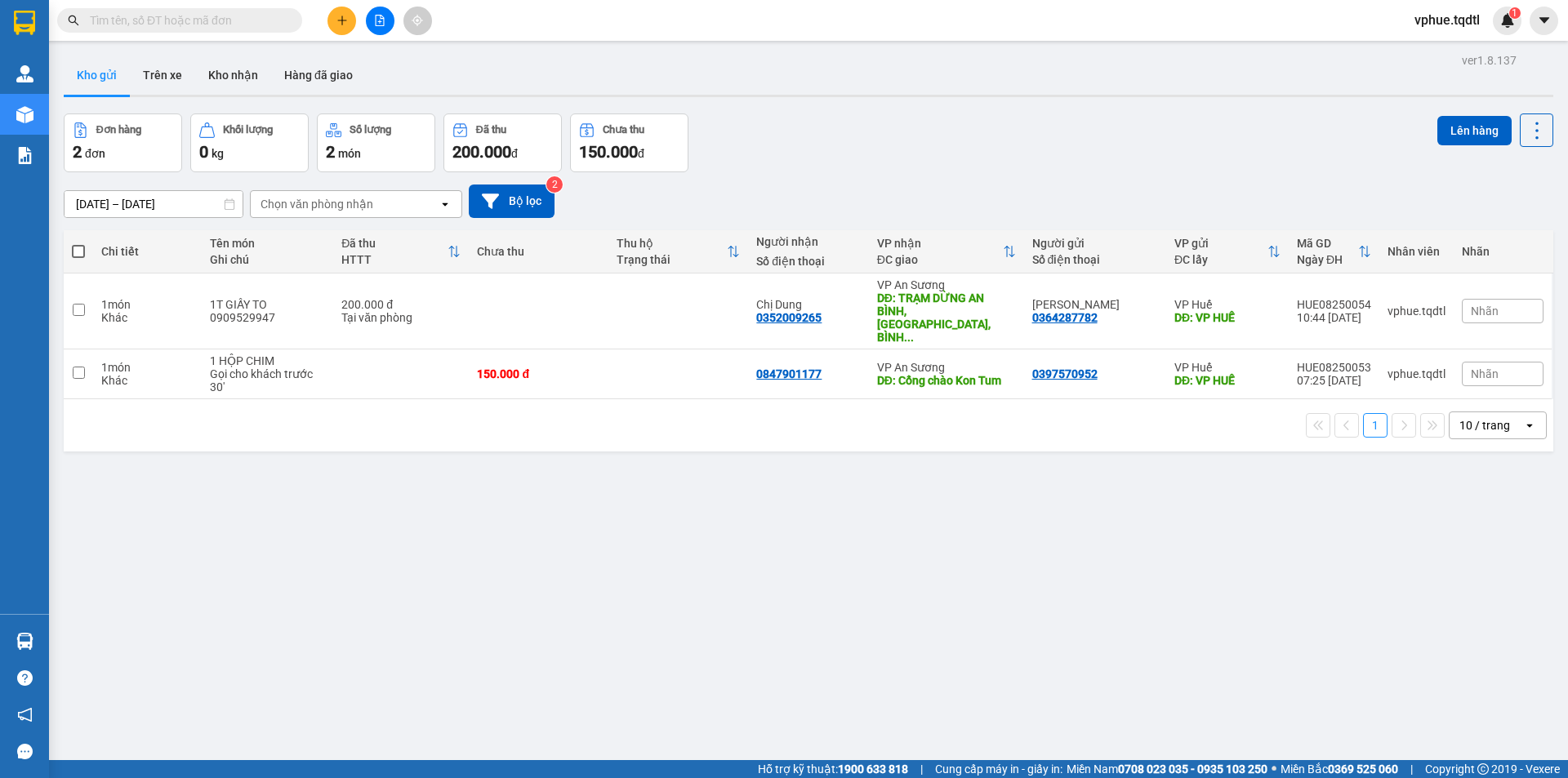
click at [342, 27] on button at bounding box center [341, 20] width 29 height 29
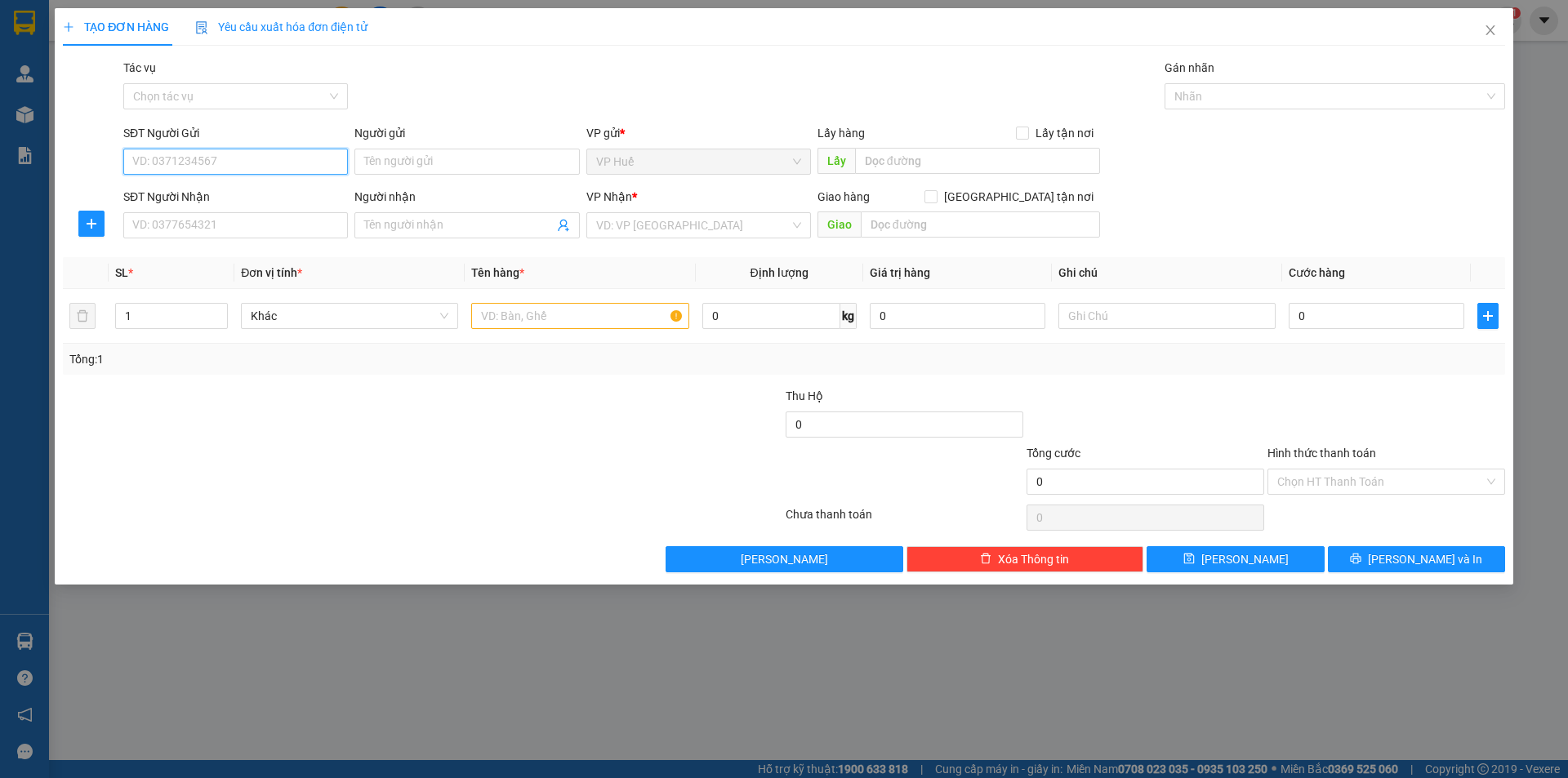
click at [269, 159] on input "SĐT Người Gửi" at bounding box center [235, 162] width 224 height 26
type input "0935310783"
click at [258, 223] on input "SĐT Người Nhận" at bounding box center [235, 225] width 224 height 26
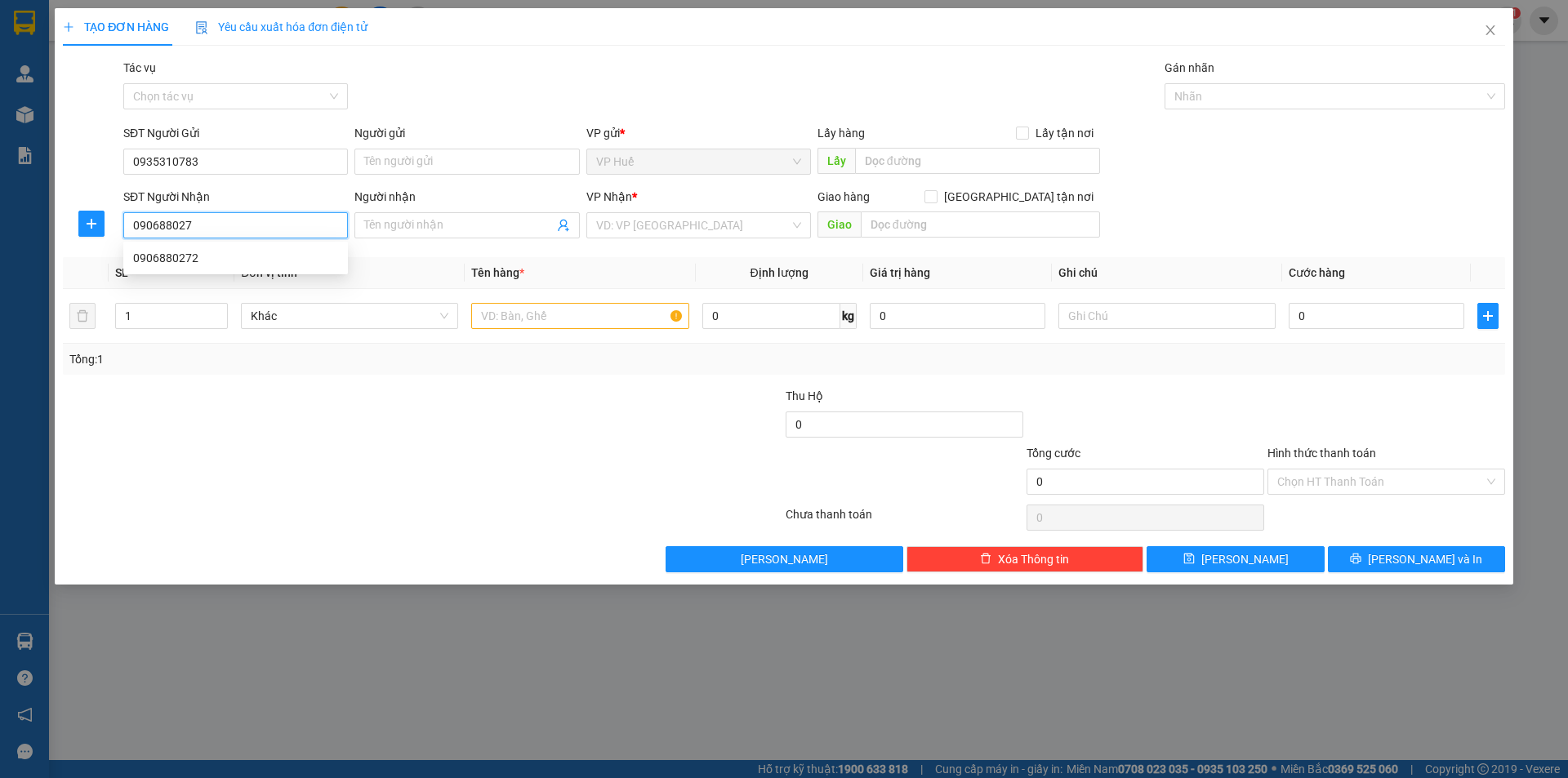
type input "0906880272"
click at [278, 266] on div "0906880272" at bounding box center [235, 257] width 205 height 18
type input "BẾN XE [GEOGRAPHIC_DATA]"
type input "100.000"
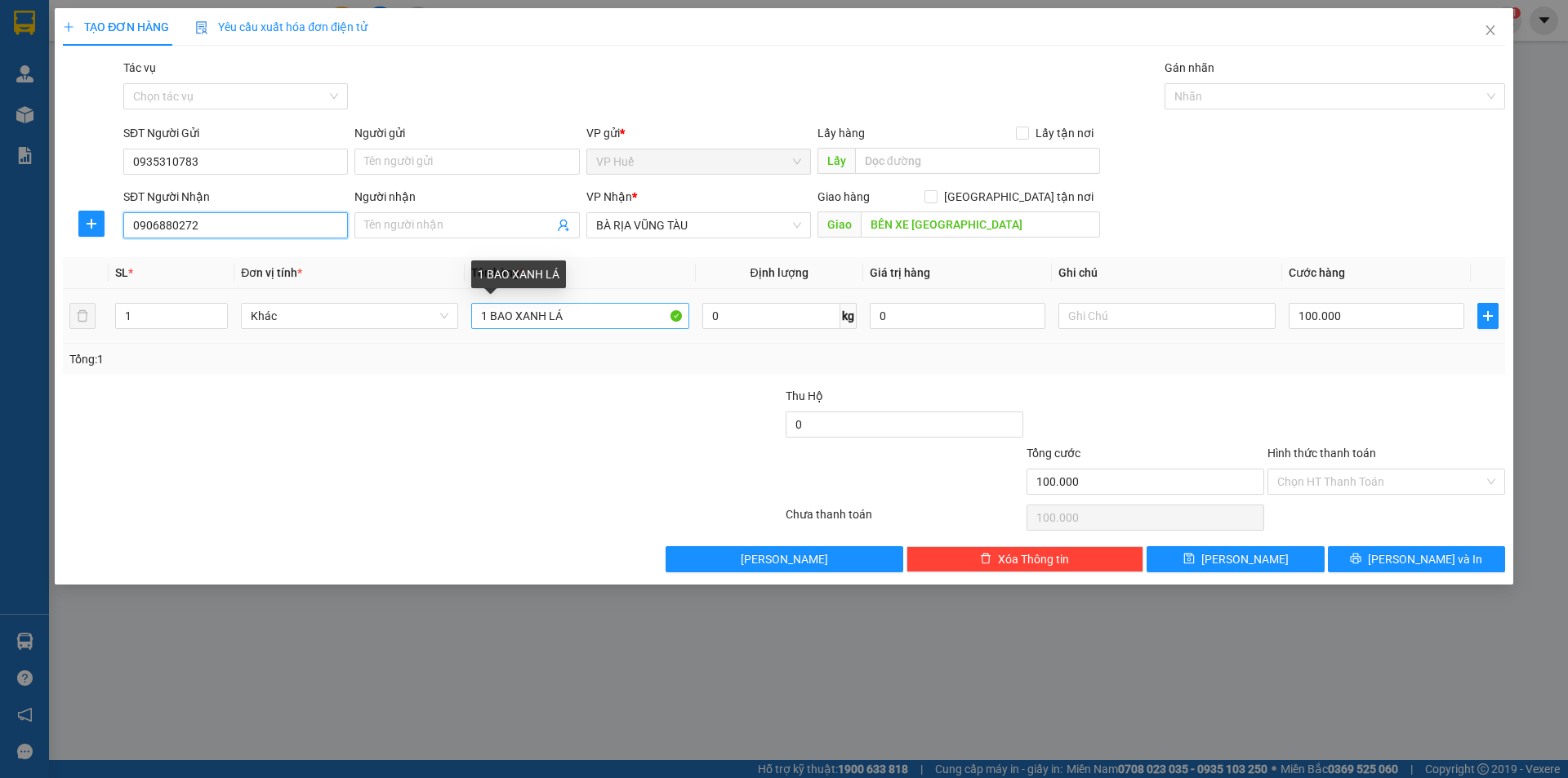
type input "0906880272"
click at [627, 323] on input "1 BAO XANH LÁ" at bounding box center [580, 316] width 217 height 26
type input "1 BAO TRẮNG"
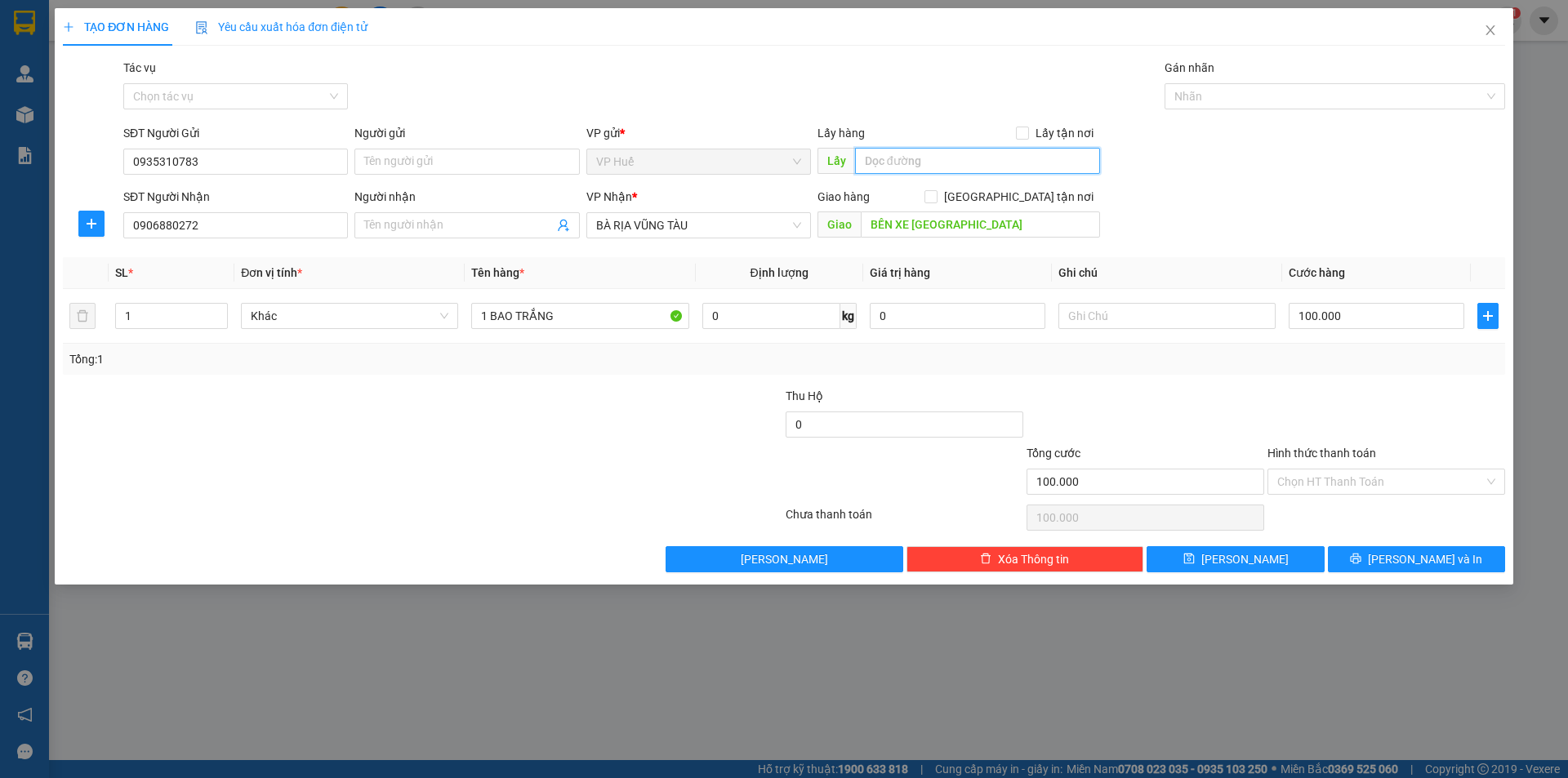
click at [941, 161] on input "text" at bounding box center [976, 161] width 245 height 26
type input "v"
type input "VP HUẾ"
click at [1303, 181] on div "SĐT Người Gửi 0935310783 Người gửi Tên người gửi VP gửi * VP Huế Lấy hàng Lấy t…" at bounding box center [814, 152] width 1388 height 57
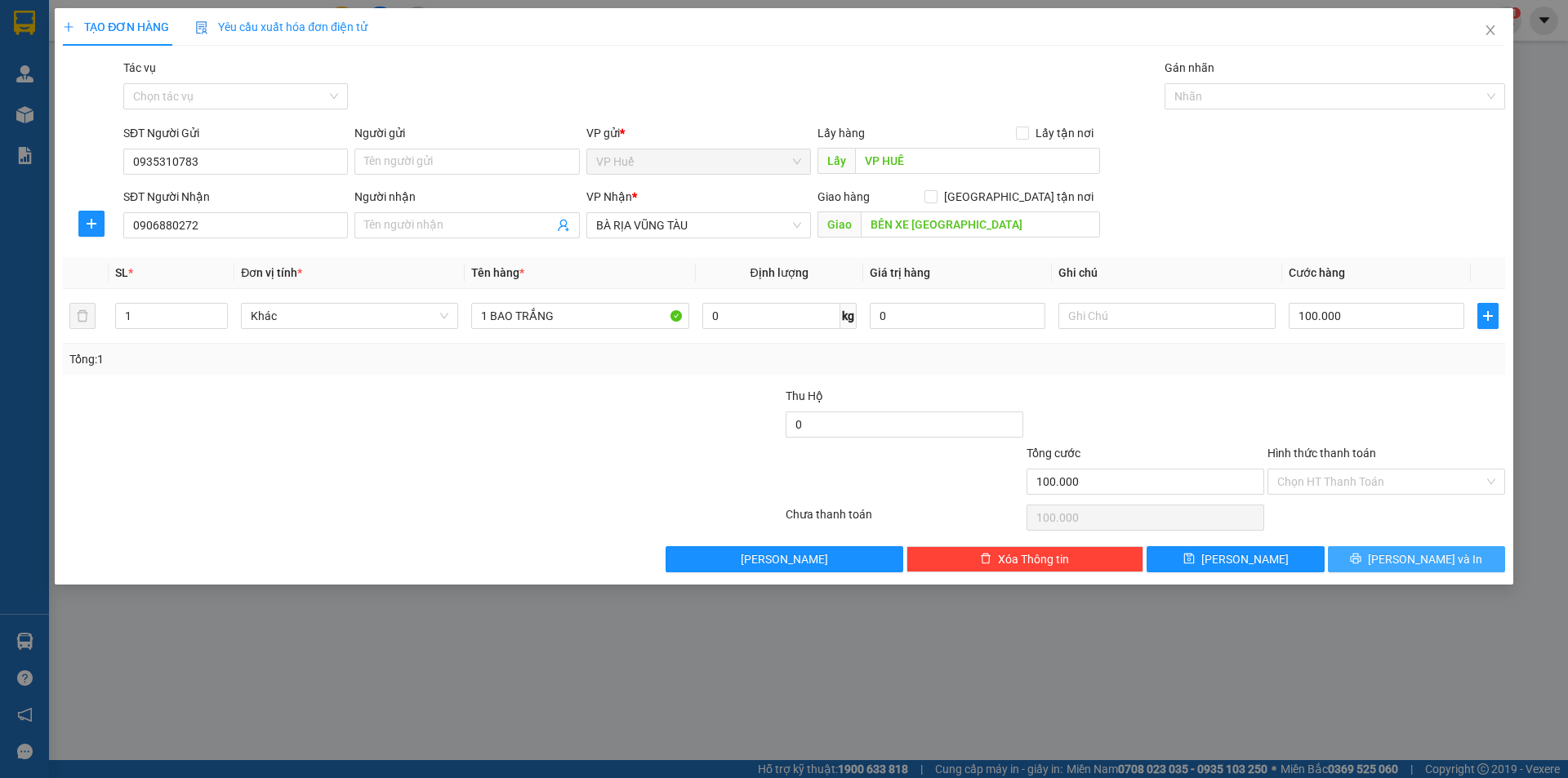
click at [1406, 561] on span "[PERSON_NAME] và In" at bounding box center [1425, 558] width 114 height 18
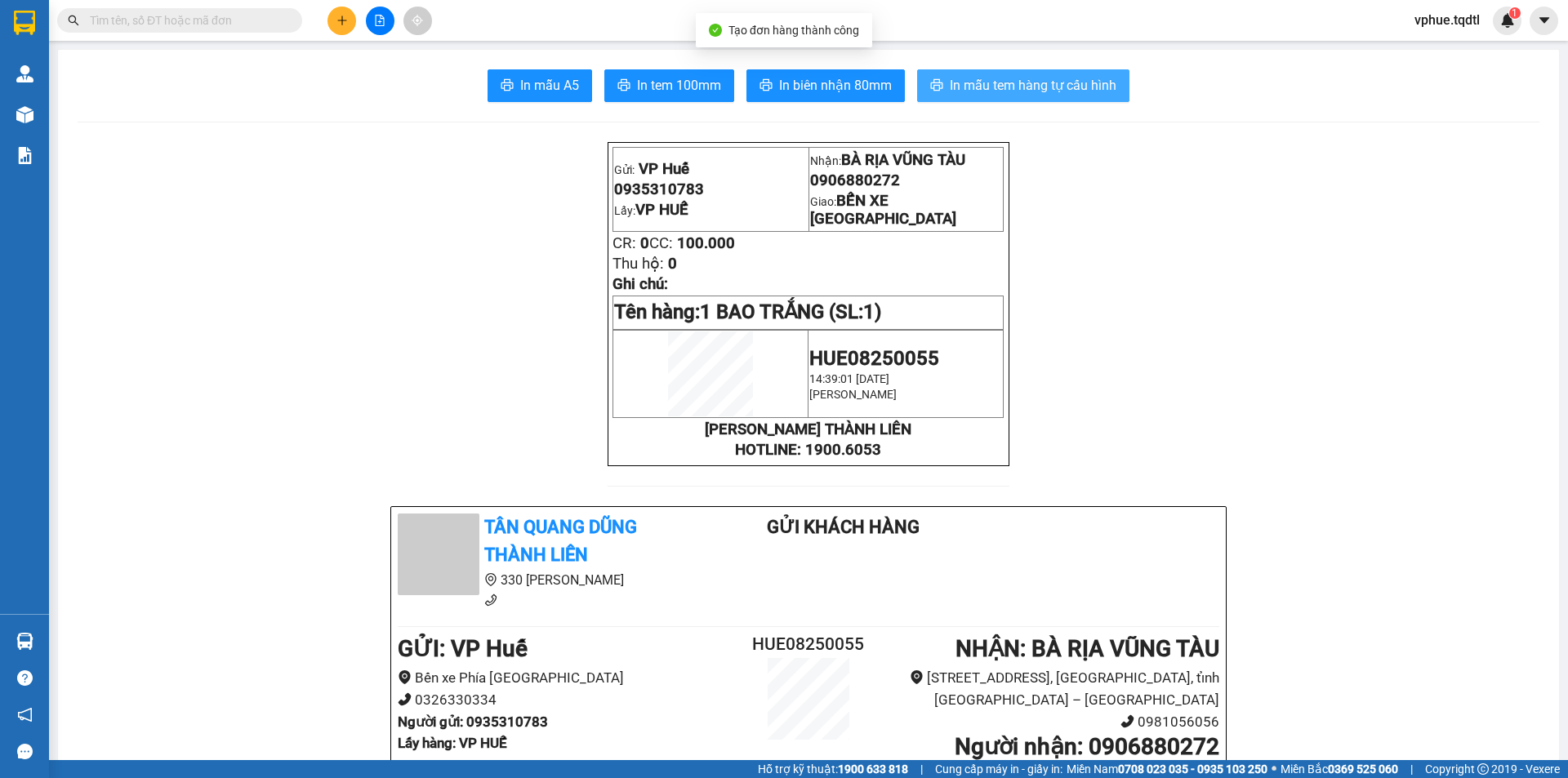
click at [1000, 79] on span "In mẫu tem hàng tự cấu hình" at bounding box center [1033, 85] width 166 height 20
click at [337, 12] on button at bounding box center [341, 20] width 29 height 29
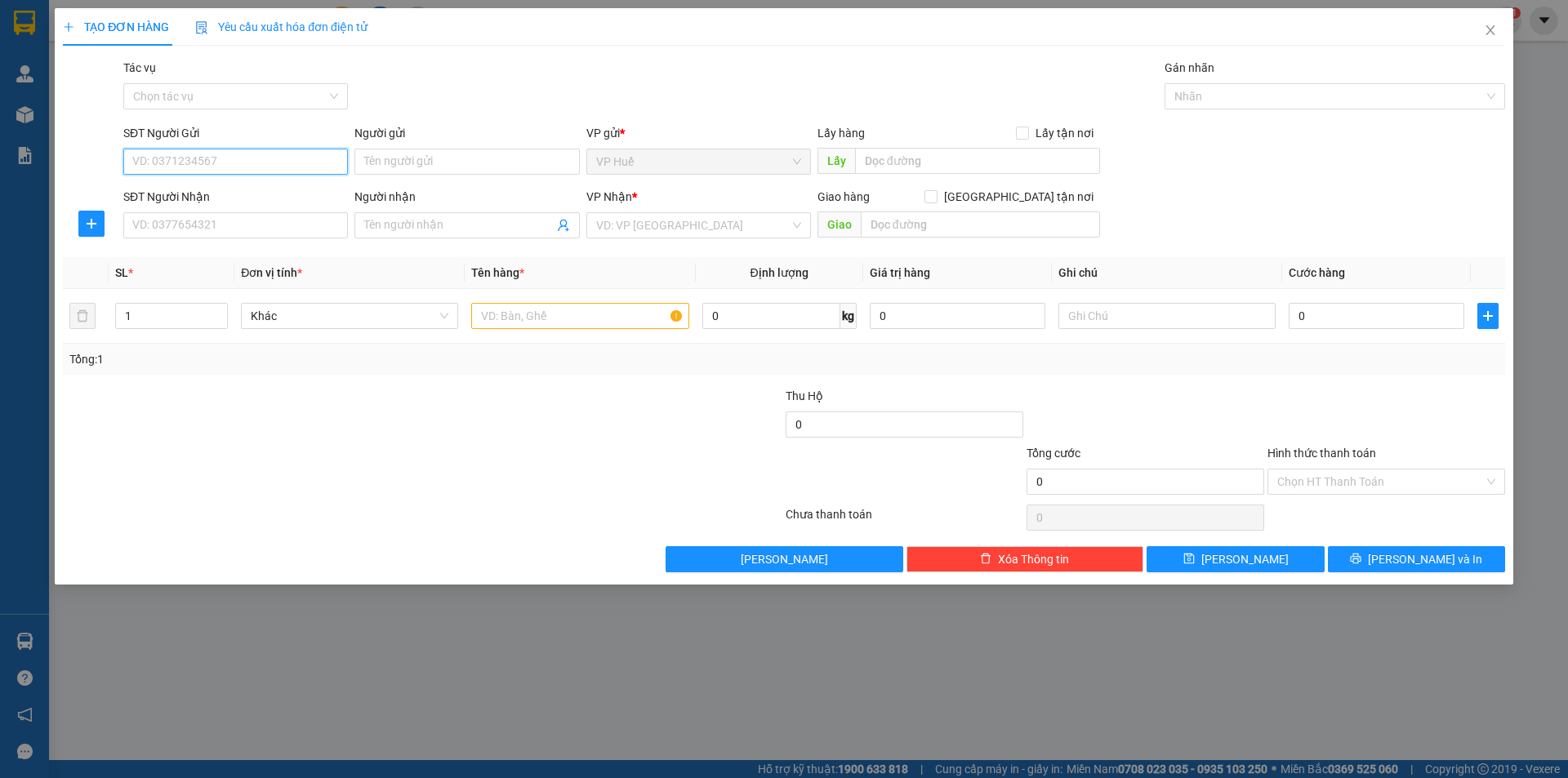
click at [193, 152] on input "SĐT Người Gửi" at bounding box center [235, 162] width 224 height 26
type input "0975025374"
click at [324, 233] on input "SĐT Người Nhận" at bounding box center [235, 225] width 224 height 26
type input "0944009644"
click at [911, 161] on input "text" at bounding box center [976, 161] width 245 height 26
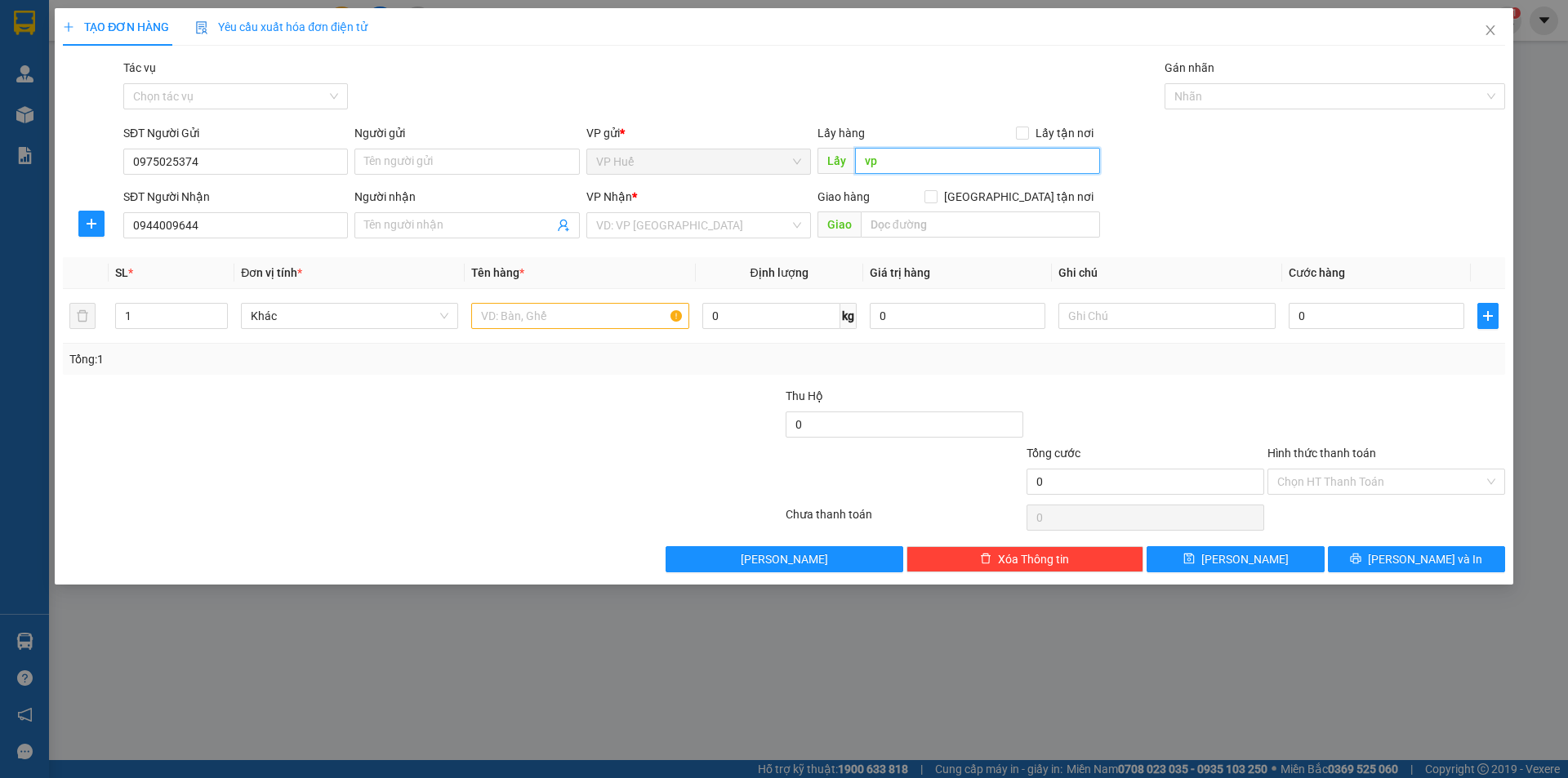
type input "v"
type input "VP HUẾ"
click at [687, 243] on div "VP Nhận * VD: VP Sài Gòn" at bounding box center [698, 216] width 224 height 57
click at [694, 233] on input "search" at bounding box center [693, 225] width 194 height 25
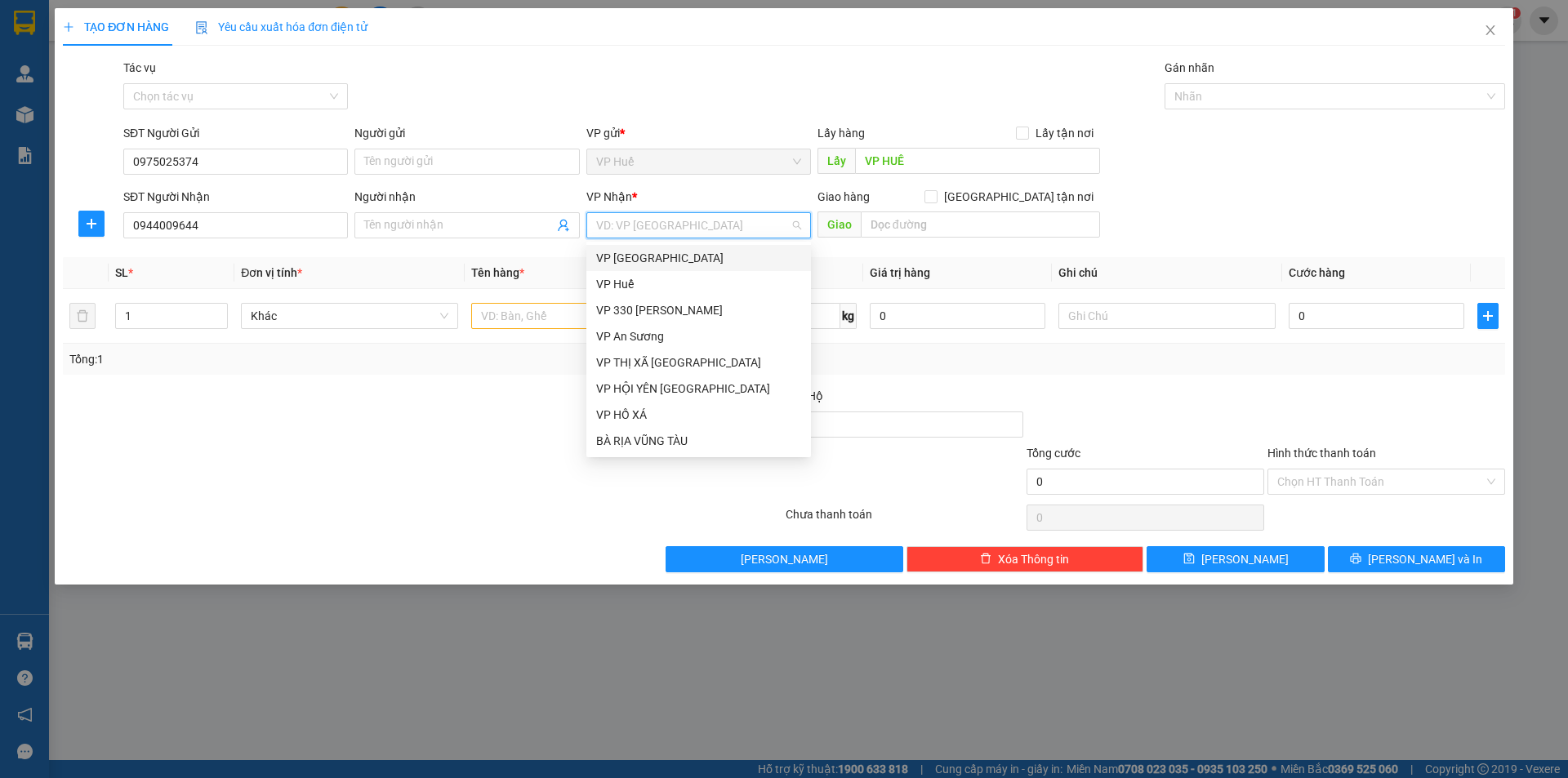
click at [704, 253] on div "VP [GEOGRAPHIC_DATA]" at bounding box center [699, 257] width 205 height 18
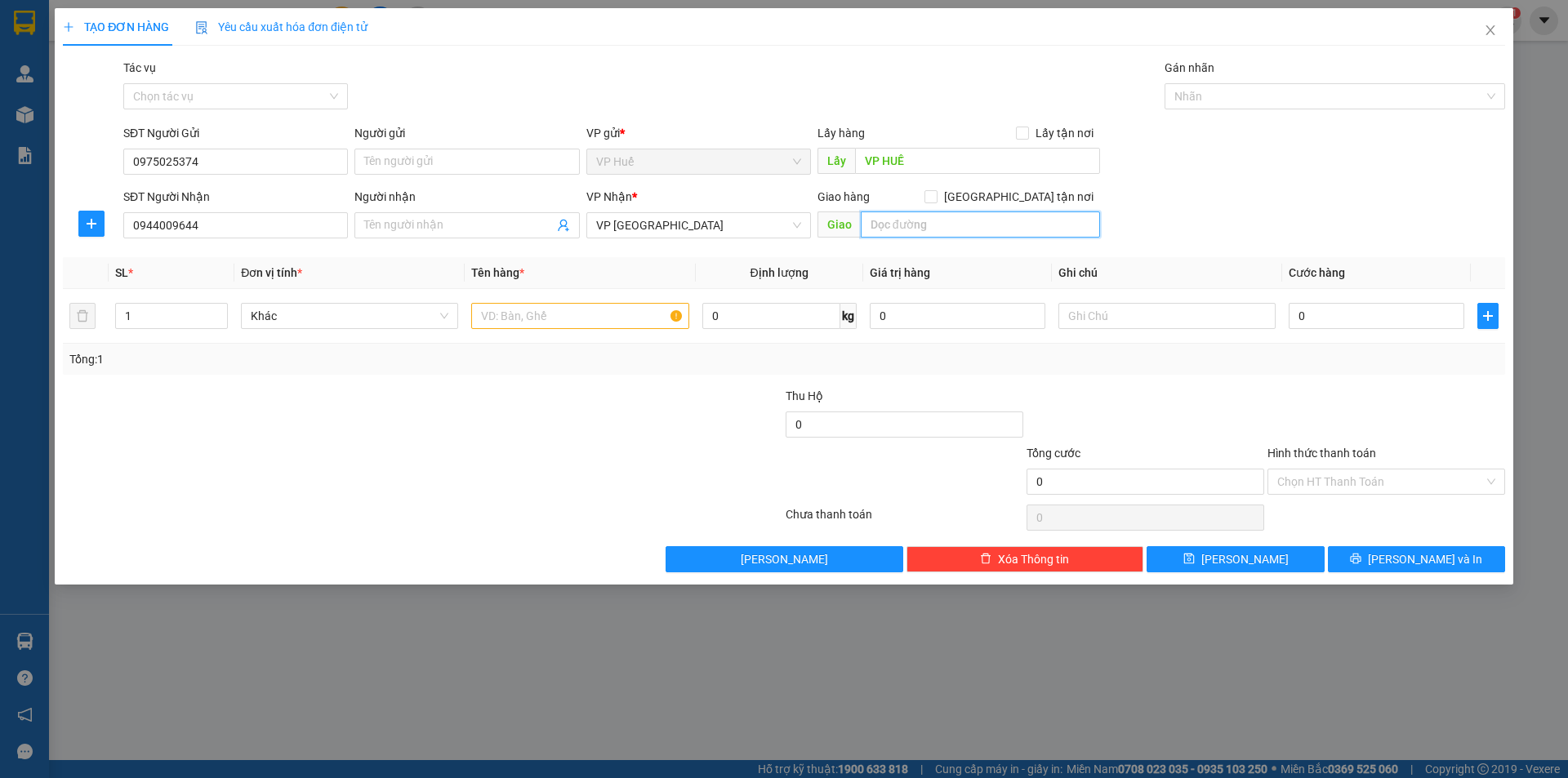
click at [996, 215] on input "text" at bounding box center [980, 224] width 239 height 26
type input "BƯU ĐIỆN DI LINH"
click at [580, 327] on input "text" at bounding box center [580, 316] width 217 height 26
click at [600, 329] on div at bounding box center [580, 316] width 217 height 32
click at [603, 315] on input "text" at bounding box center [580, 316] width 217 height 26
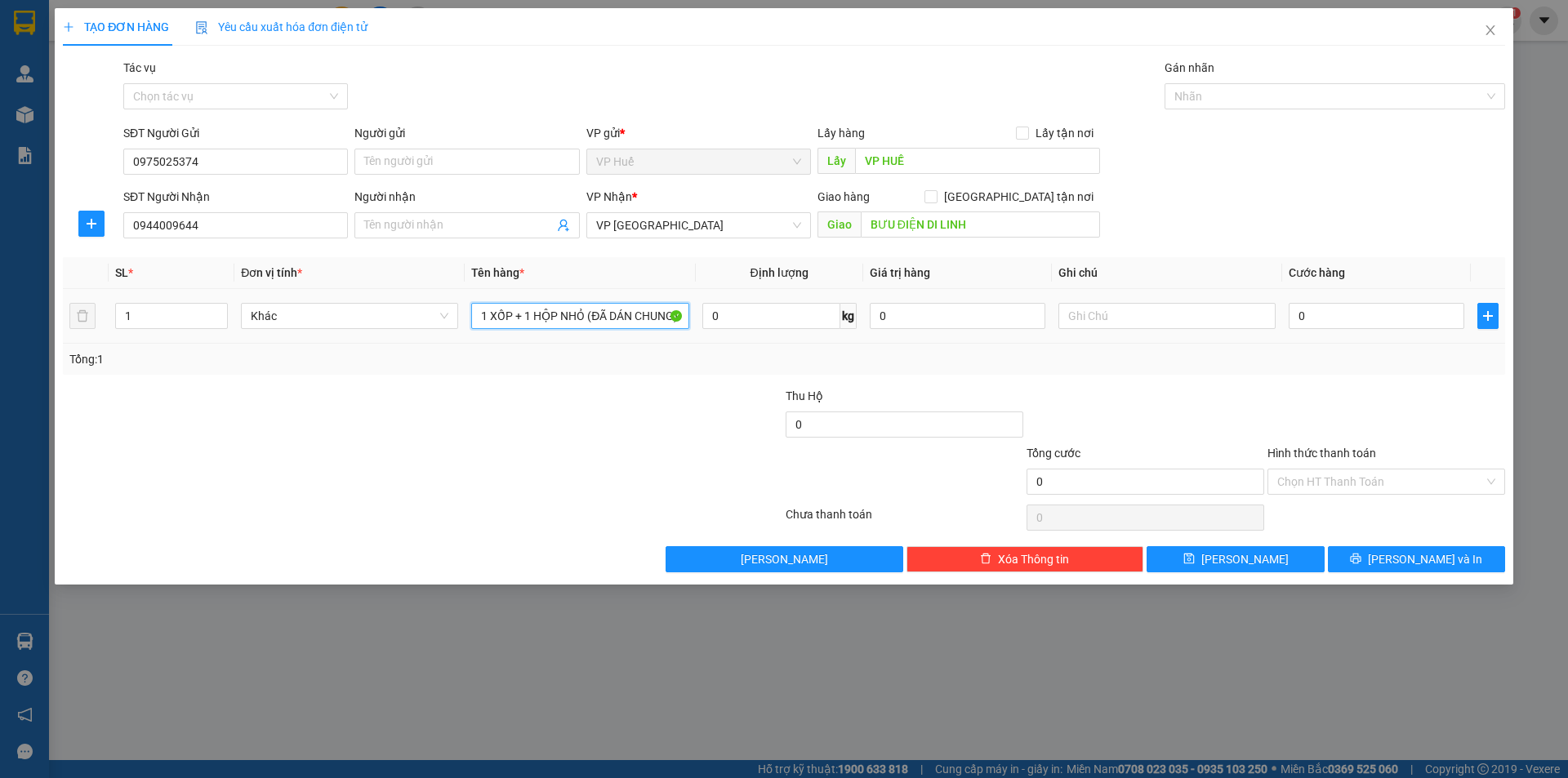
scroll to position [0, 3]
type input "1 XỐP + 1 HỘP NHỎ (ĐÃ DÁN CHUNG)"
click at [1330, 326] on input "0" at bounding box center [1376, 316] width 175 height 26
type input "1"
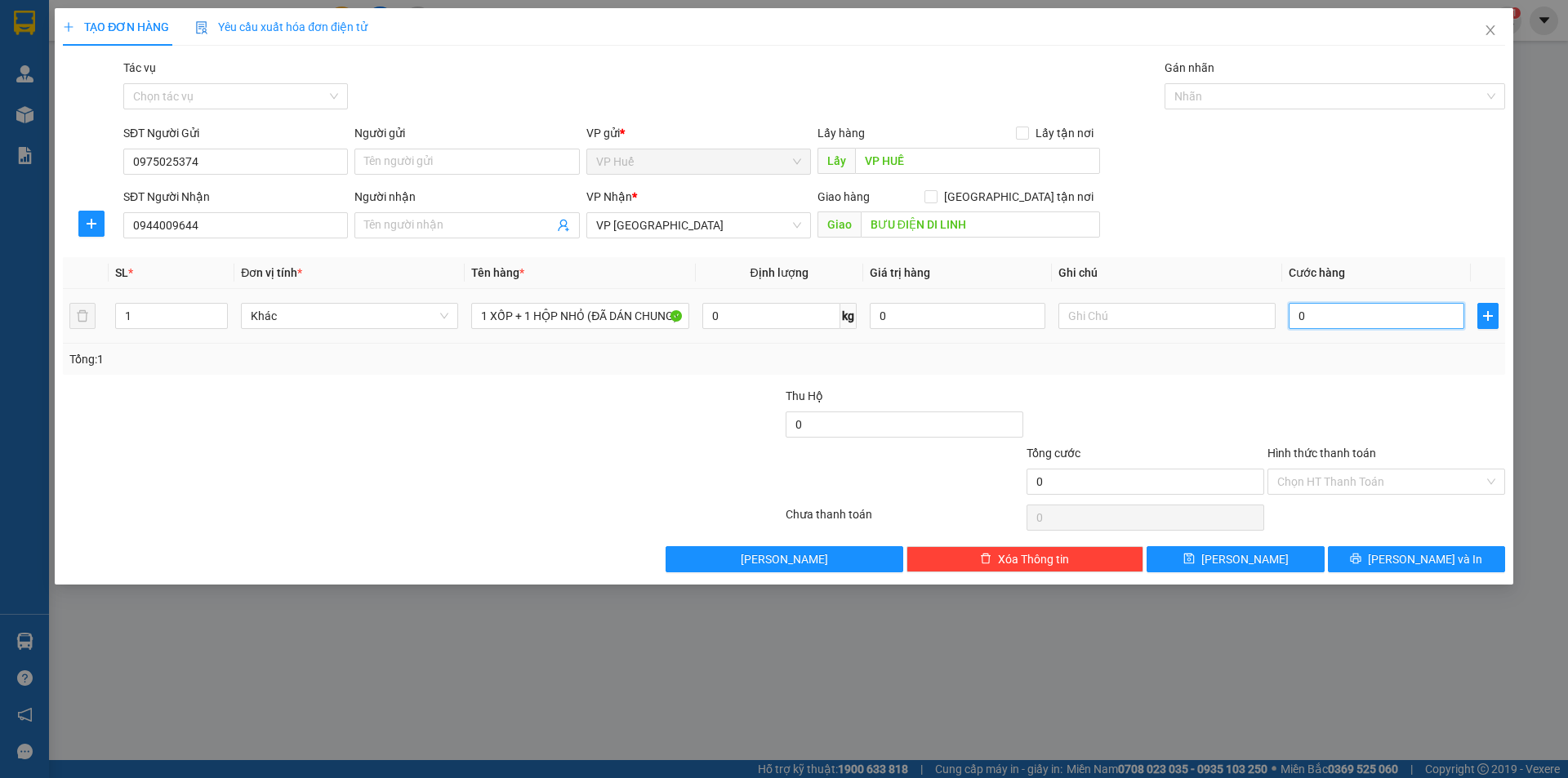
type input "1"
type input "15"
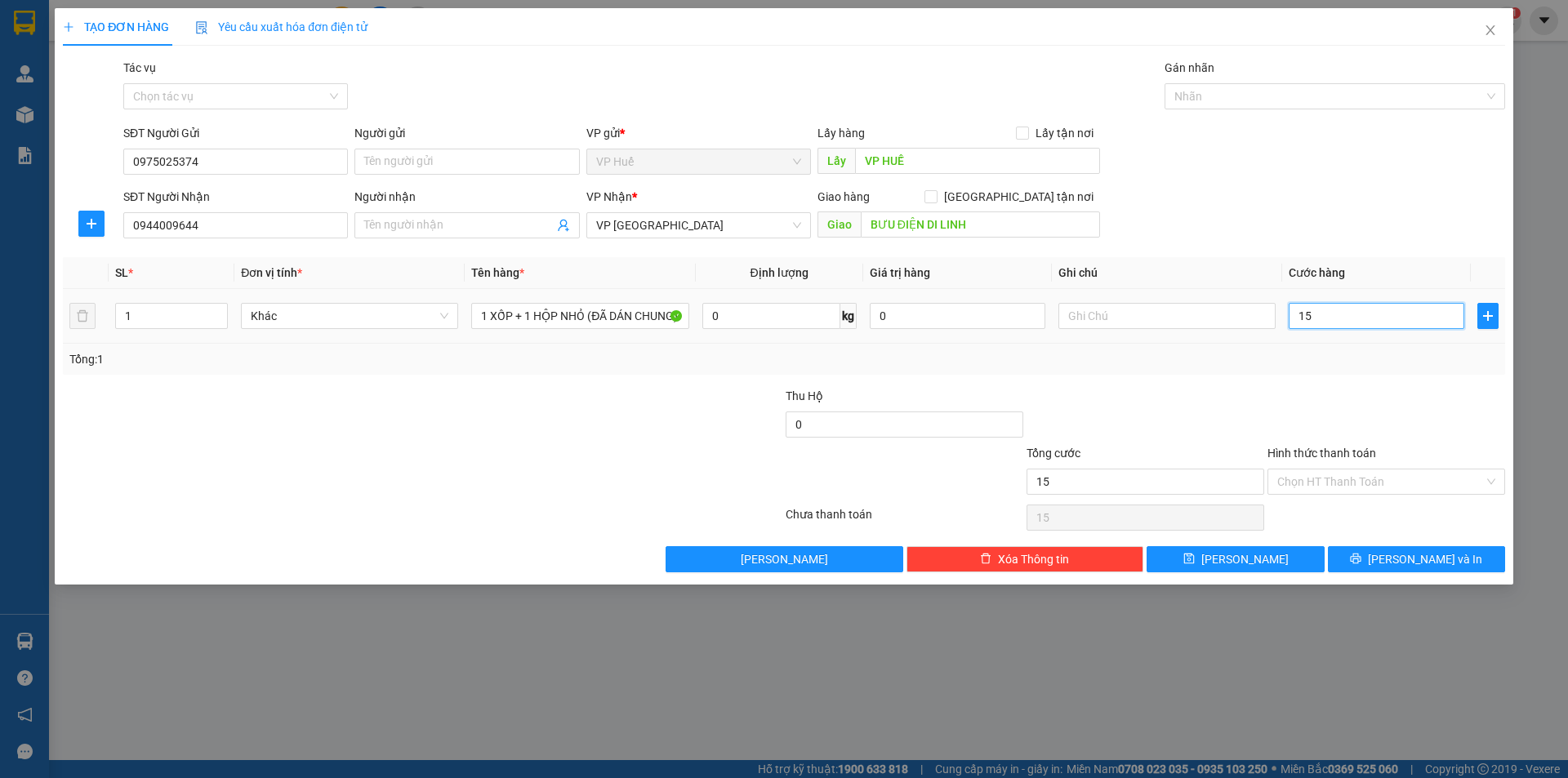
type input "150"
type input "1.500"
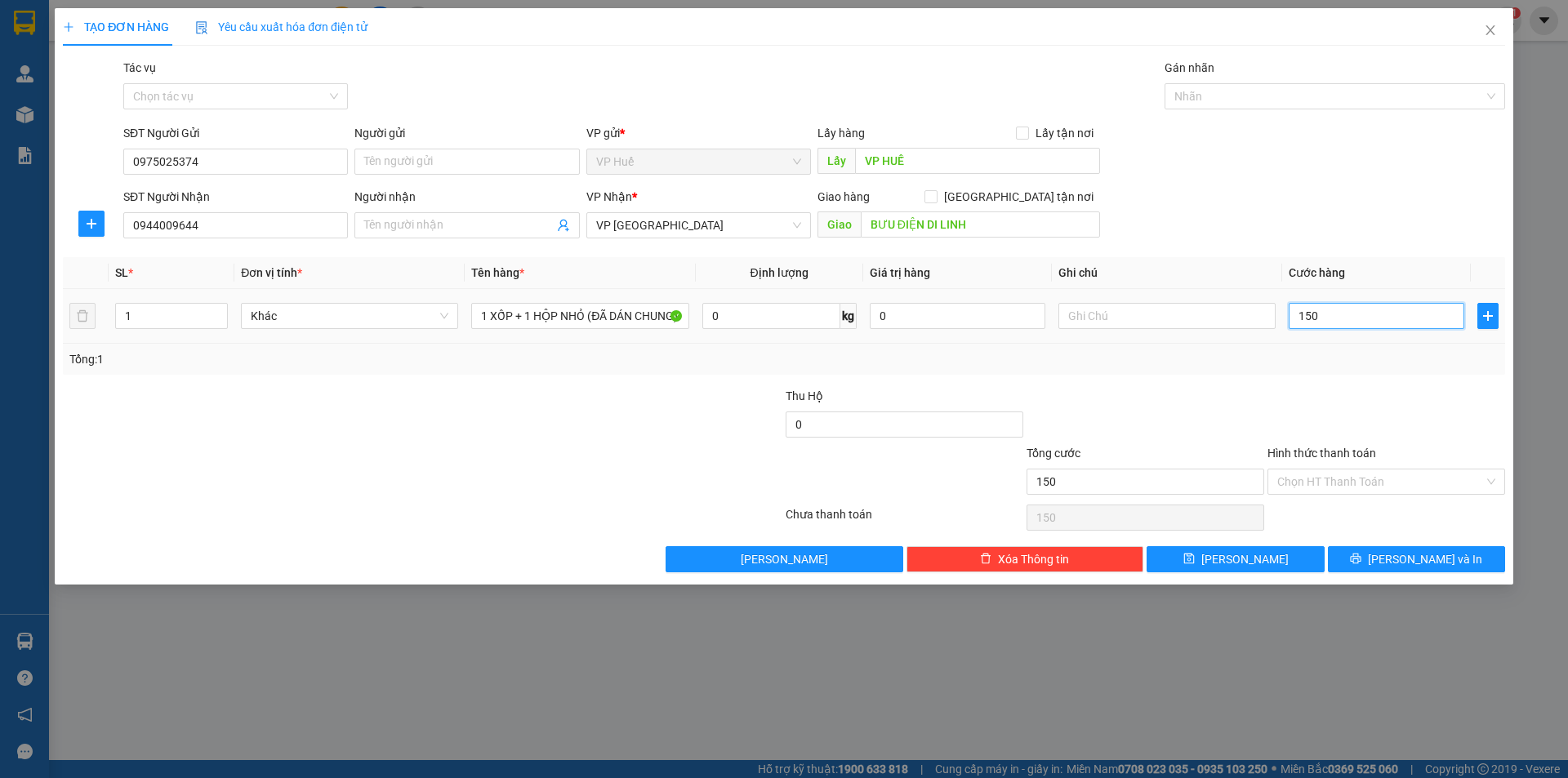
type input "1.500"
type input "15.000"
type input "150.000"
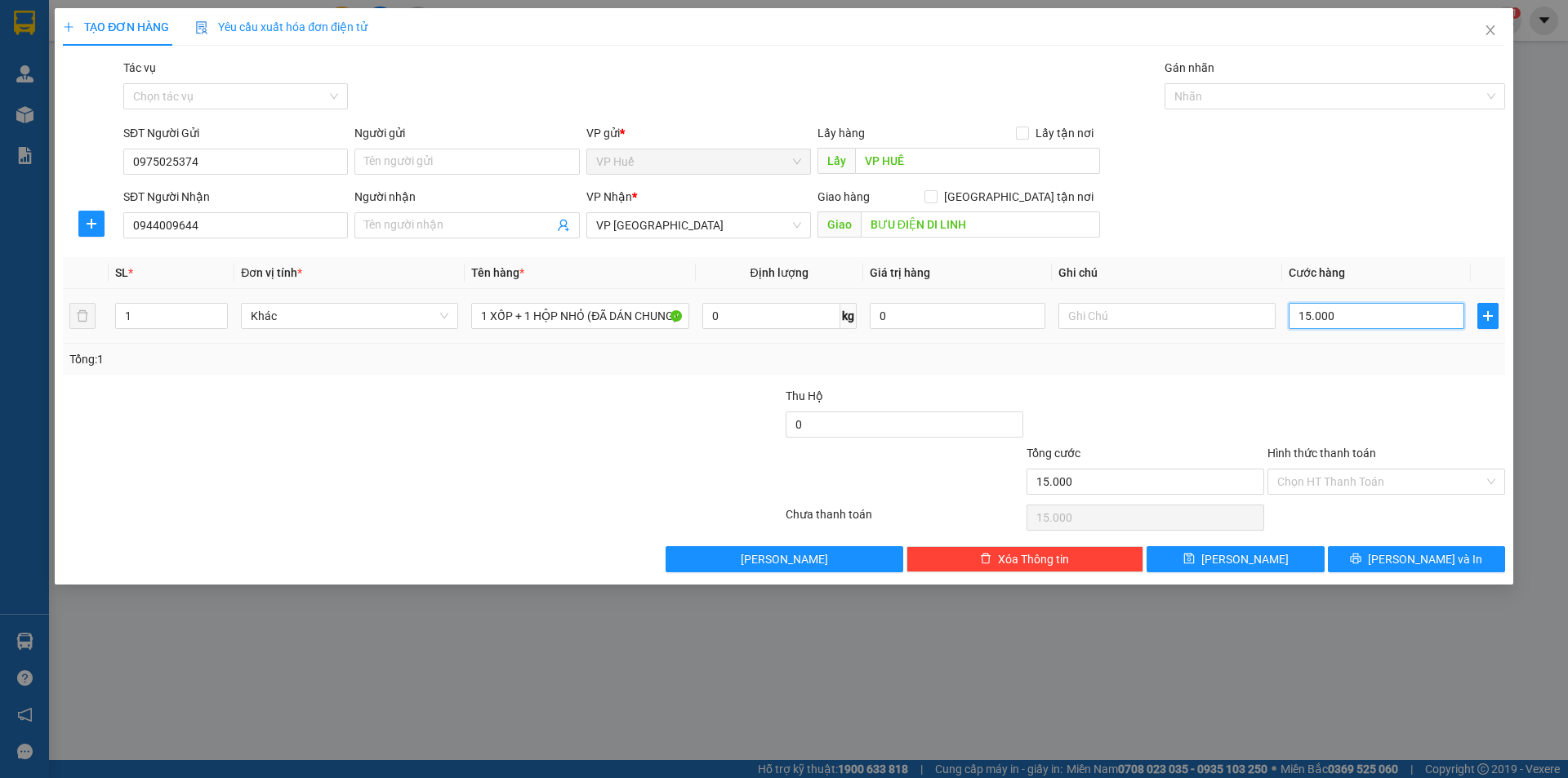
type input "150.000"
click at [1311, 376] on div "Transit Pickup Surcharge Ids Transit Deliver Surcharge Ids Transit Deliver Surc…" at bounding box center [784, 316] width 1442 height 514
click at [1323, 480] on input "Hình thức thanh toán" at bounding box center [1381, 482] width 207 height 25
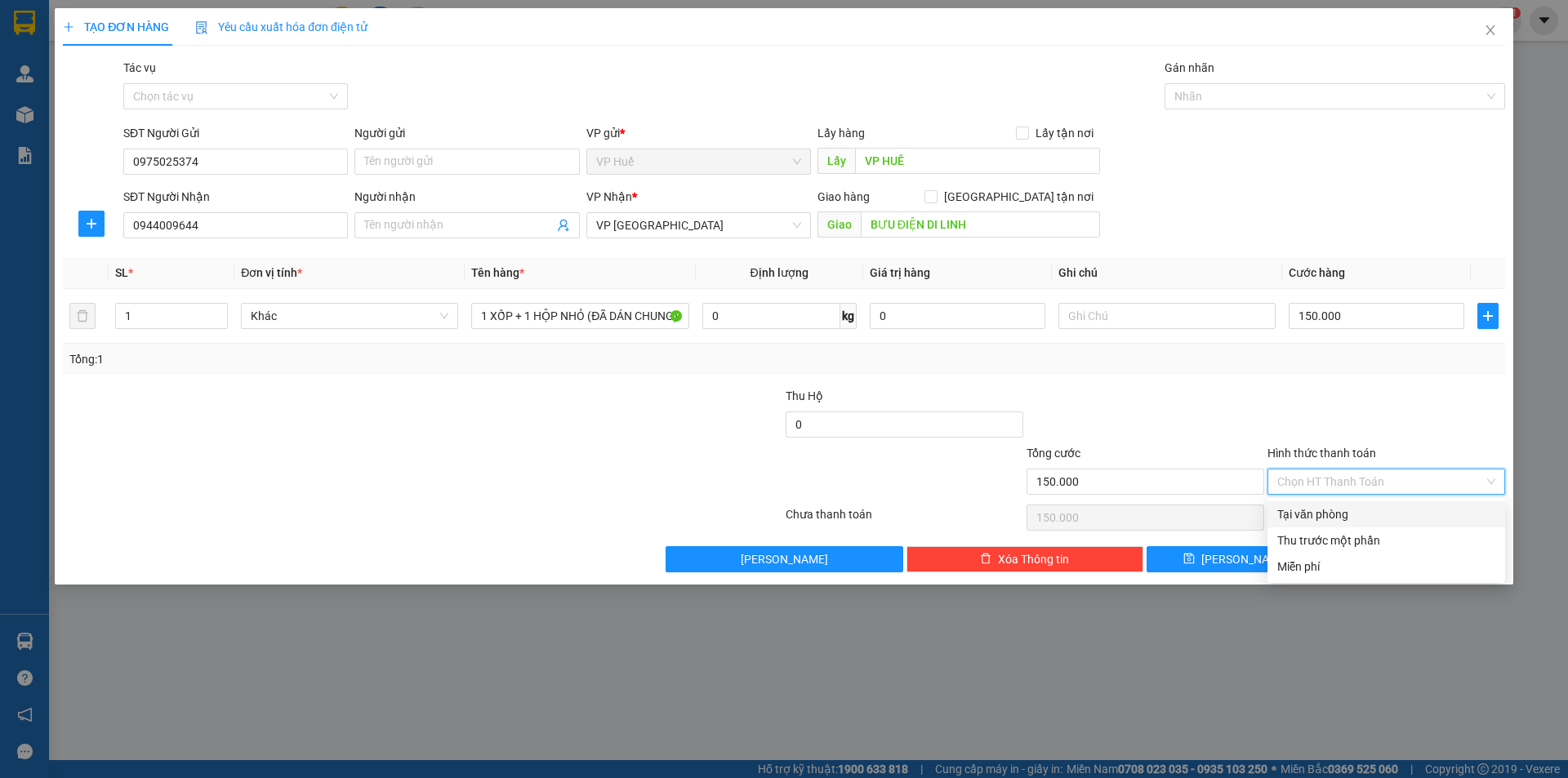
click at [1323, 480] on input "Hình thức thanh toán" at bounding box center [1381, 482] width 207 height 25
click at [1263, 96] on div at bounding box center [1326, 96] width 316 height 19
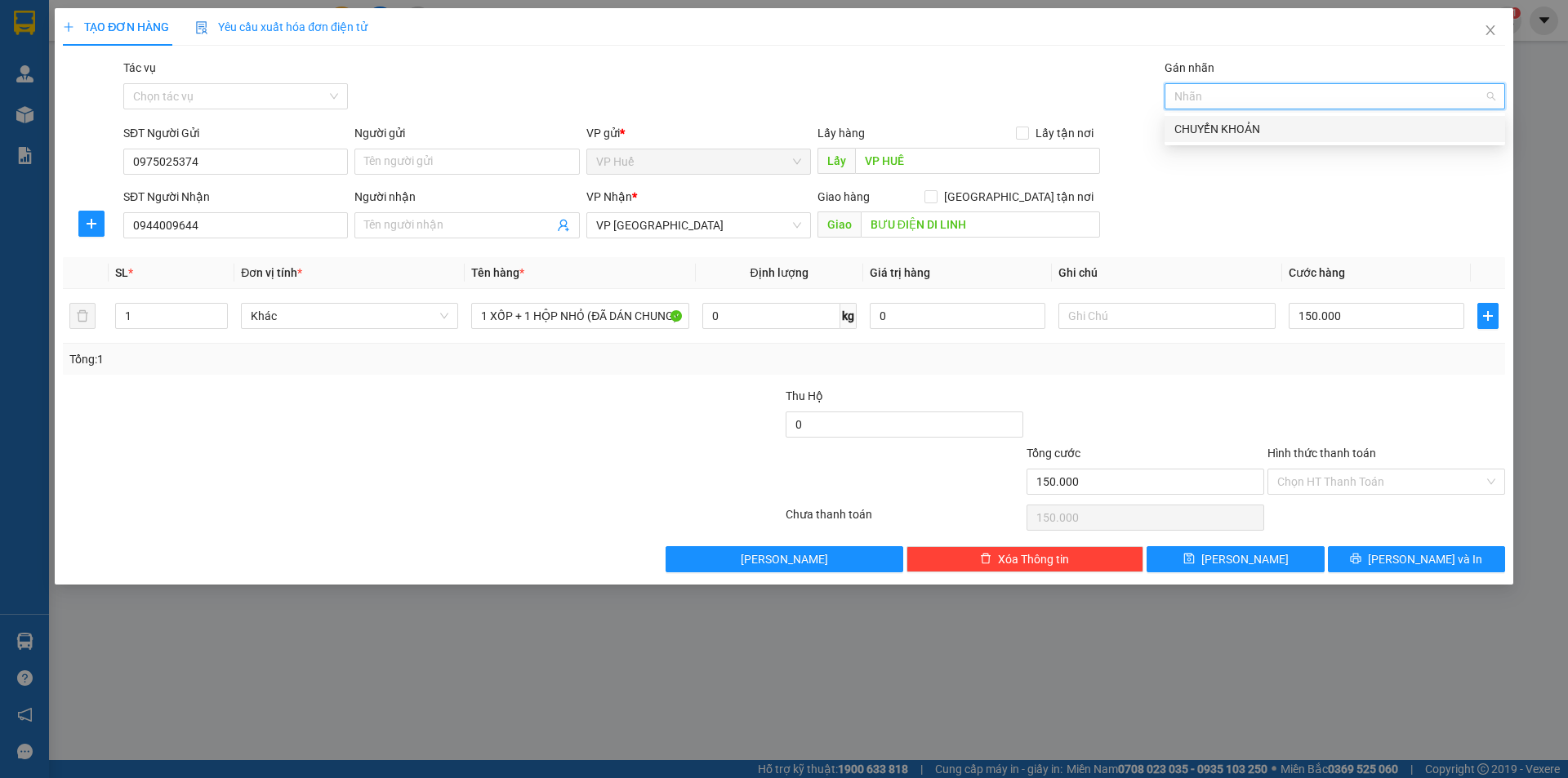
click at [1235, 126] on div "CHUYỂN KHOẢN" at bounding box center [1335, 128] width 321 height 18
click at [1278, 178] on div "SĐT Người Gửi 0975025374 Người gửi Tên người gửi VP gửi * VP Huế Lấy hàng Lấy t…" at bounding box center [814, 152] width 1388 height 57
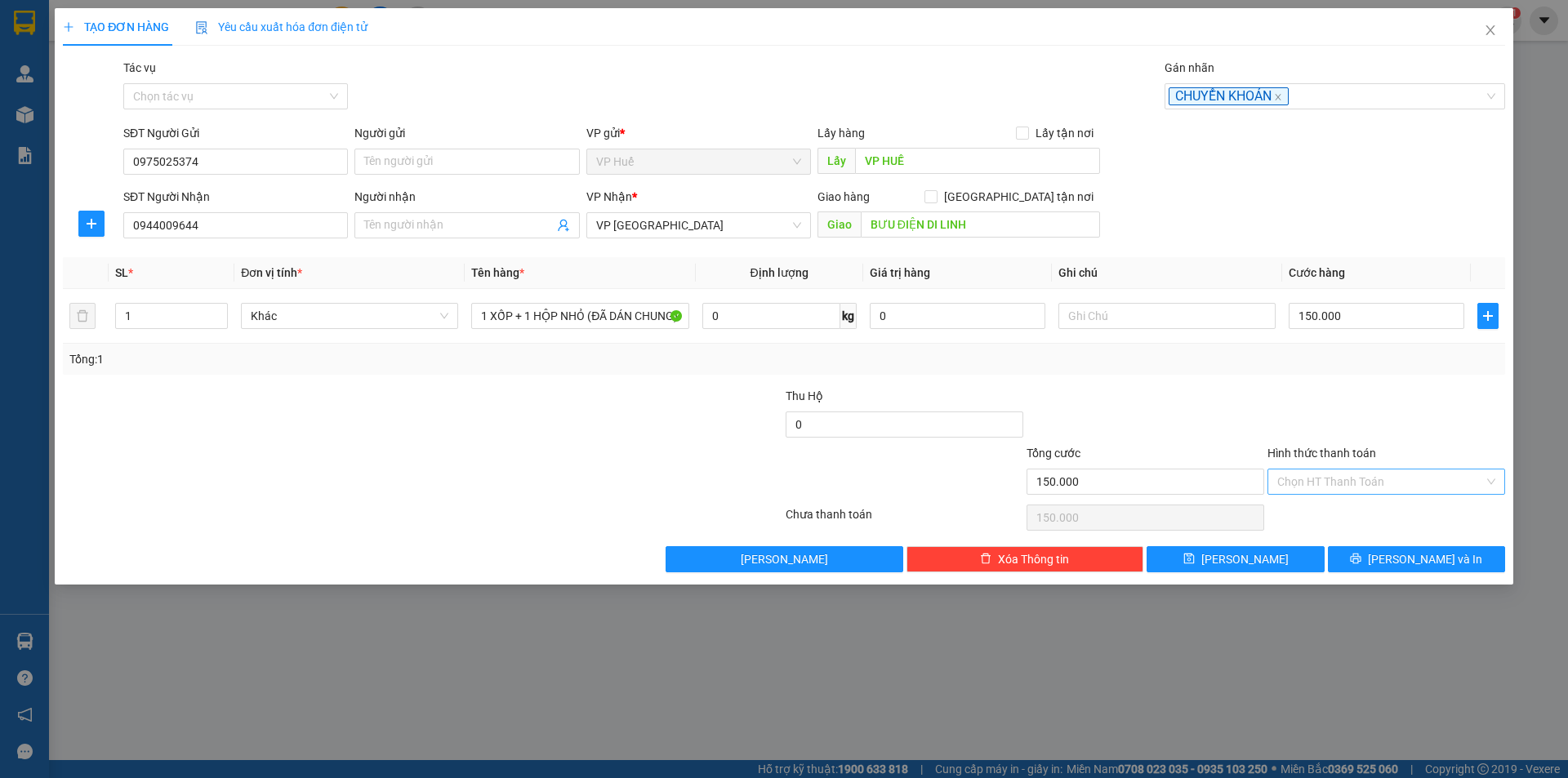
drag, startPoint x: 1346, startPoint y: 477, endPoint x: 1343, endPoint y: 493, distance: 16.3
click at [1346, 478] on input "Hình thức thanh toán" at bounding box center [1381, 482] width 207 height 25
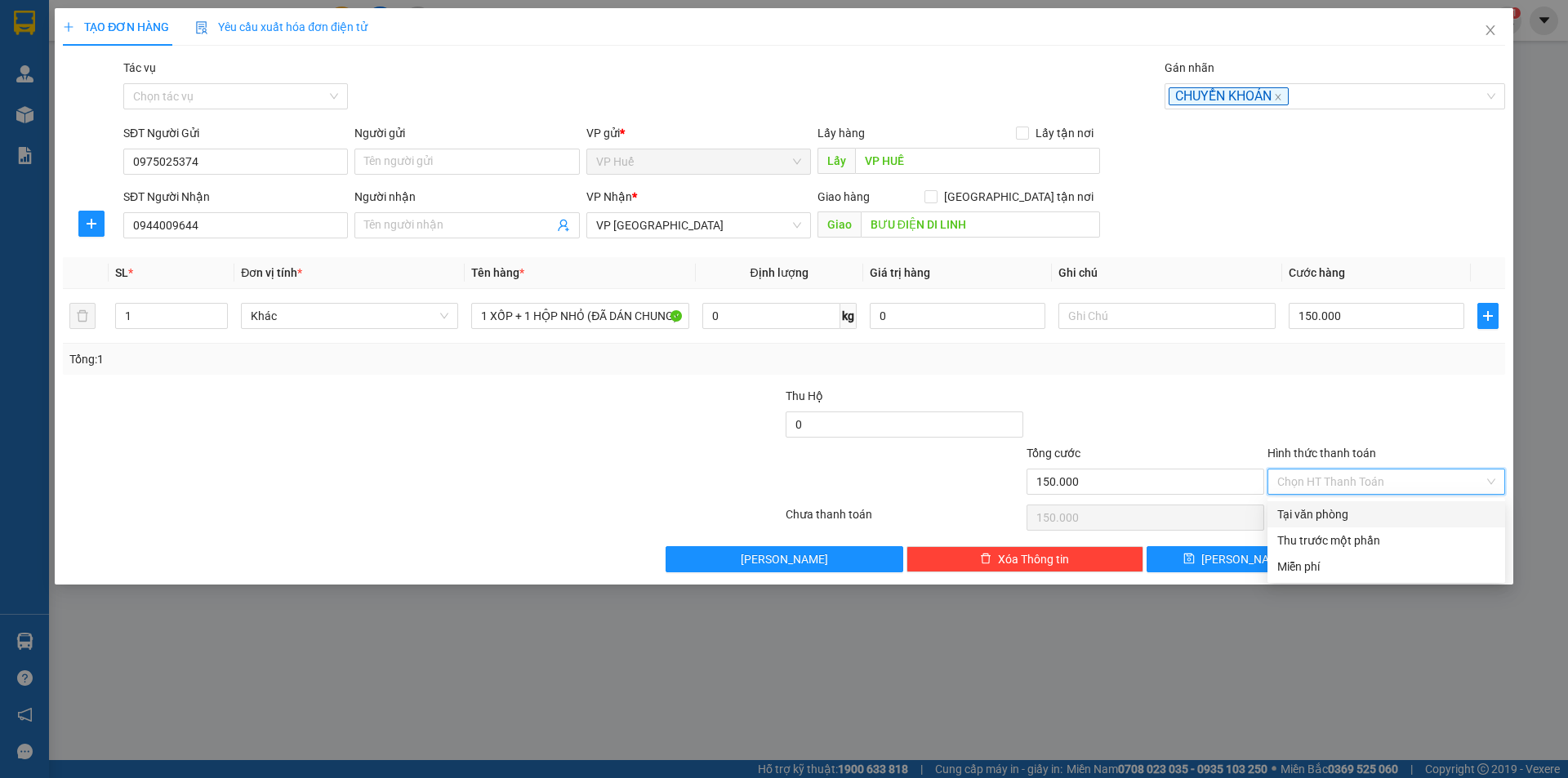
click at [1330, 508] on div "Tại văn phòng" at bounding box center [1386, 514] width 218 height 18
type input "0"
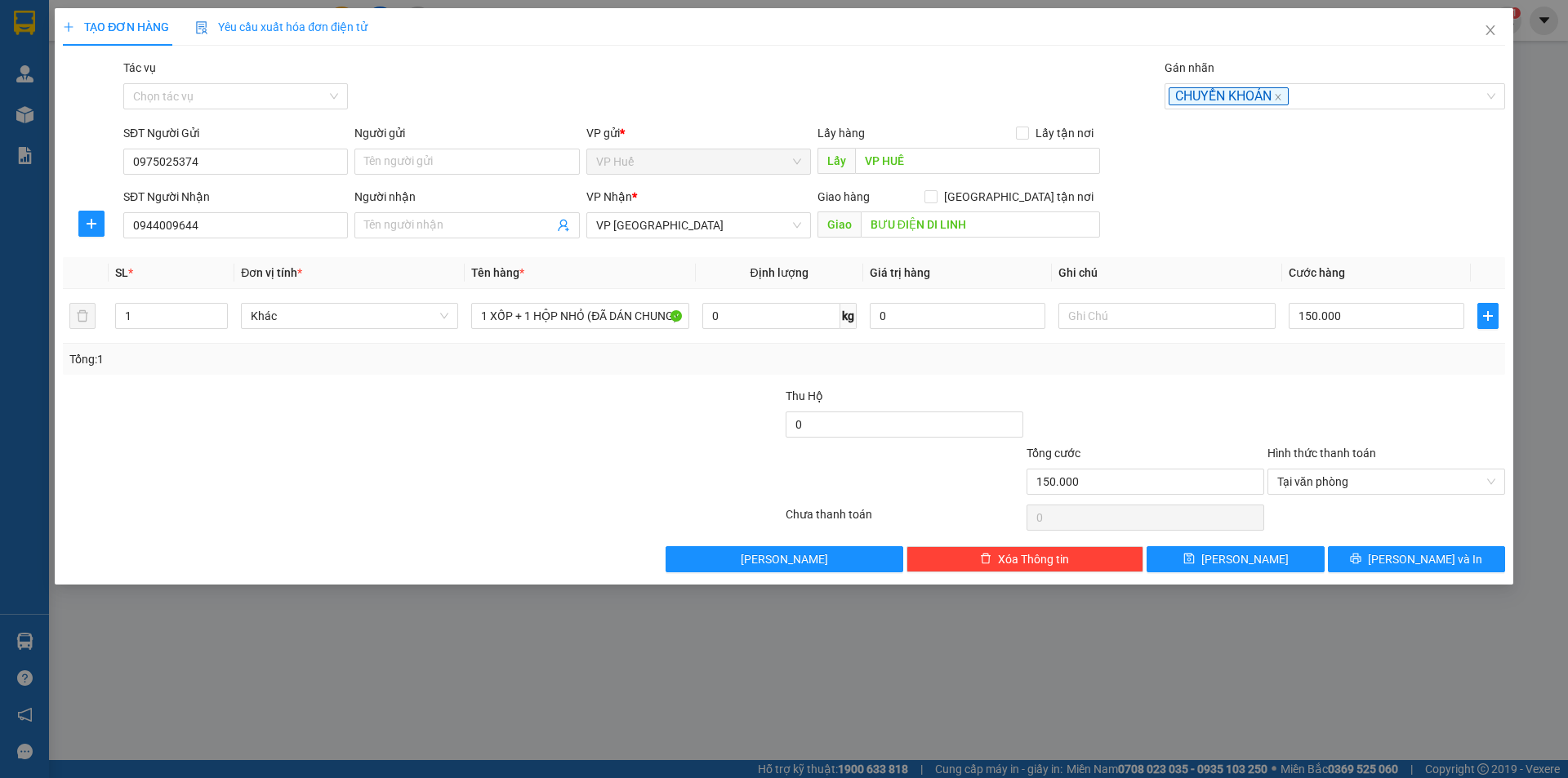
click at [1209, 391] on div at bounding box center [1144, 415] width 241 height 57
click at [1251, 427] on div at bounding box center [1144, 415] width 241 height 57
click at [1365, 316] on input "150.000" at bounding box center [1376, 316] width 175 height 26
click at [1359, 351] on div "Tổng: 1" at bounding box center [784, 359] width 1429 height 18
click at [977, 225] on input "BƯU ĐIỆN DI LINH" at bounding box center [980, 224] width 239 height 26
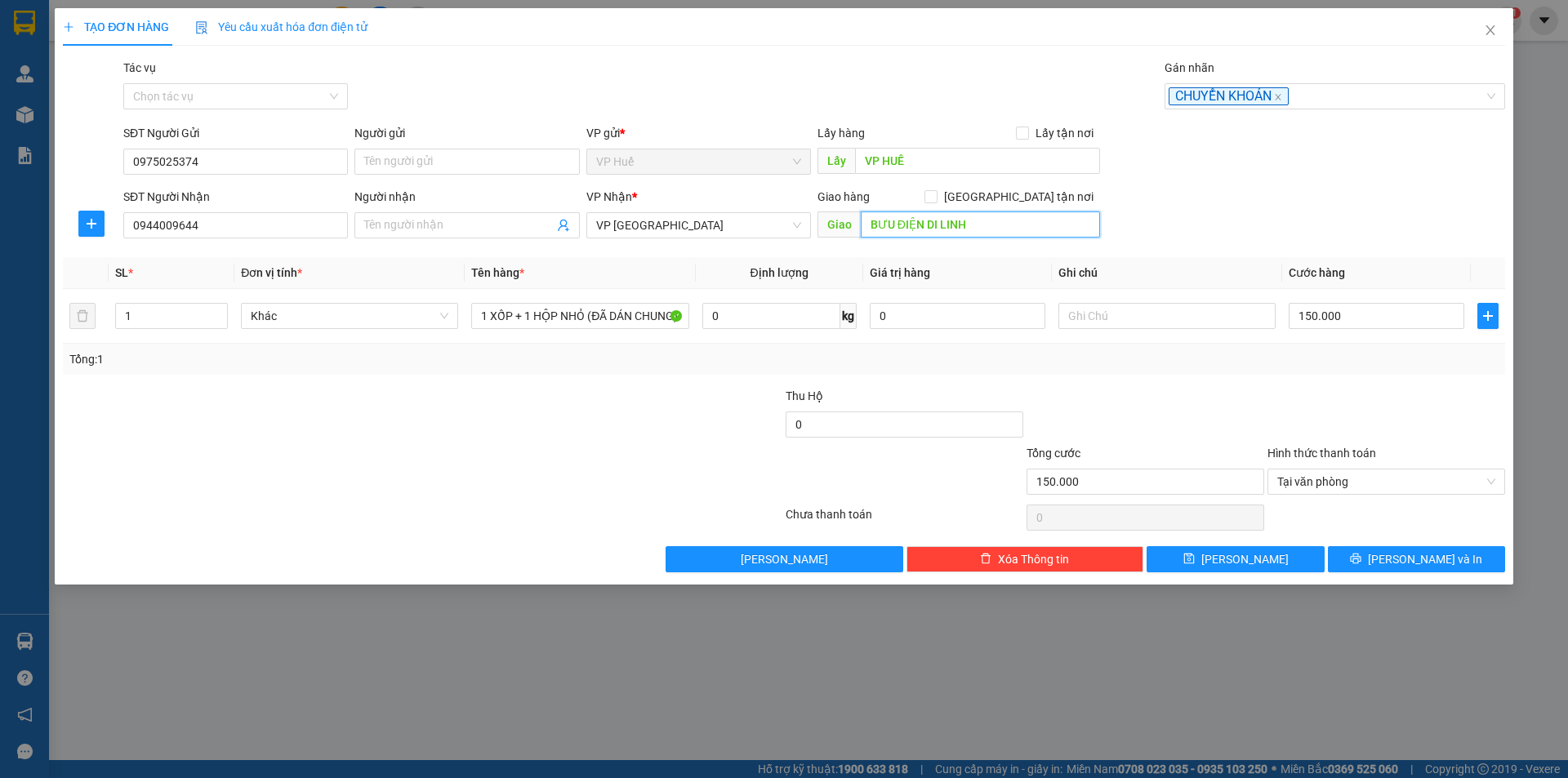
click at [985, 224] on input "BƯU ĐIỆN DI LINH" at bounding box center [980, 224] width 239 height 26
click at [1176, 221] on div "SĐT Người Nhận 0944009644 Người nhận Tên người nhận VP Nhận * VP Đà Lạt Giao hà…" at bounding box center [814, 216] width 1388 height 57
click at [1132, 294] on td at bounding box center [1167, 316] width 231 height 54
click at [1123, 309] on input "text" at bounding box center [1167, 316] width 217 height 26
type input "c"
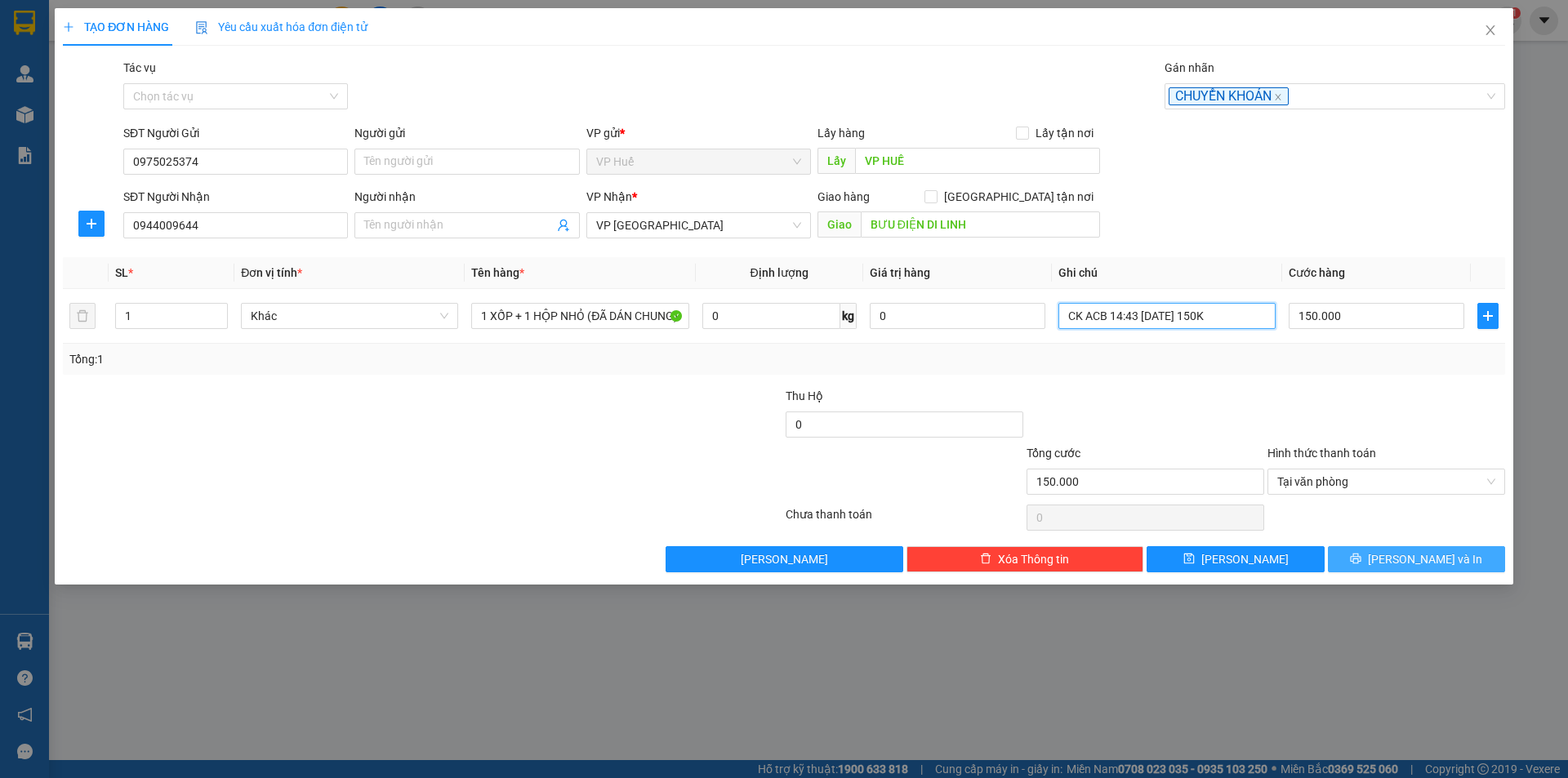
type input "CK ACB 14:43 [DATE] 150K"
click at [1464, 568] on button "[PERSON_NAME] và In" at bounding box center [1417, 559] width 177 height 26
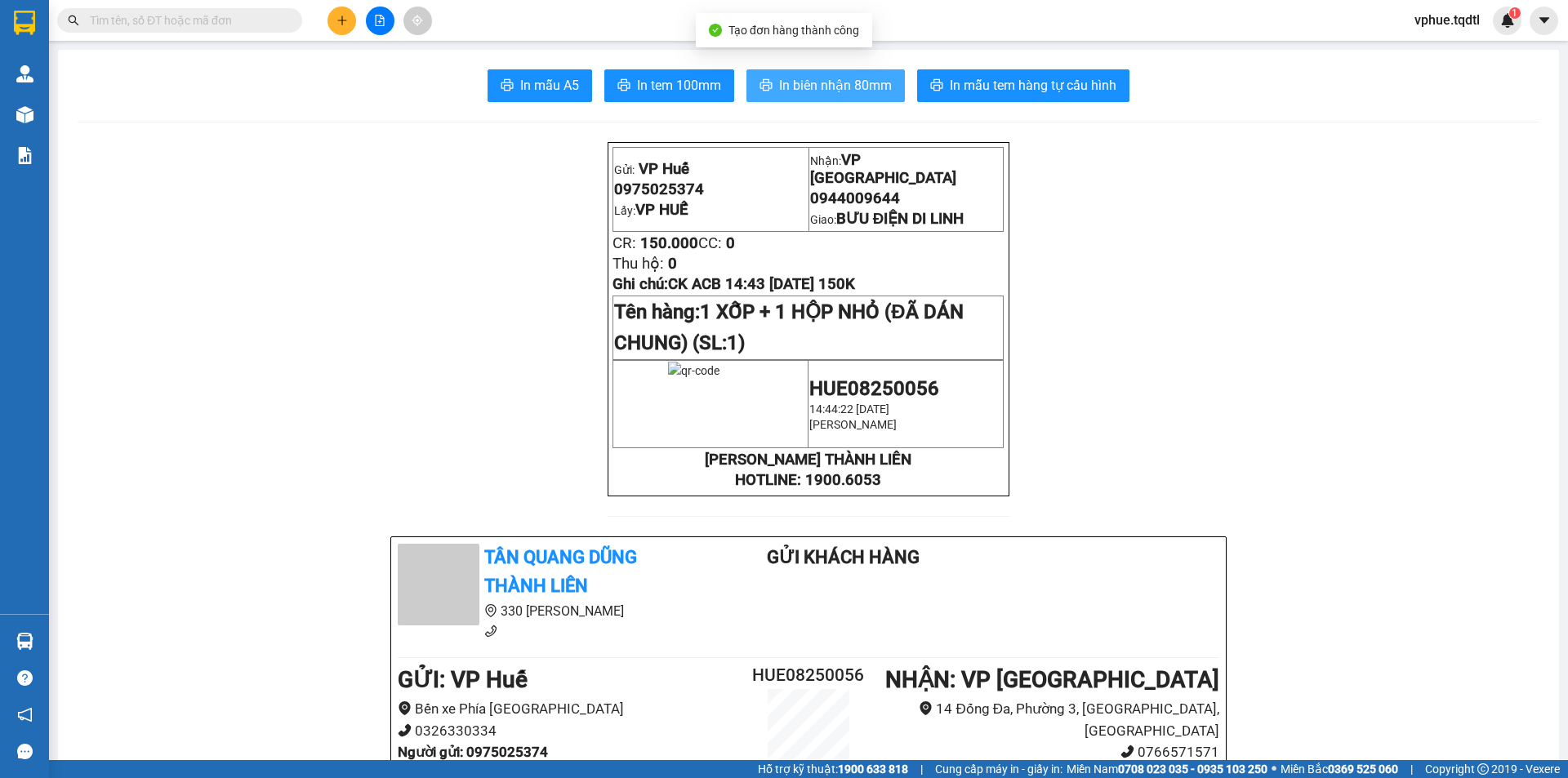
click at [819, 88] on span "In biên nhận 80mm" at bounding box center [835, 85] width 113 height 20
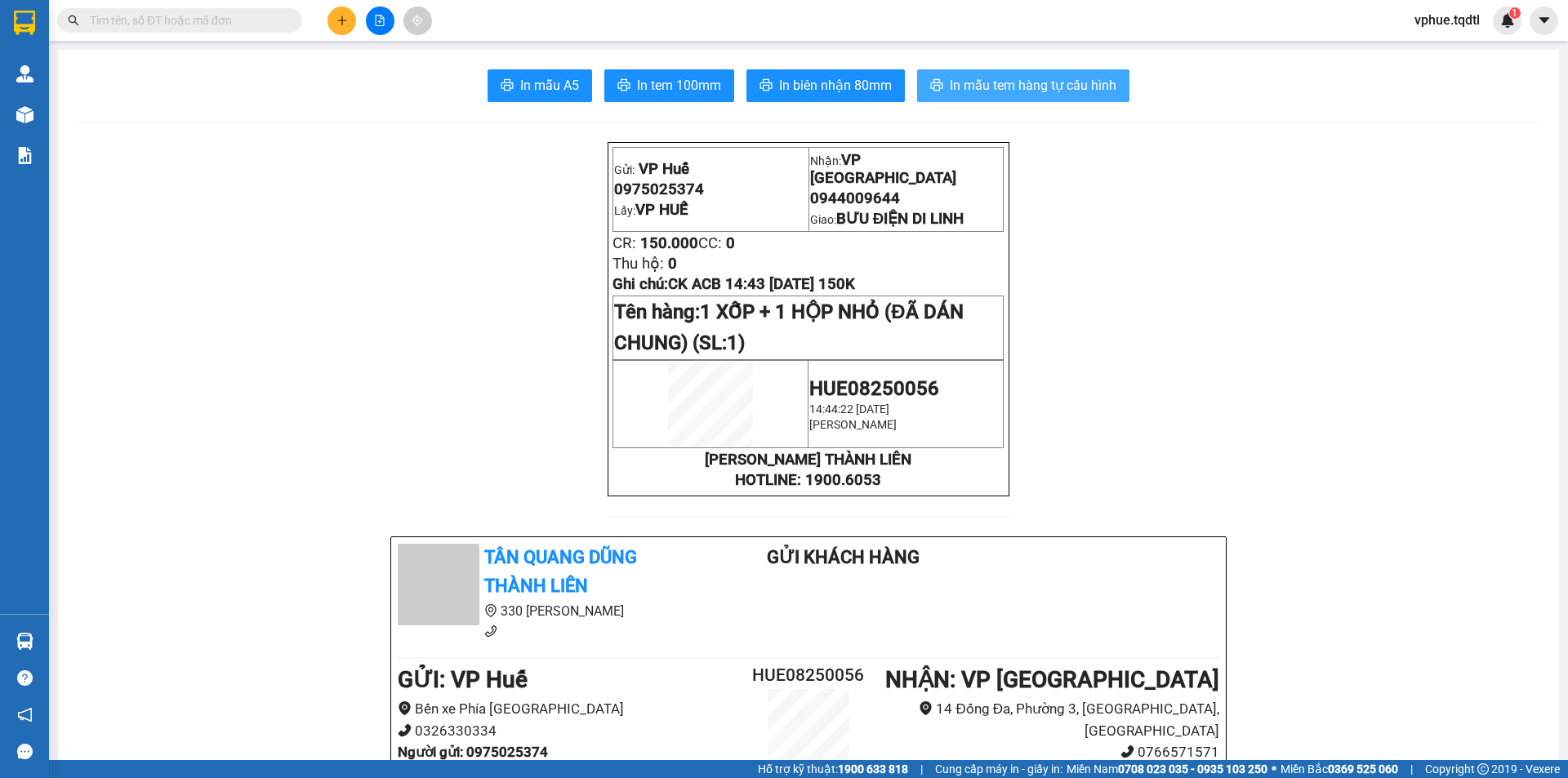
click at [982, 70] on button "In mẫu tem hàng tự cấu hình" at bounding box center [1023, 85] width 212 height 32
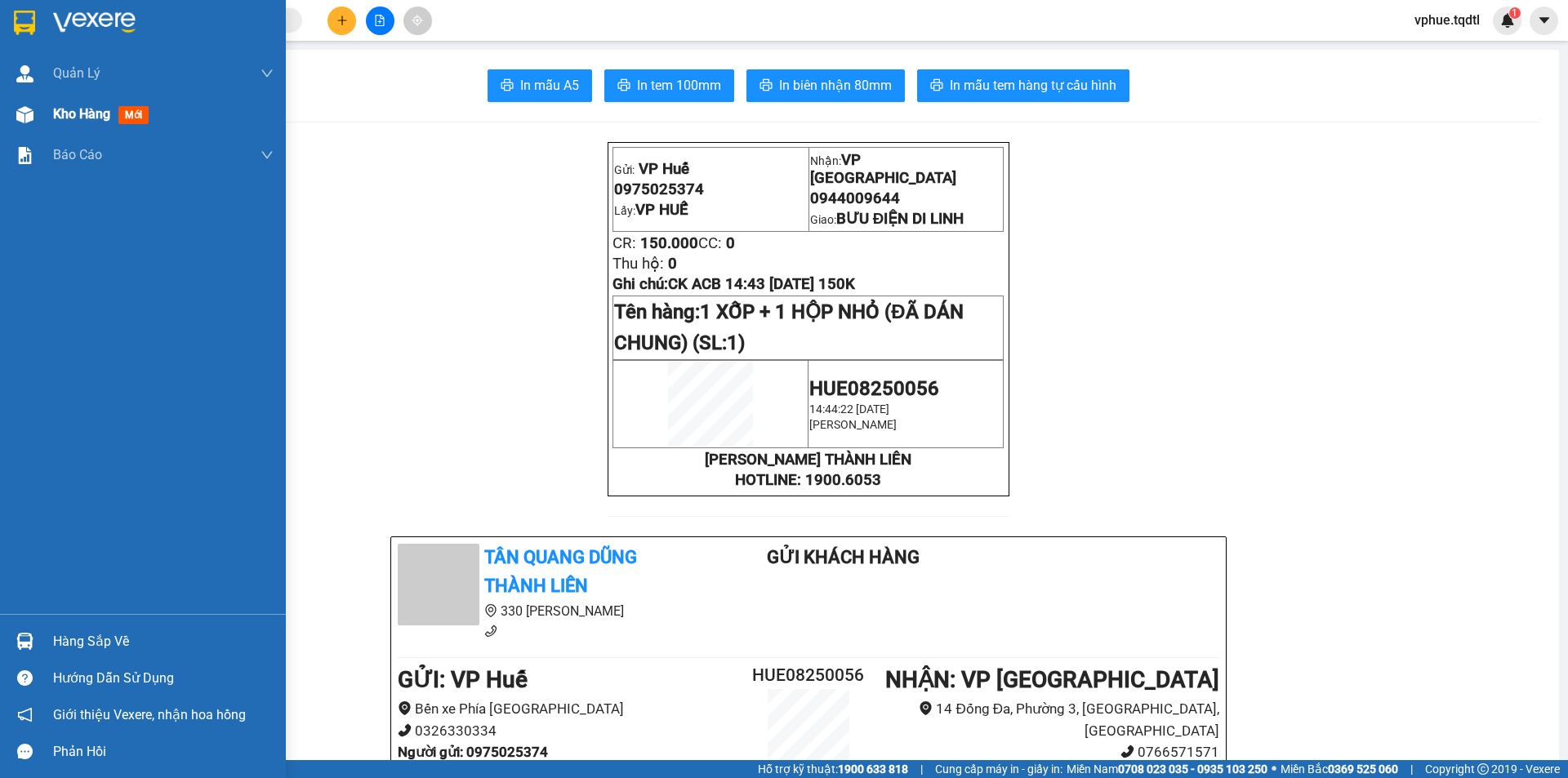
click at [44, 111] on div "Kho hàng mới" at bounding box center [143, 114] width 286 height 41
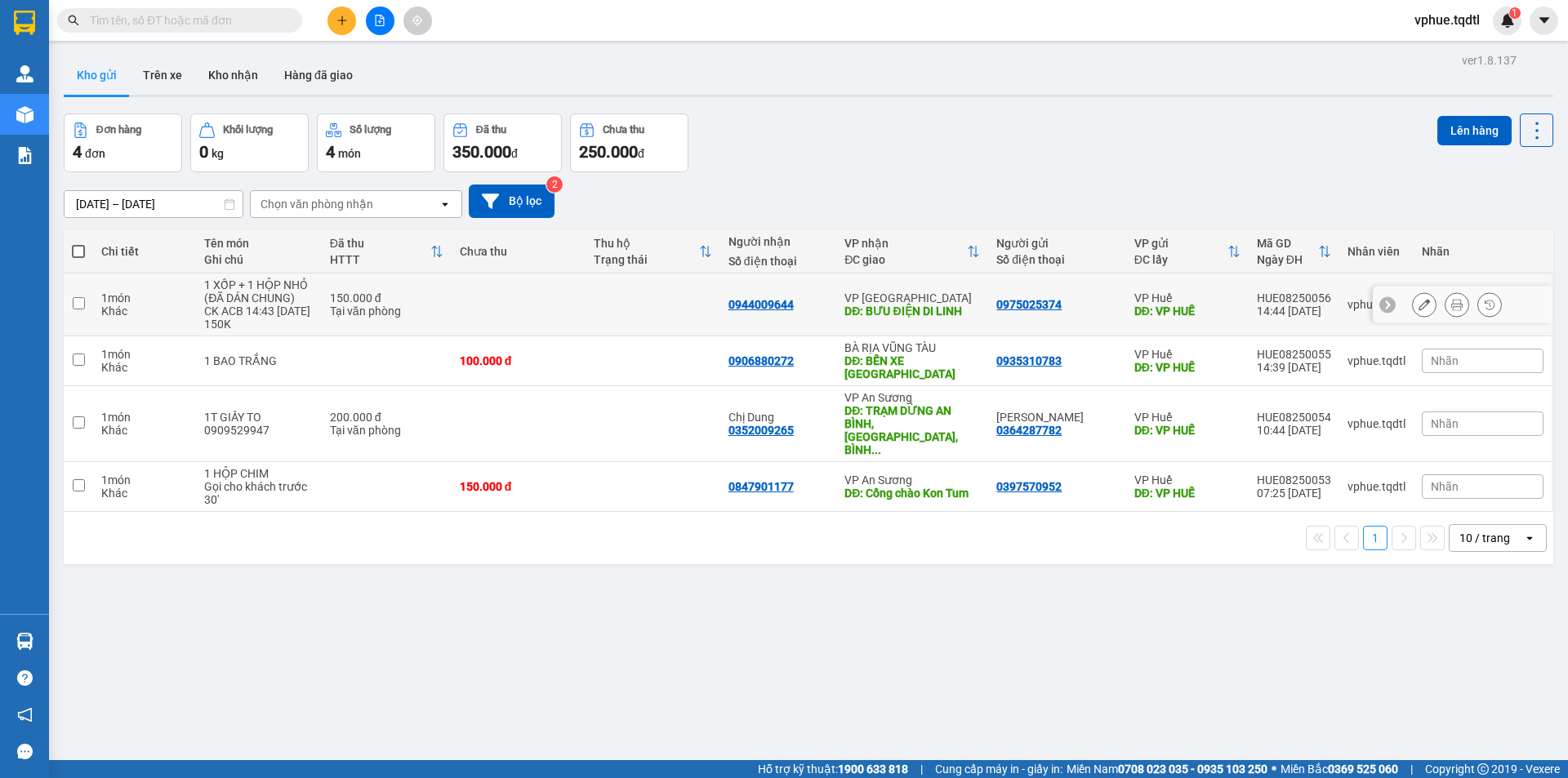
click at [1418, 308] on icon at bounding box center [1424, 305] width 11 height 11
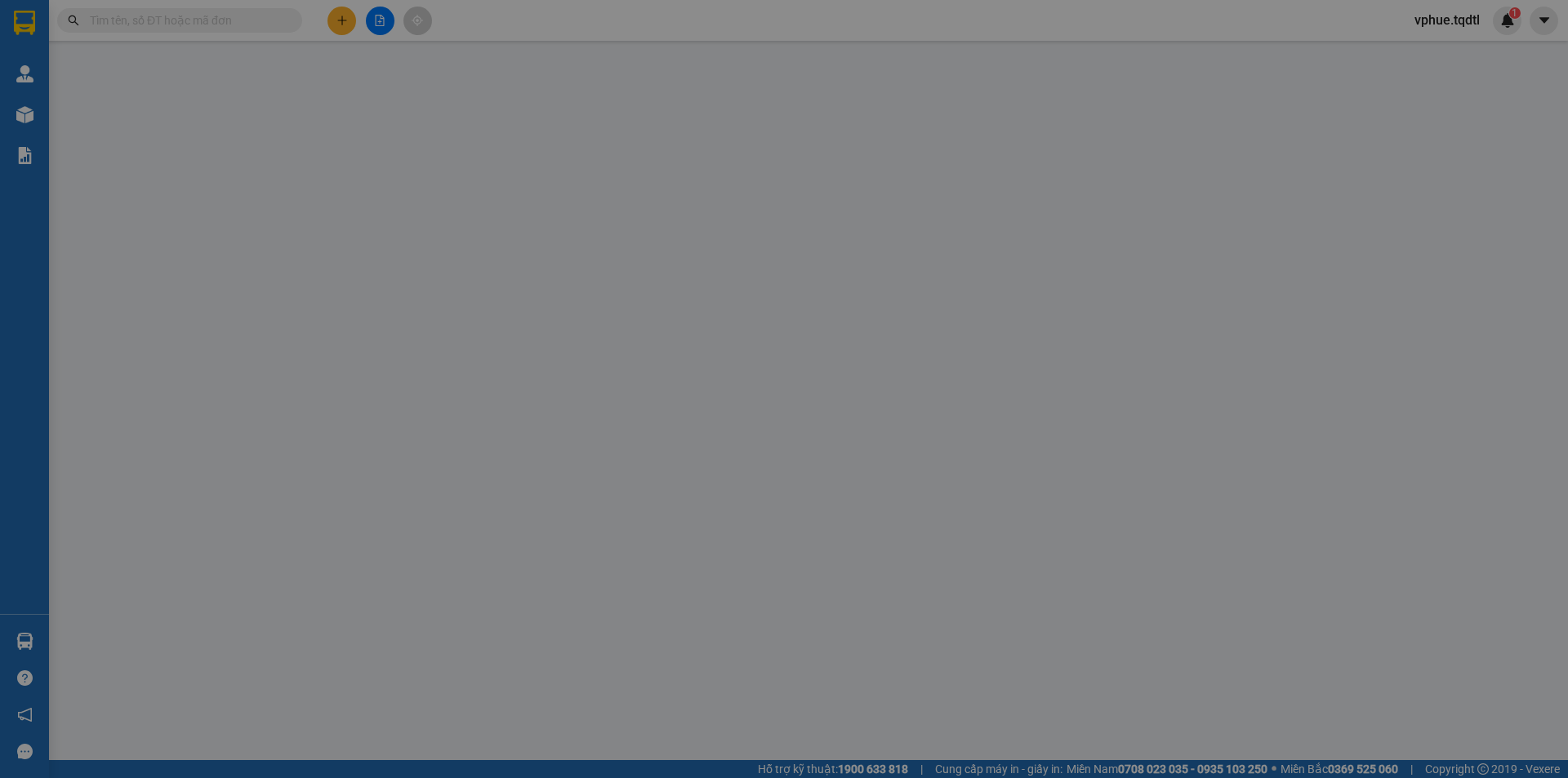
type input "0975025374"
type input "VP HUẾ"
type input "0944009644"
type input "BƯU ĐIỆN DI LINH"
type input "150.000"
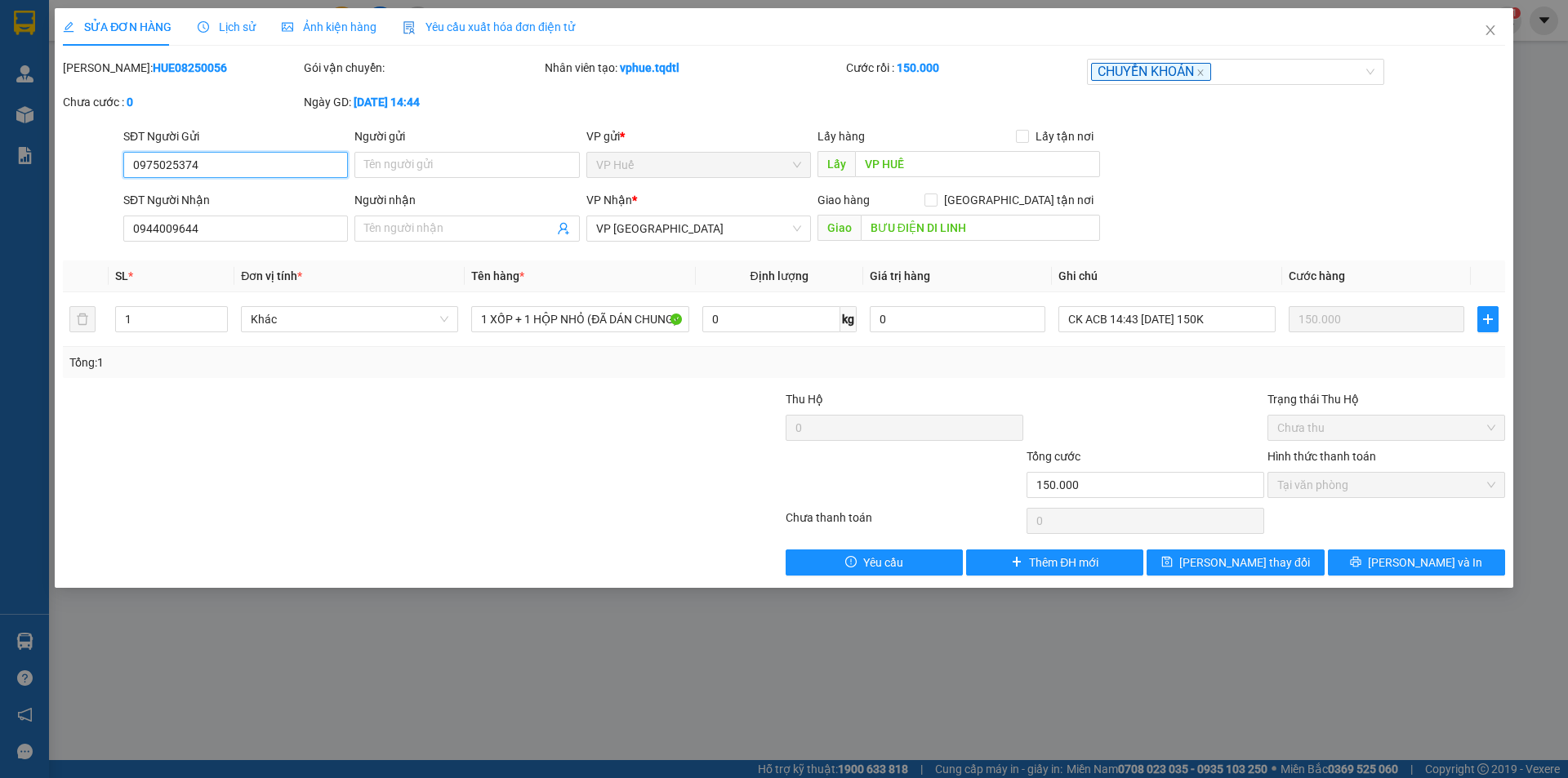
drag, startPoint x: 165, startPoint y: 164, endPoint x: 174, endPoint y: 166, distance: 9.2
click at [174, 166] on input "0975025374" at bounding box center [235, 165] width 224 height 26
type input "0975052374"
click at [1285, 564] on button "[PERSON_NAME] thay đổi" at bounding box center [1235, 562] width 177 height 26
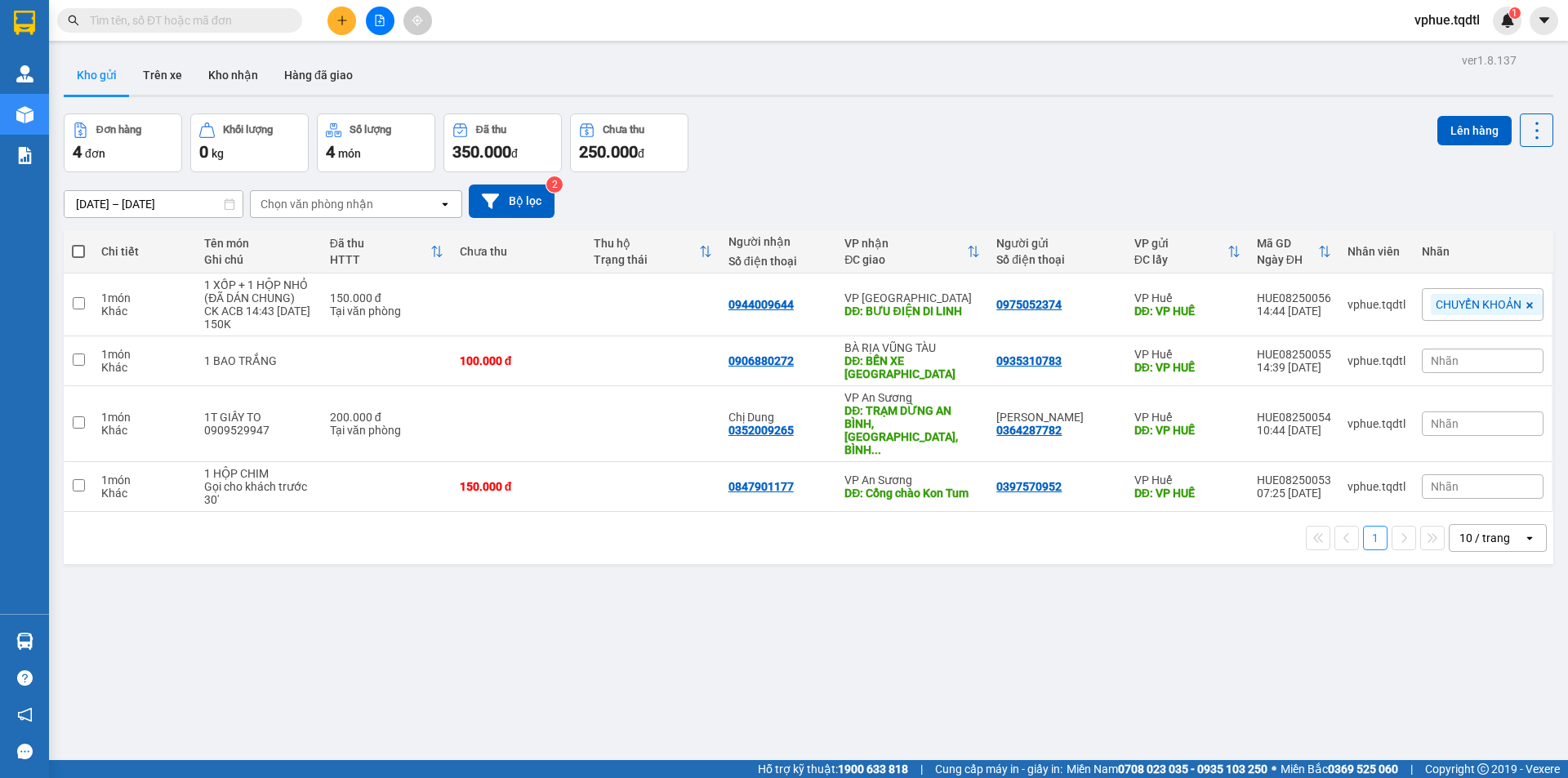
click at [334, 18] on button at bounding box center [341, 20] width 29 height 29
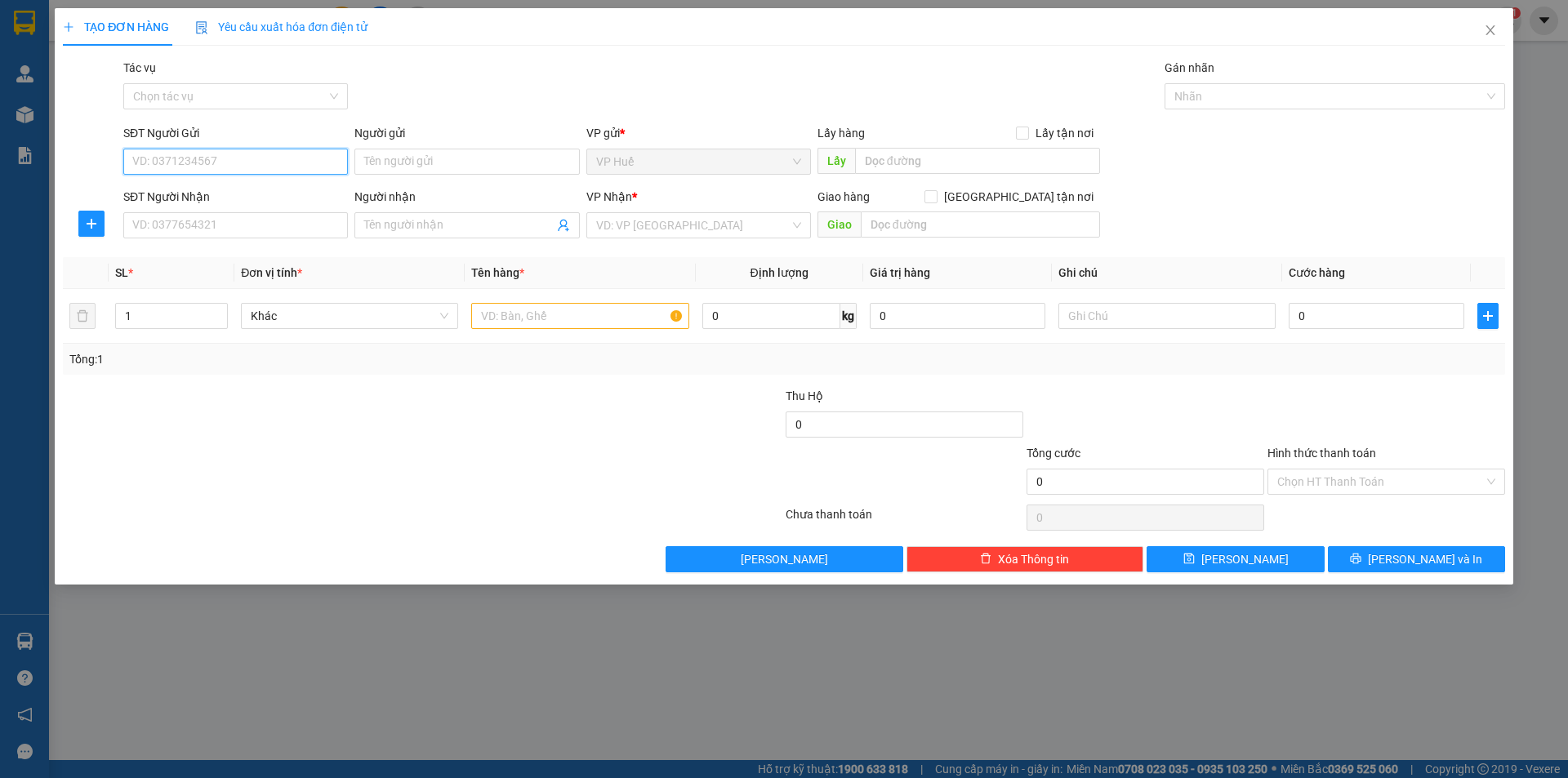
click at [254, 173] on input "SĐT Người Gửi" at bounding box center [235, 162] width 224 height 26
click at [272, 230] on input "SĐT Người Nhận" at bounding box center [235, 225] width 224 height 26
click at [981, 161] on input "text" at bounding box center [976, 161] width 245 height 26
type input "v"
type input "VP HUẾ"
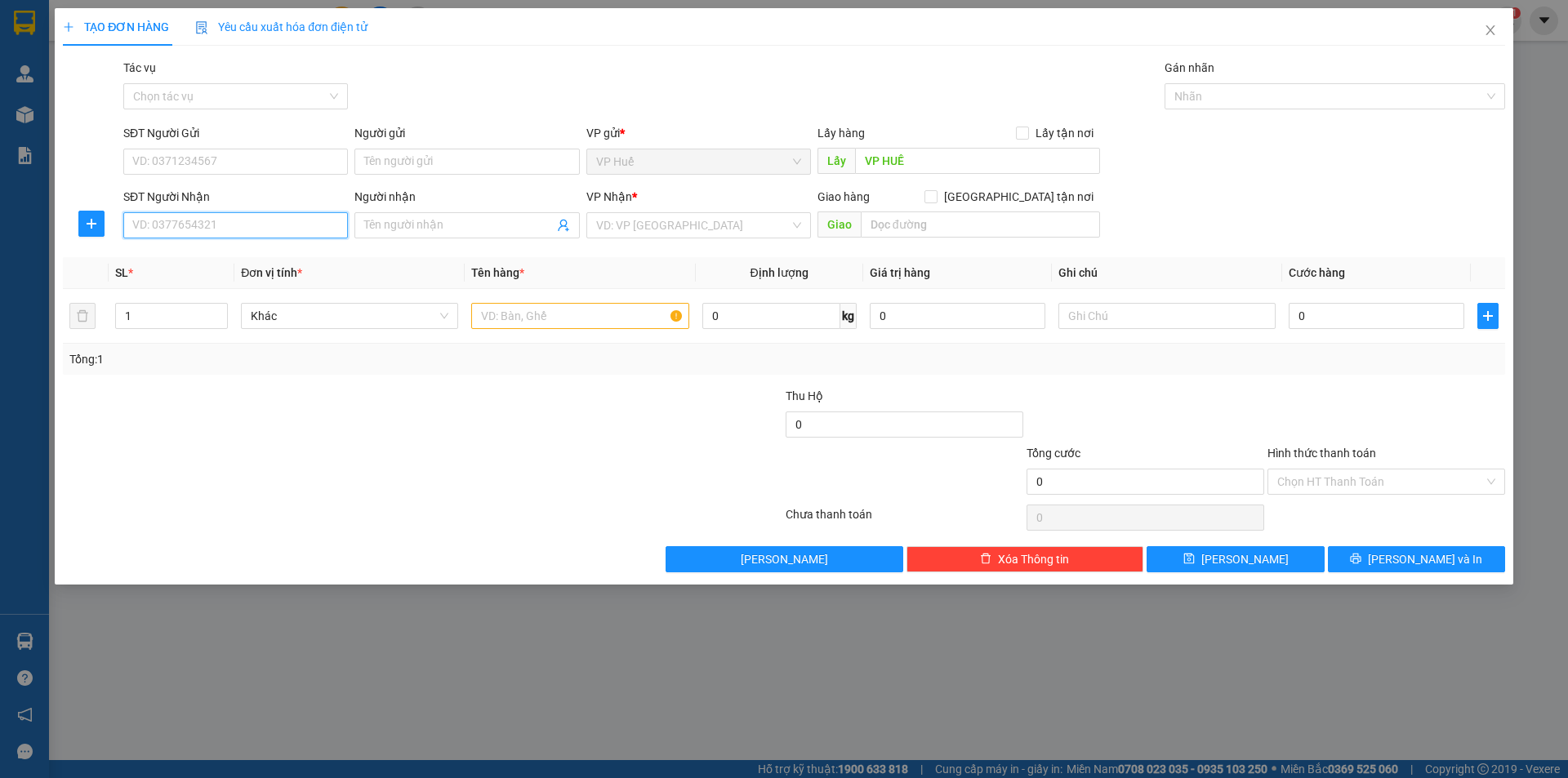
click at [269, 231] on input "SĐT Người Nhận" at bounding box center [235, 225] width 224 height 26
click at [207, 152] on input "SĐT Người Gửi" at bounding box center [235, 162] width 224 height 26
click at [221, 185] on div "0935416000" at bounding box center [235, 194] width 224 height 26
type input "0935416000"
type input "0982592605"
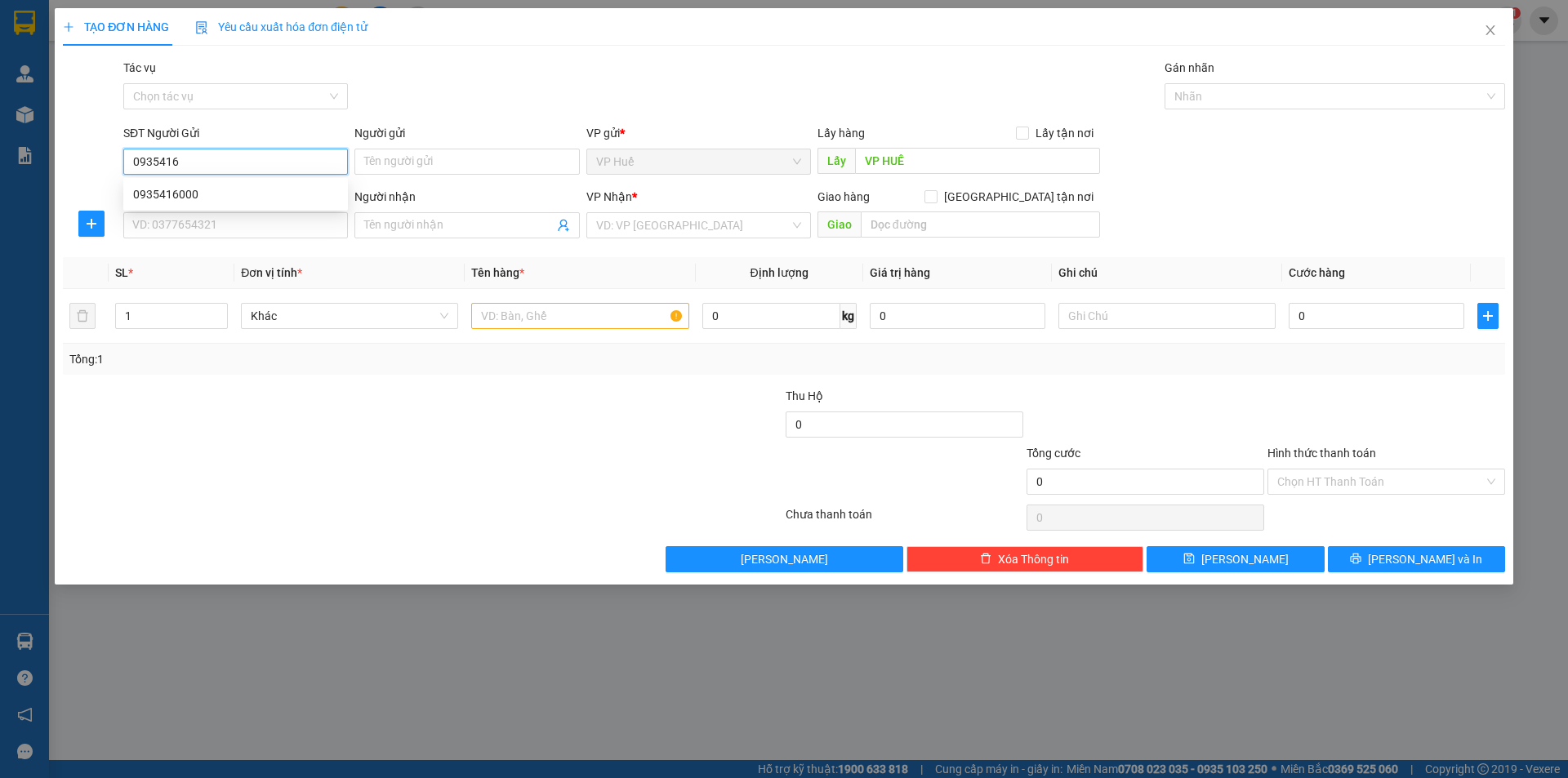
type input "Ngã 3 [PERSON_NAME], [GEOGRAPHIC_DATA], [GEOGRAPHIC_DATA]"
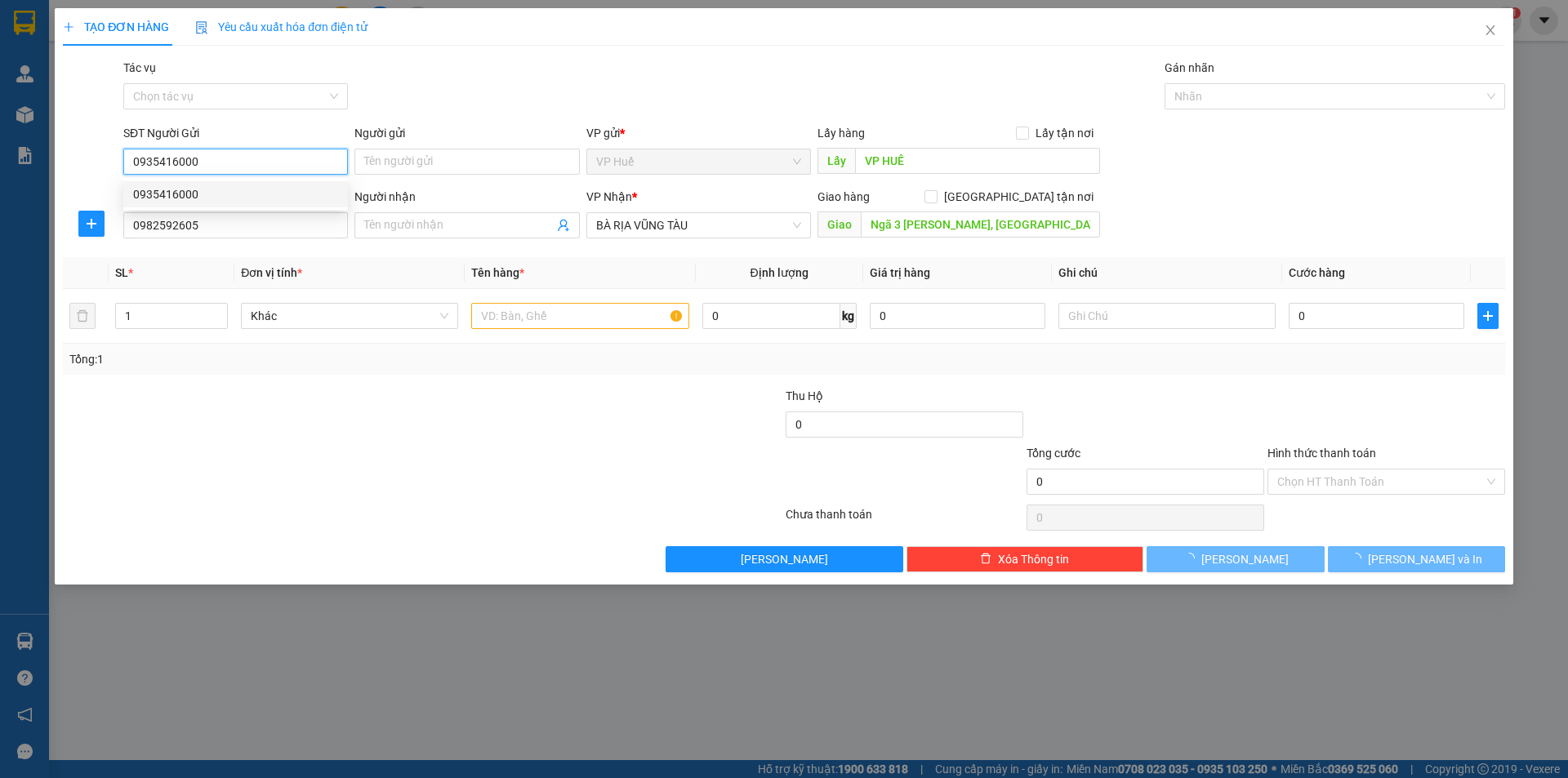
type input "100.000"
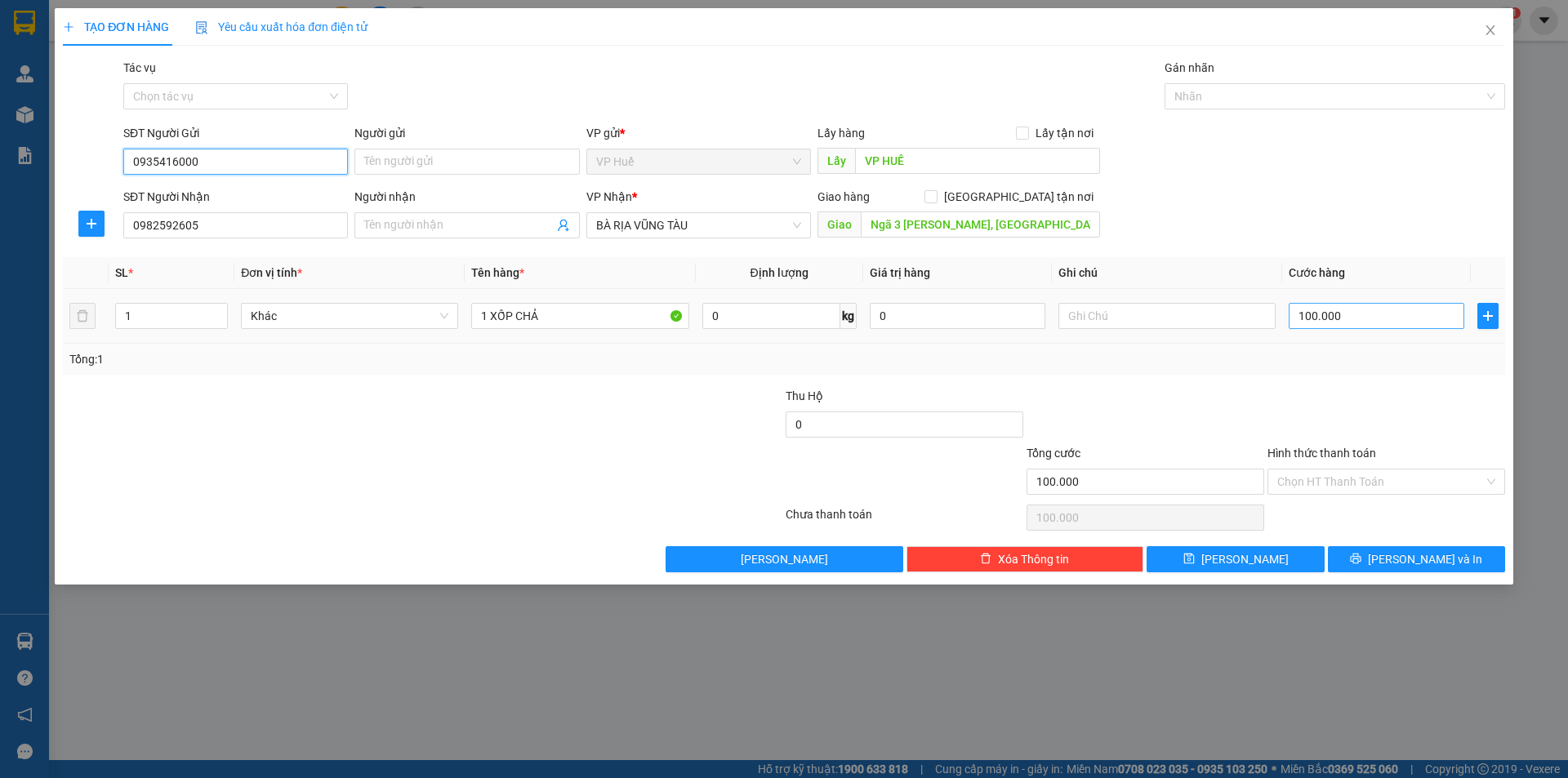
type input "0935416000"
click at [1335, 310] on input "100.000" at bounding box center [1376, 316] width 175 height 26
type input "1"
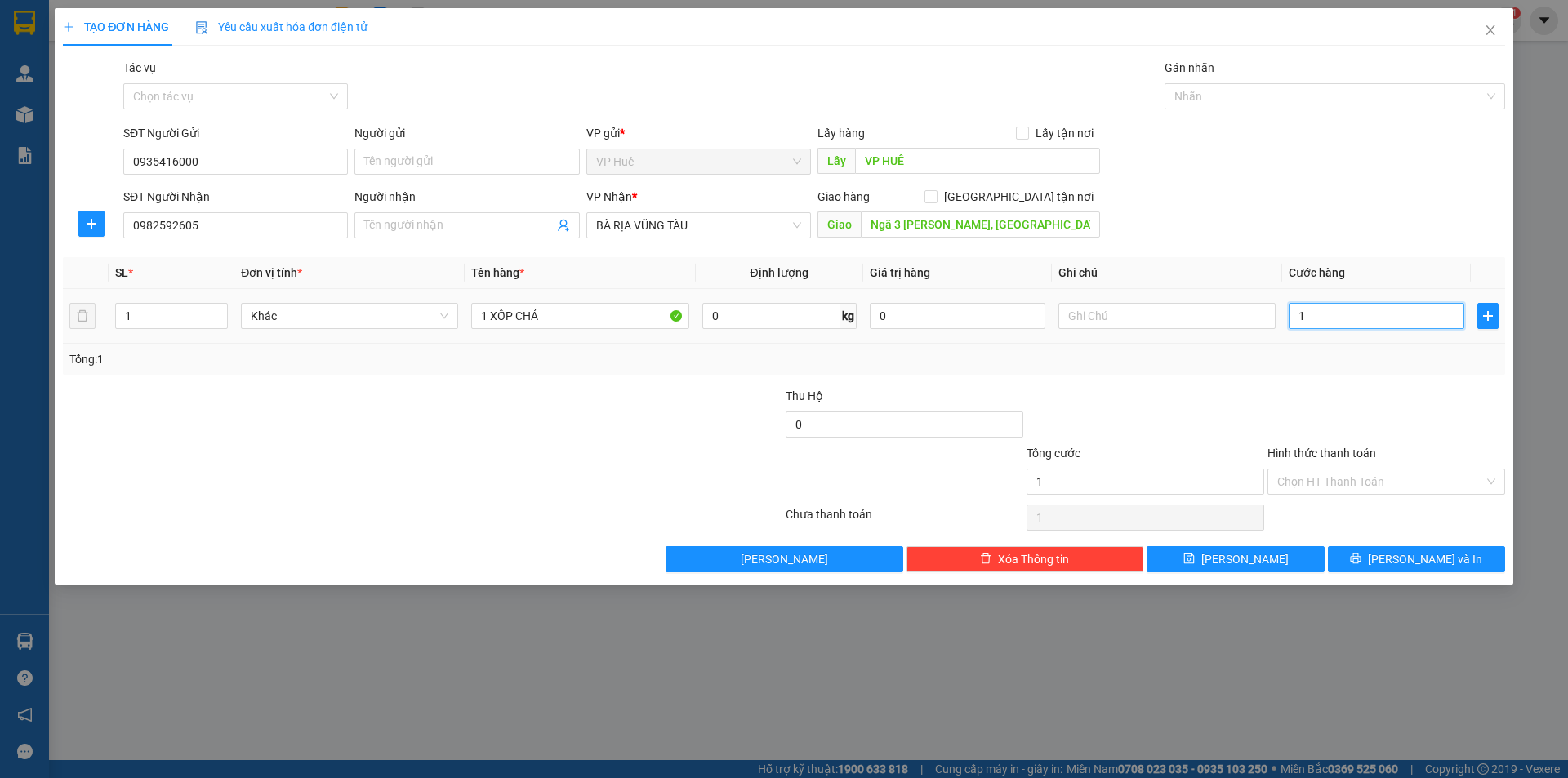
type input "15"
type input "150"
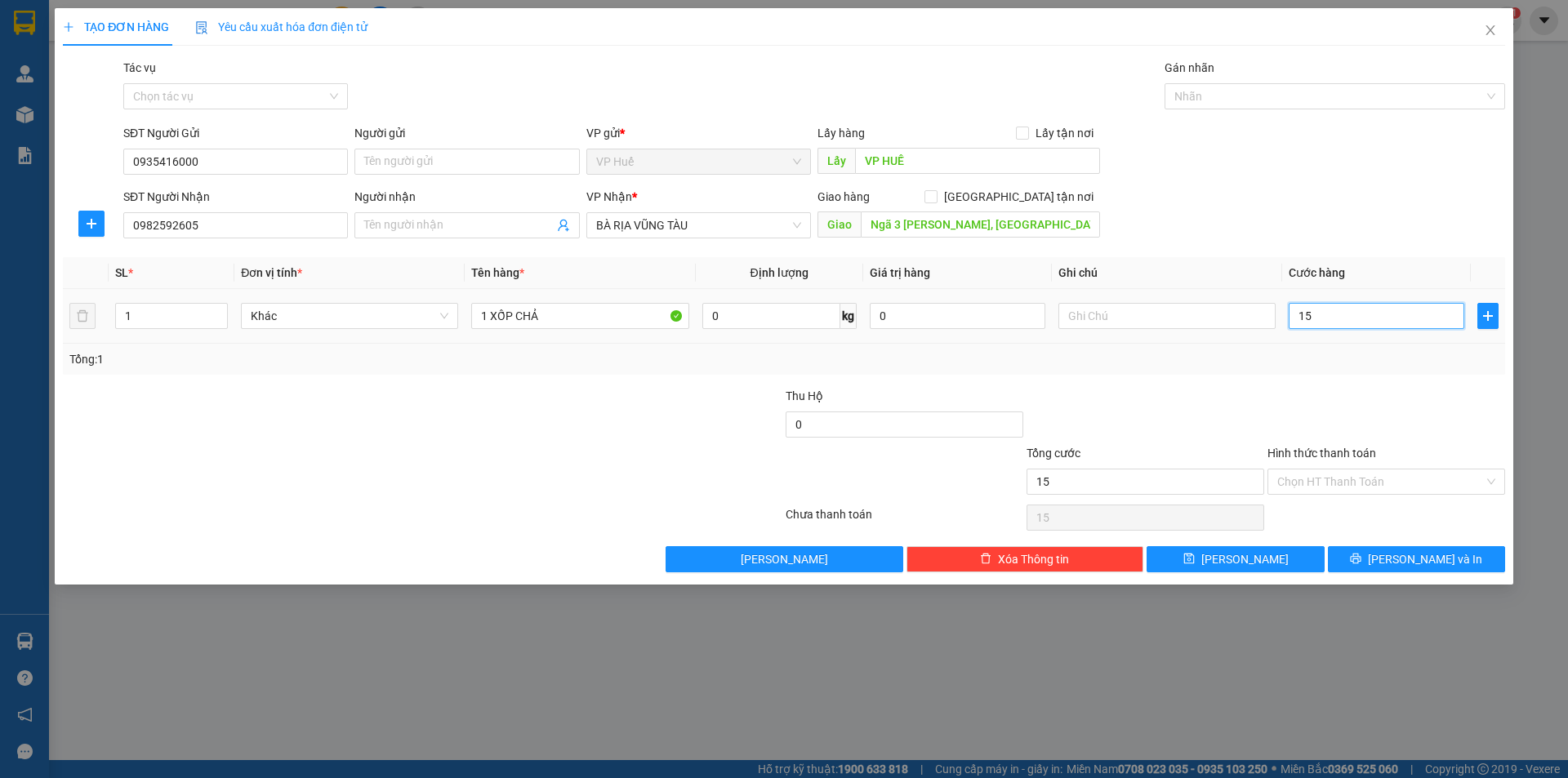
type input "150"
type input "1.500"
type input "15.000"
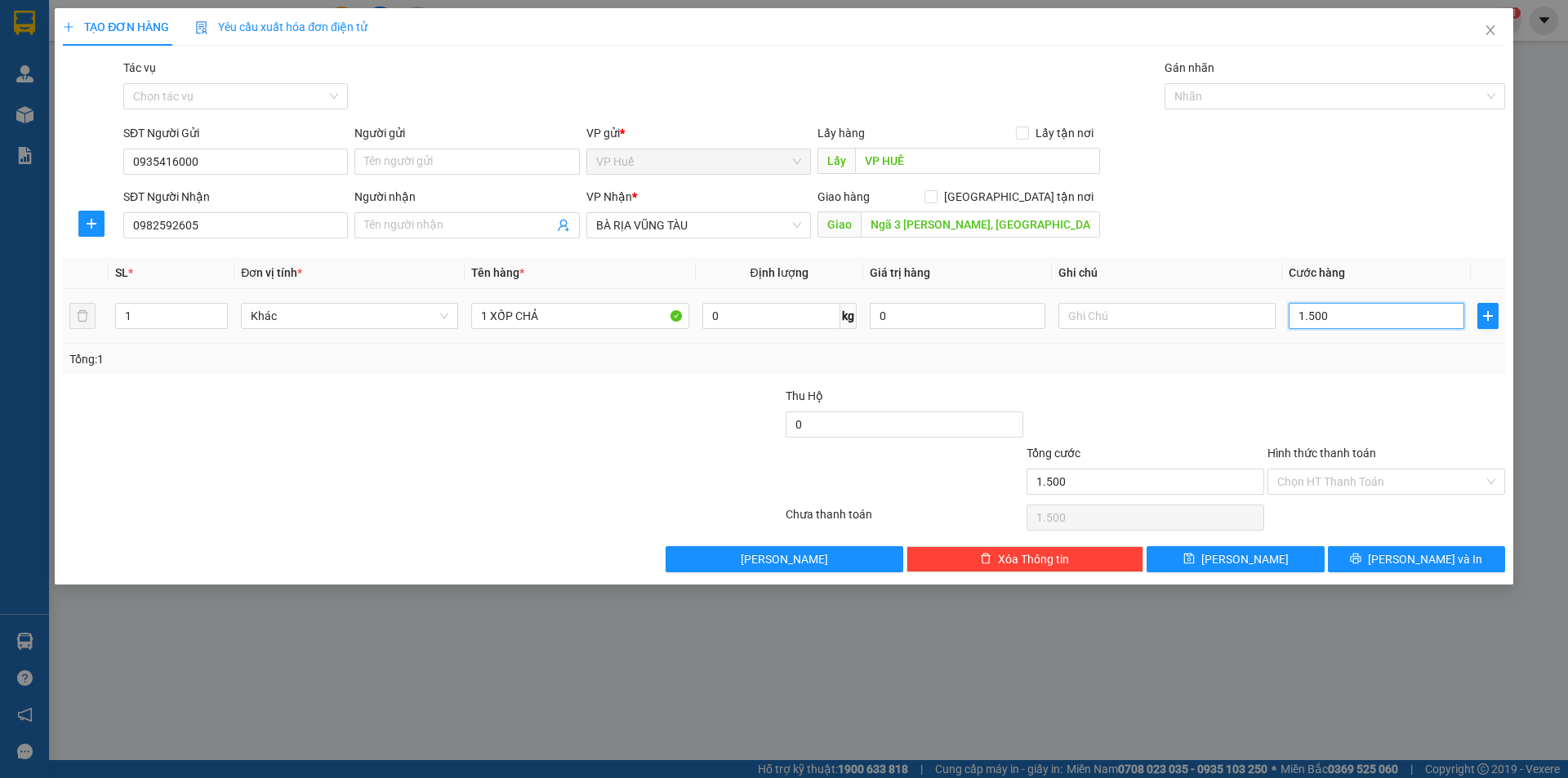
type input "15.000"
type input "150.000"
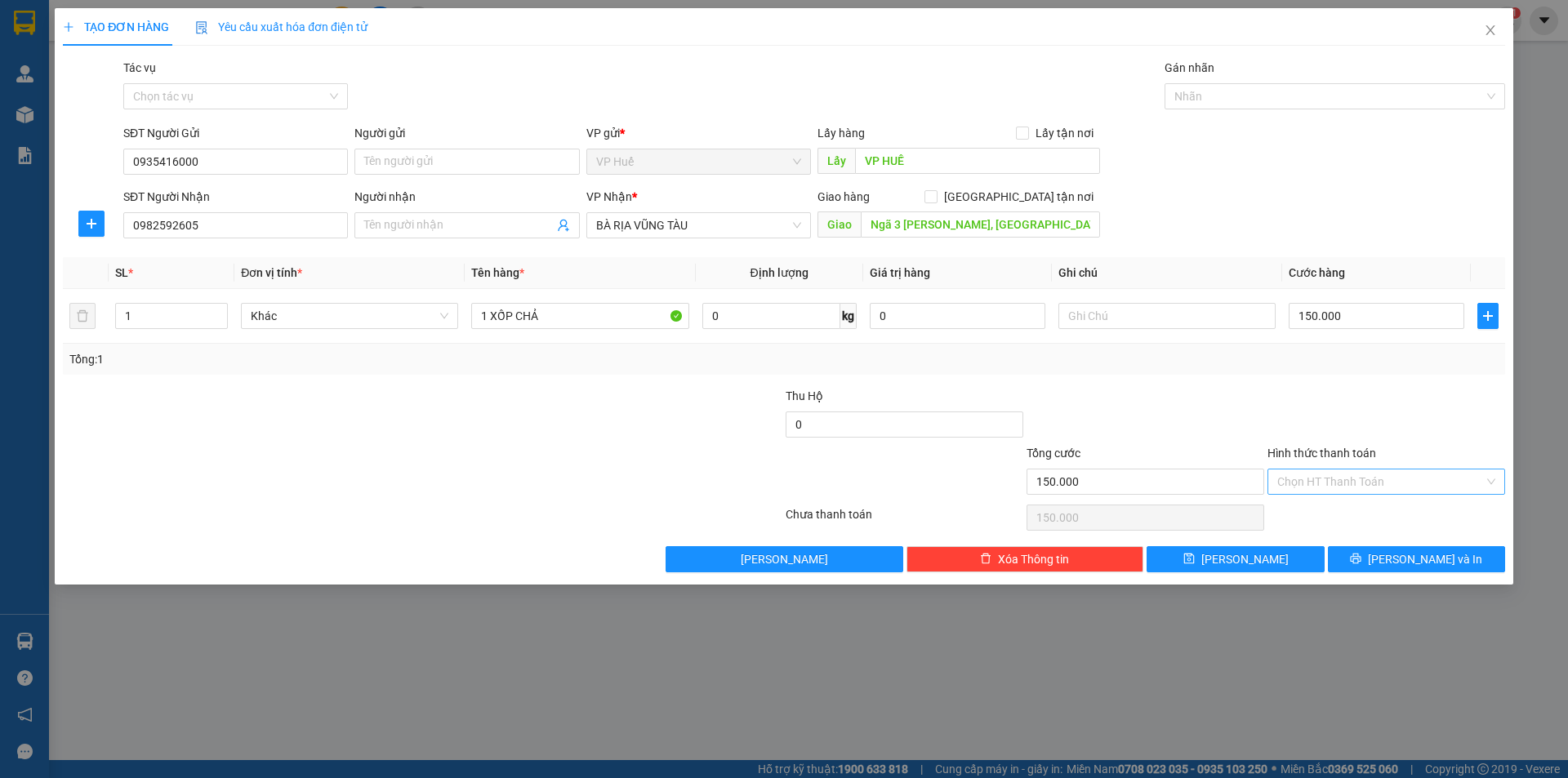
click at [1333, 476] on input "Hình thức thanh toán" at bounding box center [1381, 482] width 207 height 25
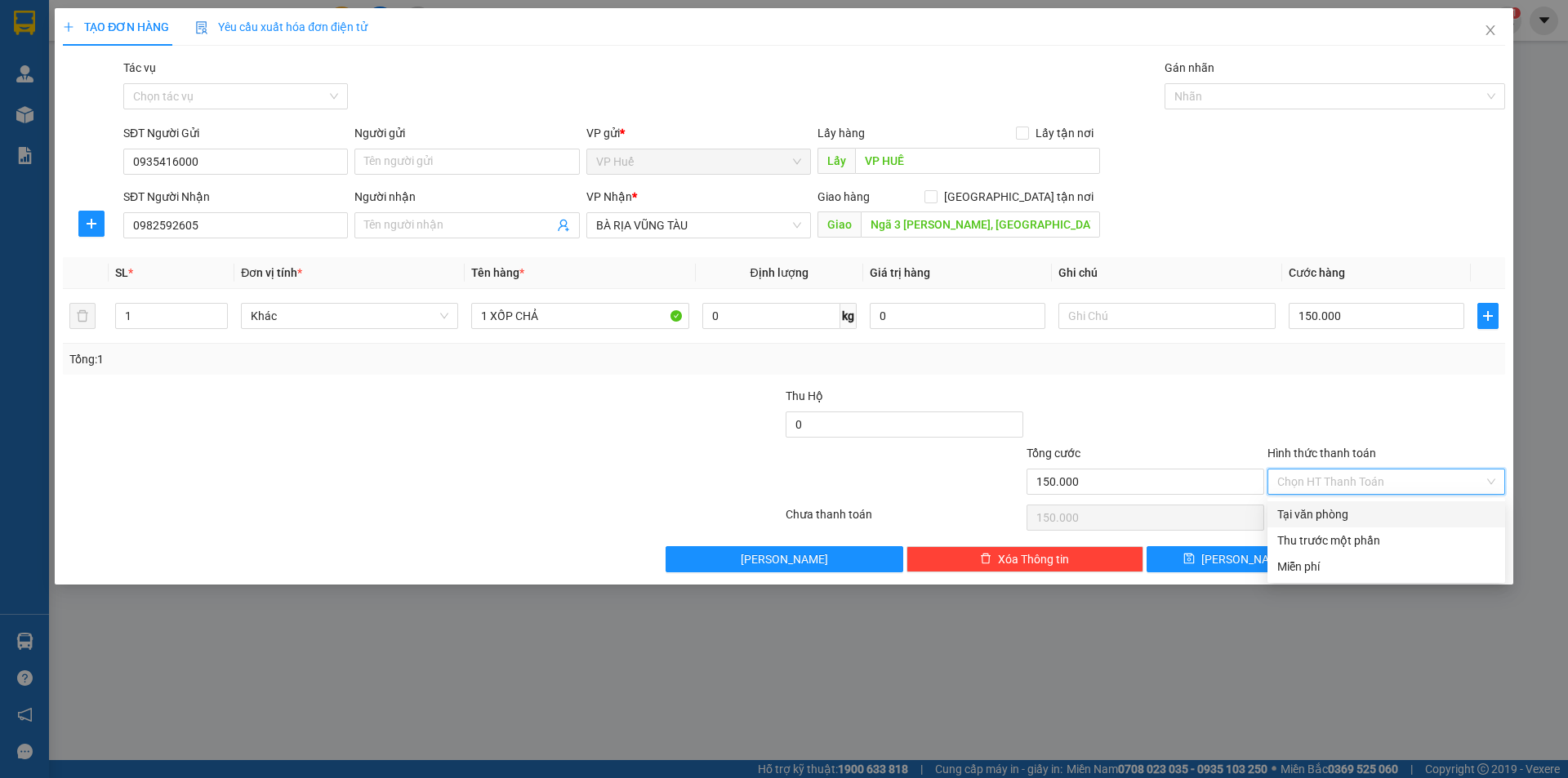
click at [1310, 507] on div "Tại văn phòng" at bounding box center [1386, 514] width 218 height 18
type input "0"
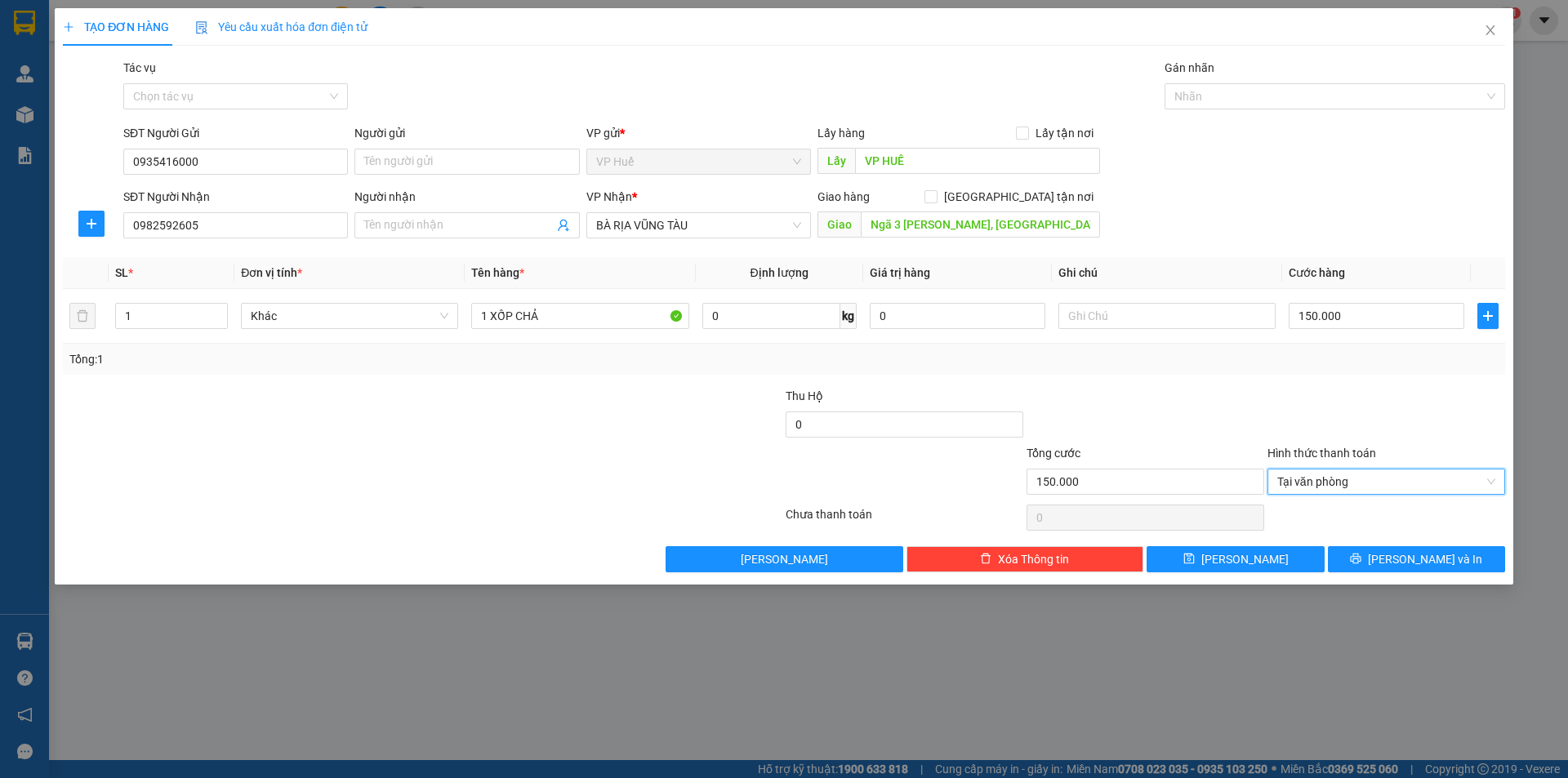
click at [1200, 187] on div "SĐT Người Nhận 0982592605 Người nhận Tên người nhận VP Nhận * BÀ RỊA VŨNG TÀU G…" at bounding box center [814, 216] width 1388 height 57
click at [1217, 202] on div "SĐT Người Nhận 0982592605 Người nhận Tên người nhận VP Nhận * BÀ RỊA VŨNG TÀU G…" at bounding box center [814, 216] width 1388 height 57
click at [1484, 35] on icon "close" at bounding box center [1490, 30] width 13 height 13
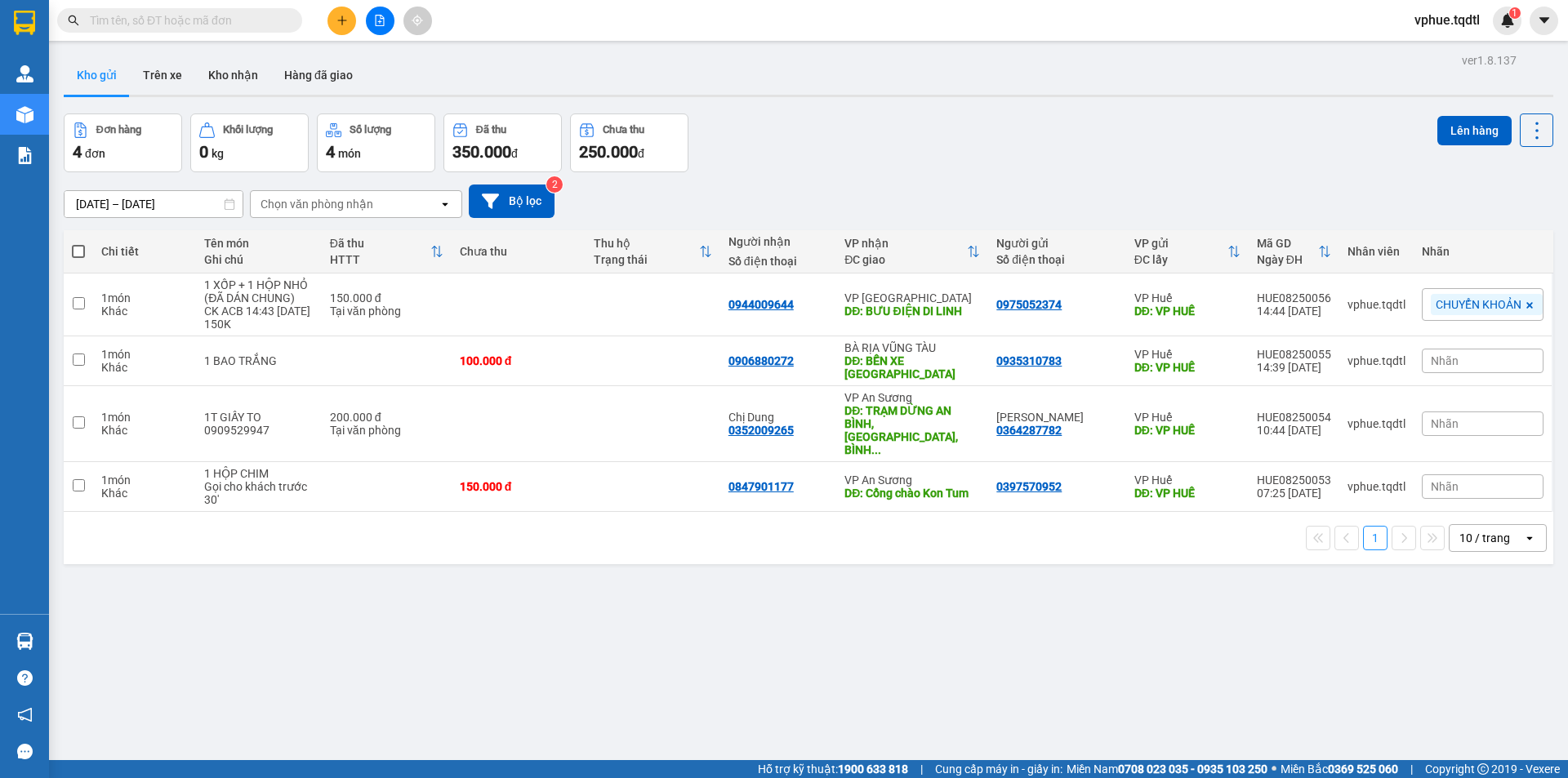
click at [345, 17] on icon "plus" at bounding box center [342, 20] width 11 height 11
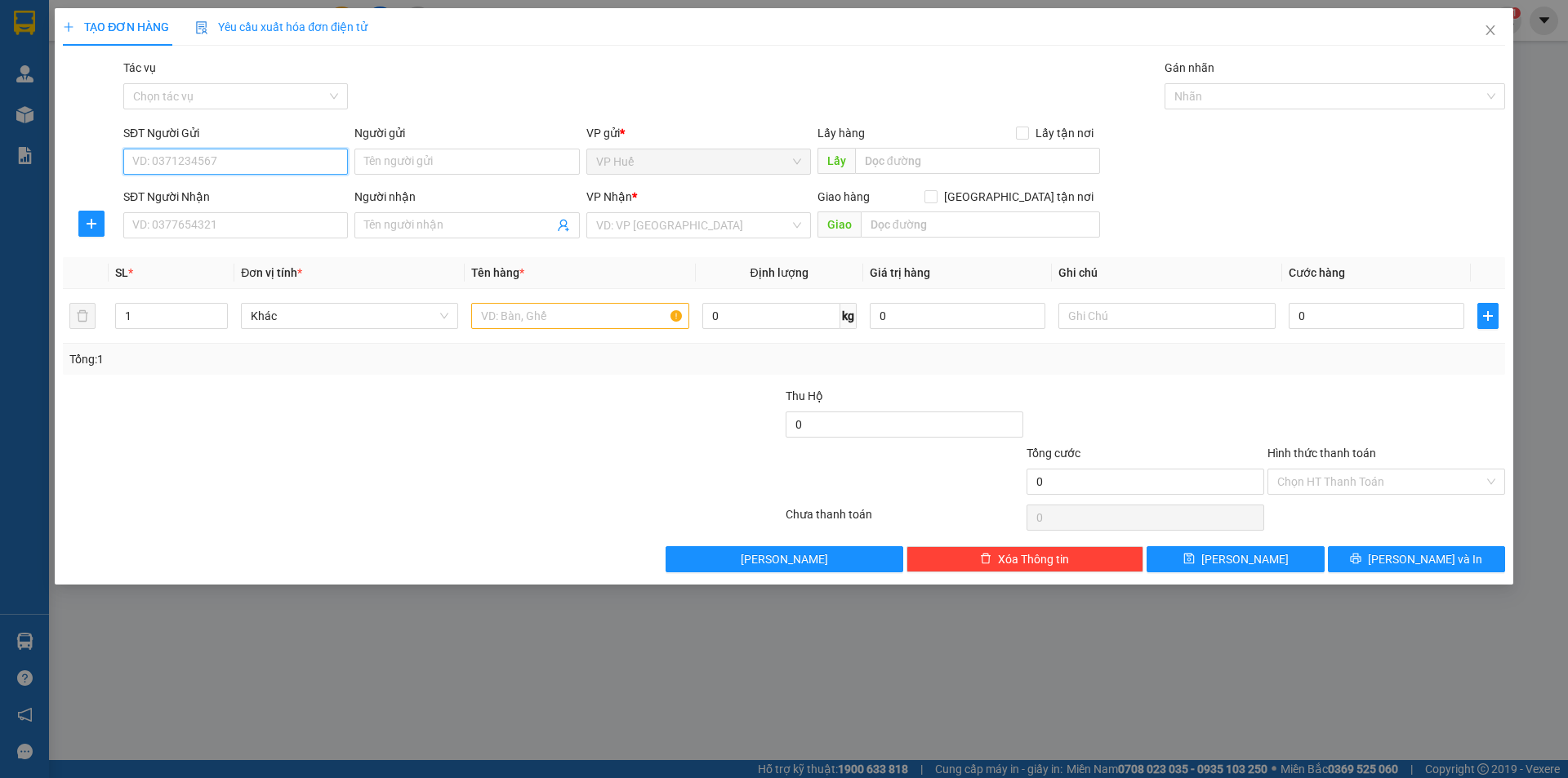
click at [238, 158] on input "SĐT Người Gửi" at bounding box center [235, 162] width 224 height 26
click at [252, 229] on input "SĐT Người Nhận" at bounding box center [235, 225] width 224 height 26
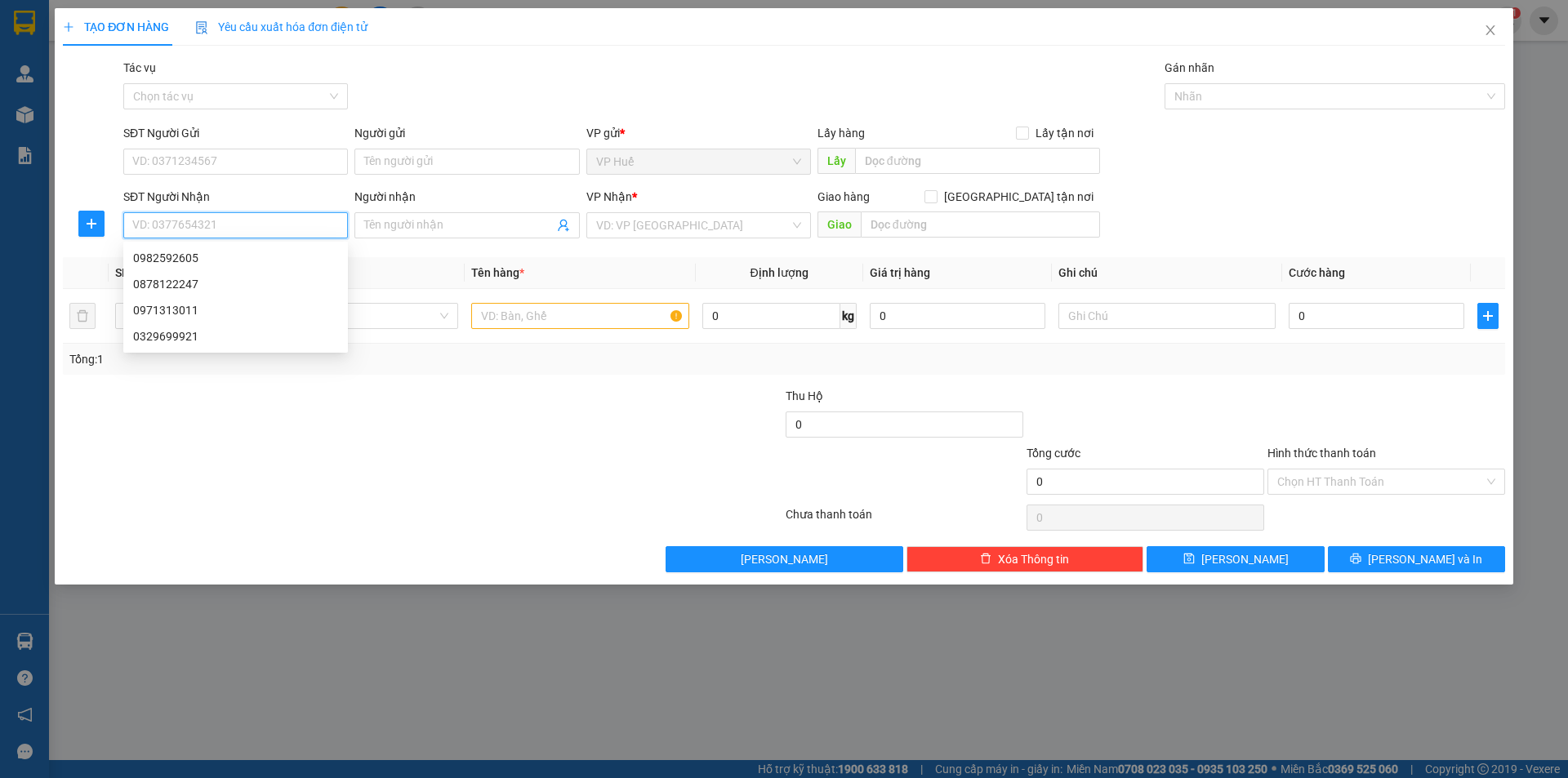
click at [252, 231] on input "SĐT Người Nhận" at bounding box center [235, 225] width 224 height 26
click at [233, 162] on input "SĐT Người Gửi" at bounding box center [235, 162] width 224 height 26
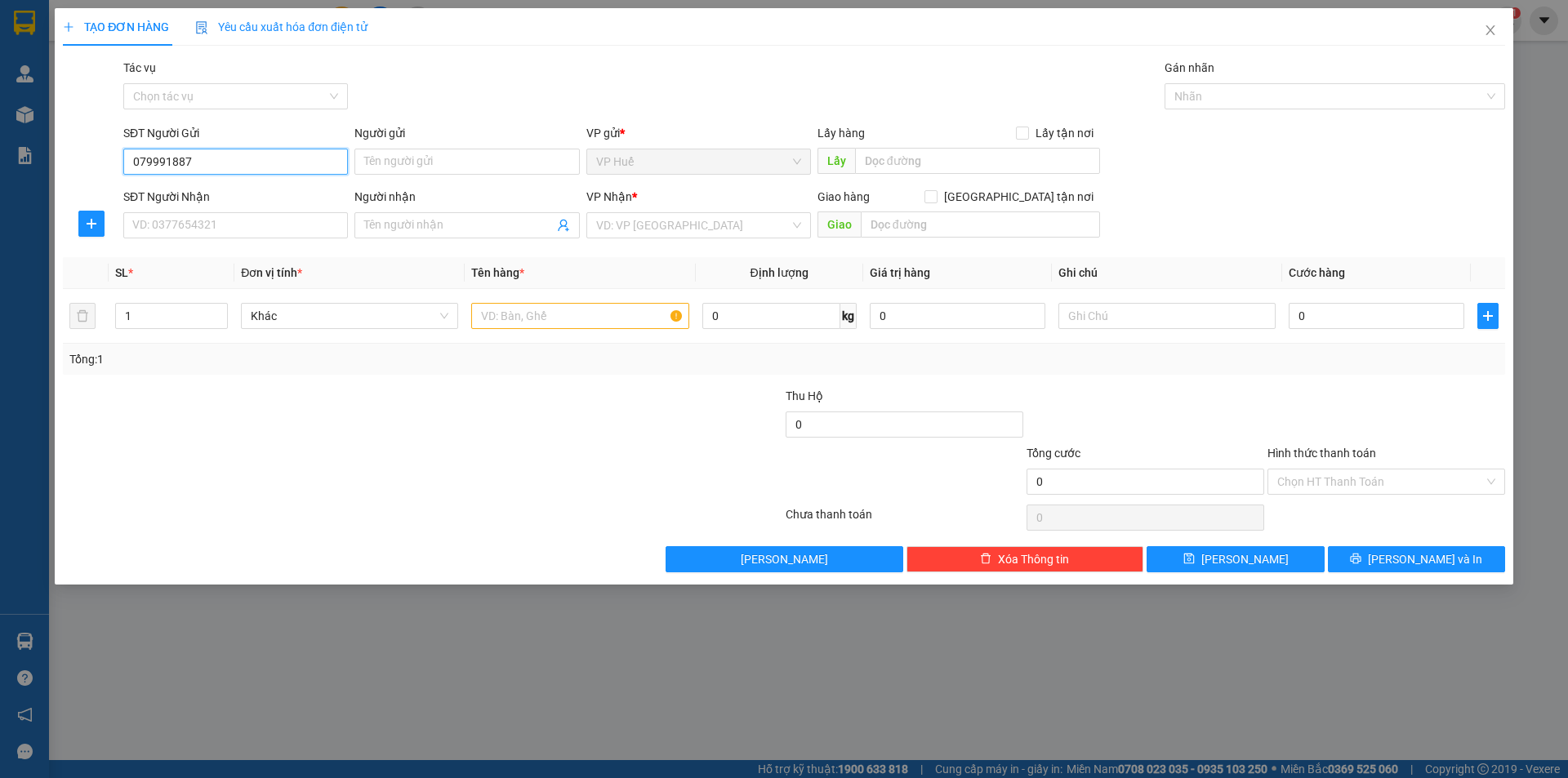
type input "0799918875"
click at [267, 191] on div "0799918875" at bounding box center [235, 194] width 205 height 18
type input "VP HUẾ"
type input "0902777411"
type input "HÒA LONG, VŨNG TÀU"
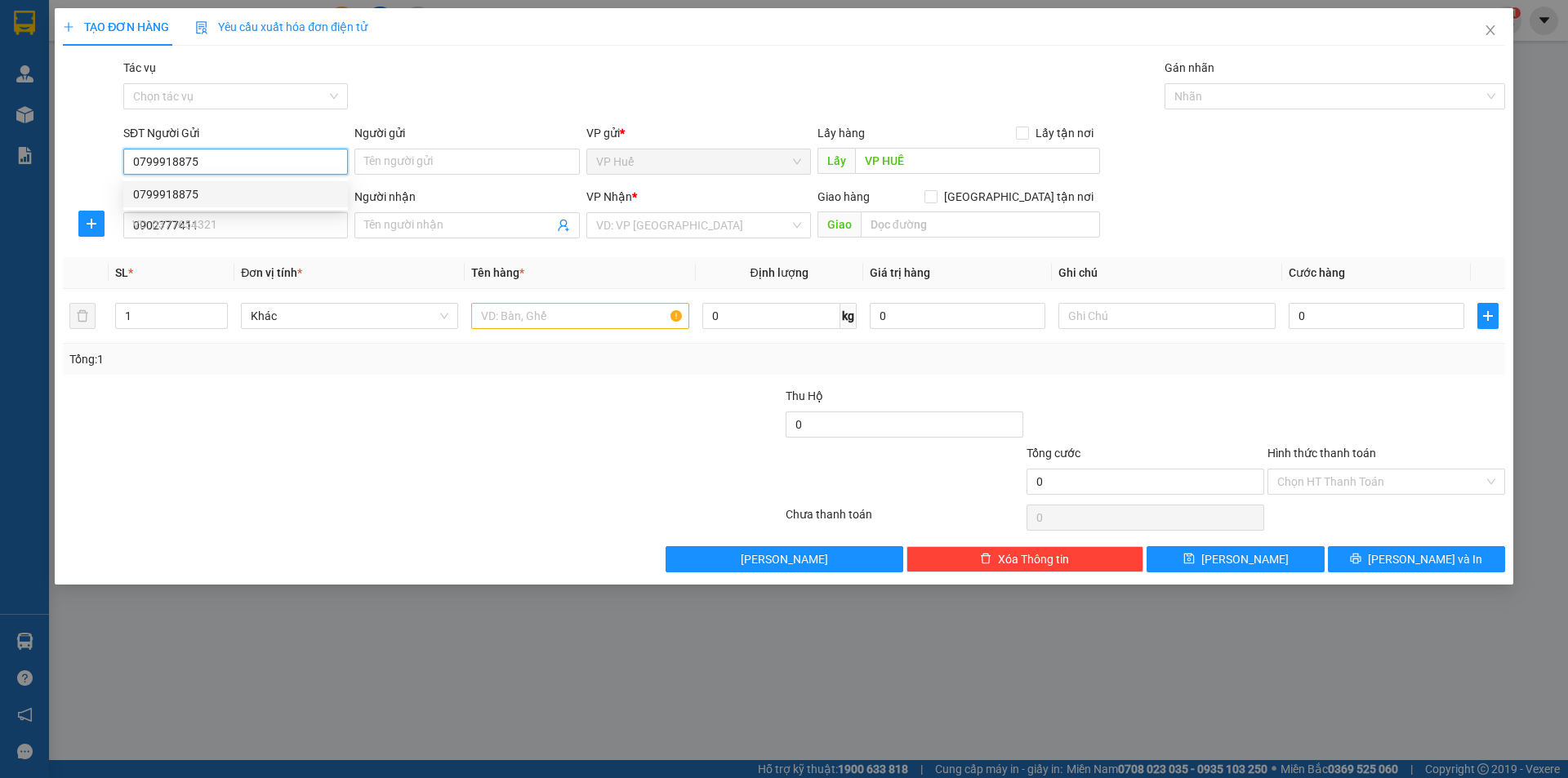
type input "2.000.000"
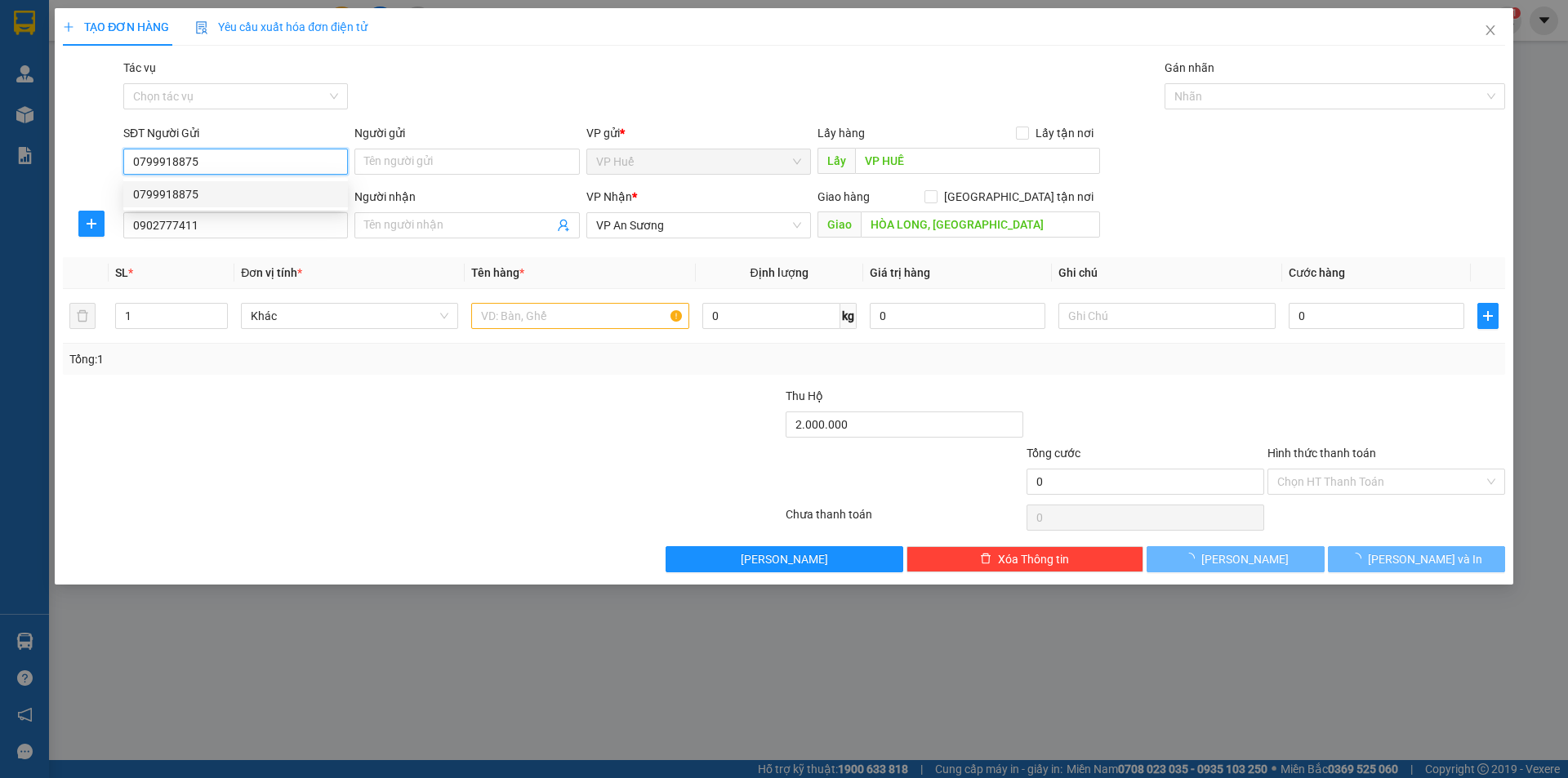
type input "250.000"
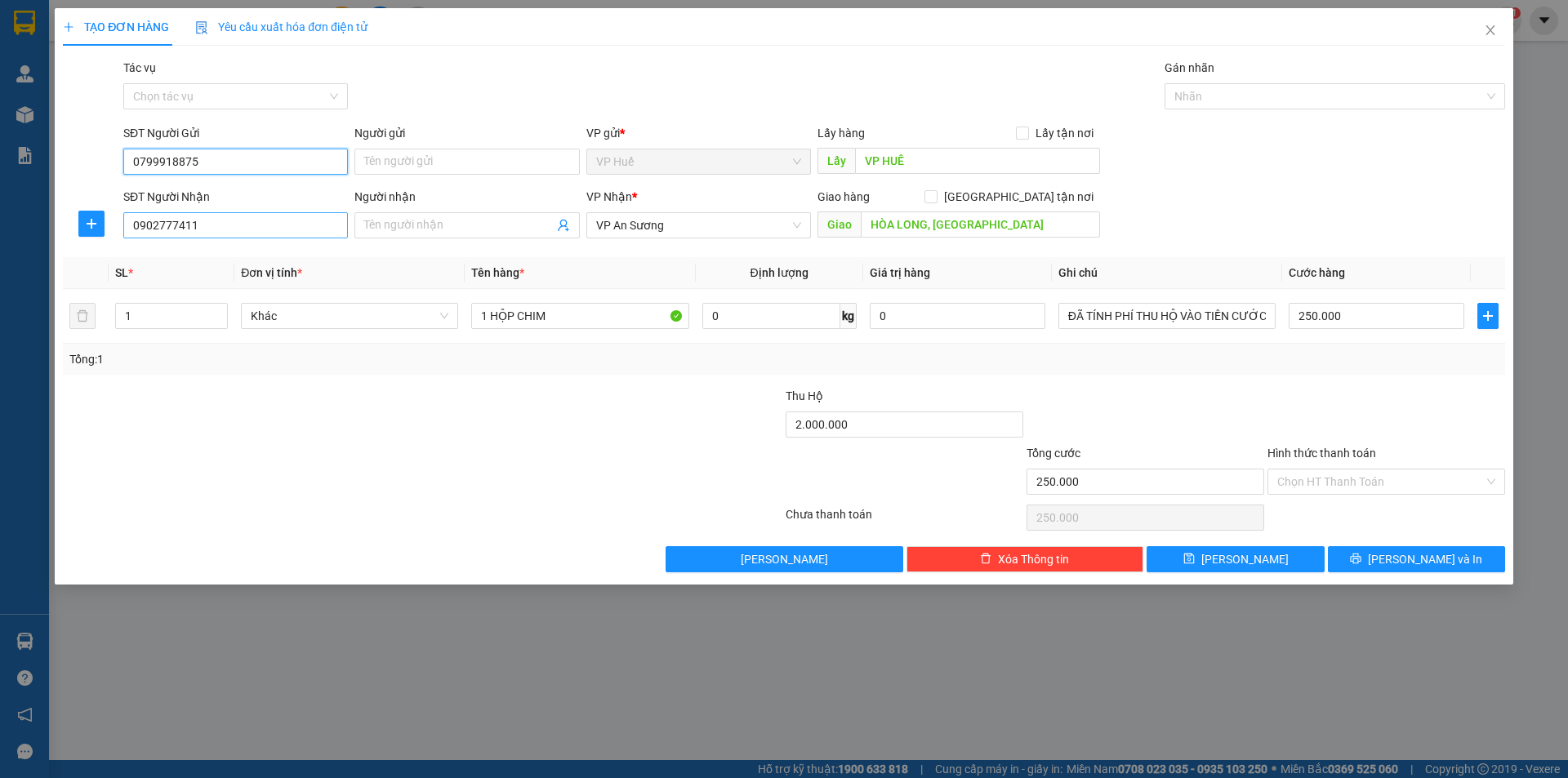
type input "0799918875"
click at [285, 235] on input "0902777411" at bounding box center [235, 225] width 224 height 26
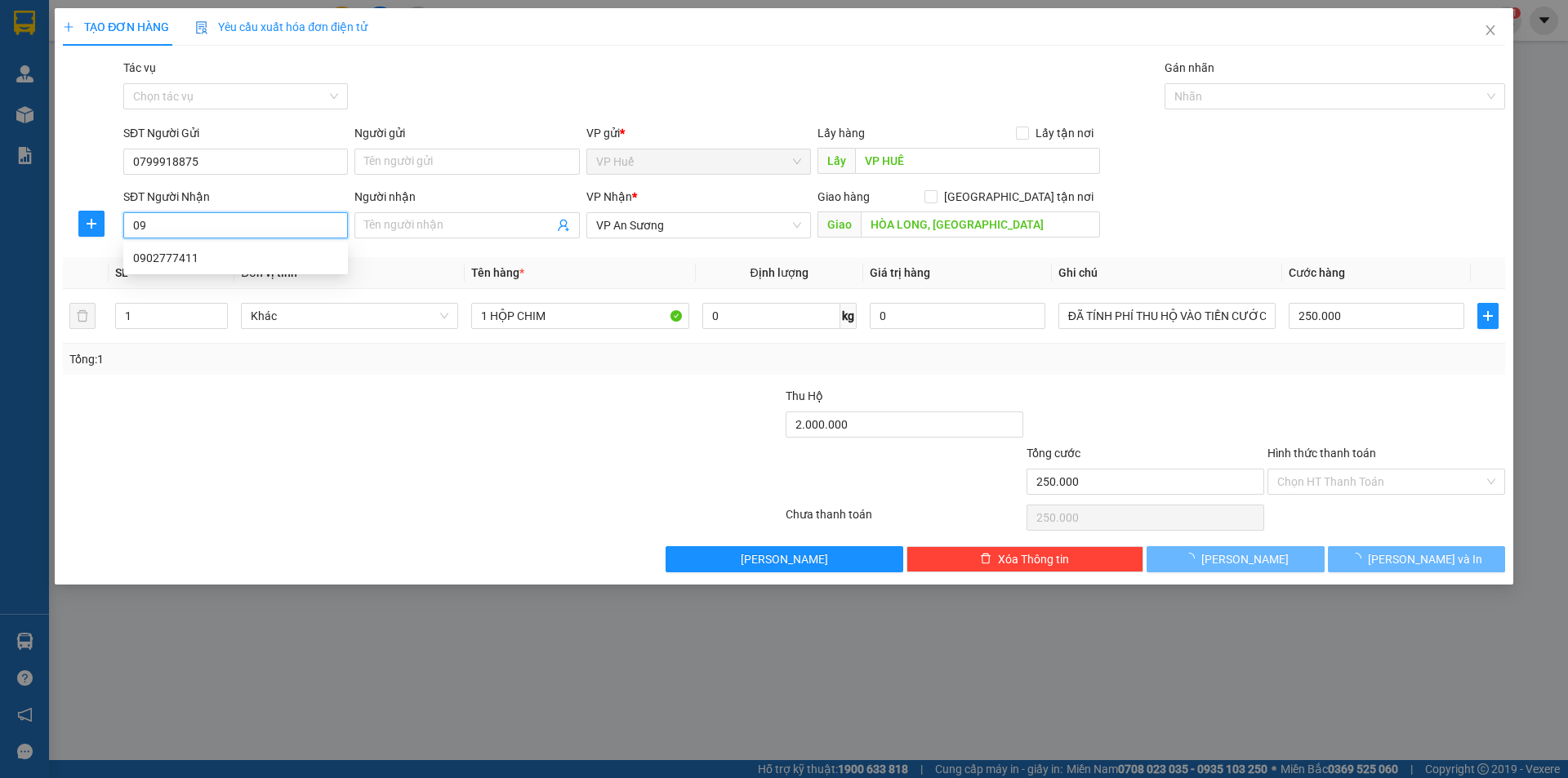
type input "0"
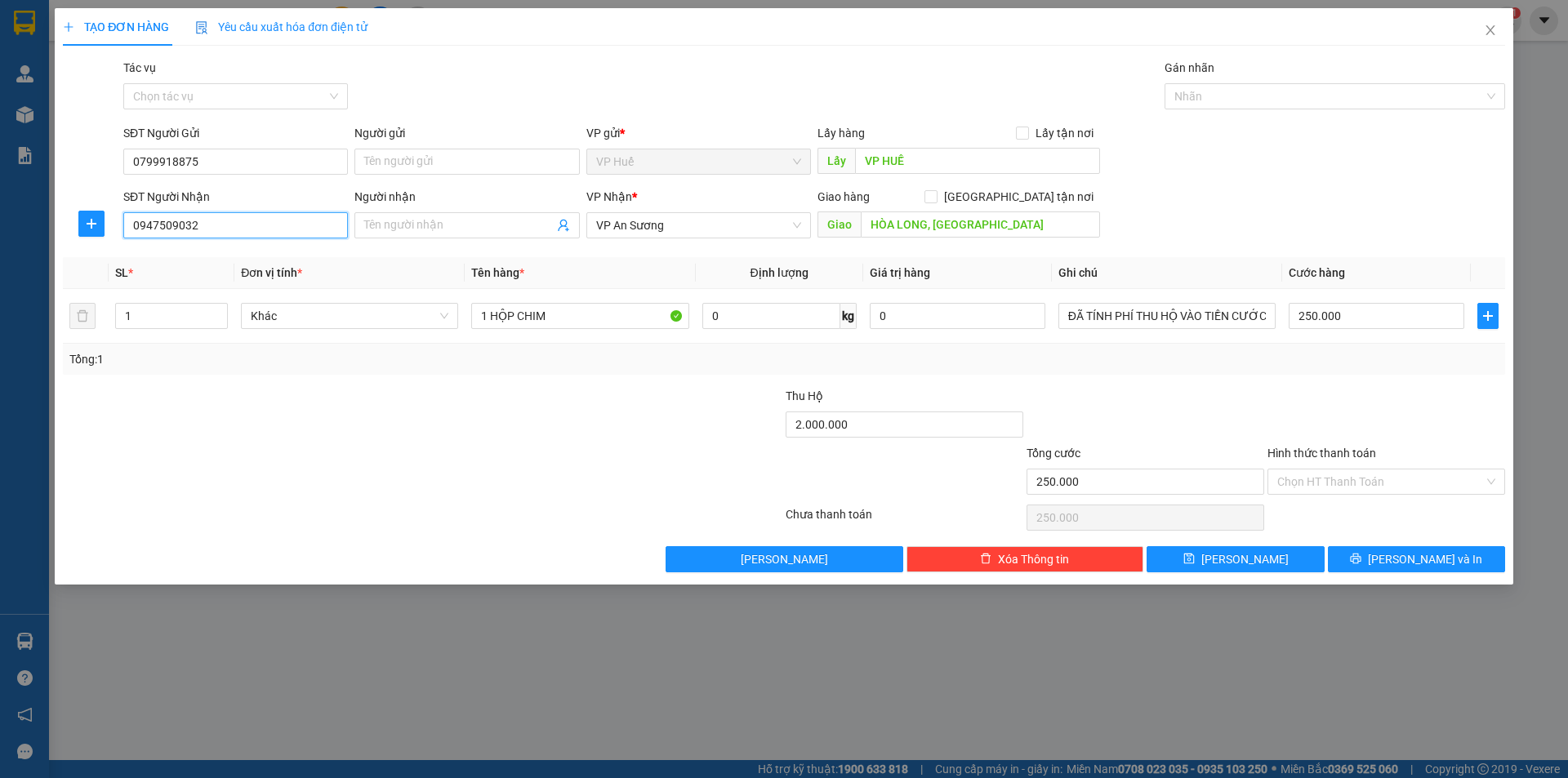
drag, startPoint x: 128, startPoint y: 224, endPoint x: 206, endPoint y: 221, distance: 78.1
click at [206, 221] on input "0947509032" at bounding box center [235, 225] width 224 height 26
type input "0947509032"
click at [895, 221] on input "HÒA LONG, VŨNG TÀU" at bounding box center [980, 224] width 239 height 26
click at [894, 221] on input "HÒA LONG, VŨNG TÀU" at bounding box center [980, 224] width 239 height 26
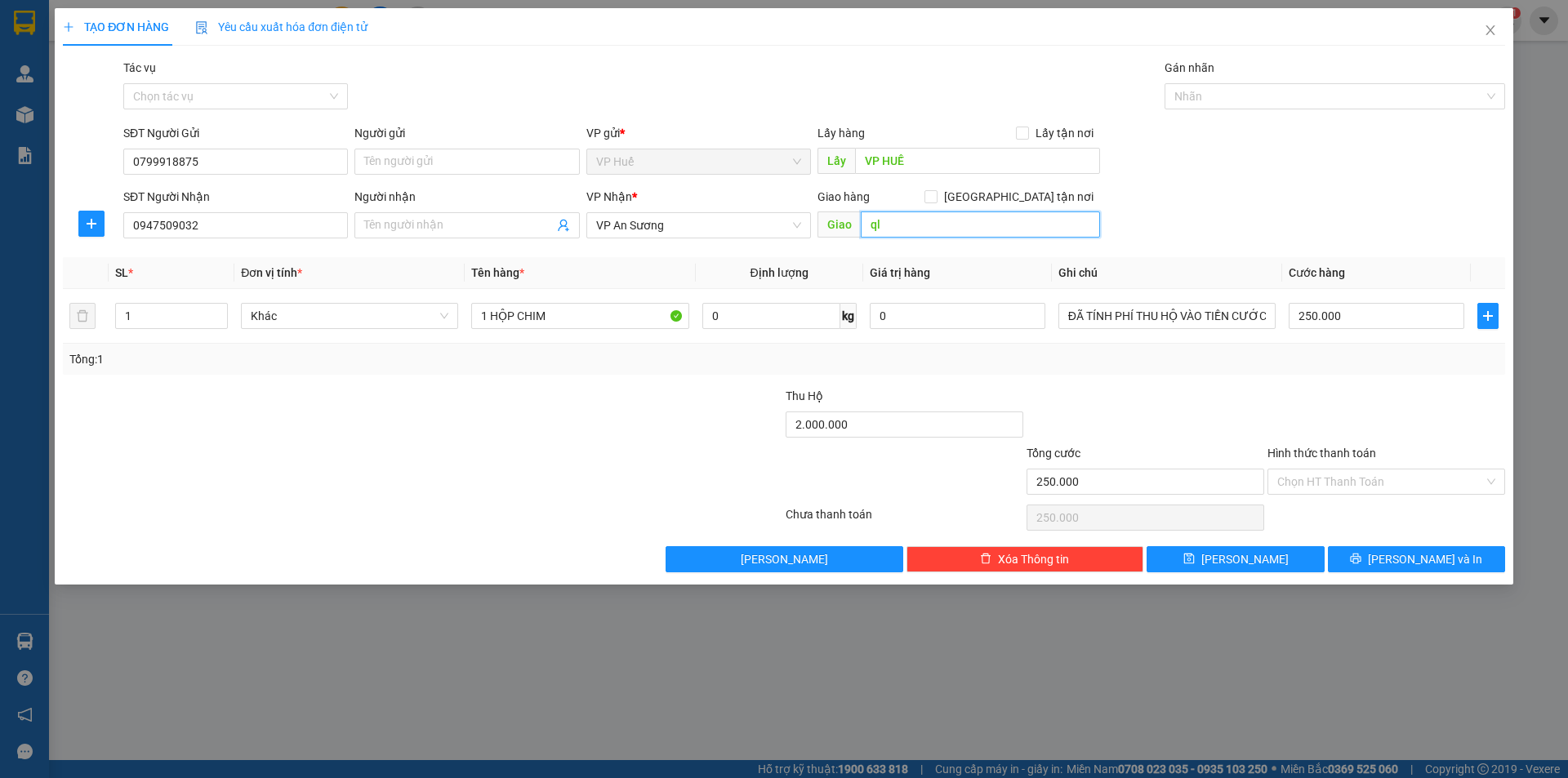
type input "q"
type input "QL51, CỔNG VÒM [GEOGRAPHIC_DATA], [GEOGRAPHIC_DATA]"
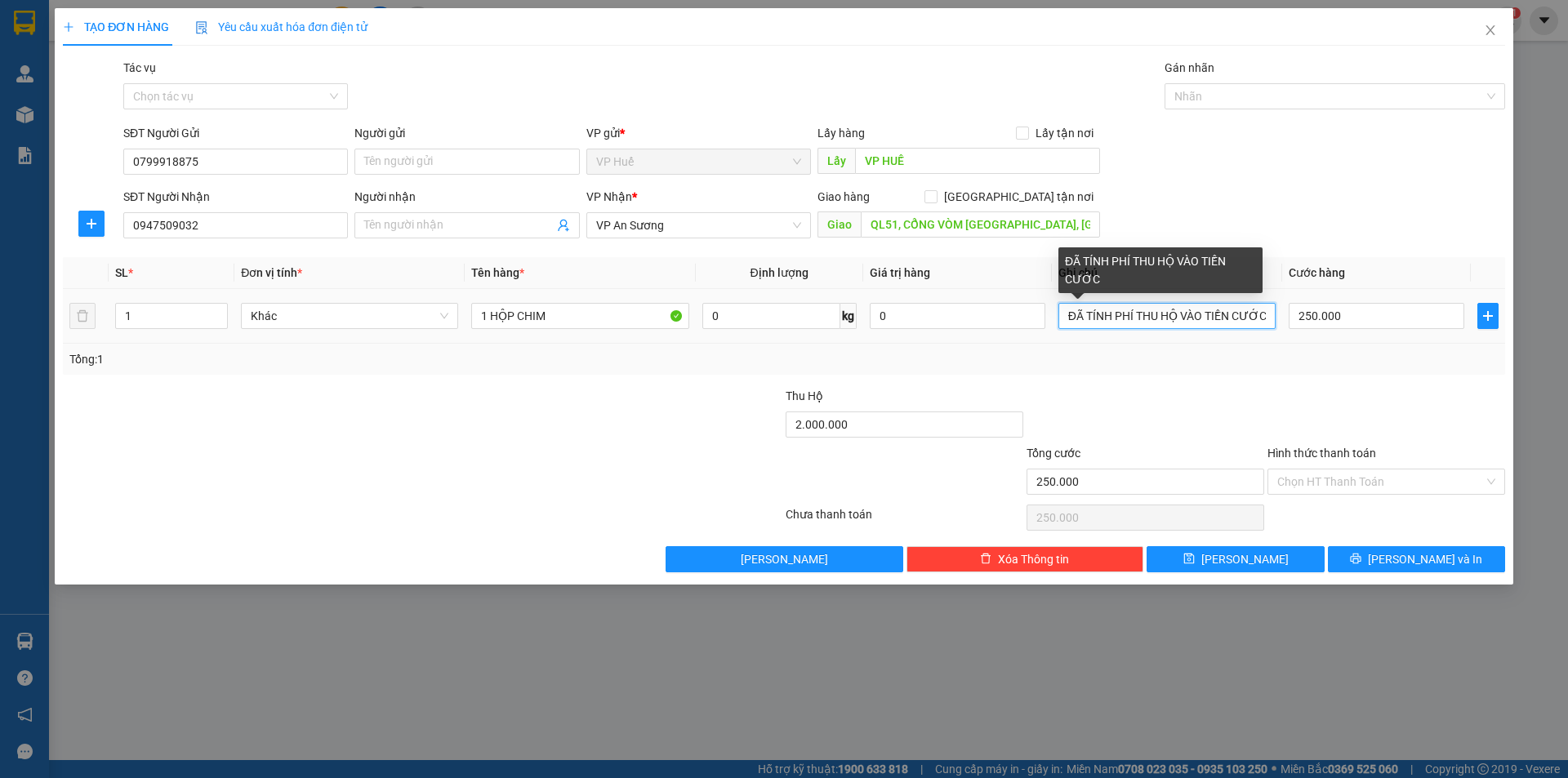
click at [1212, 321] on input "ĐÃ TÍNH PHÍ THU HỘ VÀO TIỀN CƯỚC" at bounding box center [1167, 316] width 217 height 26
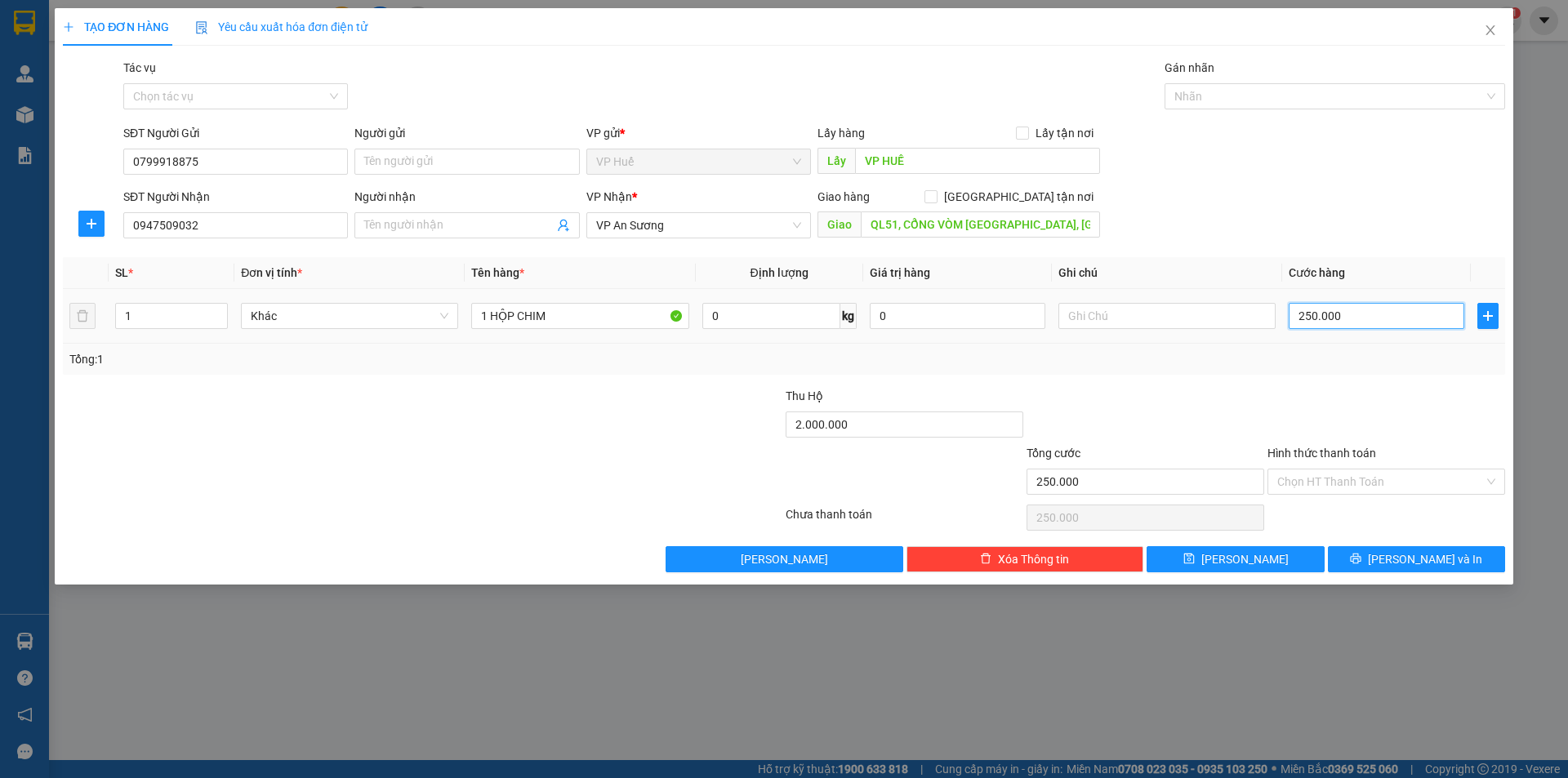
click at [1375, 316] on input "250.000" at bounding box center [1376, 316] width 175 height 26
type input "1"
type input "15"
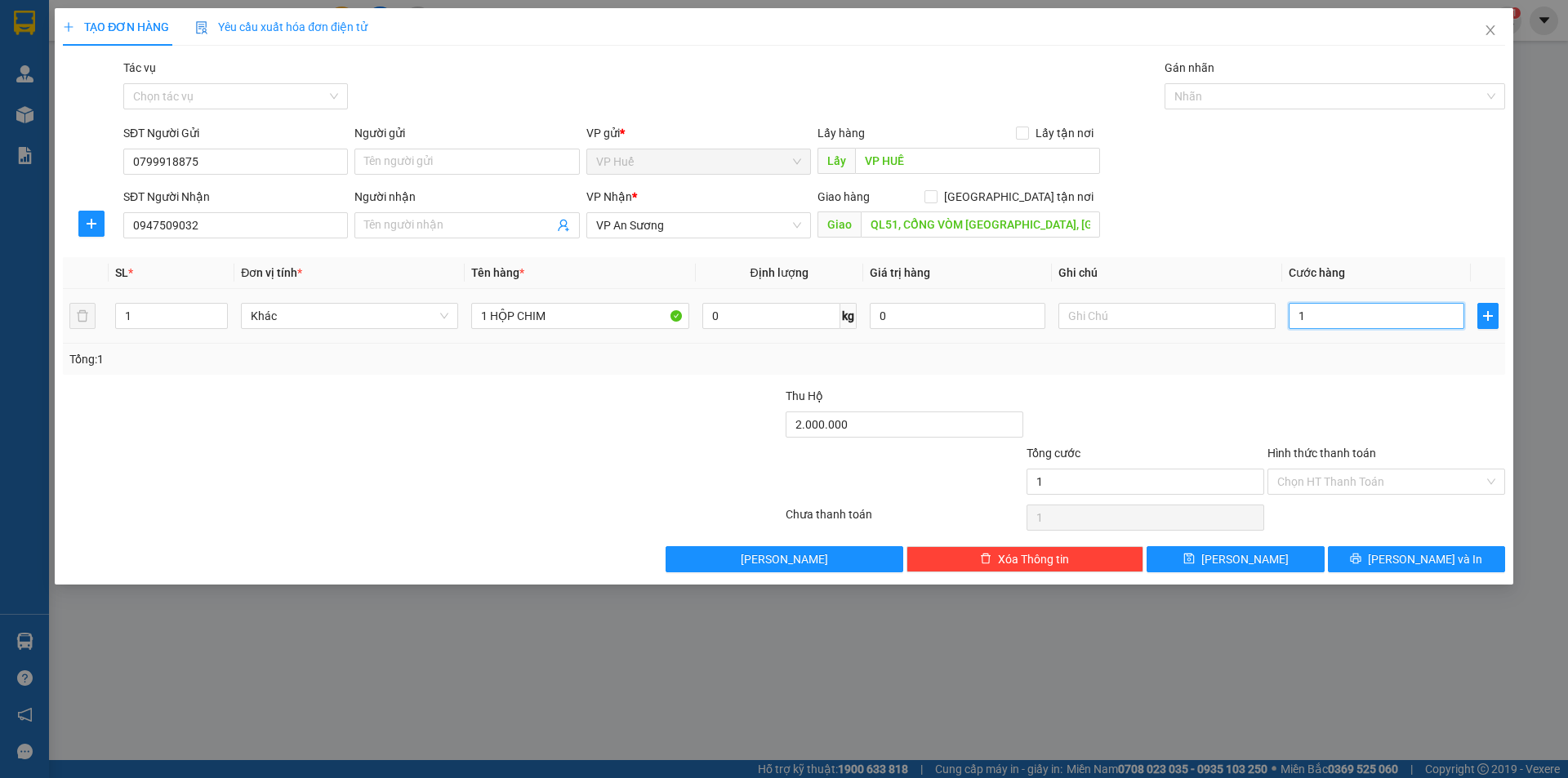
type input "15"
type input "150"
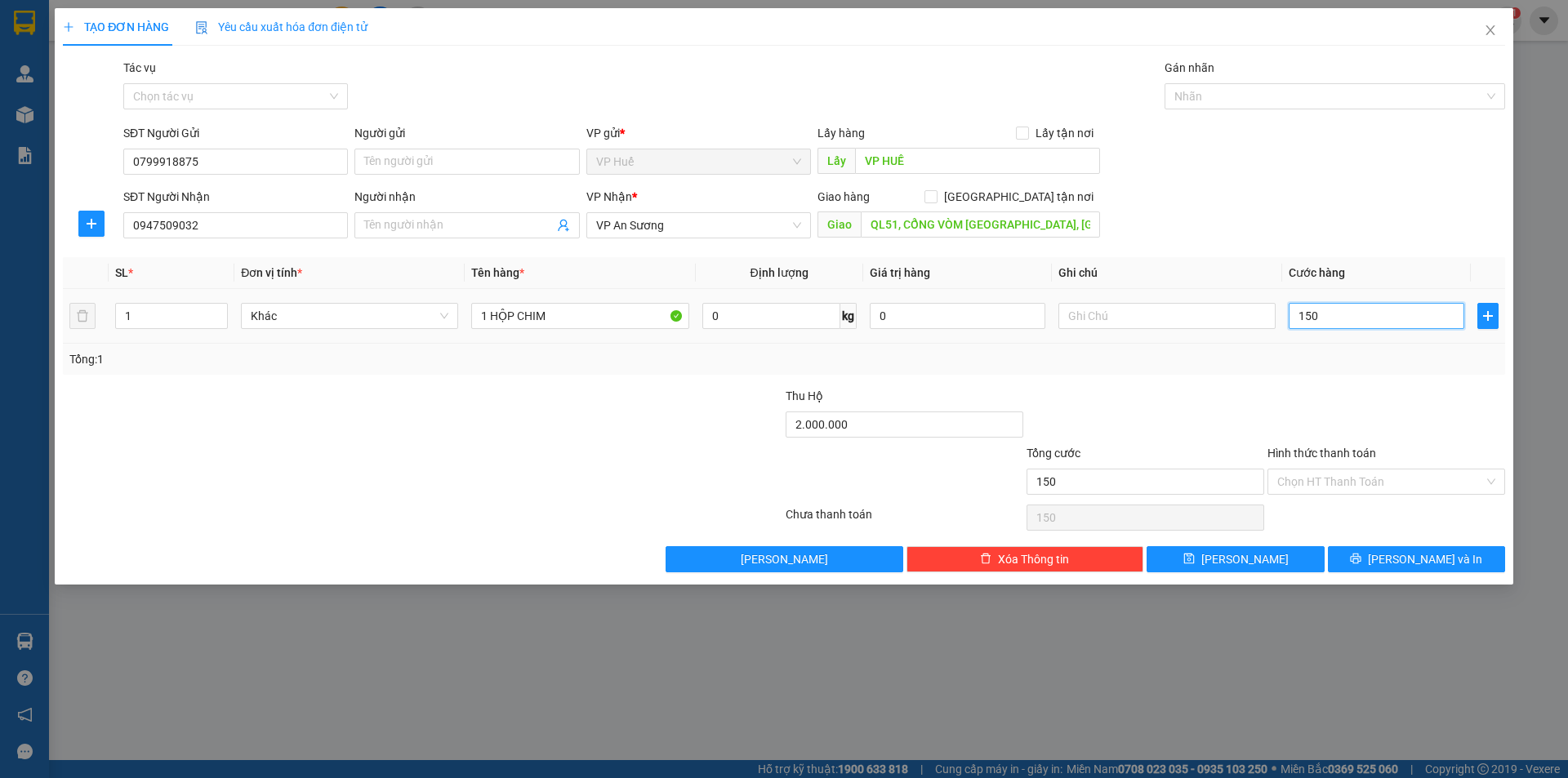
type input "1.500"
type input "15.000"
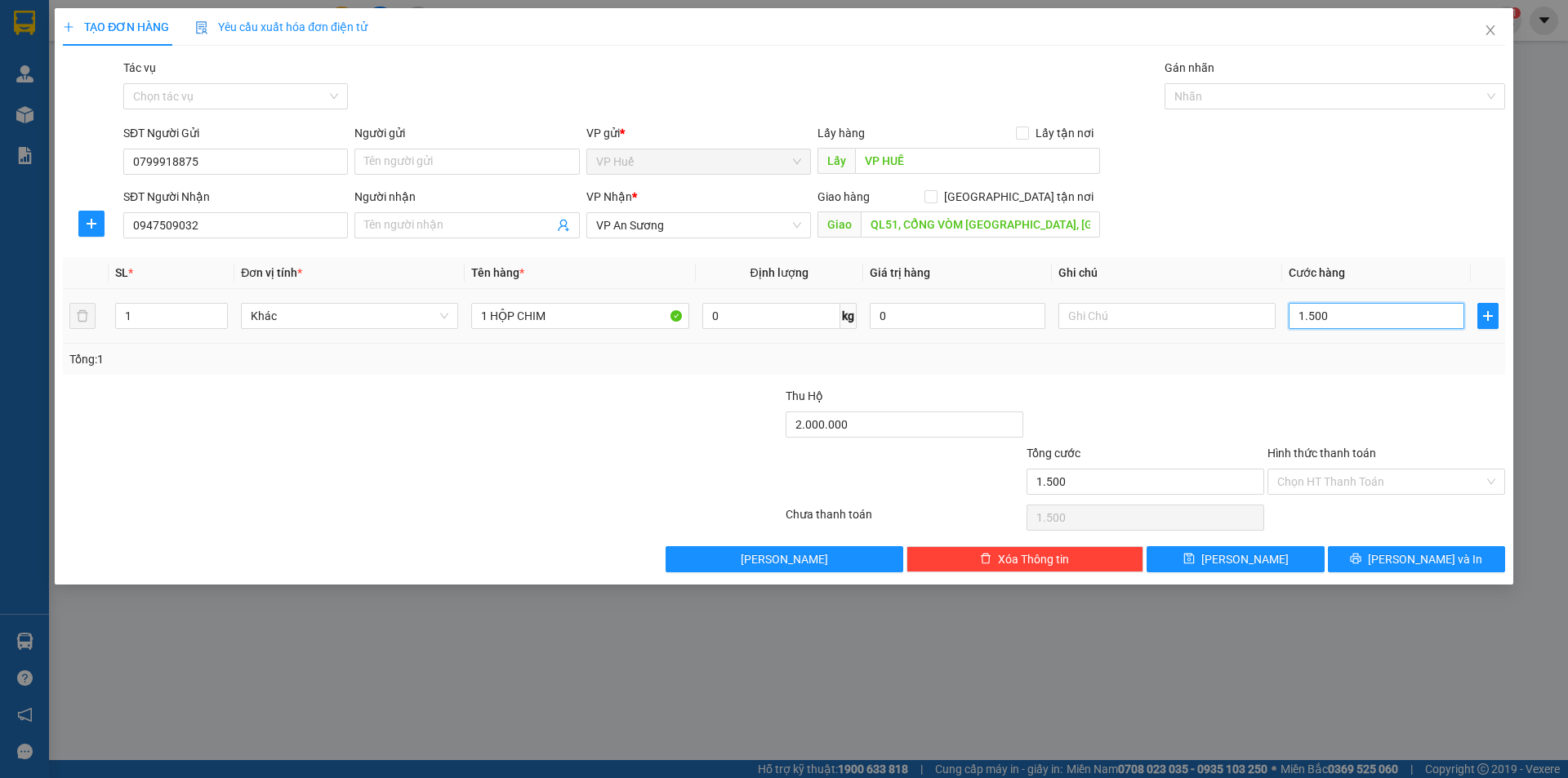
type input "15.000"
type input "150.000"
click at [1394, 412] on div at bounding box center [1385, 415] width 241 height 57
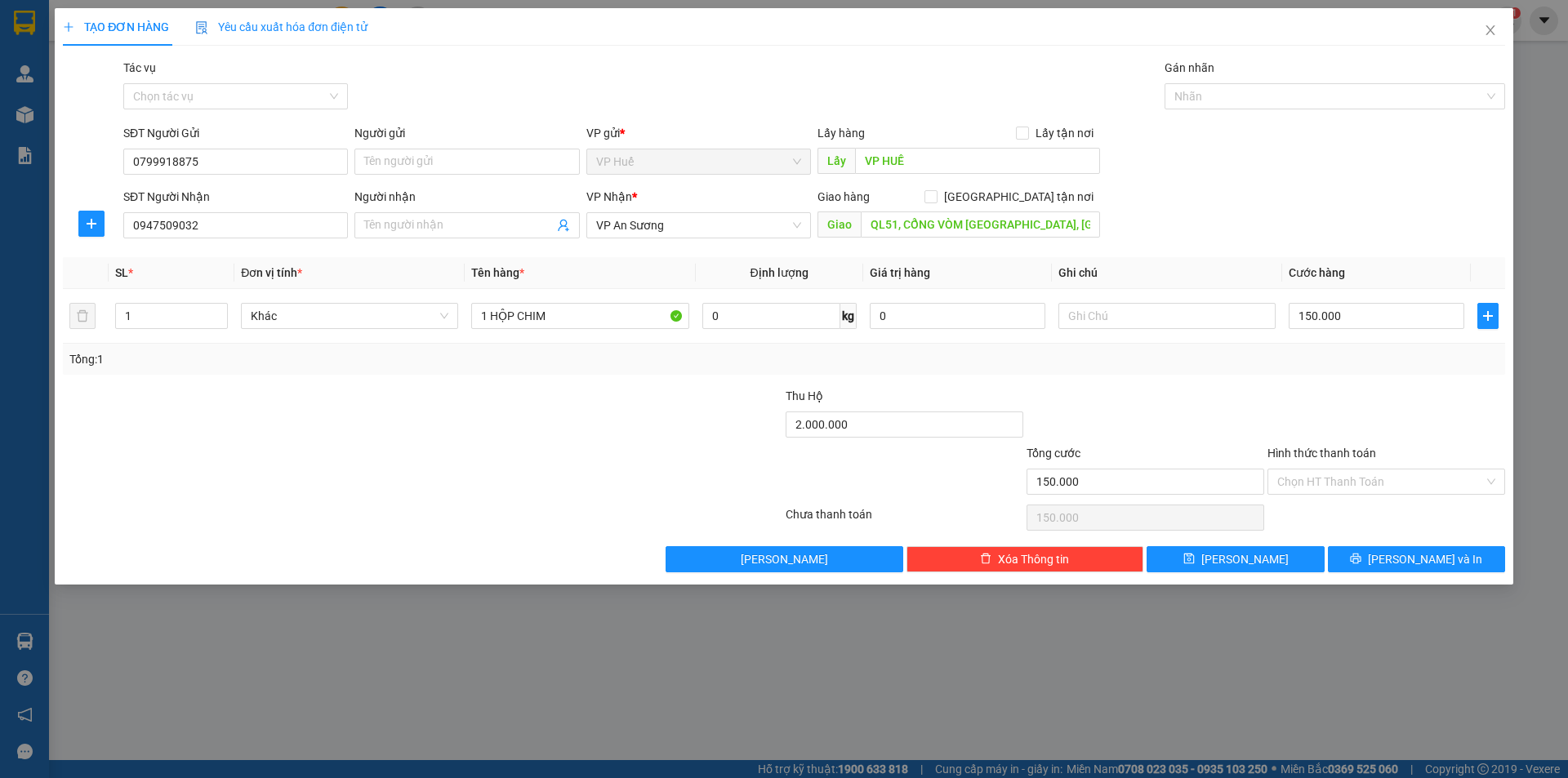
click at [1237, 245] on div "Transit Pickup Surcharge Ids Transit Deliver Surcharge Ids Transit Deliver Surc…" at bounding box center [784, 316] width 1442 height 514
click at [1315, 280] on span "Cước hàng" at bounding box center [1316, 272] width 56 height 13
drag, startPoint x: 1300, startPoint y: 275, endPoint x: 1329, endPoint y: 272, distance: 29.2
click at [1329, 272] on span "Cước hàng" at bounding box center [1316, 272] width 56 height 13
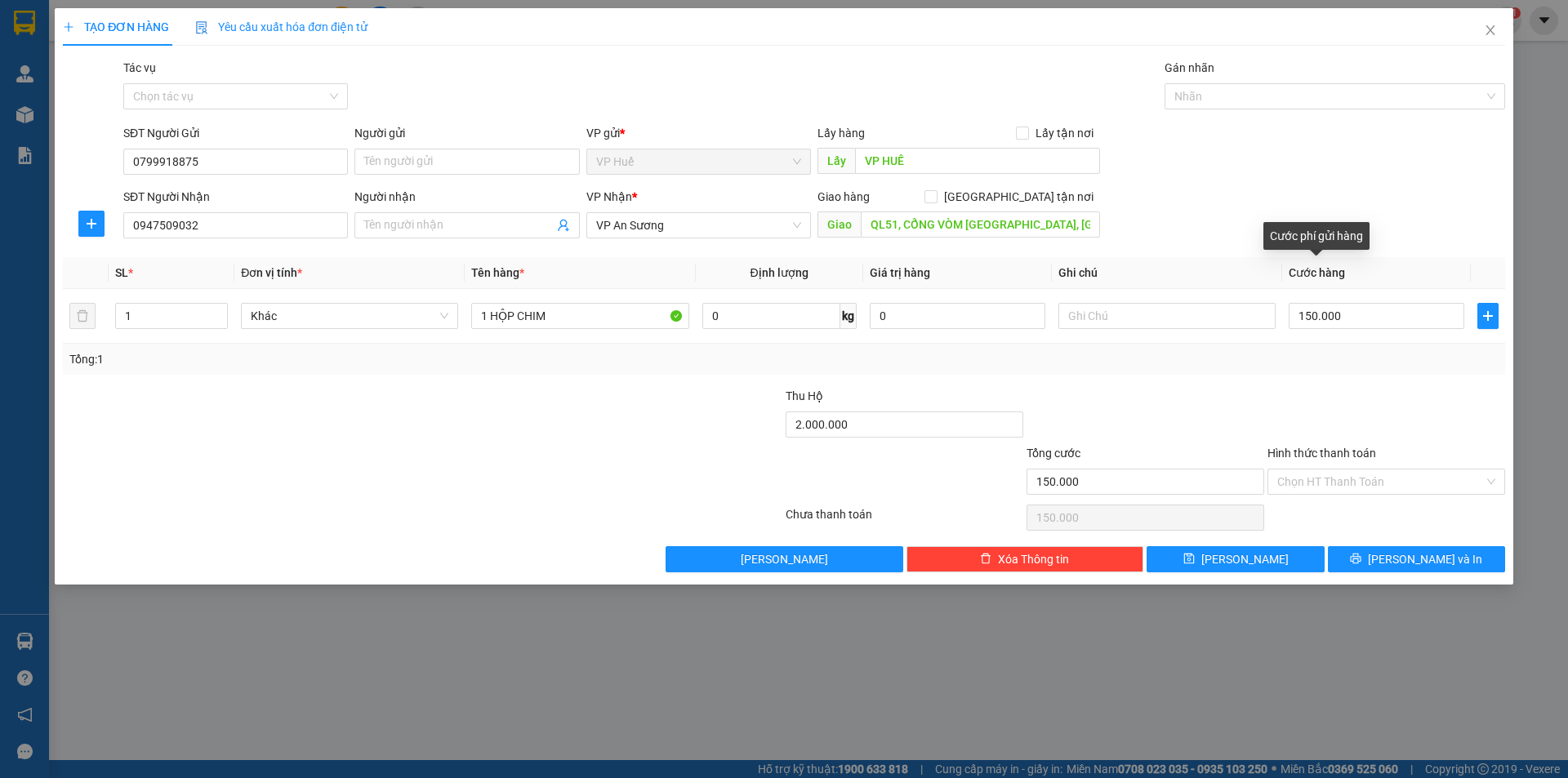
click at [1335, 272] on span "Cước hàng" at bounding box center [1316, 272] width 56 height 13
drag, startPoint x: 1316, startPoint y: 277, endPoint x: 1341, endPoint y: 278, distance: 25.0
click at [1341, 278] on span "Cước hàng" at bounding box center [1316, 272] width 56 height 13
drag, startPoint x: 1293, startPoint y: 275, endPoint x: 1345, endPoint y: 275, distance: 52.0
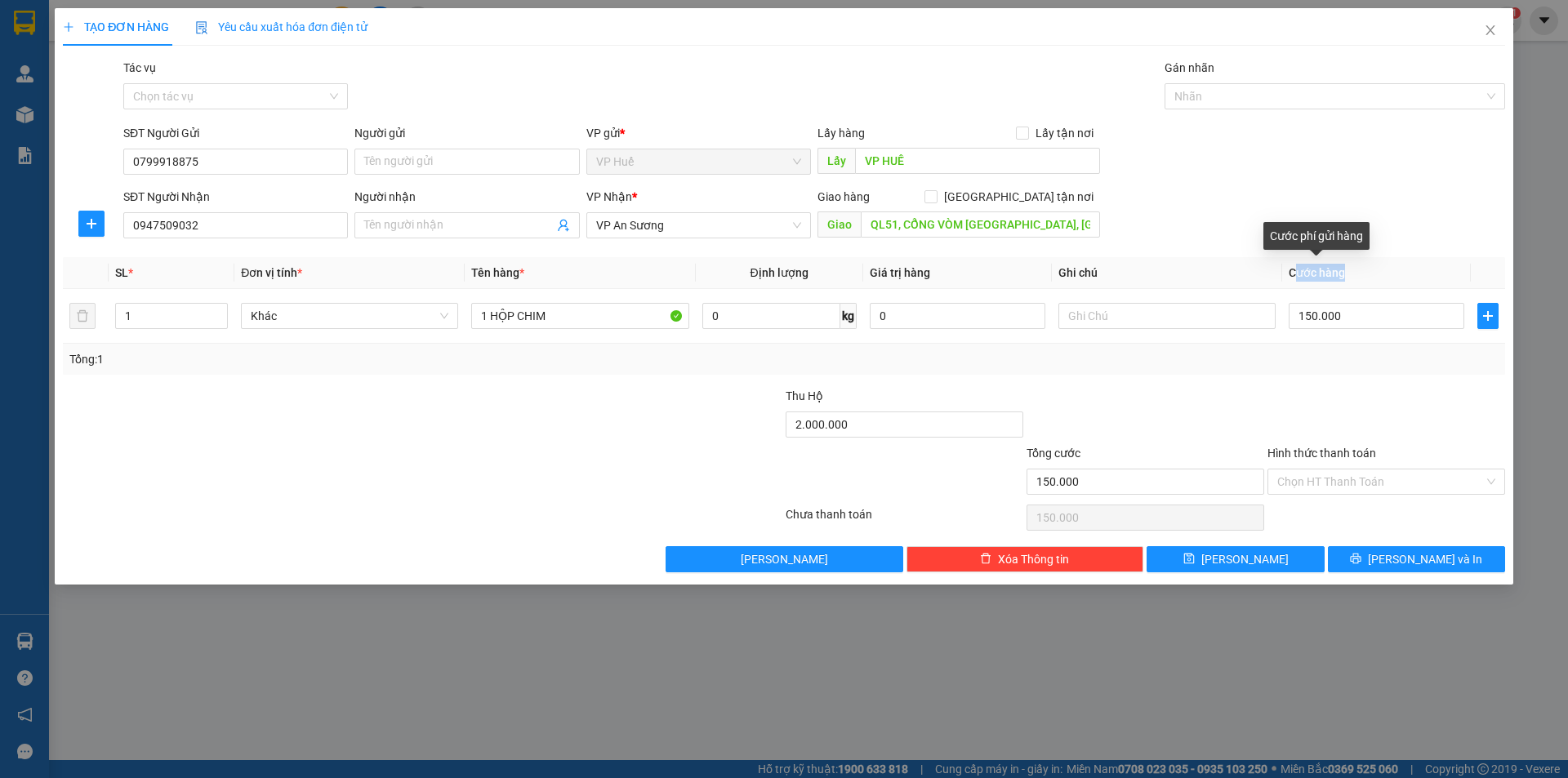
click at [1345, 275] on th "Cước hàng" at bounding box center [1376, 273] width 188 height 32
drag, startPoint x: 1305, startPoint y: 275, endPoint x: 1347, endPoint y: 273, distance: 42.0
click at [1347, 273] on th "Cước hàng" at bounding box center [1376, 273] width 188 height 32
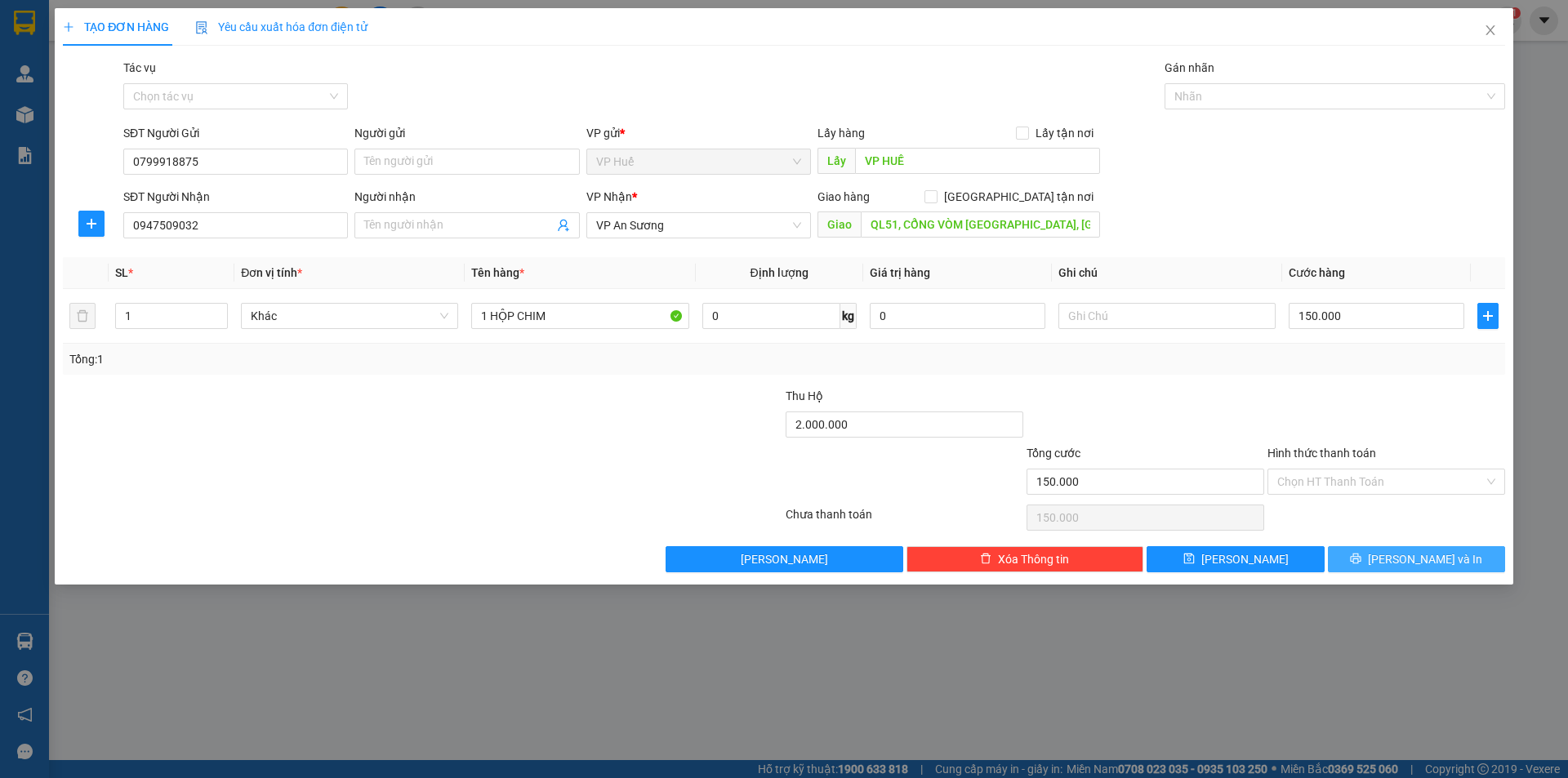
click at [1442, 559] on span "[PERSON_NAME] và In" at bounding box center [1425, 558] width 114 height 18
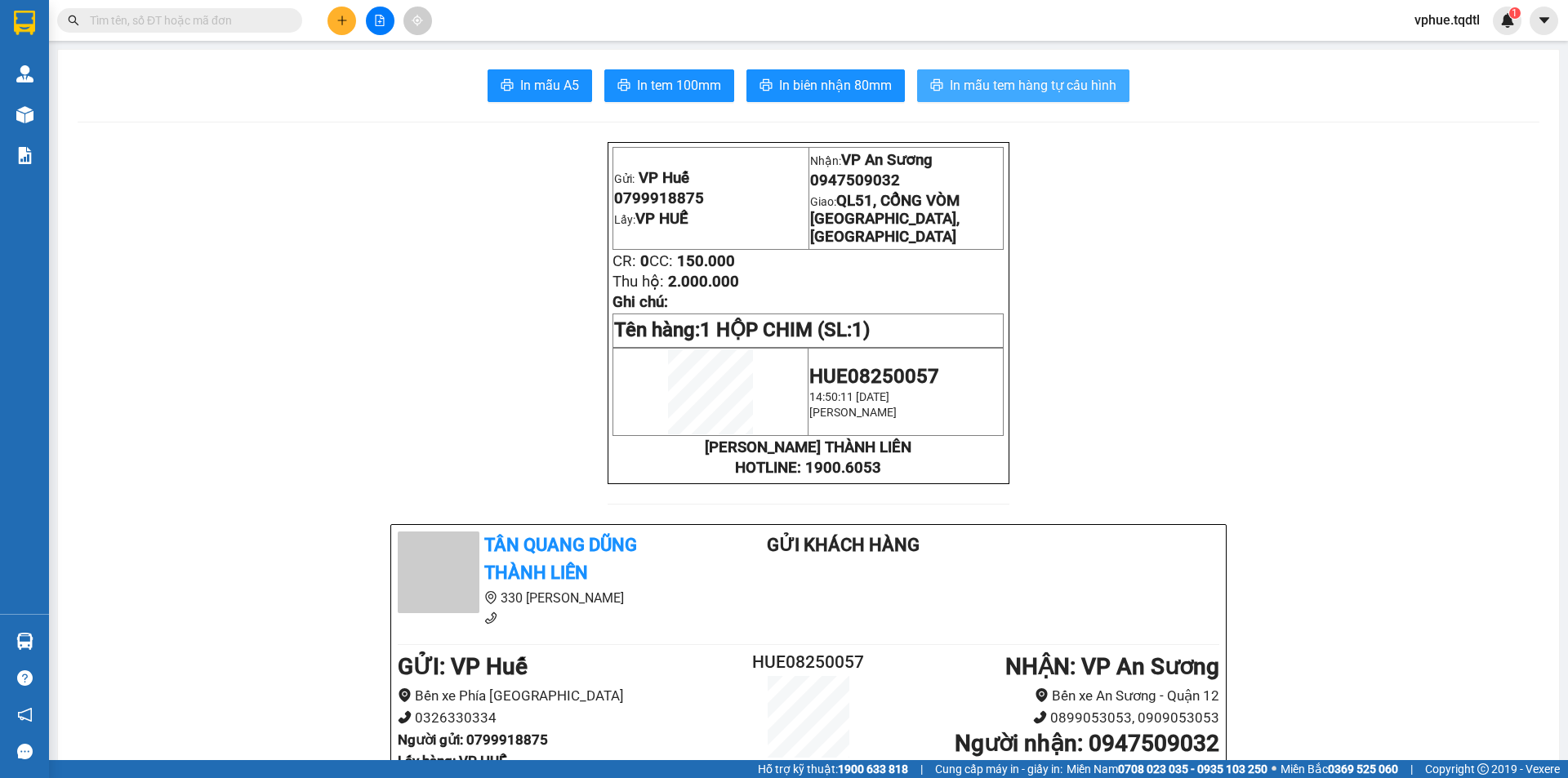
click at [1016, 89] on span "In mẫu tem hàng tự cấu hình" at bounding box center [1033, 85] width 166 height 20
click at [345, 28] on button at bounding box center [341, 20] width 29 height 29
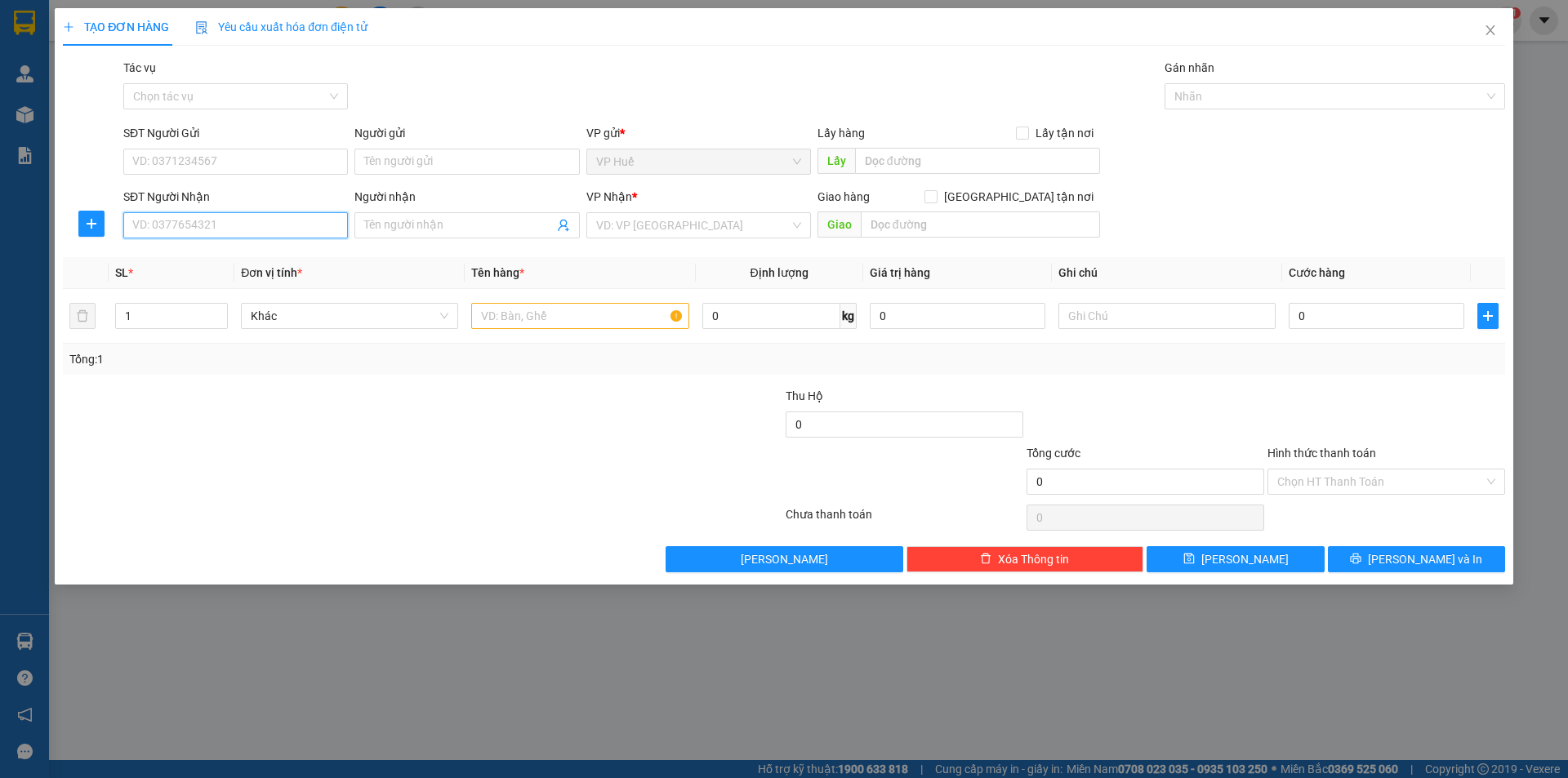
click at [264, 228] on input "SĐT Người Nhận" at bounding box center [235, 225] width 224 height 26
type input "0789994267"
click at [905, 159] on input "text" at bounding box center [976, 161] width 245 height 26
type input "v"
type input "VP HUẾ"
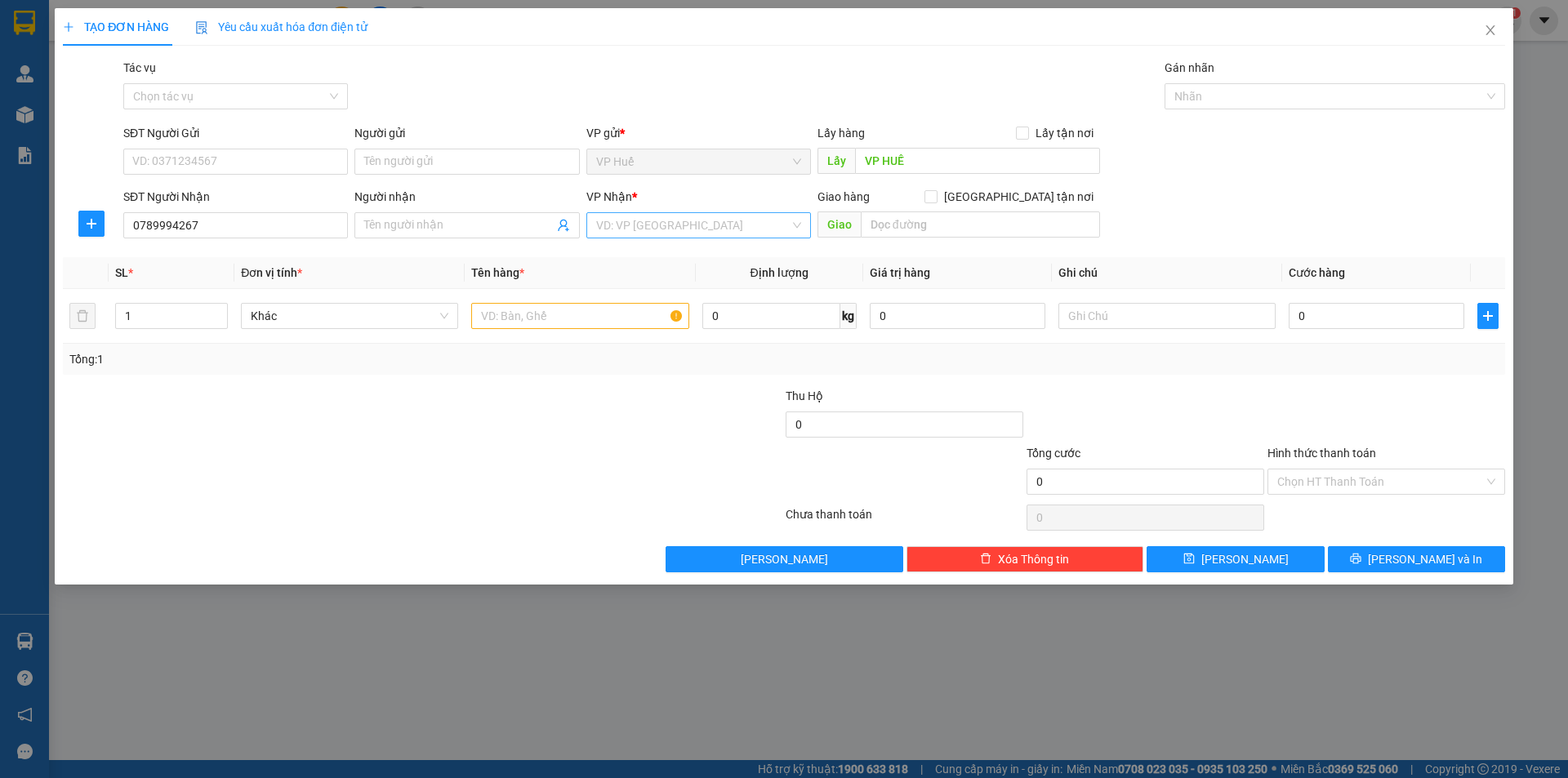
click at [699, 235] on input "search" at bounding box center [693, 225] width 194 height 25
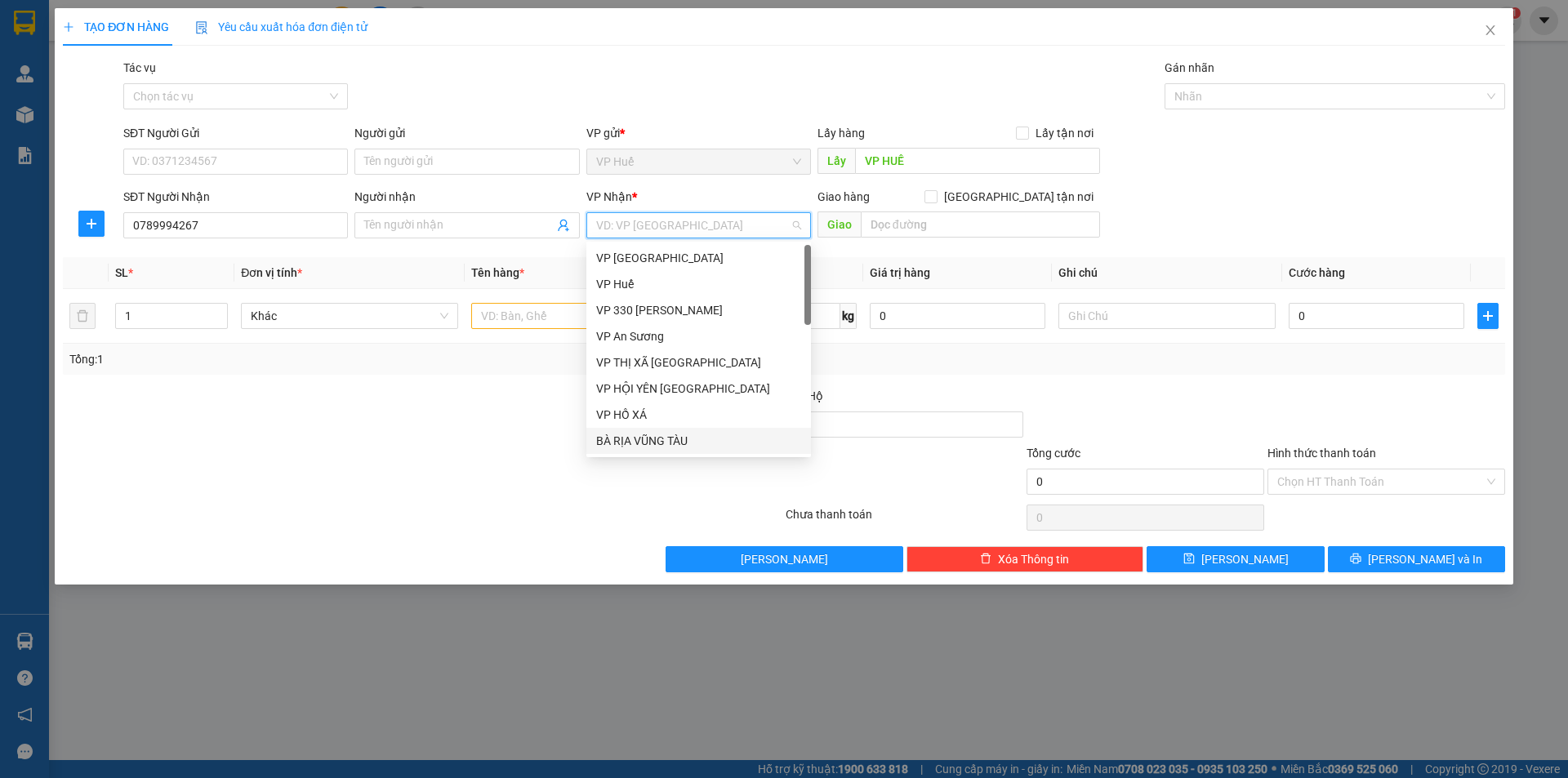
click at [670, 442] on div "BÀ RỊA VŨNG TÀU" at bounding box center [699, 440] width 205 height 18
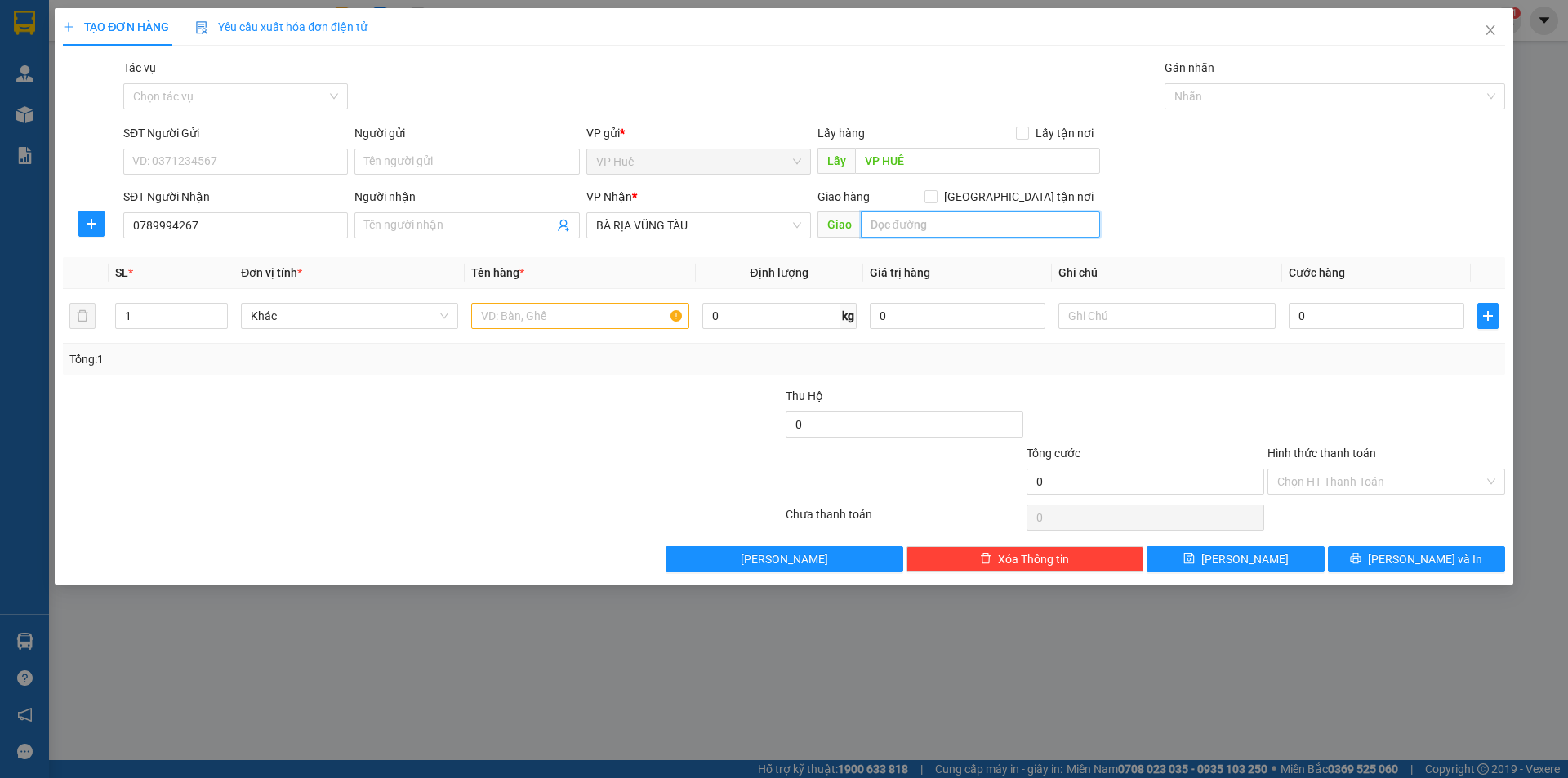
click at [912, 235] on input "text" at bounding box center [980, 224] width 239 height 26
type input "11 [PERSON_NAME], TÂN AN, LAGI"
click at [1371, 322] on input "0" at bounding box center [1376, 316] width 175 height 26
type input "2"
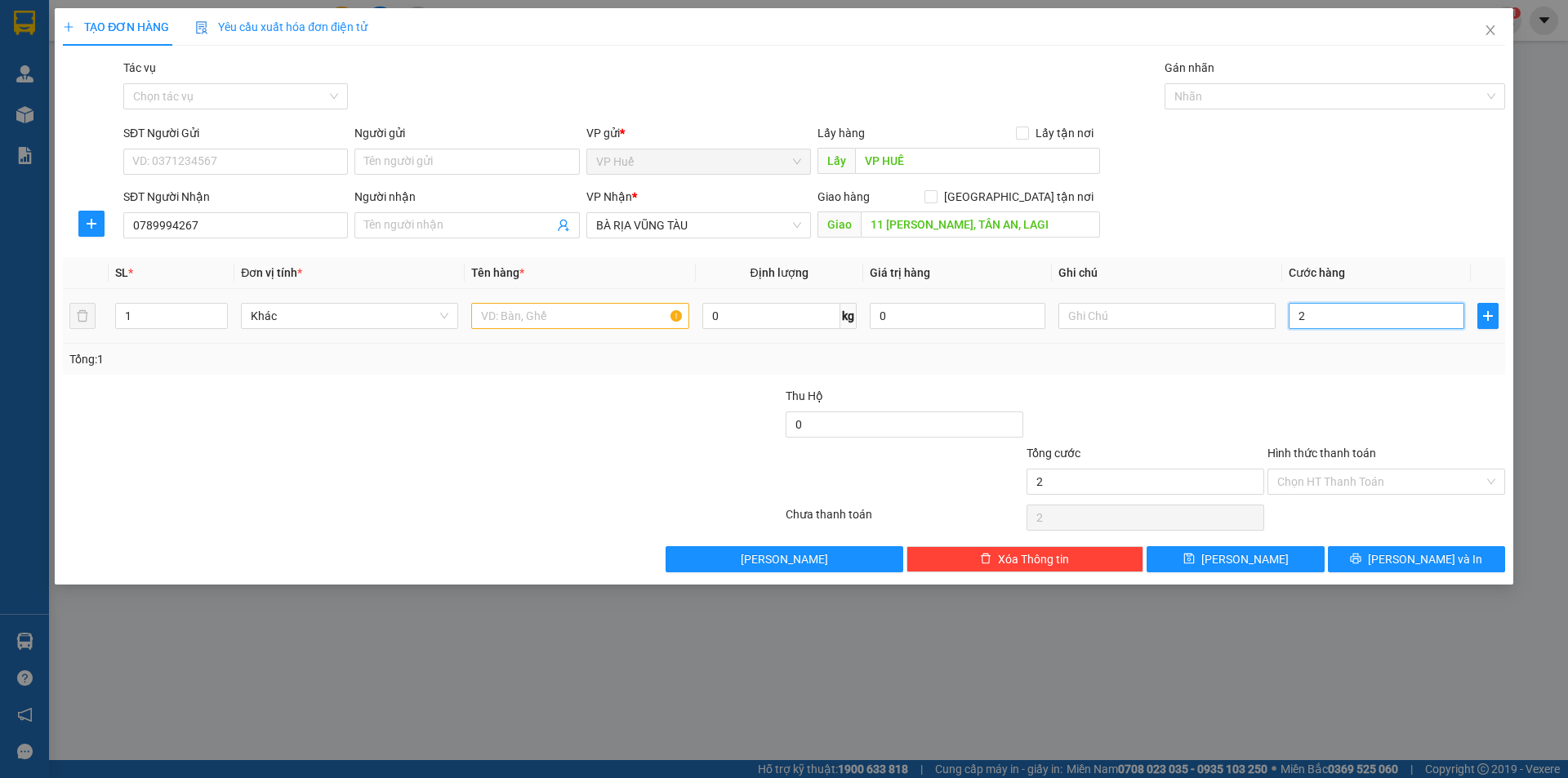
type input "2"
type input "20"
type input "200"
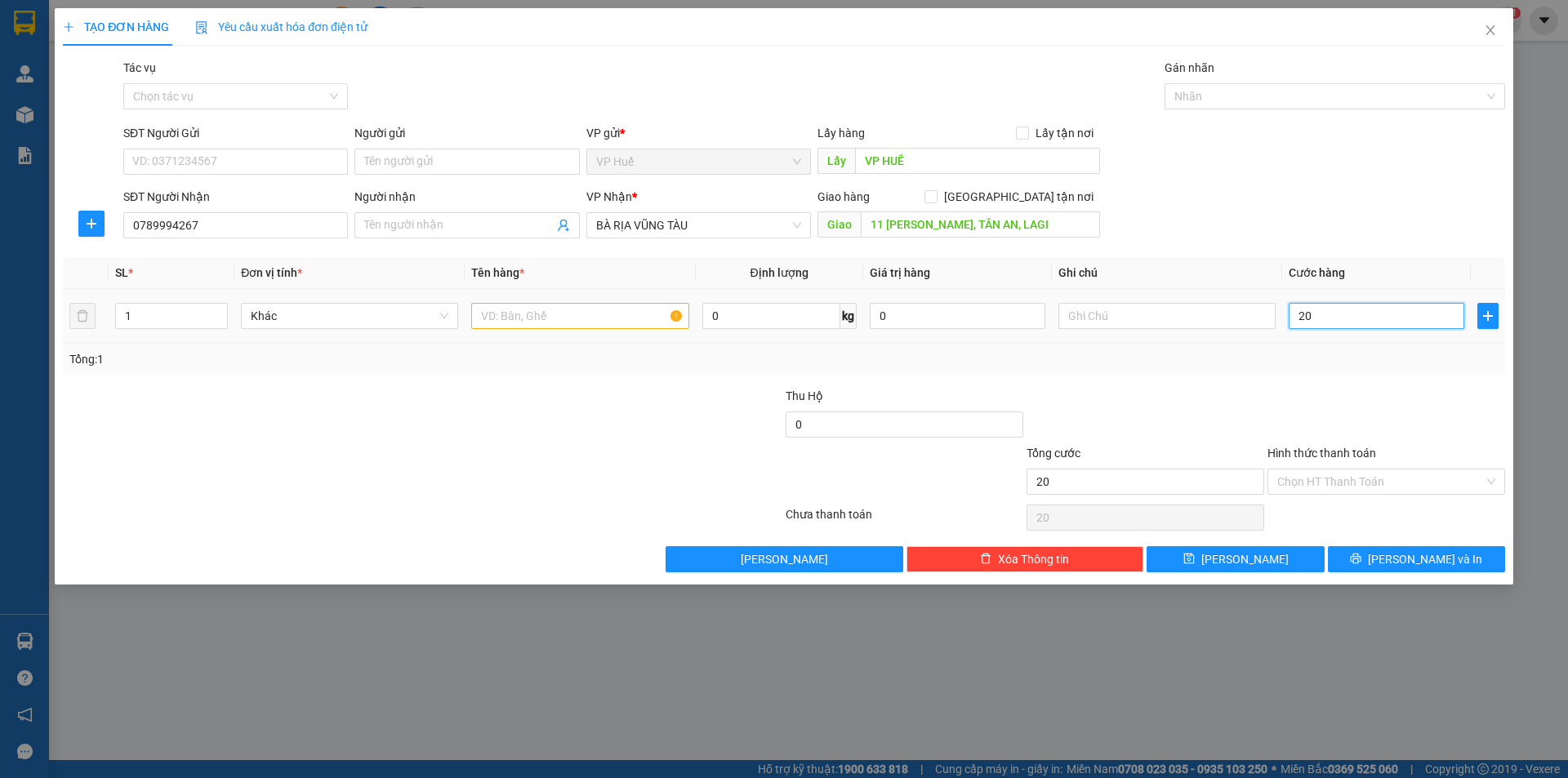
type input "200"
type input "2.000"
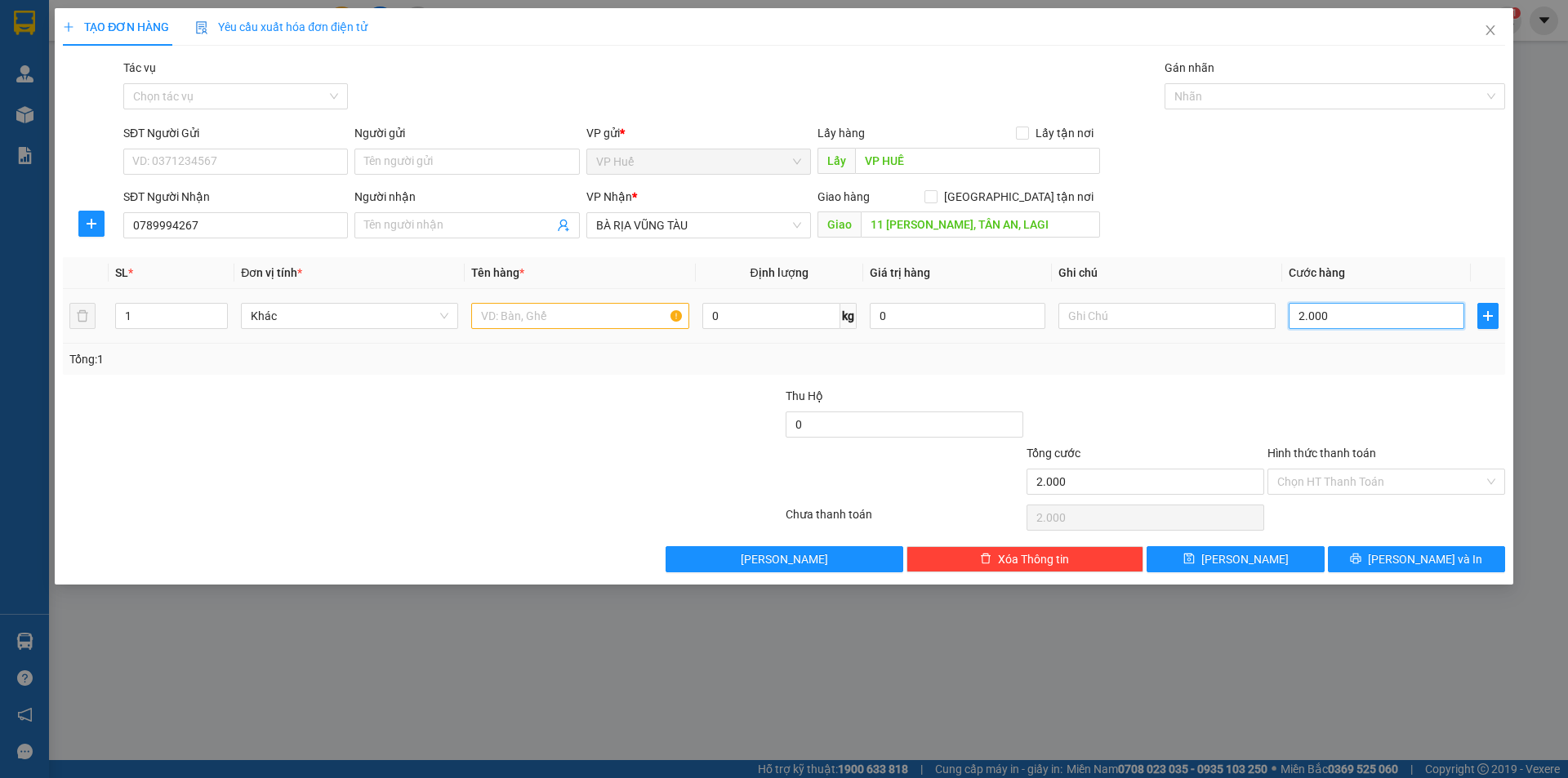
type input "20.000"
type input "200.000"
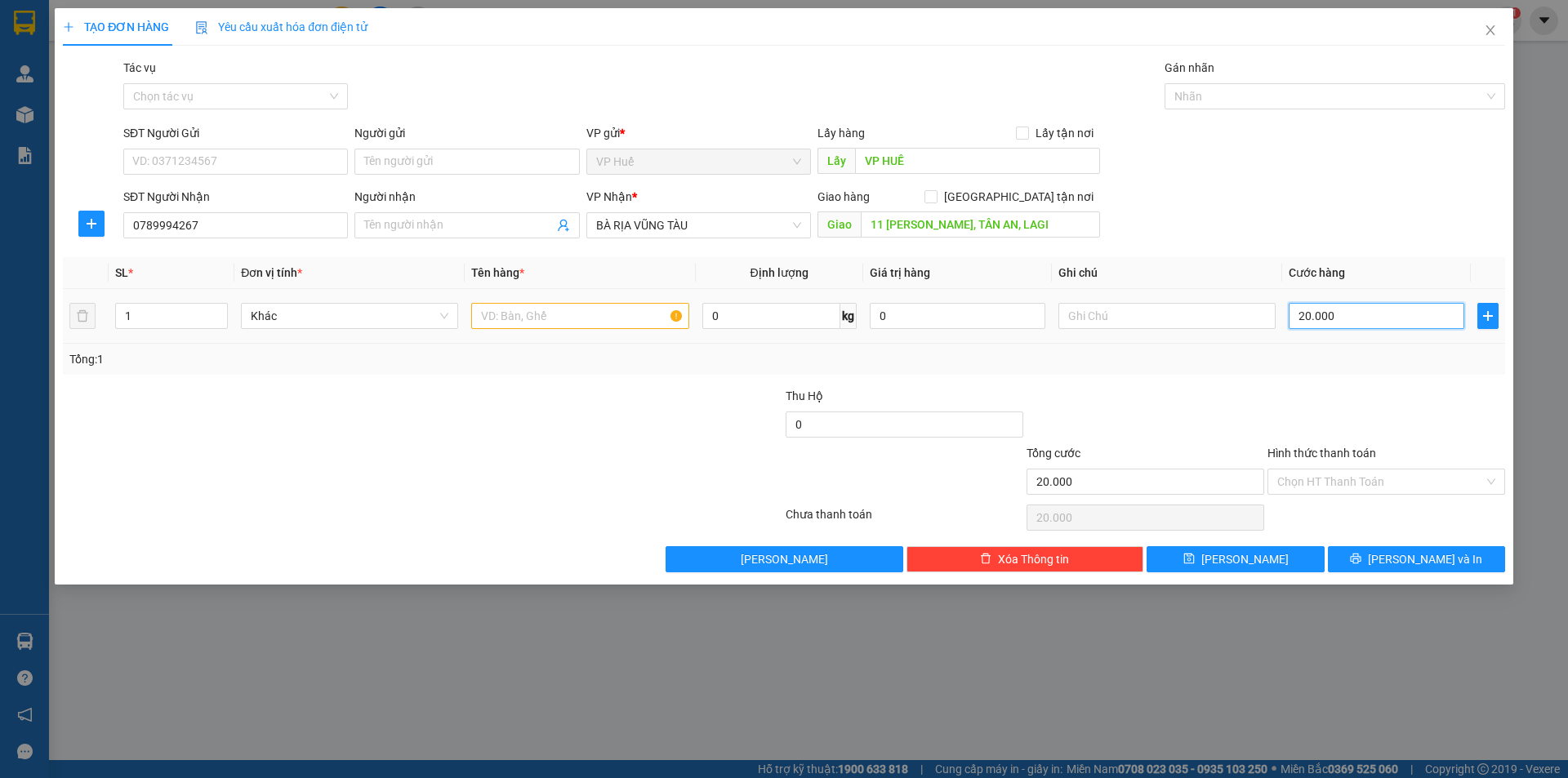
type input "200.000"
click at [1157, 318] on input "text" at bounding box center [1167, 316] width 217 height 26
type input "CK ACB 14:51 [DATE]"
click at [597, 335] on td at bounding box center [580, 316] width 231 height 54
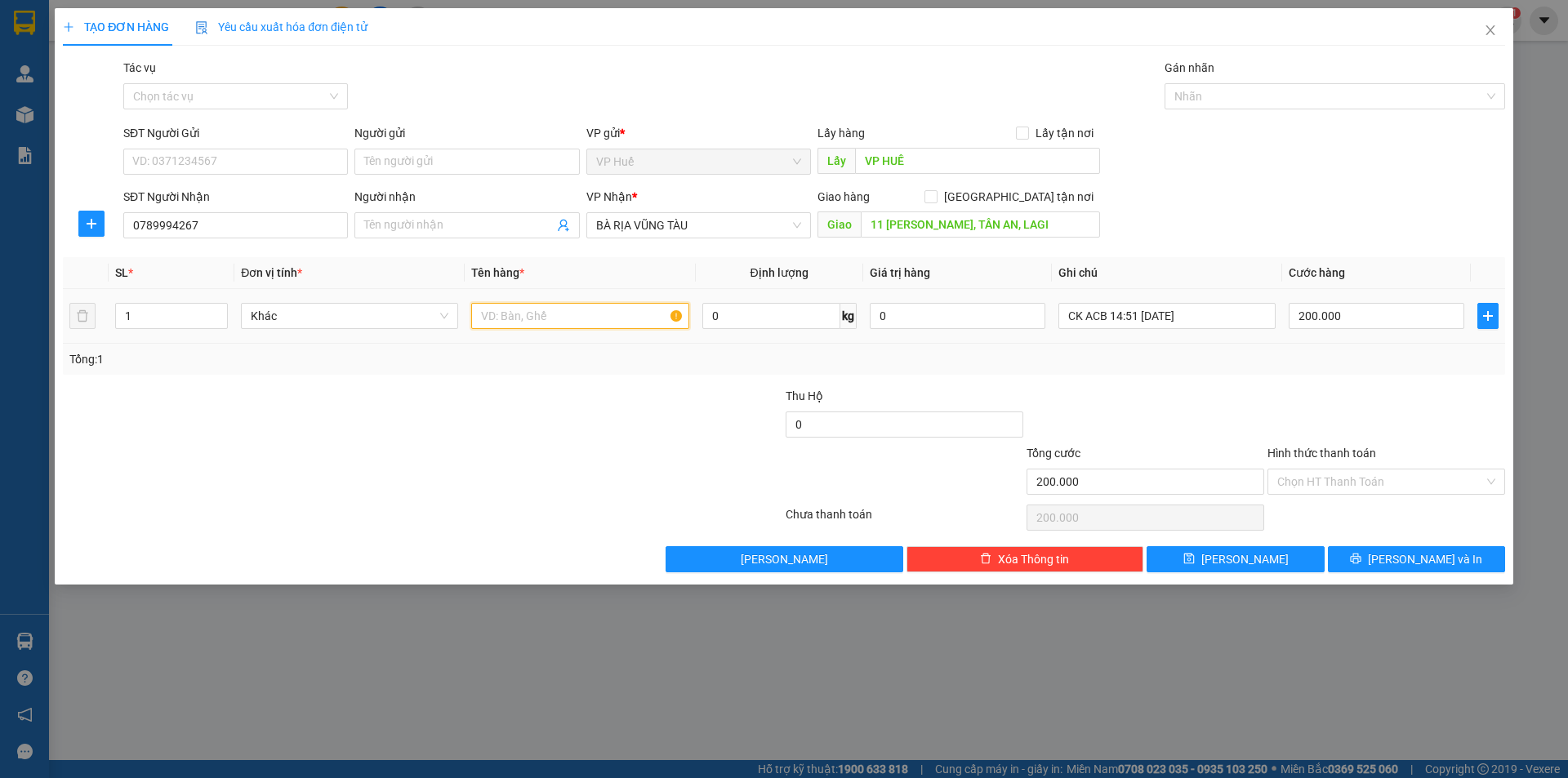
click at [598, 324] on input "text" at bounding box center [580, 316] width 217 height 26
click at [1296, 93] on div at bounding box center [1326, 96] width 316 height 19
type input "1 XỐP TO"
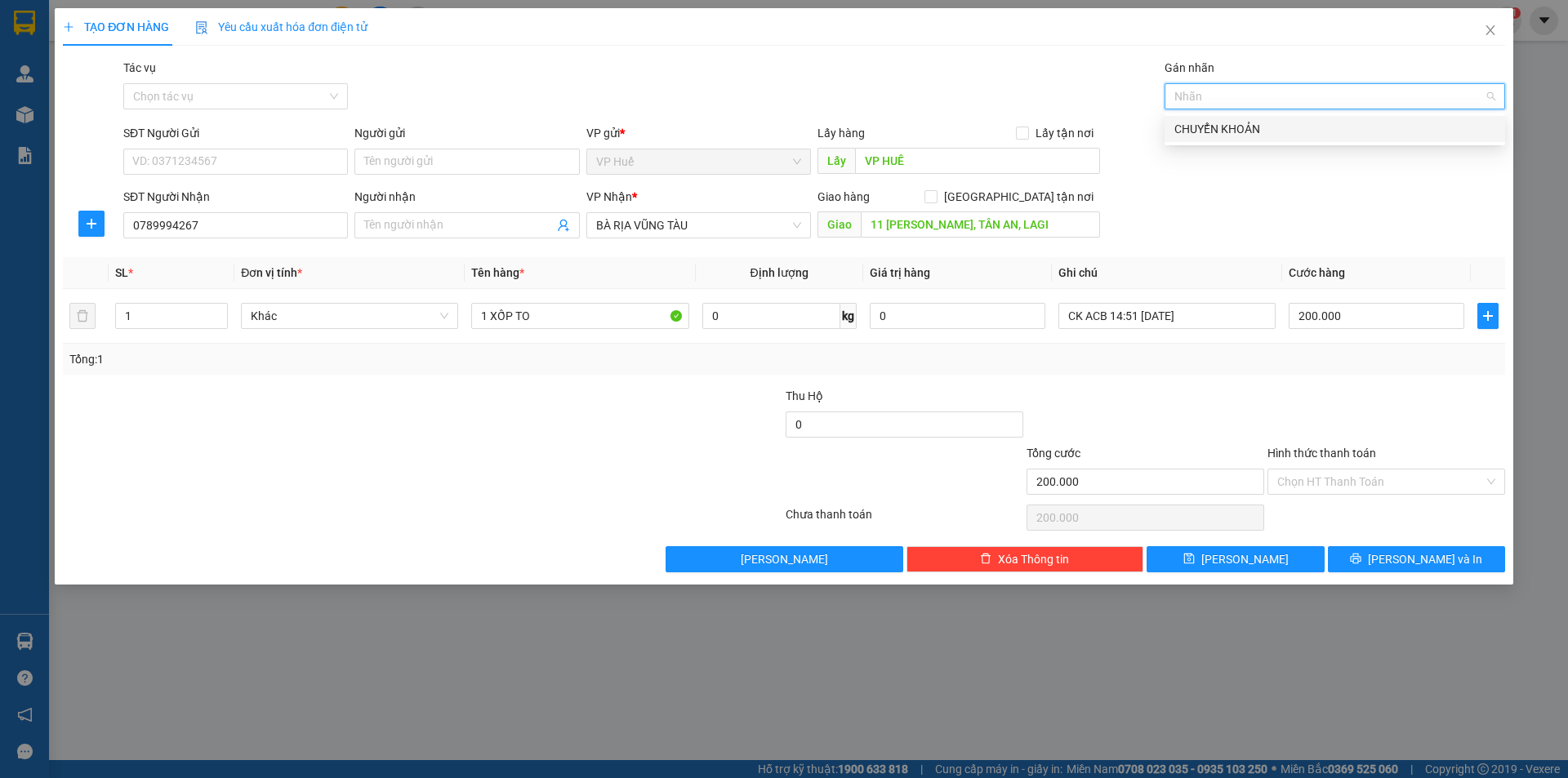
click at [1283, 131] on div "CHUYỂN KHOẢN" at bounding box center [1335, 128] width 321 height 18
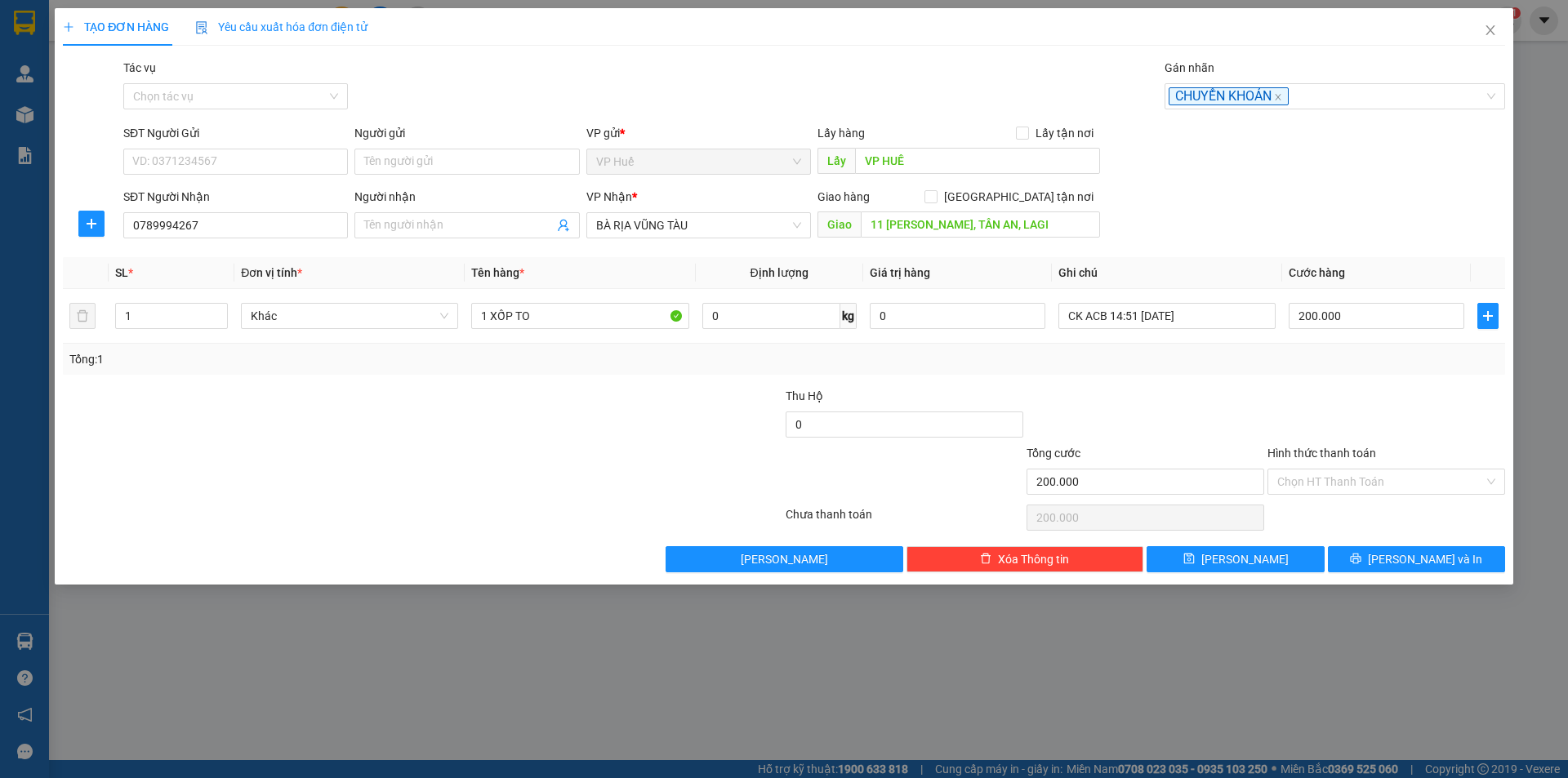
click at [281, 141] on div "SĐT Người Gửi" at bounding box center [235, 132] width 224 height 18
click at [281, 149] on input "SĐT Người Gửi" at bounding box center [235, 162] width 224 height 26
click at [272, 154] on input "SĐT Người Gửi" at bounding box center [235, 162] width 224 height 26
type input "0981686052"
click at [521, 108] on div "Tác vụ Chọn tác vụ Gán nhãn CHUYỂN KHOẢN" at bounding box center [814, 88] width 1388 height 57
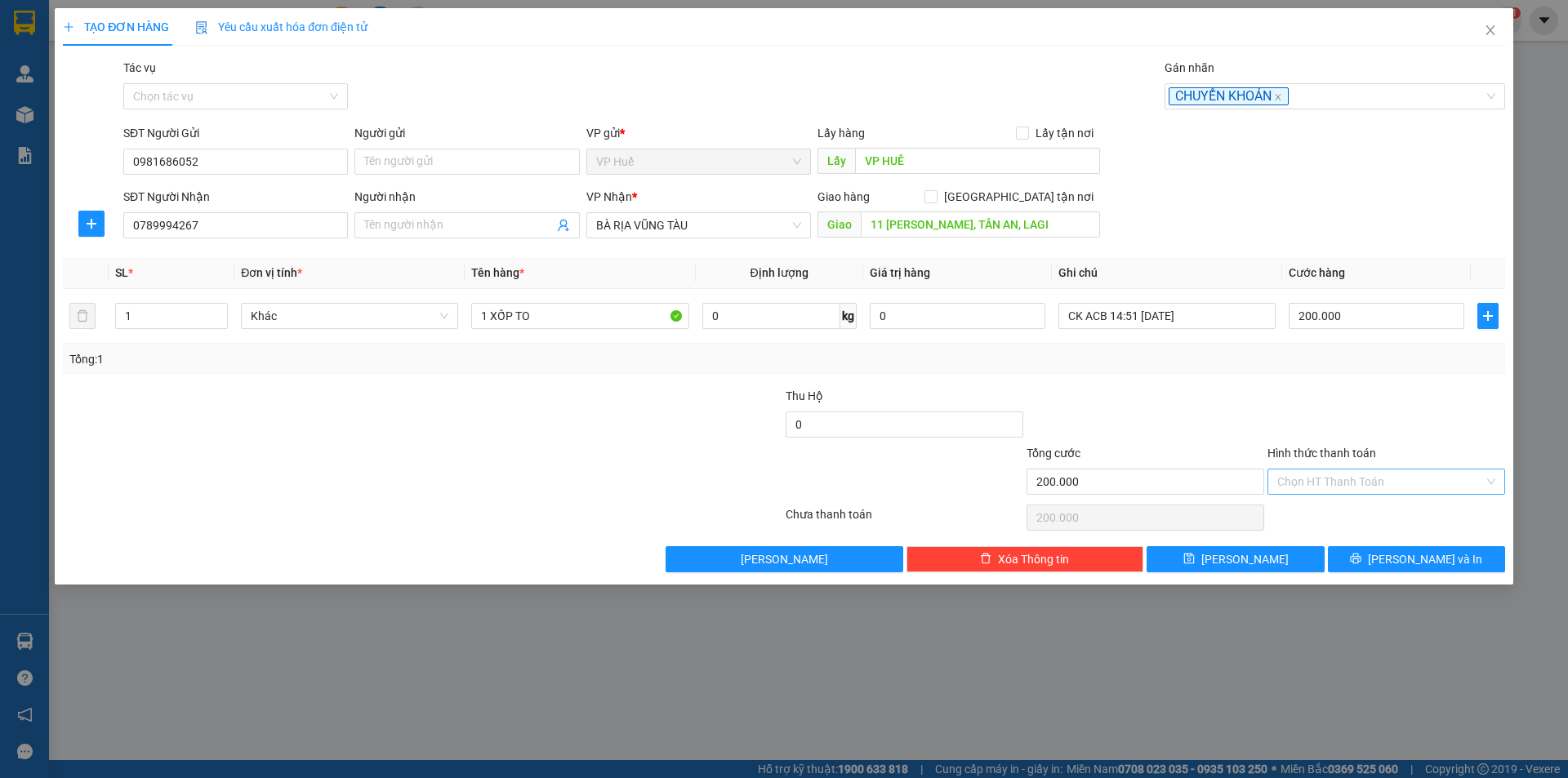
click at [1408, 490] on input "Hình thức thanh toán" at bounding box center [1381, 482] width 207 height 25
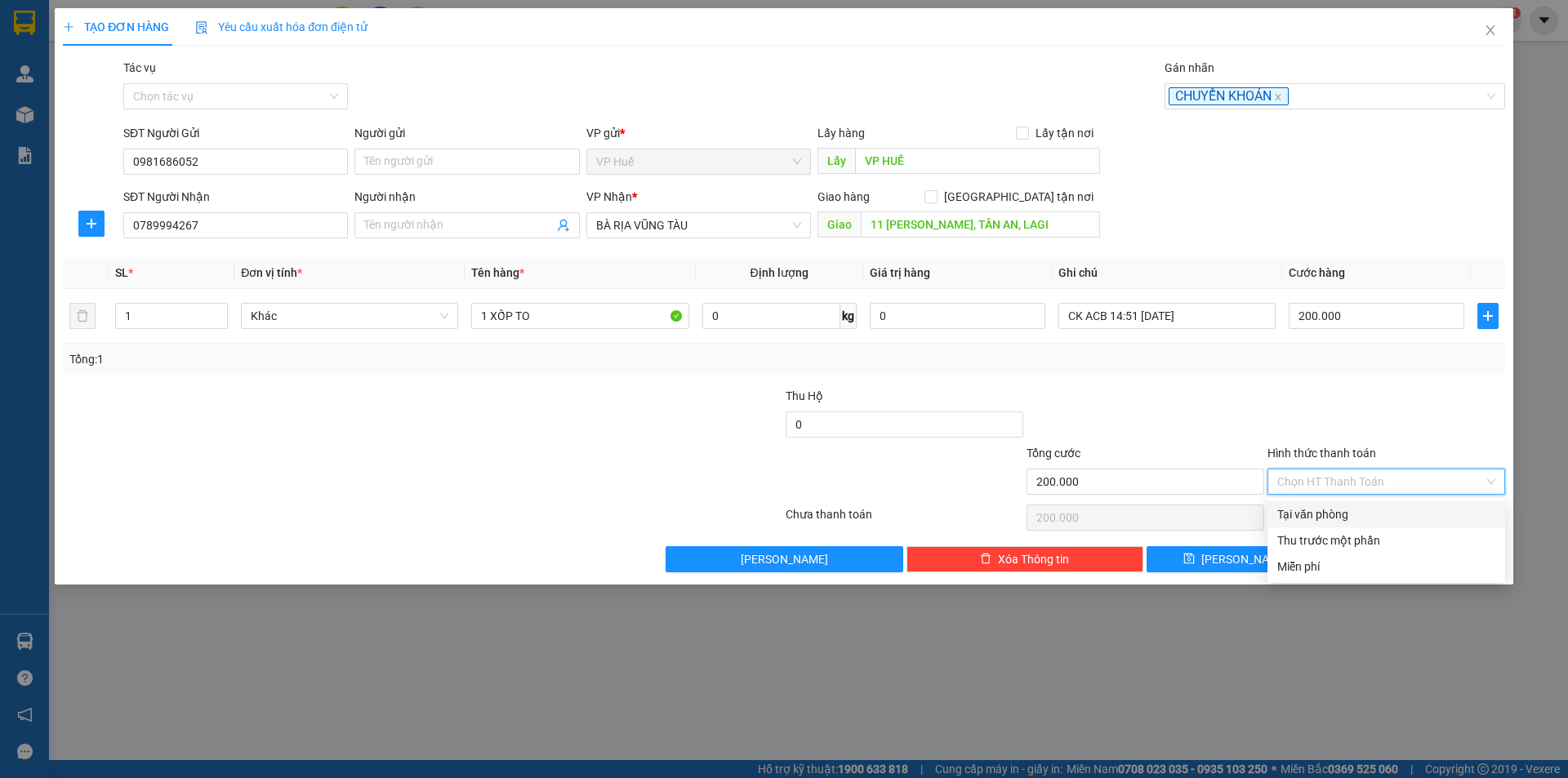
click at [1382, 518] on div "Tại văn phòng" at bounding box center [1386, 514] width 218 height 18
type input "0"
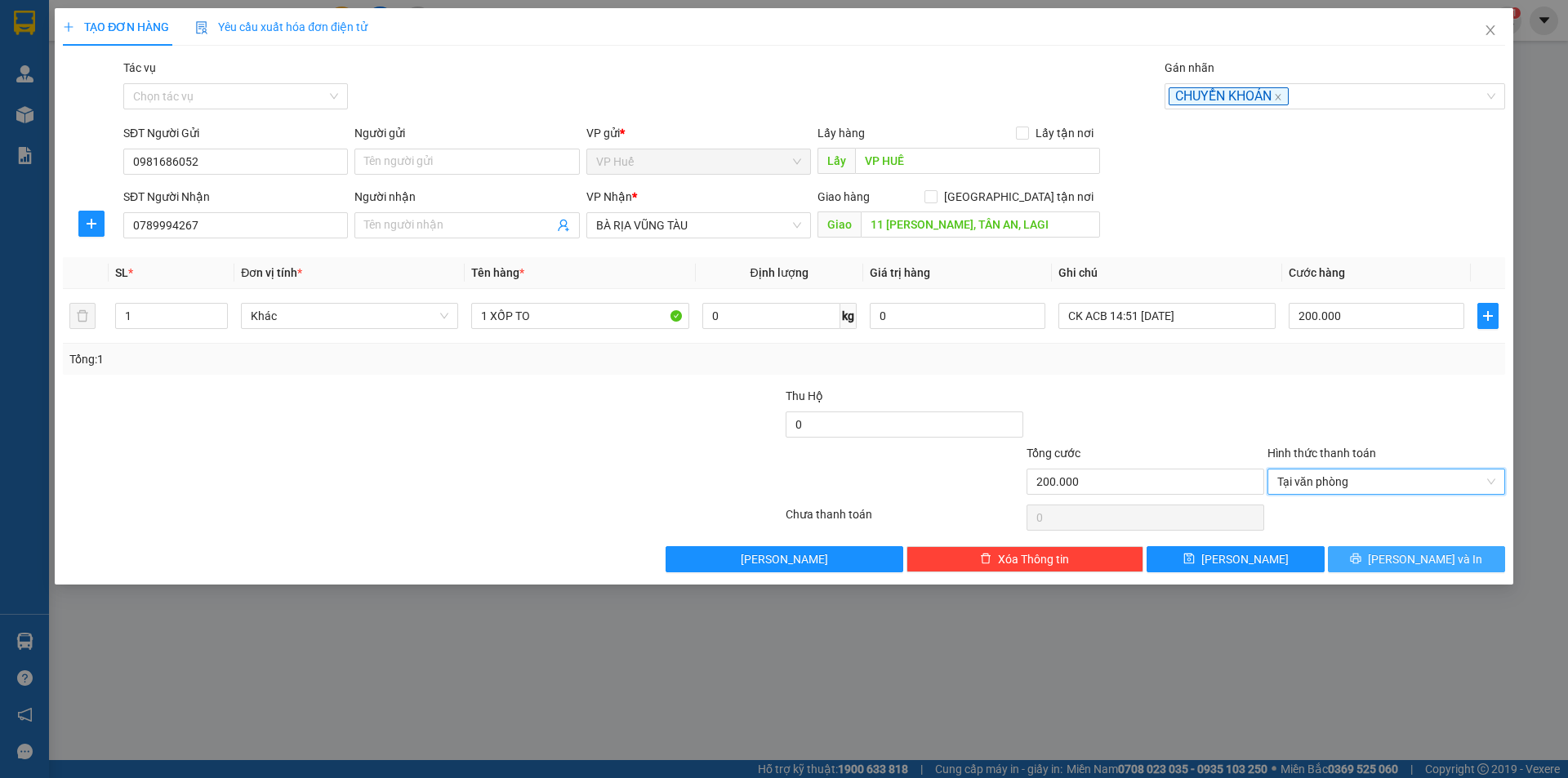
click at [1418, 563] on span "[PERSON_NAME] và In" at bounding box center [1425, 558] width 114 height 18
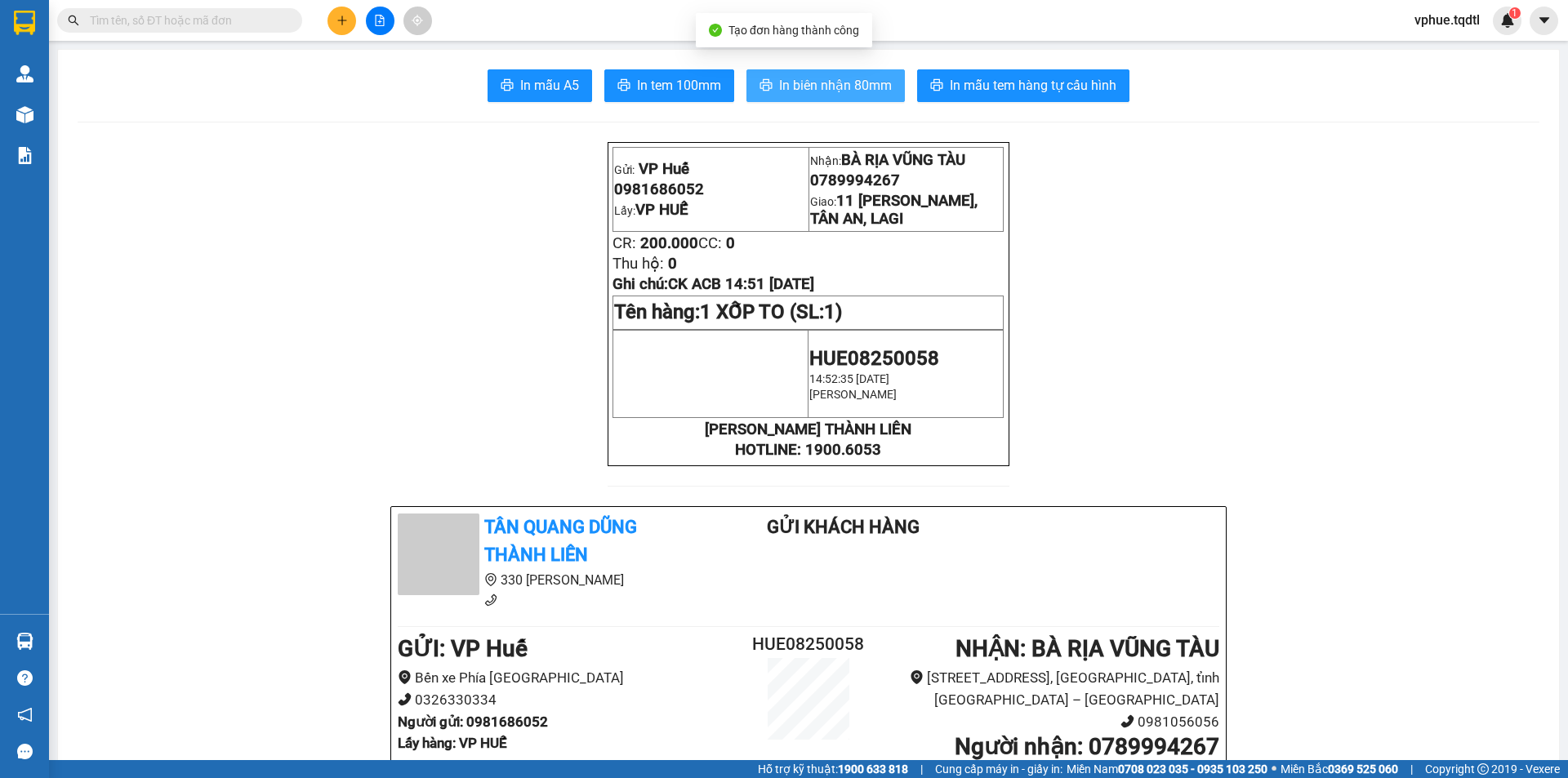
click at [828, 74] on button "In biên nhận 80mm" at bounding box center [826, 85] width 159 height 32
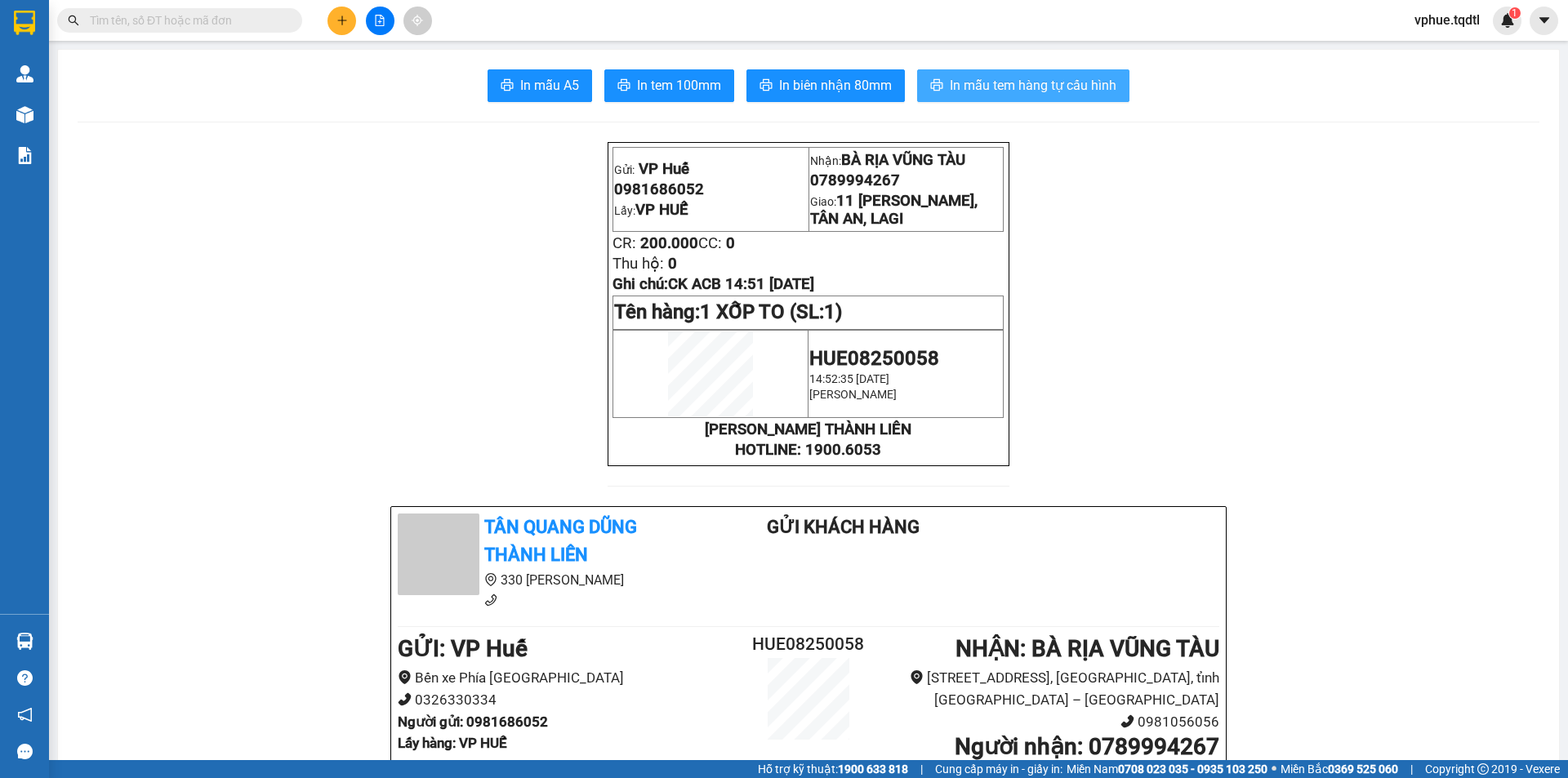
click at [1022, 76] on span "In mẫu tem hàng tự cấu hình" at bounding box center [1033, 85] width 166 height 20
click at [341, 18] on icon "plus" at bounding box center [342, 20] width 11 height 11
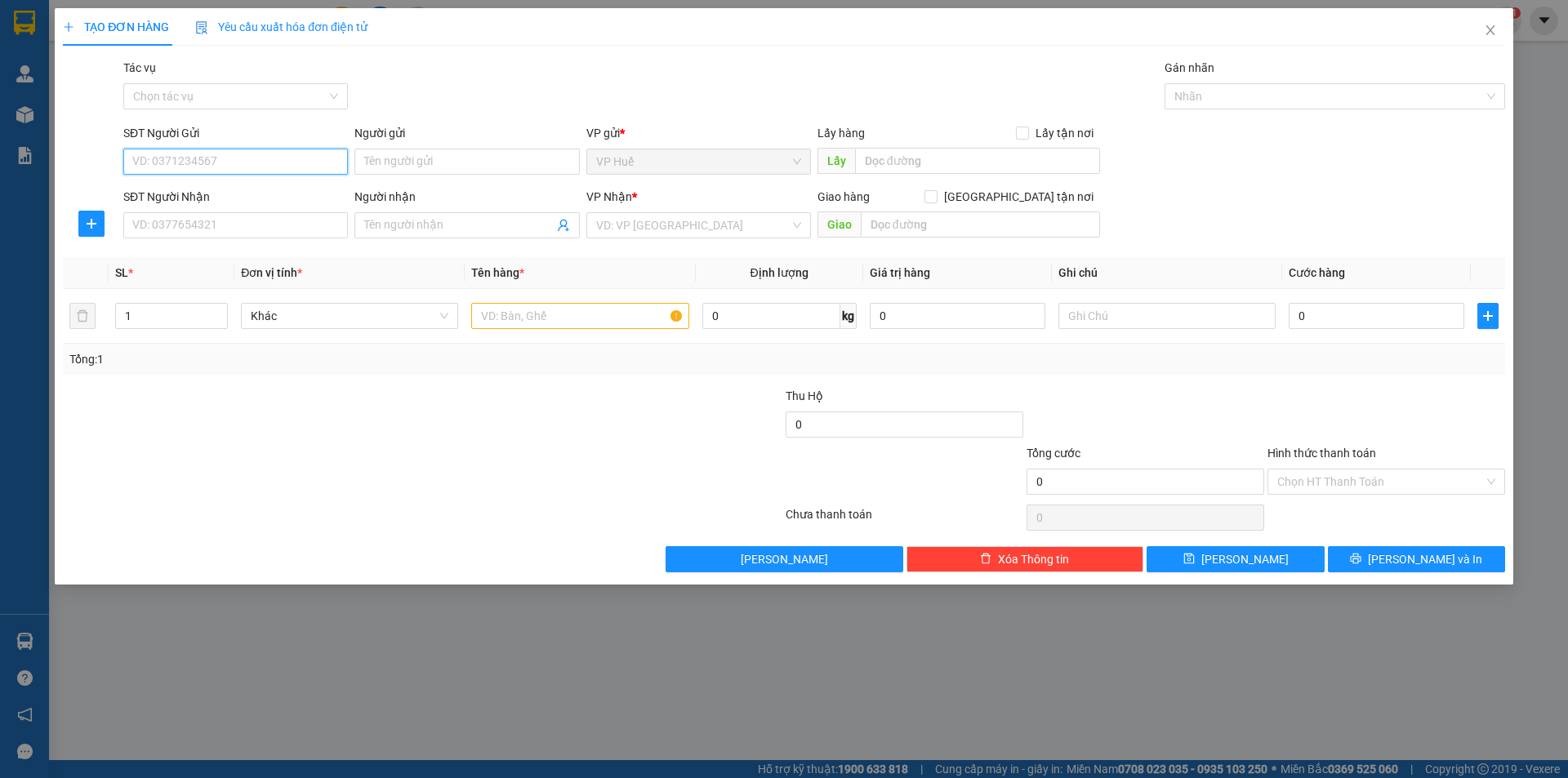
click at [200, 150] on input "SĐT Người Gửi" at bounding box center [235, 162] width 224 height 26
click at [233, 202] on div "0935416000" at bounding box center [235, 194] width 205 height 18
type input "0935416000"
type input "VP HUẾ"
type input "0982592605"
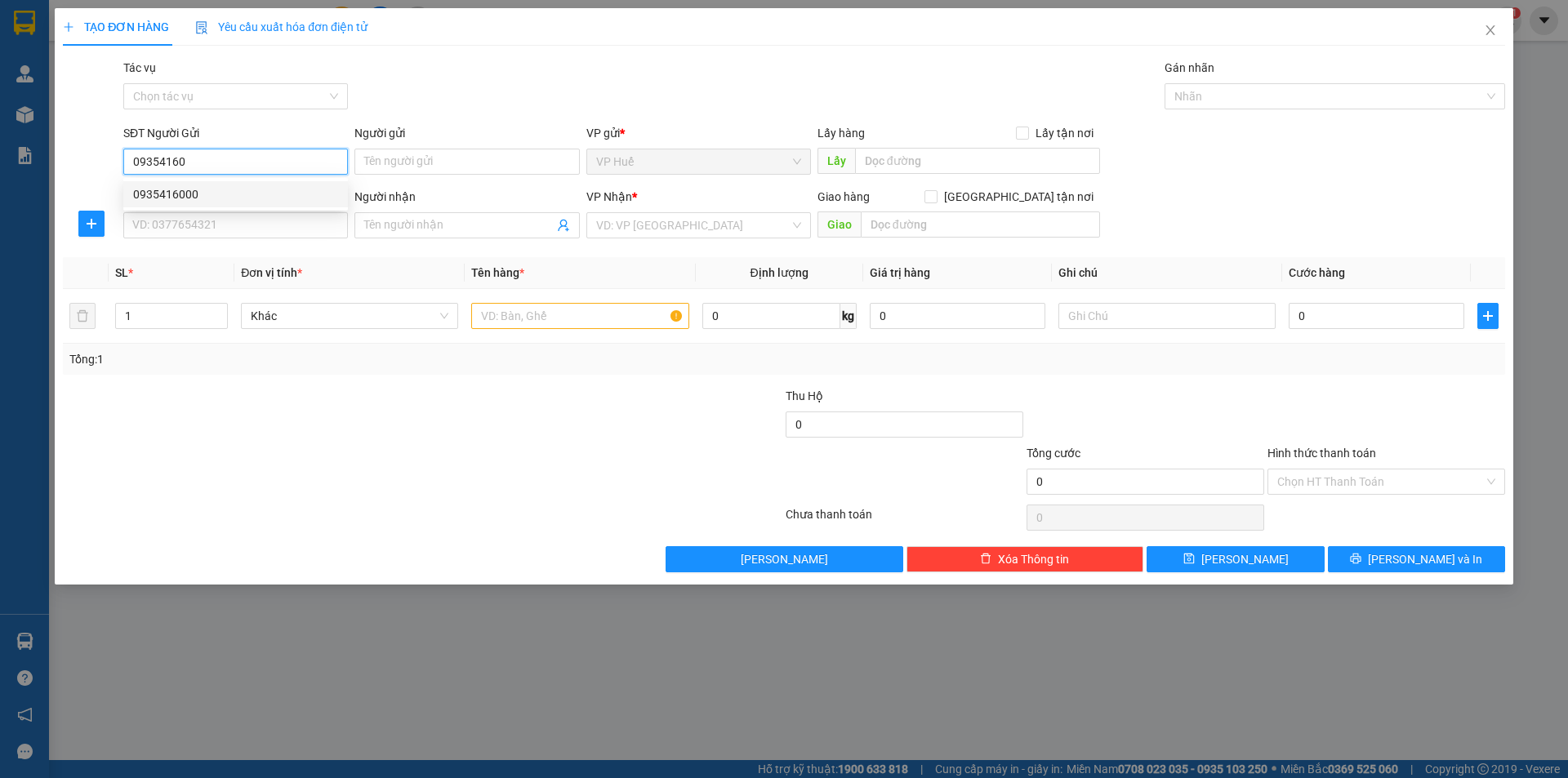
type input "Ngã 3 [PERSON_NAME], [GEOGRAPHIC_DATA], [GEOGRAPHIC_DATA]"
type input "100.000"
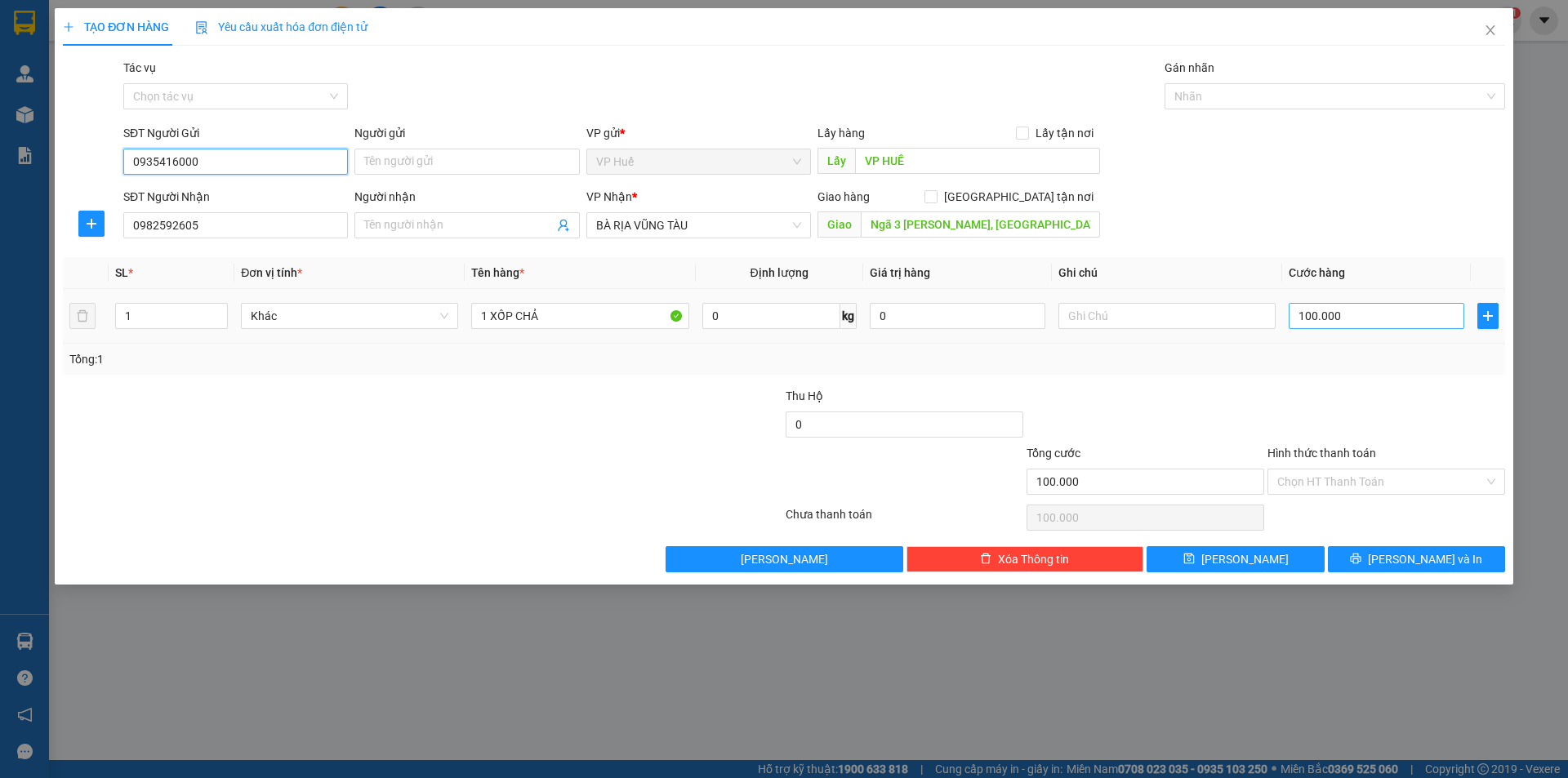
type input "0935416000"
click at [1362, 326] on input "100.000" at bounding box center [1376, 316] width 175 height 26
type input "1"
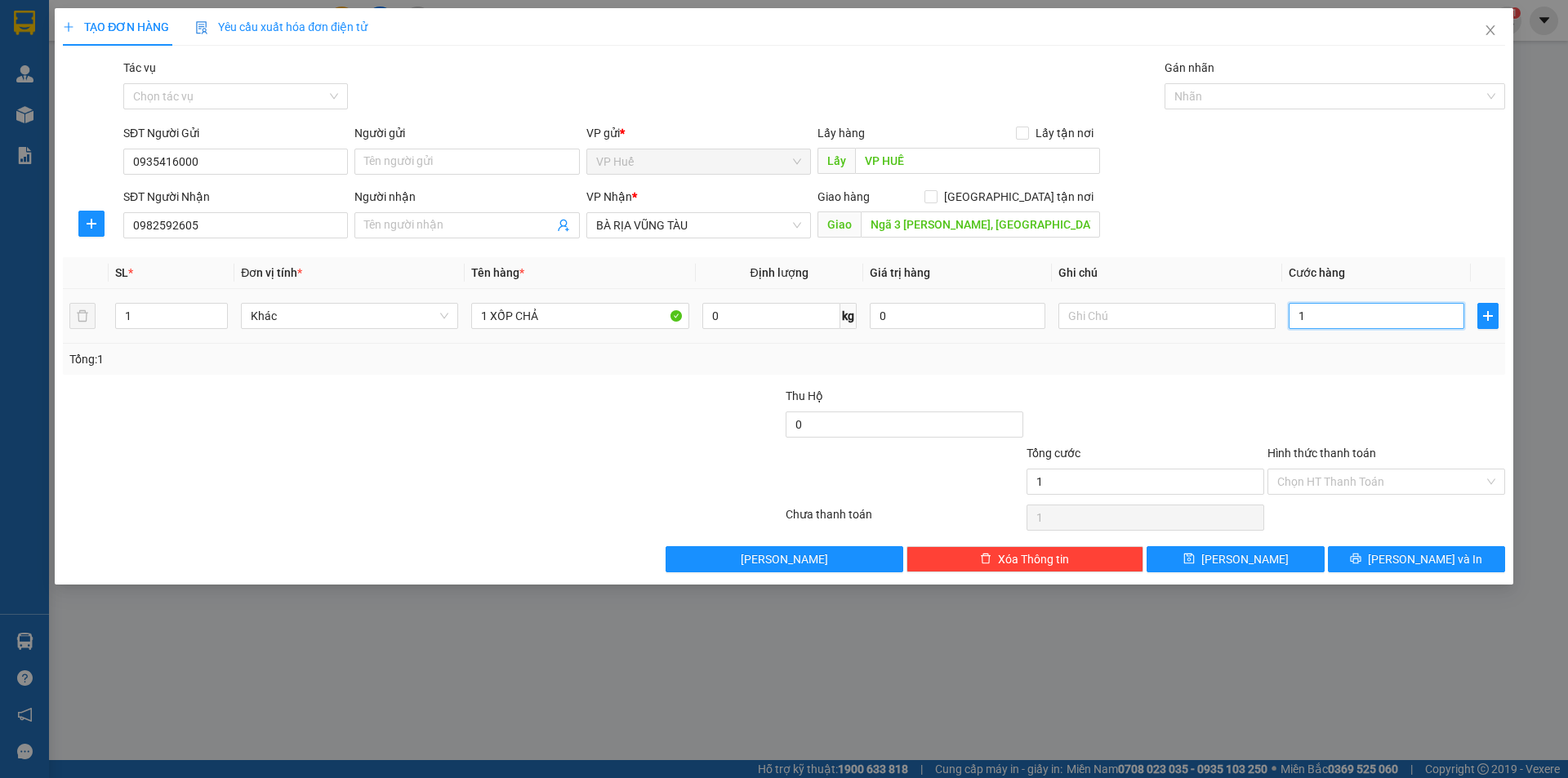
type input "15"
type input "150"
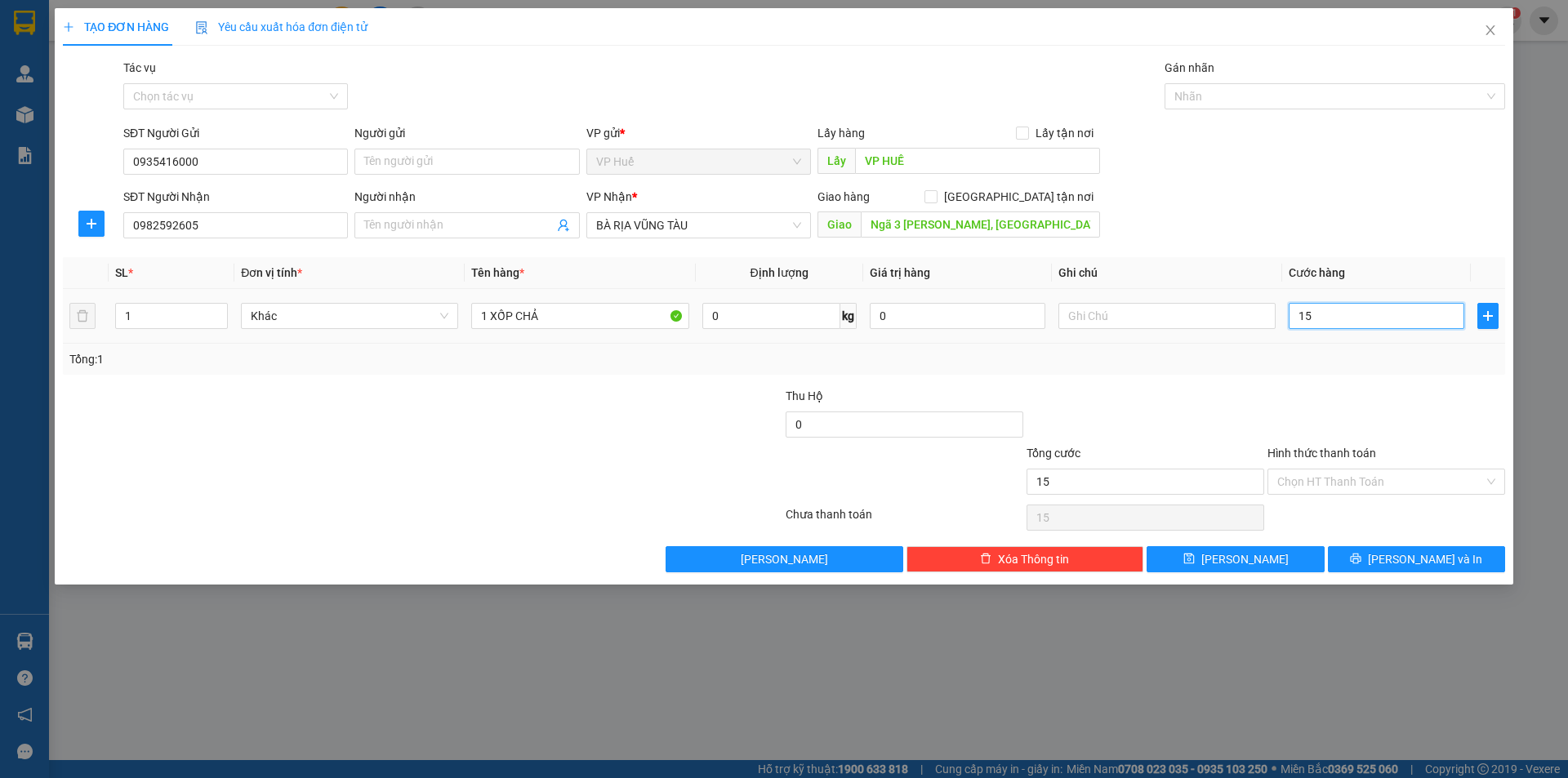
type input "150"
type input "1.500"
type input "15.000"
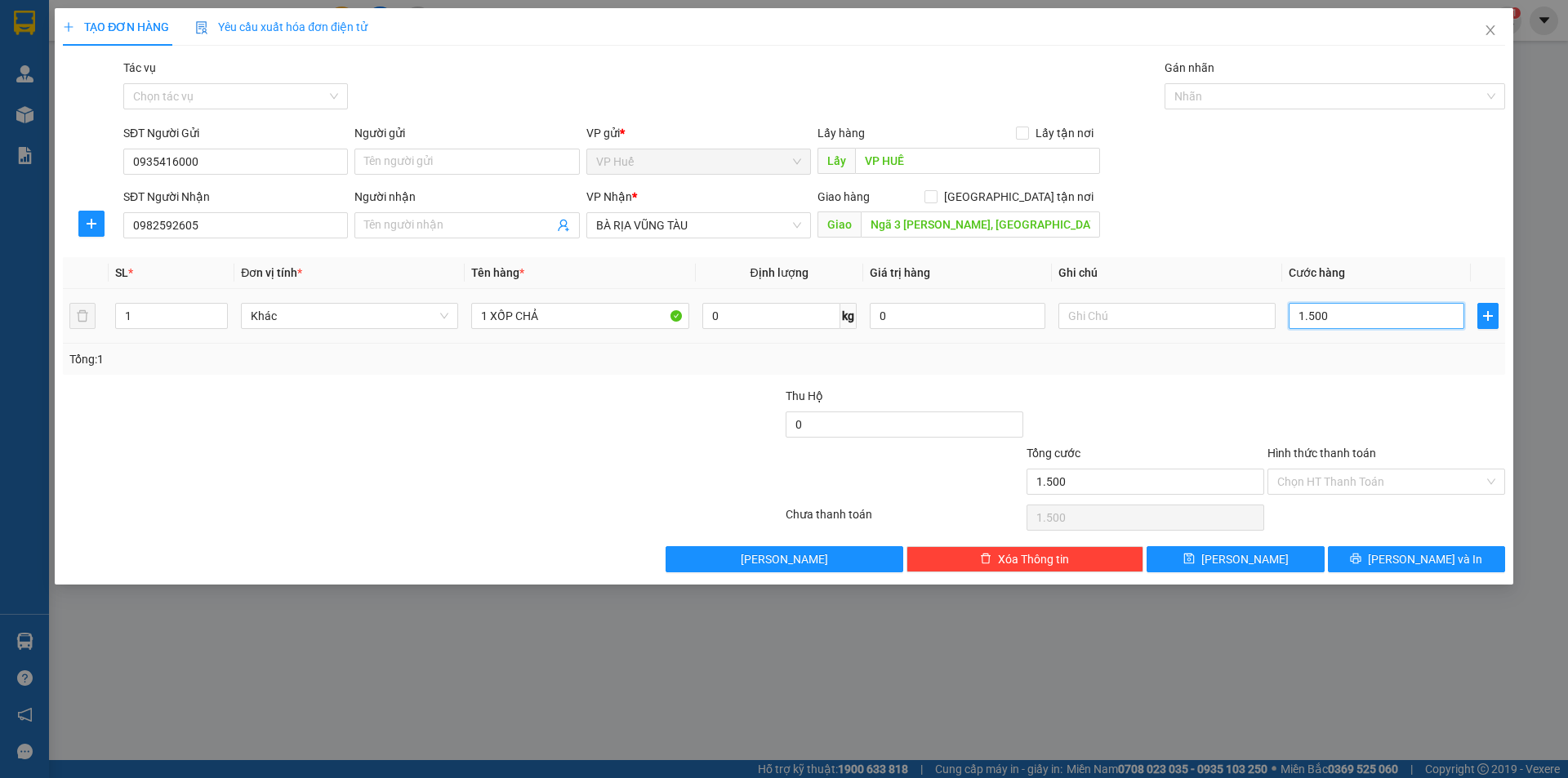
type input "15.000"
type input "150.000"
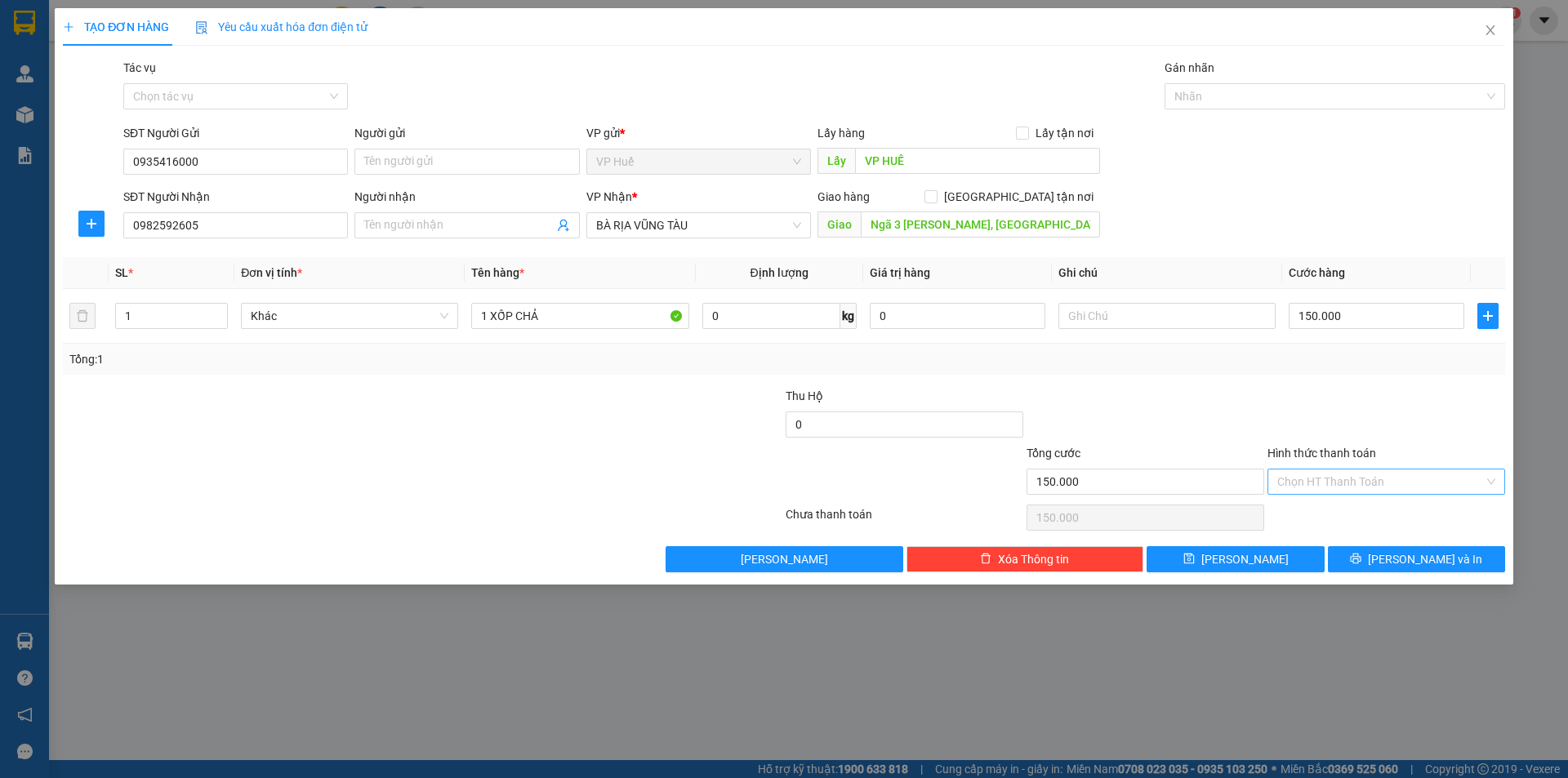
click at [1300, 493] on input "Hình thức thanh toán" at bounding box center [1381, 482] width 207 height 25
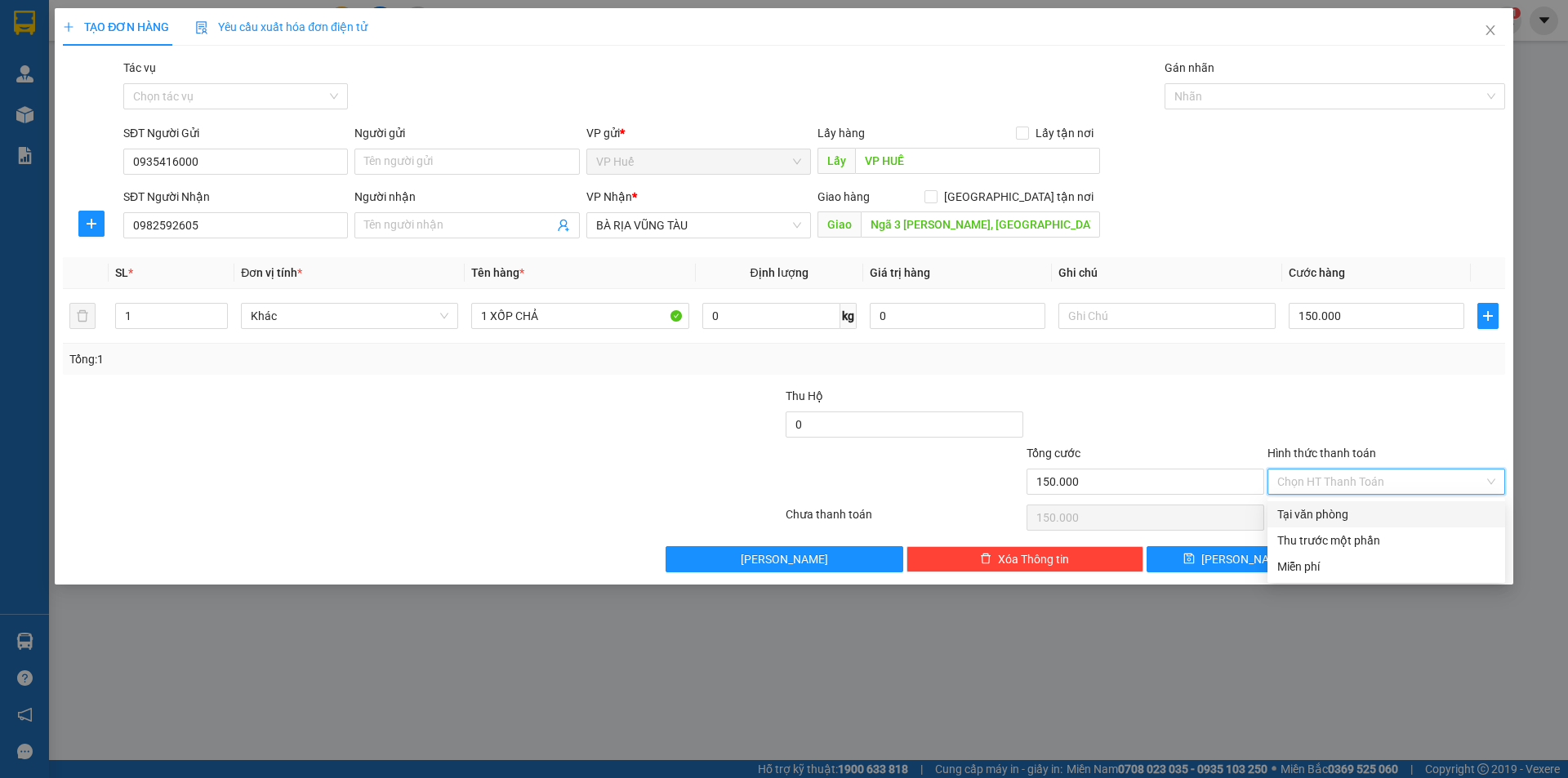
click at [1304, 518] on div "Tại văn phòng" at bounding box center [1386, 514] width 218 height 18
type input "0"
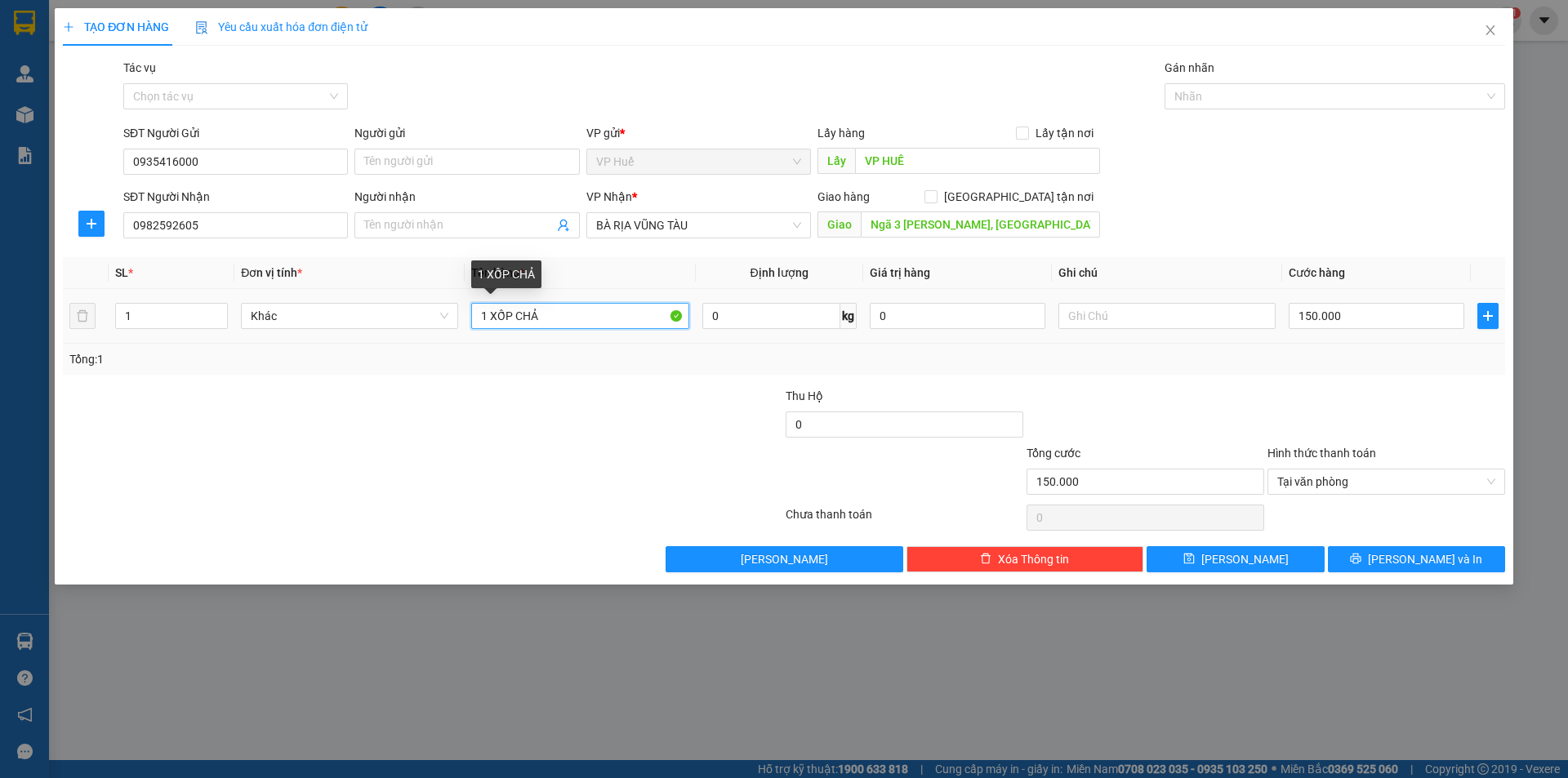
drag, startPoint x: 599, startPoint y: 322, endPoint x: 515, endPoint y: 313, distance: 84.5
click at [515, 313] on input "1 XỐP CHẢ" at bounding box center [580, 316] width 217 height 26
type input "1 XỐP"
click at [588, 415] on div at bounding box center [663, 415] width 241 height 57
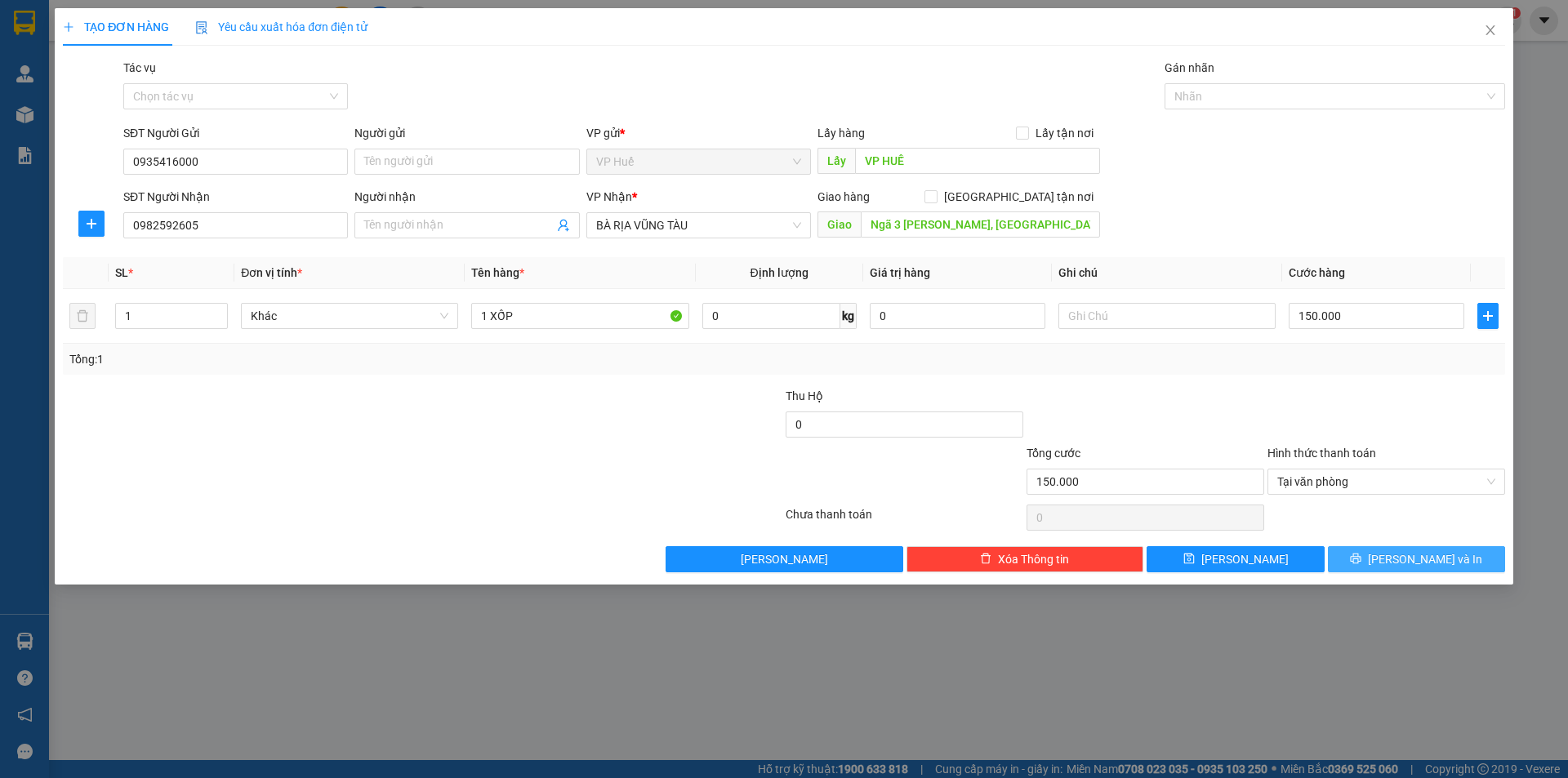
click at [1381, 560] on button "[PERSON_NAME] và In" at bounding box center [1417, 559] width 177 height 26
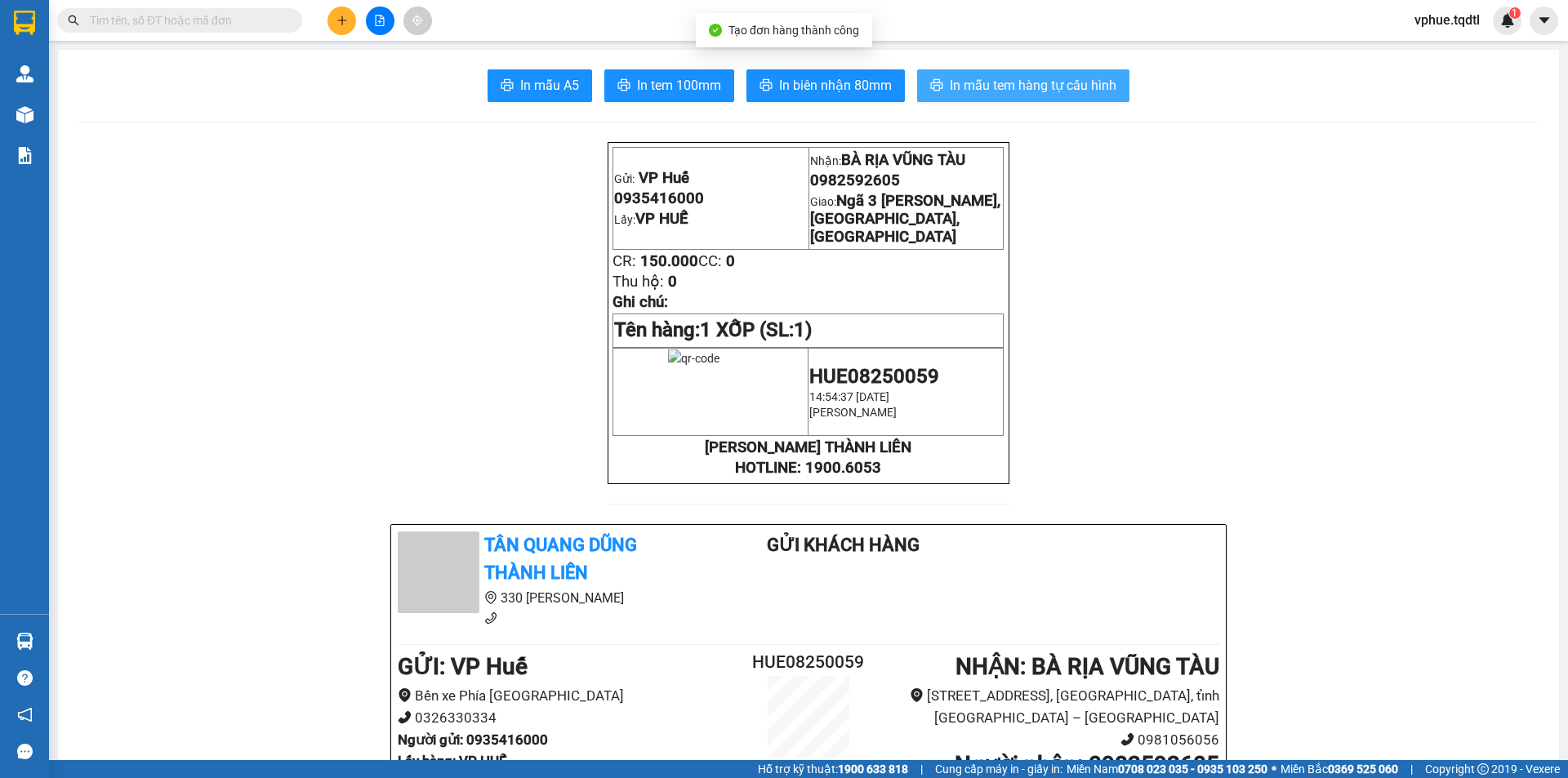
click at [961, 89] on span "In mẫu tem hàng tự cấu hình" at bounding box center [1033, 85] width 166 height 20
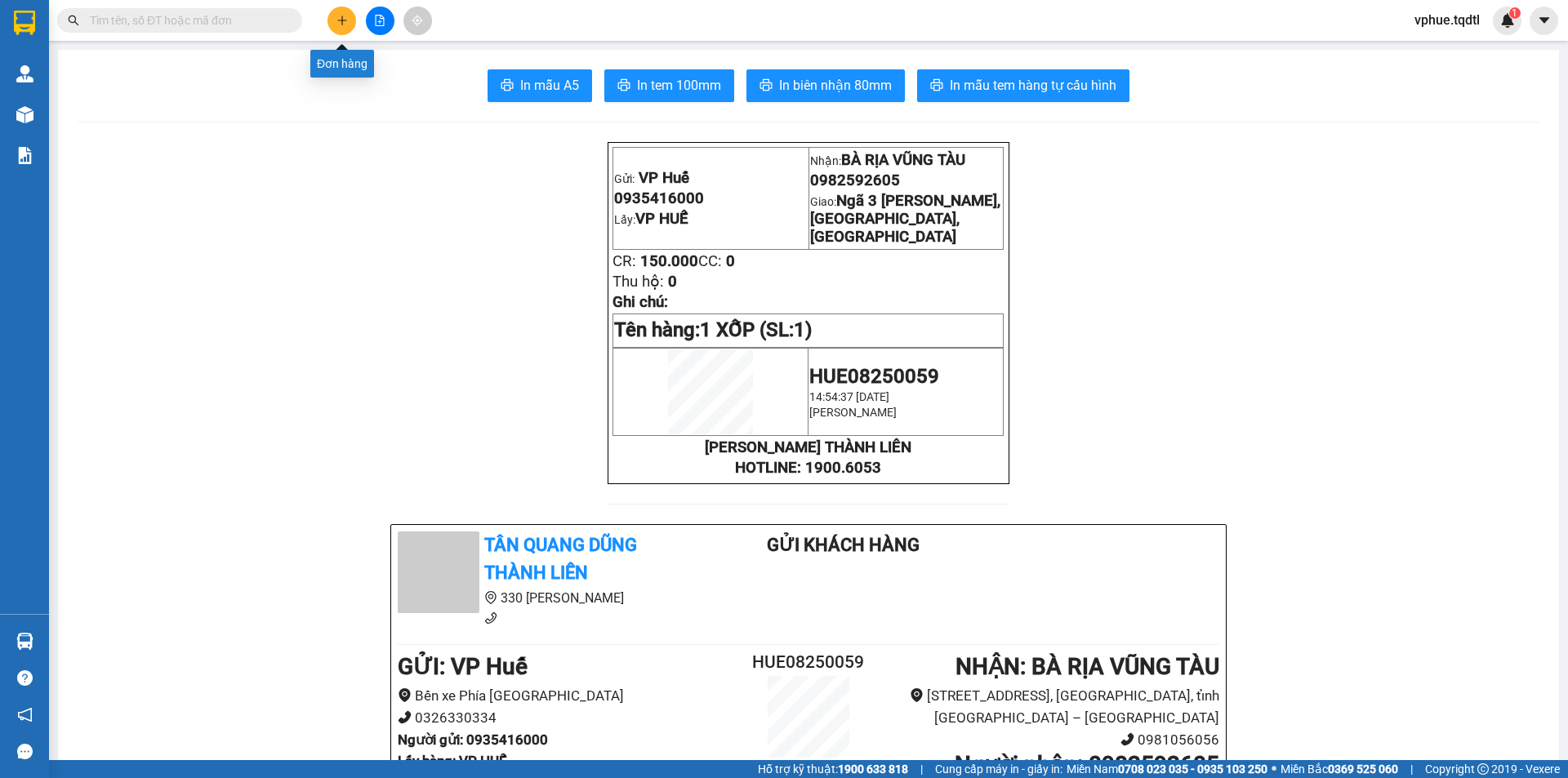
click at [339, 18] on icon "plus" at bounding box center [342, 20] width 11 height 11
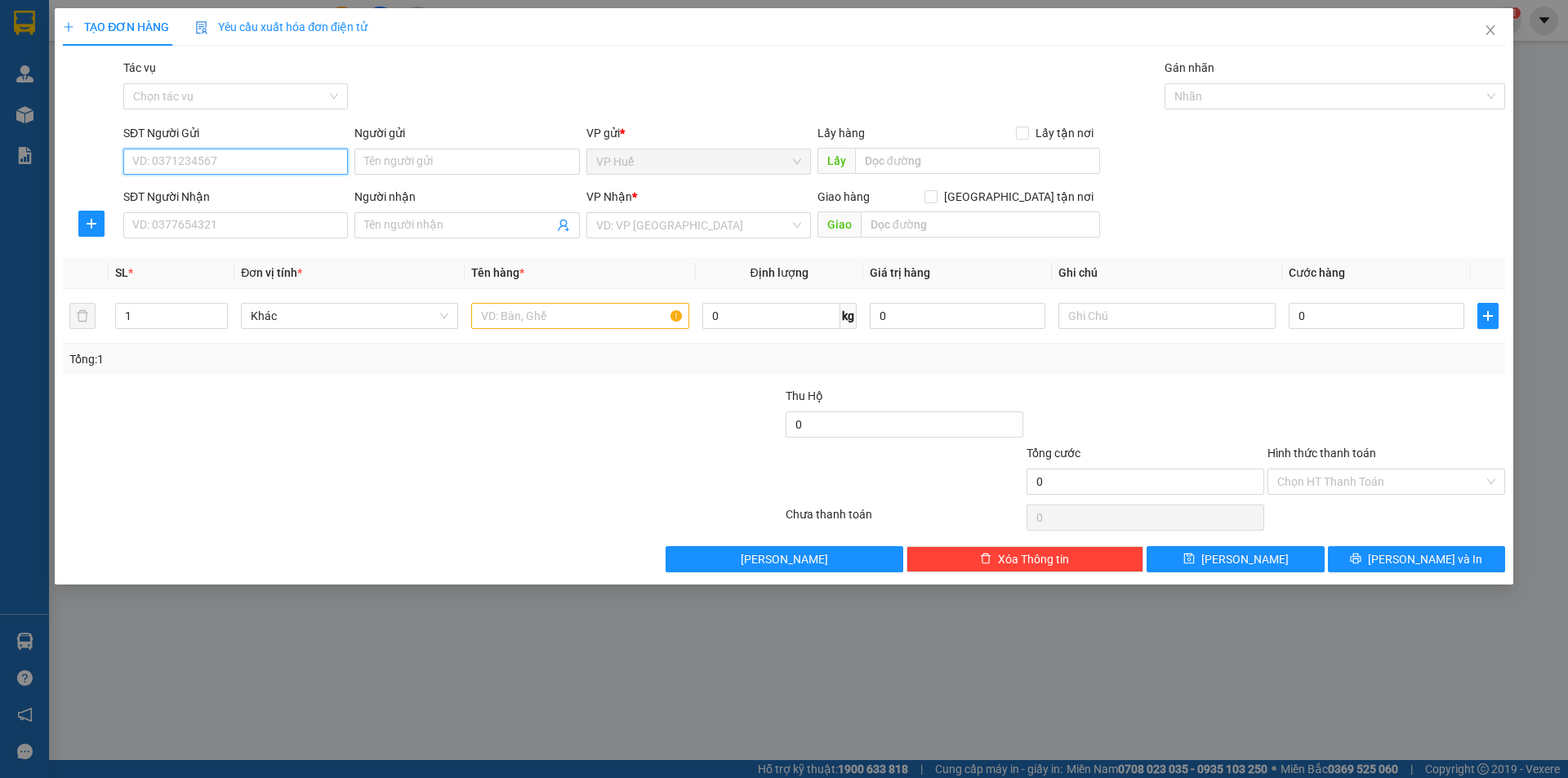
click at [233, 157] on input "SĐT Người Gửi" at bounding box center [235, 162] width 224 height 26
click at [221, 164] on input "SĐT Người Gửi" at bounding box center [235, 162] width 224 height 26
click at [275, 206] on div "0814102034 - Mạnh CR" at bounding box center [235, 194] width 224 height 26
type input "0814102034"
type input "Mạnh CR"
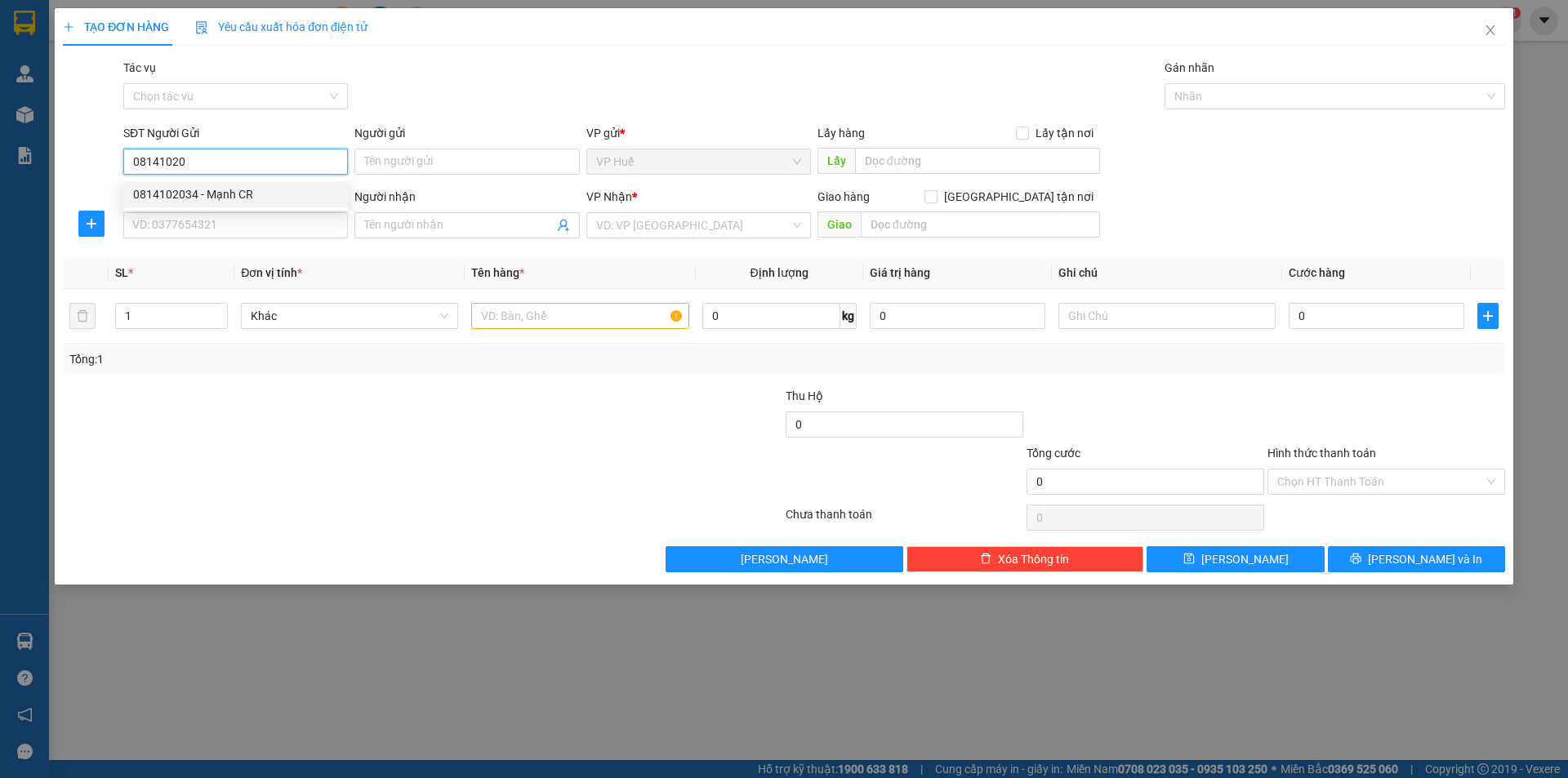
type input "VP HUẾ"
type input "0345803803"
type input "Toàn Thanh"
type input "124A Nguyễn Tất Thành, Phước Nguyên, BRVT"
type input "50.000"
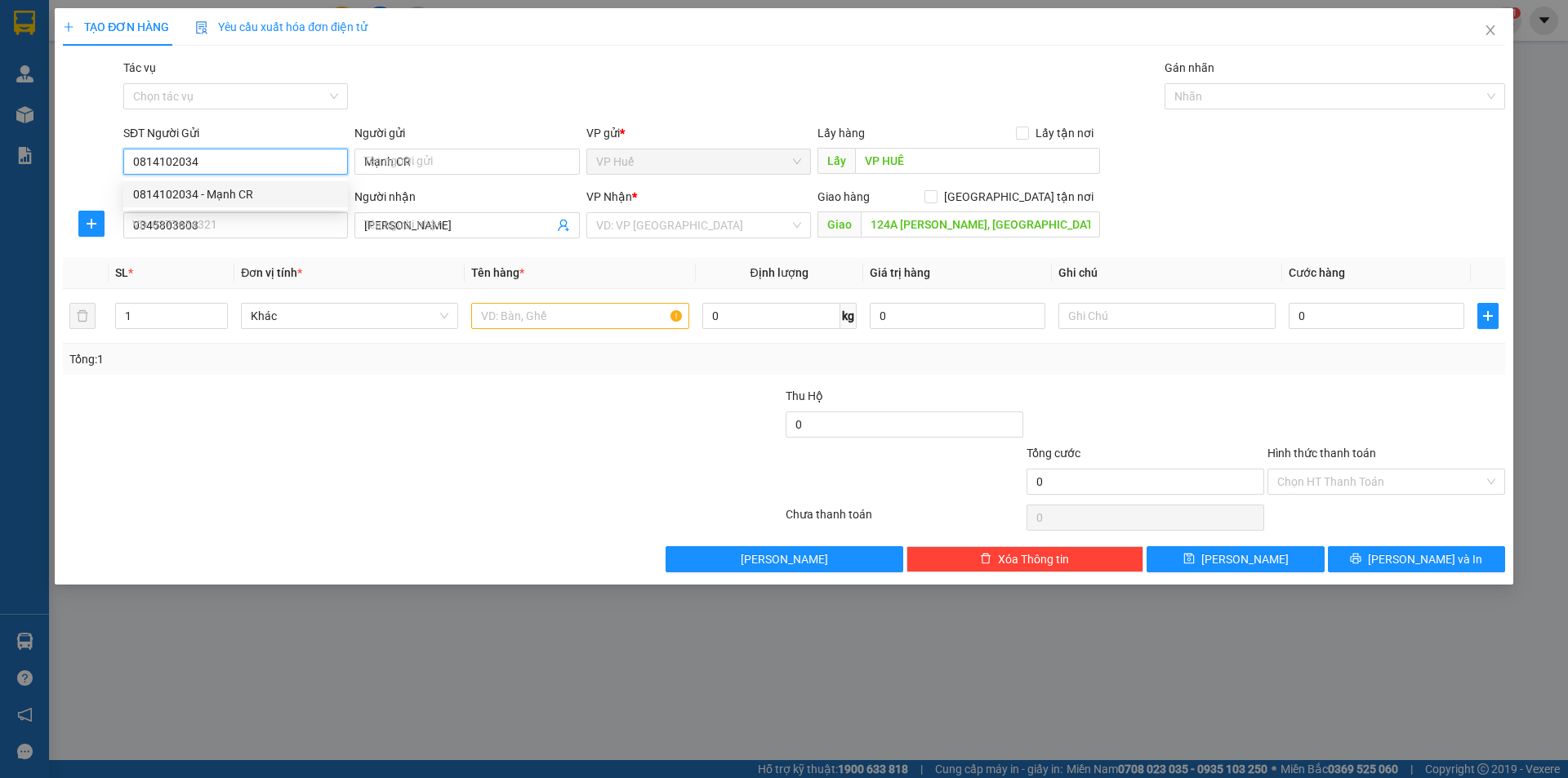
type input "50.000"
type input "0814102034"
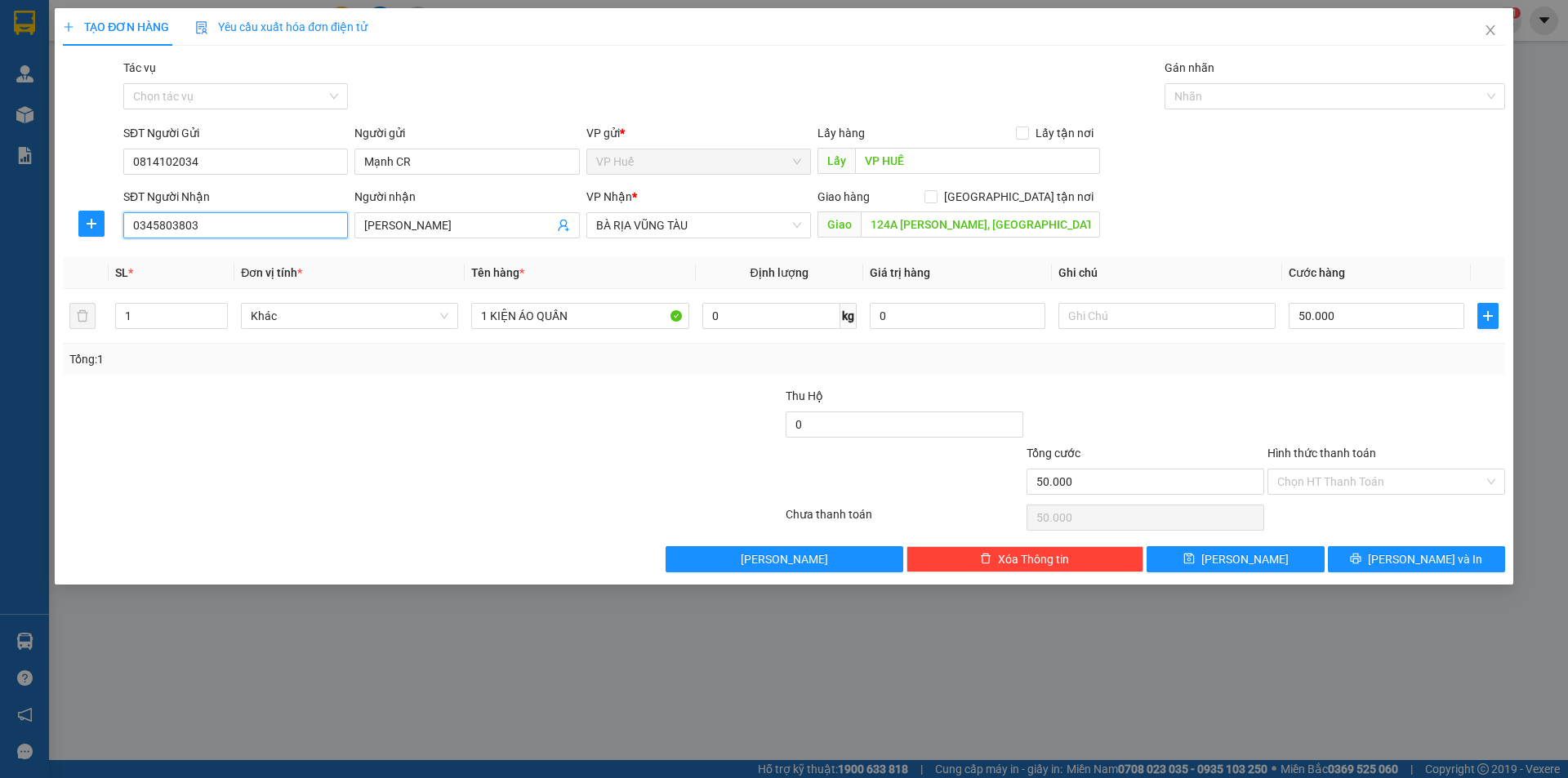
click at [266, 217] on input "0345803803" at bounding box center [235, 225] width 224 height 26
click at [259, 221] on input "0345803803" at bounding box center [235, 225] width 224 height 26
click at [268, 262] on div "0969320670" at bounding box center [235, 257] width 205 height 18
type input "0969320670"
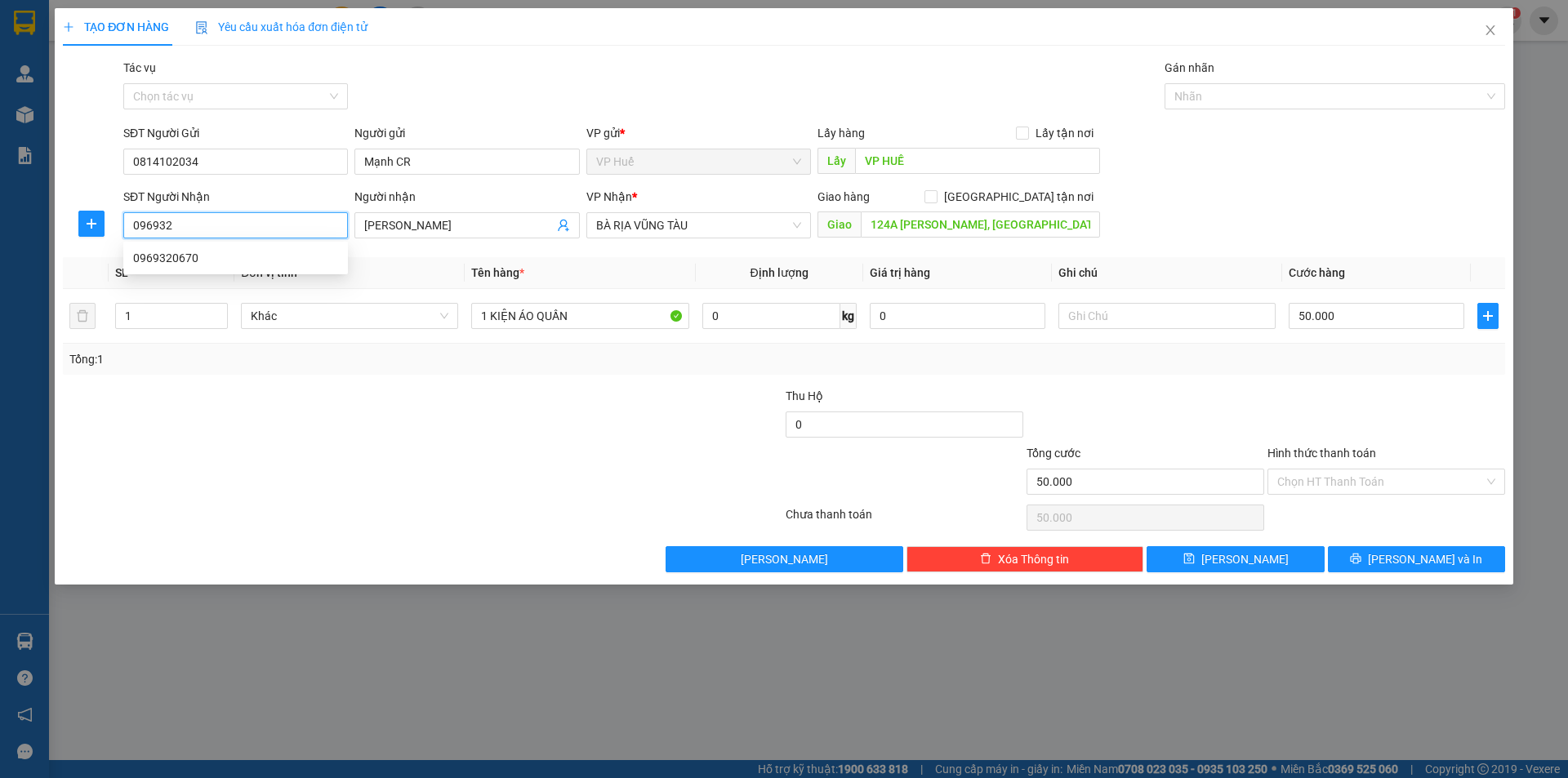
type input "Xuyên Mộc"
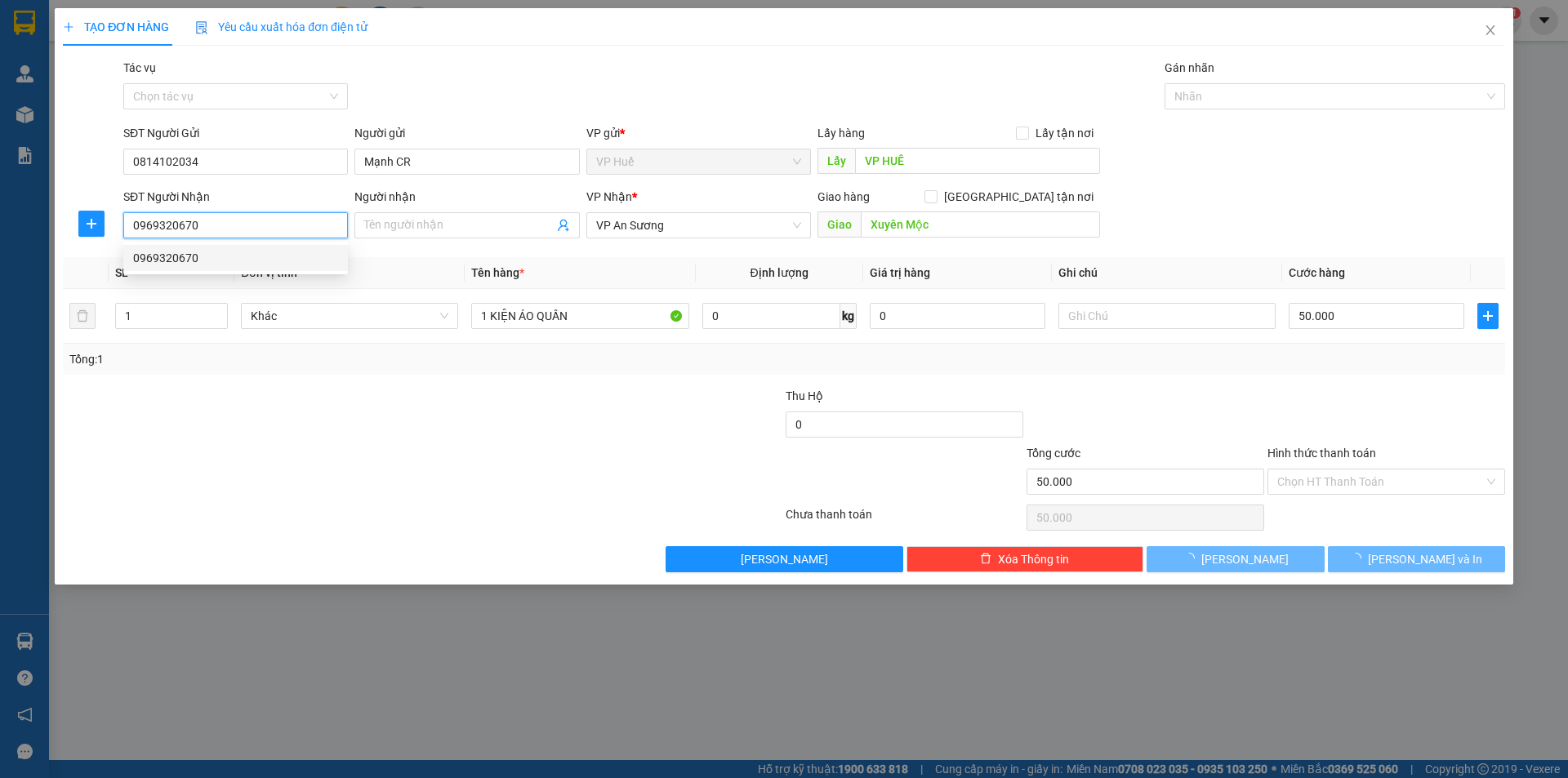
type input "100.000"
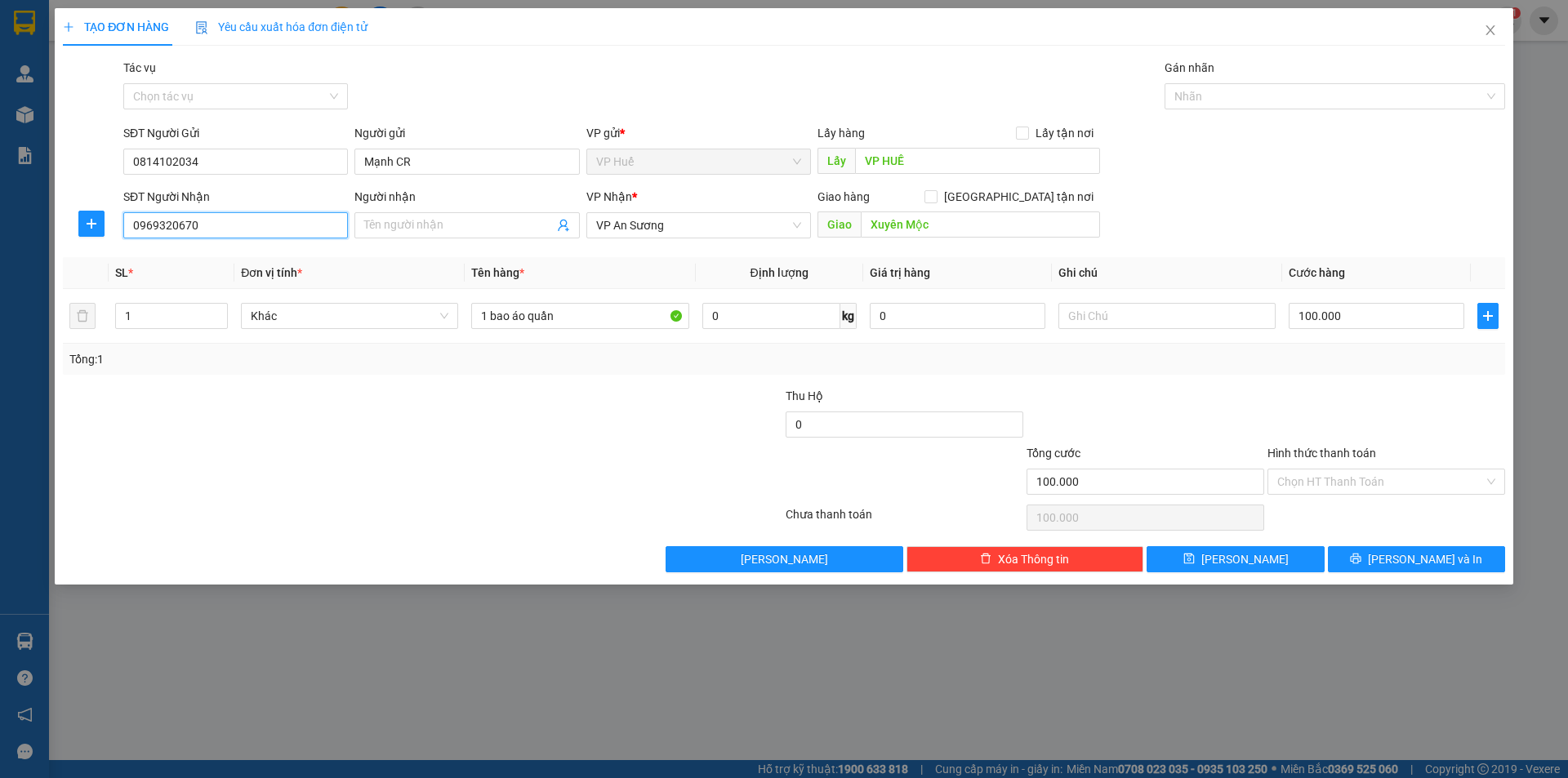
type input "0969320670"
click at [1157, 232] on div "SĐT Người Nhận 0969320670 0969320670 Người nhận Tên người nhận VP Nhận * VP An …" at bounding box center [814, 216] width 1388 height 57
click at [1264, 232] on div "SĐT Người Nhận 0969320670 Người nhận Tên người nhận VP Nhận * VP An Sương Giao …" at bounding box center [814, 216] width 1388 height 57
click at [1305, 235] on div "SĐT Người Nhận 0969320670 Người nhận Tên người nhận VP Nhận * VP An Sương Giao …" at bounding box center [814, 216] width 1388 height 57
click at [1018, 224] on input "Xuyên Mộc" at bounding box center [980, 224] width 239 height 26
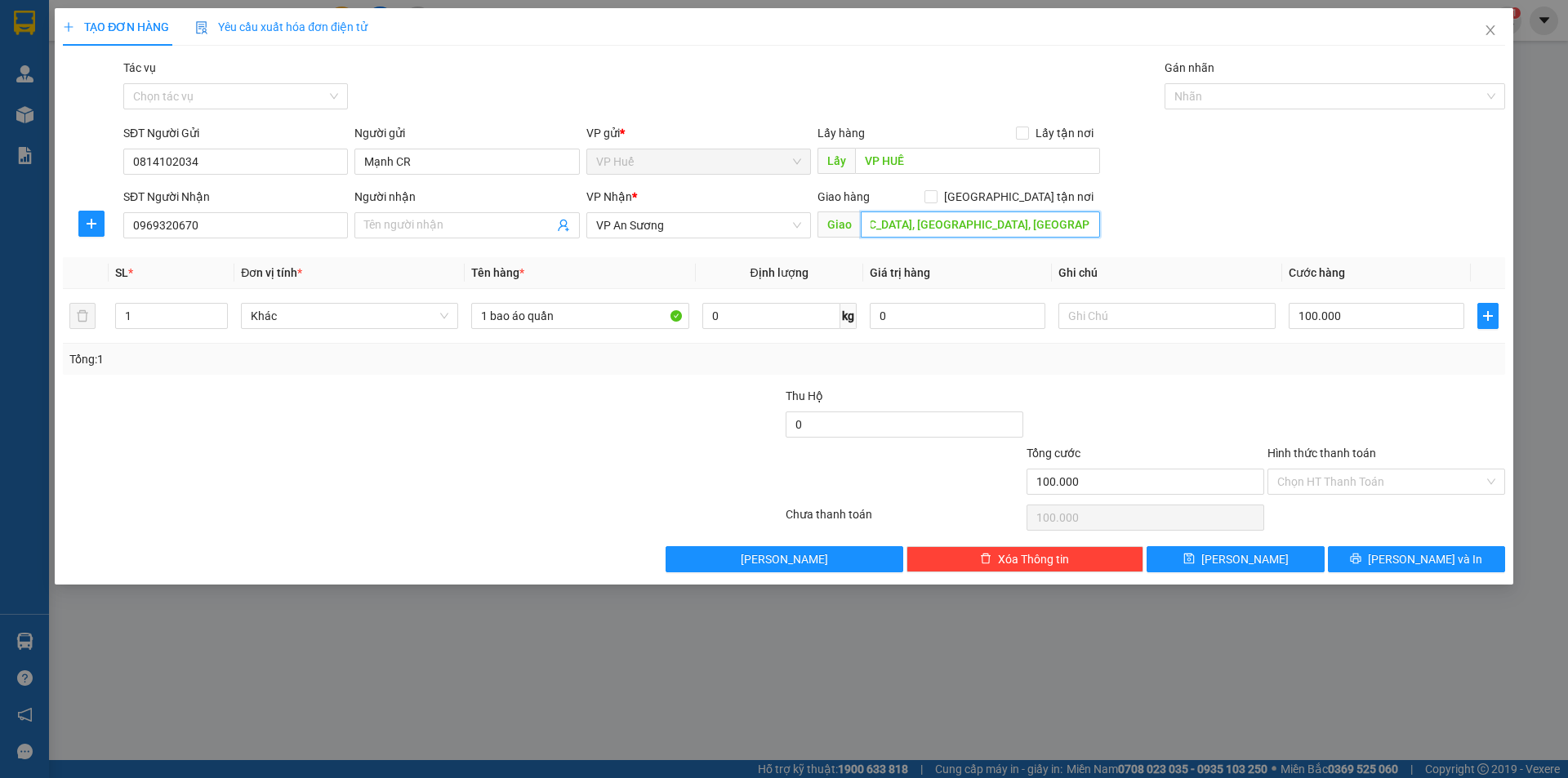
scroll to position [0, 98]
type input "111 [GEOGRAPHIC_DATA], [GEOGRAPHIC_DATA], [GEOGRAPHIC_DATA], XUYÊN MỘC"
click at [644, 239] on div "VP Nhận * VP An Sương" at bounding box center [698, 216] width 224 height 57
click at [678, 225] on span "VP An Sương" at bounding box center [699, 225] width 205 height 25
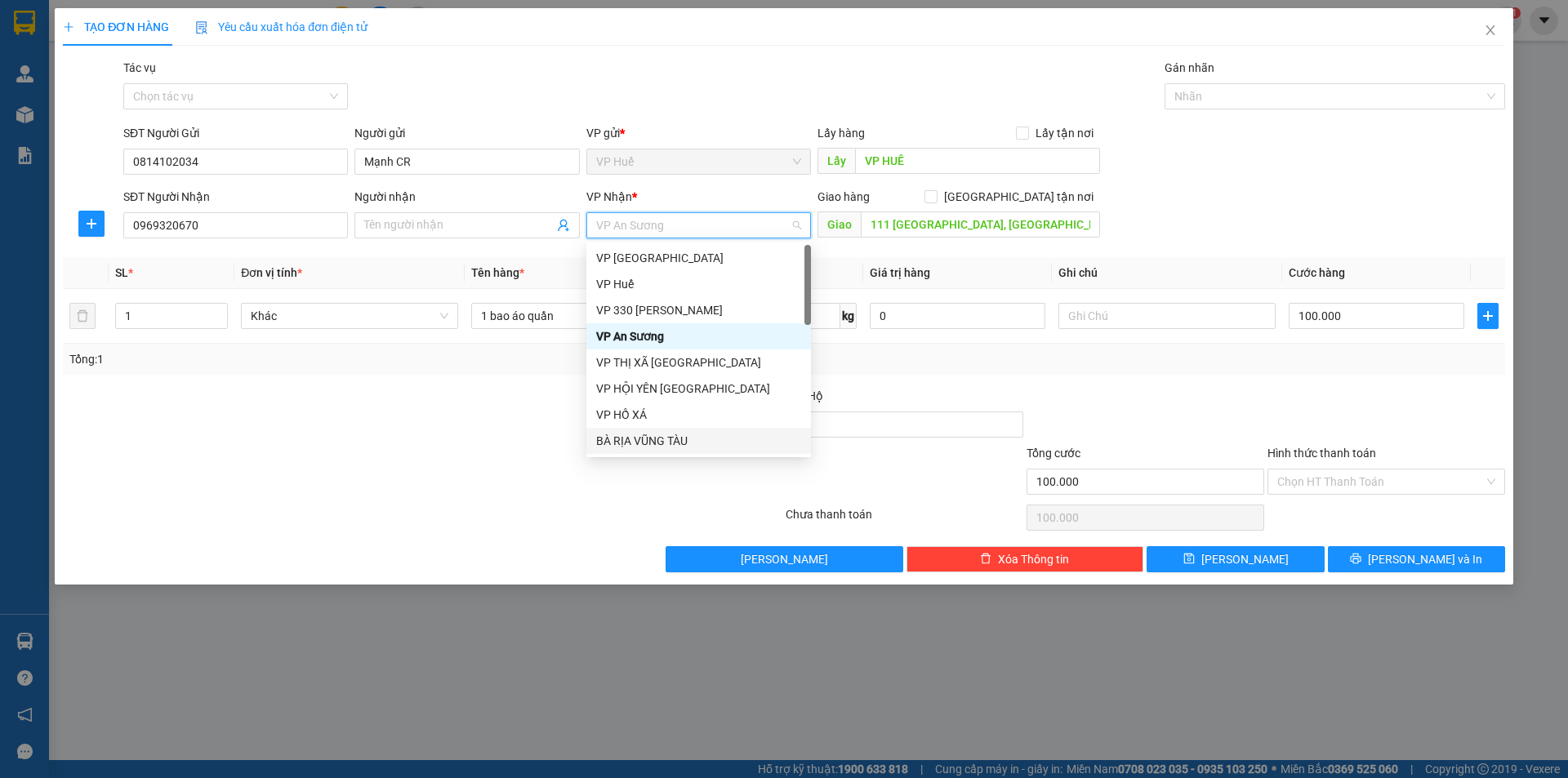
click at [646, 443] on div "BÀ RỊA VŨNG TÀU" at bounding box center [699, 440] width 205 height 18
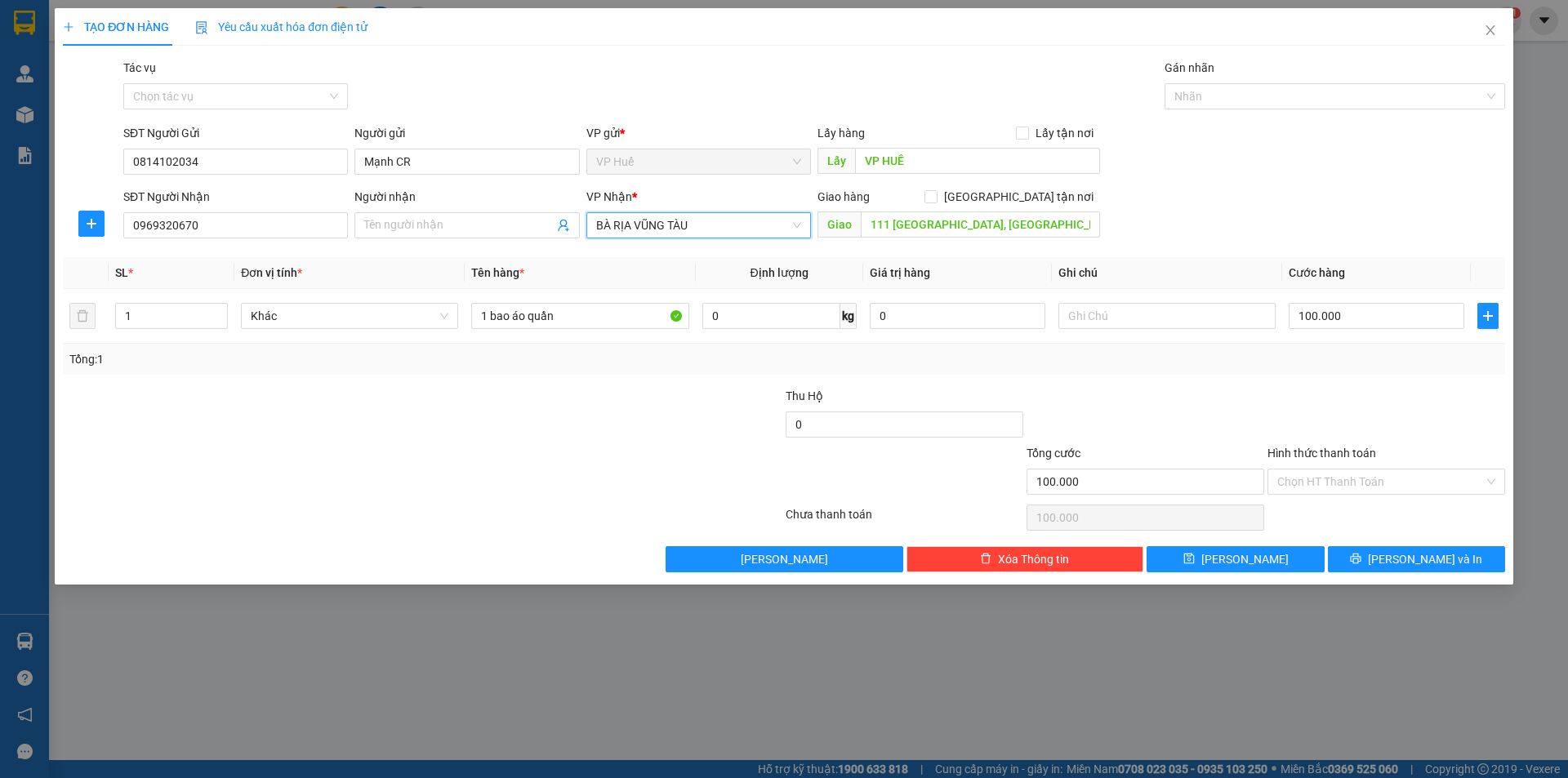
click at [600, 378] on div "Transit Pickup Surcharge Ids Transit Deliver Surcharge Ids Transit Deliver Surc…" at bounding box center [784, 316] width 1442 height 514
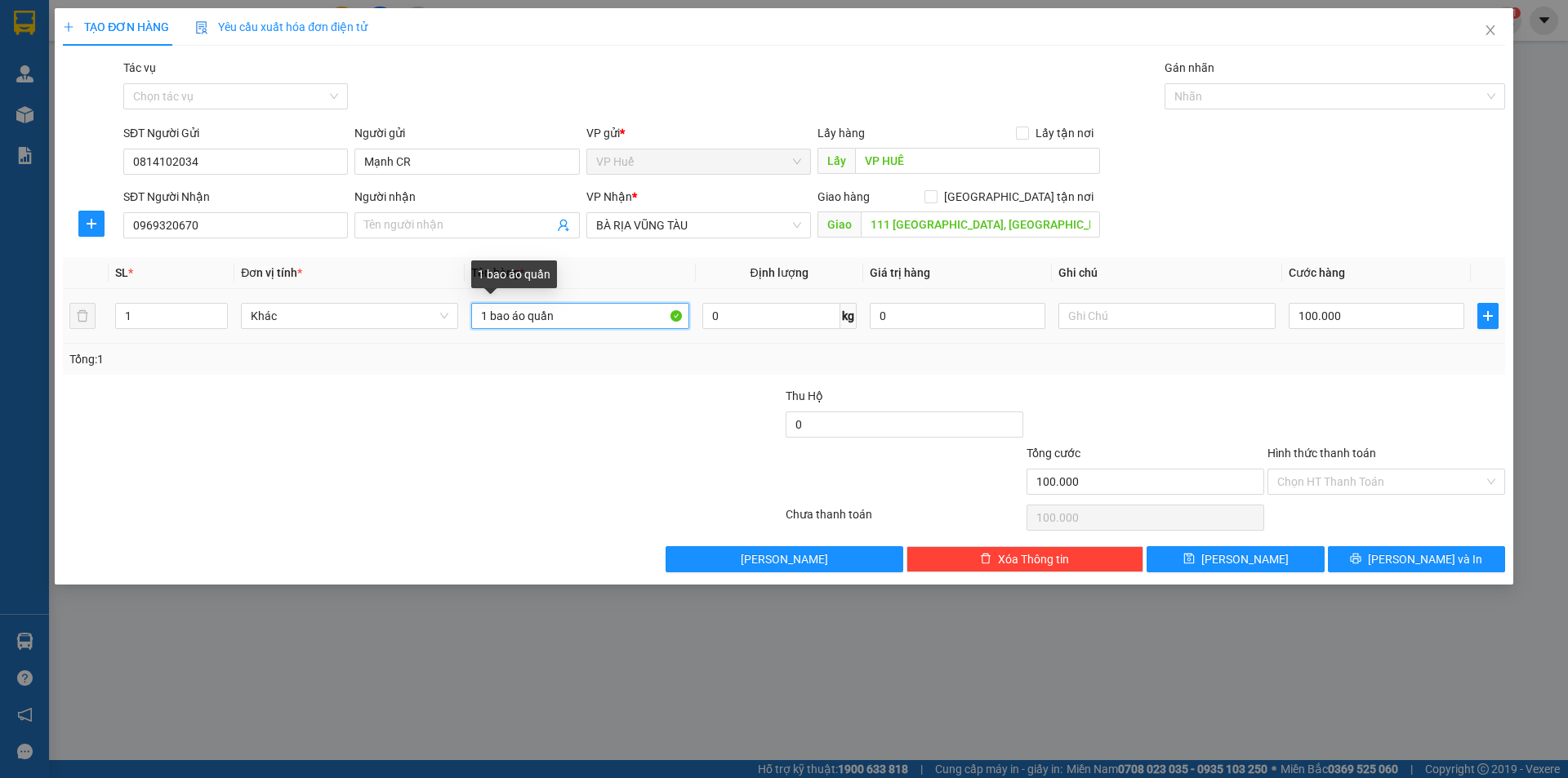
click at [569, 318] on input "1 bao áo quần" at bounding box center [580, 316] width 217 height 26
click at [570, 318] on input "1 bao áo quần" at bounding box center [580, 316] width 217 height 26
type input "1 BAO ÁO QUẦN"
click at [468, 234] on span at bounding box center [466, 225] width 224 height 26
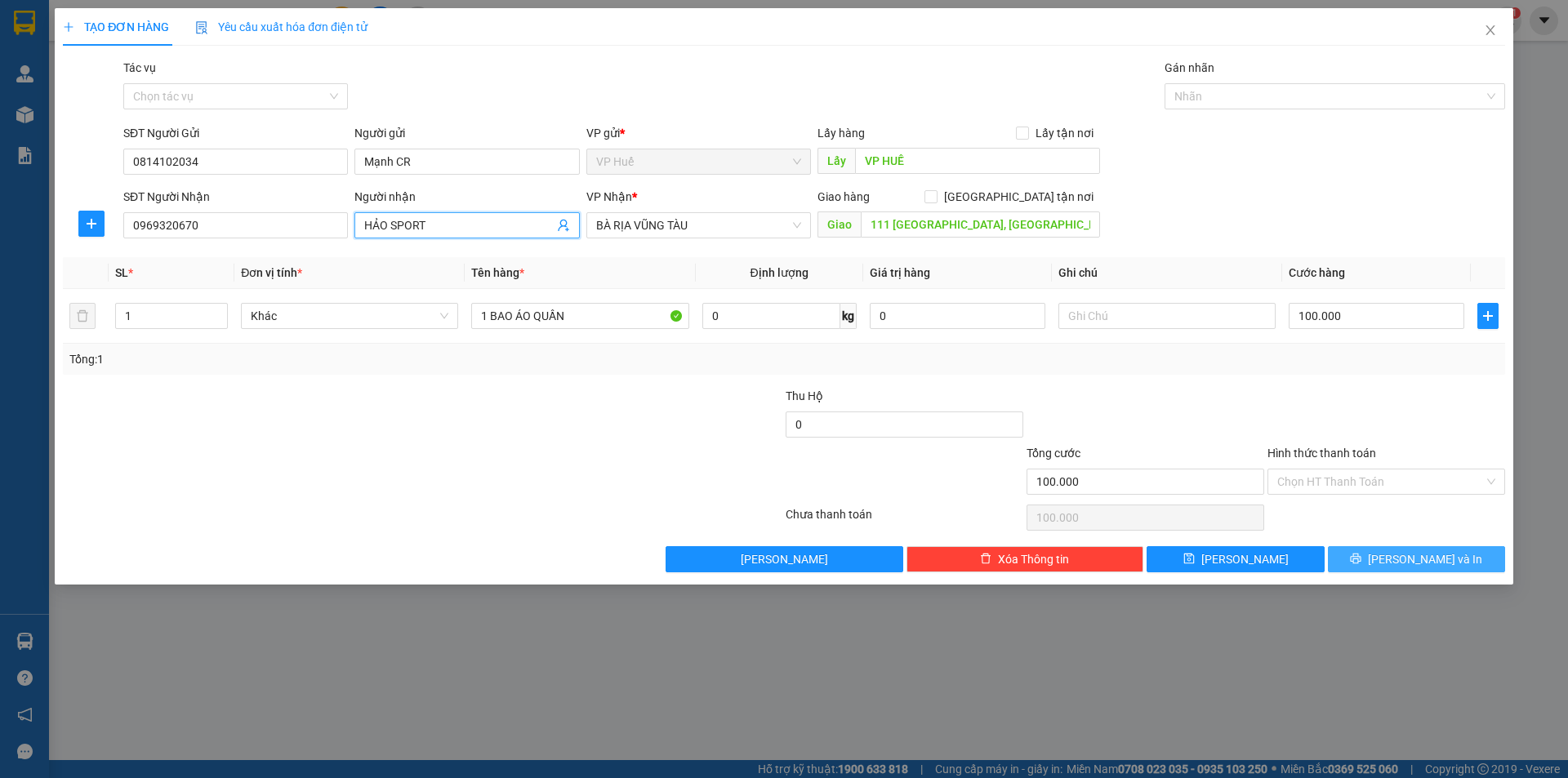
type input "HẢO SPORT"
click at [1361, 562] on icon "printer" at bounding box center [1356, 559] width 11 height 11
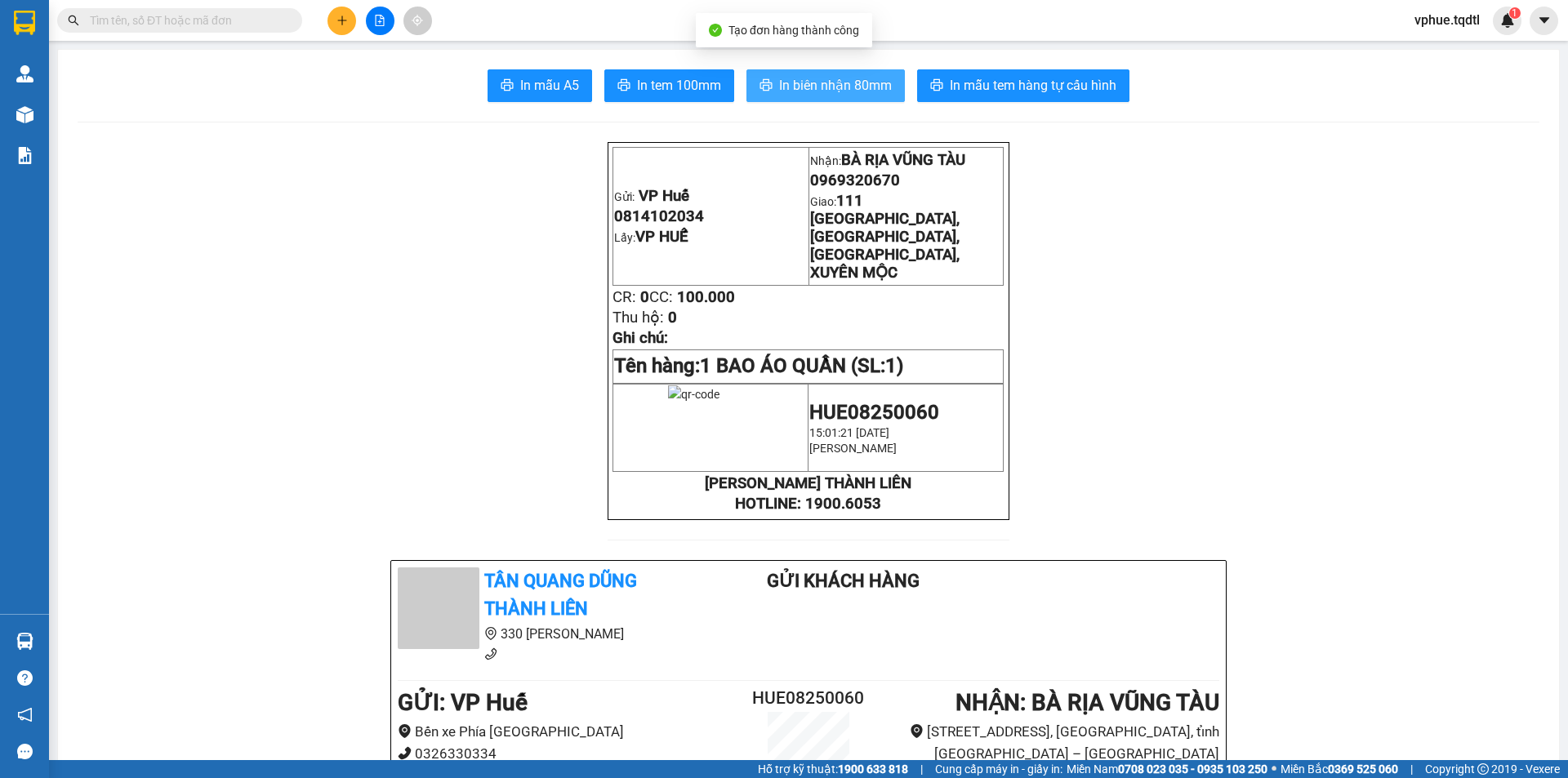
click at [819, 97] on button "In biên nhận 80mm" at bounding box center [826, 85] width 159 height 32
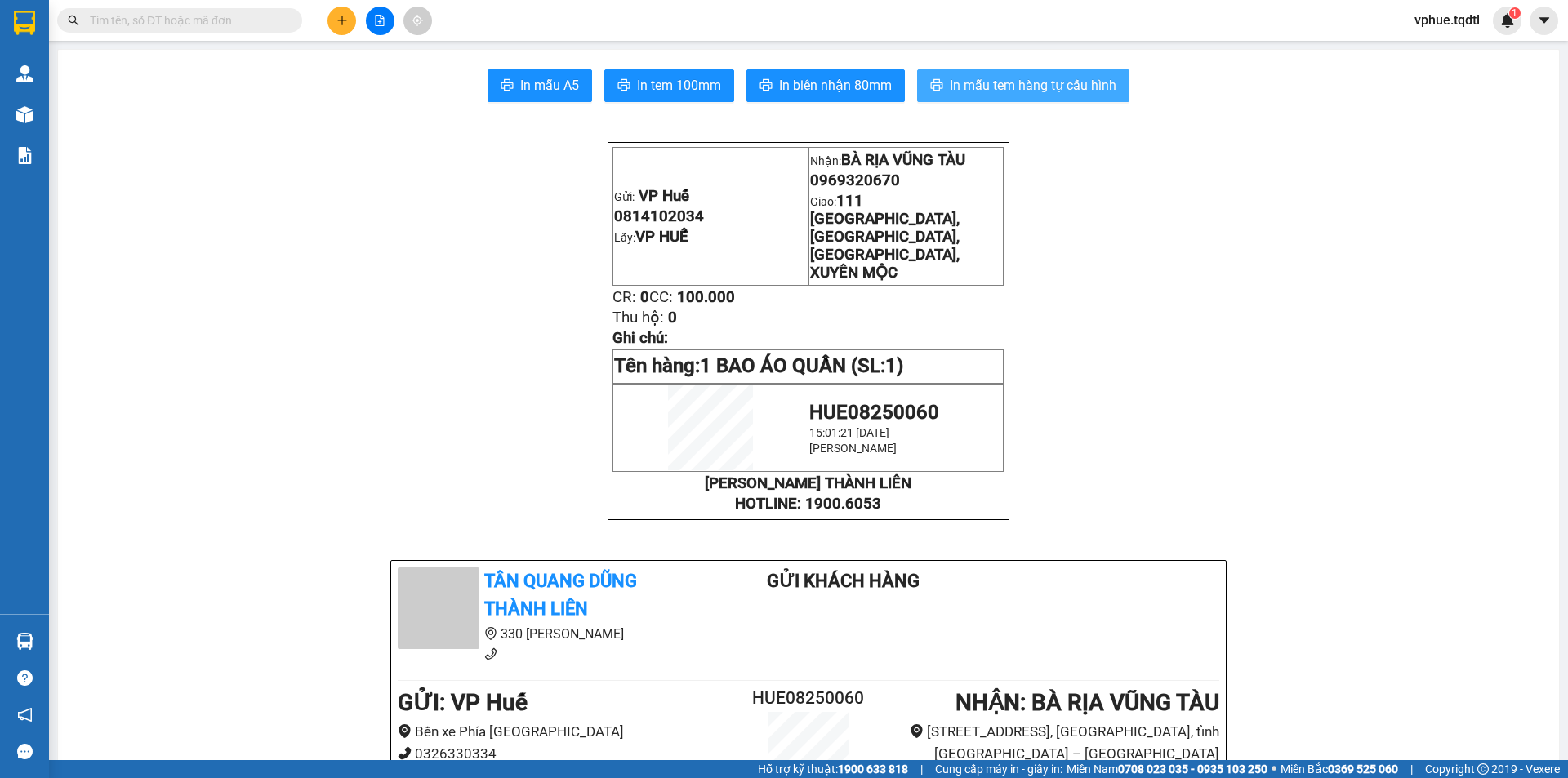
click at [970, 87] on span "In mẫu tem hàng tự cấu hình" at bounding box center [1033, 85] width 166 height 20
click at [334, 20] on button at bounding box center [341, 20] width 29 height 29
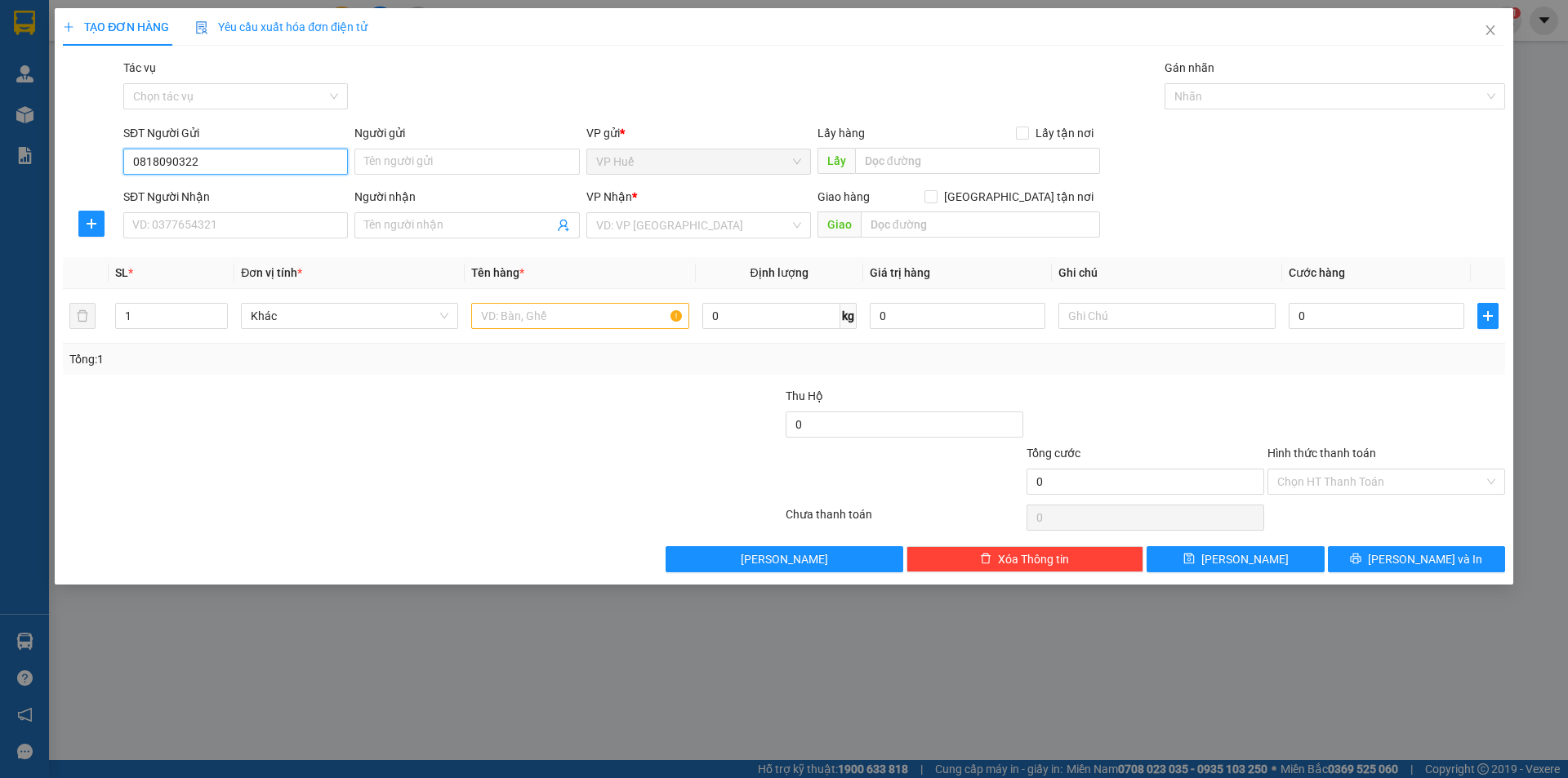
type input "0818090322"
click at [240, 206] on div "SĐT Người Nhận" at bounding box center [235, 199] width 224 height 25
click at [226, 221] on input "SĐT Người Nhận" at bounding box center [235, 225] width 224 height 26
type input "0354866803"
click at [1006, 158] on input "text" at bounding box center [976, 161] width 245 height 26
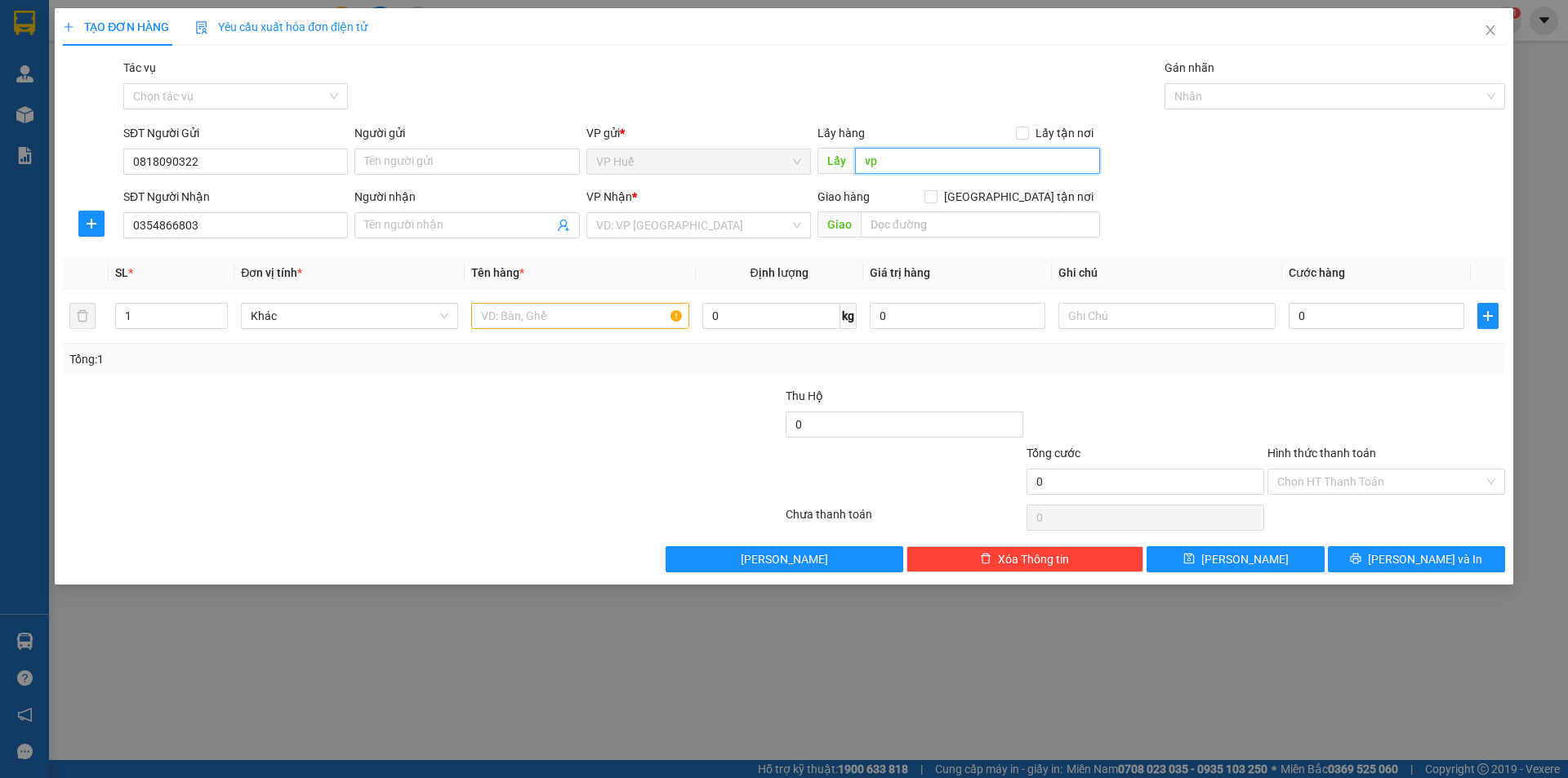
type input "v"
type input "VP HUẾ"
click at [935, 216] on input "text" at bounding box center [980, 224] width 239 height 26
click at [593, 235] on div "VD: VP [GEOGRAPHIC_DATA]" at bounding box center [698, 225] width 224 height 26
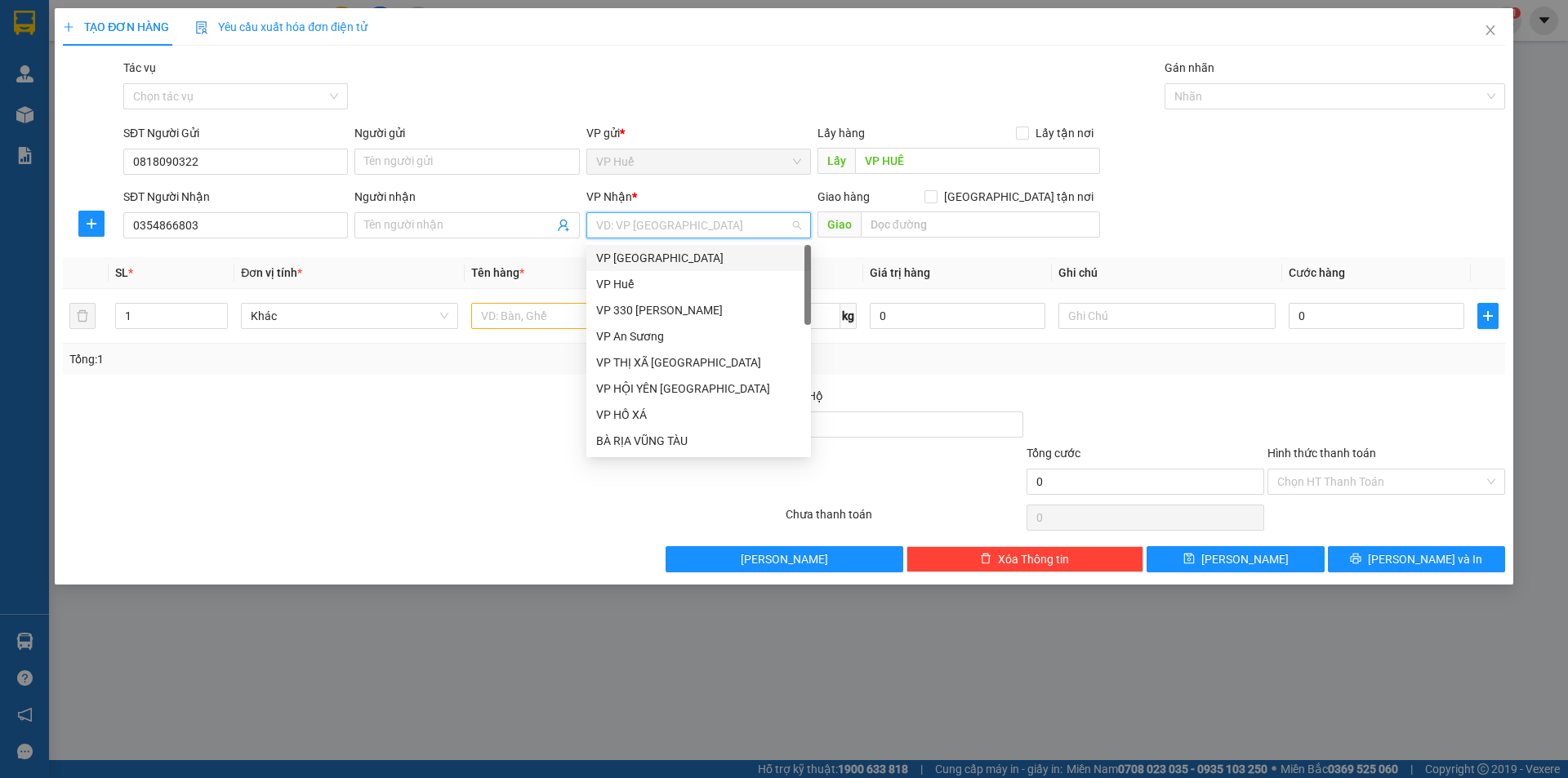
click at [600, 231] on input "search" at bounding box center [693, 225] width 194 height 25
click at [664, 262] on div "VP [GEOGRAPHIC_DATA]" at bounding box center [699, 257] width 205 height 18
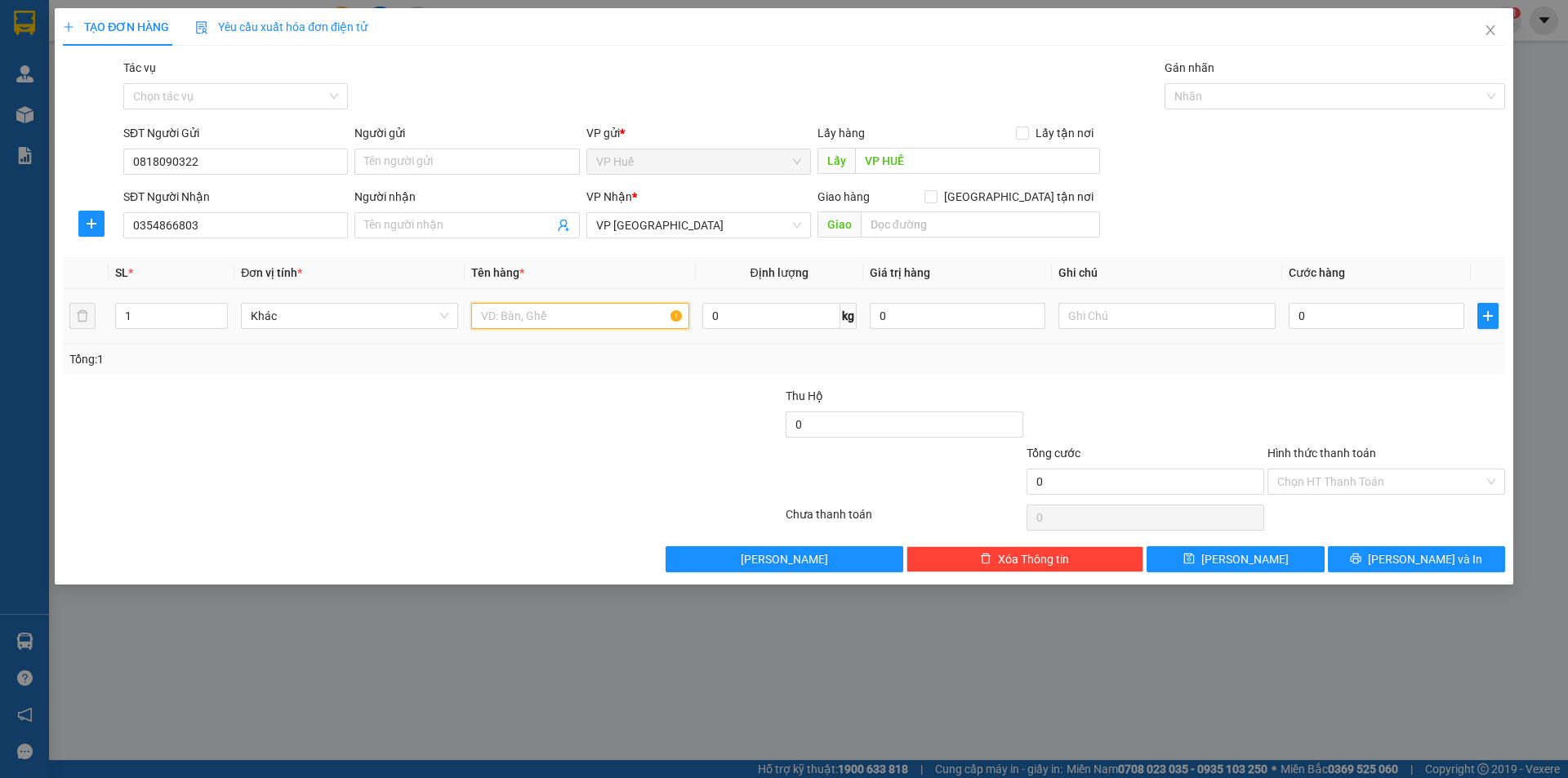
click at [645, 319] on input "text" at bounding box center [580, 316] width 217 height 26
type input "1 XỐP"
click at [1400, 304] on input "0" at bounding box center [1376, 316] width 175 height 26
type input "1"
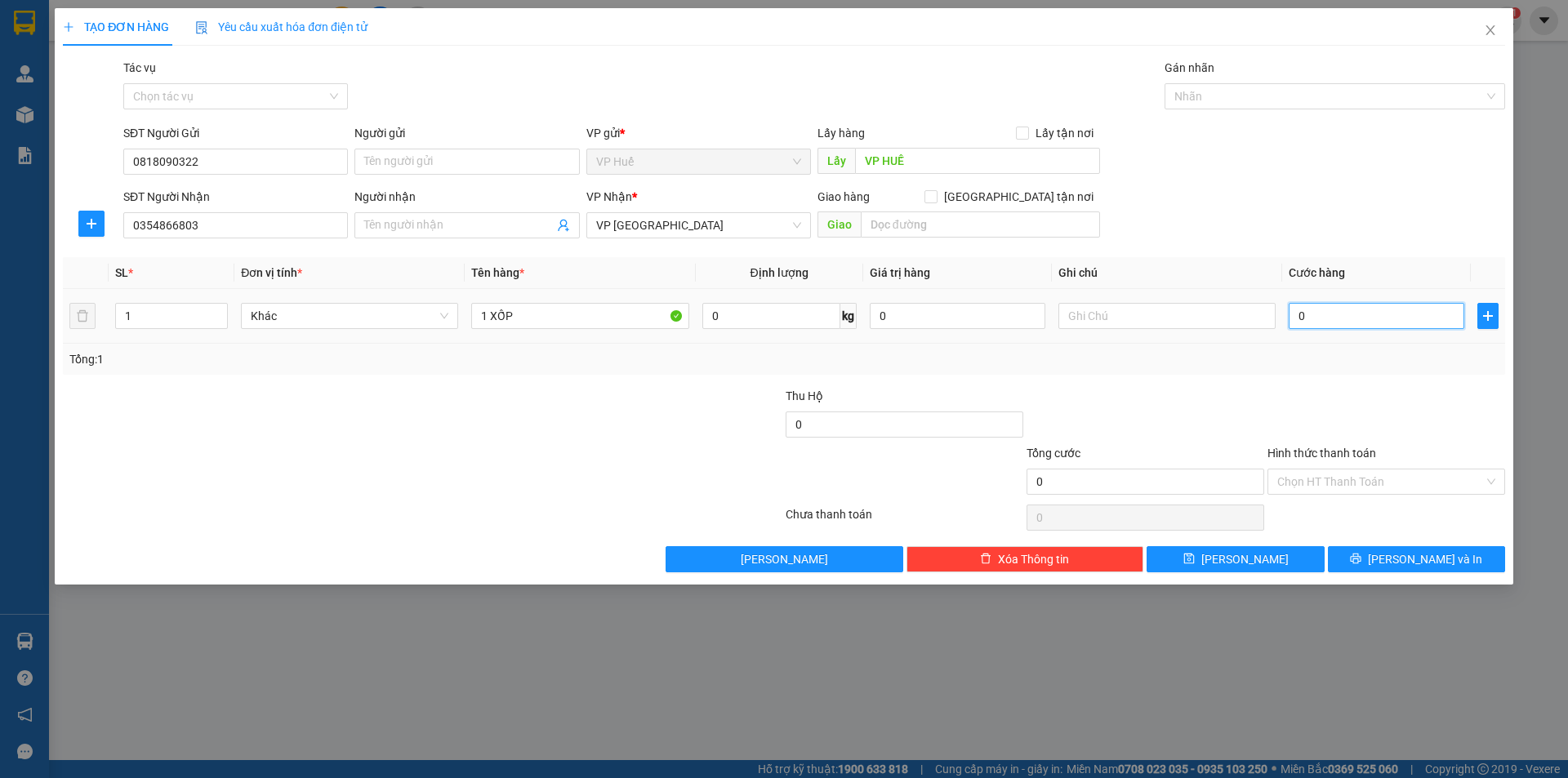
type input "1"
type input "10"
type input "100"
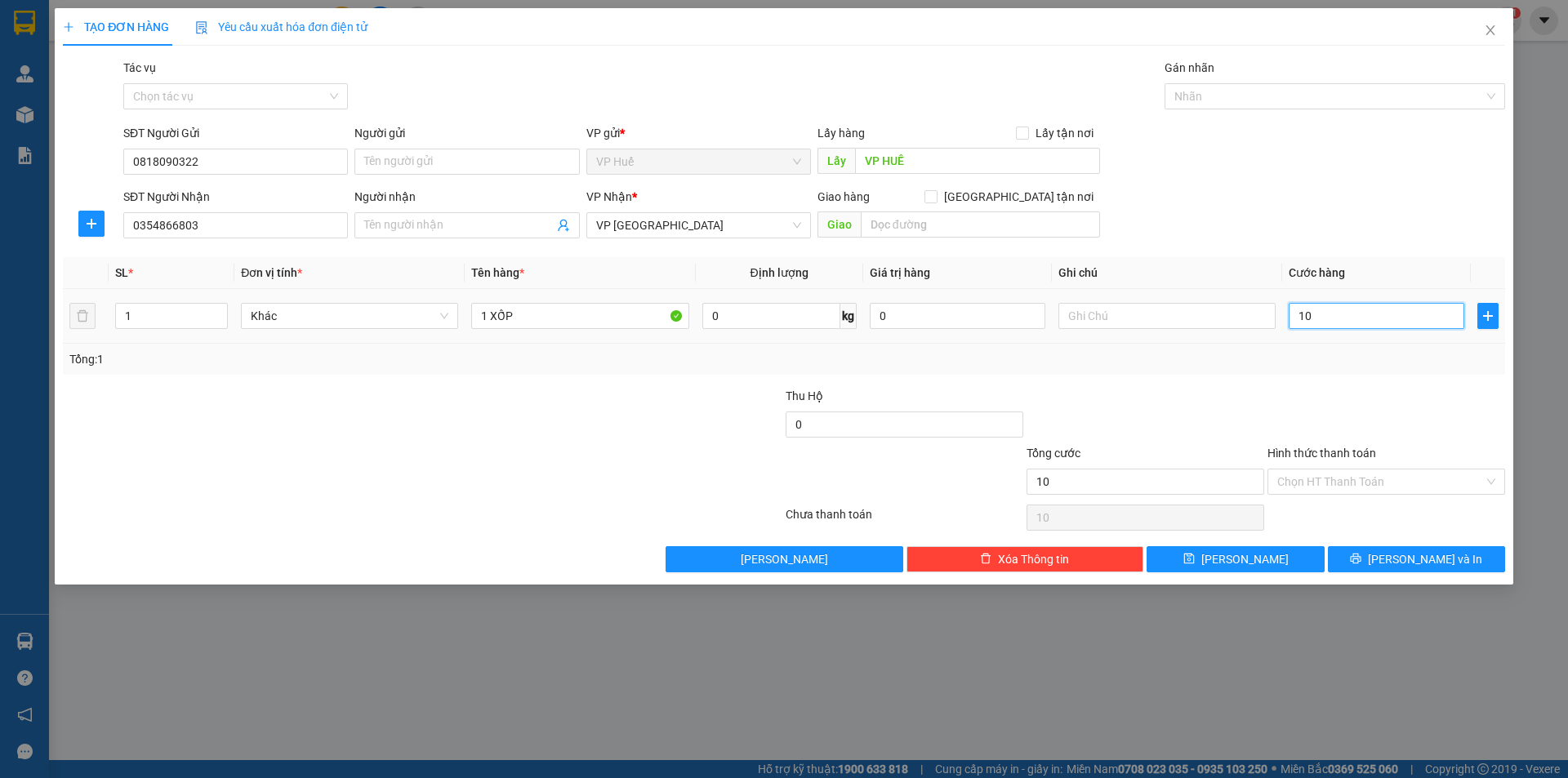
type input "100"
type input "1.000"
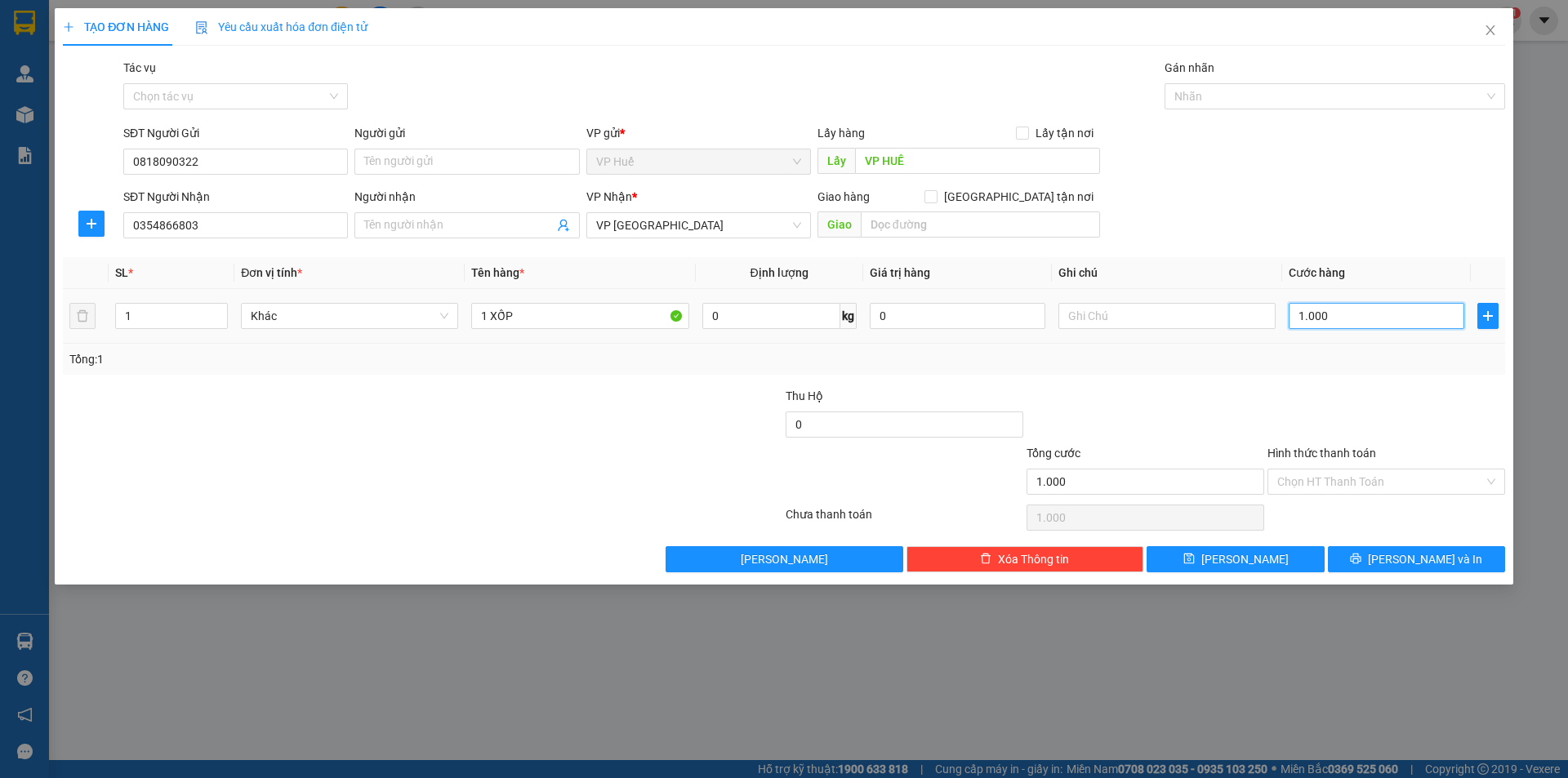
type input "10.000"
type input "100.000"
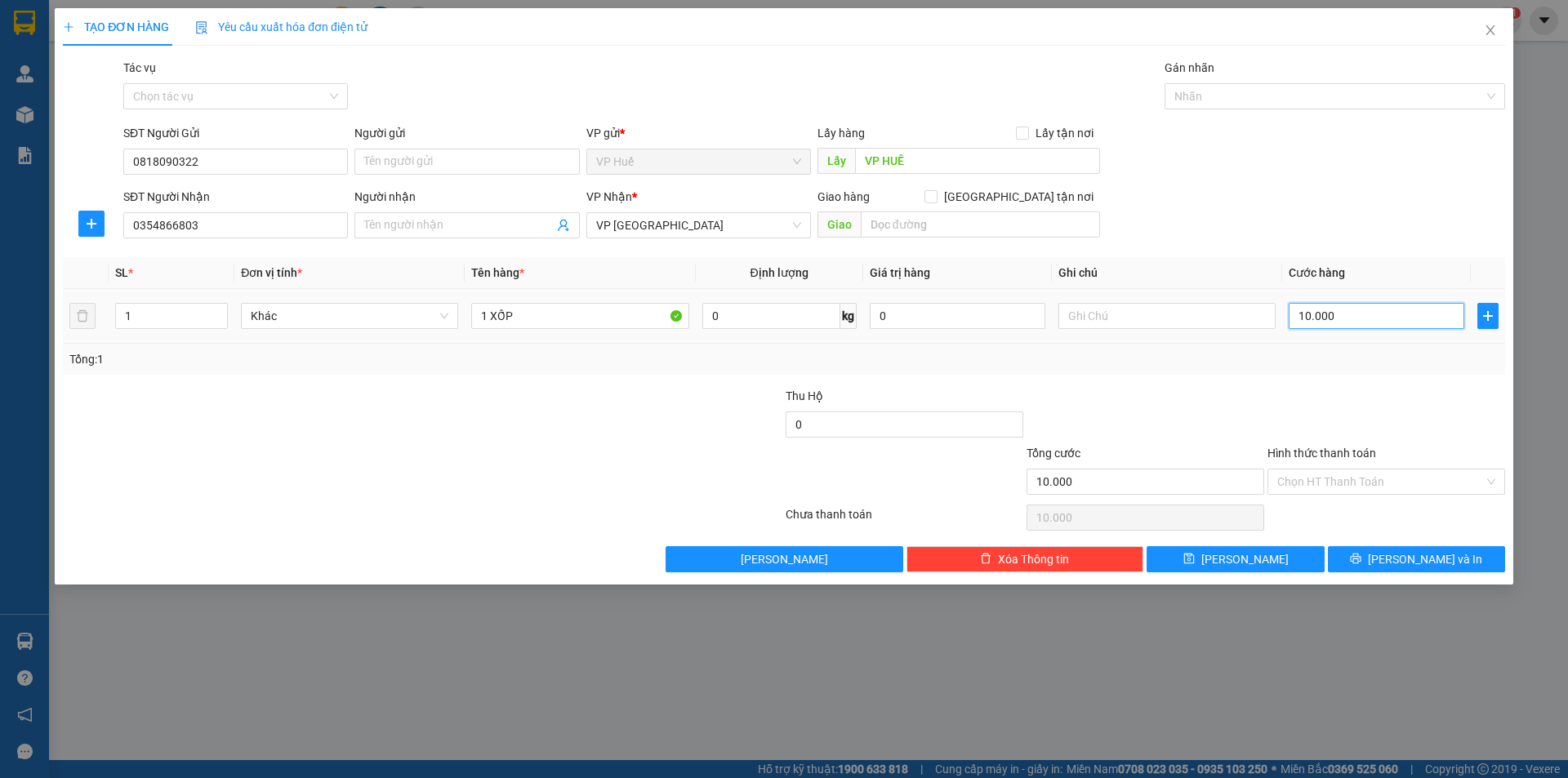
type input "100.000"
click at [1335, 199] on div "SĐT Người Nhận 0354866803 Người nhận Tên người nhận VP Nhận * VP Đà Lạt Giao hà…" at bounding box center [814, 216] width 1388 height 57
click at [932, 217] on input "text" at bounding box center [980, 224] width 239 height 26
click at [884, 221] on input "text" at bounding box center [980, 224] width 239 height 26
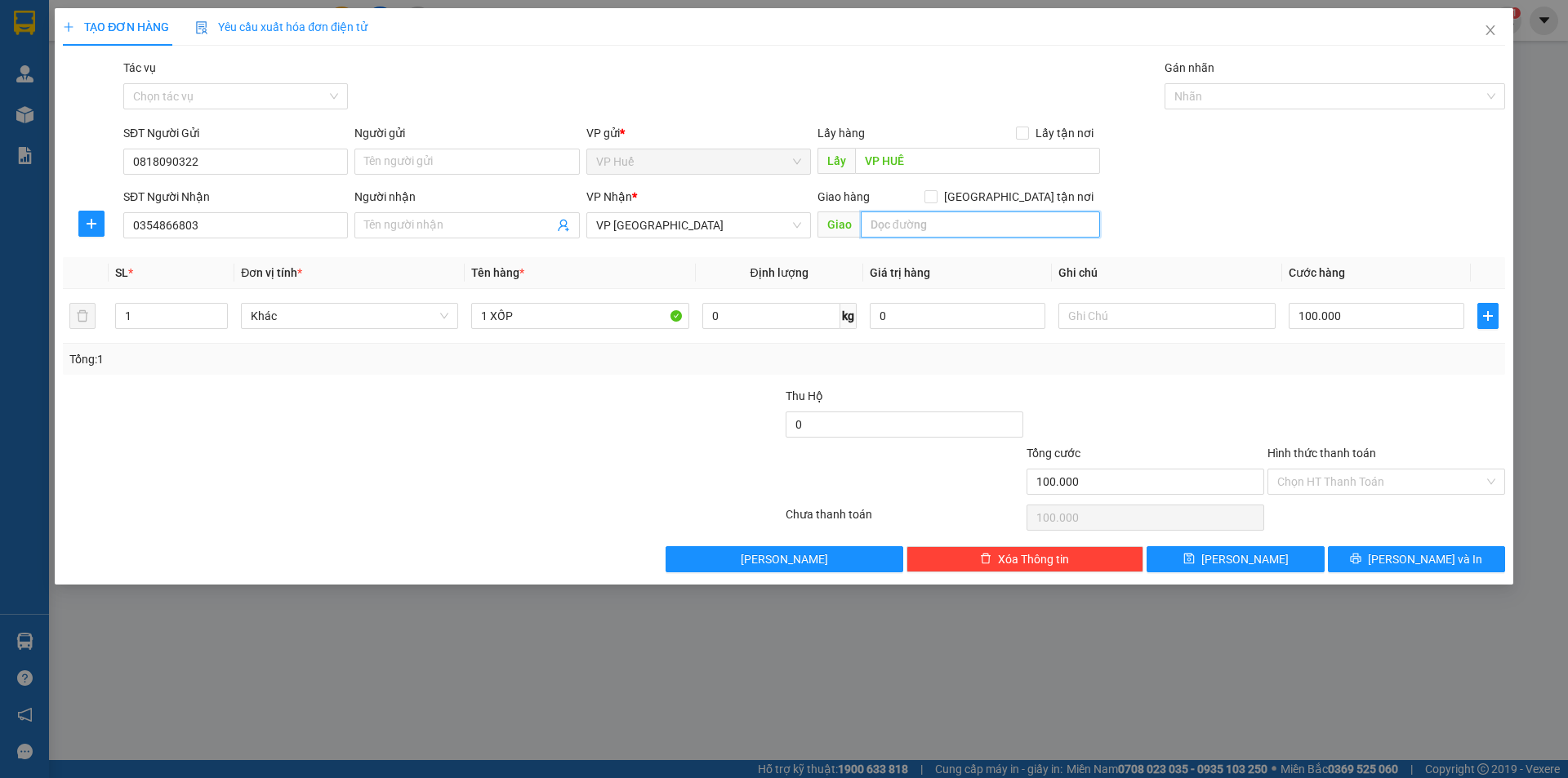
click at [924, 219] on input "text" at bounding box center [980, 224] width 239 height 26
click at [941, 232] on input "text" at bounding box center [980, 224] width 239 height 26
click at [923, 224] on input "text" at bounding box center [980, 224] width 239 height 26
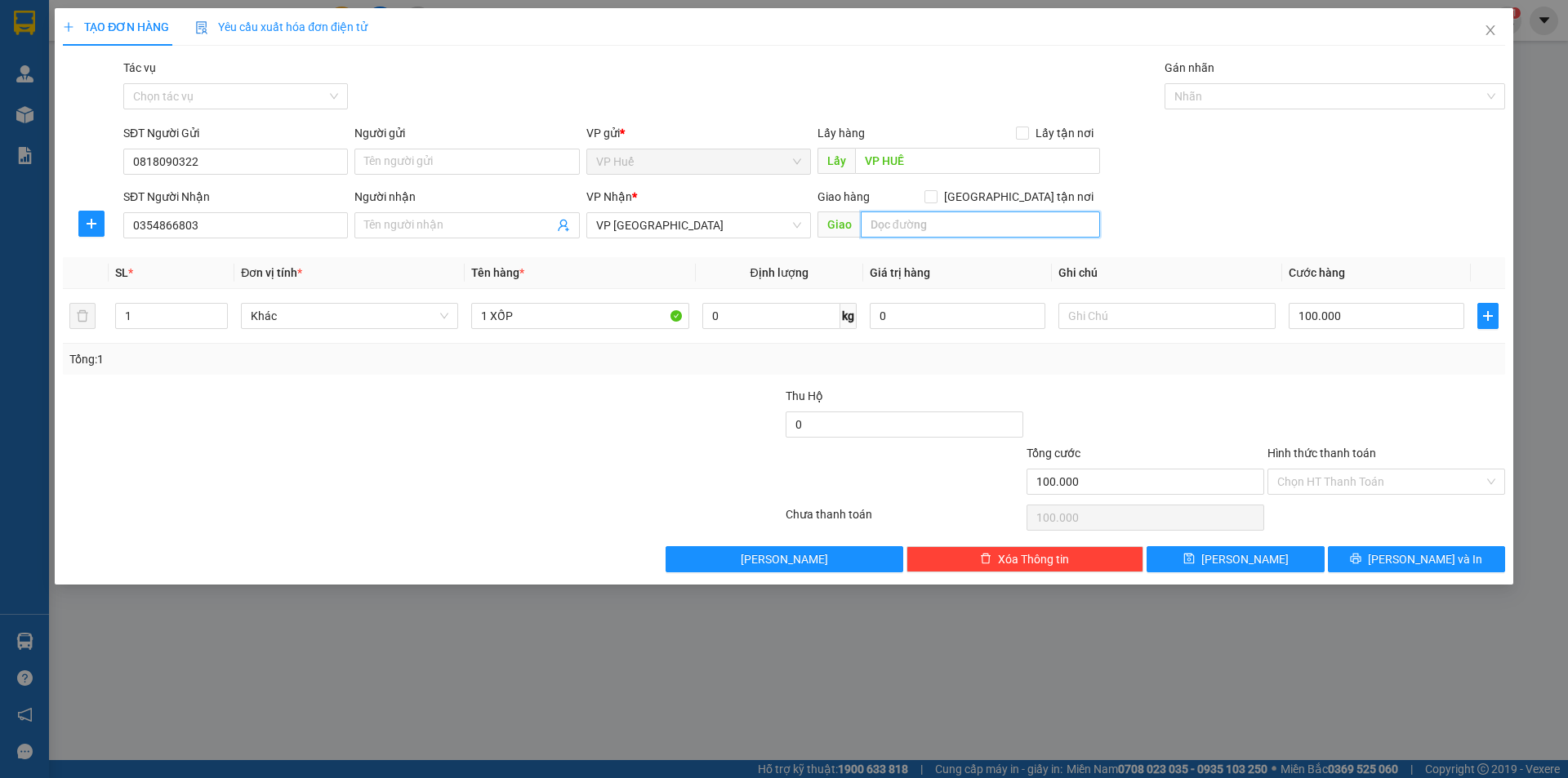
click at [967, 226] on input "text" at bounding box center [980, 224] width 239 height 26
click at [920, 231] on input "text" at bounding box center [980, 224] width 239 height 26
click at [1201, 206] on div "SĐT Người Nhận 0354866803 Người nhận Tên người nhận VP Nhận * VP Đà Lạt Giao hà…" at bounding box center [814, 216] width 1388 height 57
click at [996, 231] on input "text" at bounding box center [980, 224] width 239 height 26
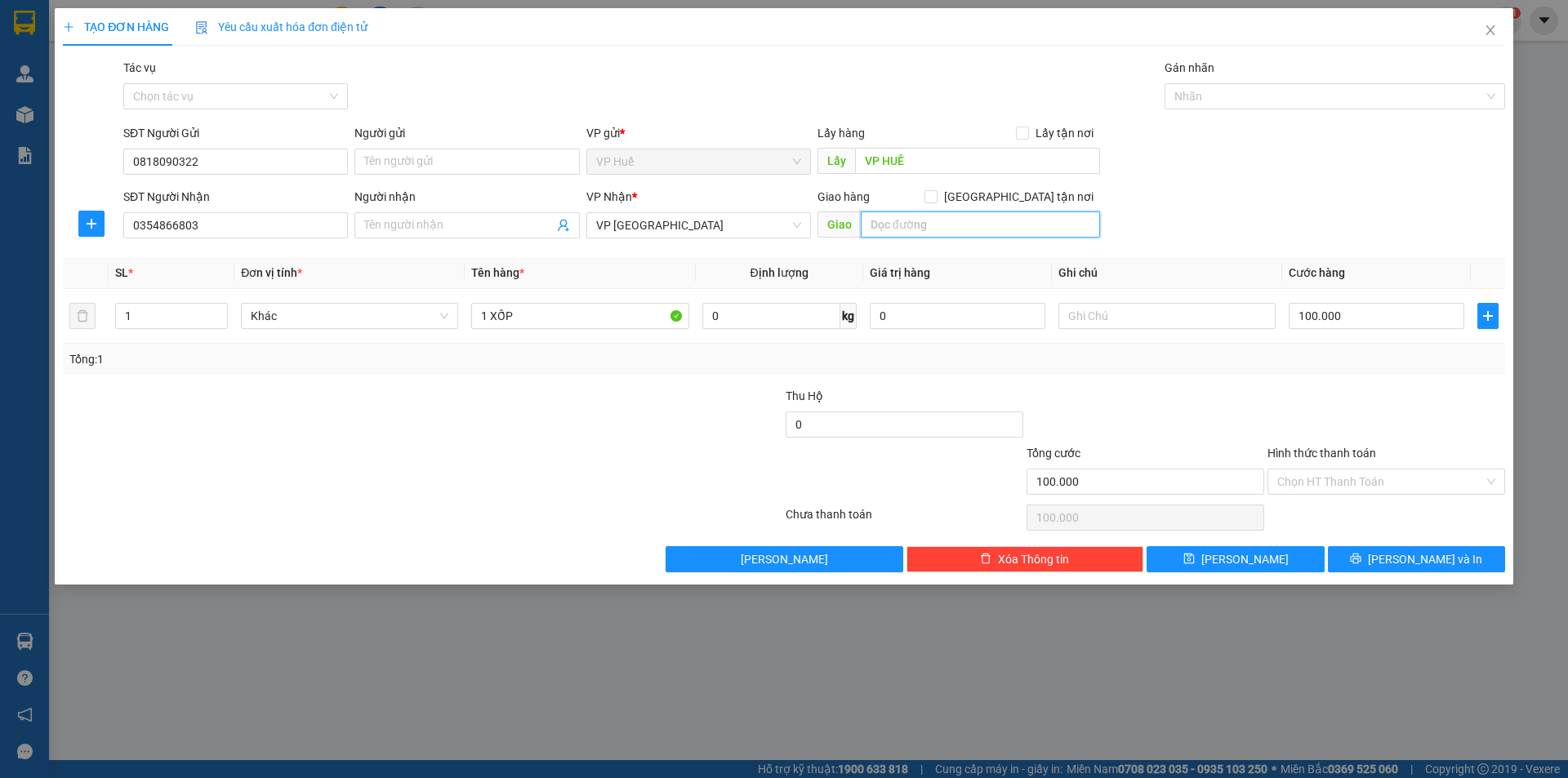
click at [920, 233] on input "text" at bounding box center [980, 224] width 239 height 26
click at [954, 221] on input "text" at bounding box center [980, 224] width 239 height 26
type input "N"
type input "NGÃ BA THUẬN HẠNH, ĐĂK NÔNG"
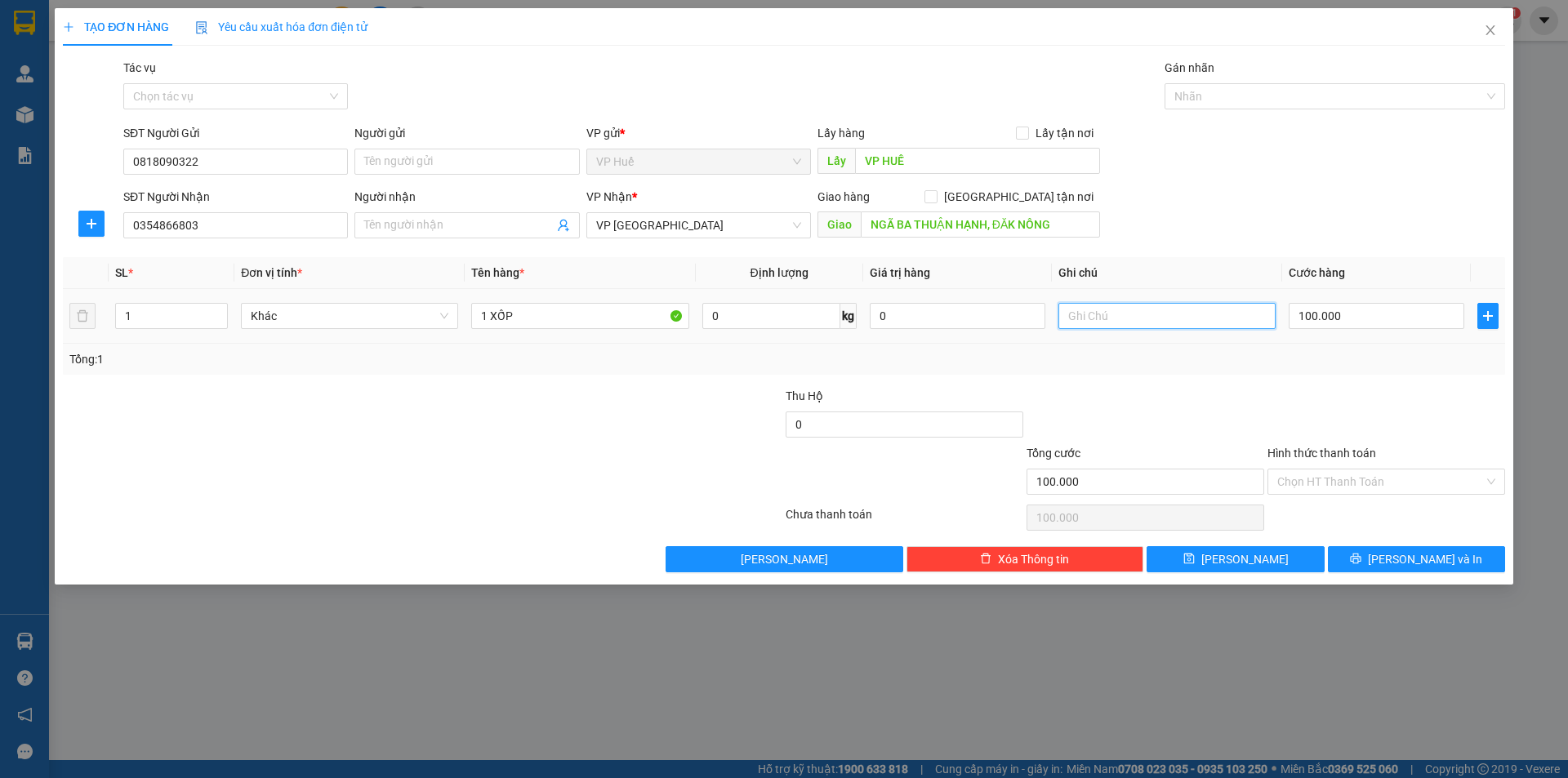
drag, startPoint x: 1108, startPoint y: 320, endPoint x: 1164, endPoint y: 282, distance: 67.7
click at [1110, 322] on input "text" at bounding box center [1167, 316] width 217 height 26
click at [1202, 209] on div "SĐT Người Nhận 0354866803 Người nhận Tên người nhận VP Nhận * VP Đà Lạt Giao hà…" at bounding box center [814, 216] width 1388 height 57
click at [1180, 310] on input "text" at bounding box center [1167, 316] width 217 height 26
click at [1229, 234] on div "SĐT Người Nhận 0354866803 Người nhận Tên người nhận VP Nhận * VP Đà Lạt Giao hà…" at bounding box center [814, 216] width 1388 height 57
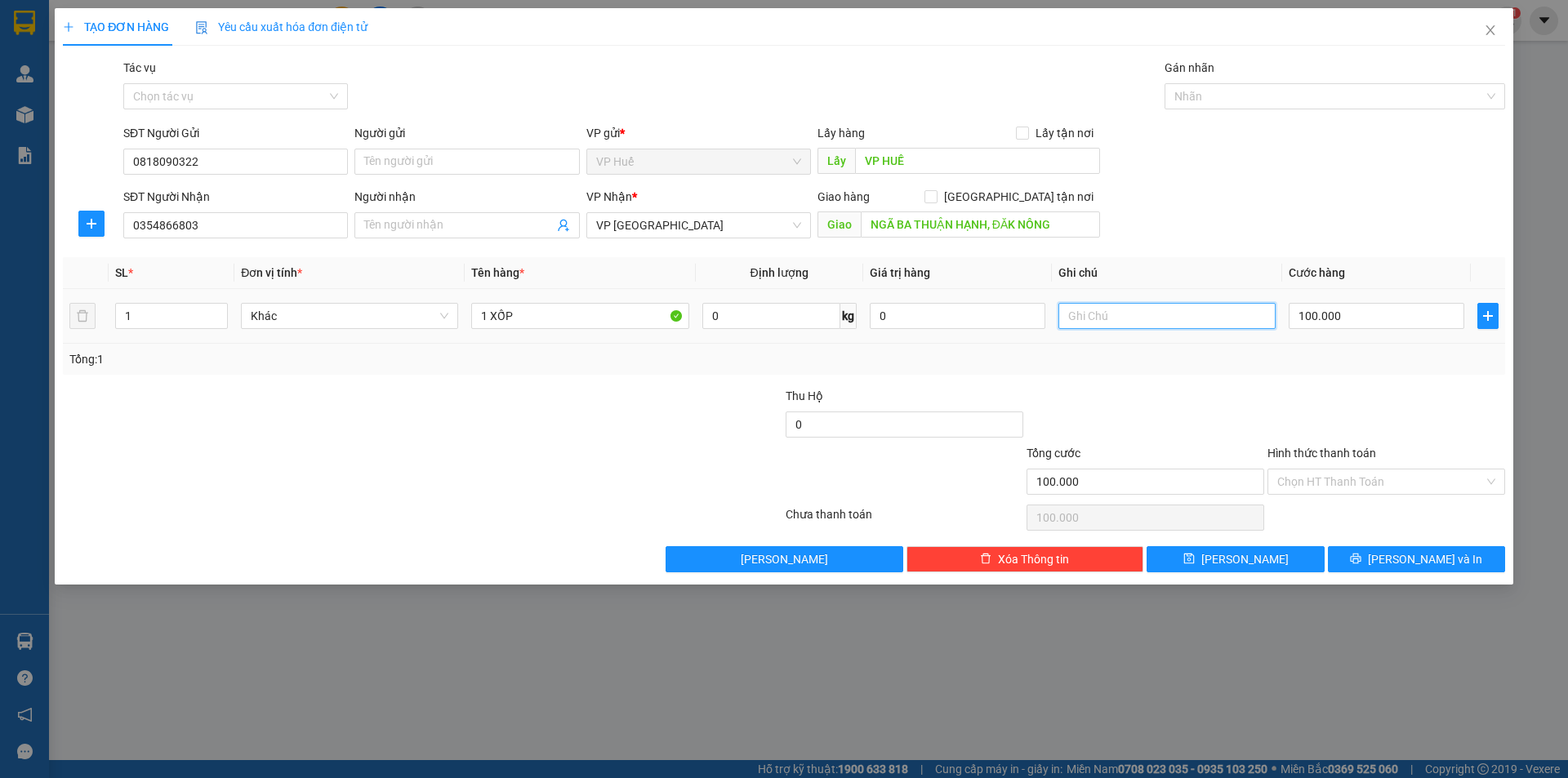
click at [1095, 312] on input "text" at bounding box center [1167, 316] width 217 height 26
click at [1421, 494] on div "Chọn HT Thanh Toán" at bounding box center [1385, 482] width 237 height 26
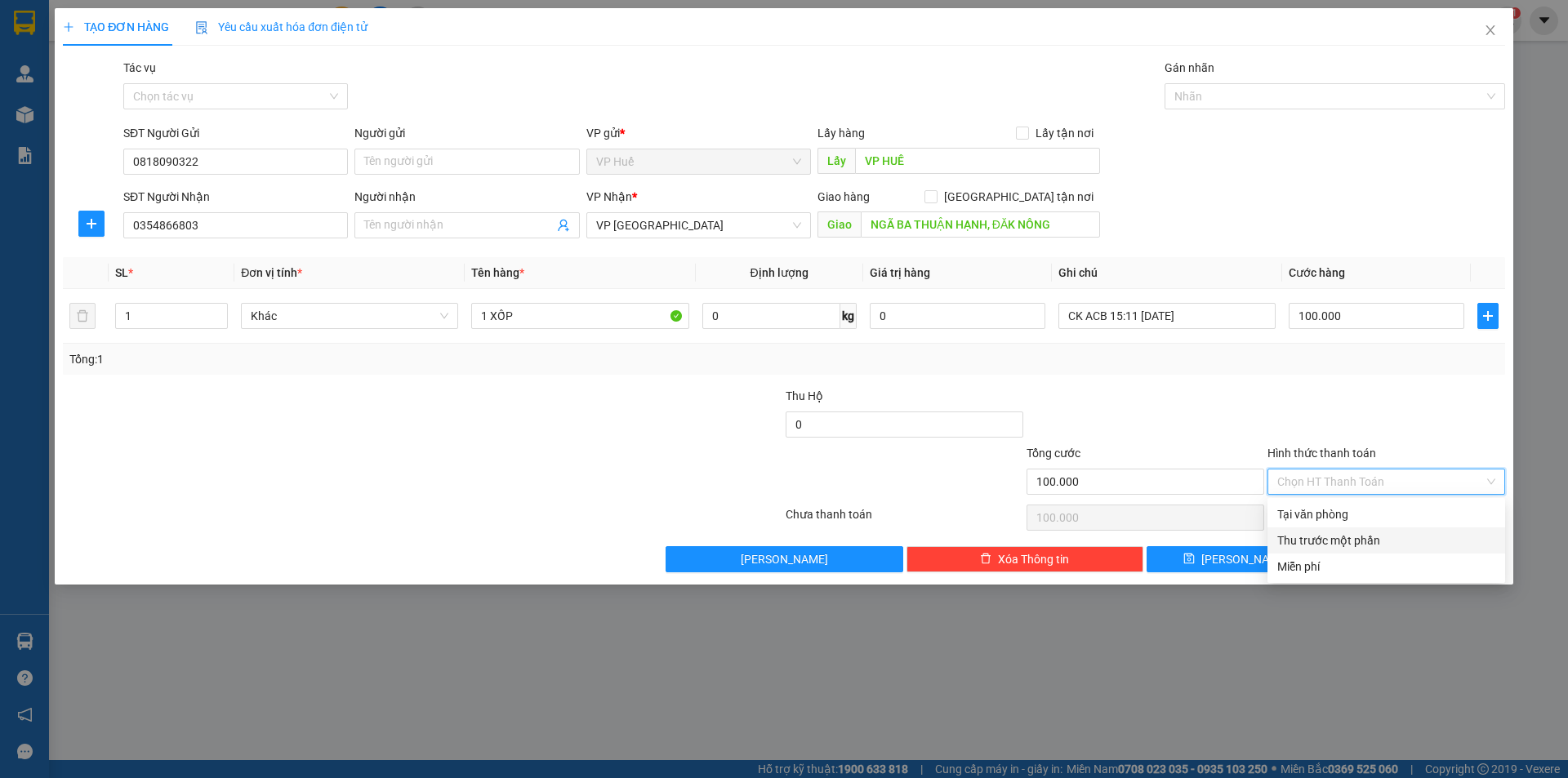
click at [1369, 514] on div "Tại văn phòng" at bounding box center [1386, 514] width 218 height 18
click at [1306, 86] on div "Nhãn" at bounding box center [1335, 96] width 341 height 26
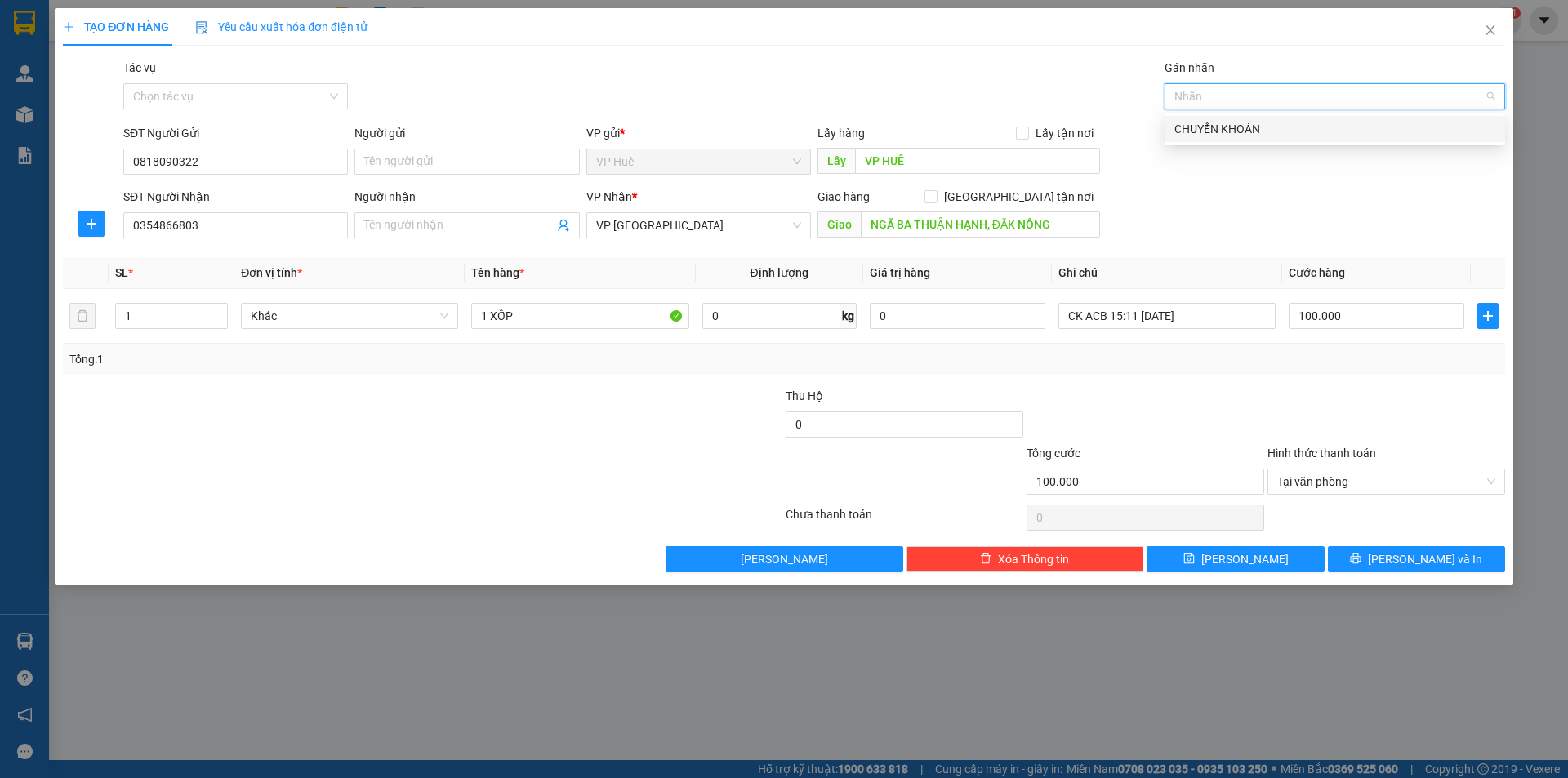
click at [1272, 128] on div "CHUYỂN KHOẢN" at bounding box center [1335, 128] width 321 height 18
click at [1248, 168] on div "SĐT Người Gửi 0818090322 Người gửi Tên người gửi VP gửi * VP Huế Lấy hàng Lấy t…" at bounding box center [814, 152] width 1388 height 57
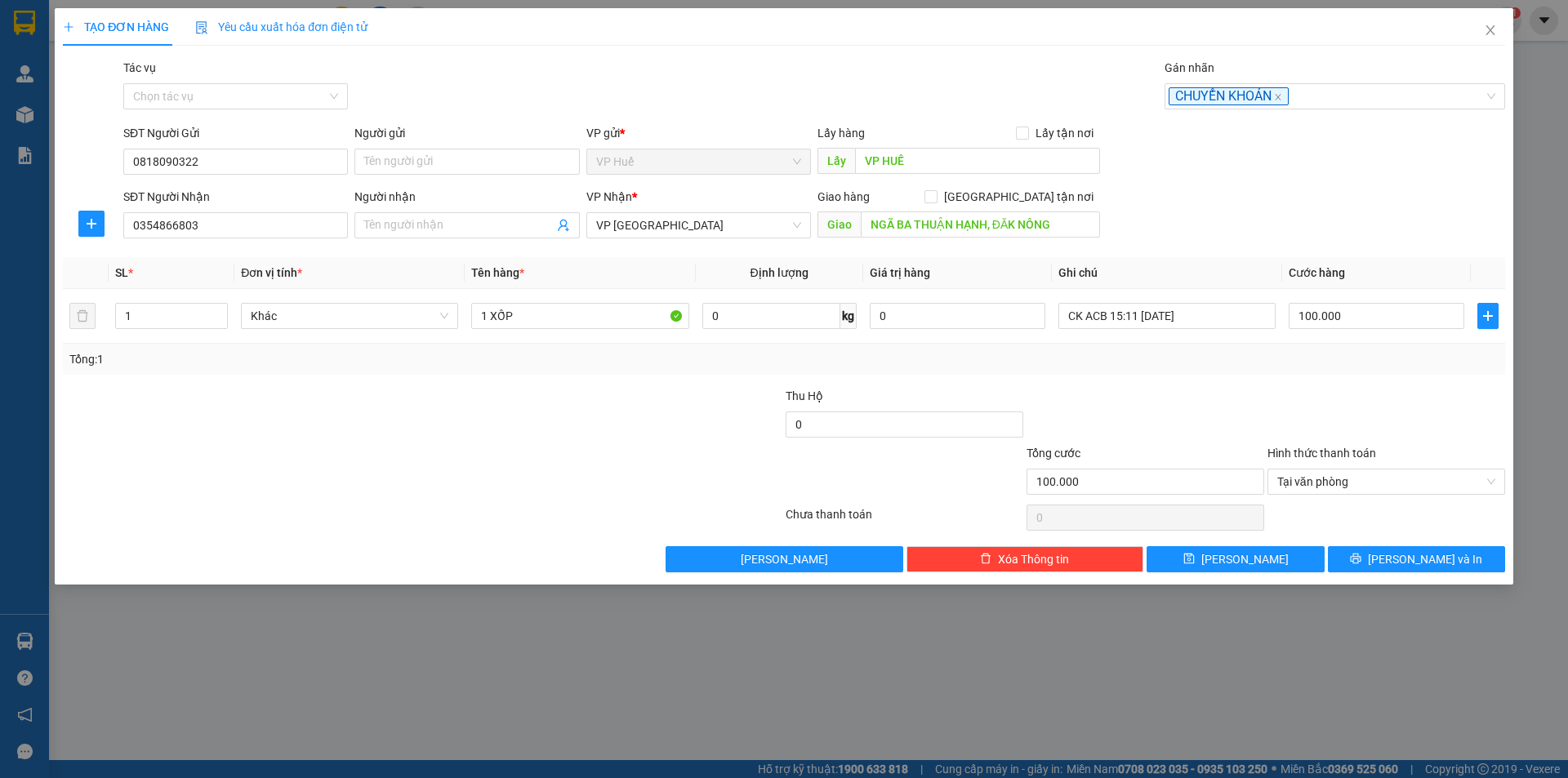
click at [1237, 163] on div "SĐT Người Gửi 0818090322 Người gửi Tên người gửi VP gửi * VP Huế Lấy hàng Lấy t…" at bounding box center [814, 152] width 1388 height 57
click at [1361, 559] on icon "printer" at bounding box center [1356, 559] width 11 height 11
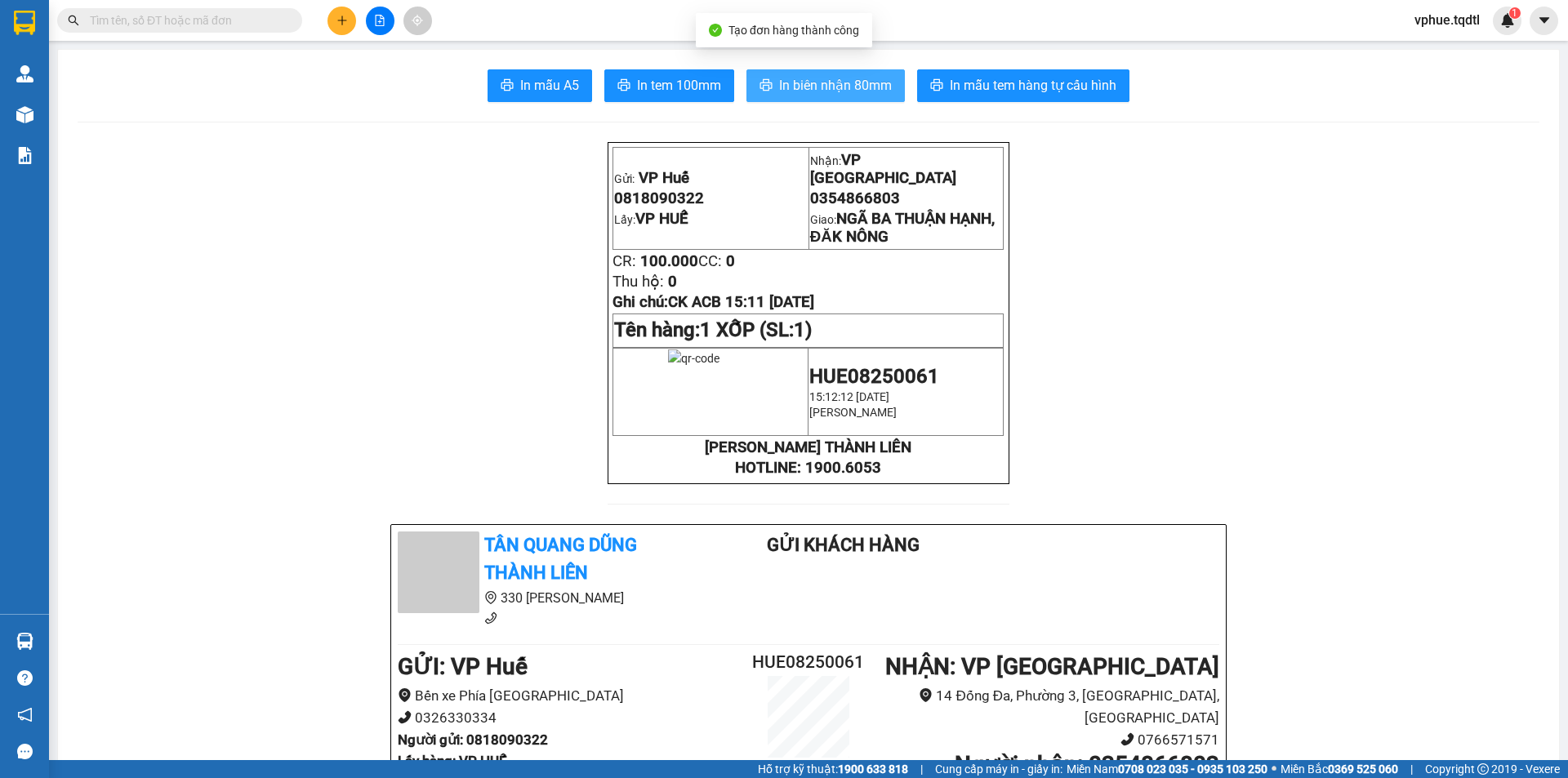
drag, startPoint x: 779, startPoint y: 81, endPoint x: 804, endPoint y: 76, distance: 25.5
click at [783, 81] on span "In biên nhận 80mm" at bounding box center [835, 85] width 113 height 20
drag, startPoint x: 1046, startPoint y: 54, endPoint x: 1047, endPoint y: 67, distance: 13.0
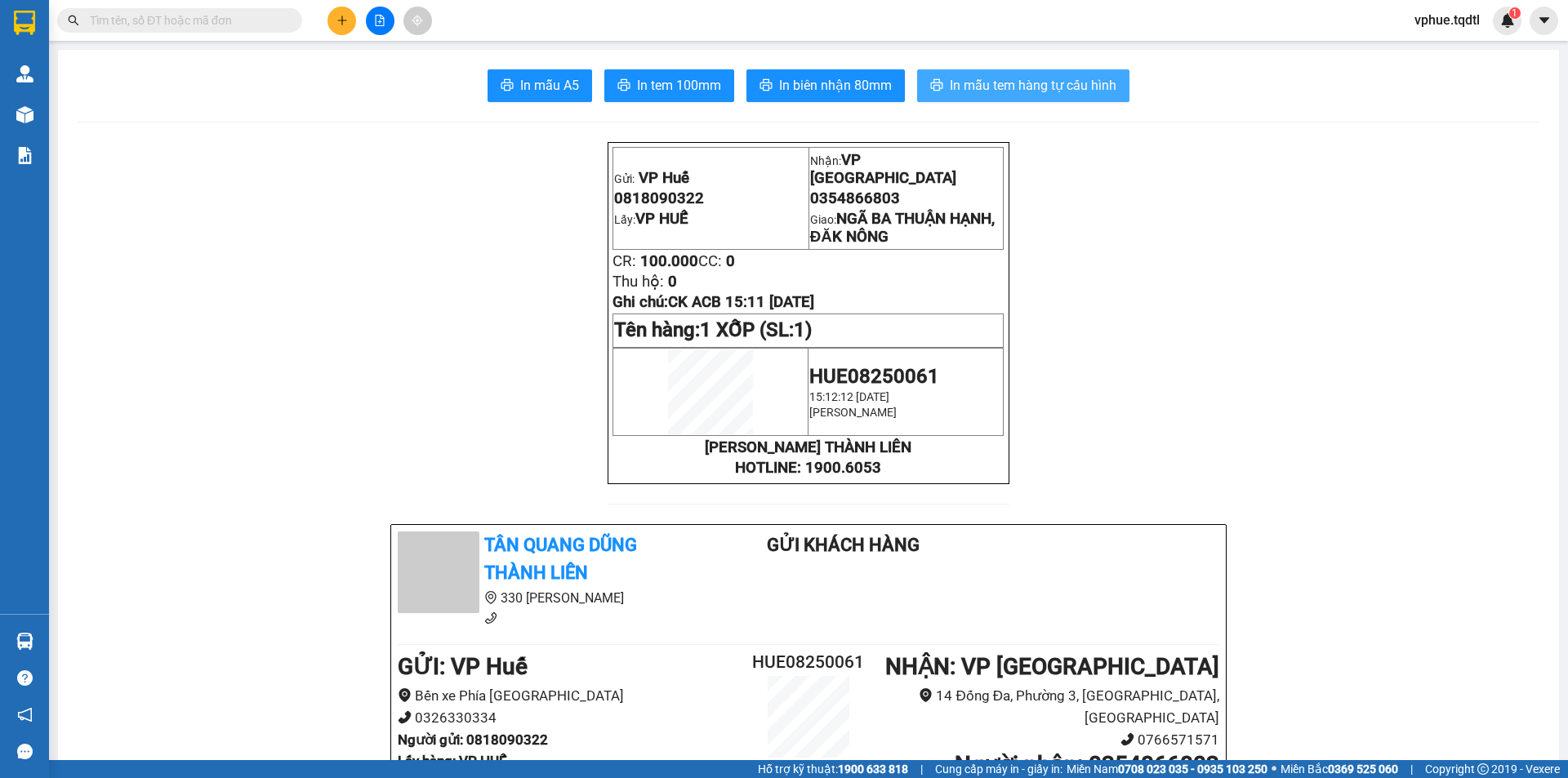
click at [1042, 78] on span "In mẫu tem hàng tự cấu hình" at bounding box center [1033, 85] width 166 height 20
click at [342, 25] on icon "plus" at bounding box center [342, 20] width 11 height 11
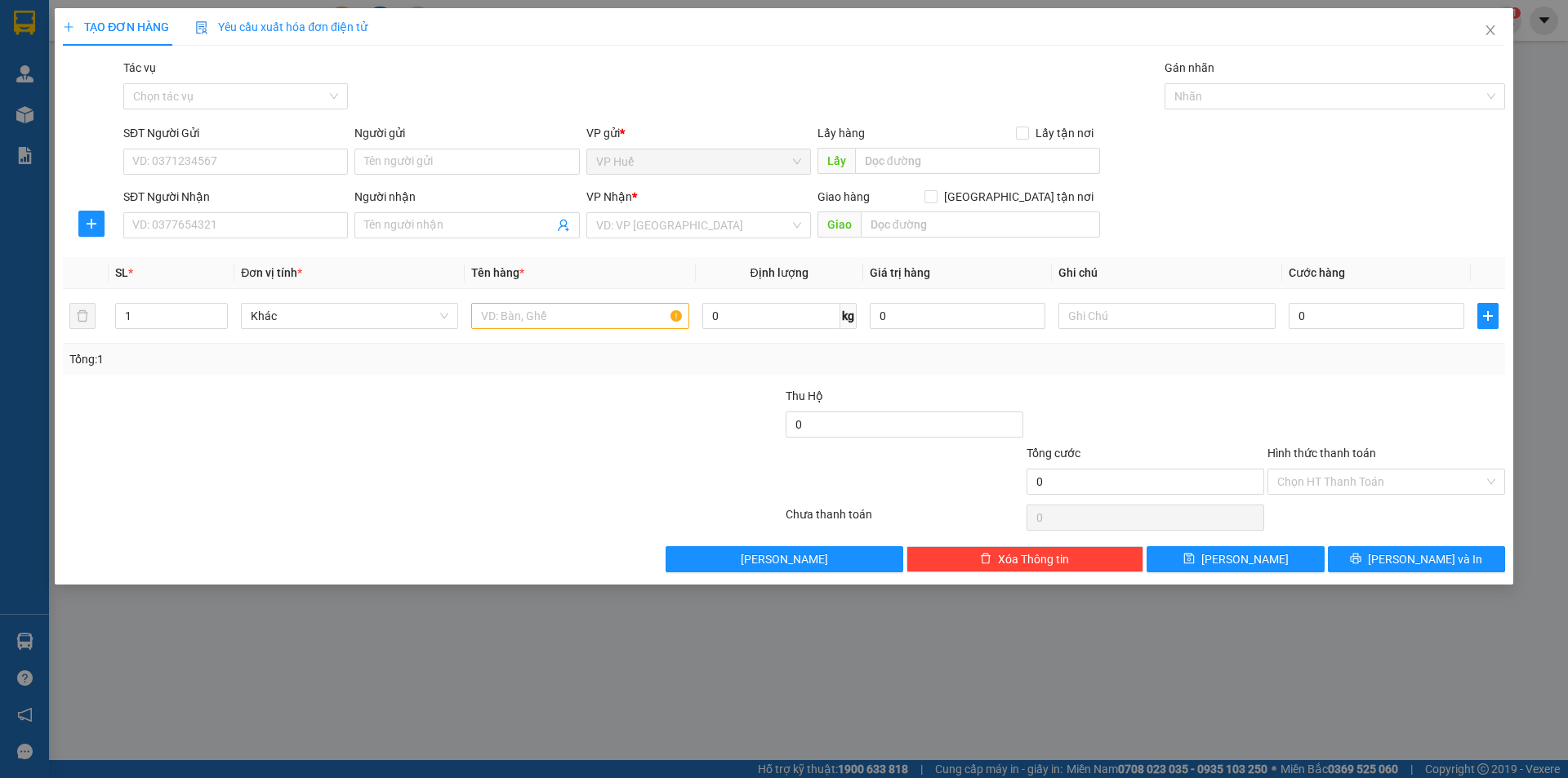
click at [285, 174] on div "SĐT Người Gửi VD: 0371234567" at bounding box center [235, 152] width 224 height 57
click at [298, 154] on input "SĐT Người Gửi" at bounding box center [235, 162] width 224 height 26
click at [298, 194] on div "0397570952" at bounding box center [235, 194] width 205 height 18
click at [280, 220] on input "0847901177" at bounding box center [235, 225] width 224 height 26
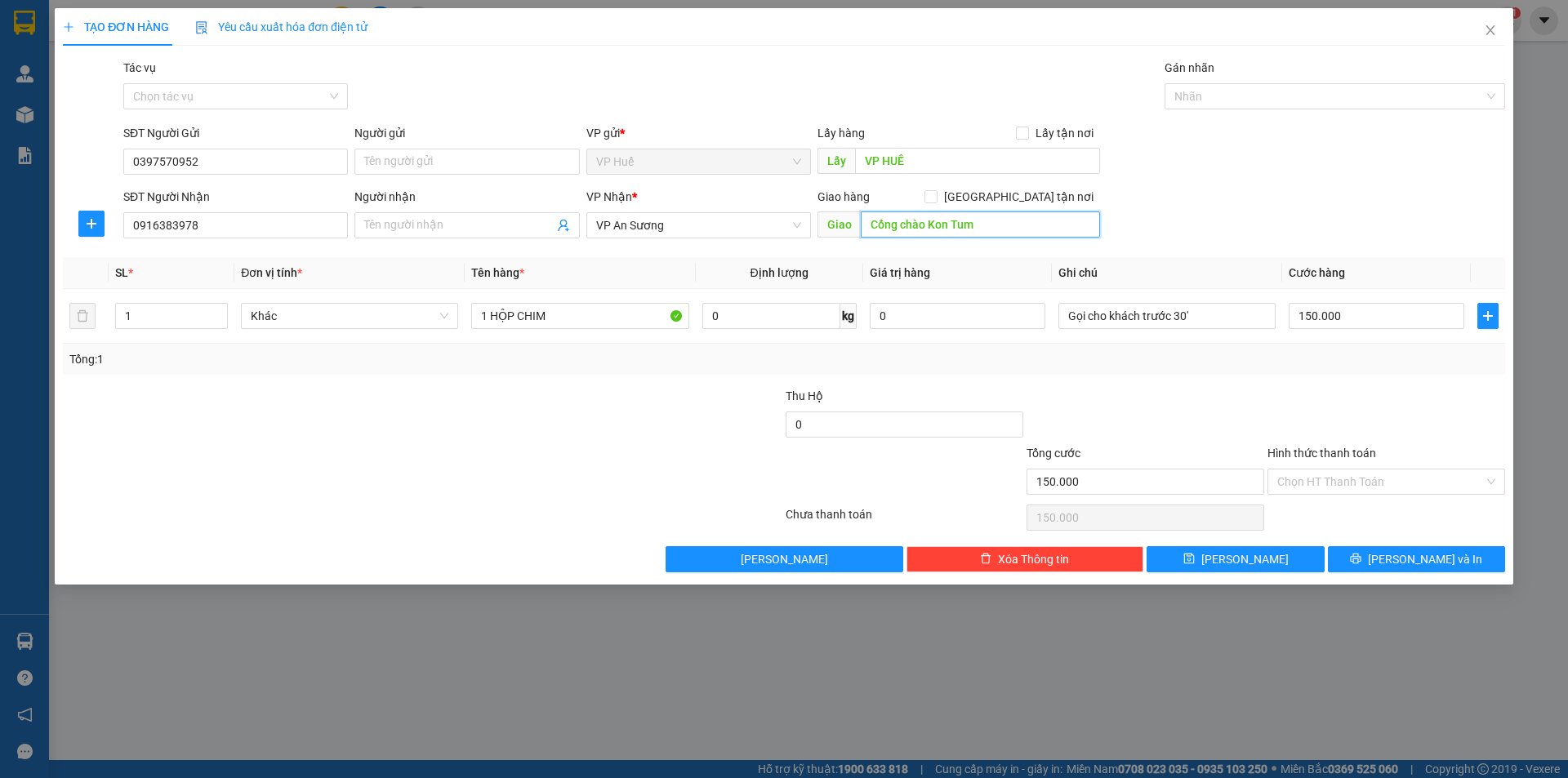
click at [882, 219] on input "Cổng chào Kon Tum" at bounding box center [980, 224] width 239 height 26
click at [670, 215] on span "VP An Sương" at bounding box center [699, 225] width 205 height 25
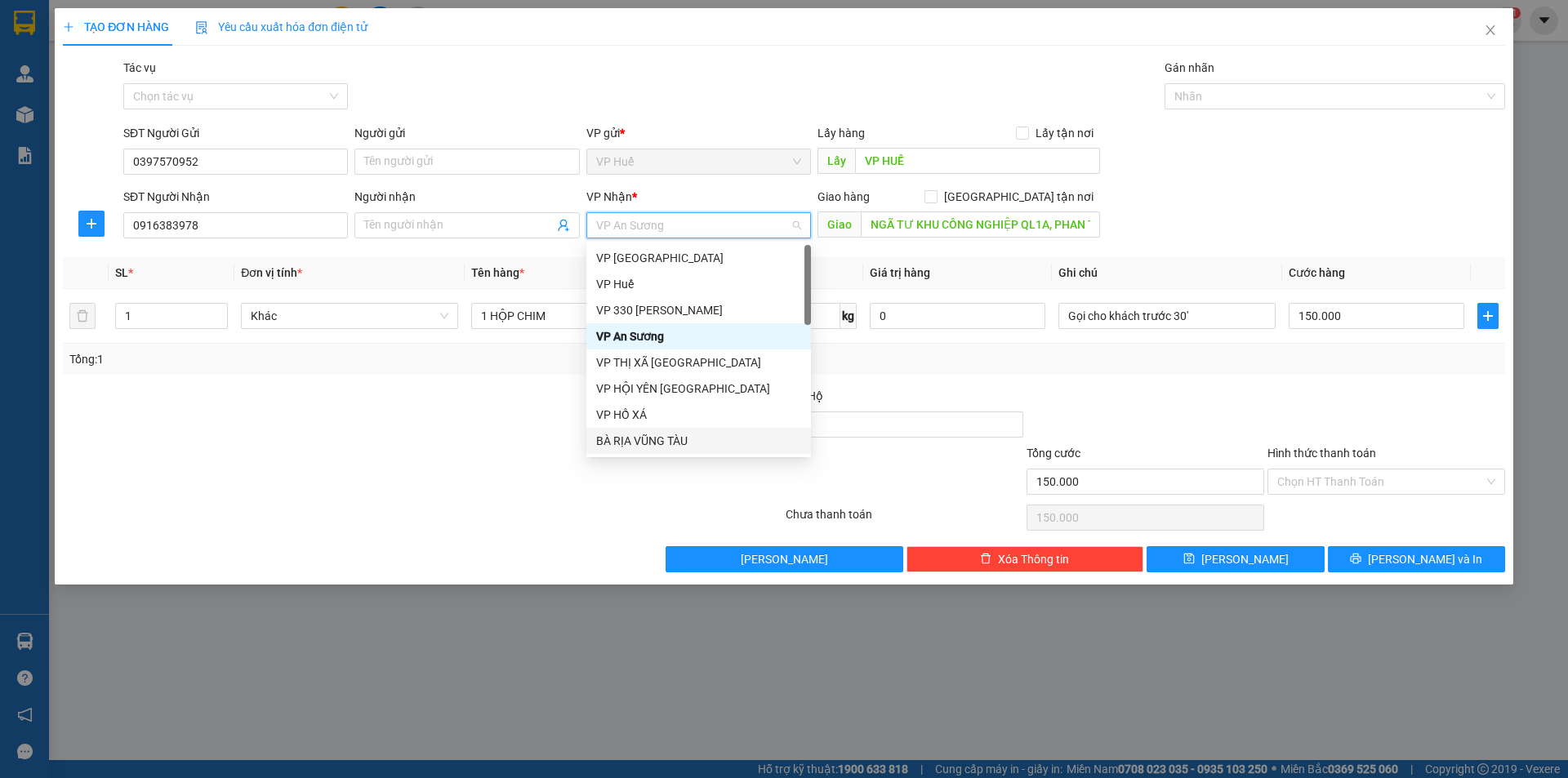
drag, startPoint x: 646, startPoint y: 438, endPoint x: 670, endPoint y: 433, distance: 24.5
click at [649, 440] on div "BÀ RỊA VŨNG TÀU" at bounding box center [699, 440] width 205 height 18
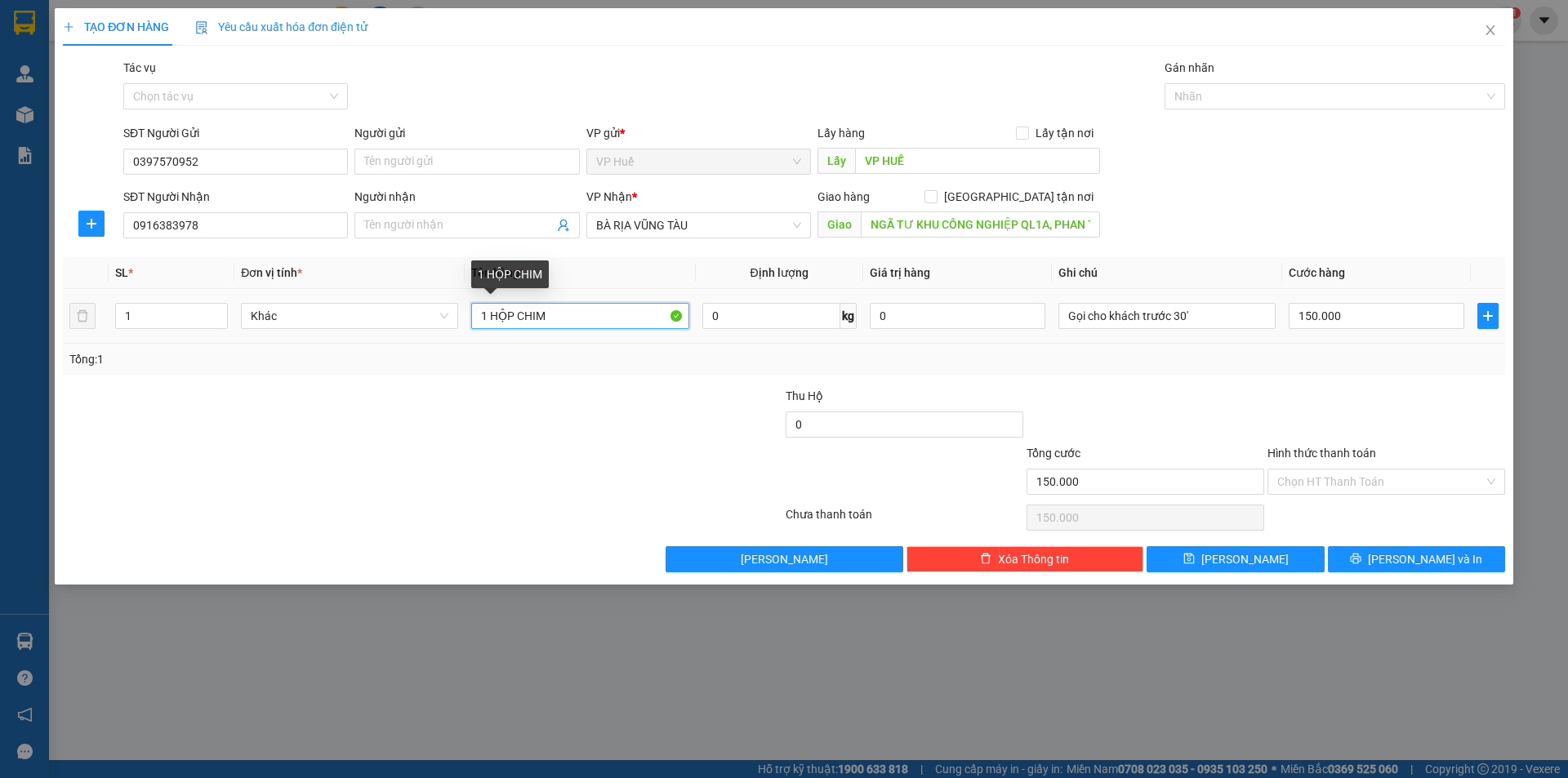
click at [618, 322] on input "1 HỘP CHIM" at bounding box center [580, 316] width 217 height 26
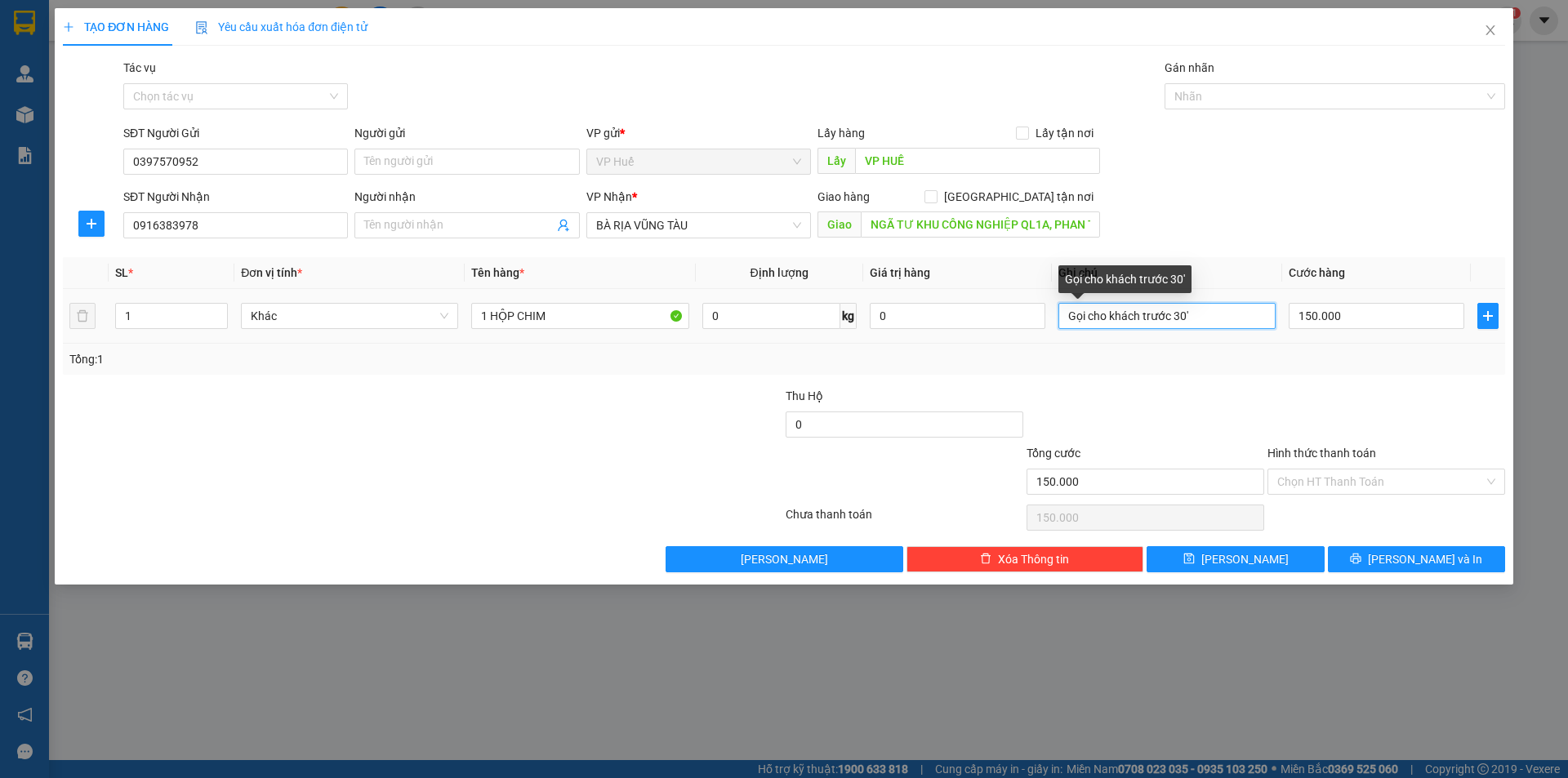
click at [1217, 313] on input "Gọi cho khách trước 30'" at bounding box center [1167, 316] width 217 height 26
click at [1320, 320] on input "150.000" at bounding box center [1376, 316] width 175 height 26
click at [1186, 313] on input "Gọi cho khách trước 30'" at bounding box center [1167, 316] width 217 height 26
click at [1323, 317] on input "150.000" at bounding box center [1376, 316] width 175 height 26
click at [1329, 497] on div "Hình thức thanh toán Chọn HT Thanh Toán" at bounding box center [1385, 473] width 237 height 57
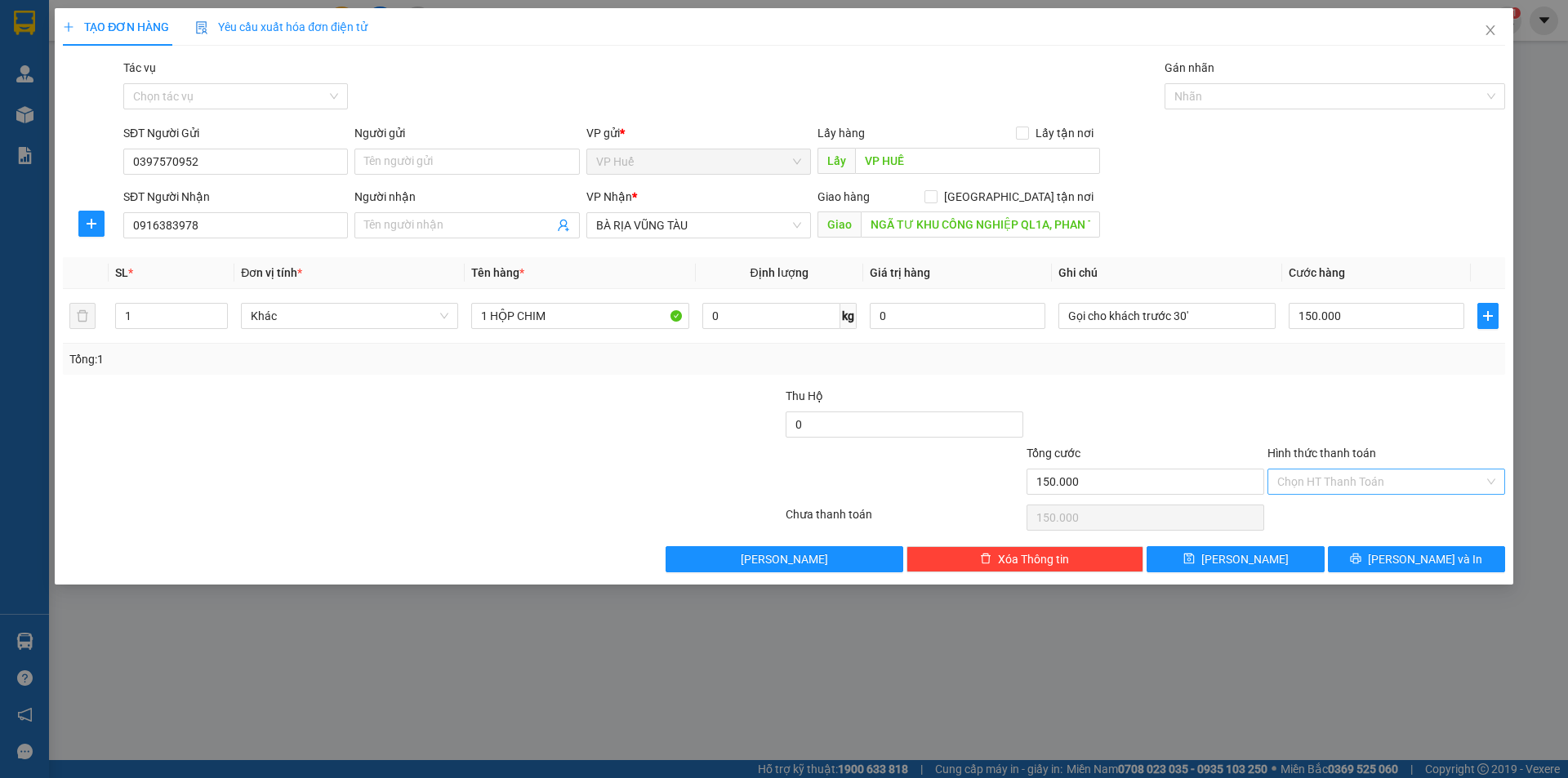
click at [1337, 488] on input "Hình thức thanh toán" at bounding box center [1381, 482] width 207 height 25
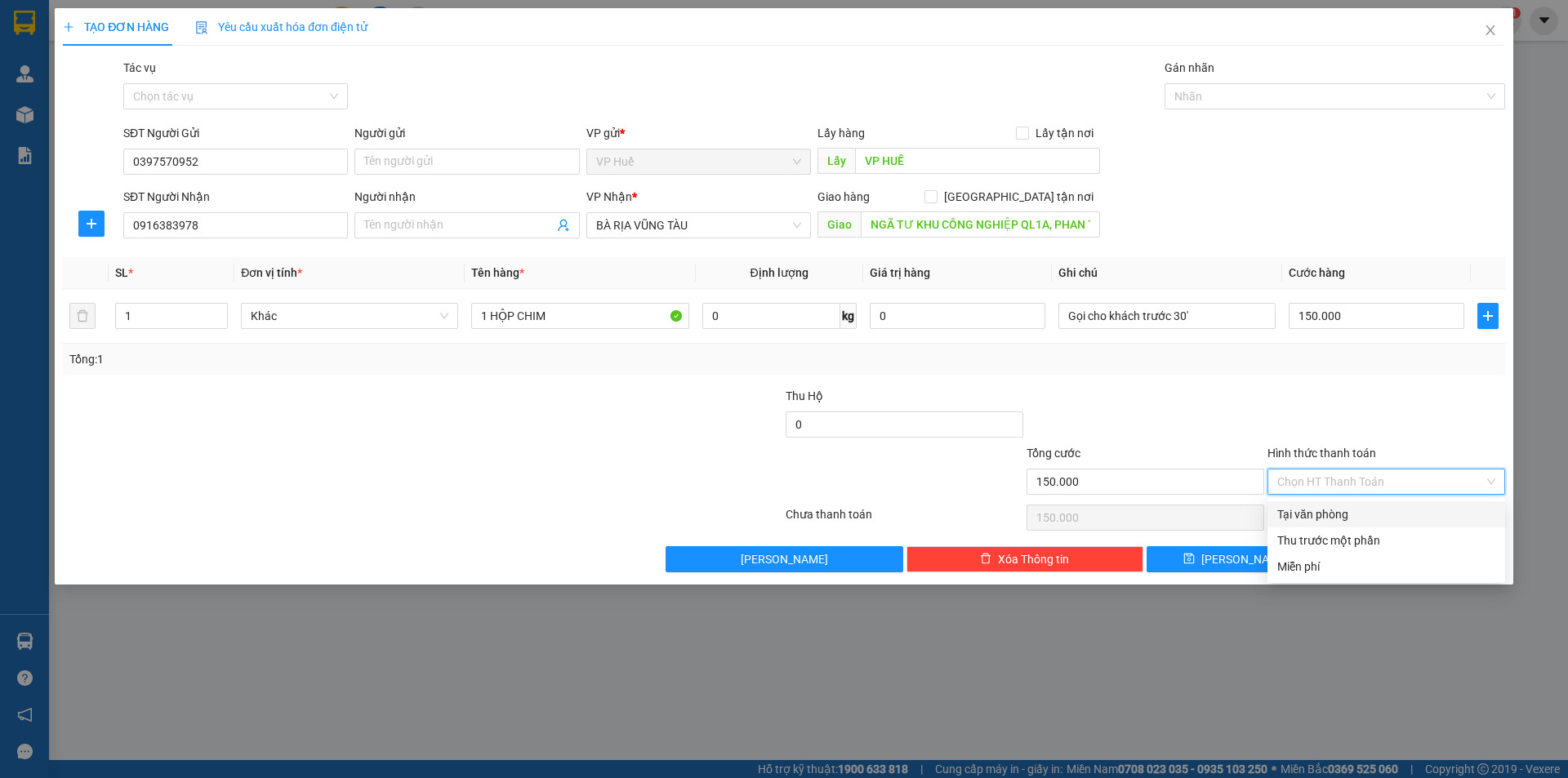
drag, startPoint x: 1312, startPoint y: 510, endPoint x: 1023, endPoint y: 418, distance: 303.3
click at [1311, 510] on div "Tại văn phòng" at bounding box center [1386, 514] width 218 height 18
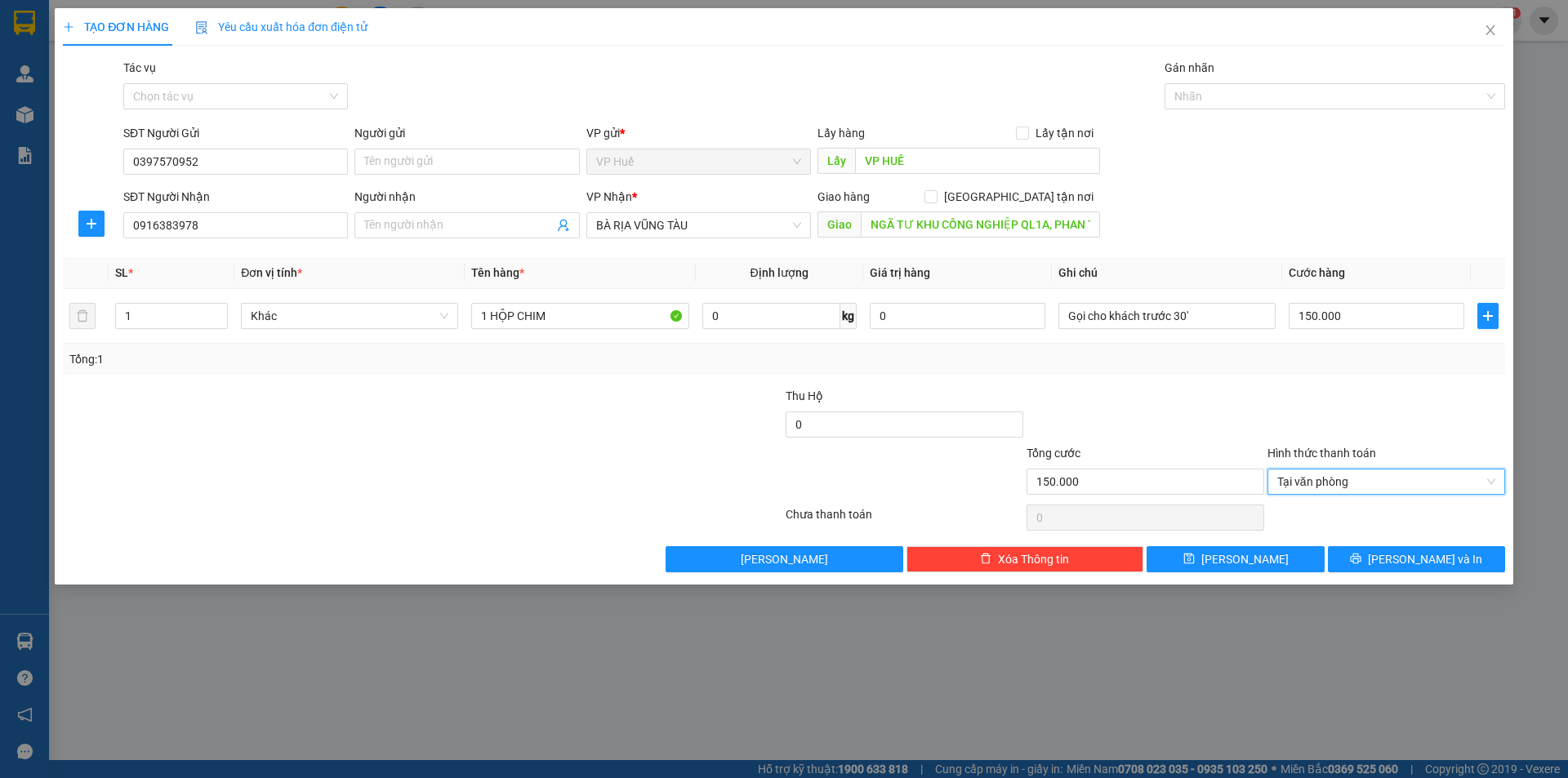
click at [1108, 408] on div at bounding box center [1144, 415] width 241 height 57
click at [1343, 484] on span "Tại văn phòng" at bounding box center [1386, 482] width 218 height 25
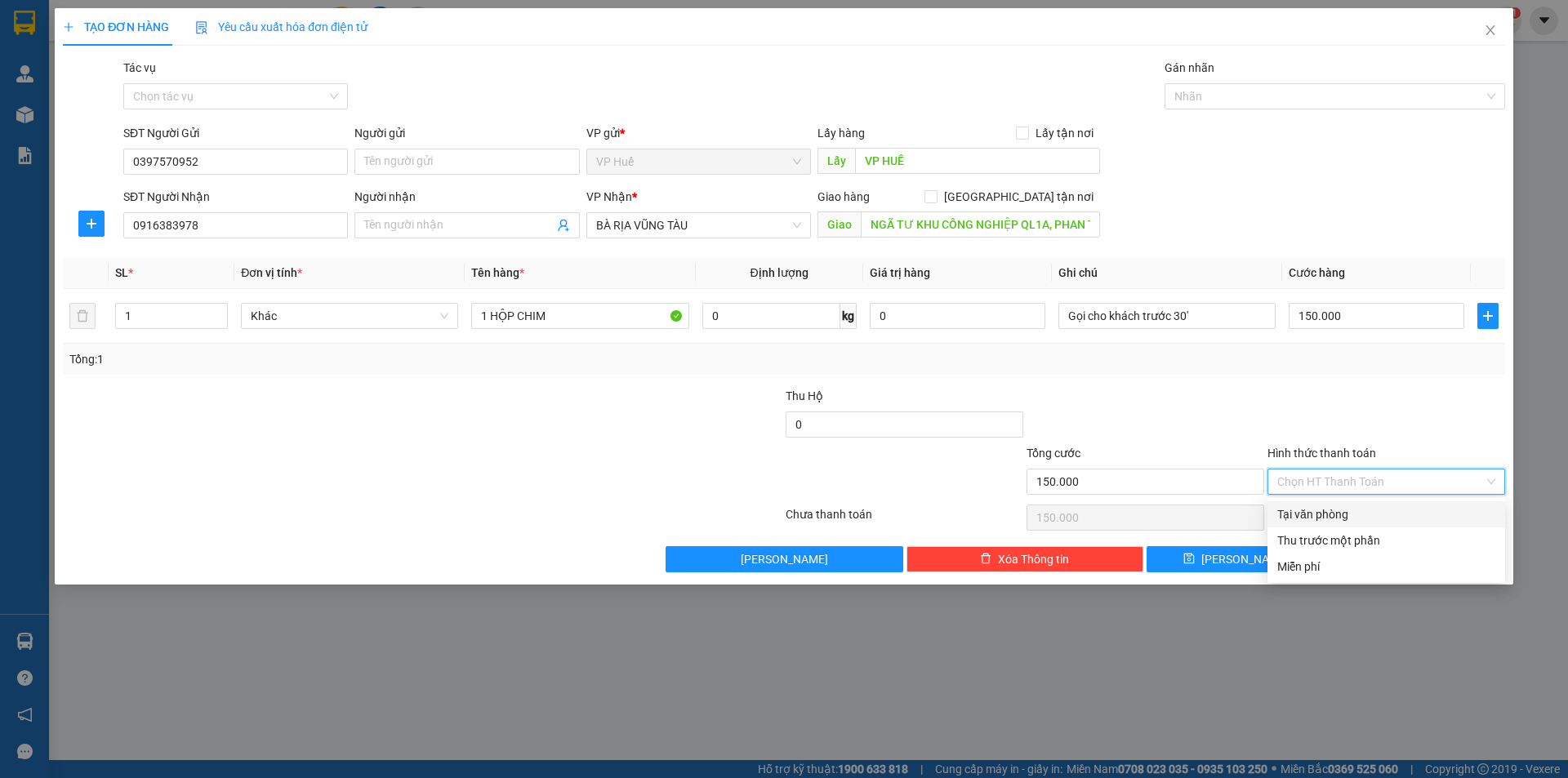
click at [1423, 436] on div at bounding box center [1385, 415] width 241 height 57
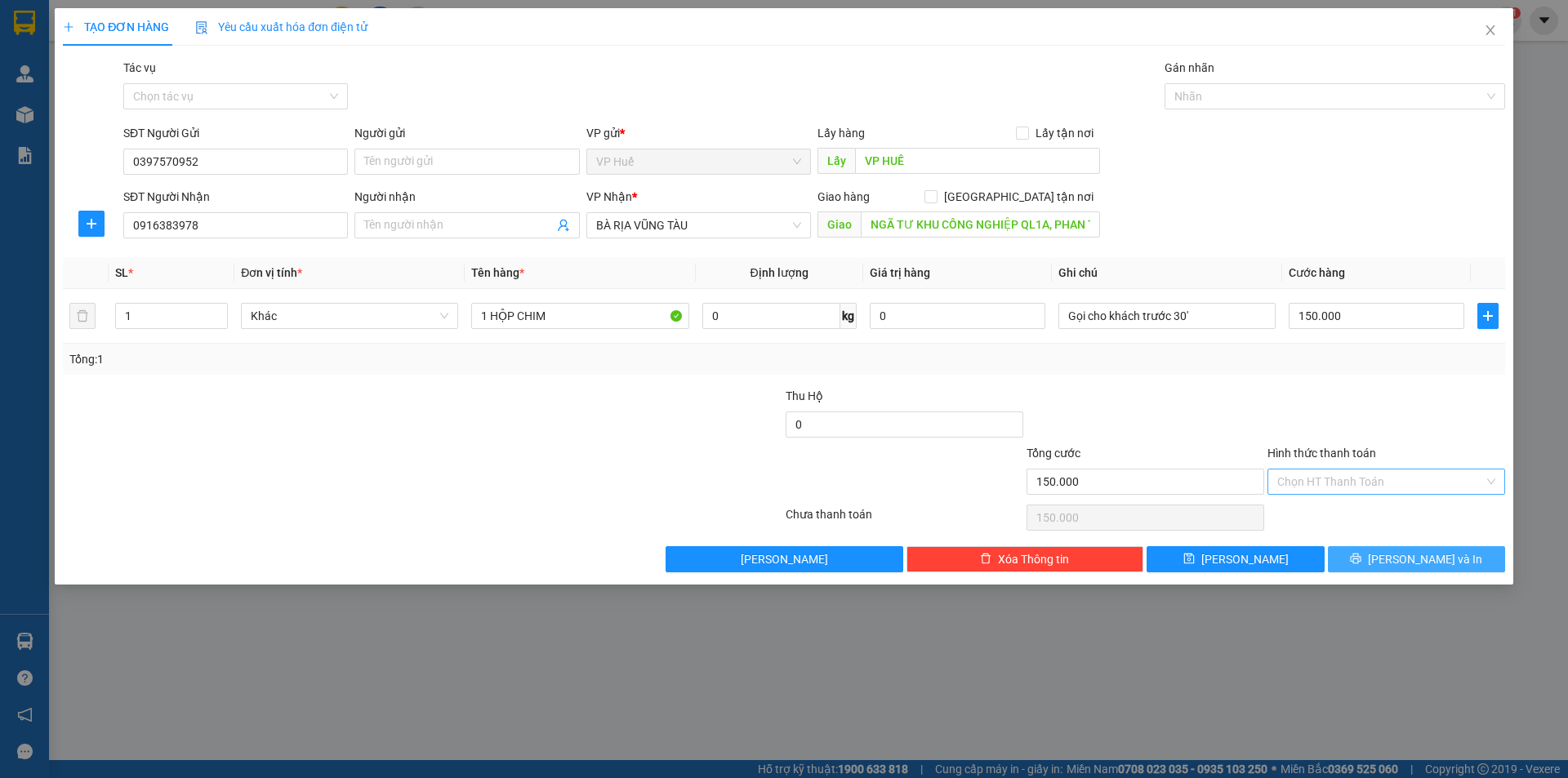
click at [1421, 562] on span "[PERSON_NAME] và In" at bounding box center [1425, 558] width 114 height 18
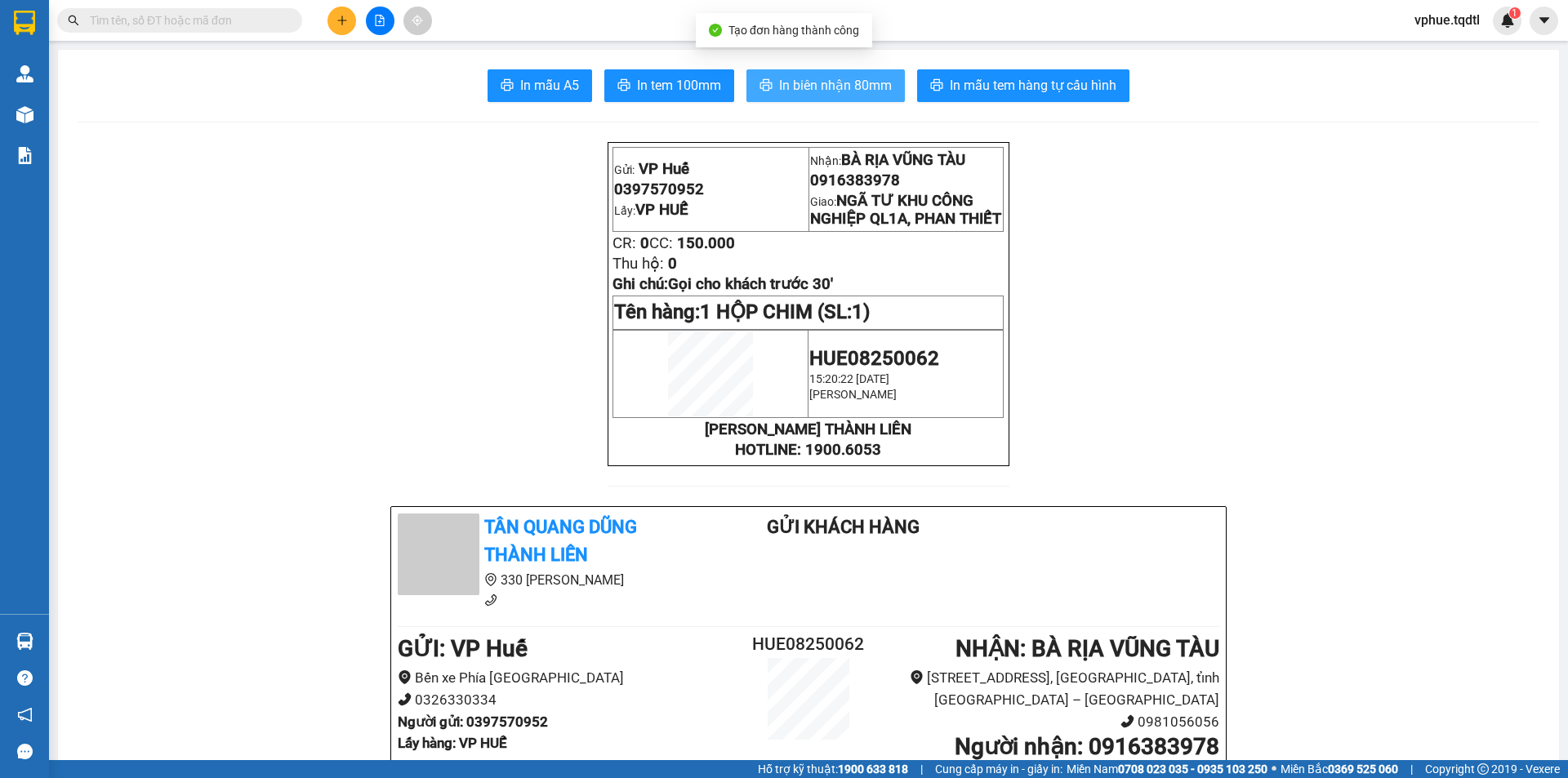
click at [880, 78] on span "In biên nhận 80mm" at bounding box center [835, 85] width 113 height 20
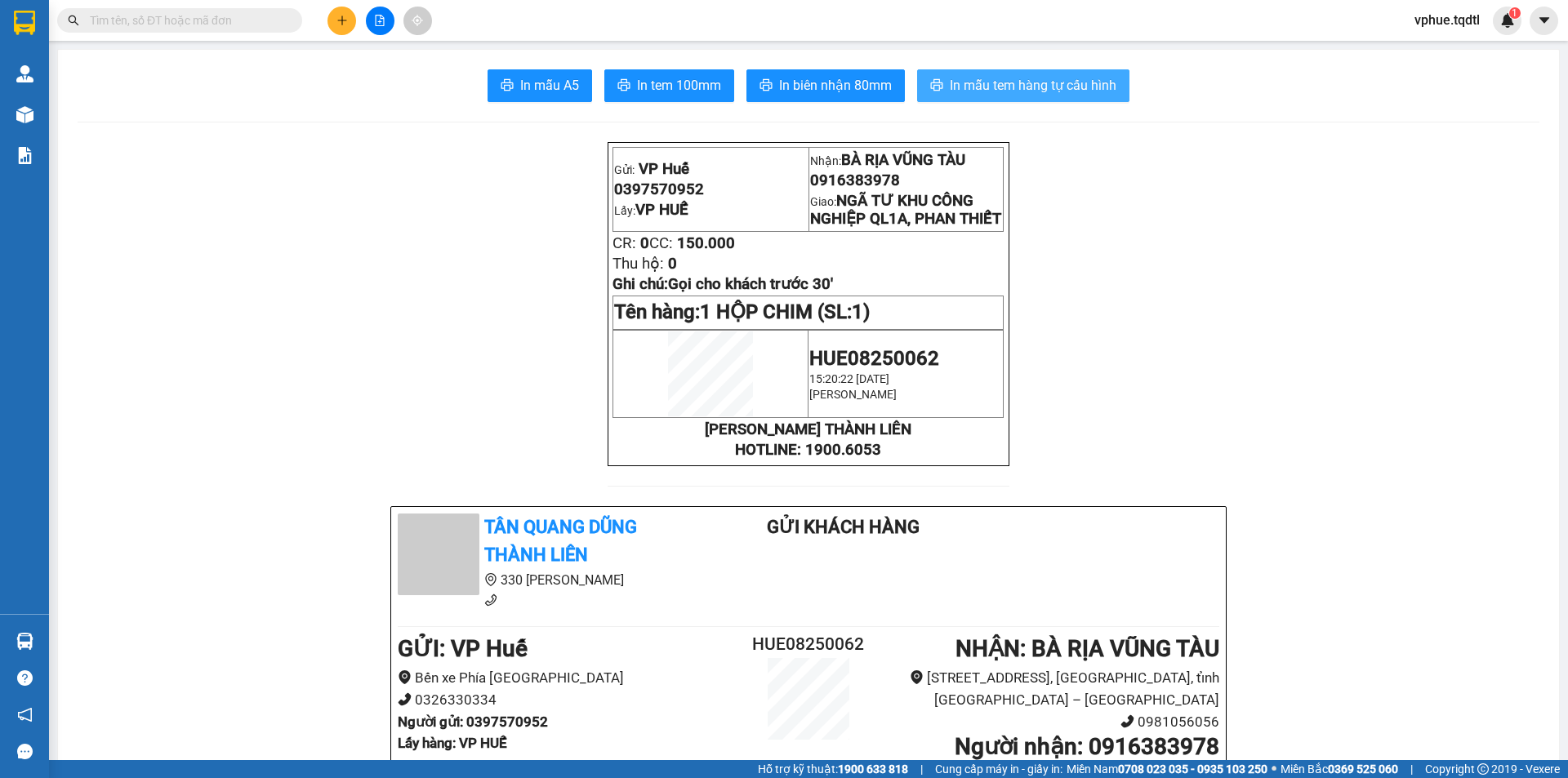
click at [1063, 92] on span "In mẫu tem hàng tự cấu hình" at bounding box center [1033, 85] width 166 height 20
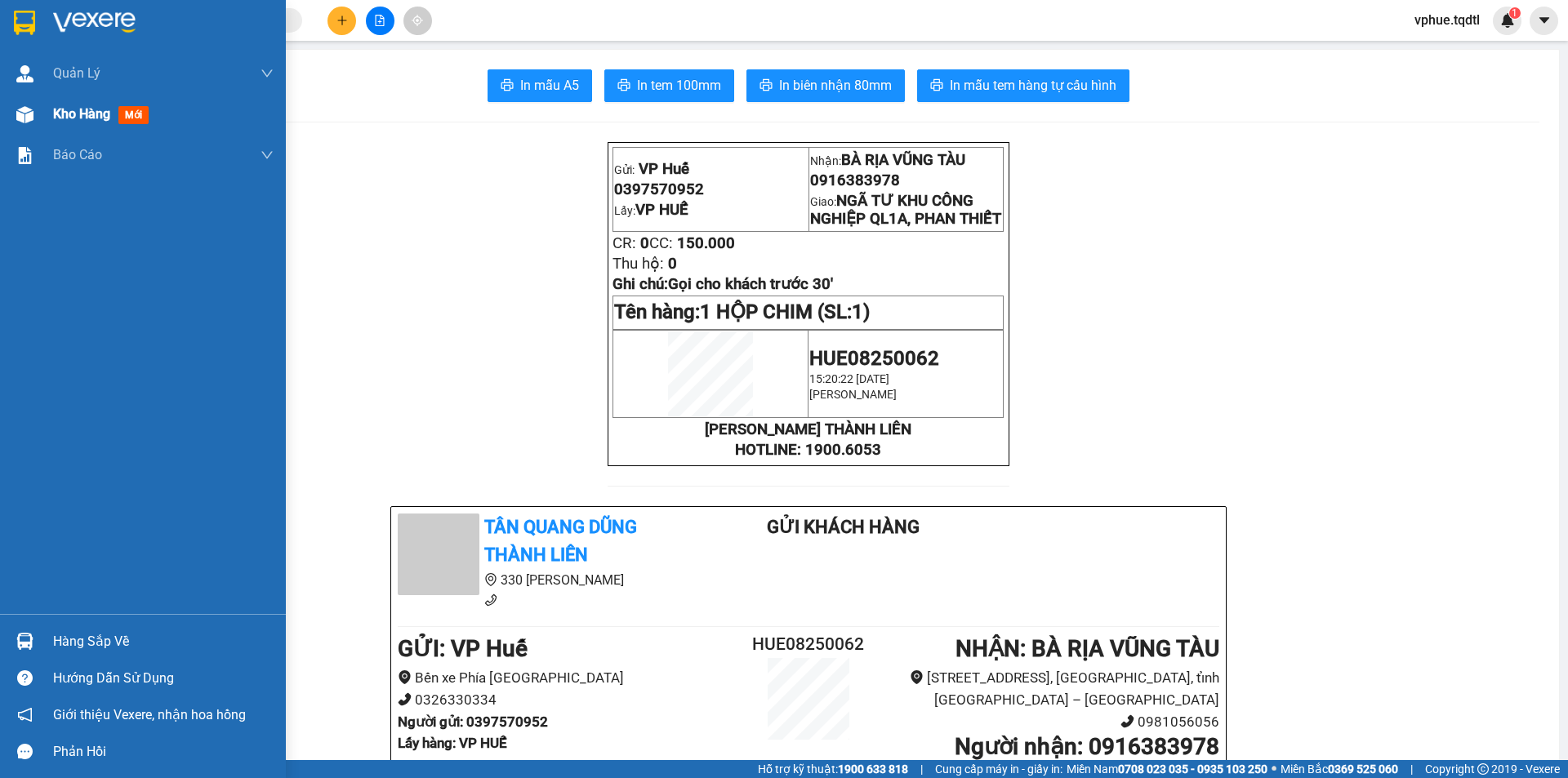
click at [34, 118] on div at bounding box center [25, 114] width 29 height 29
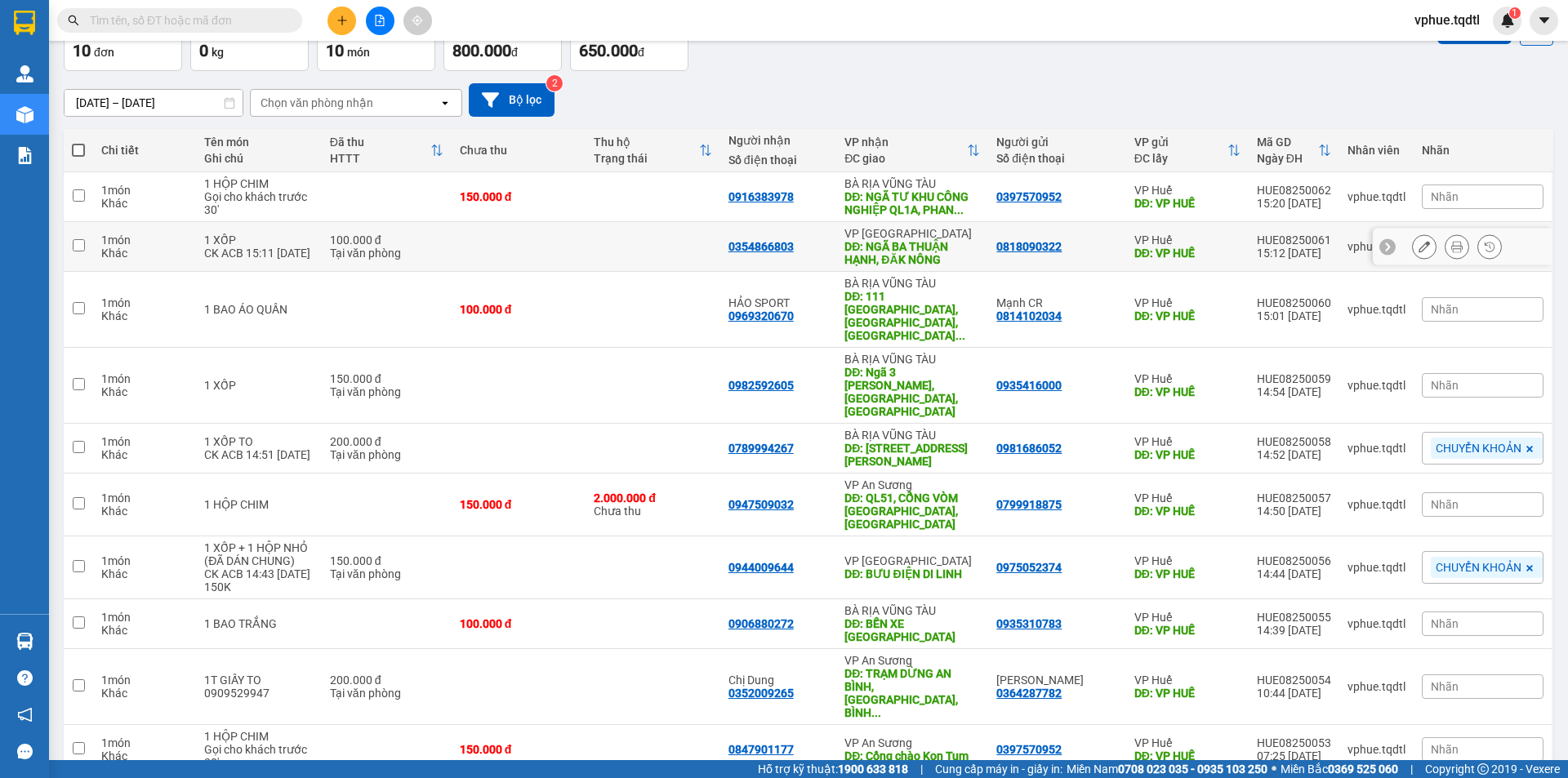
scroll to position [104, 0]
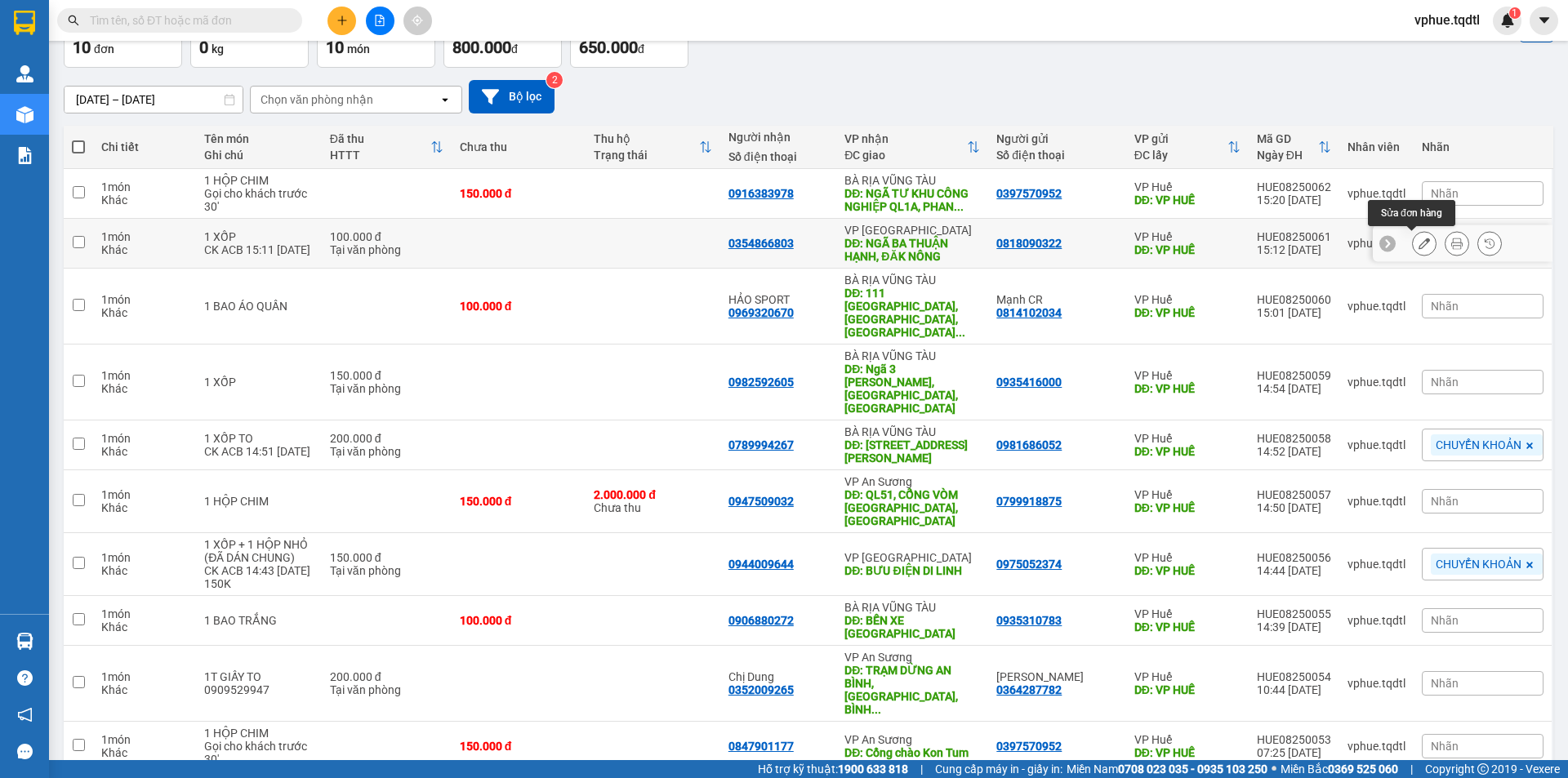
click at [1418, 241] on icon at bounding box center [1424, 243] width 11 height 11
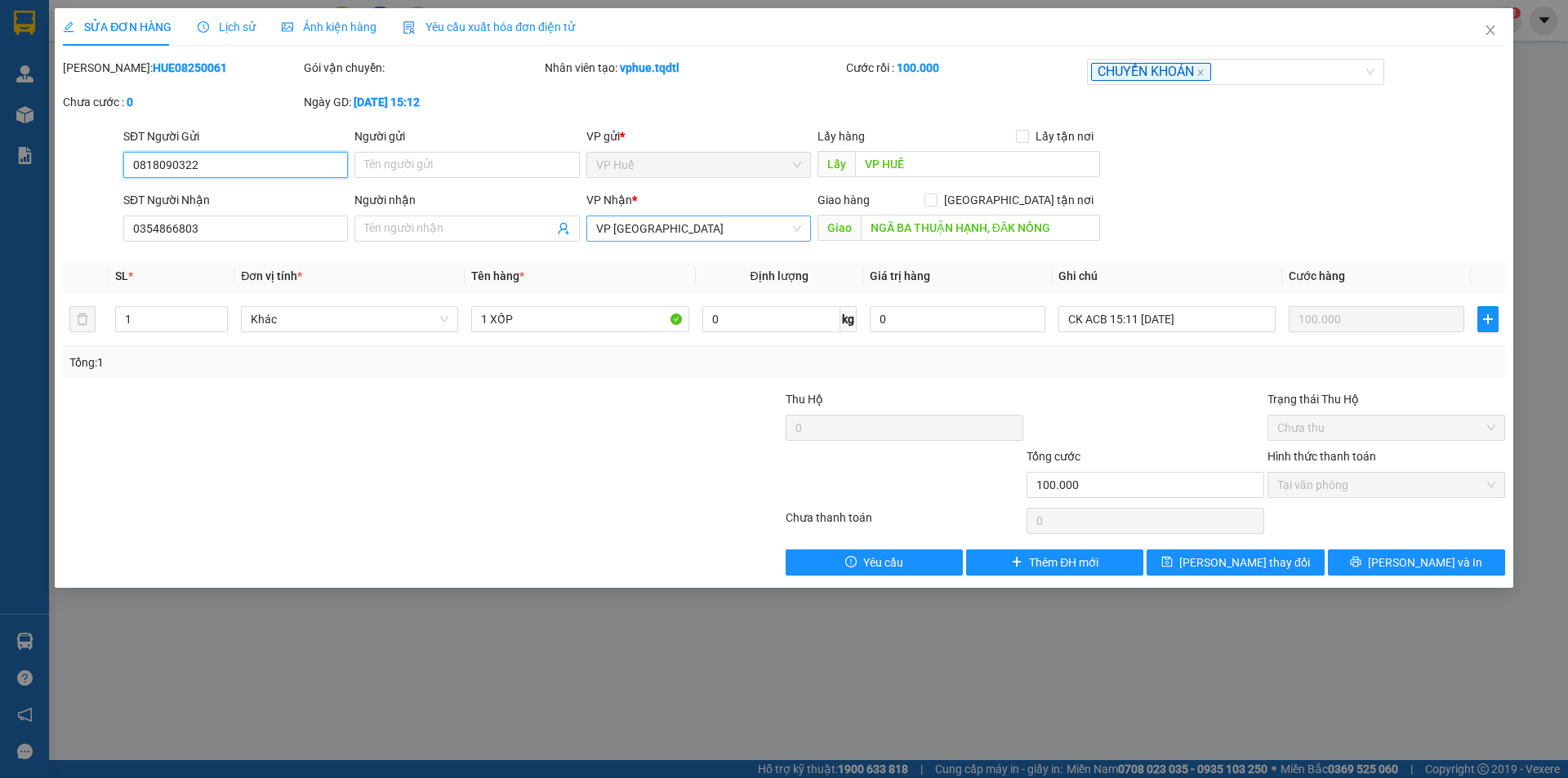
click at [663, 231] on span "VP [GEOGRAPHIC_DATA]" at bounding box center [699, 228] width 205 height 25
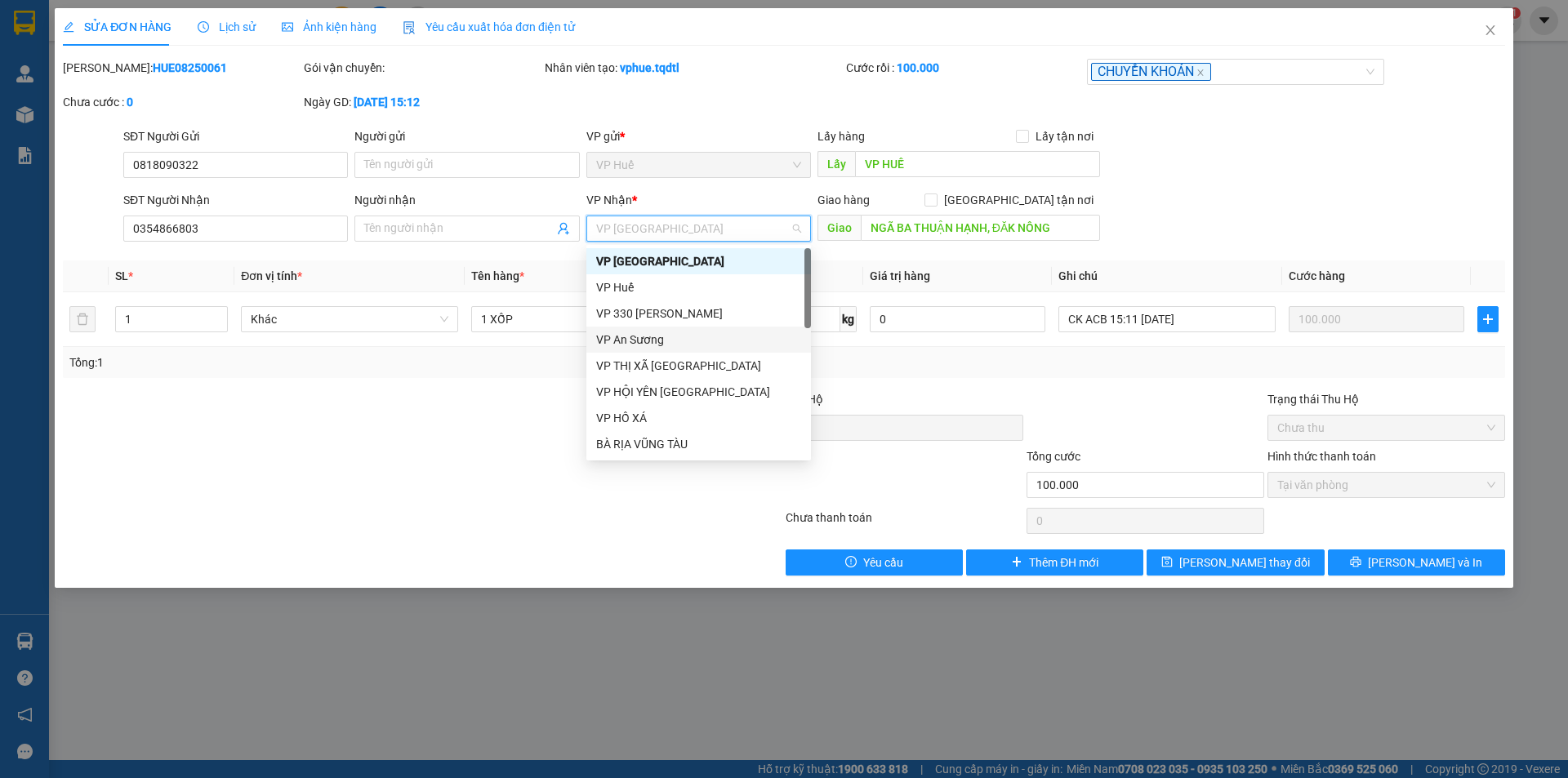
click at [673, 328] on div "VP An Sương" at bounding box center [698, 340] width 224 height 26
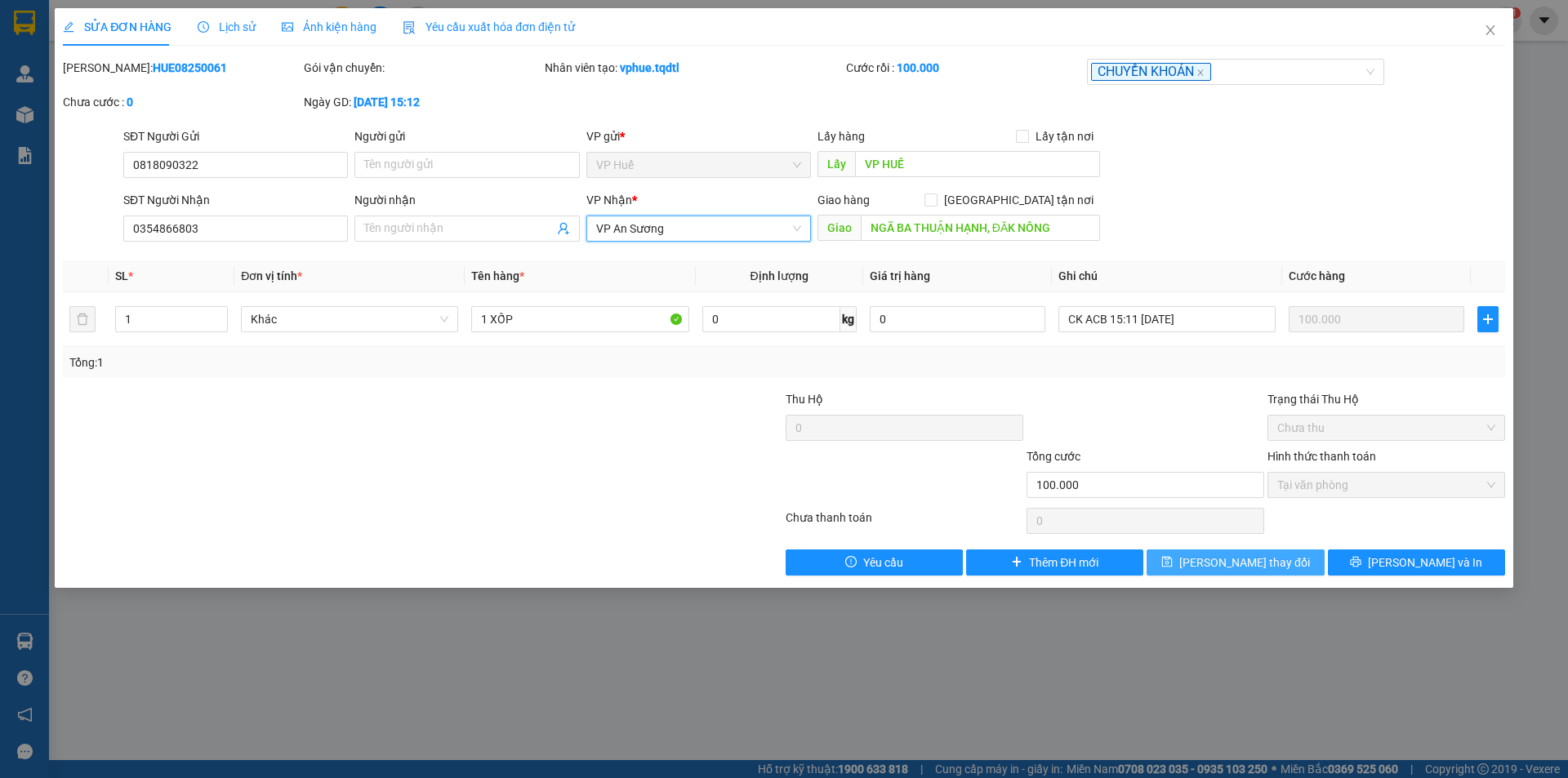
click at [1226, 560] on span "[PERSON_NAME] thay đổi" at bounding box center [1245, 562] width 131 height 18
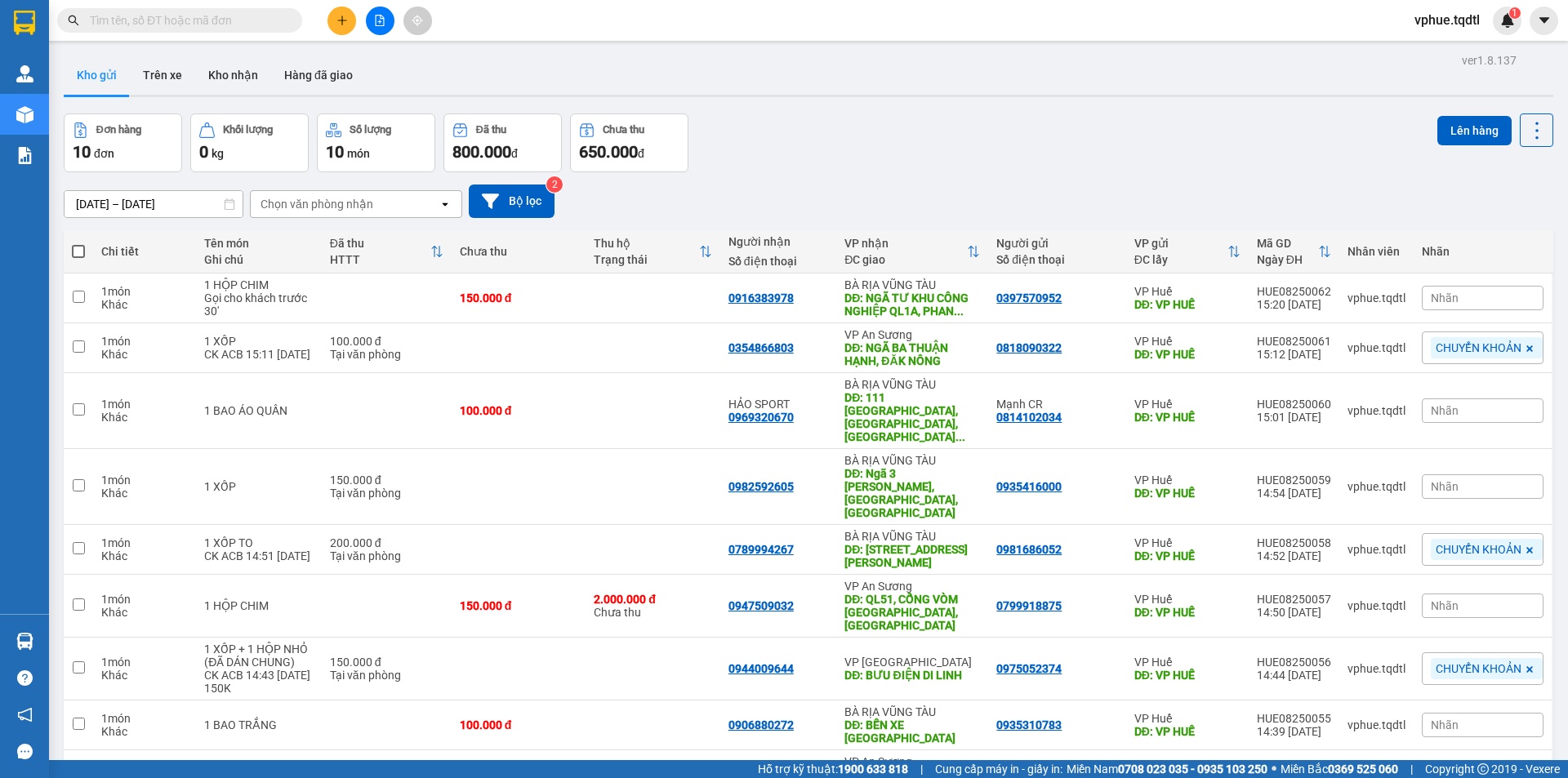
click at [342, 6] on div at bounding box center [379, 20] width 123 height 29
click at [343, 22] on icon "plus" at bounding box center [342, 20] width 11 height 11
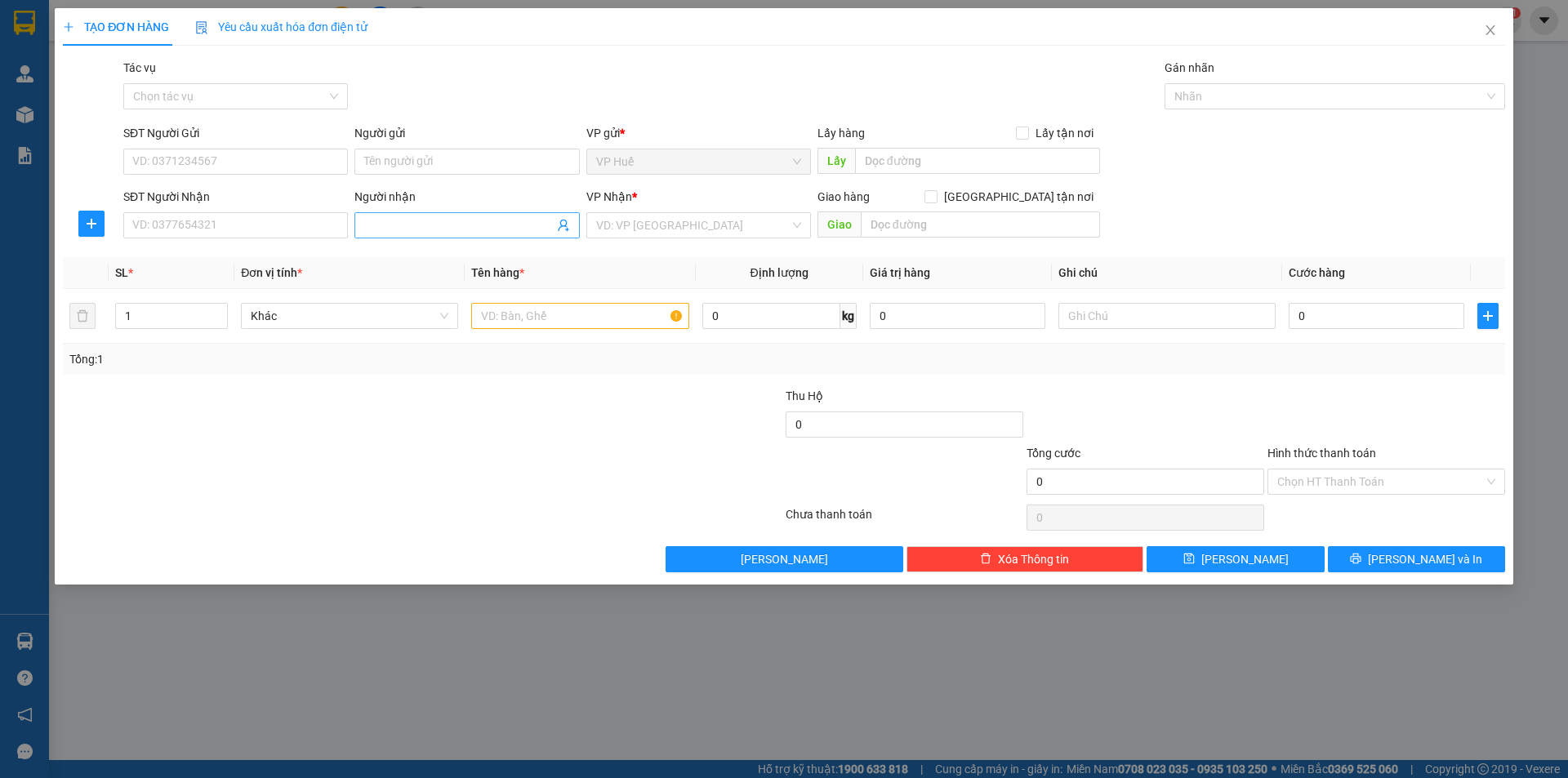
click at [485, 227] on input "Người nhận" at bounding box center [459, 224] width 188 height 18
click at [267, 230] on input "SĐT Người Nhận" at bounding box center [235, 225] width 224 height 26
click at [242, 221] on input "SĐT Người Nhận" at bounding box center [235, 225] width 224 height 26
click at [273, 161] on input "SĐT Người Gửi" at bounding box center [235, 162] width 224 height 26
click at [205, 216] on input "SĐT Người Nhận" at bounding box center [235, 225] width 224 height 26
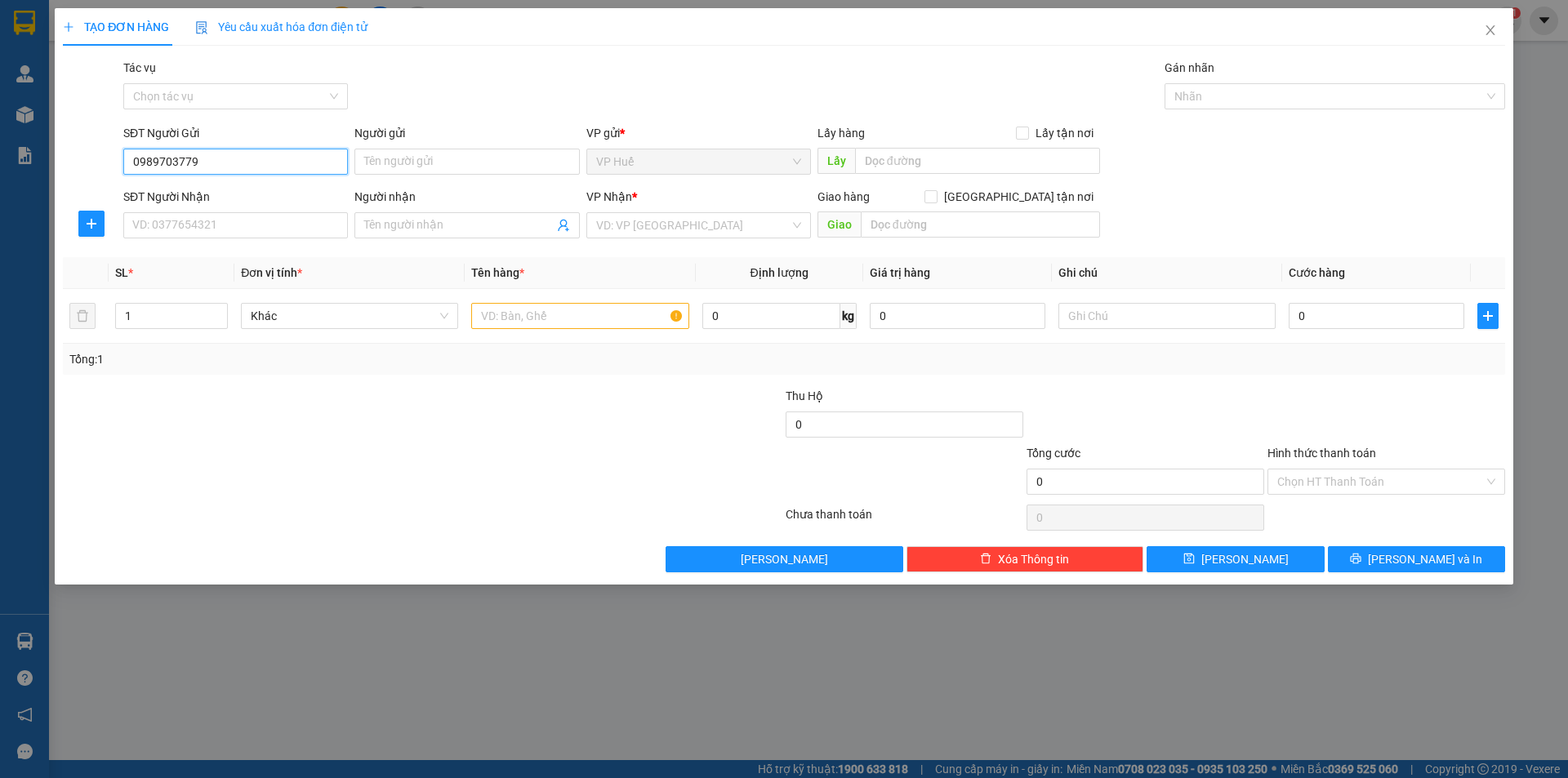
click at [286, 170] on input "0989703779" at bounding box center [235, 162] width 224 height 26
click at [282, 170] on input "0989703779" at bounding box center [235, 162] width 224 height 26
click at [259, 214] on input "SĐT Người Nhận" at bounding box center [235, 225] width 224 height 26
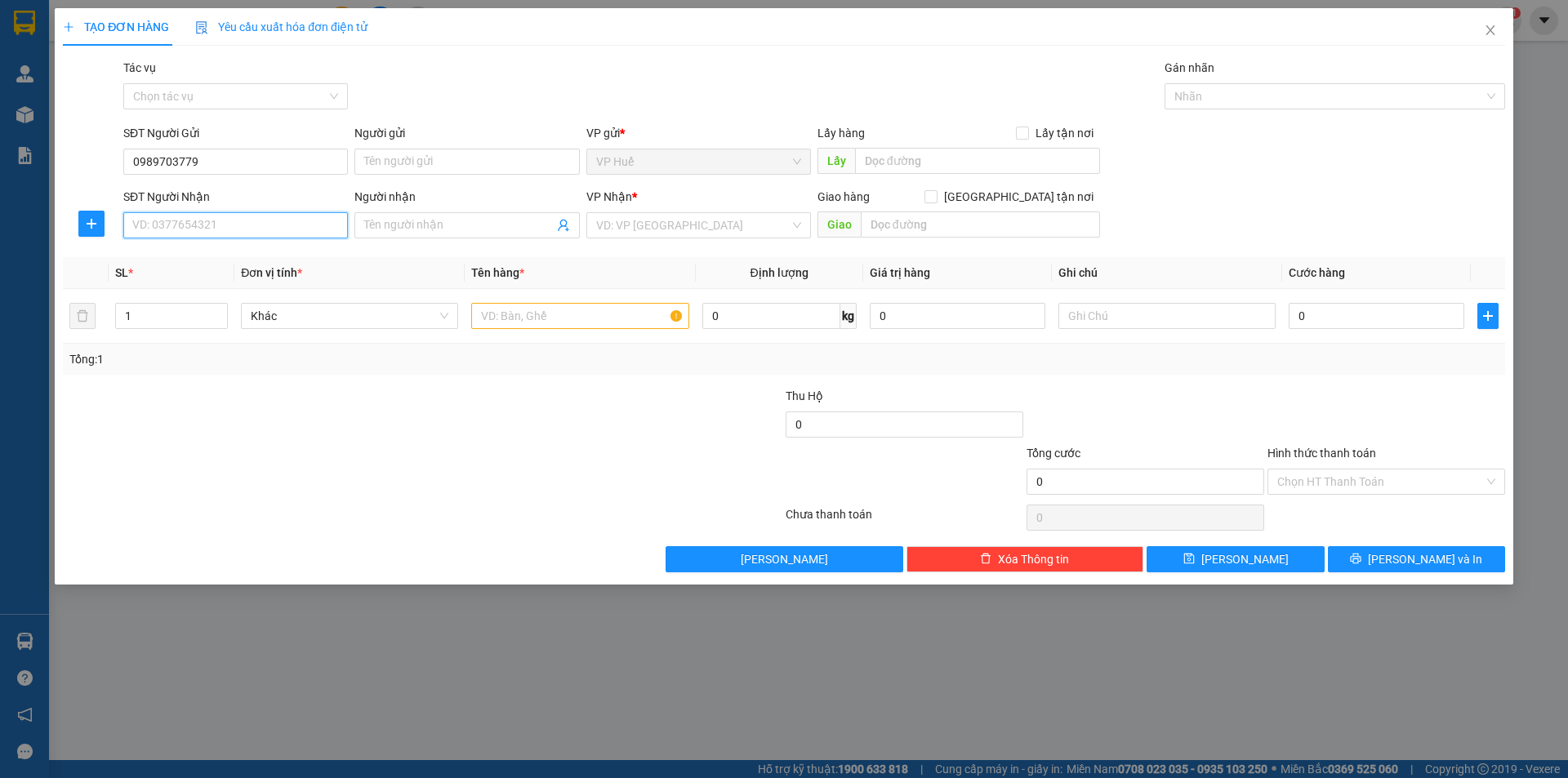
paste input "0989703779"
click at [937, 138] on div "Lấy hàng Lấy tận nơi" at bounding box center [959, 132] width 282 height 18
click at [931, 162] on input "text" at bounding box center [976, 161] width 245 height 26
click at [655, 231] on input "search" at bounding box center [693, 225] width 194 height 25
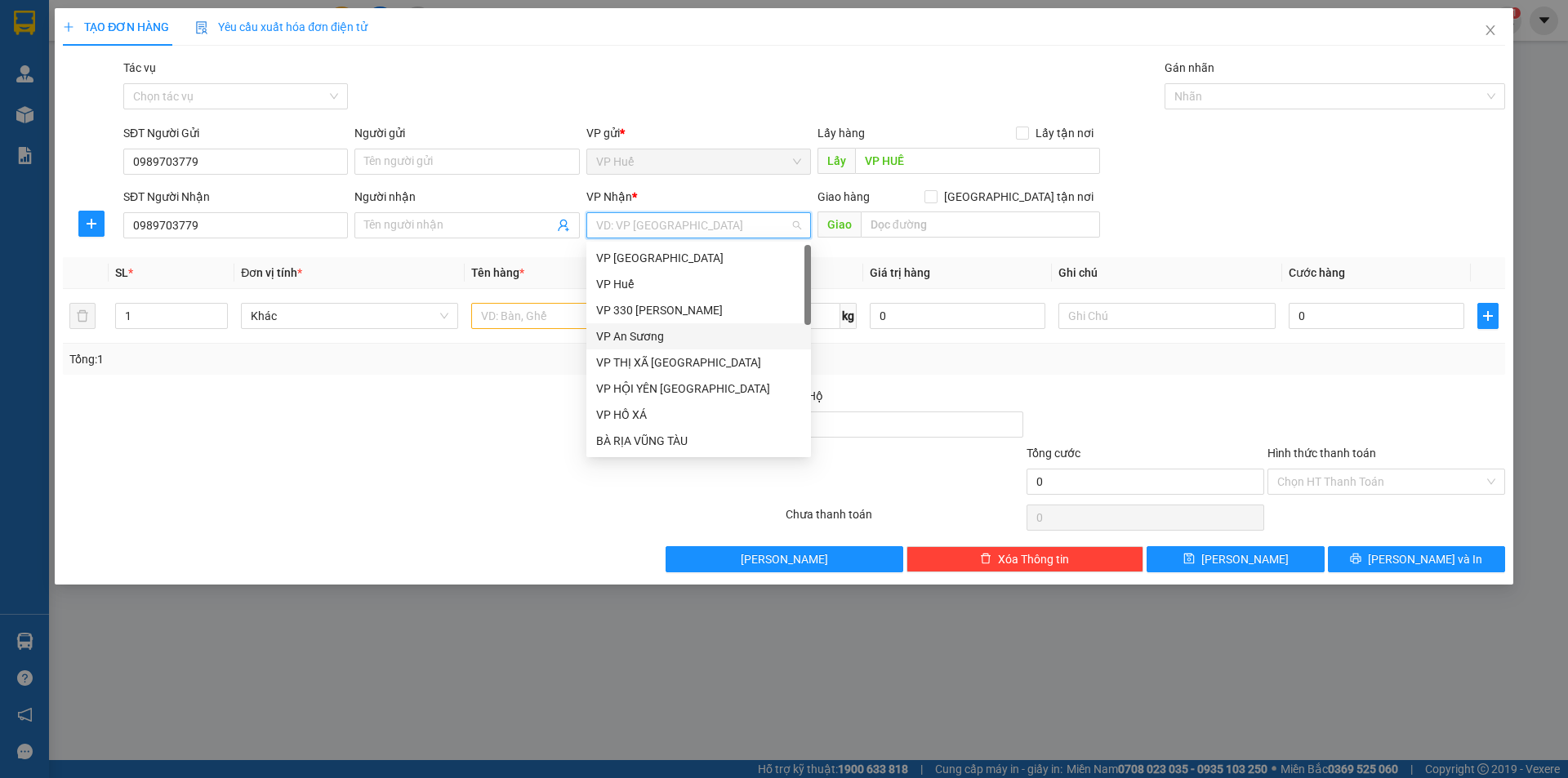
click at [653, 342] on div "VP An Sương" at bounding box center [699, 336] width 205 height 18
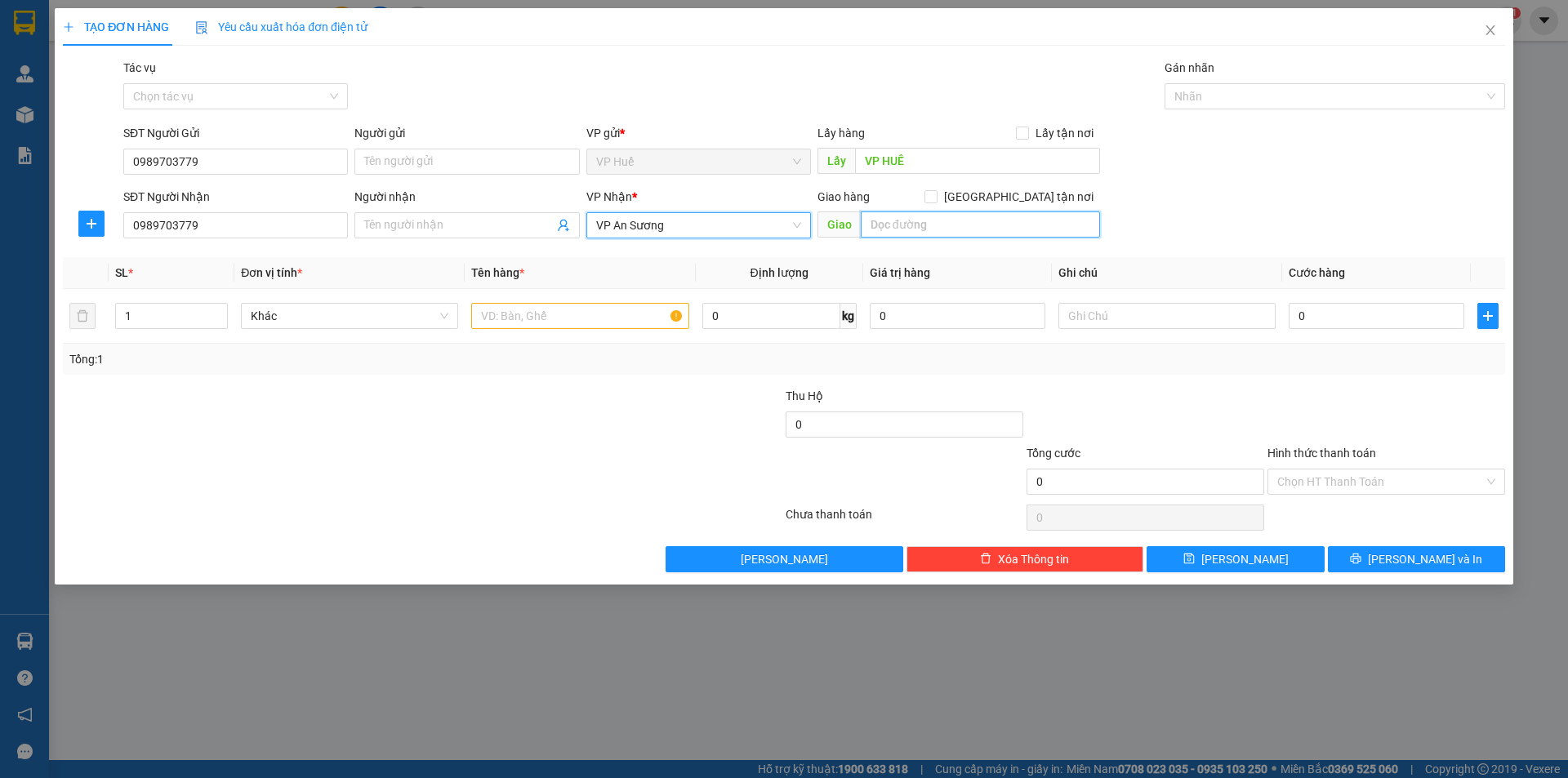
click at [985, 232] on input "text" at bounding box center [980, 224] width 239 height 26
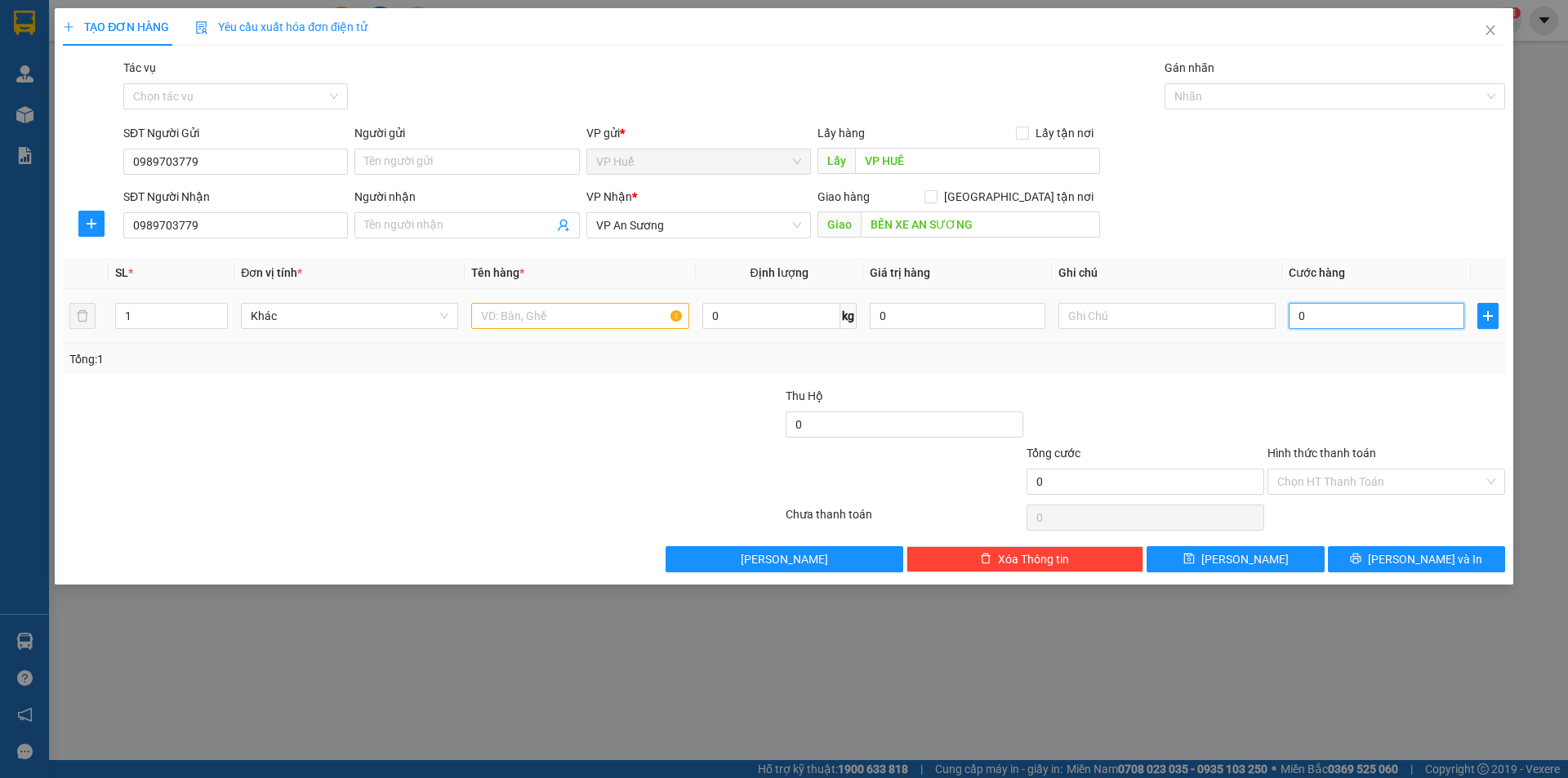
click at [1362, 310] on input "0" at bounding box center [1376, 316] width 175 height 26
click at [569, 319] on input "text" at bounding box center [580, 316] width 217 height 26
click at [610, 291] on td "1 XE WINNER" at bounding box center [580, 316] width 231 height 54
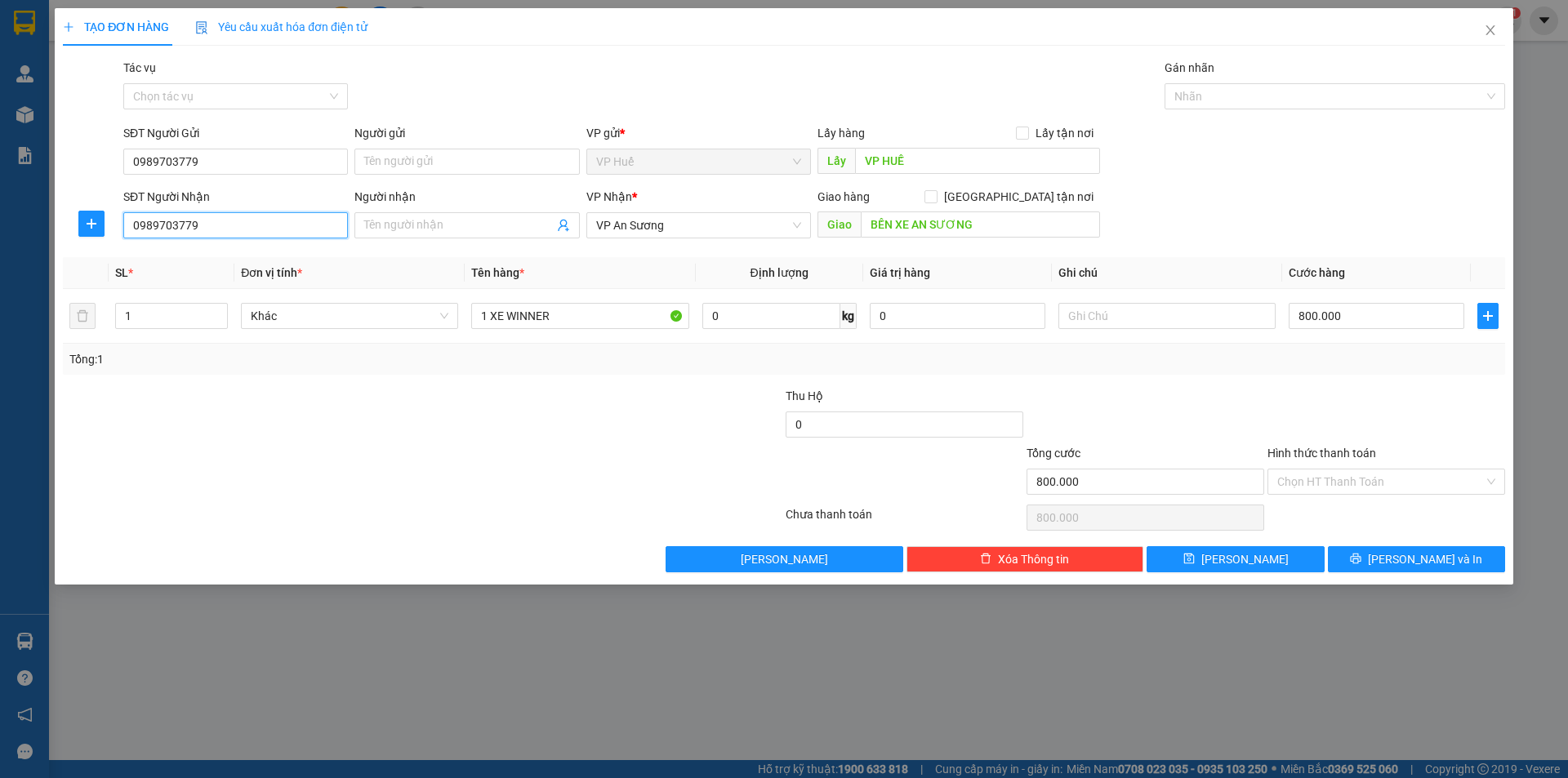
drag, startPoint x: 131, startPoint y: 227, endPoint x: 193, endPoint y: 230, distance: 62.1
click at [193, 230] on input "0989703779" at bounding box center [235, 225] width 224 height 26
click at [1361, 557] on icon "printer" at bounding box center [1356, 558] width 11 height 11
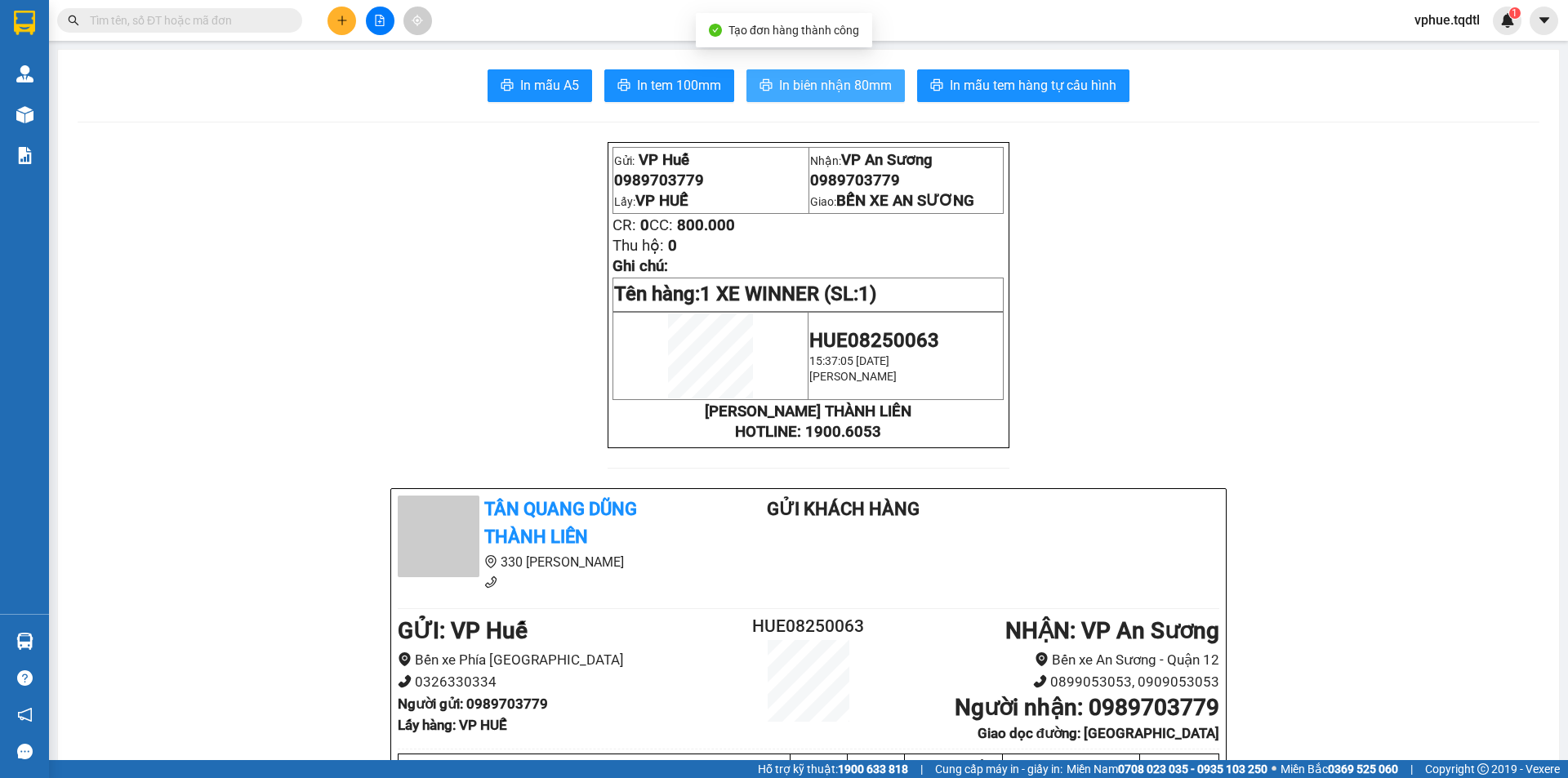
click at [832, 99] on button "In biên nhận 80mm" at bounding box center [826, 85] width 159 height 32
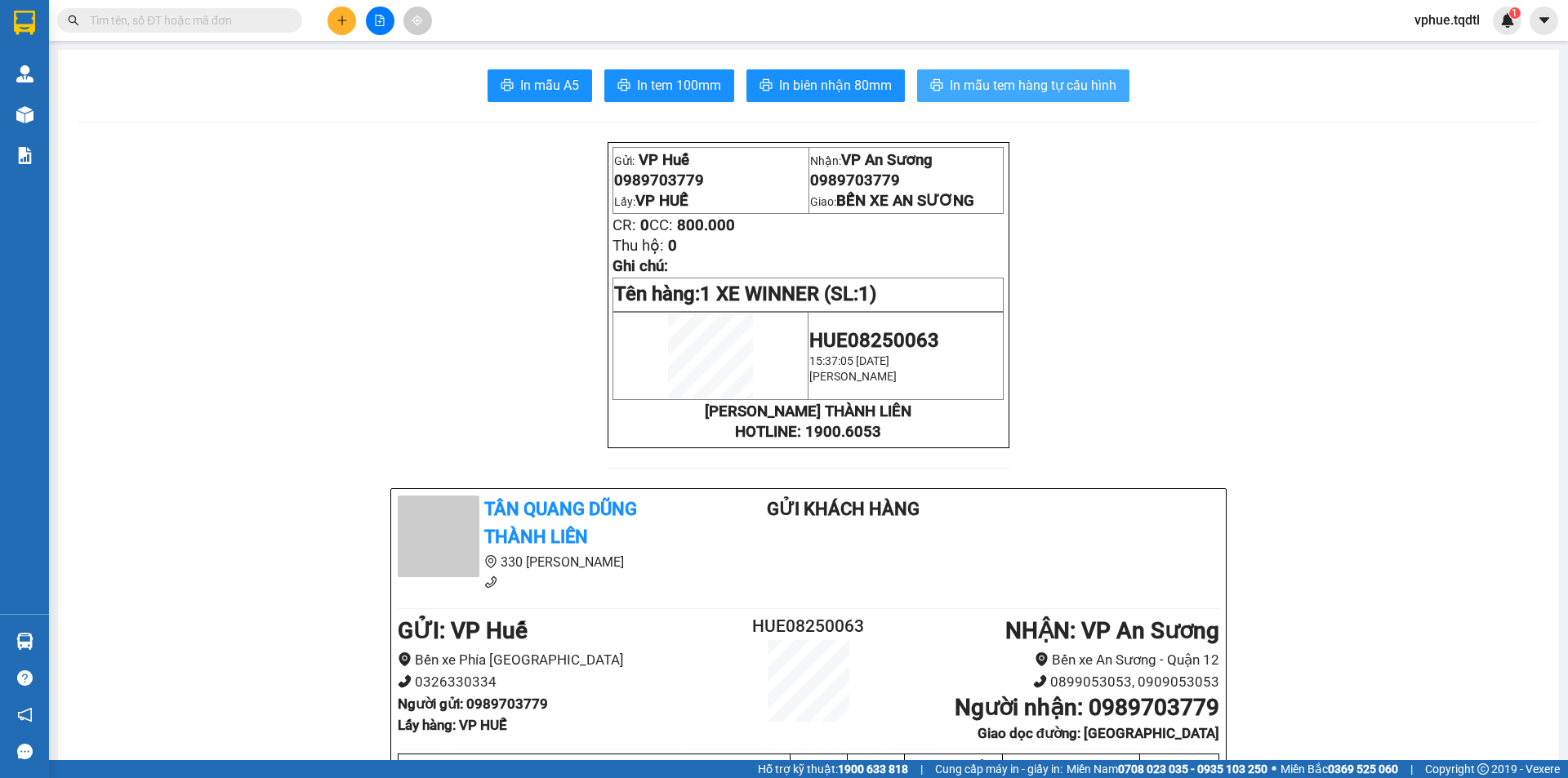
click at [981, 70] on button "In mẫu tem hàng tự cấu hình" at bounding box center [1023, 85] width 212 height 32
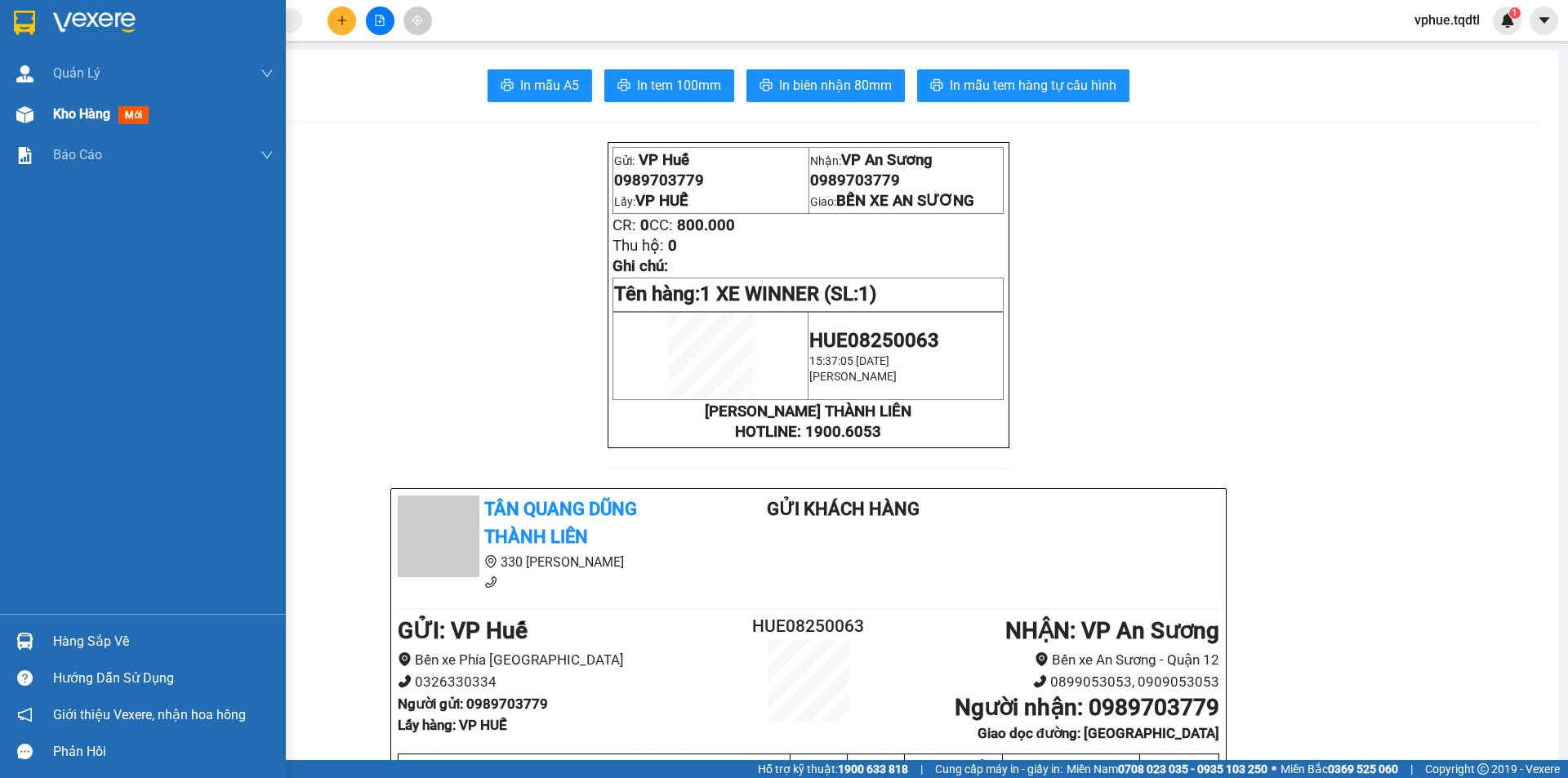
click at [18, 117] on img at bounding box center [25, 114] width 18 height 18
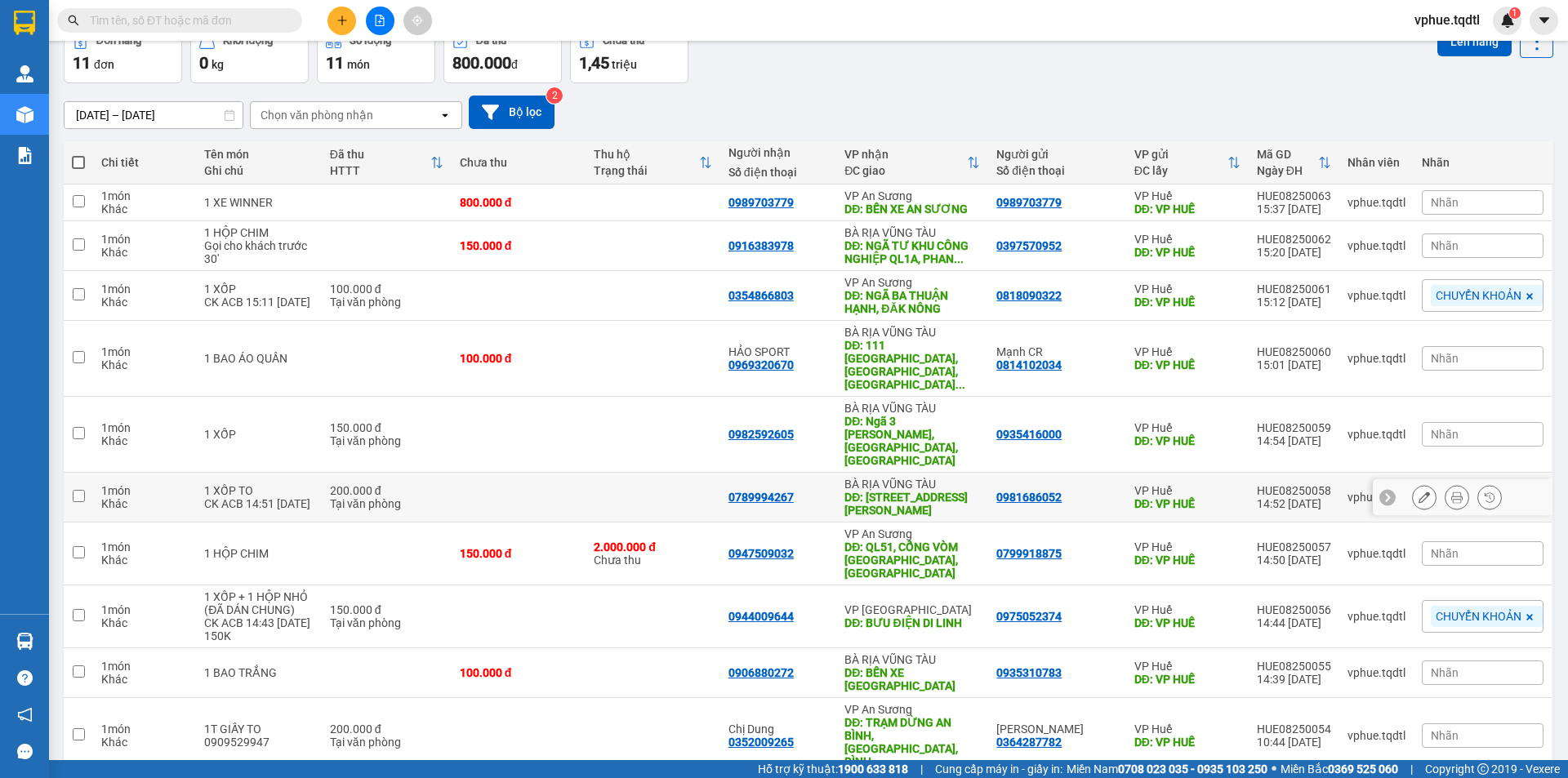
scroll to position [91, 0]
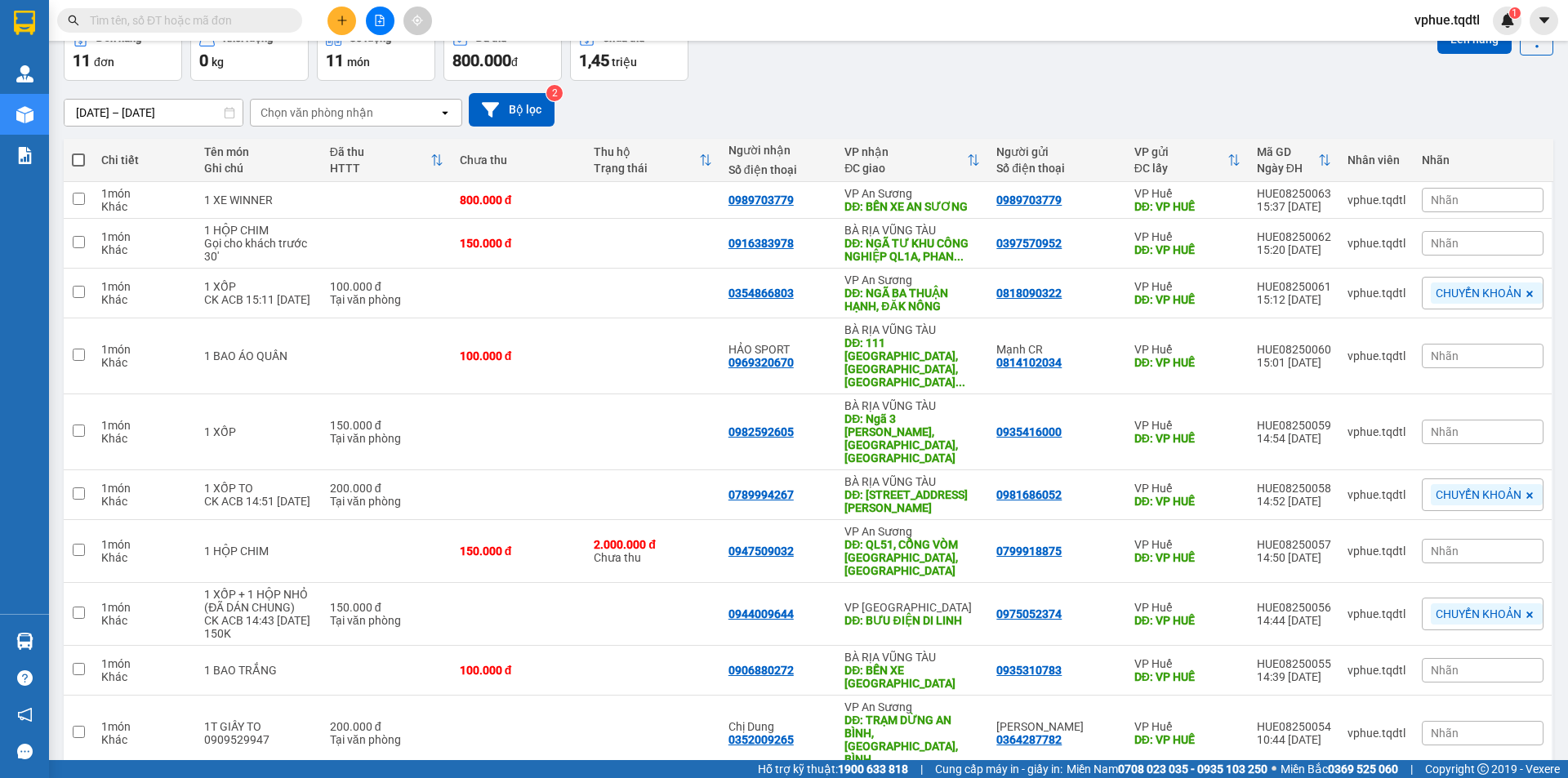
click at [1462, 681] on span "100 / trang" at bounding box center [1478, 684] width 59 height 17
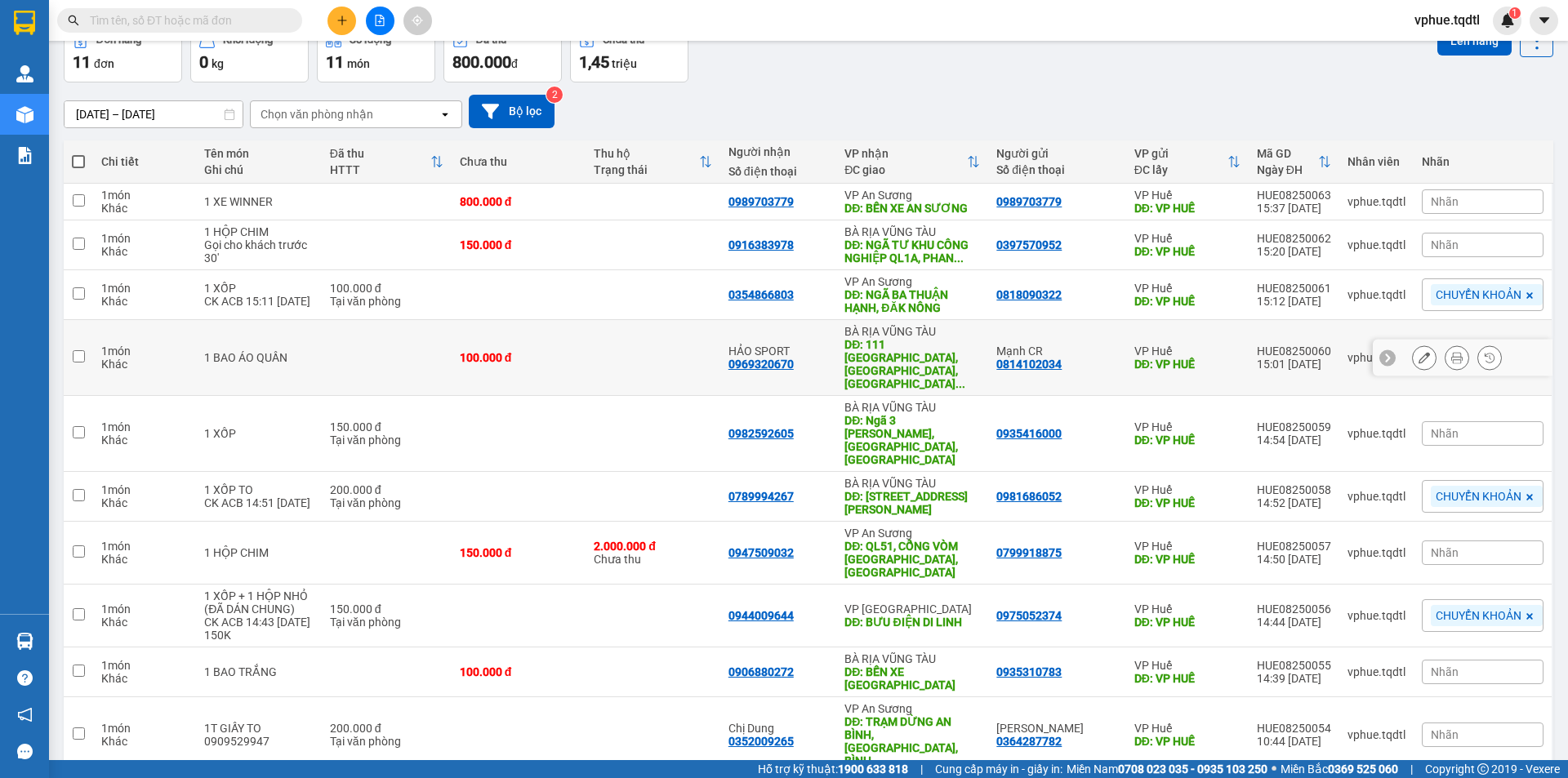
scroll to position [141, 0]
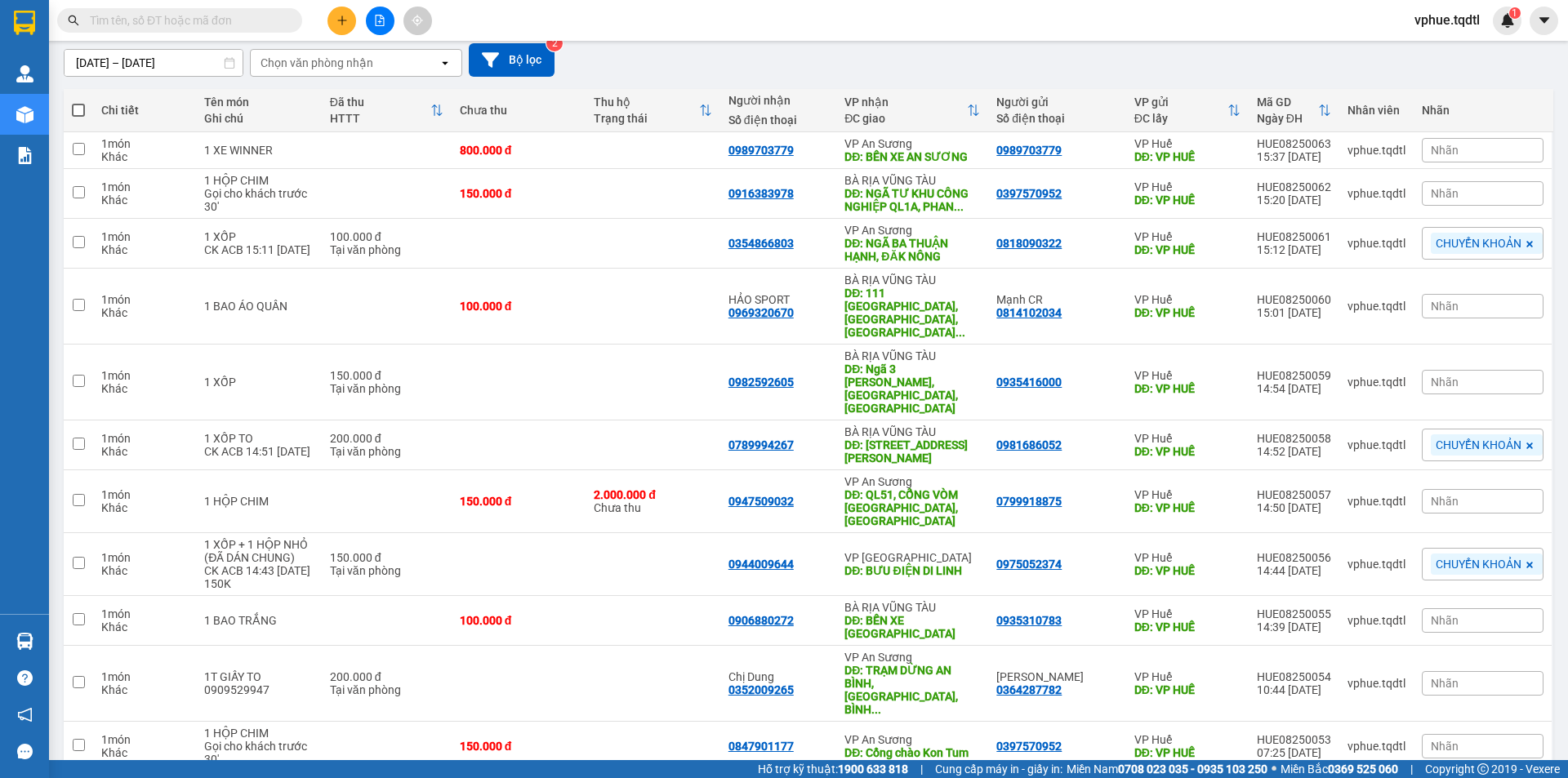
click at [346, 8] on button at bounding box center [341, 20] width 29 height 29
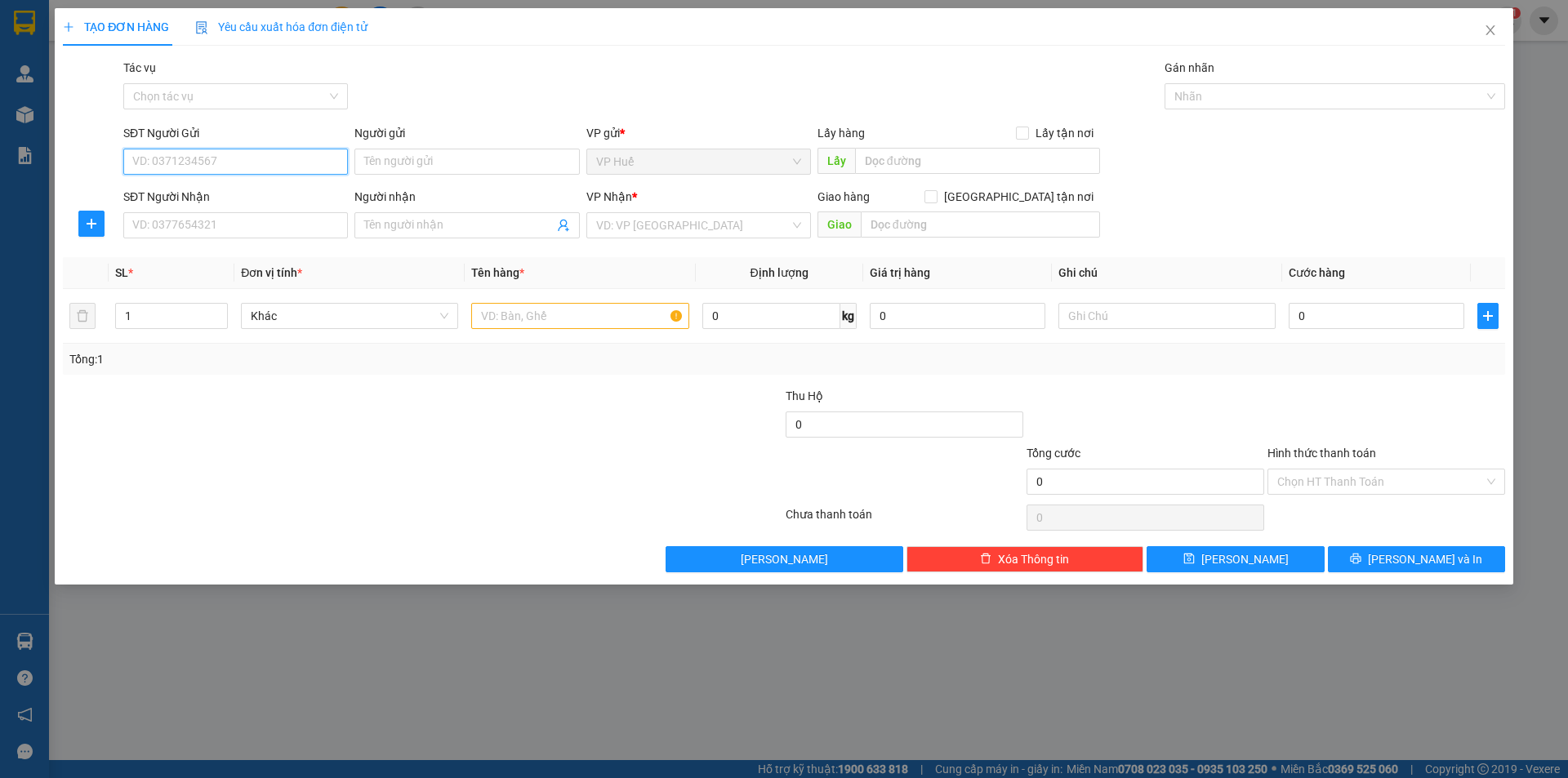
click at [322, 163] on input "SĐT Người Gửi" at bounding box center [235, 162] width 224 height 26
click at [216, 210] on div "SĐT Người Nhận" at bounding box center [235, 199] width 224 height 25
click at [225, 216] on input "SĐT Người Nhận" at bounding box center [235, 225] width 224 height 26
click at [960, 167] on input "text" at bounding box center [976, 161] width 245 height 26
click at [921, 234] on input "text" at bounding box center [980, 224] width 239 height 26
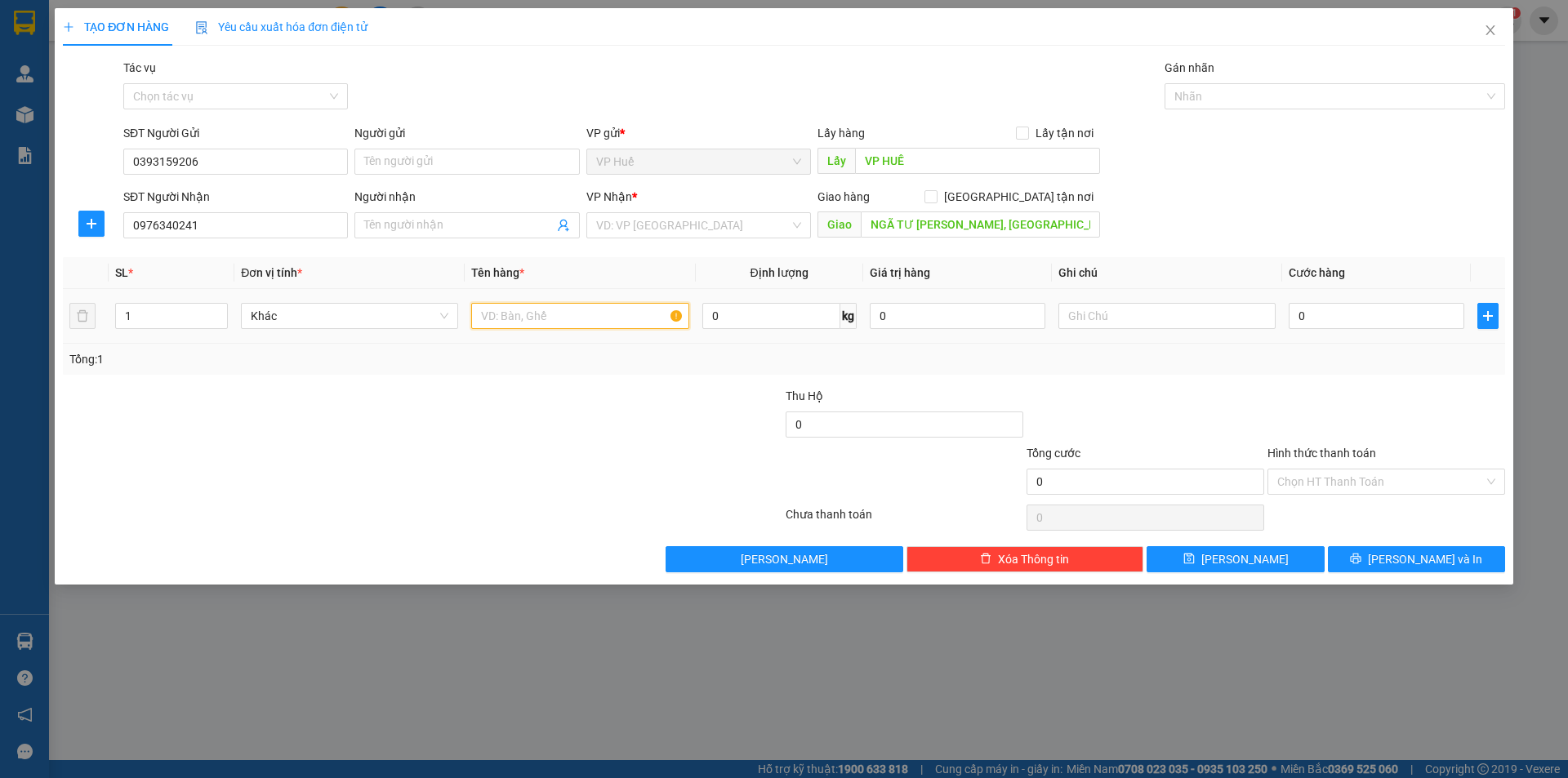
click at [565, 316] on input "text" at bounding box center [580, 316] width 217 height 26
click at [1334, 310] on input "0" at bounding box center [1376, 316] width 175 height 26
click at [1272, 365] on div "Tổng: 1" at bounding box center [784, 359] width 1429 height 18
drag, startPoint x: 667, startPoint y: 221, endPoint x: 660, endPoint y: 236, distance: 16.6
click at [669, 222] on input "search" at bounding box center [693, 225] width 194 height 25
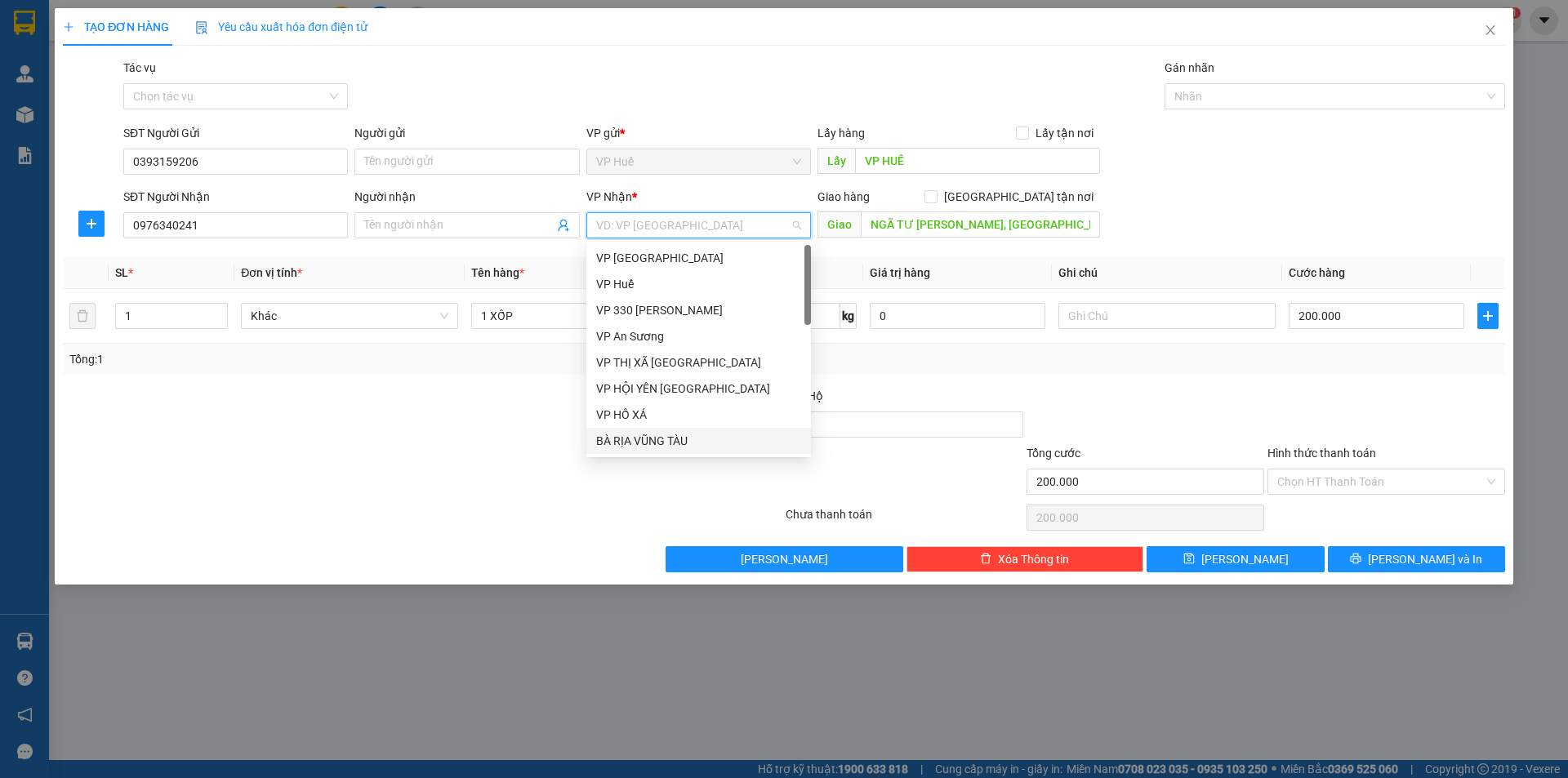
click at [664, 444] on div "BÀ RỊA VŨNG TÀU" at bounding box center [699, 440] width 205 height 18
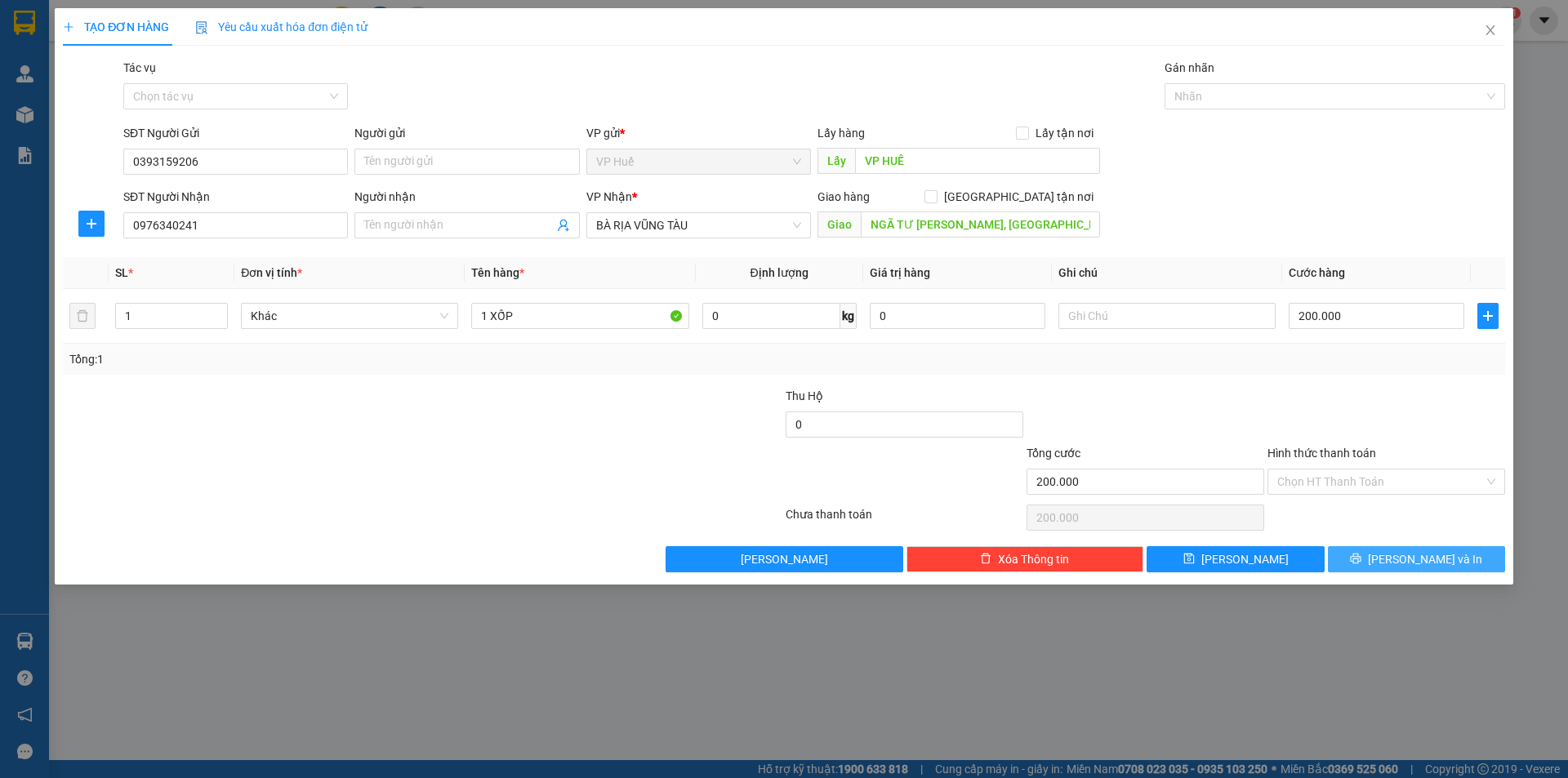
click at [1434, 563] on span "[PERSON_NAME] và In" at bounding box center [1425, 558] width 114 height 18
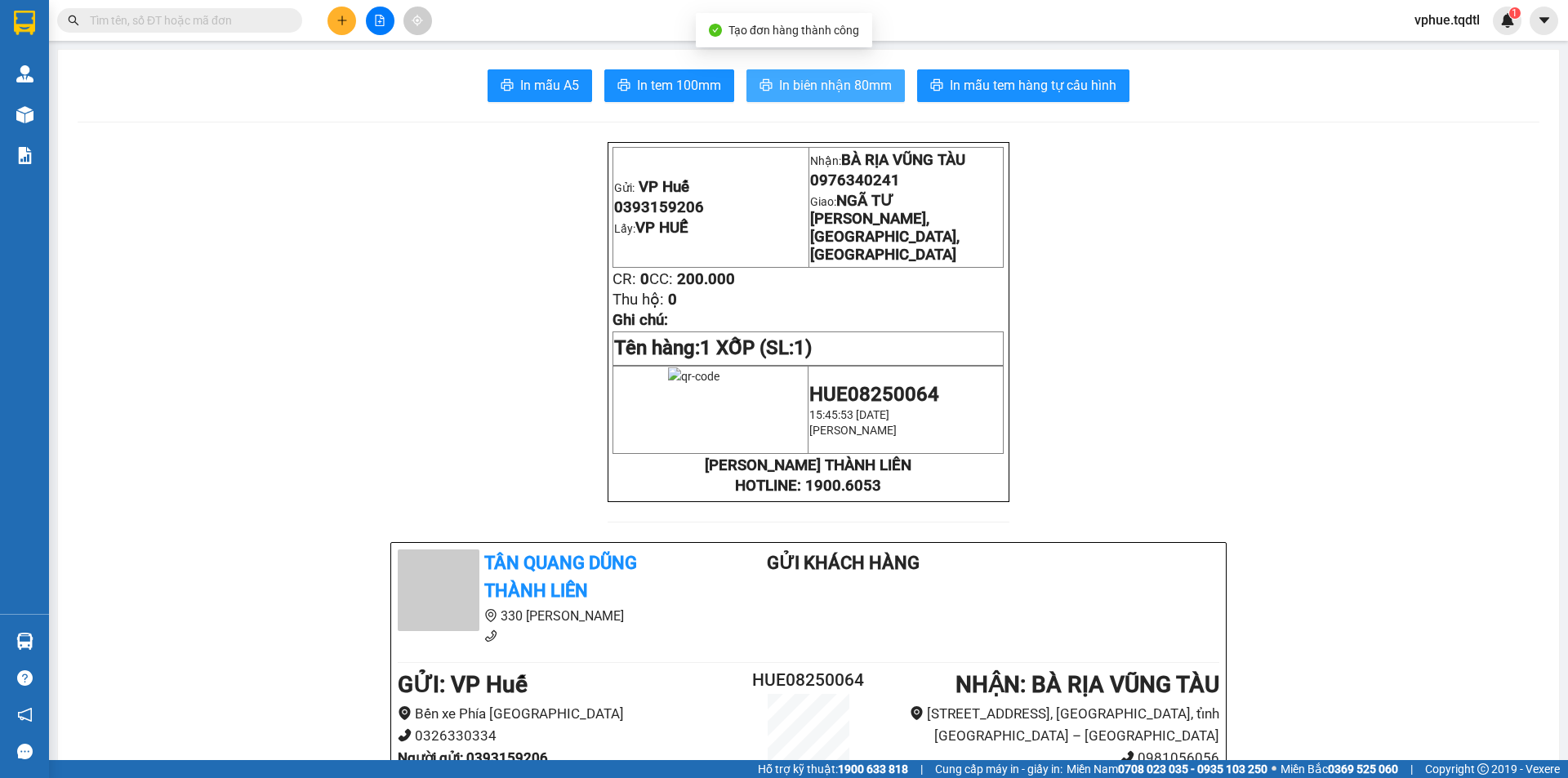
click at [805, 91] on span "In biên nhận 80mm" at bounding box center [835, 85] width 113 height 20
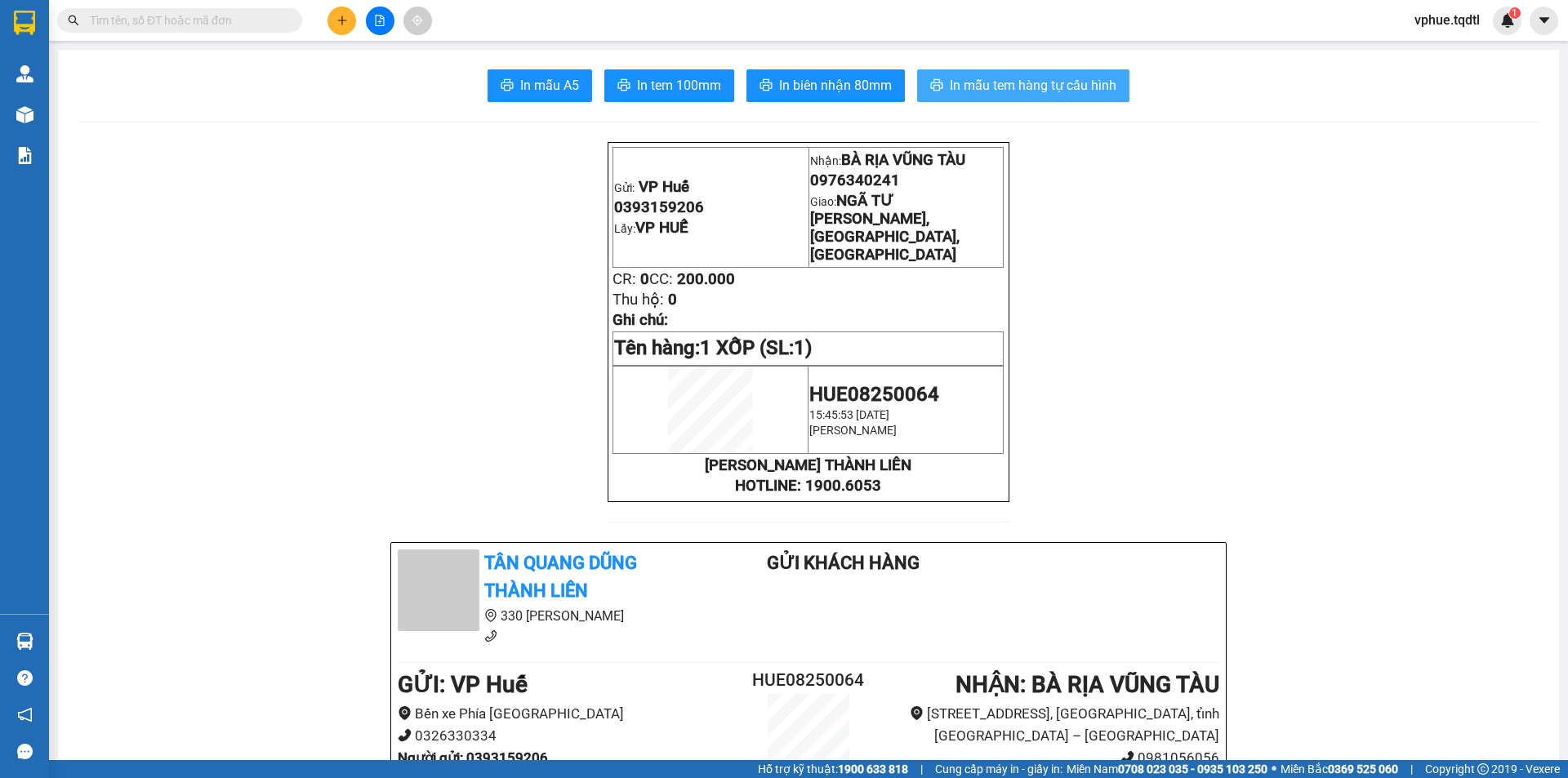
click at [1024, 101] on button "In mẫu tem hàng tự cấu hình" at bounding box center [1023, 85] width 212 height 32
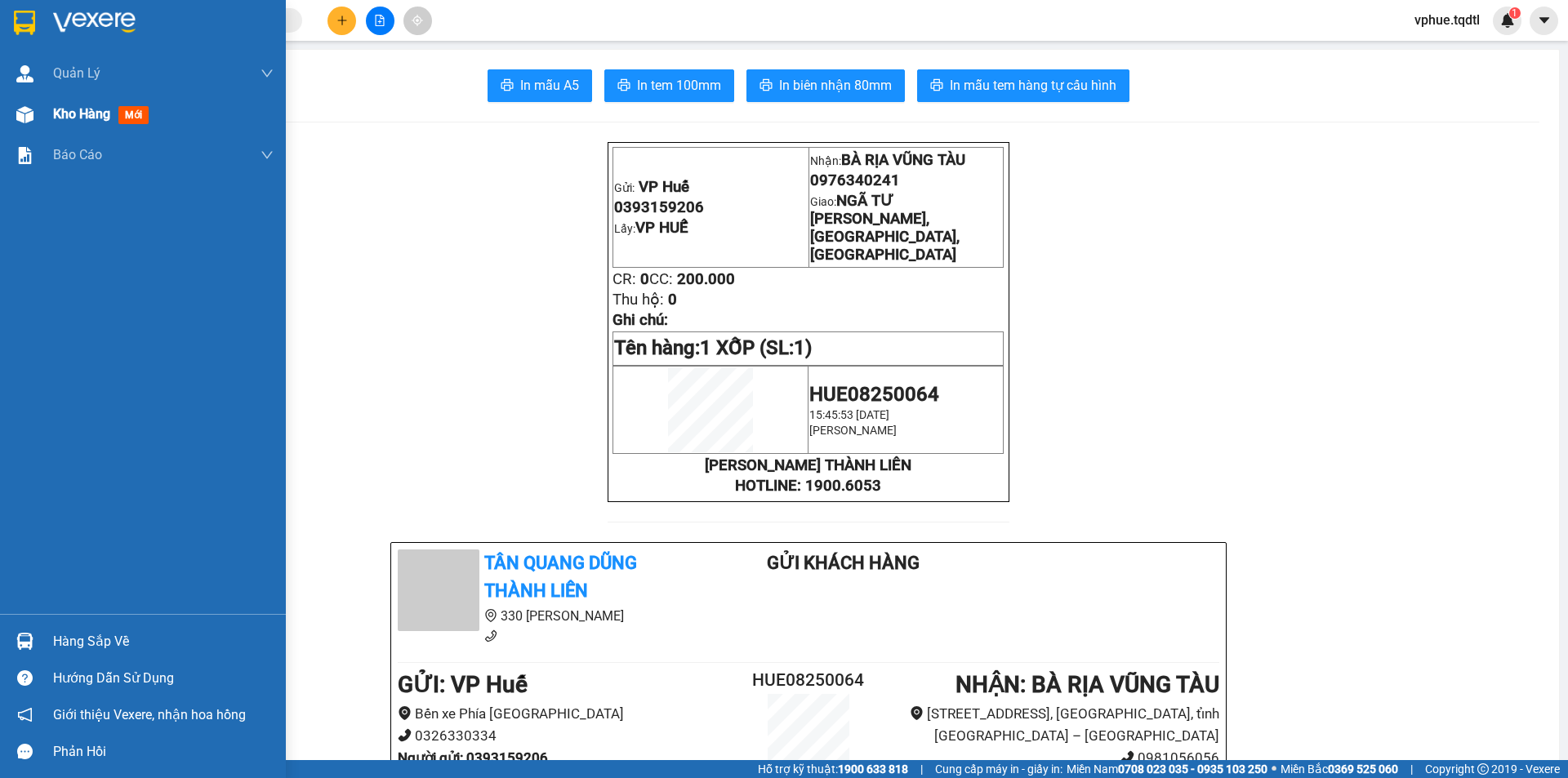
click at [39, 118] on div "Kho hàng mới" at bounding box center [143, 114] width 286 height 41
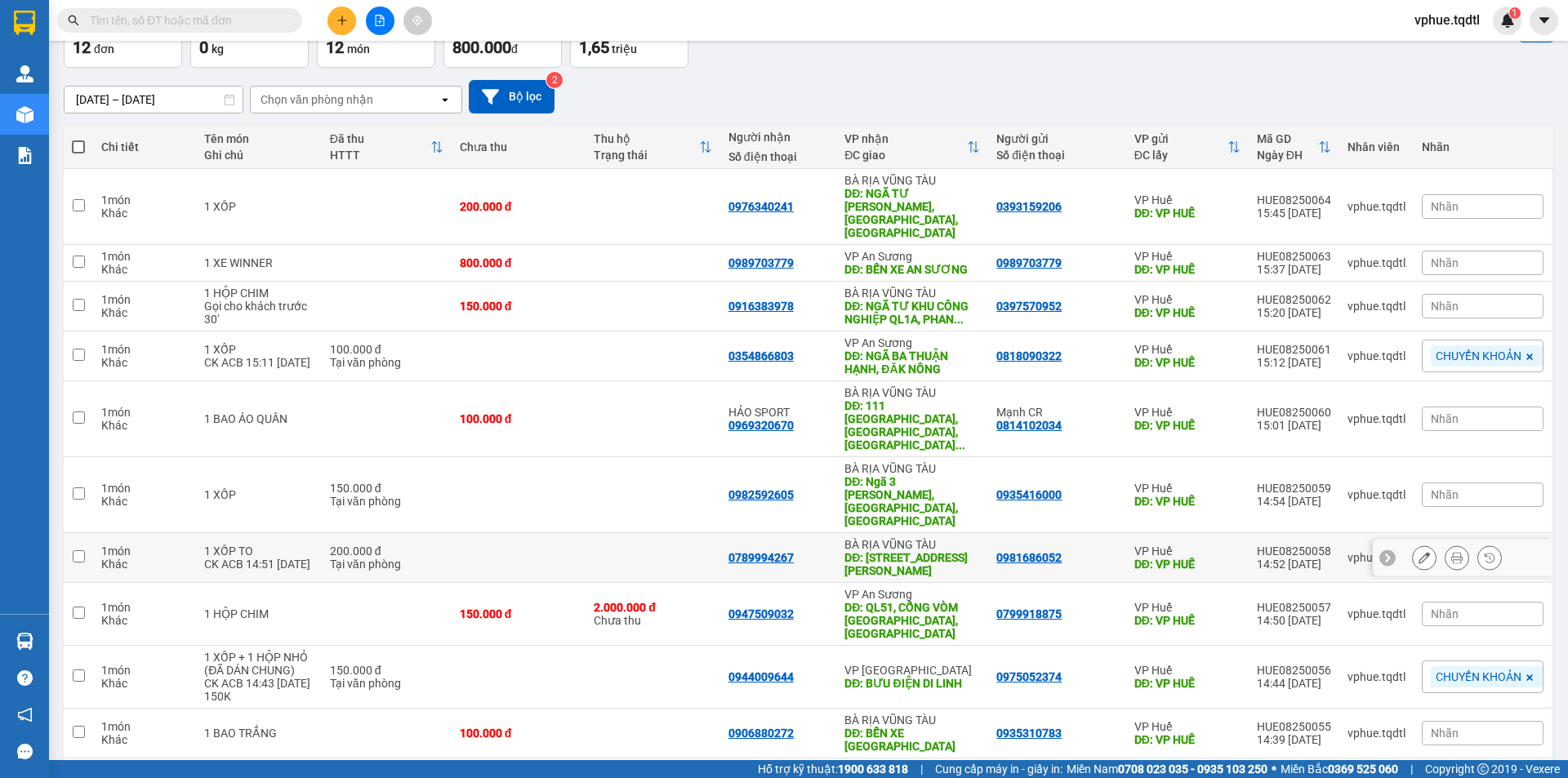
scroll to position [191, 0]
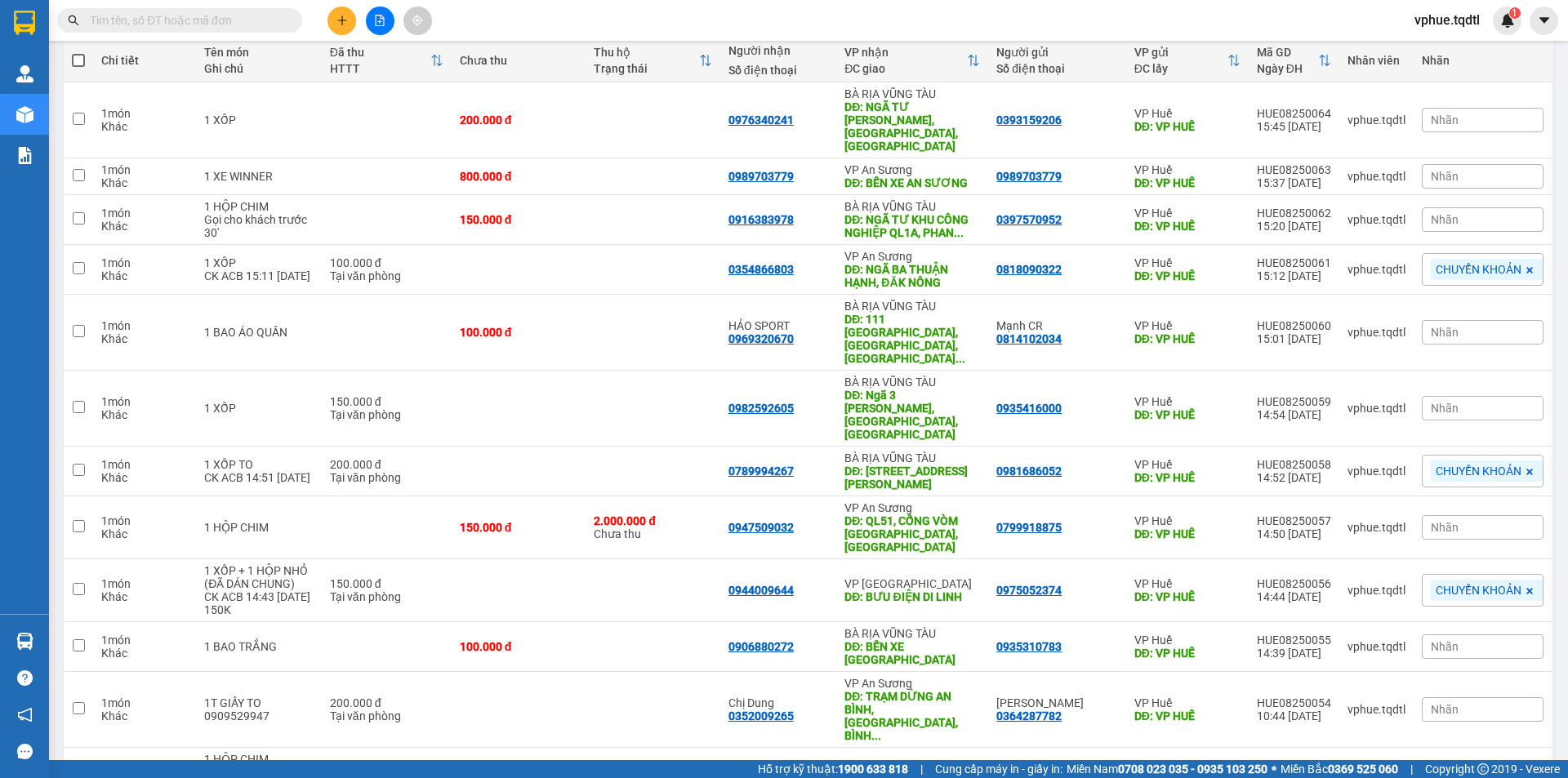
click at [1471, 685] on span "100 / trang" at bounding box center [1479, 684] width 62 height 17
click at [933, 112] on div "DĐ: NGÃ TƯ [PERSON_NAME], [GEOGRAPHIC_DATA], [GEOGRAPHIC_DATA]" at bounding box center [912, 126] width 136 height 53
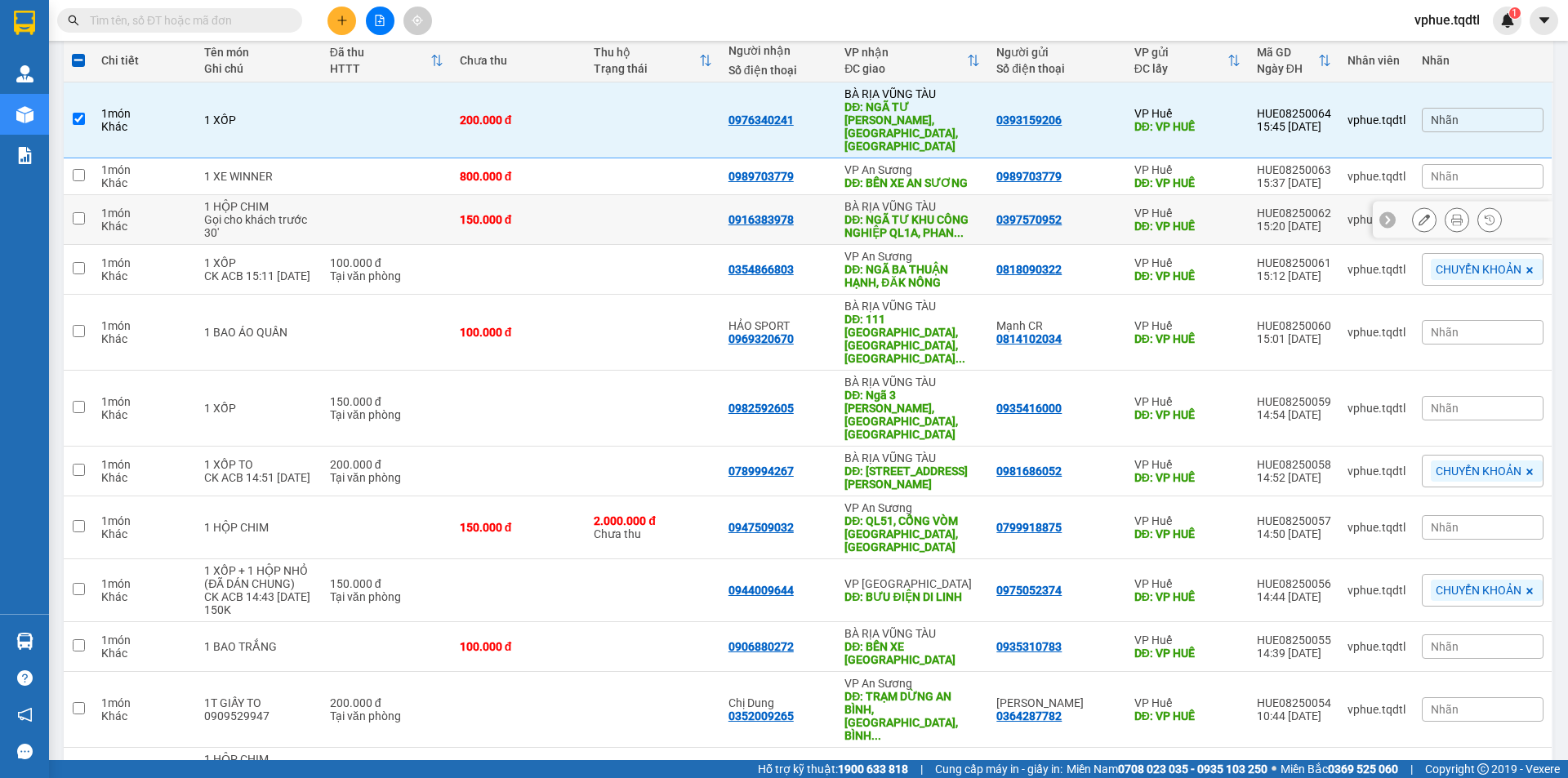
click at [919, 213] on div "DĐ: NGÃ TƯ KHU CÔNG NGHIỆP QL1A, PHAN ..." at bounding box center [912, 226] width 136 height 26
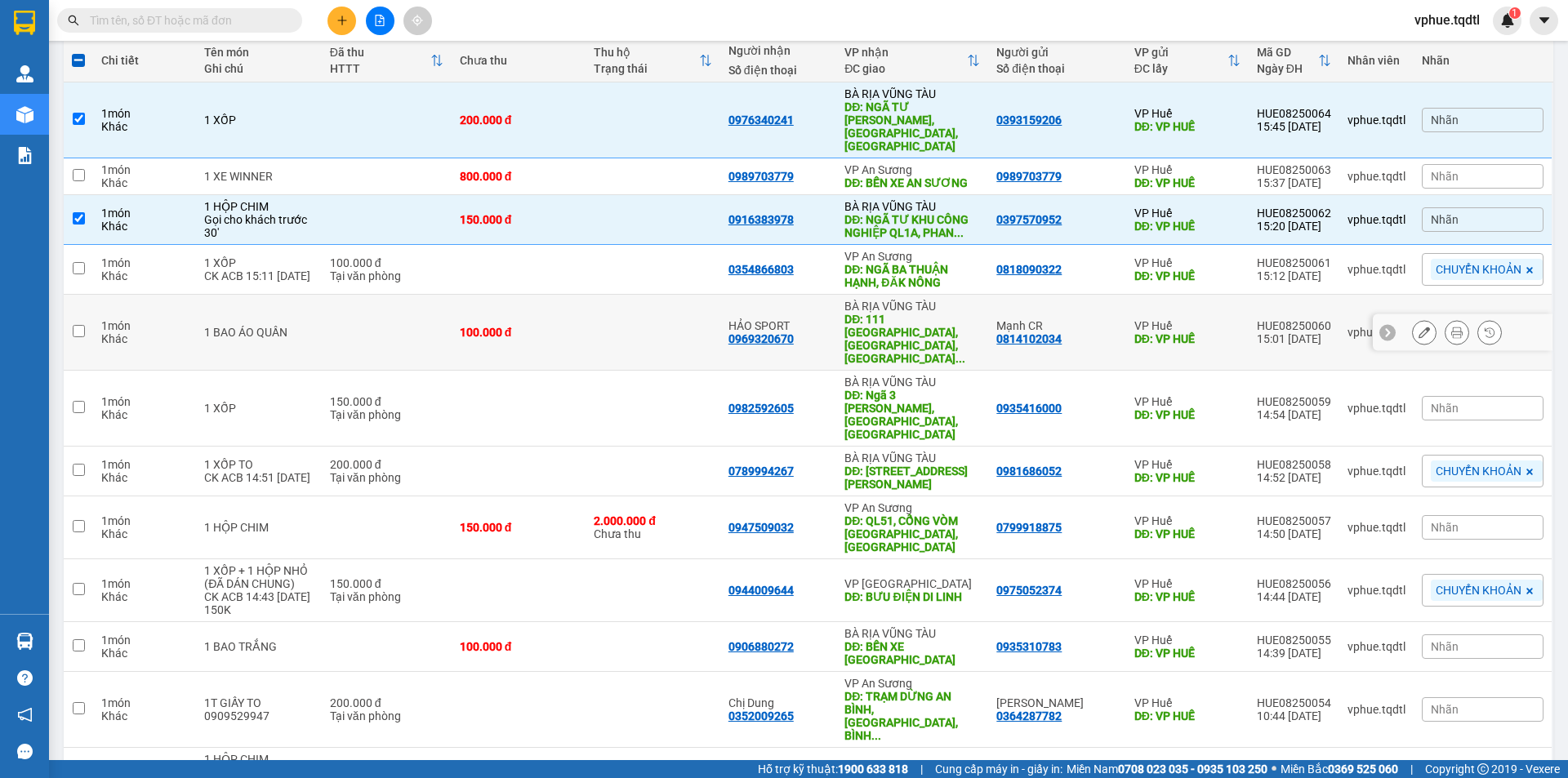
click at [928, 313] on div "DĐ: 111 [GEOGRAPHIC_DATA], [GEOGRAPHIC_DATA], [GEOGRAPHIC_DATA] ..." at bounding box center [912, 339] width 136 height 53
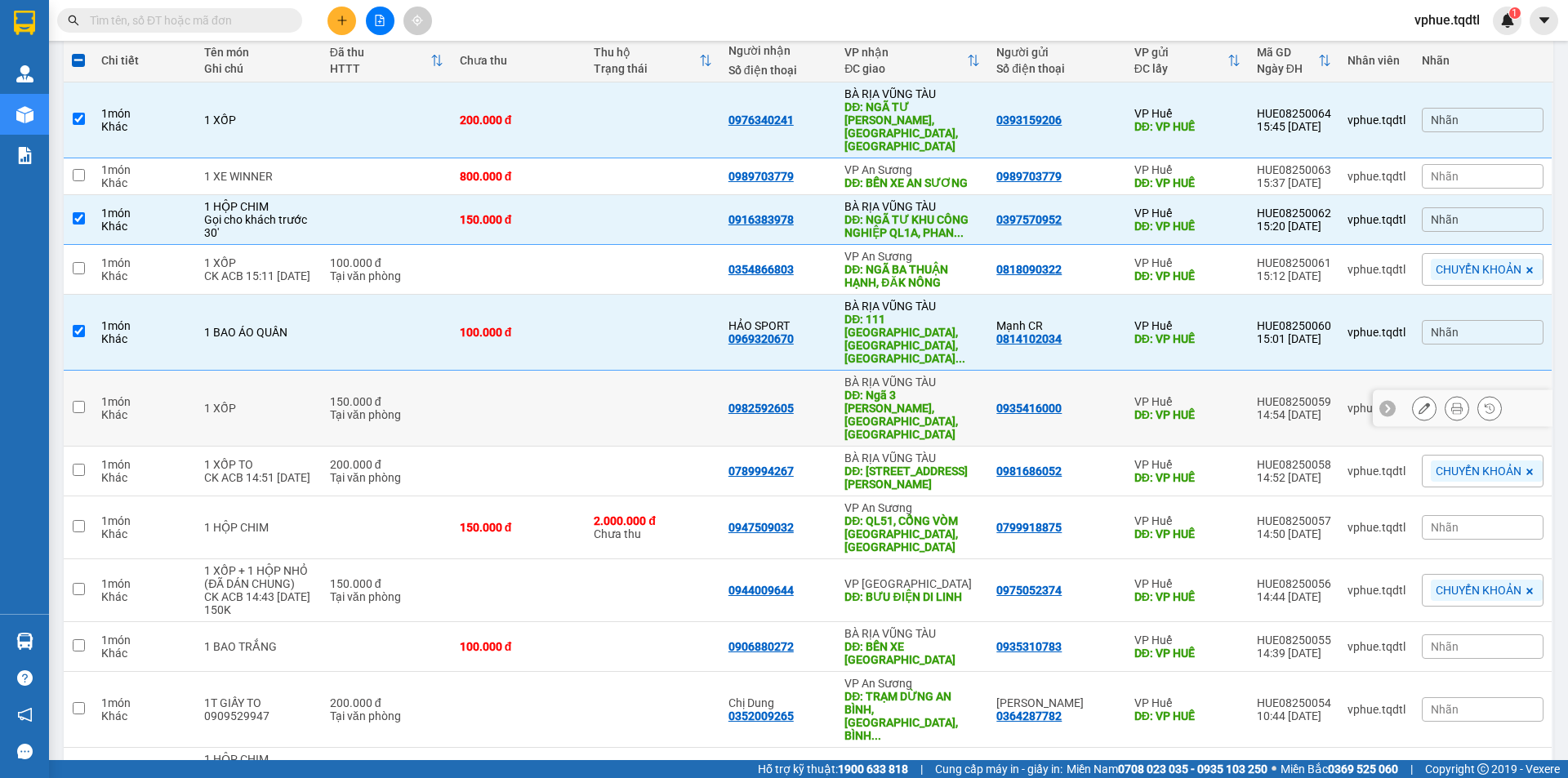
click at [939, 389] on div "DĐ: Ngã 3 [PERSON_NAME], [GEOGRAPHIC_DATA], [GEOGRAPHIC_DATA]" at bounding box center [912, 414] width 136 height 53
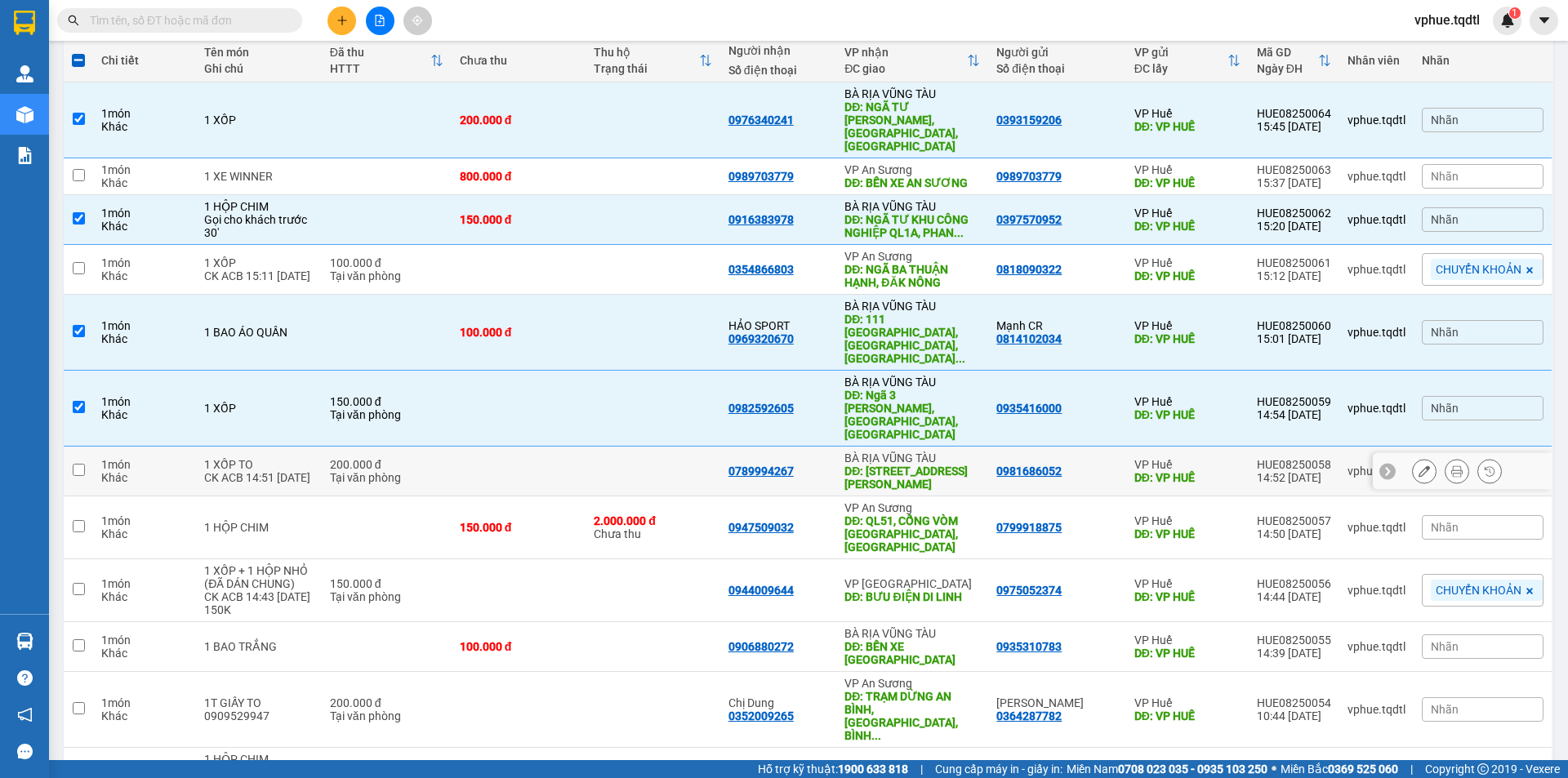
click at [937, 464] on div "DĐ: [STREET_ADDRESS][PERSON_NAME]" at bounding box center [912, 477] width 136 height 26
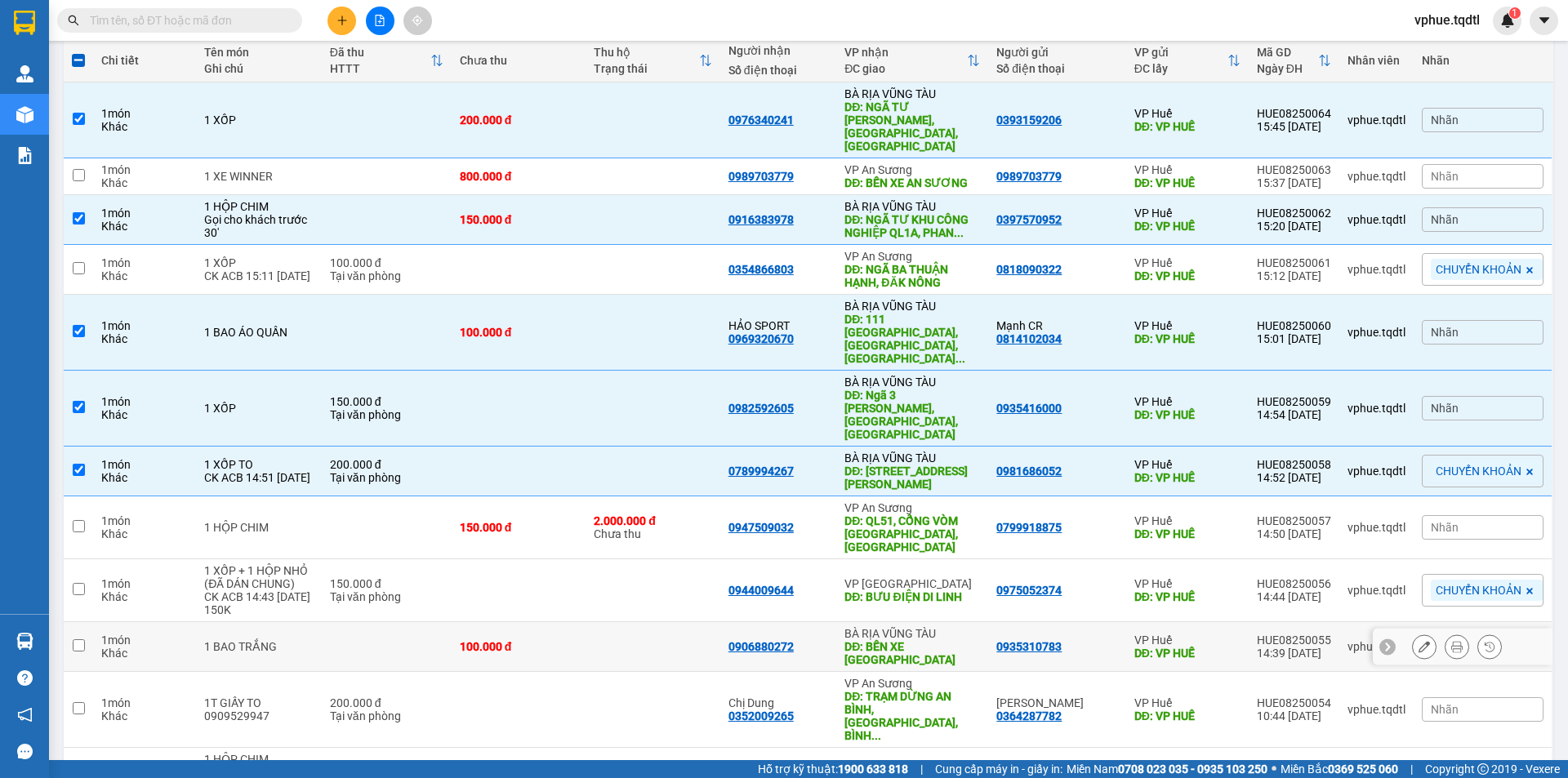
drag, startPoint x: 928, startPoint y: 566, endPoint x: 931, endPoint y: 557, distance: 9.5
click at [929, 640] on div "DĐ: BẾN XE [GEOGRAPHIC_DATA]" at bounding box center [912, 653] width 136 height 26
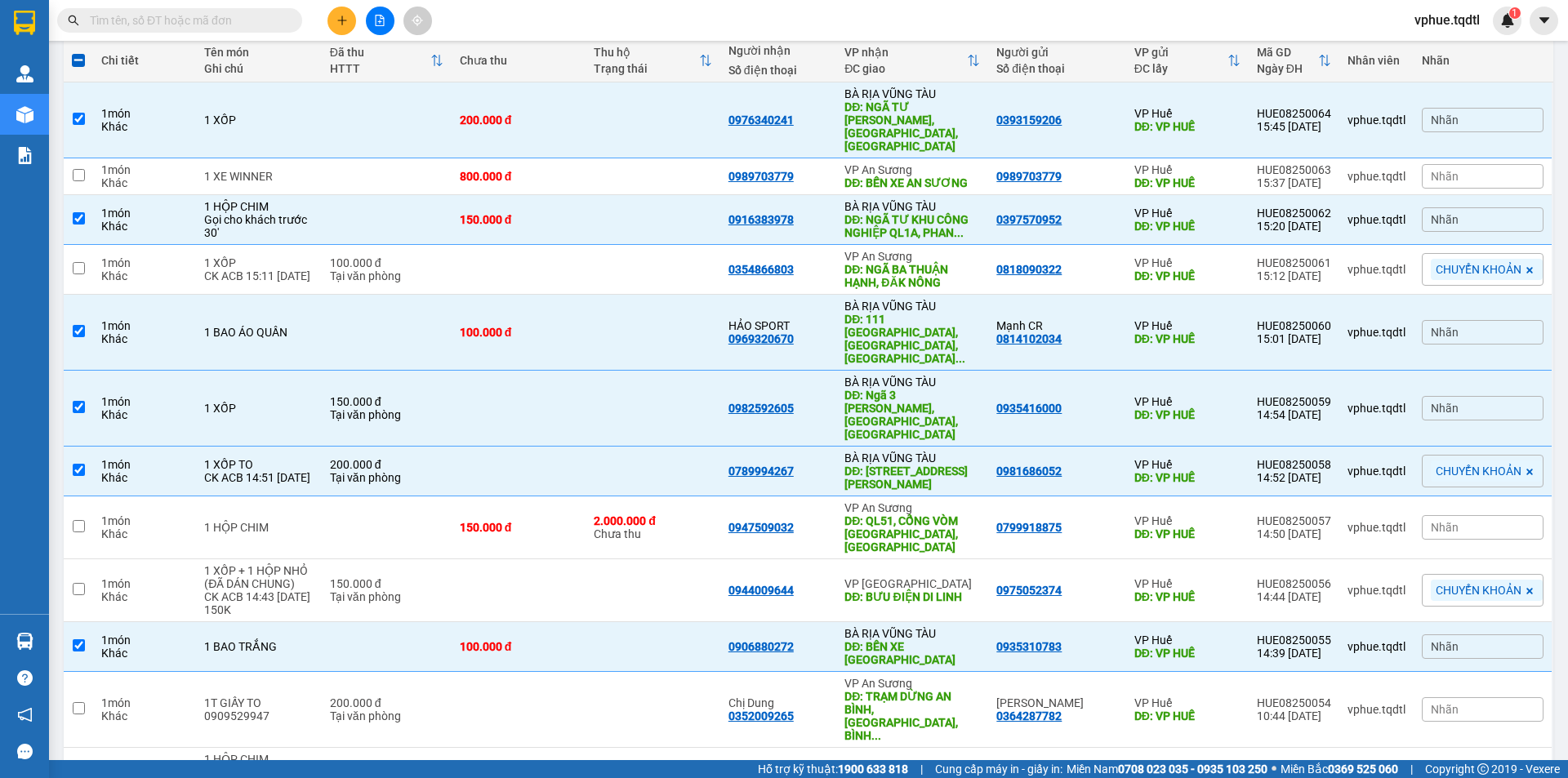
click at [1477, 693] on div "100 / trang" at bounding box center [1485, 684] width 98 height 30
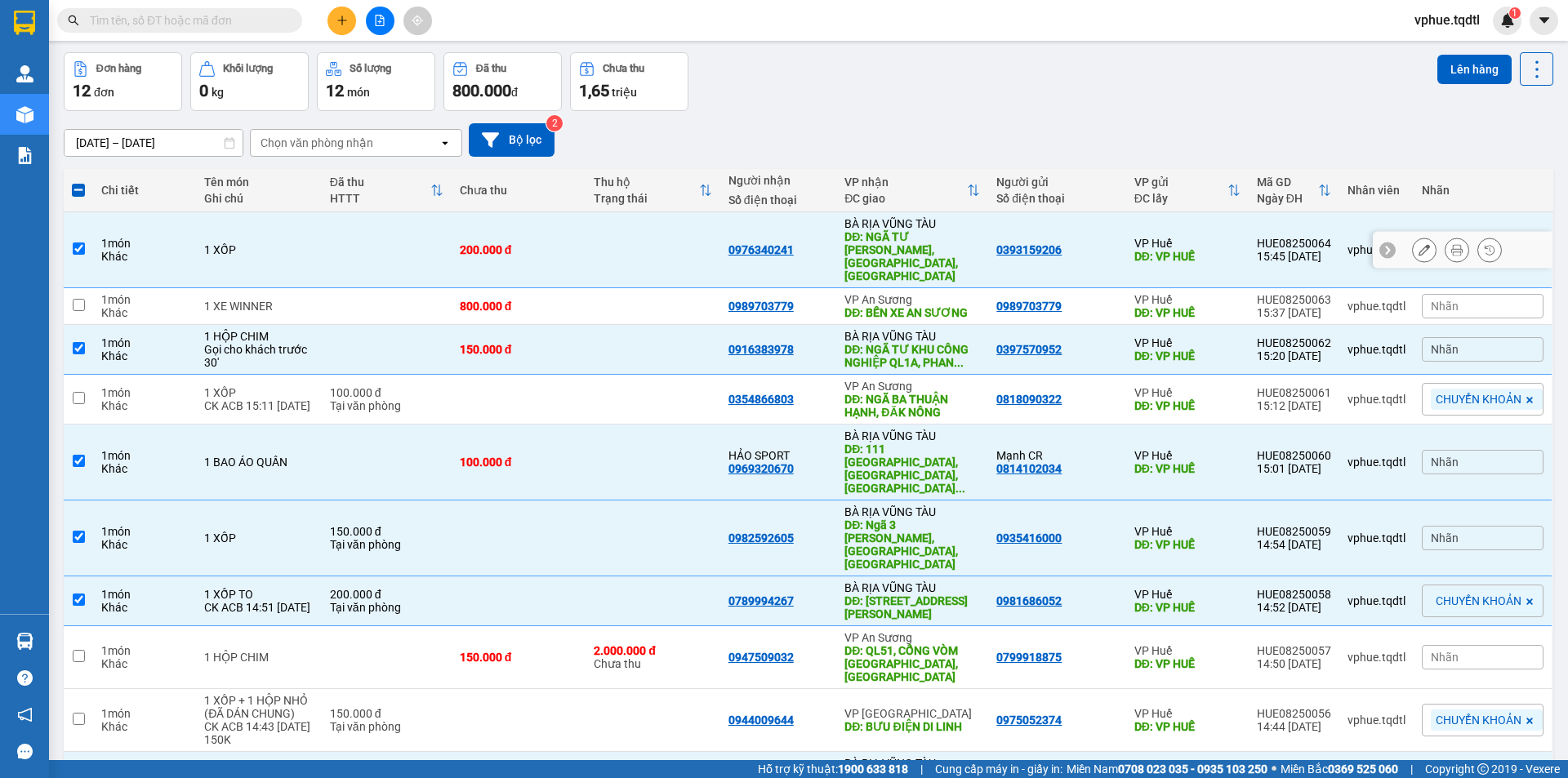
scroll to position [0, 0]
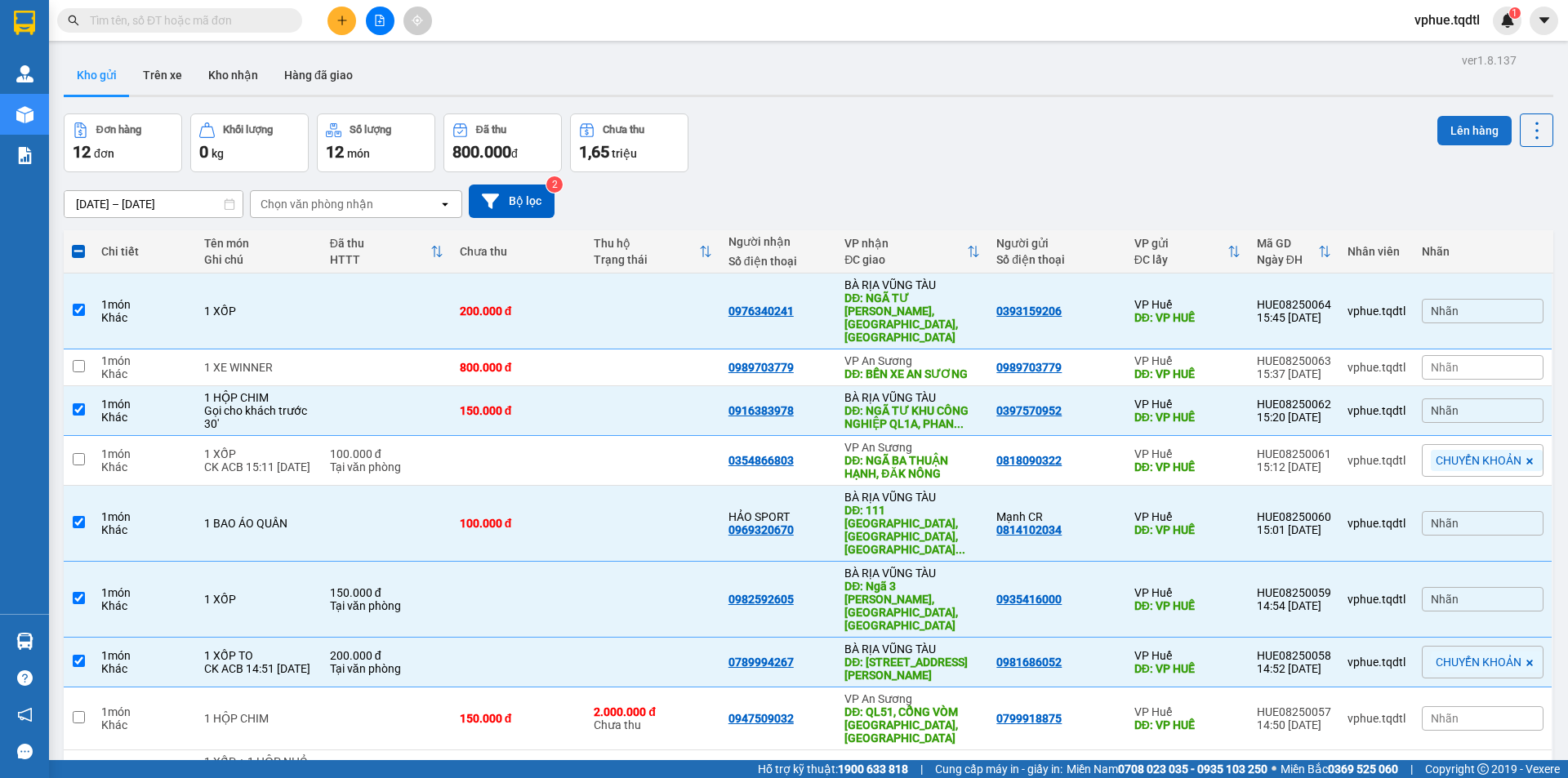
click at [1449, 126] on button "Lên hàng" at bounding box center [1474, 131] width 75 height 30
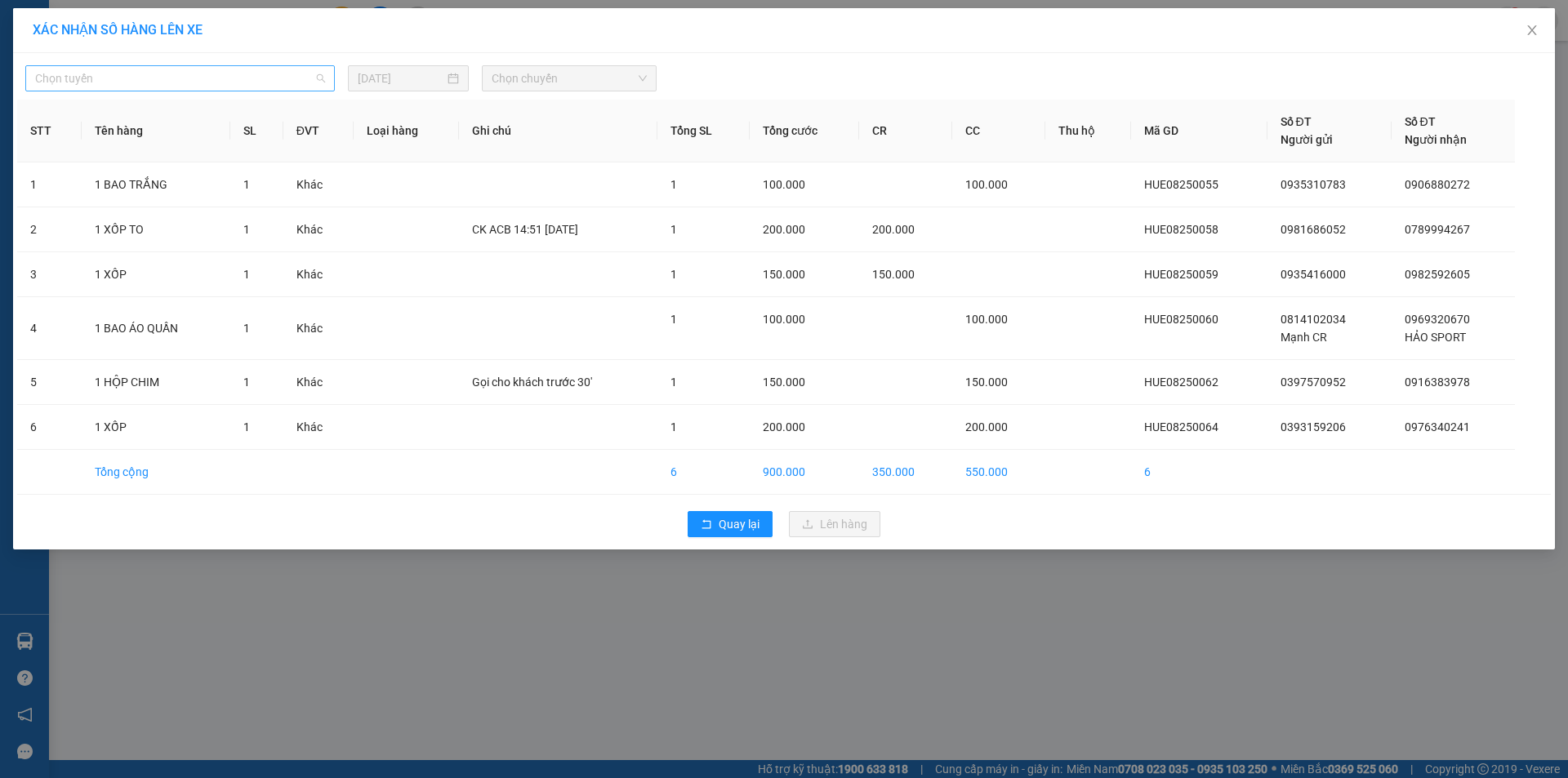
click at [239, 67] on span "Chọn tuyến" at bounding box center [180, 78] width 290 height 25
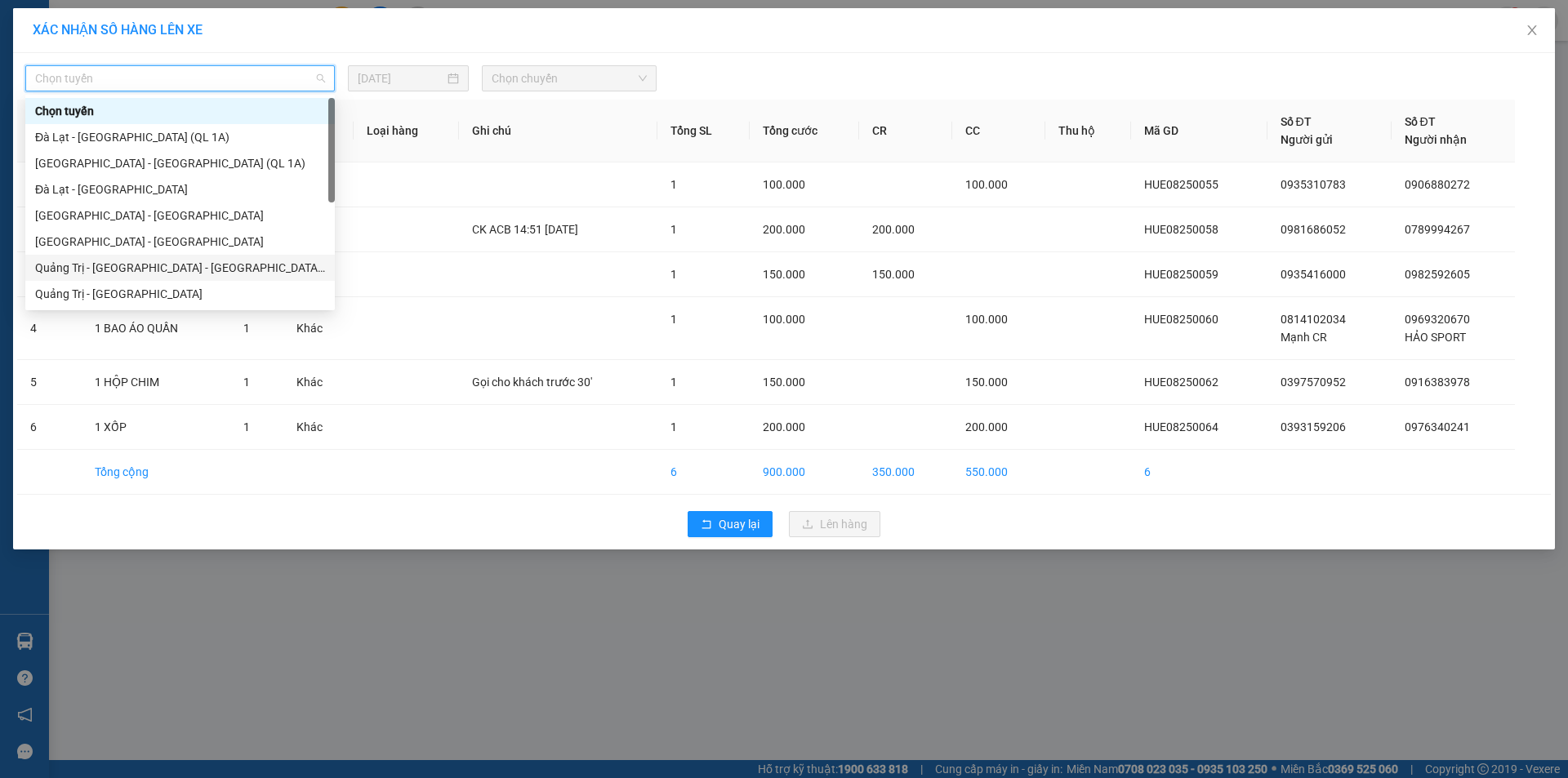
click at [268, 265] on div "Quảng Trị - [GEOGRAPHIC_DATA] - [GEOGRAPHIC_DATA] - [GEOGRAPHIC_DATA]" at bounding box center [180, 267] width 290 height 18
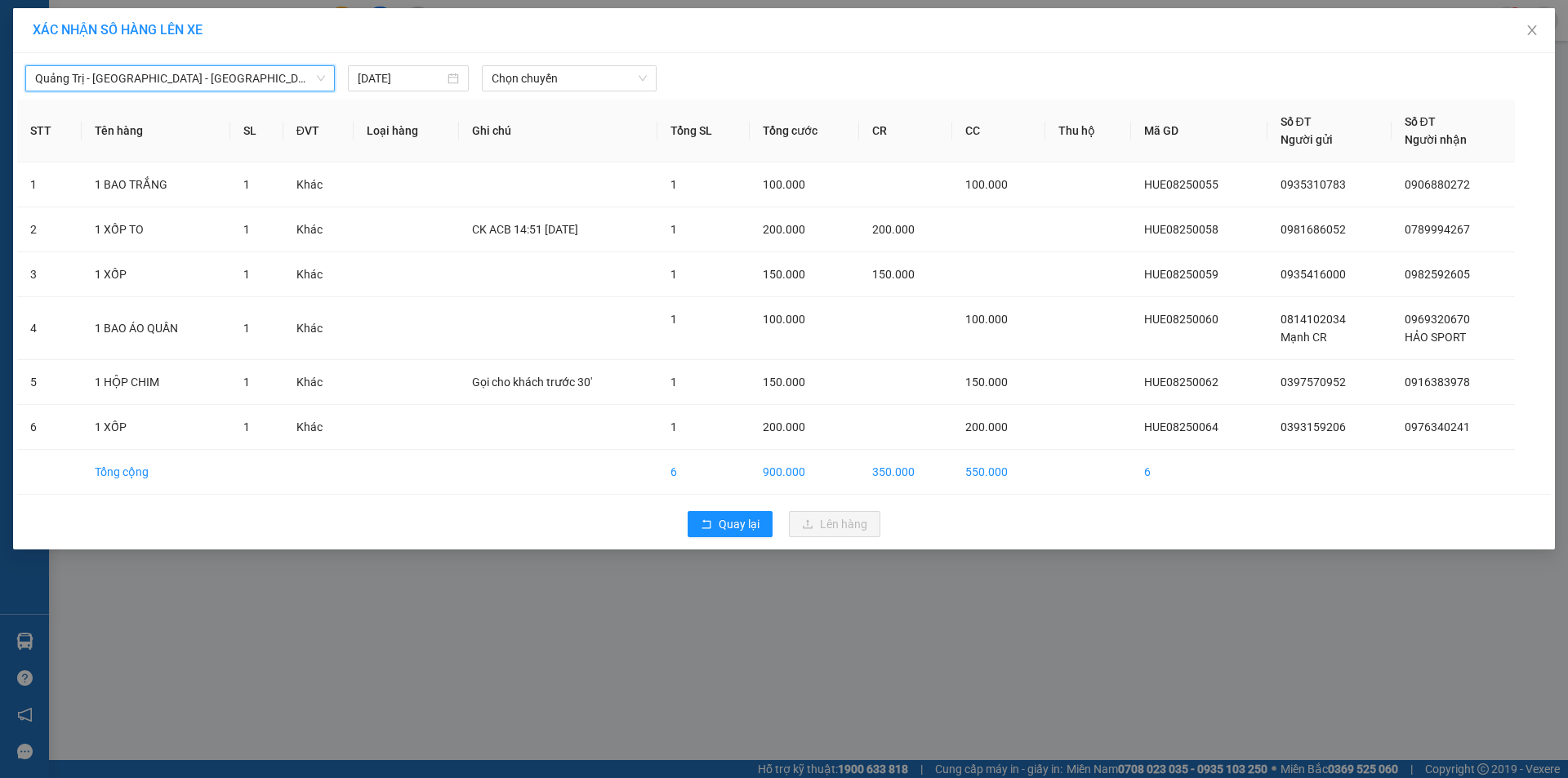
click at [508, 97] on div "Quảng Trị - Huế - Đà Nẵng - Vũng Tàu Quảng Trị - Huế - Đà Nẵng - Vũng Tàu 11/08…" at bounding box center [784, 302] width 1541 height 497
click at [580, 79] on span "Chọn chuyến" at bounding box center [569, 78] width 155 height 25
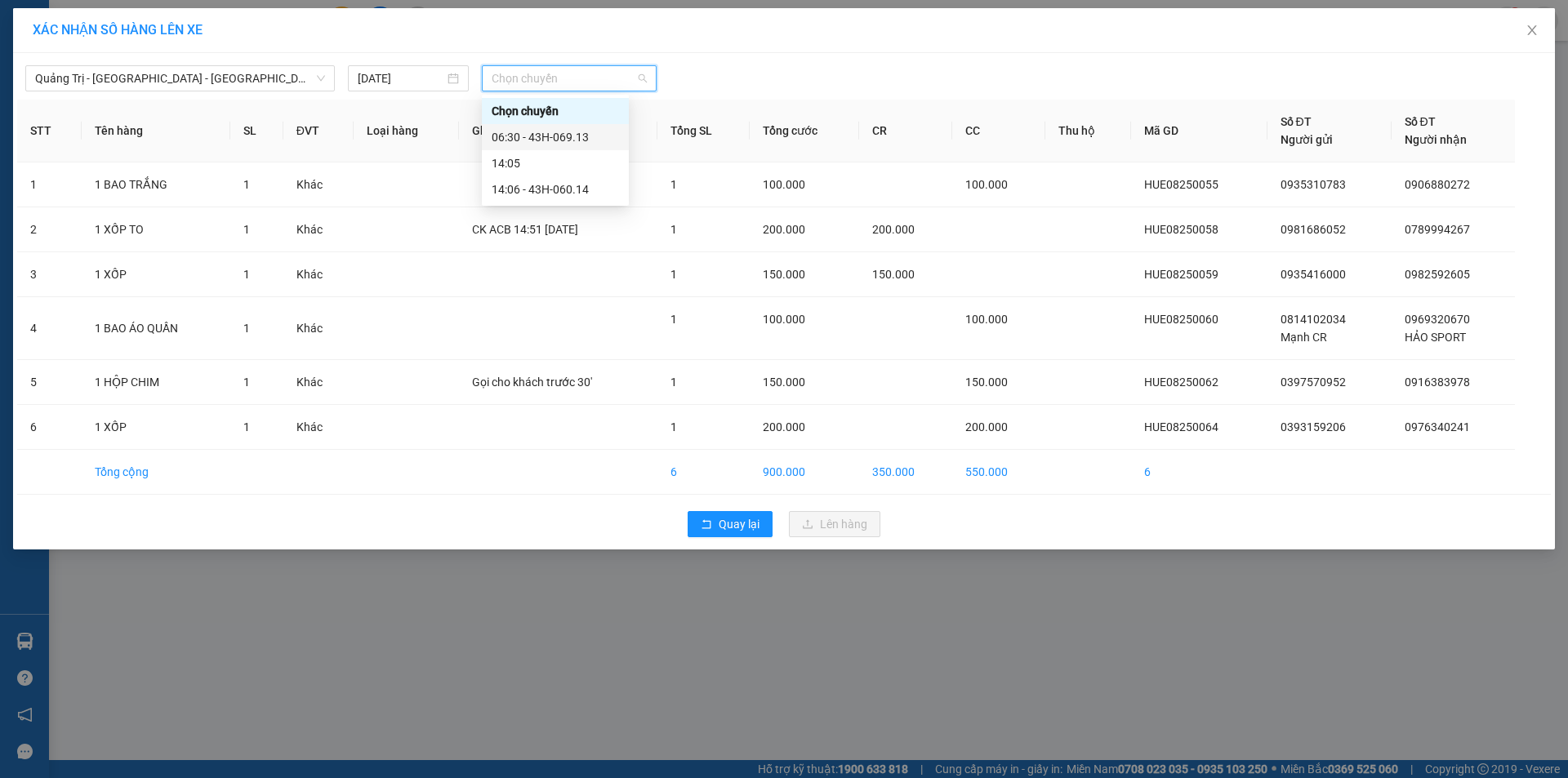
click at [794, 54] on div "Quảng Trị - Huế - Đà Nẵng - Vũng Tàu 11/08/2025 Chọn chuyến STT Tên hàng SL ĐVT…" at bounding box center [784, 302] width 1541 height 497
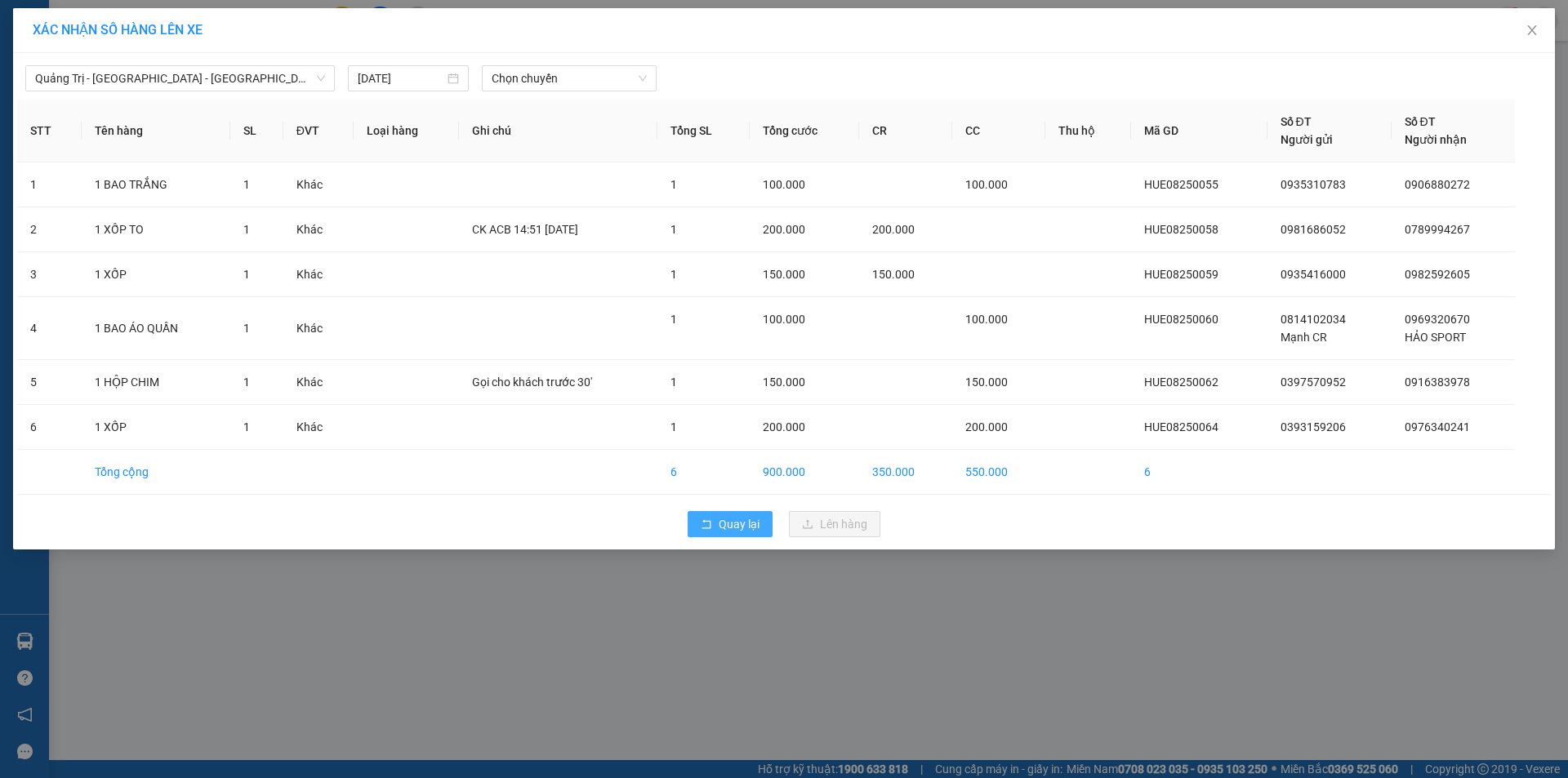
click at [728, 520] on span "Quay lại" at bounding box center [739, 523] width 41 height 18
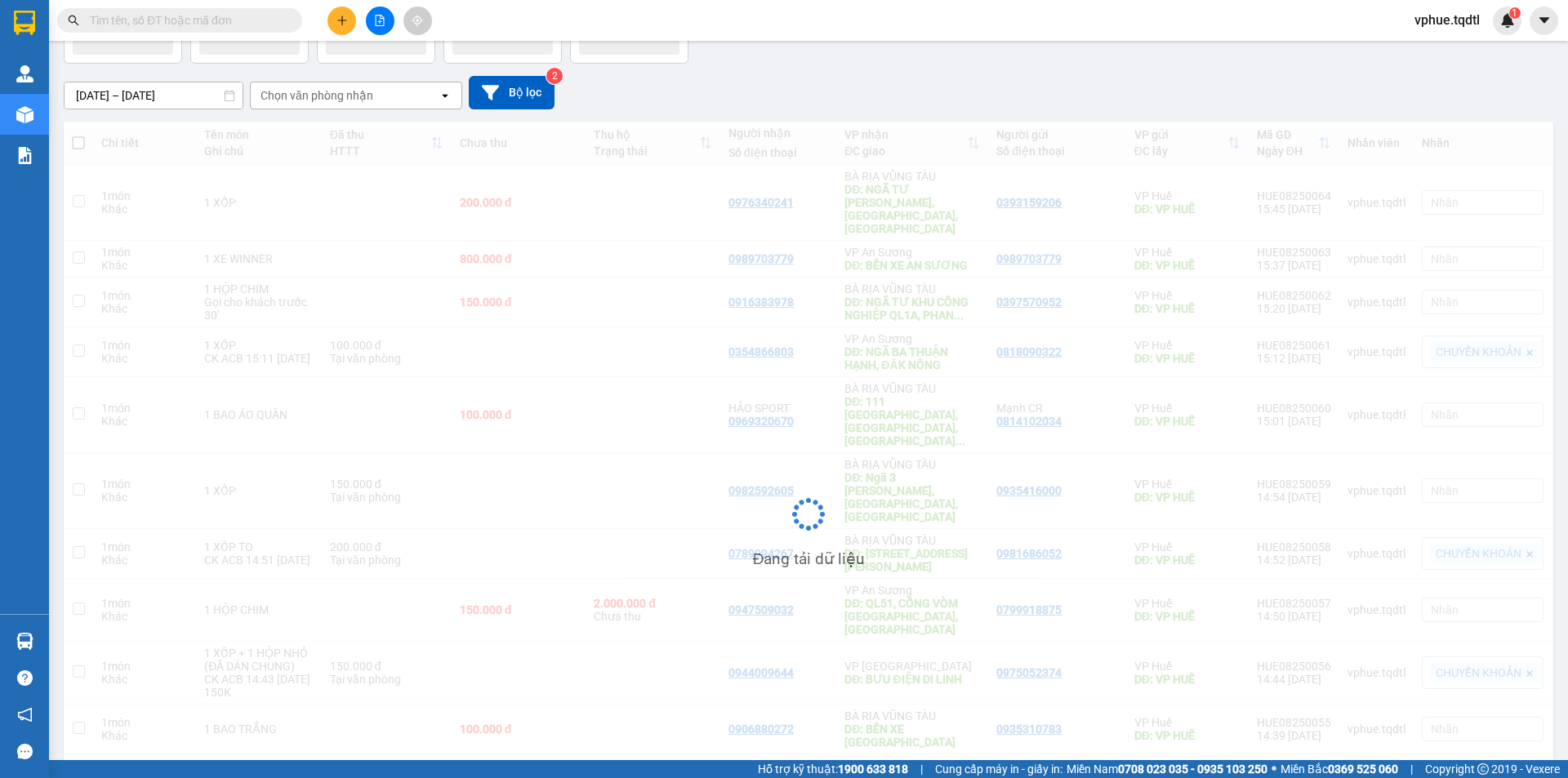
scroll to position [191, 0]
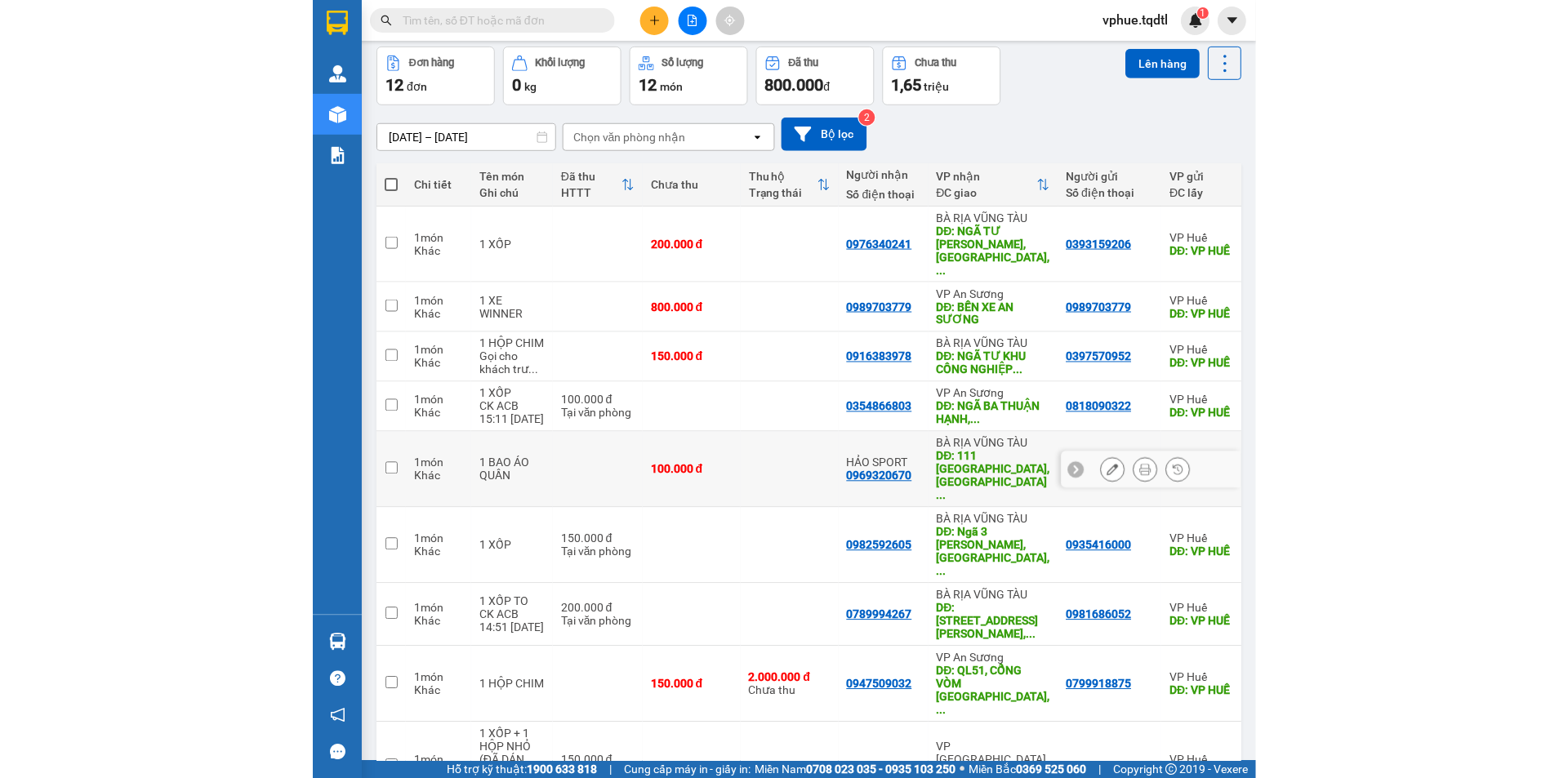
scroll to position [236, 0]
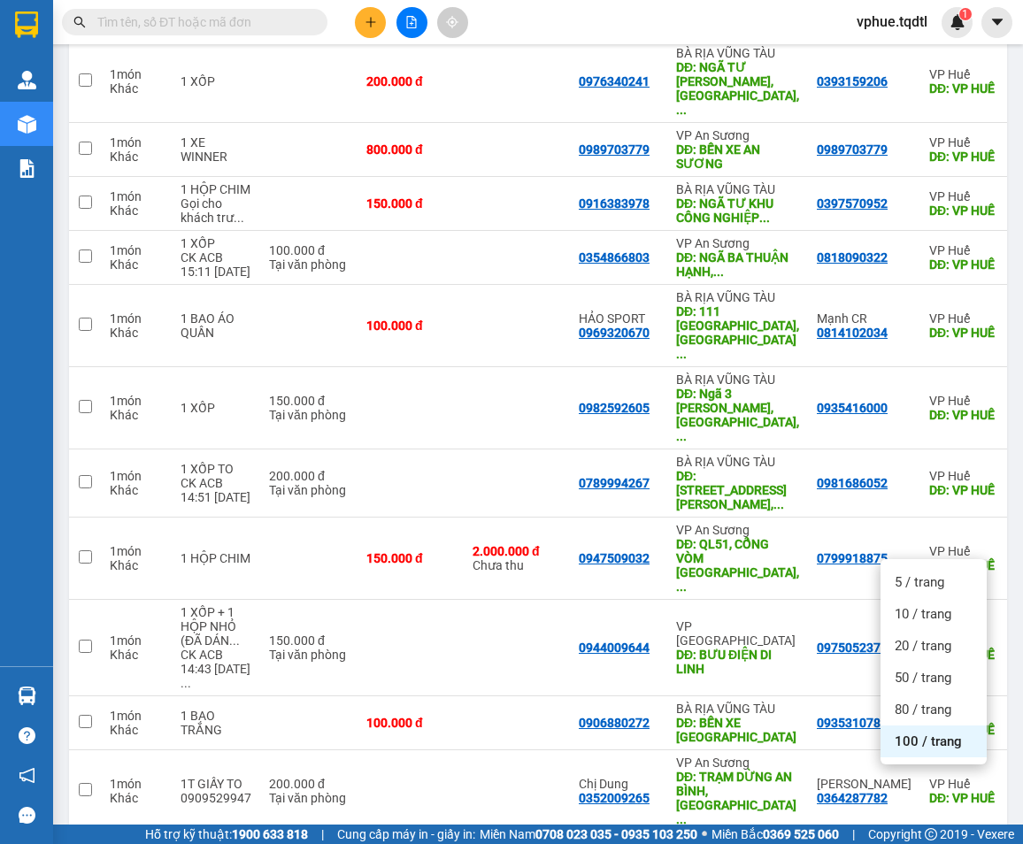
click at [922, 741] on span "100 / trang" at bounding box center [927, 742] width 67 height 18
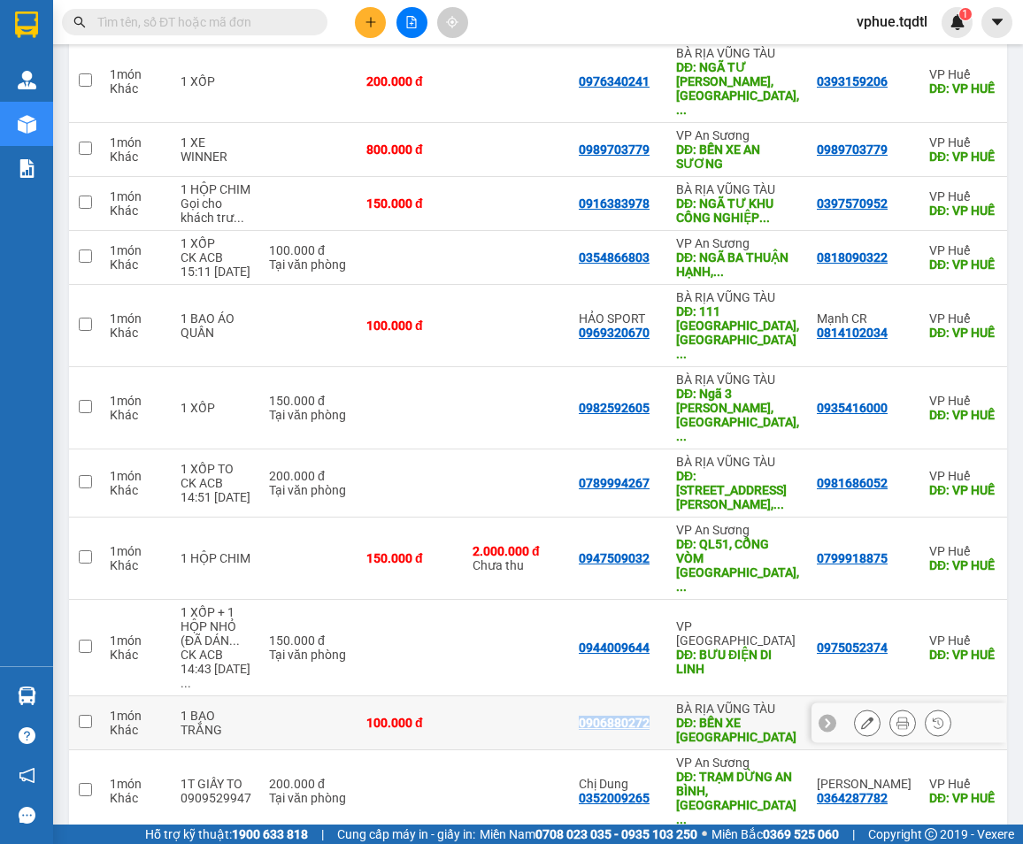
drag, startPoint x: 573, startPoint y: 601, endPoint x: 641, endPoint y: 600, distance: 68.1
click at [641, 696] on td "0906880272" at bounding box center [618, 723] width 97 height 54
checkbox input "true"
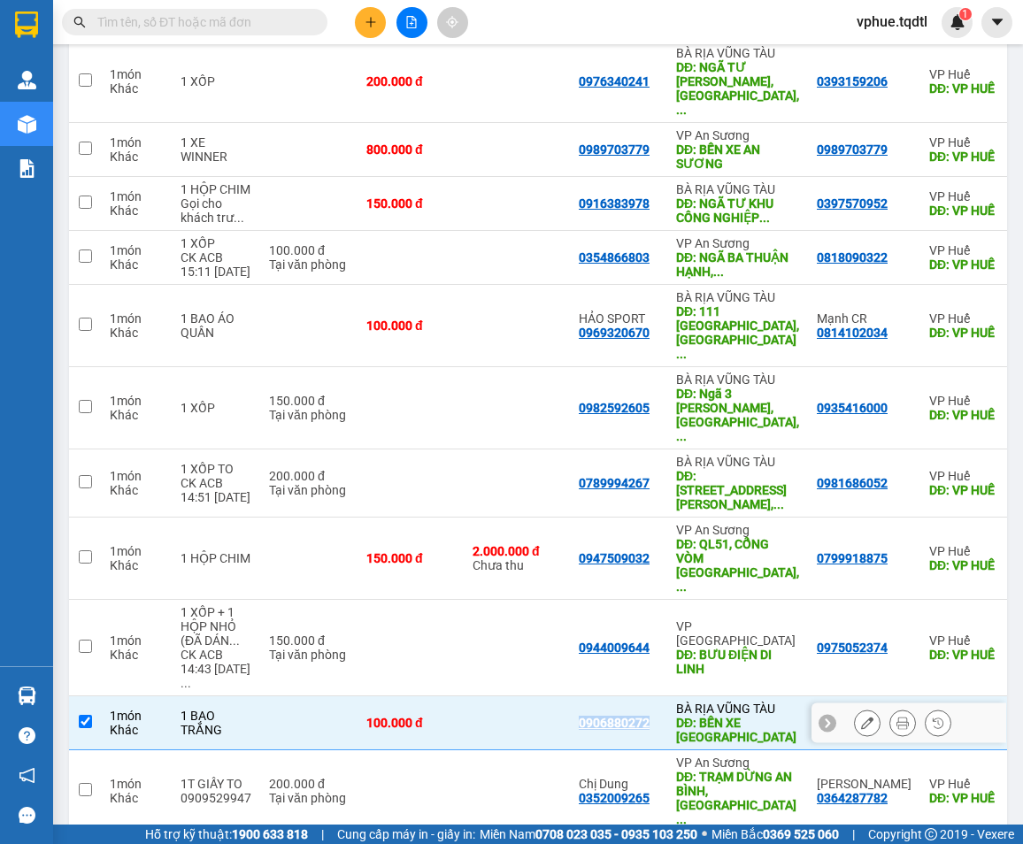
copy div "0906880272"
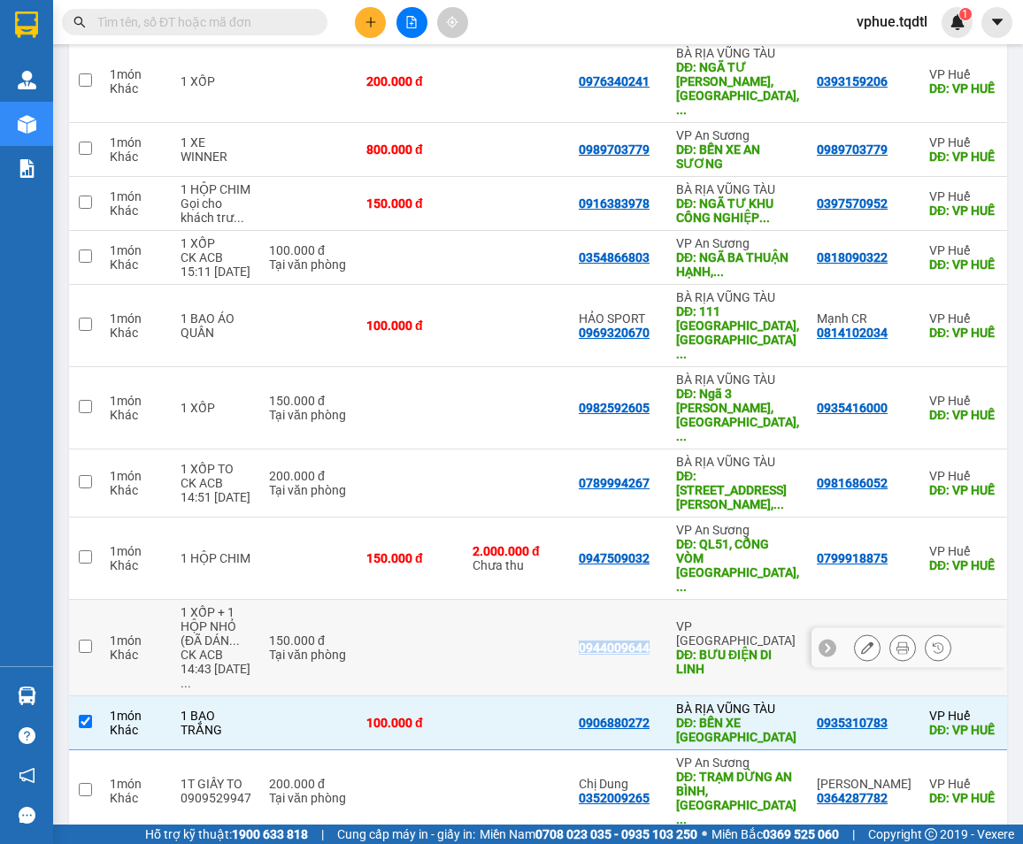
drag, startPoint x: 571, startPoint y: 524, endPoint x: 642, endPoint y: 526, distance: 71.7
click at [642, 600] on td "0944009644" at bounding box center [618, 648] width 97 height 96
checkbox input "true"
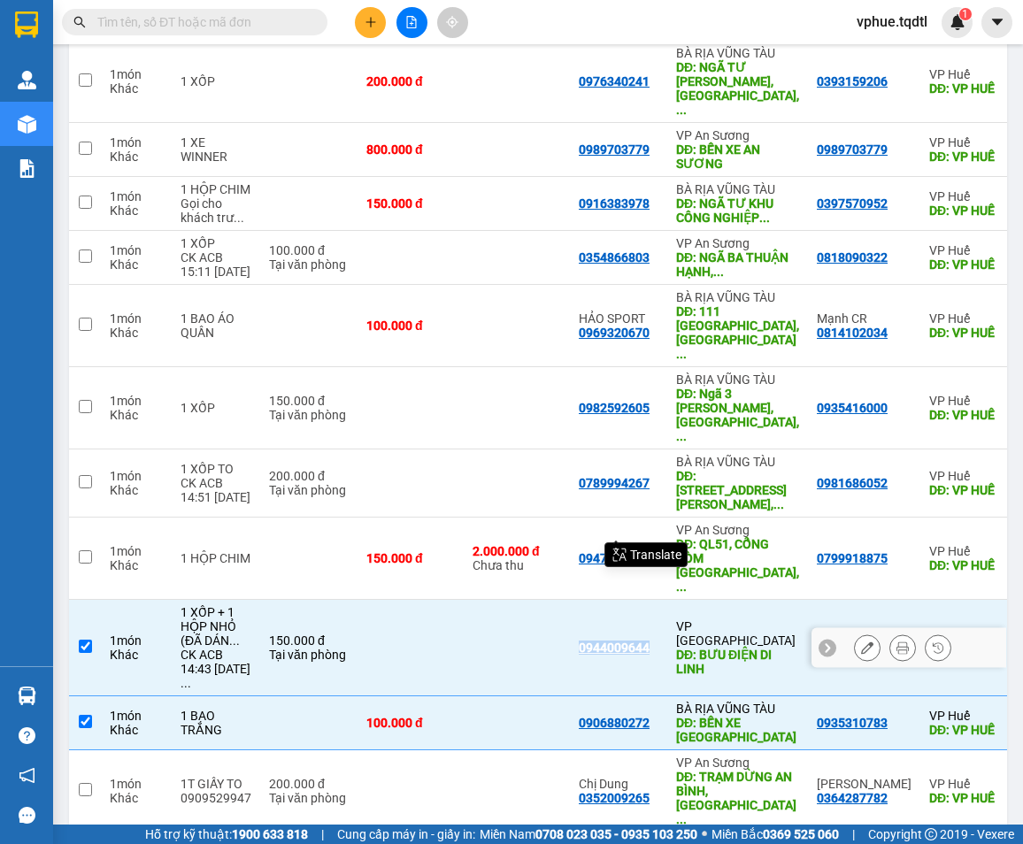
copy div "0944009644"
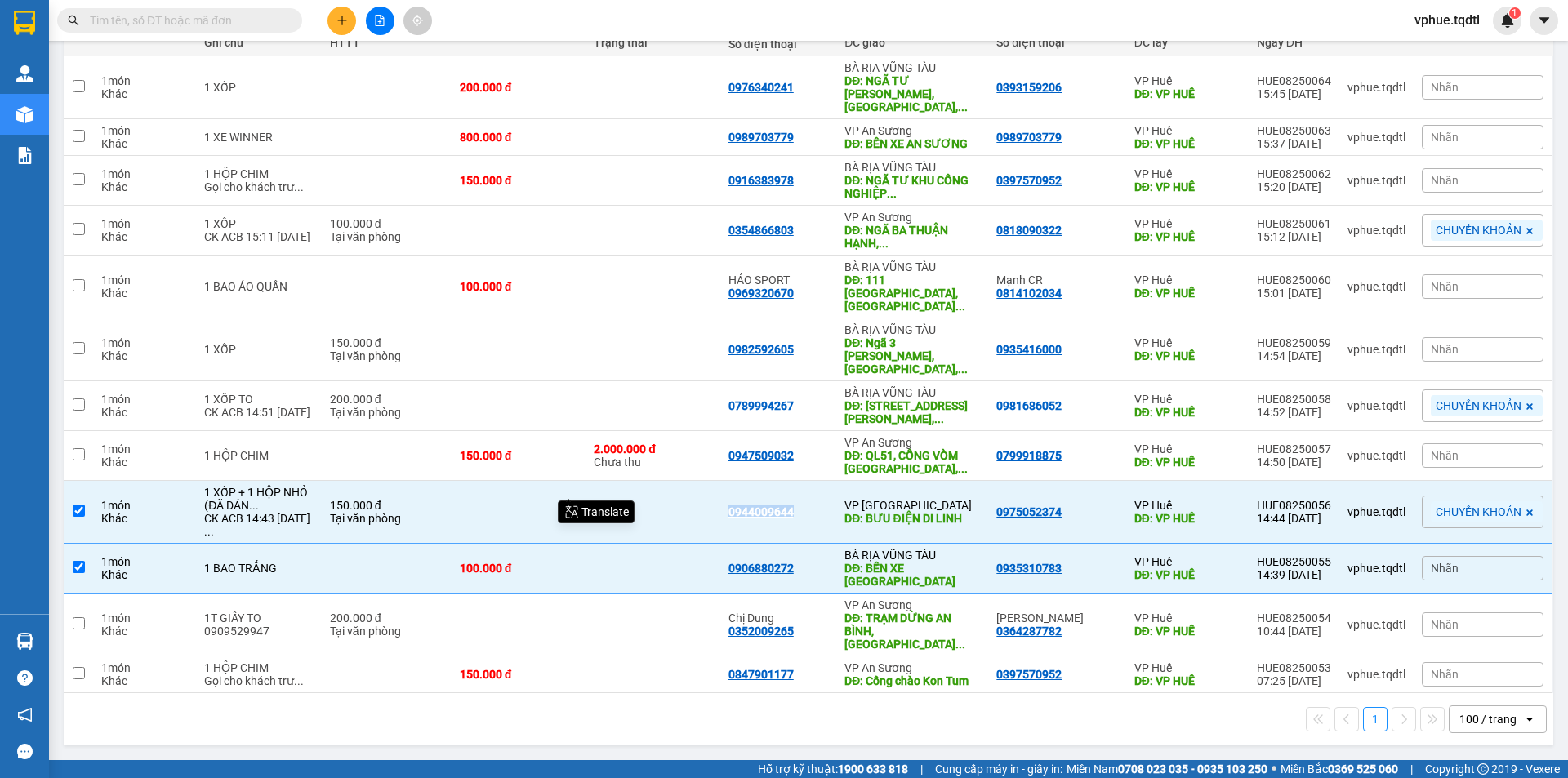
scroll to position [138, 0]
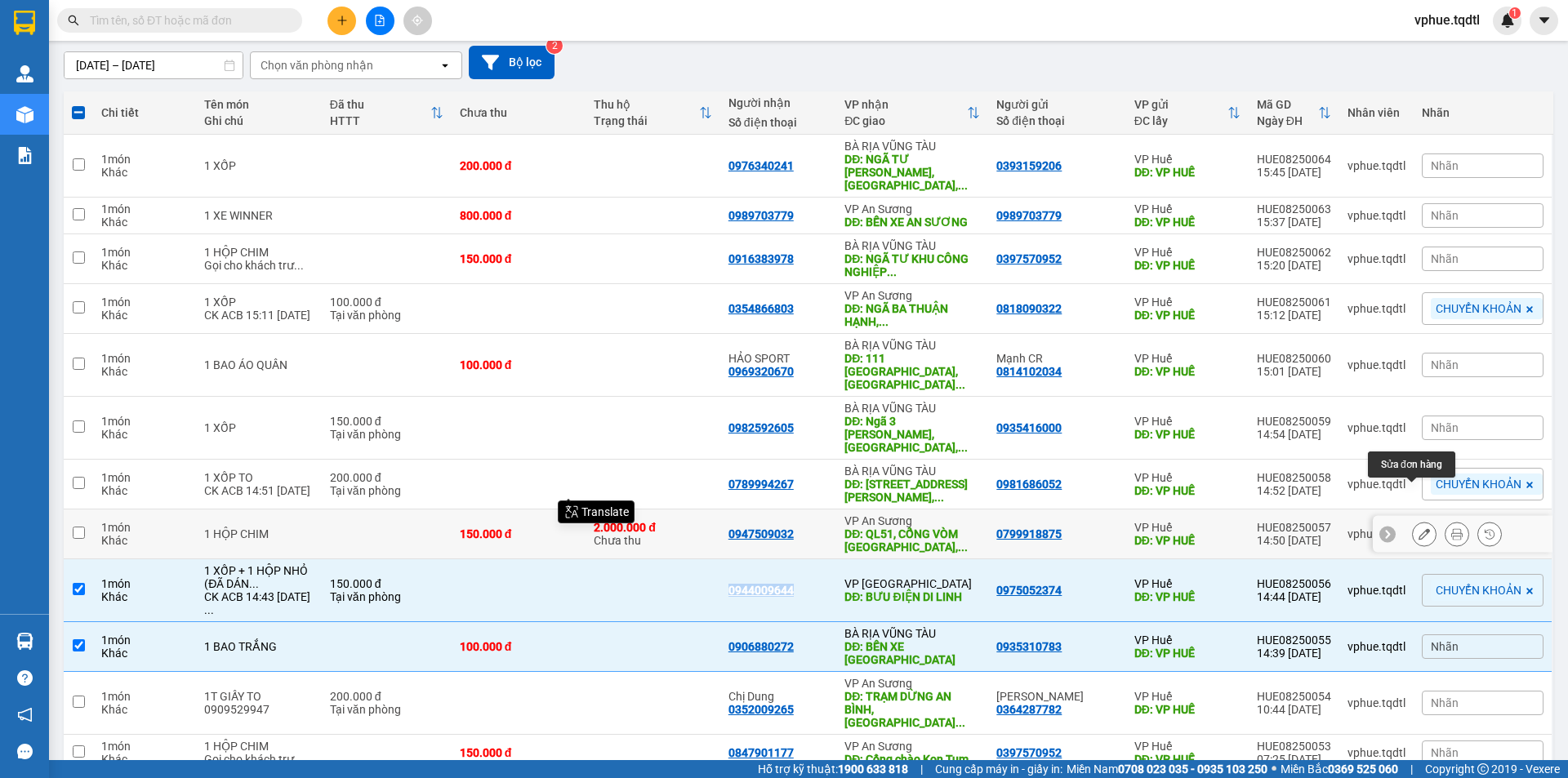
click at [943, 528] on icon at bounding box center [1424, 533] width 11 height 11
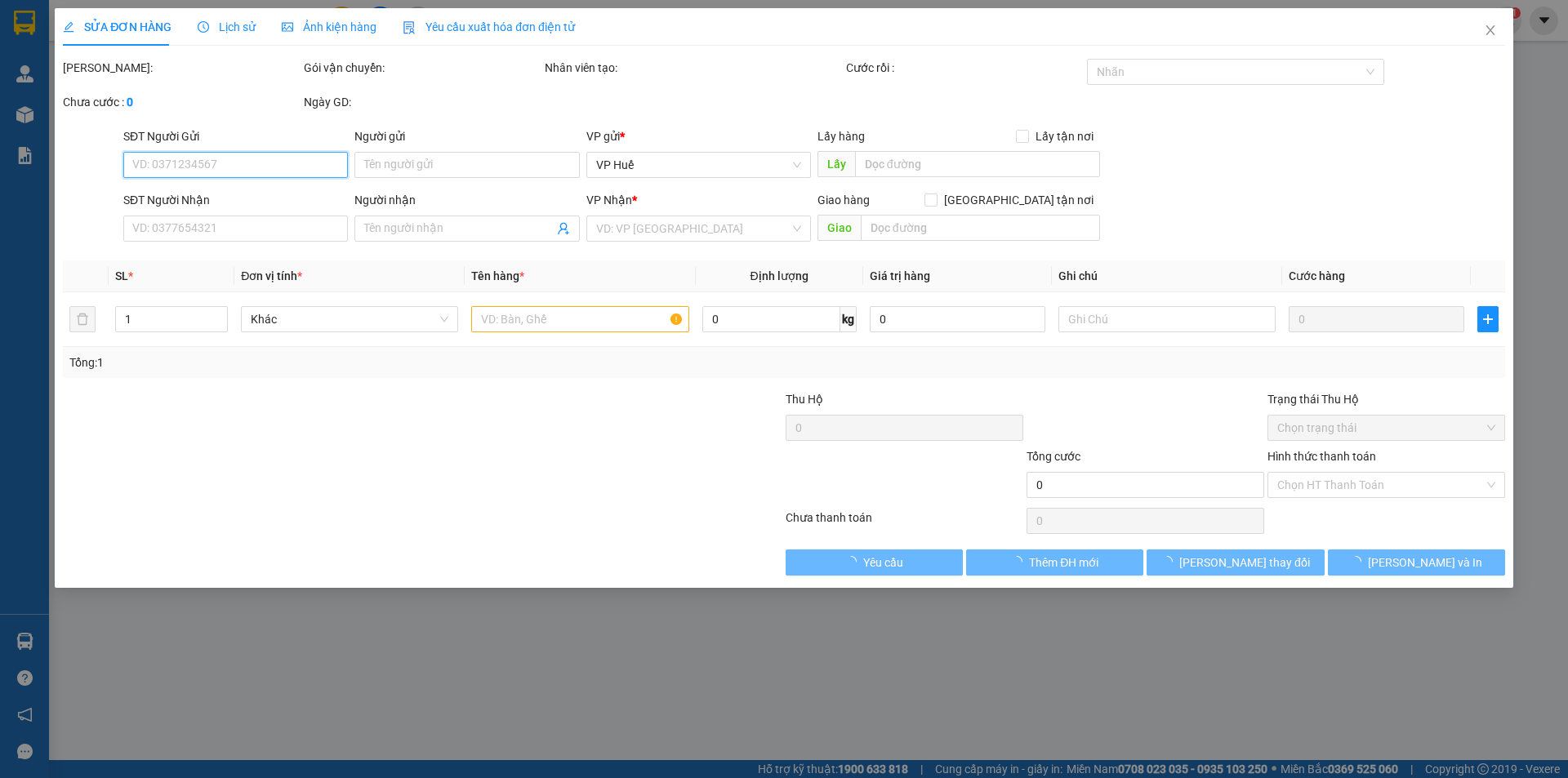
type input "0799918875"
type input "VP HUẾ"
type input "0947509032"
type input "QL51, CỔNG VÒM [GEOGRAPHIC_DATA], [GEOGRAPHIC_DATA]"
type input "150.000"
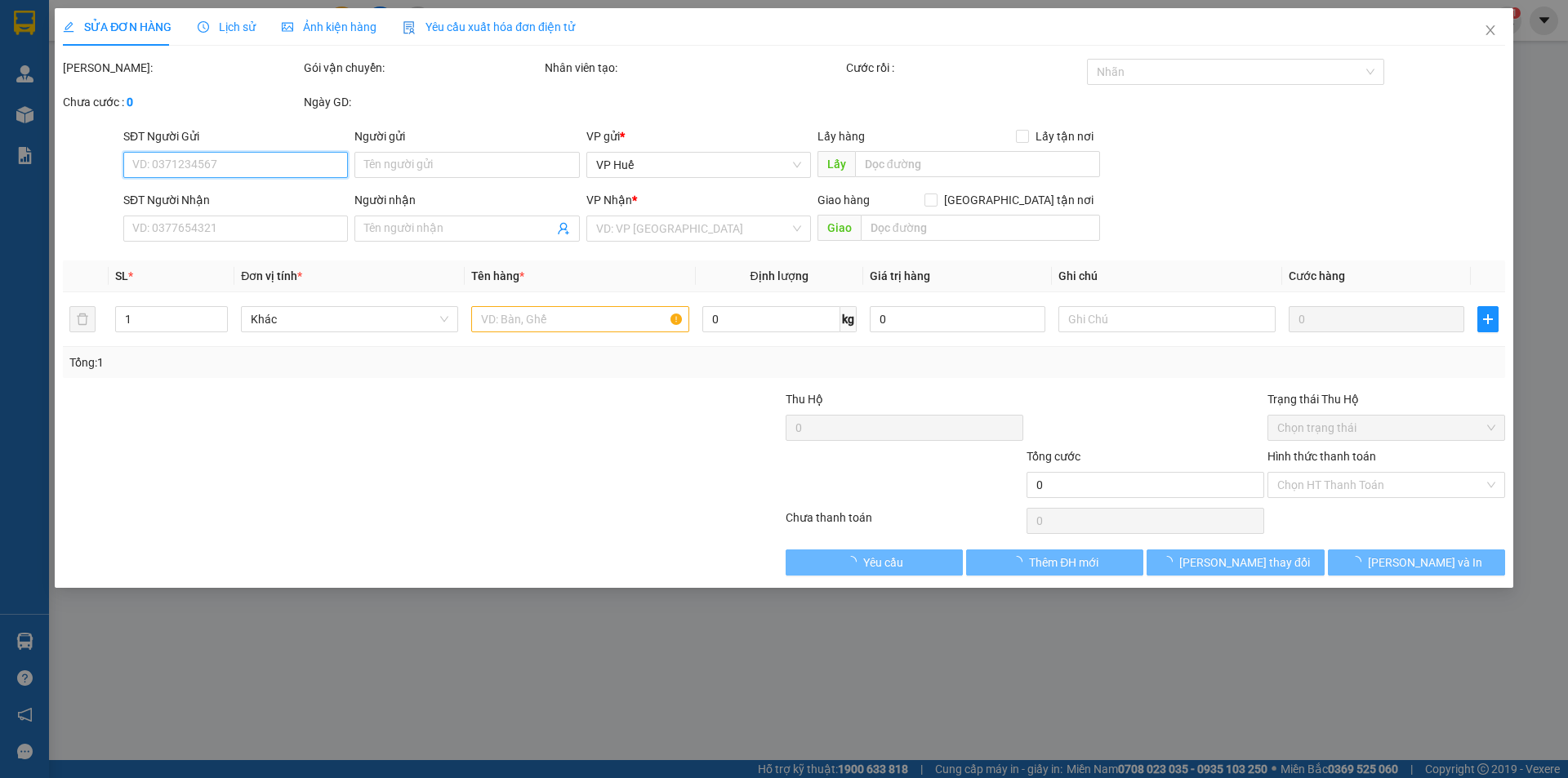
type input "150.000"
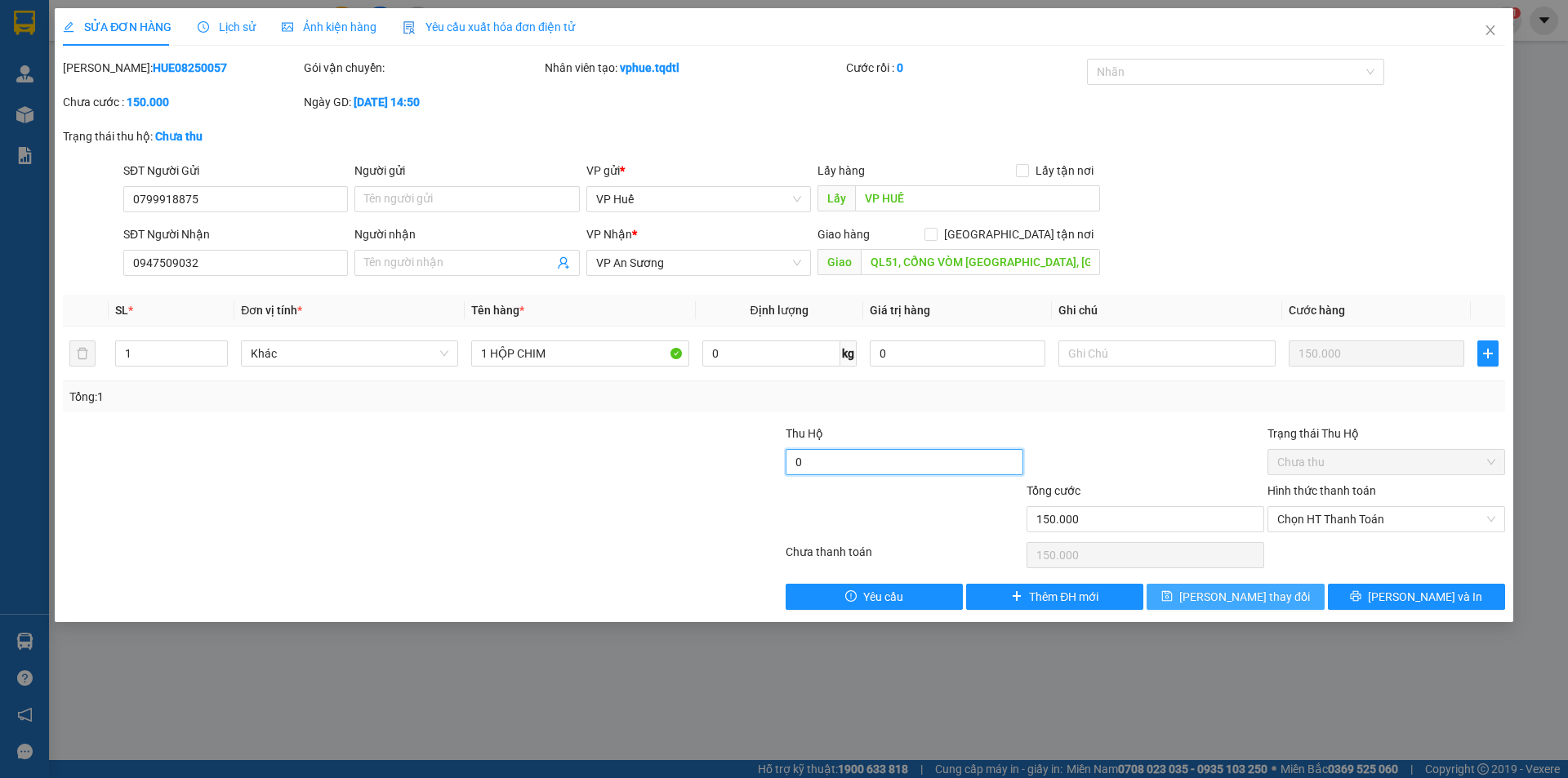
type input "0"
click at [943, 603] on span "[PERSON_NAME] thay đổi" at bounding box center [1245, 596] width 131 height 18
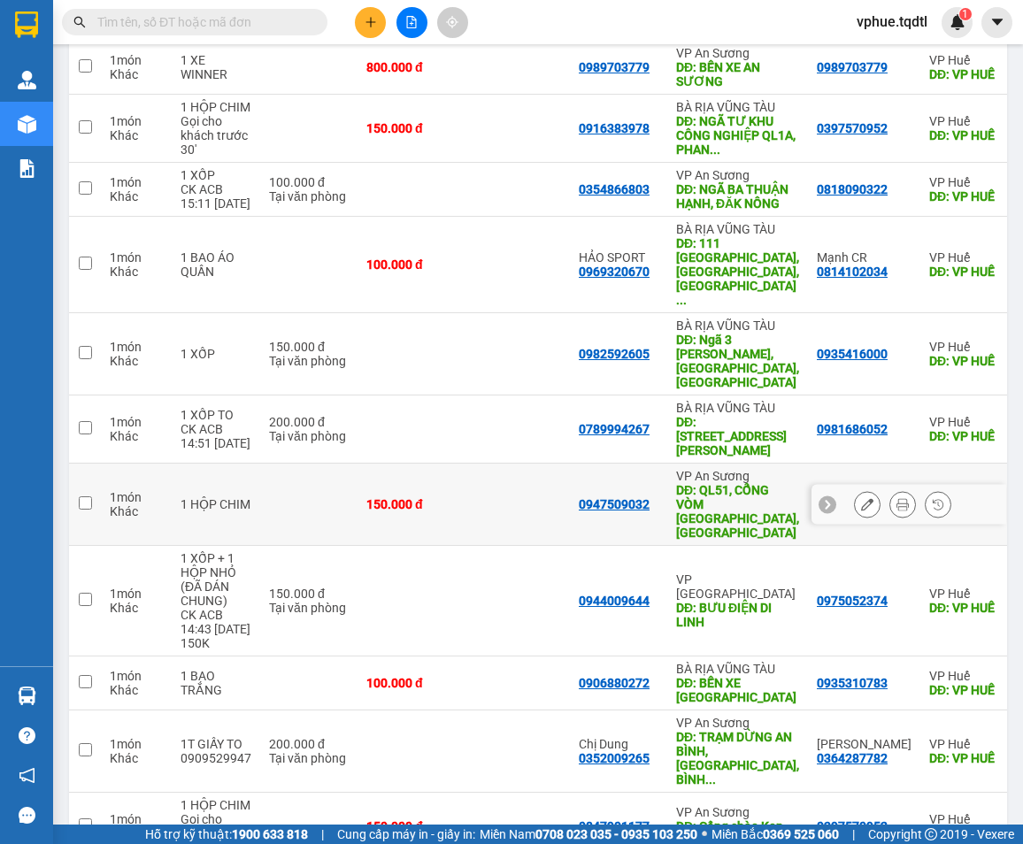
scroll to position [411, 0]
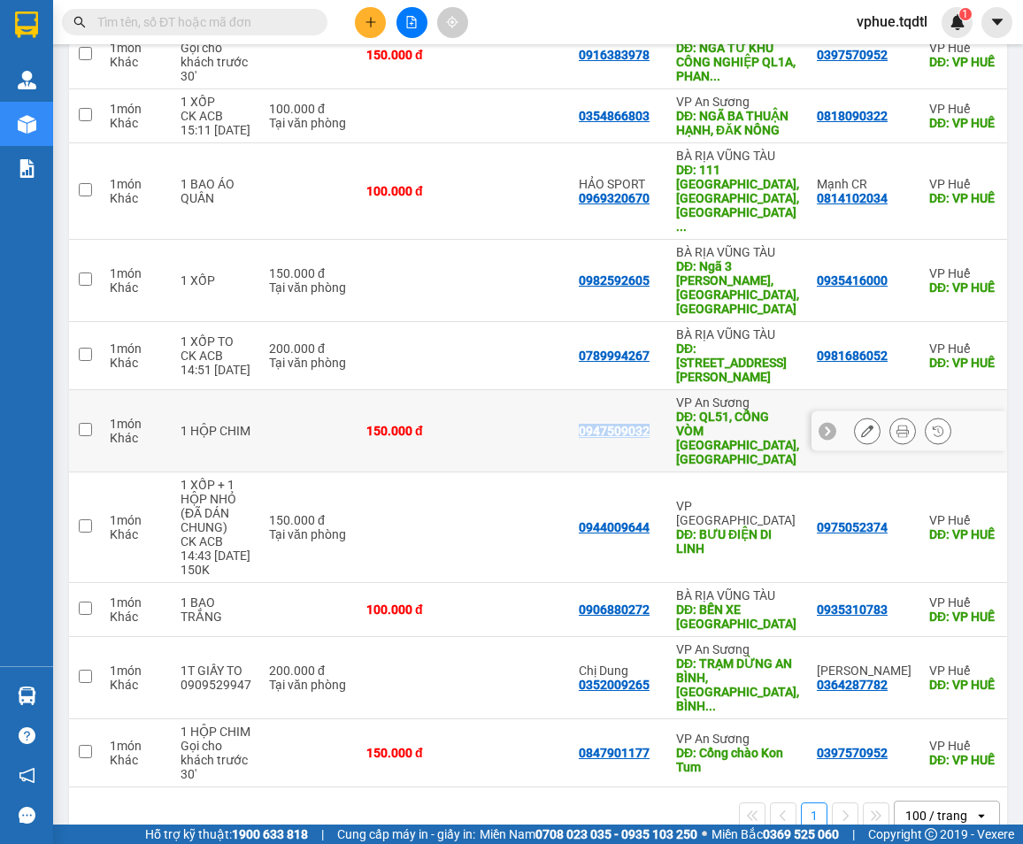
drag, startPoint x: 574, startPoint y: 394, endPoint x: 647, endPoint y: 399, distance: 72.7
click at [647, 424] on div "0947509032" at bounding box center [619, 431] width 80 height 14
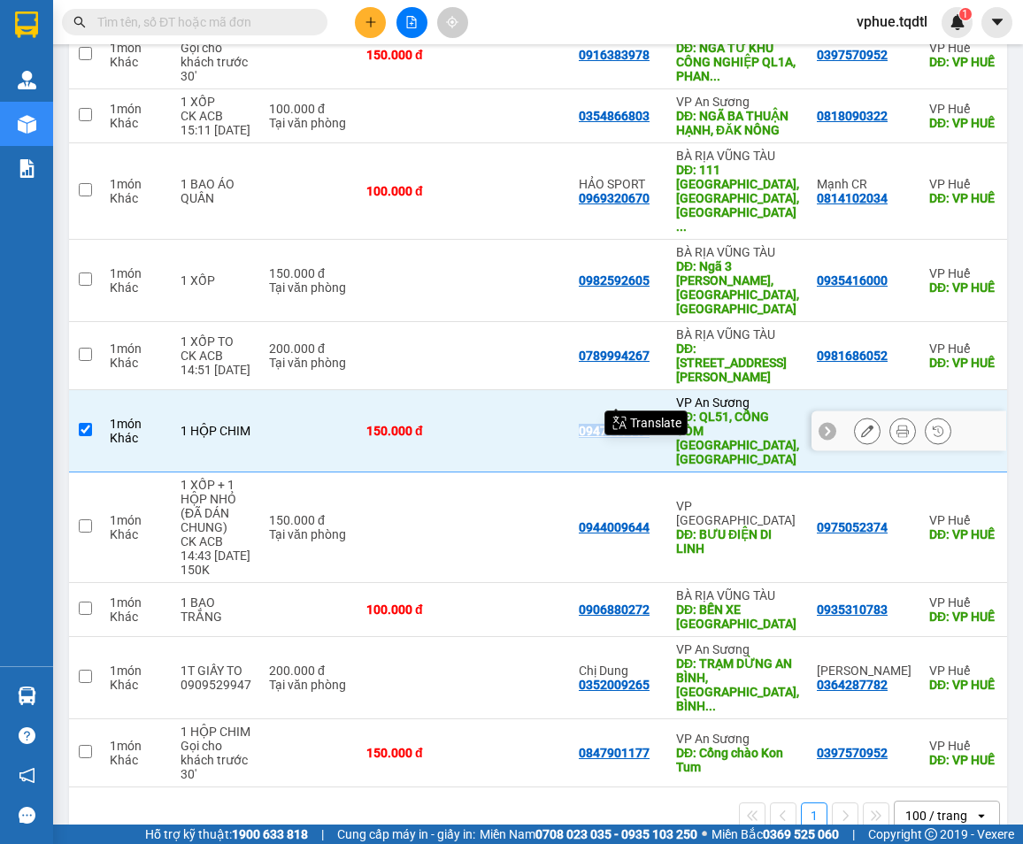
copy div "0947509032"
click at [719, 418] on div "DĐ: QL51, CỔNG VÒM [GEOGRAPHIC_DATA], [GEOGRAPHIC_DATA]" at bounding box center [737, 438] width 123 height 57
checkbox input "false"
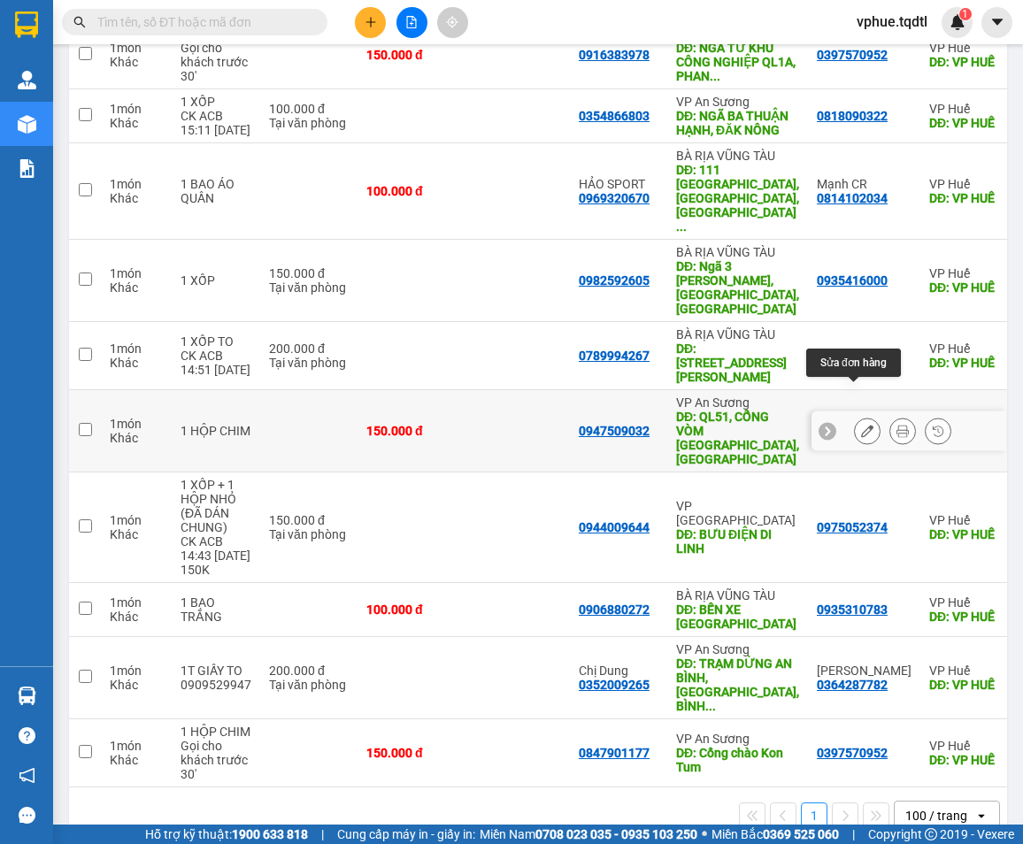
click at [861, 425] on icon at bounding box center [867, 431] width 12 height 12
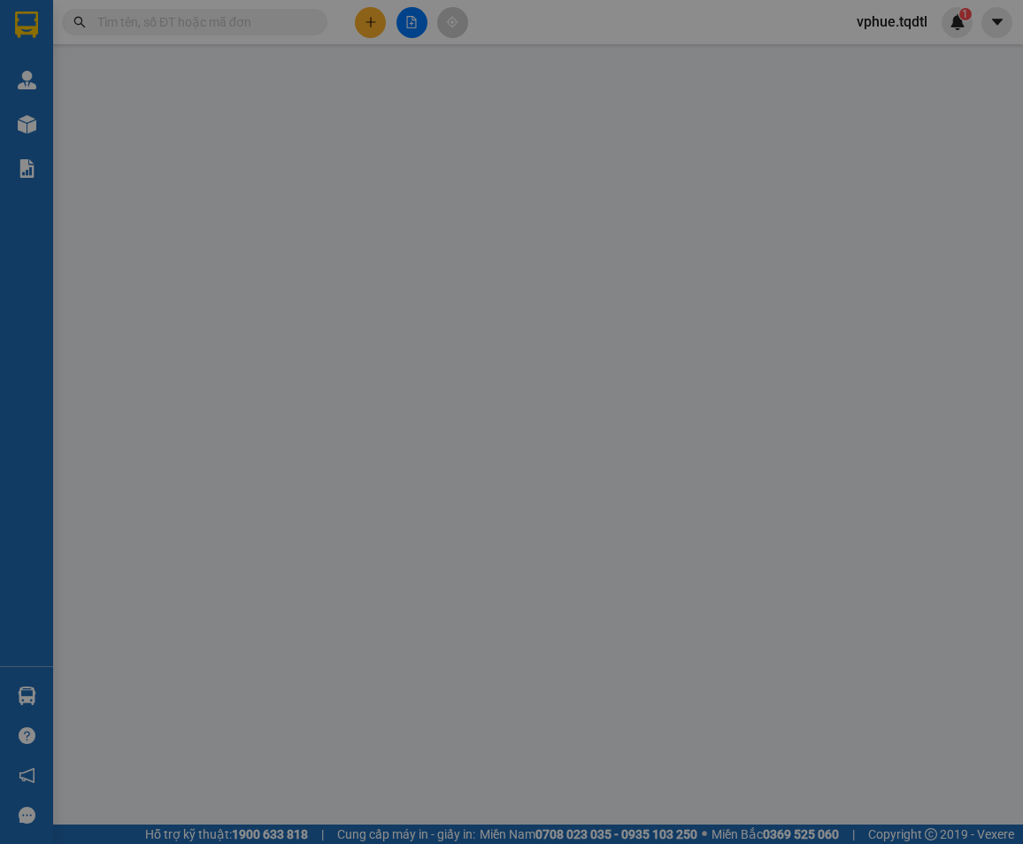
type input "0799918875"
type input "VP HUẾ"
type input "0947509032"
type input "QL51, CỔNG VÒM [GEOGRAPHIC_DATA], [GEOGRAPHIC_DATA]"
type input "150.000"
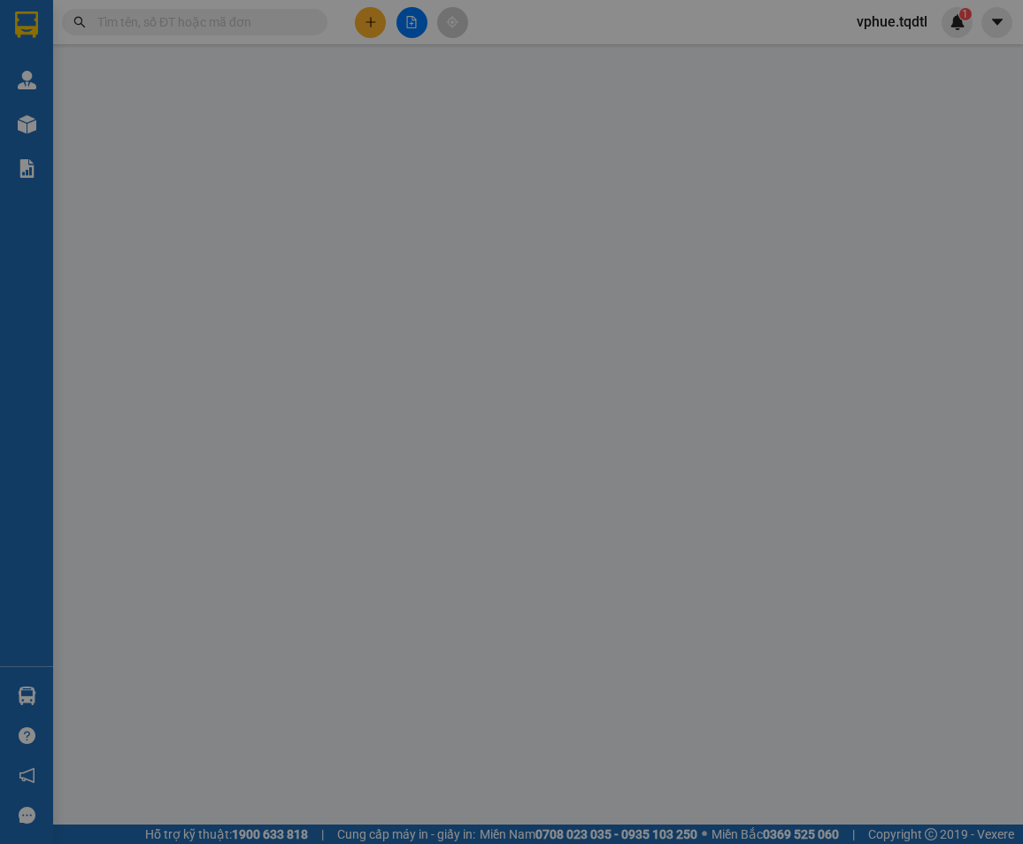
type input "150.000"
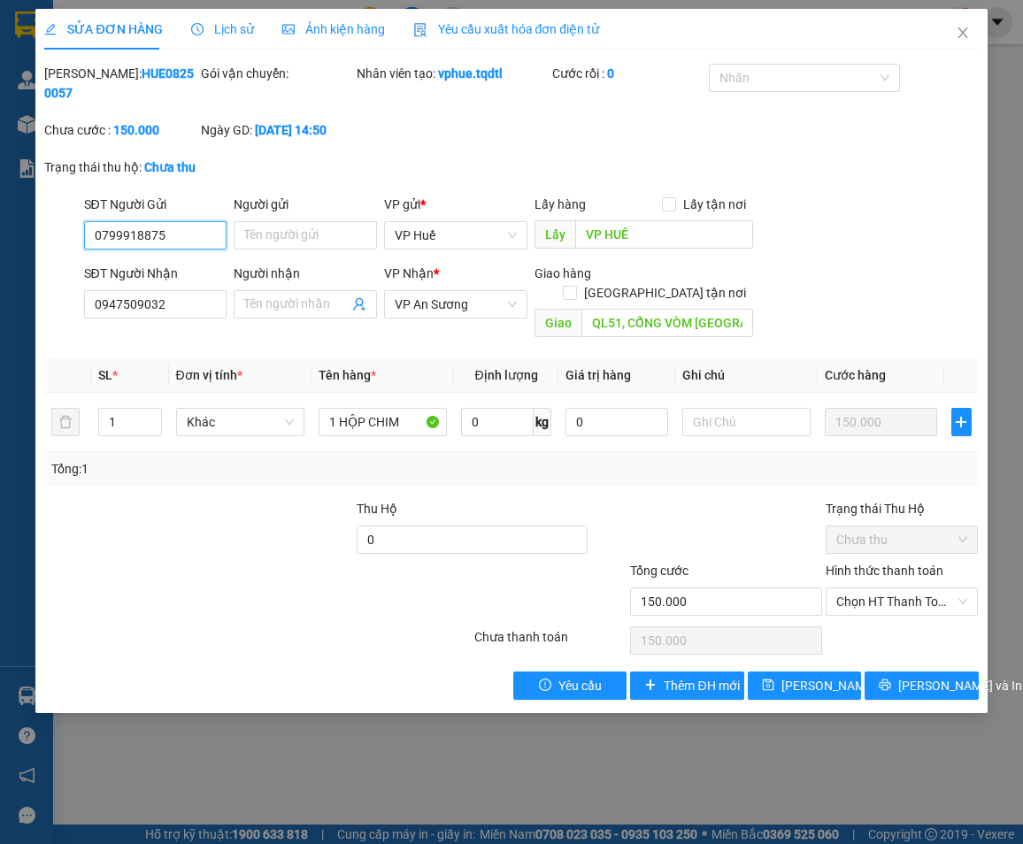
drag, startPoint x: 440, startPoint y: 308, endPoint x: 442, endPoint y: 319, distance: 10.9
click at [442, 310] on span "VP An Sương" at bounding box center [456, 304] width 122 height 27
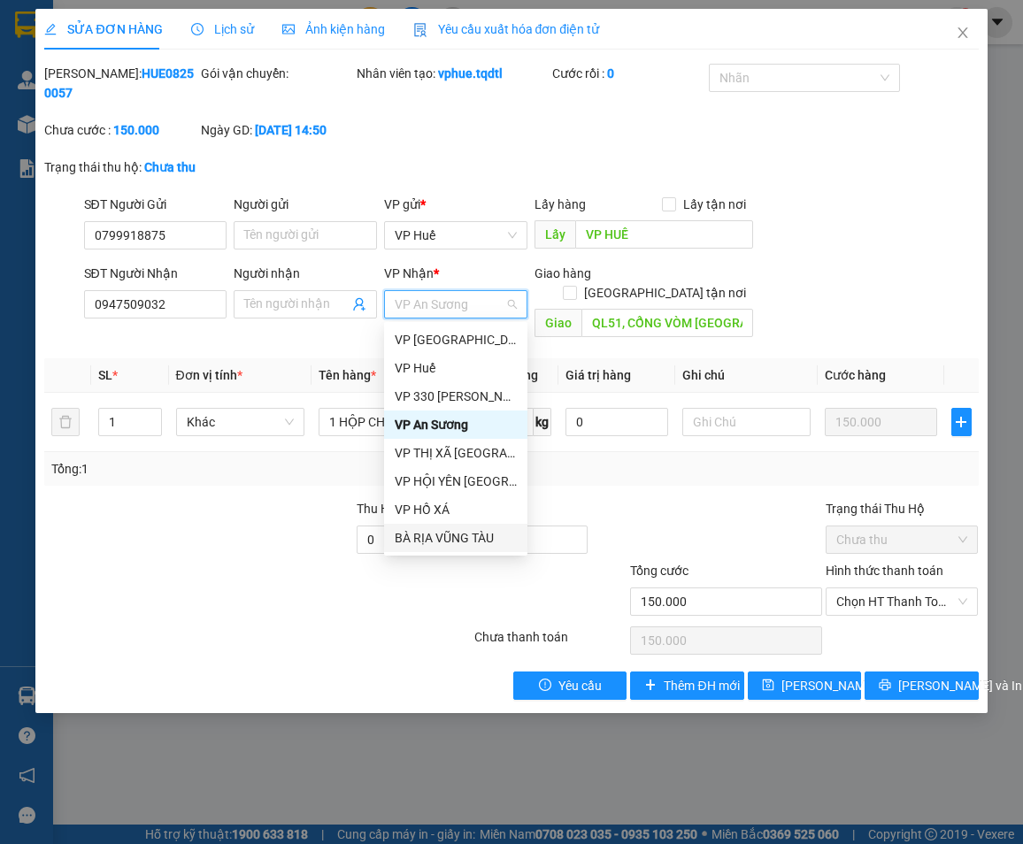
click at [466, 537] on div "BÀ RỊA VŨNG TÀU" at bounding box center [456, 537] width 122 height 19
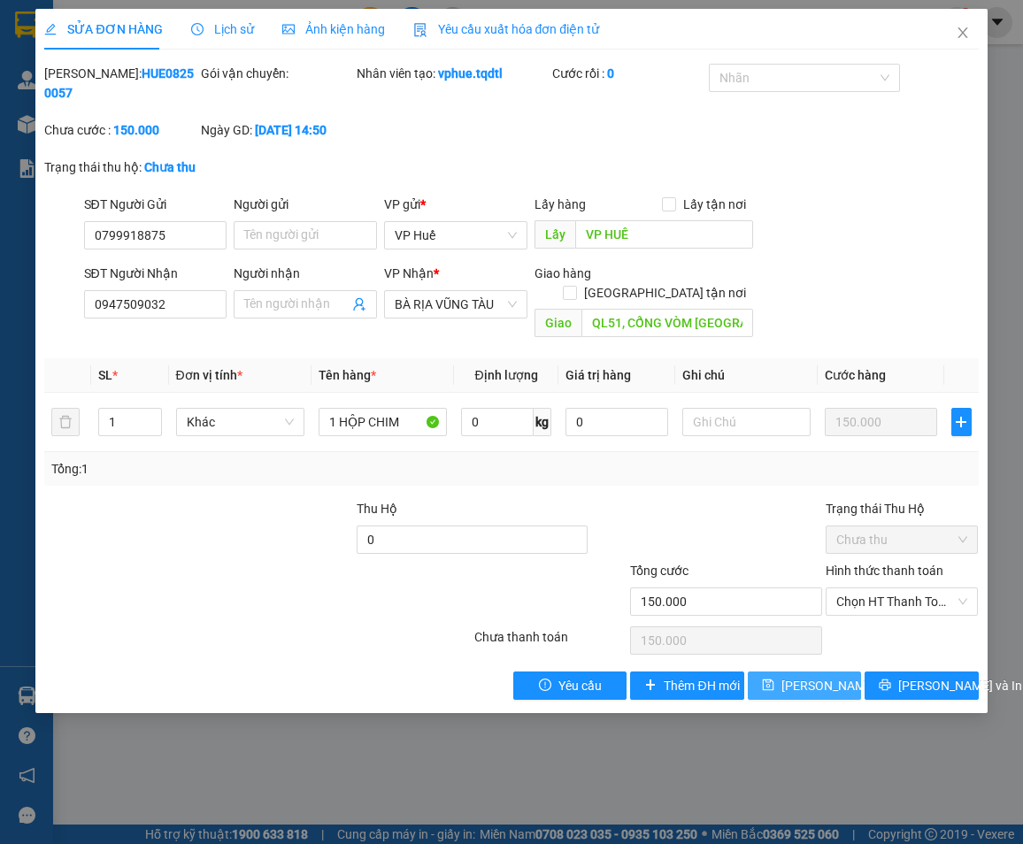
click at [793, 676] on span "[PERSON_NAME] thay đổi" at bounding box center [852, 685] width 142 height 19
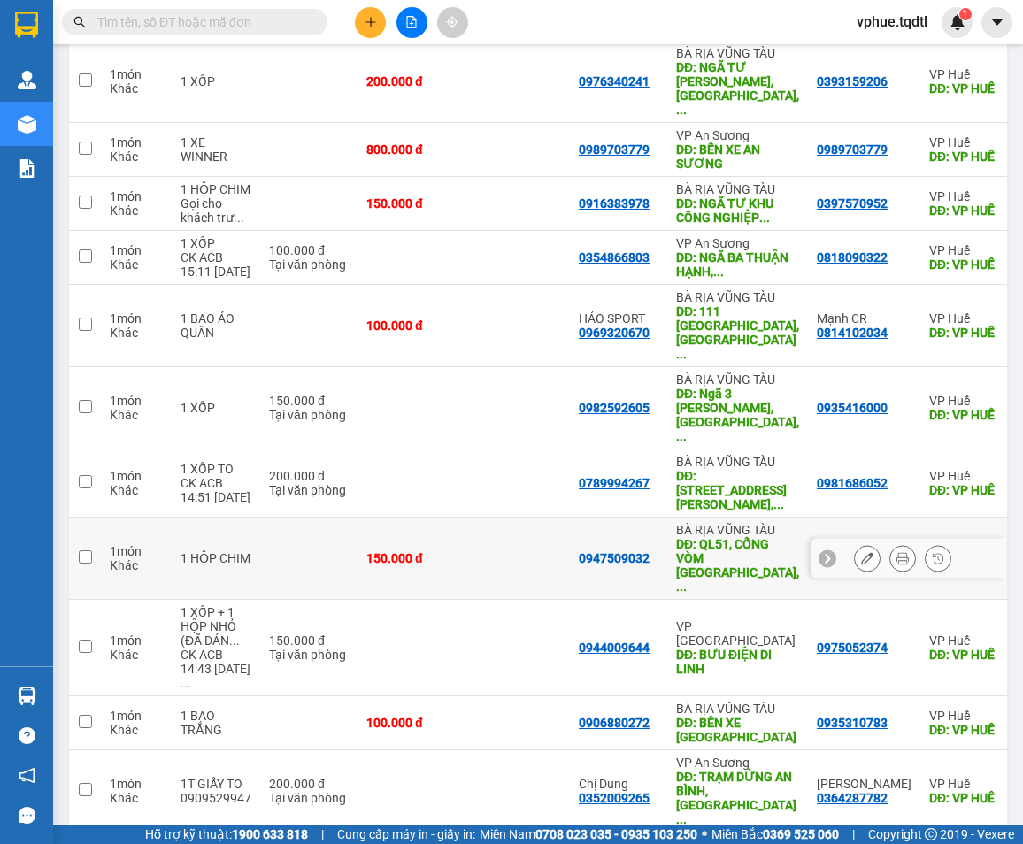
scroll to position [167, 0]
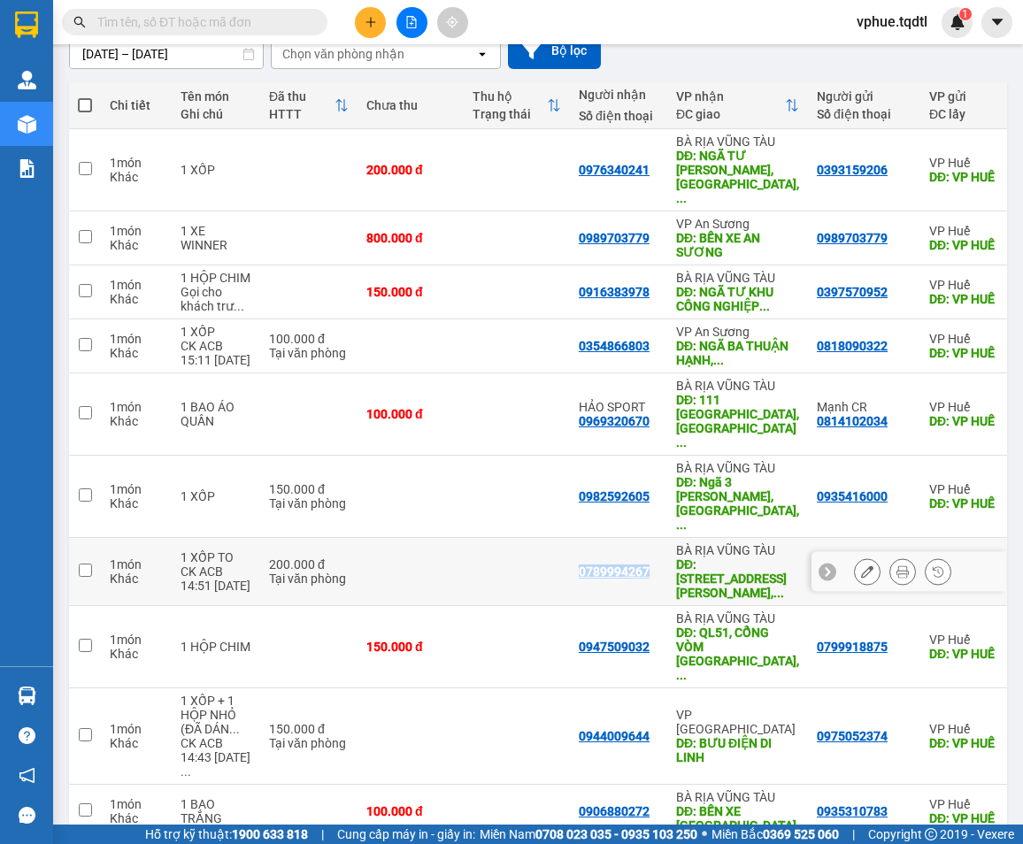
drag, startPoint x: 574, startPoint y: 493, endPoint x: 648, endPoint y: 499, distance: 73.7
click at [648, 538] on td "0789994267" at bounding box center [618, 572] width 97 height 68
checkbox input "true"
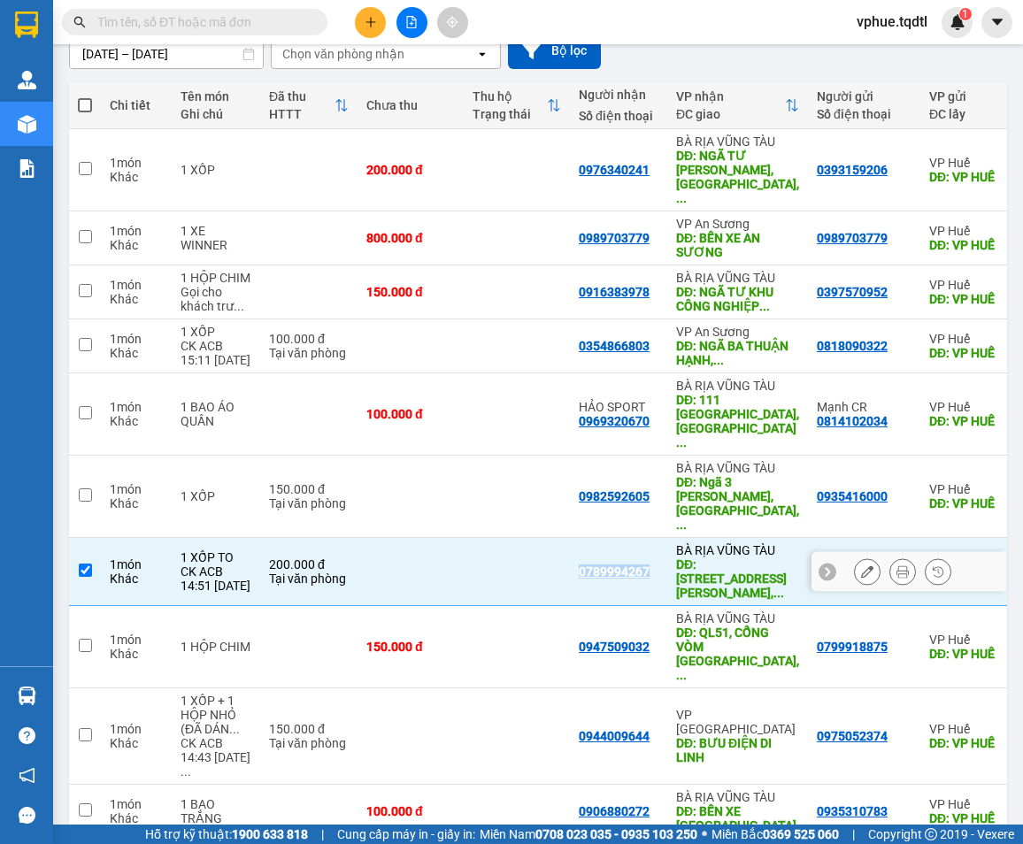
copy div "0789994267"
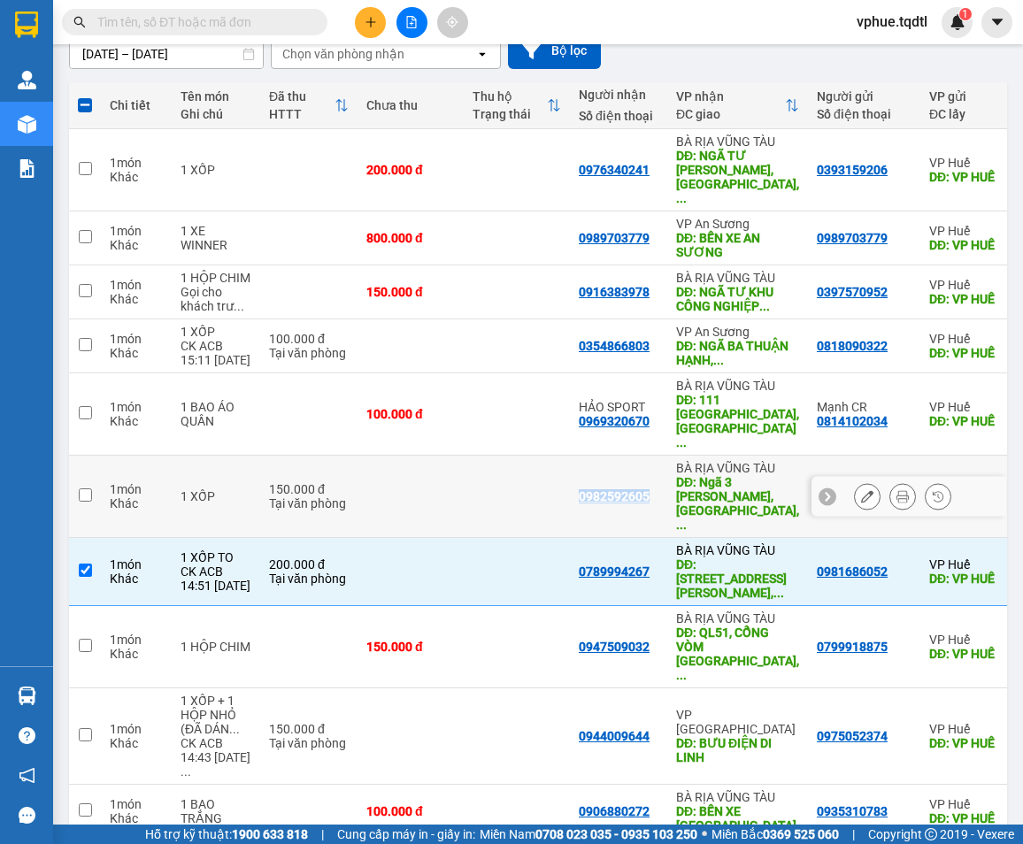
drag, startPoint x: 574, startPoint y: 439, endPoint x: 644, endPoint y: 438, distance: 69.9
click at [644, 489] on div "0982592605" at bounding box center [619, 496] width 80 height 14
checkbox input "true"
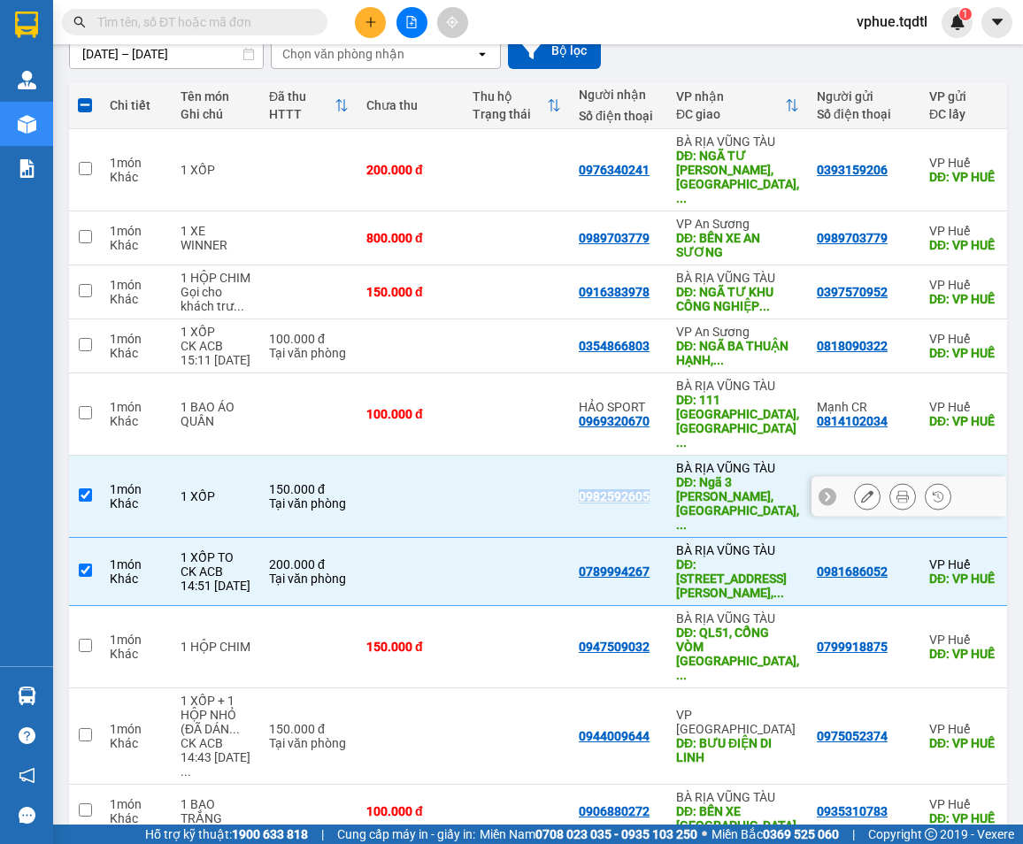
copy div "0982592605"
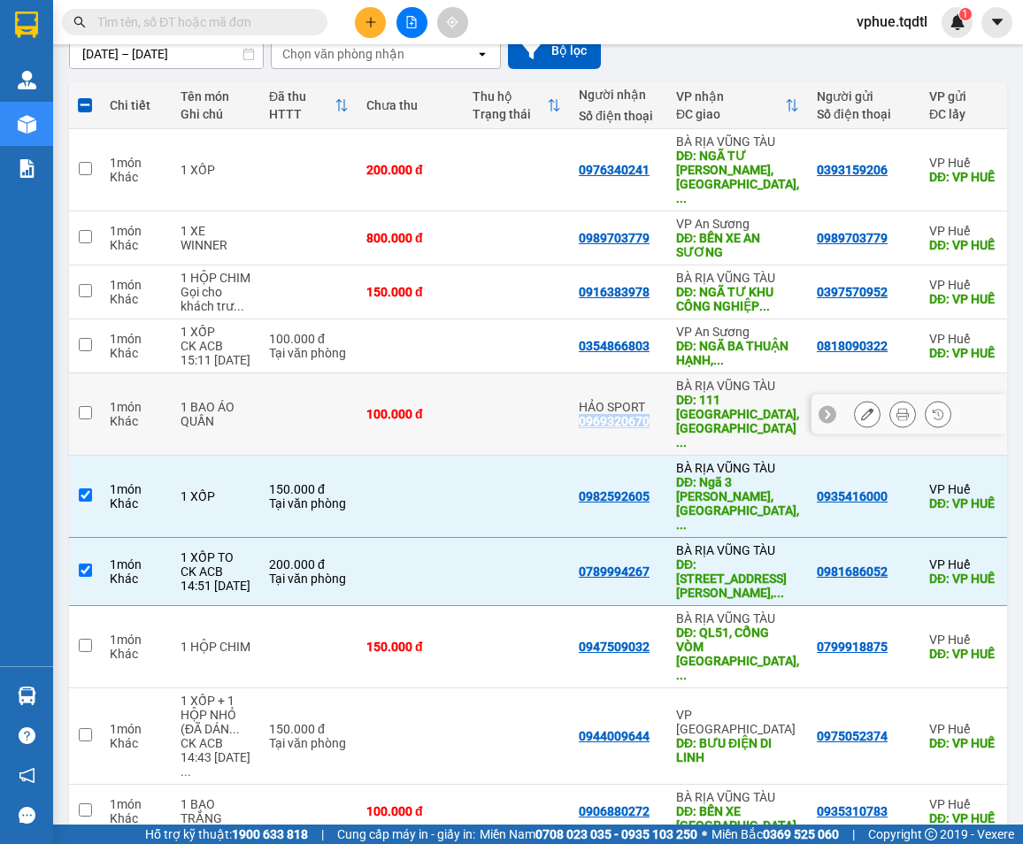
drag, startPoint x: 575, startPoint y: 391, endPoint x: 645, endPoint y: 393, distance: 69.9
click at [645, 400] on div "HẢO SPORT 0969320670" at bounding box center [619, 414] width 80 height 28
checkbox input "true"
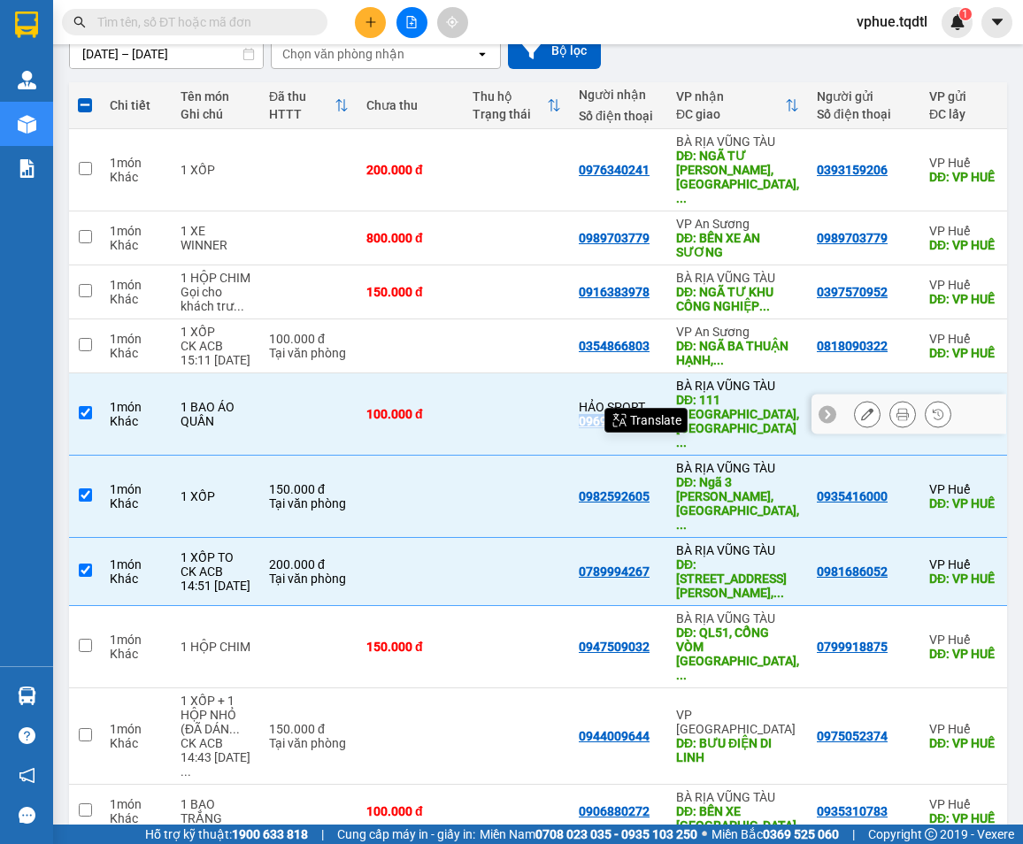
copy div "0969320670"
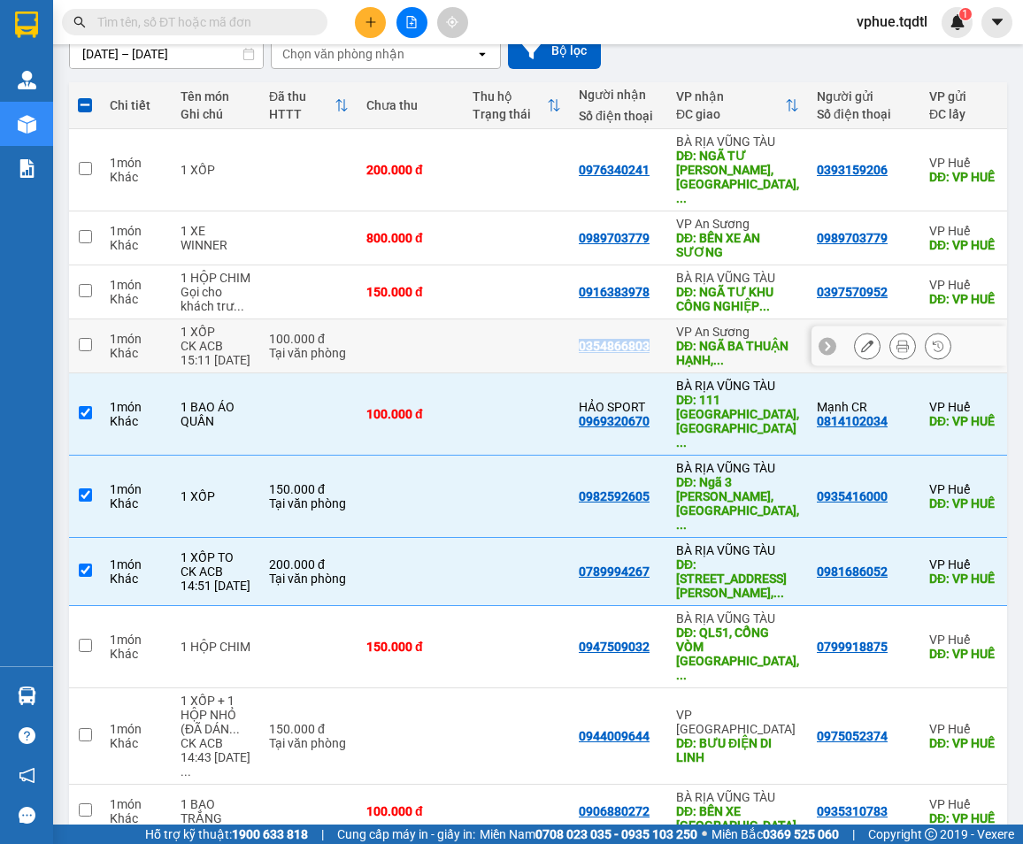
drag, startPoint x: 569, startPoint y: 328, endPoint x: 652, endPoint y: 327, distance: 83.2
click at [652, 327] on td "0354866803" at bounding box center [618, 346] width 97 height 54
checkbox input "true"
copy div "0354866803"
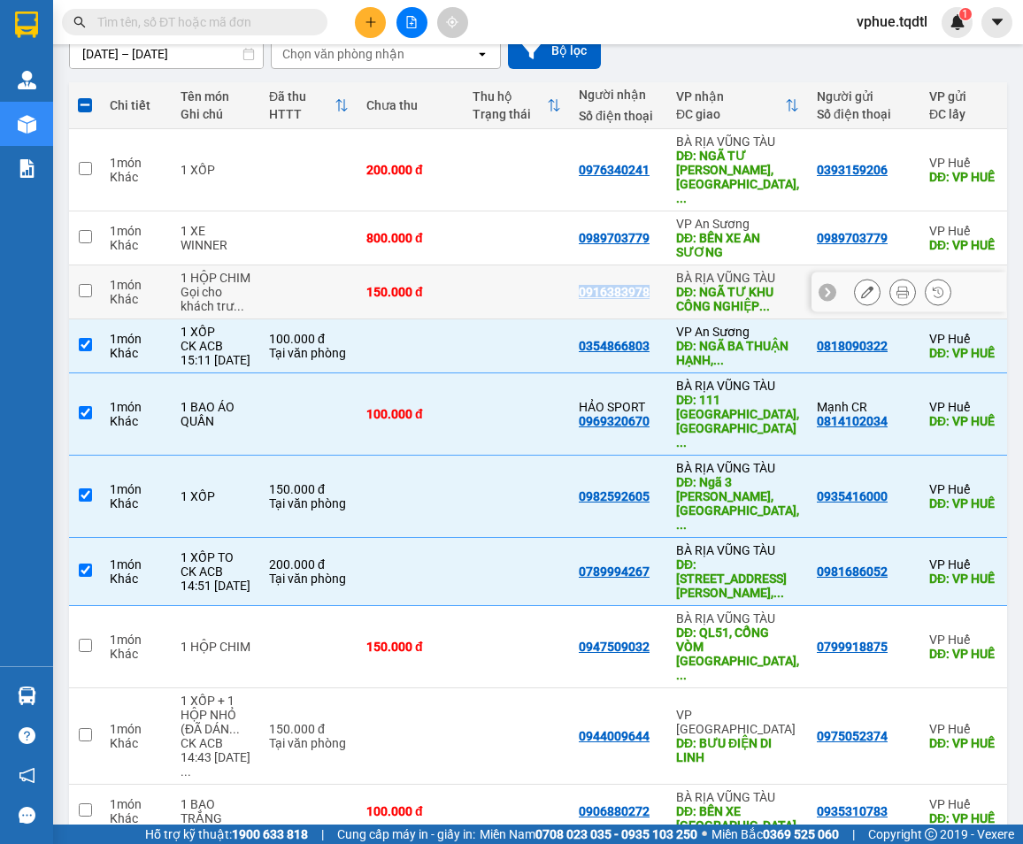
drag, startPoint x: 601, startPoint y: 271, endPoint x: 648, endPoint y: 272, distance: 46.9
click at [648, 272] on td "0916383978" at bounding box center [618, 292] width 97 height 54
checkbox input "true"
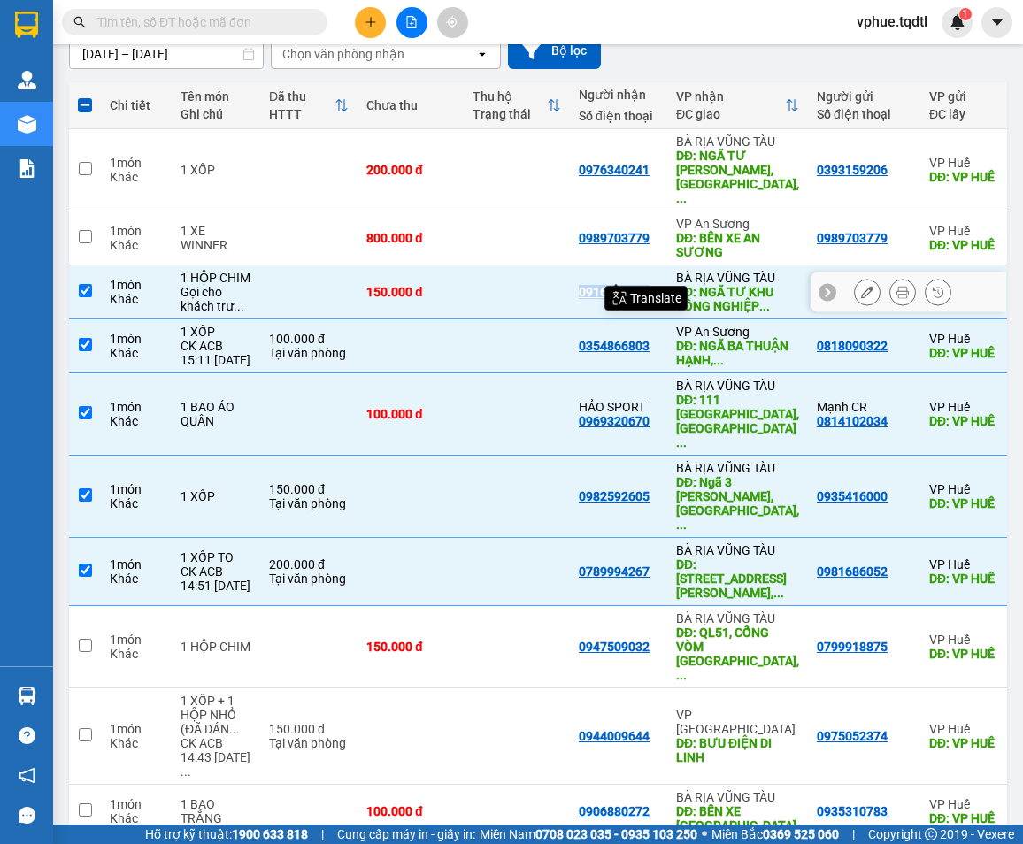
copy div "0916383978"
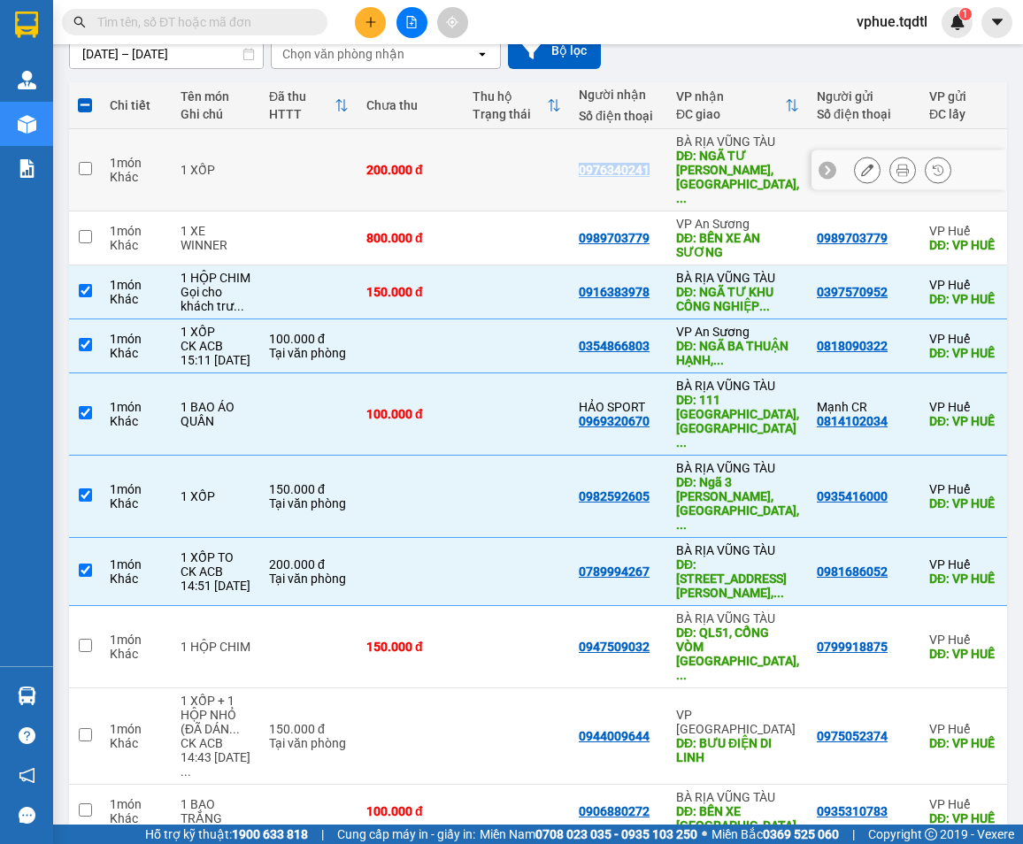
drag, startPoint x: 574, startPoint y: 157, endPoint x: 657, endPoint y: 150, distance: 83.5
click at [657, 150] on td "0976340241" at bounding box center [618, 170] width 97 height 82
checkbox input "true"
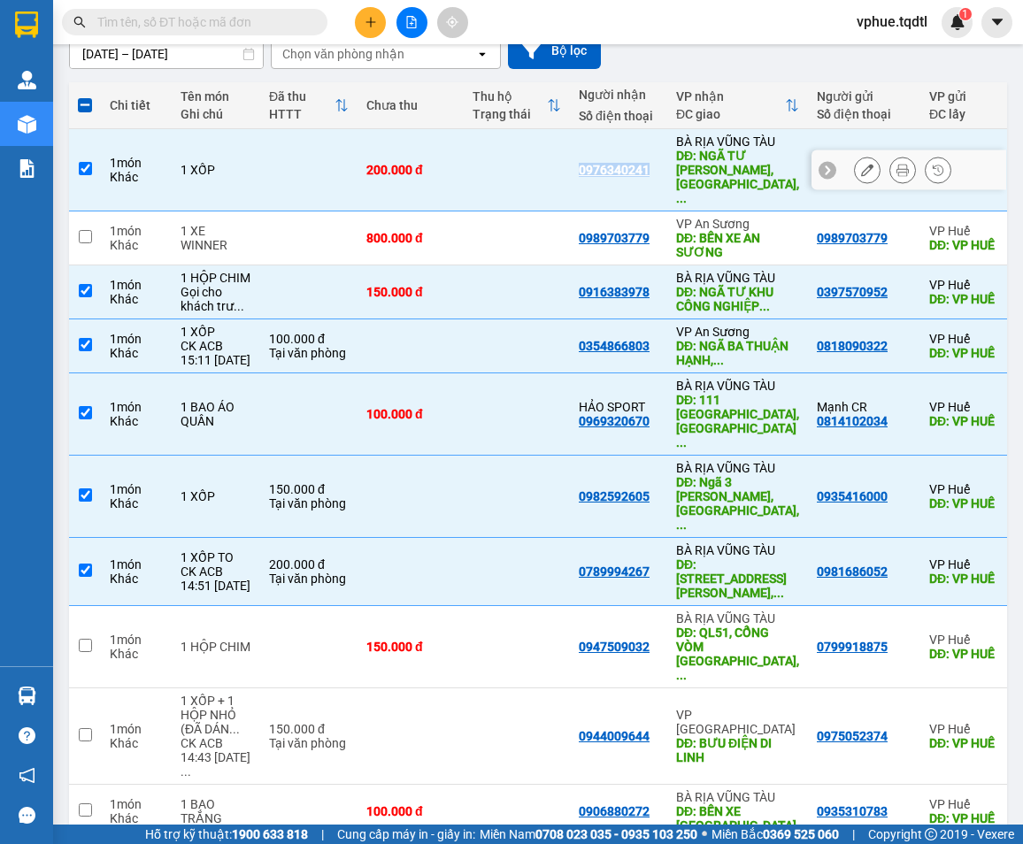
copy div "0976340241"
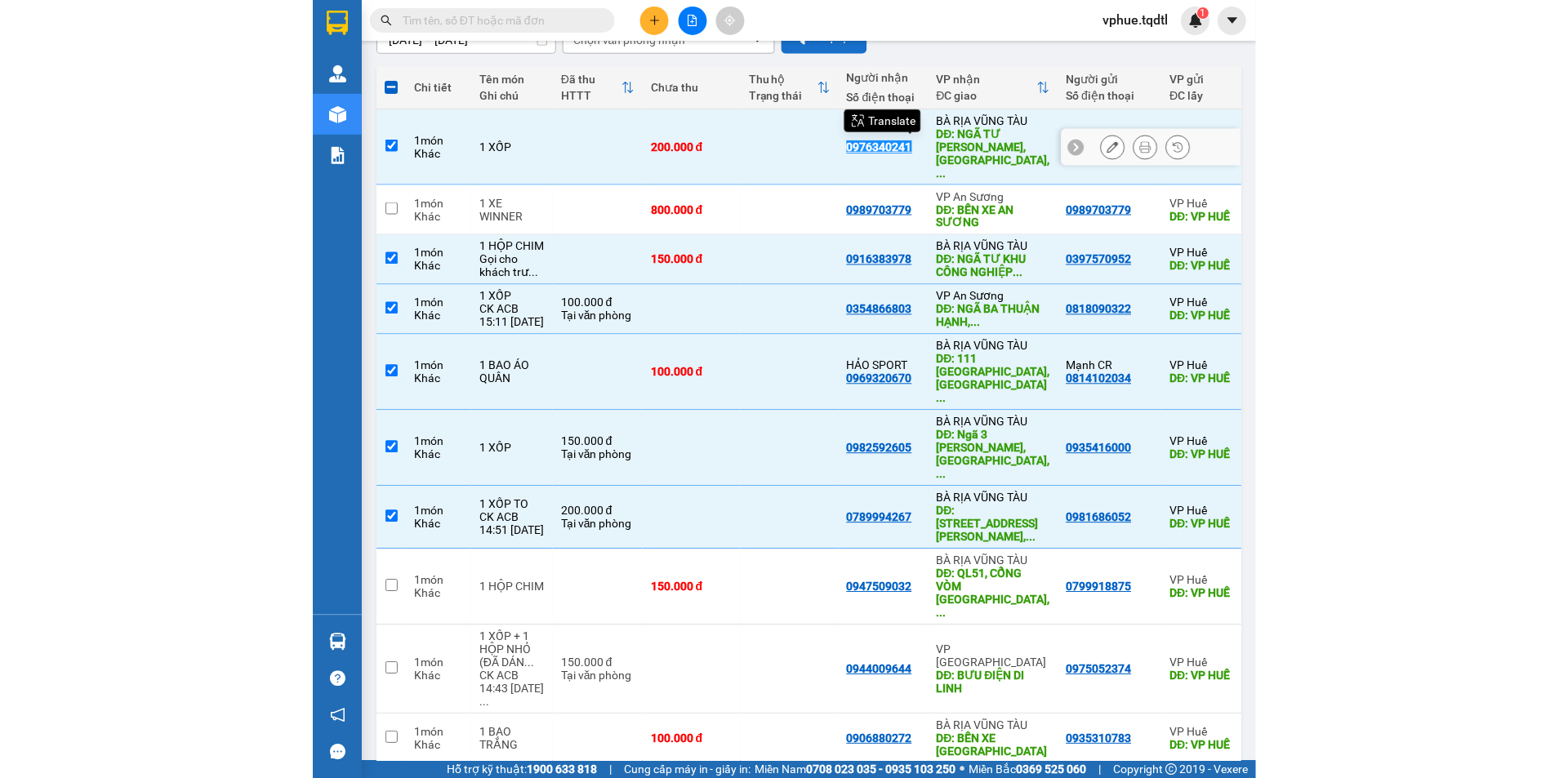
scroll to position [0, 0]
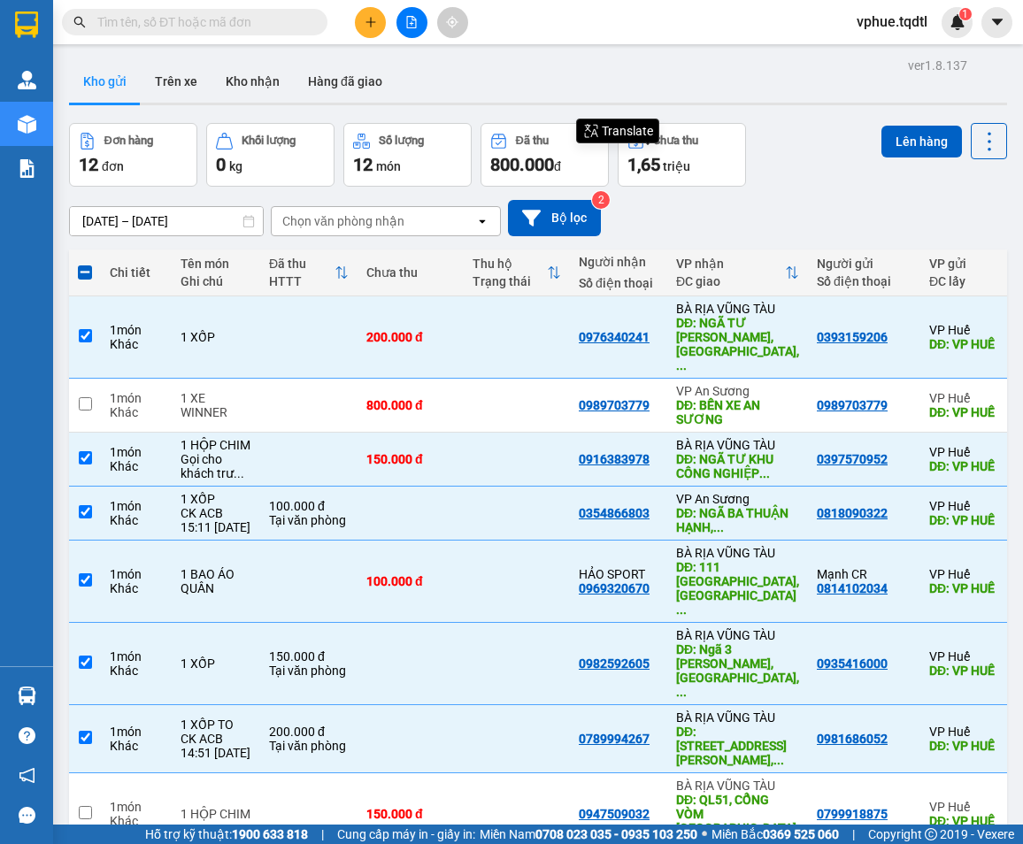
click at [686, 222] on div "[DATE] – [DATE] Press the down arrow key to interact with the calendar and sele…" at bounding box center [538, 218] width 938 height 36
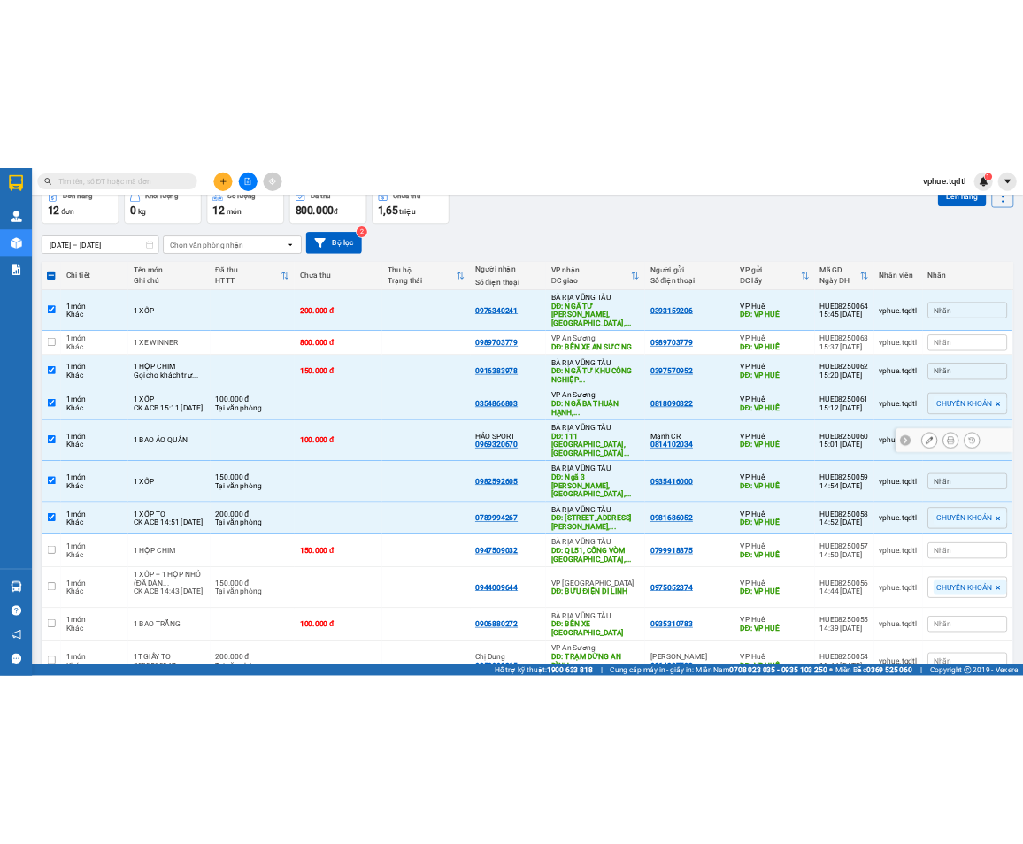
scroll to position [150, 0]
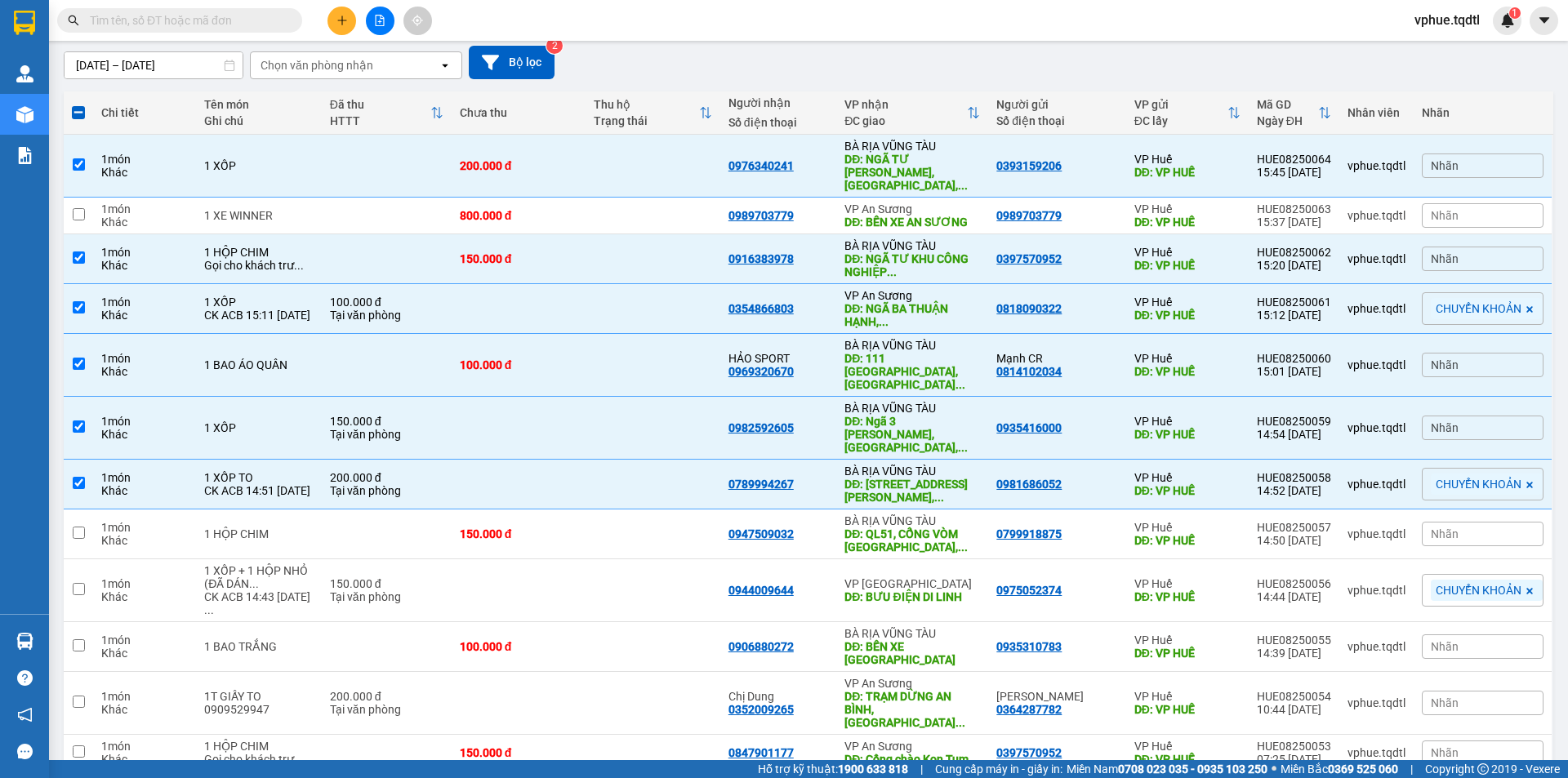
click at [79, 107] on span at bounding box center [78, 113] width 13 height 13
click at [78, 104] on input "checkbox" at bounding box center [78, 104] width 0 height 0
checkbox input "true"
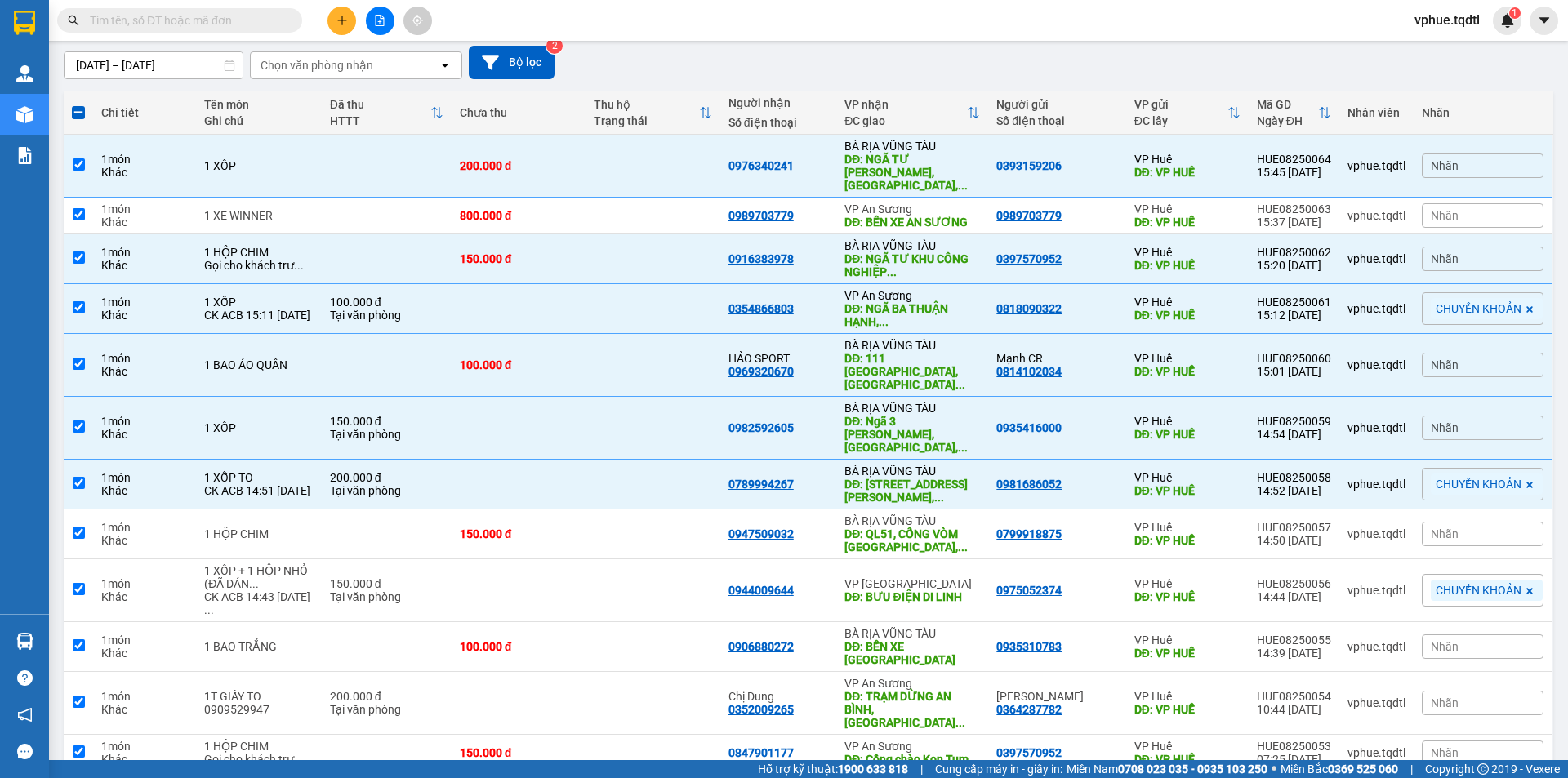
checkbox input "true"
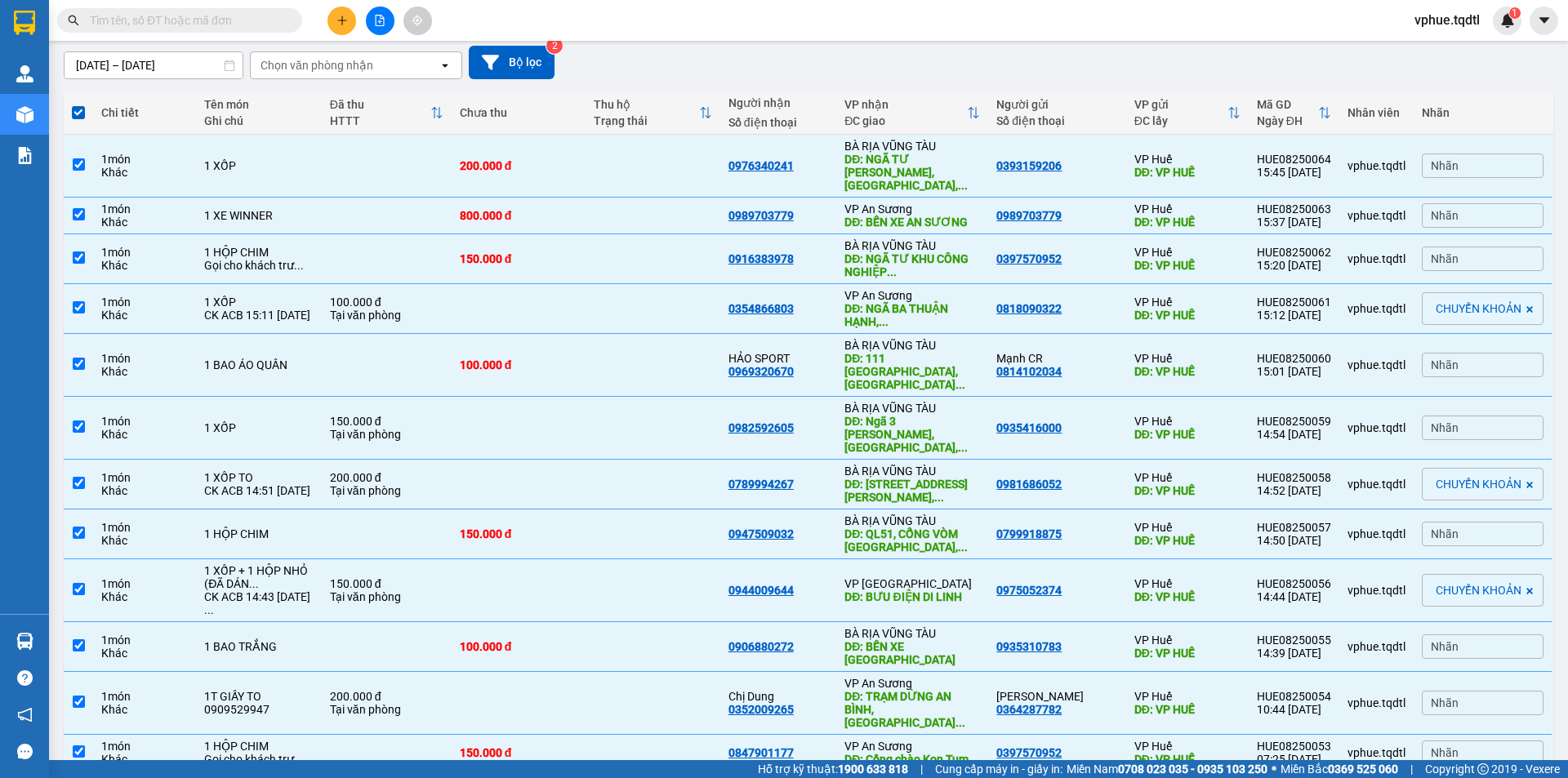
drag, startPoint x: 80, startPoint y: 115, endPoint x: 399, endPoint y: 96, distance: 319.6
click at [82, 115] on span at bounding box center [78, 113] width 13 height 13
click at [78, 104] on input "checkbox" at bounding box center [78, 104] width 0 height 0
checkbox input "false"
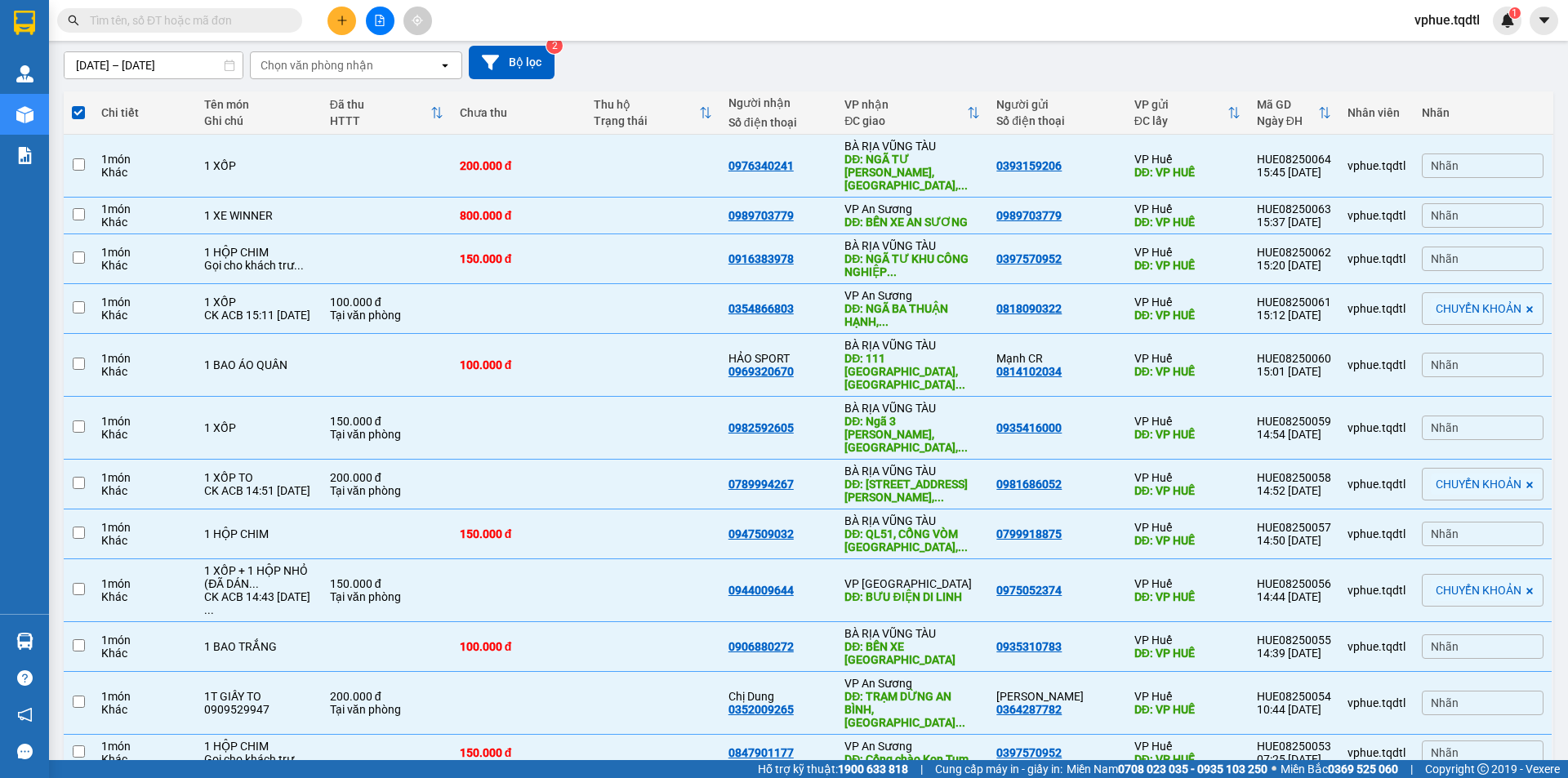
checkbox input "false"
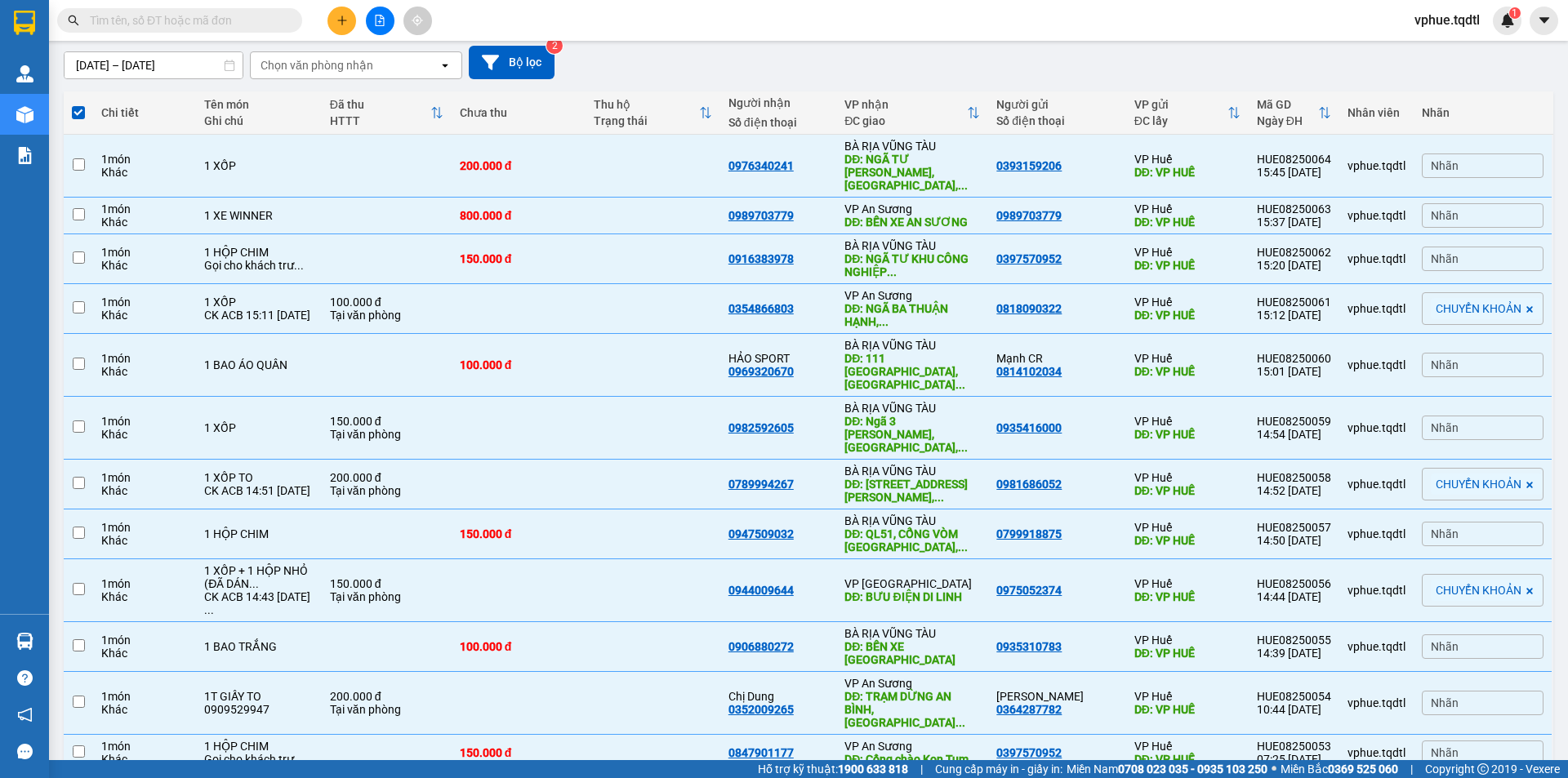
checkbox input "false"
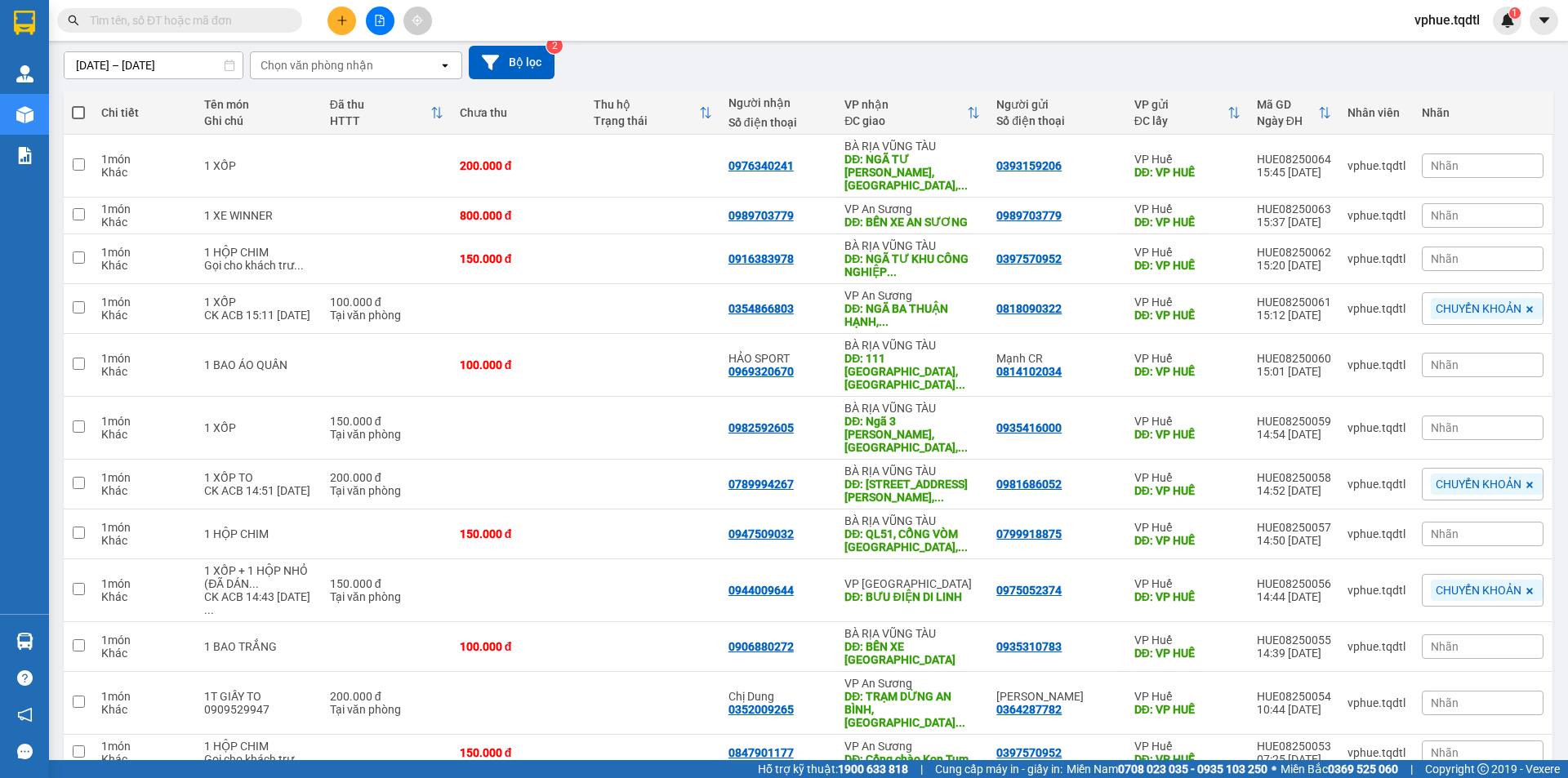
click at [868, 66] on div "[DATE] – [DATE] Press the down arrow key to interact with the calendar and sele…" at bounding box center [808, 63] width 1490 height 33
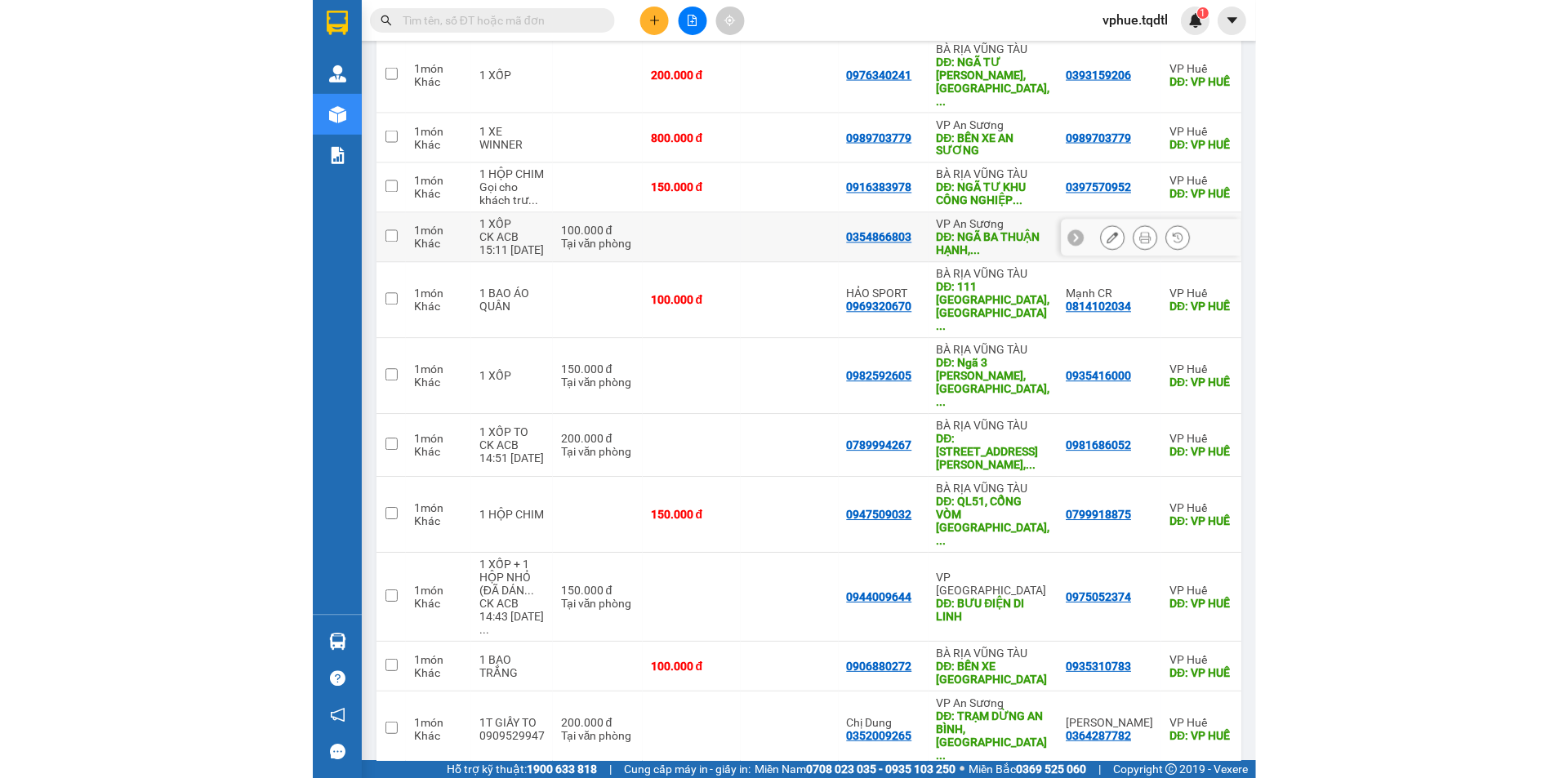
scroll to position [0, 0]
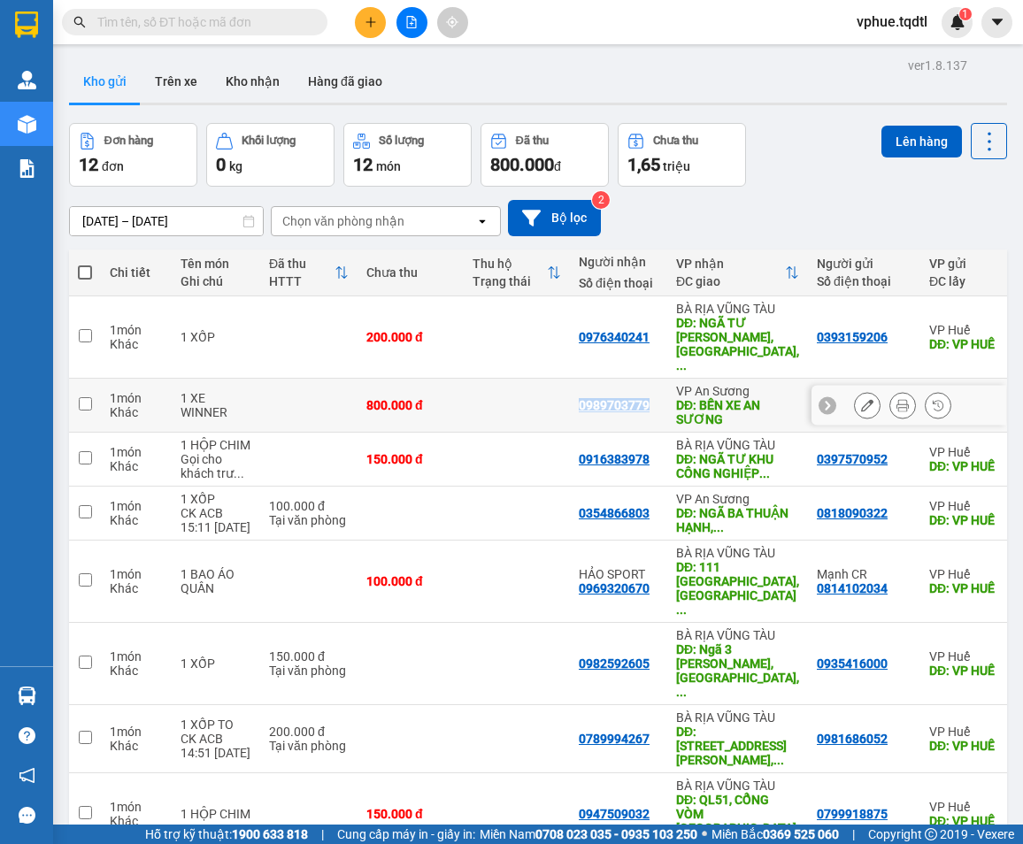
drag, startPoint x: 573, startPoint y: 380, endPoint x: 647, endPoint y: 389, distance: 74.1
click at [641, 385] on td "0989703779" at bounding box center [618, 406] width 97 height 54
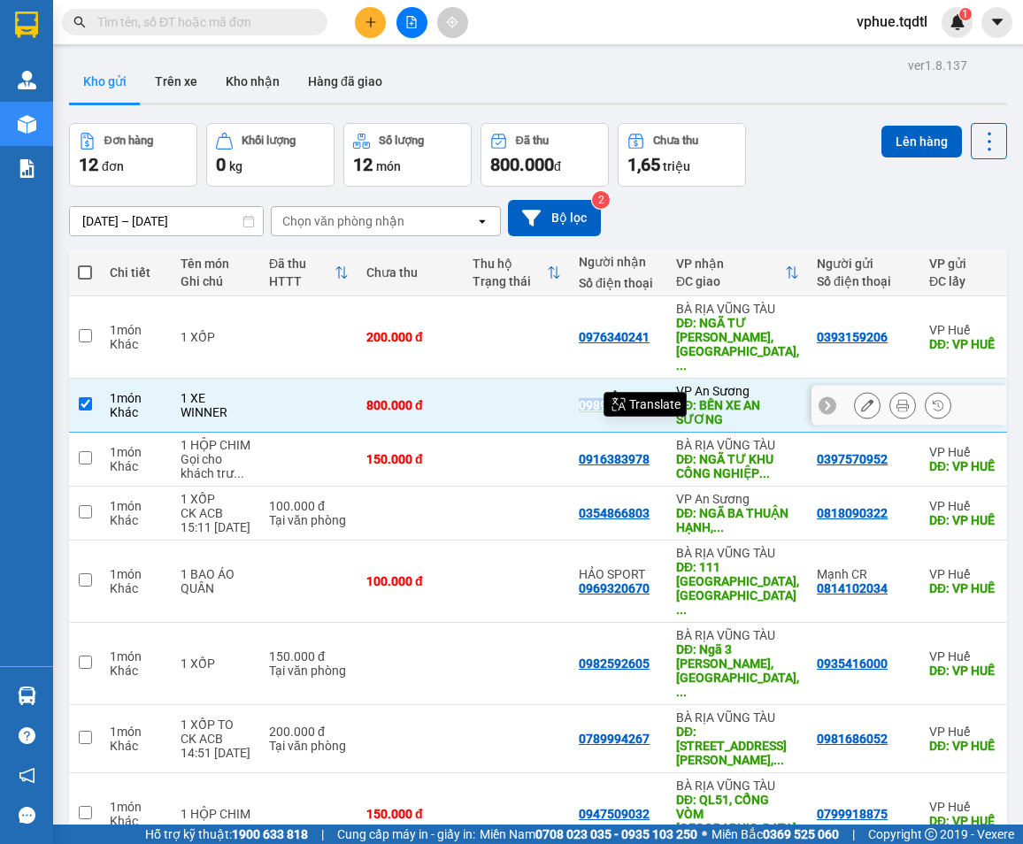
copy div "0989703779"
click at [531, 379] on td at bounding box center [517, 406] width 106 height 54
checkbox input "false"
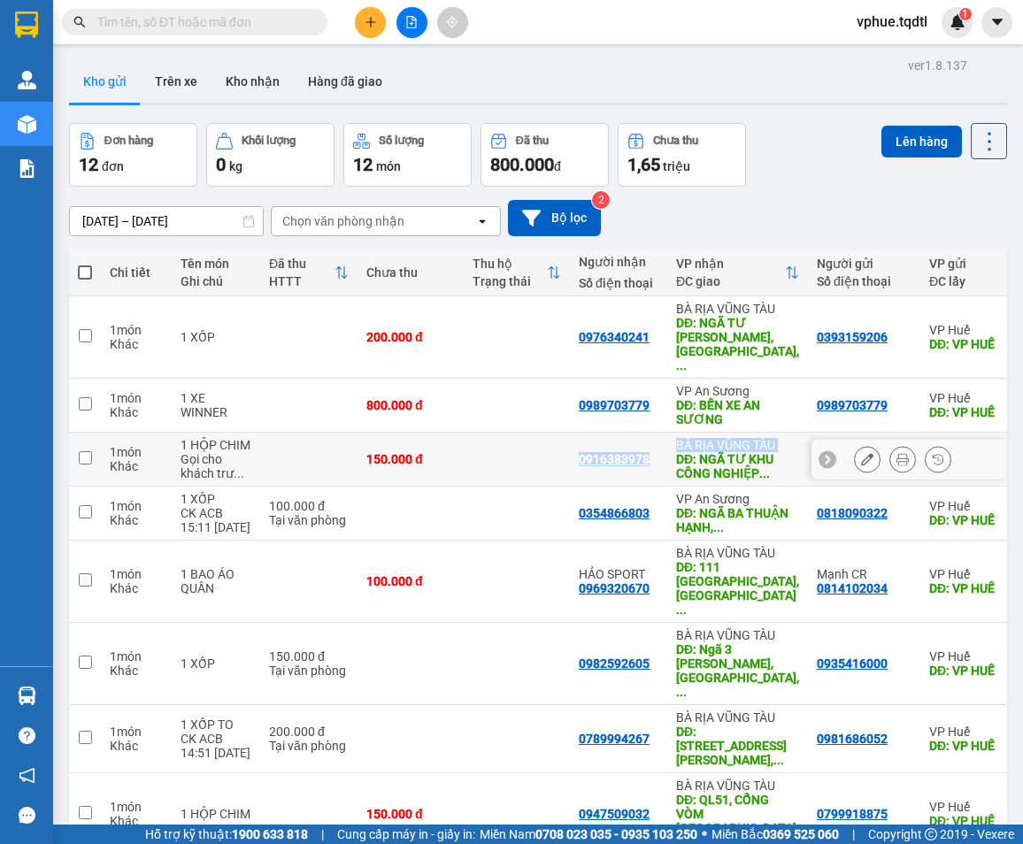
drag, startPoint x: 580, startPoint y: 438, endPoint x: 667, endPoint y: 434, distance: 87.7
click at [667, 434] on tr "1 món Khác 1 HỘP CHIM Gọi cho khách trư ... 150.000 đ 0916383978 [GEOGRAPHIC_DA…" at bounding box center [726, 460] width 1314 height 54
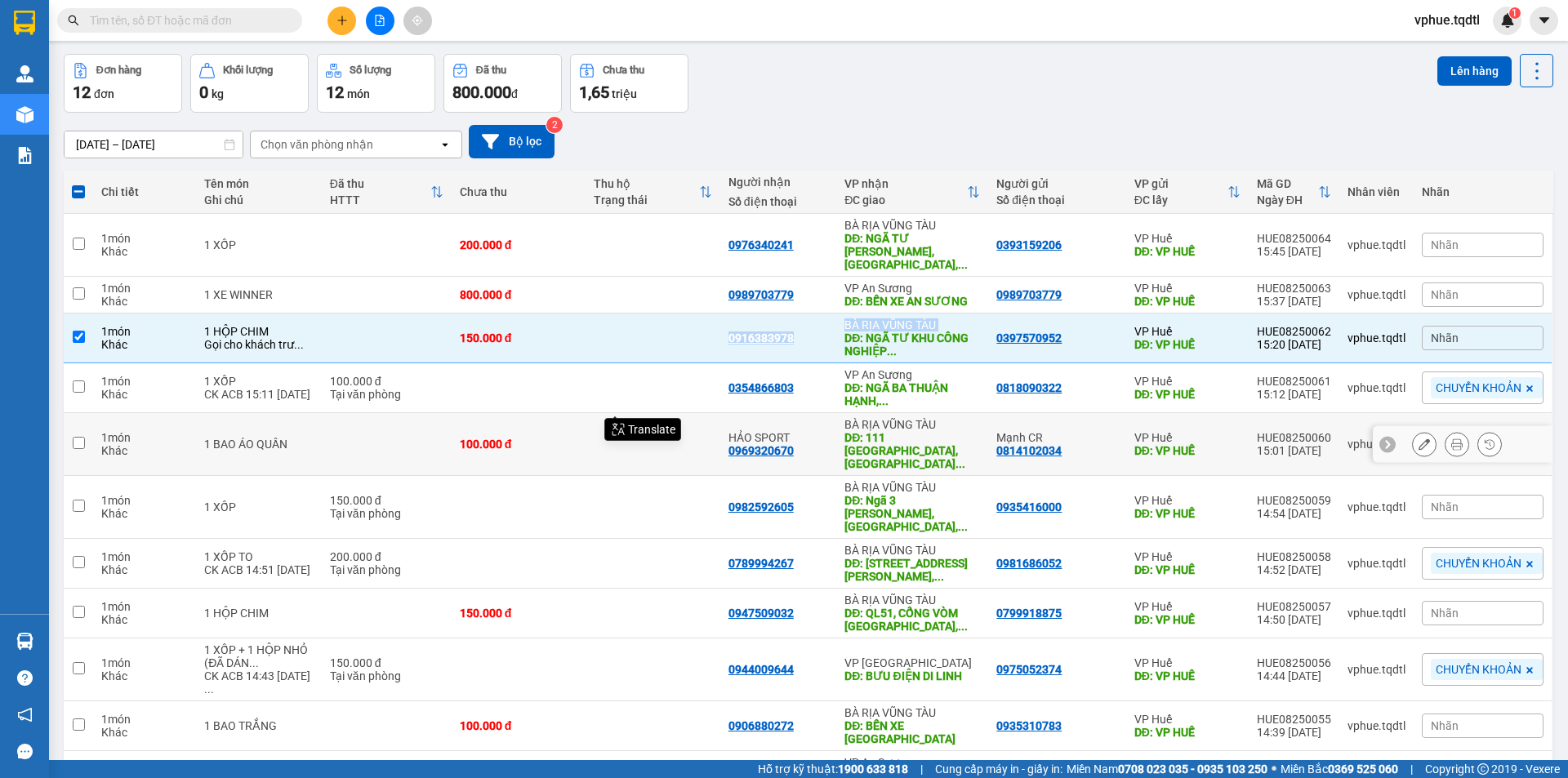
scroll to position [138, 0]
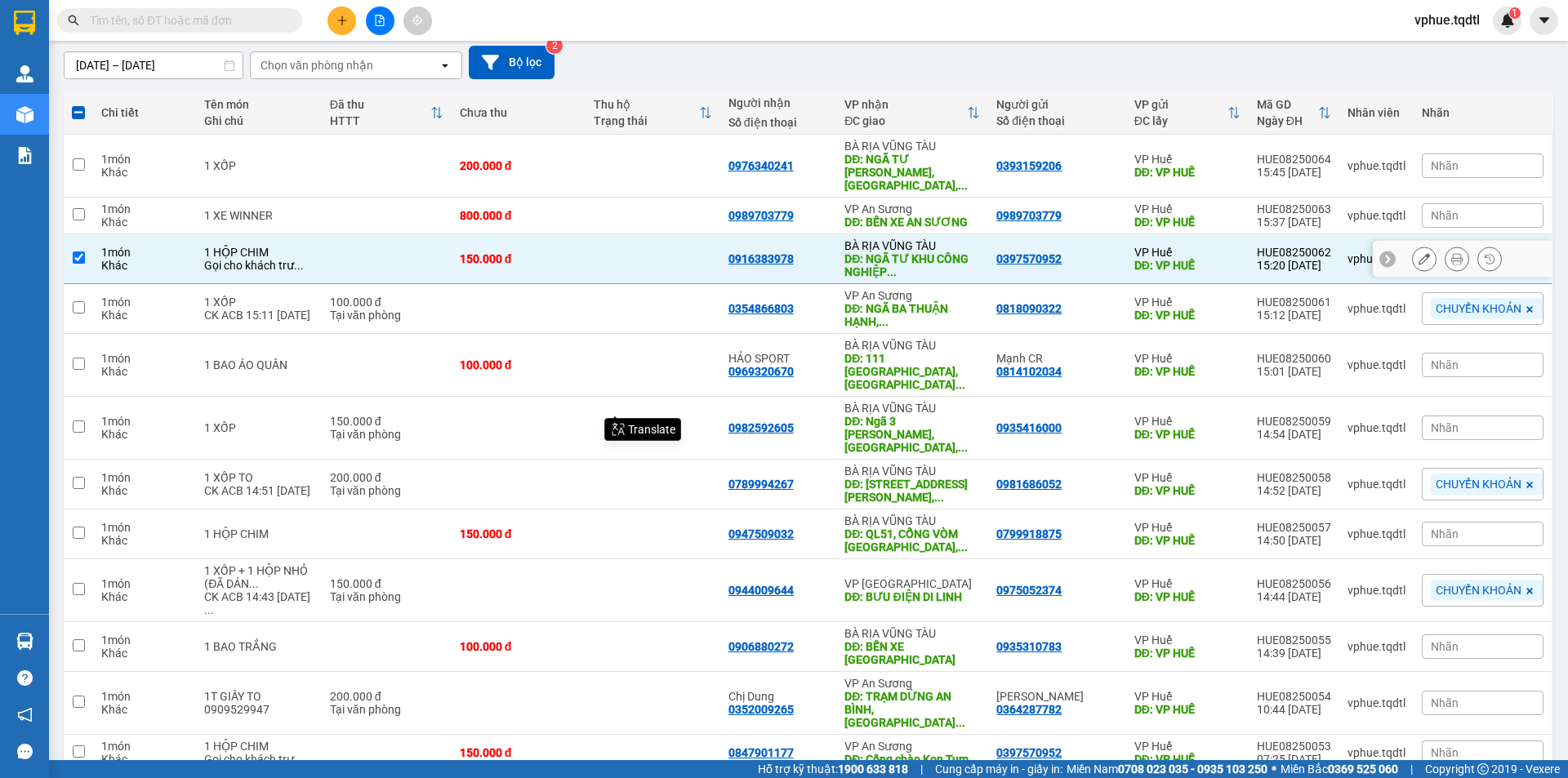
click at [406, 242] on td at bounding box center [387, 259] width 130 height 50
checkbox input "false"
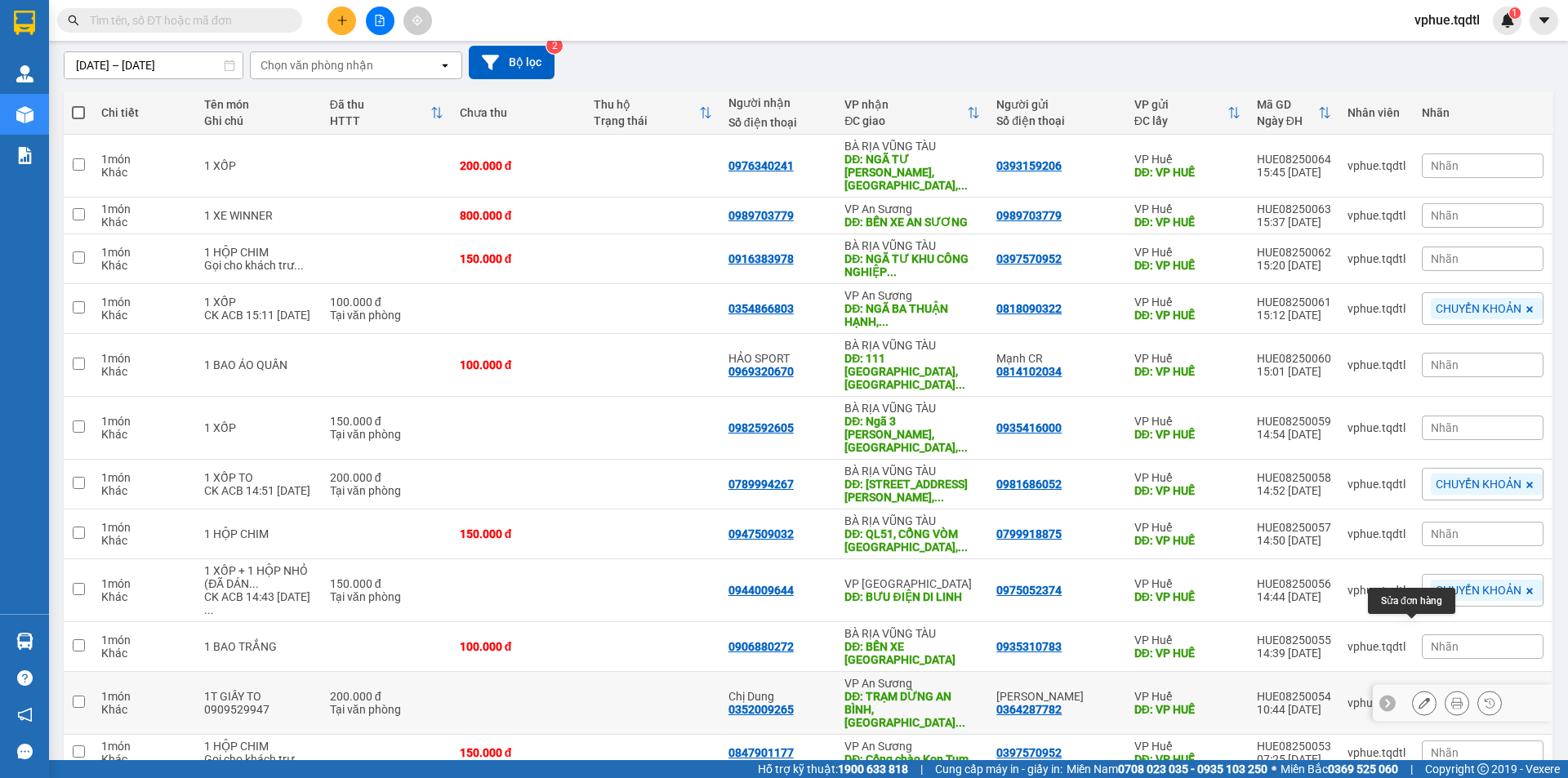
click at [943, 698] on icon at bounding box center [1424, 703] width 11 height 11
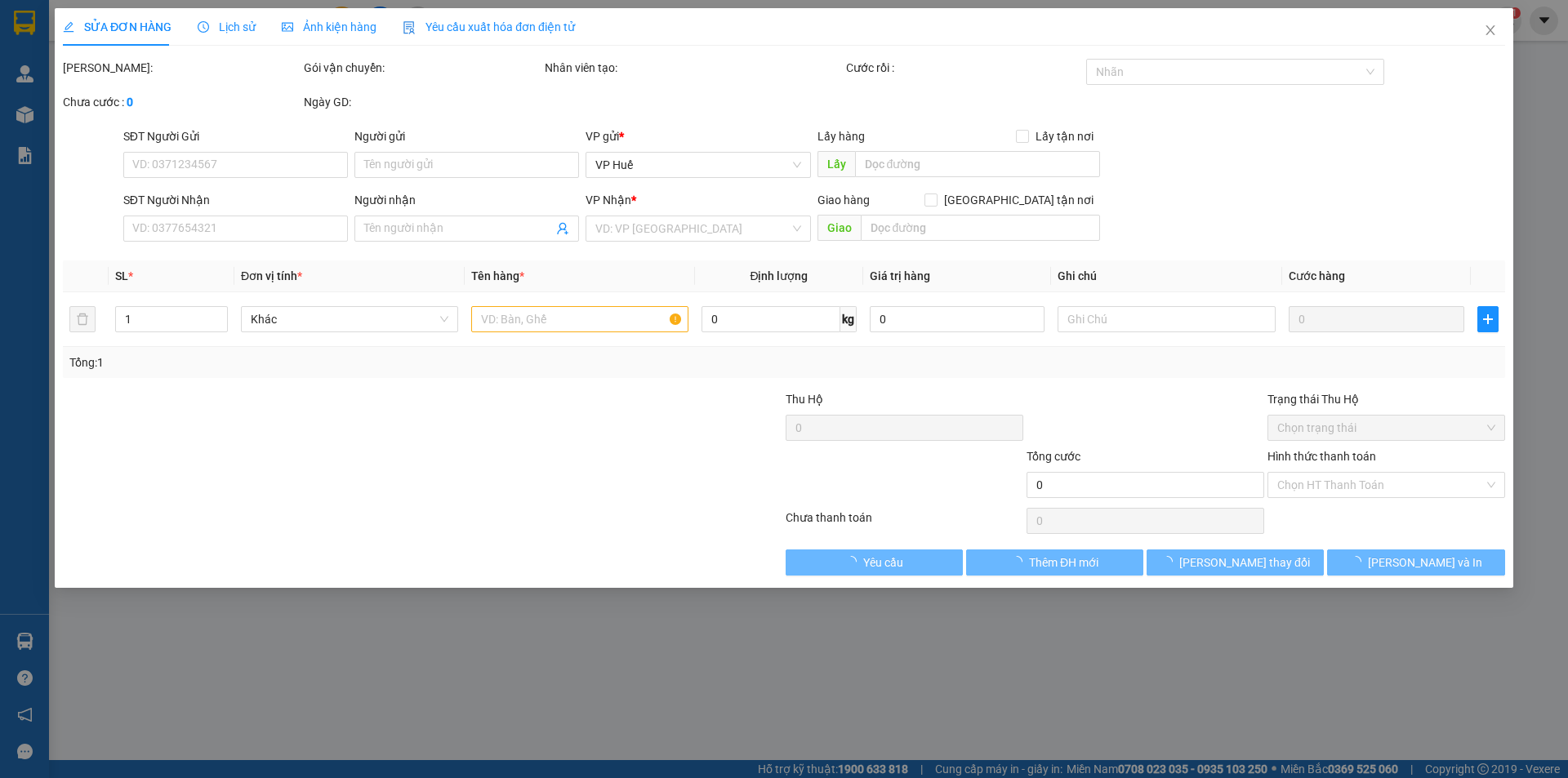
type input "0364287782"
type input "[PERSON_NAME]"
type input "VP HUẾ"
type input "0352009265"
type input "Chị Dung"
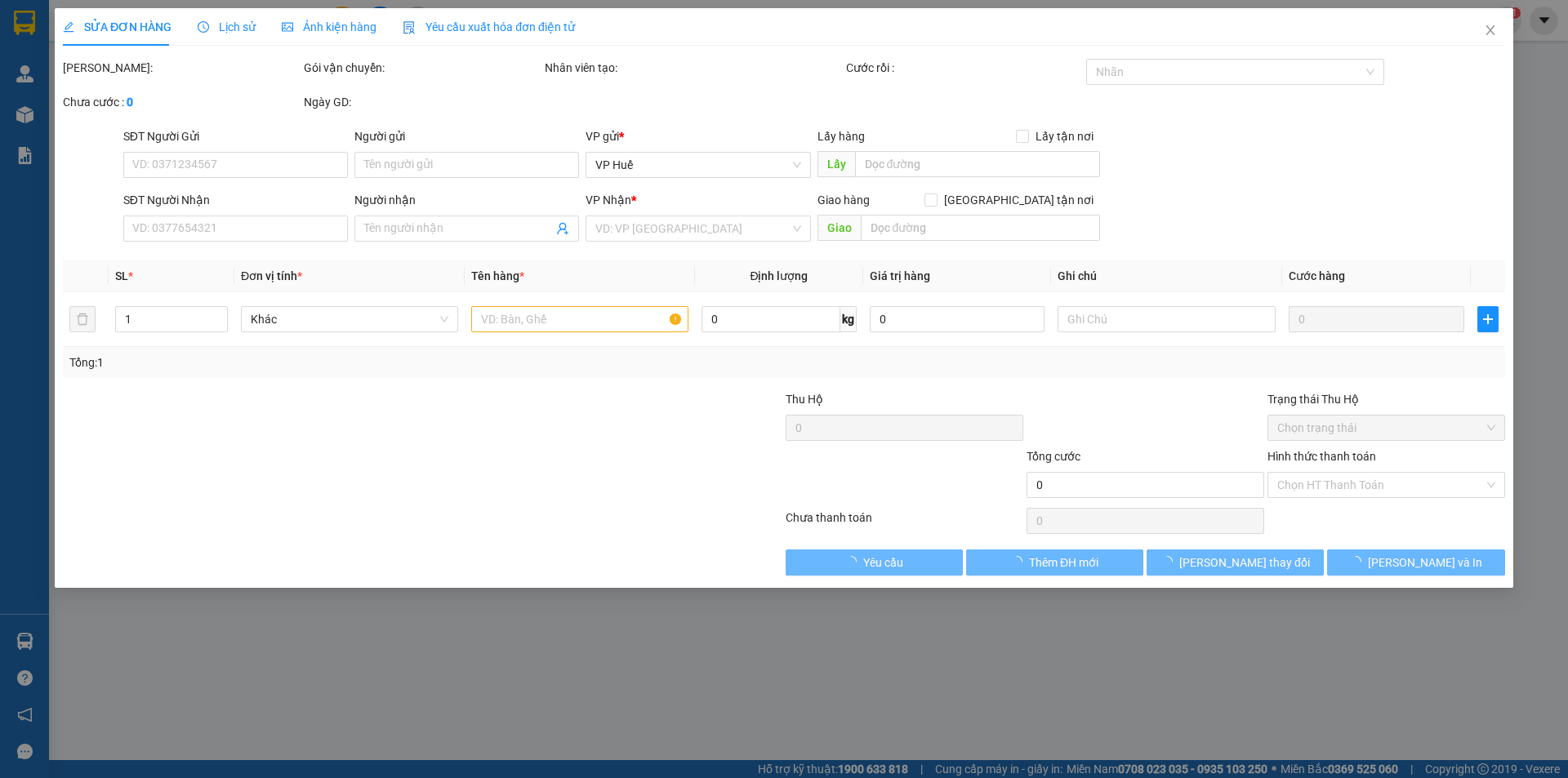
type input "TRẠM DỪNG AN BÌNH, [GEOGRAPHIC_DATA], [GEOGRAPHIC_DATA]"
type input "200.000"
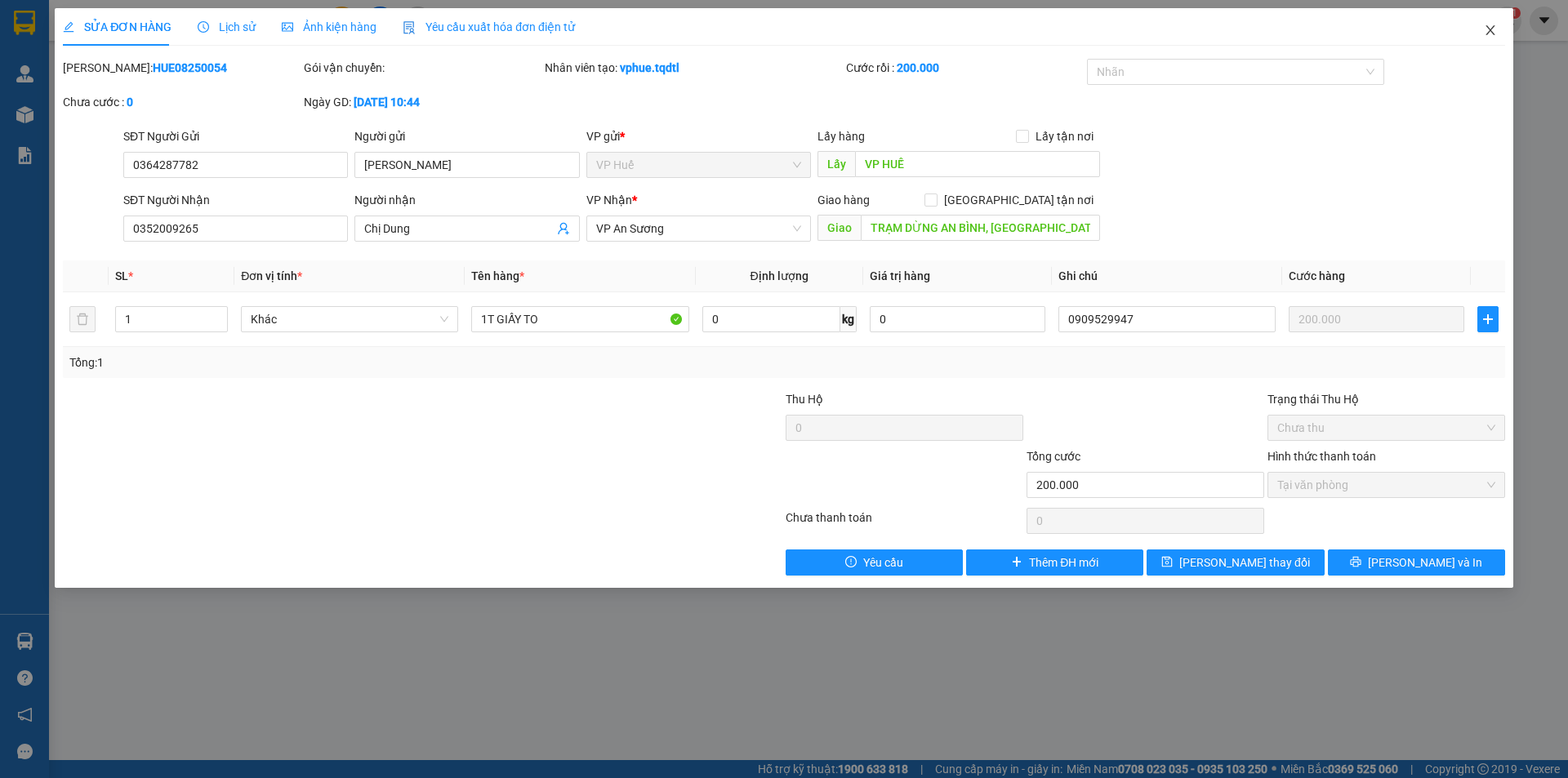
click at [943, 30] on span "Close" at bounding box center [1490, 31] width 46 height 46
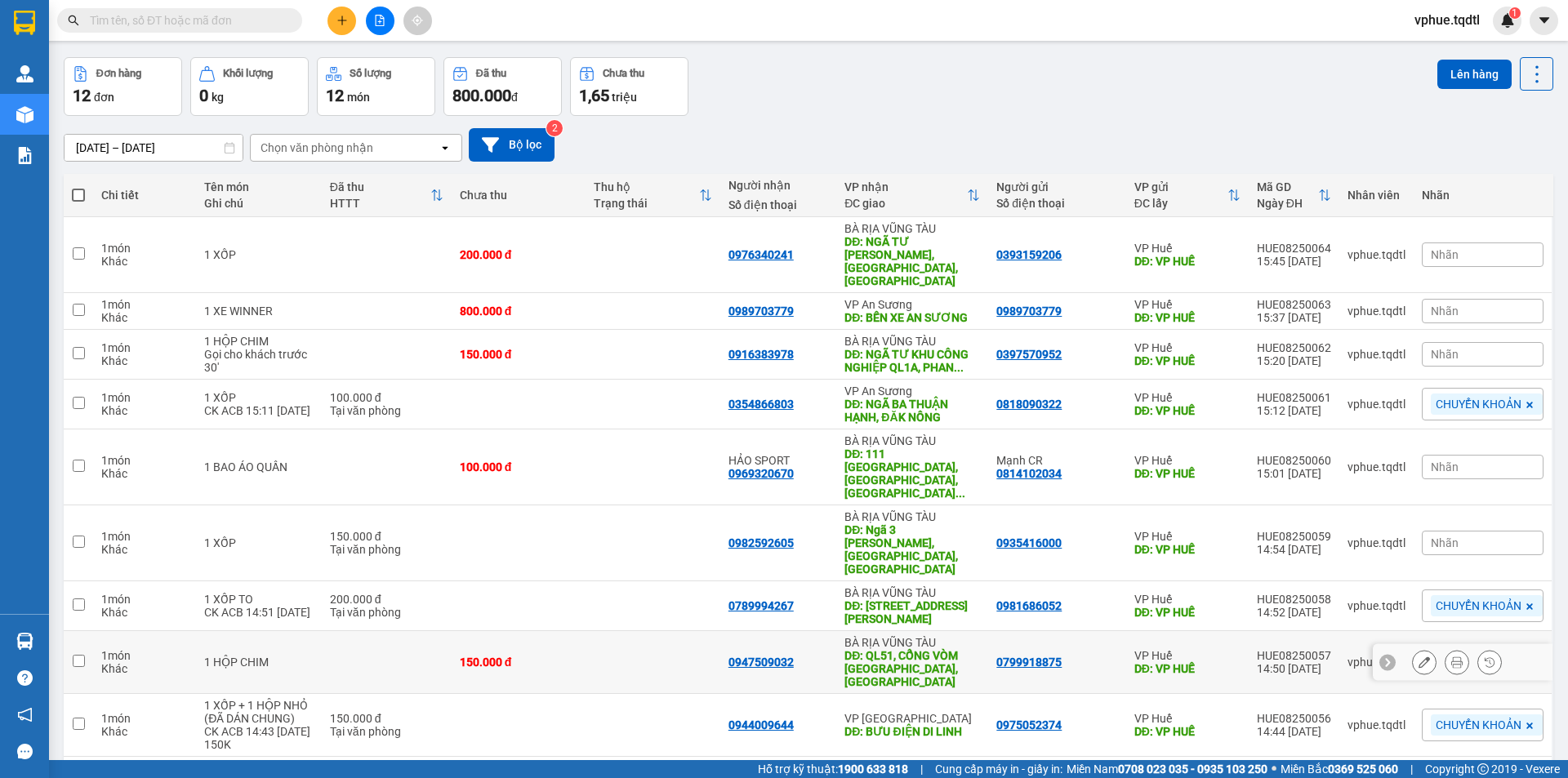
scroll to position [191, 0]
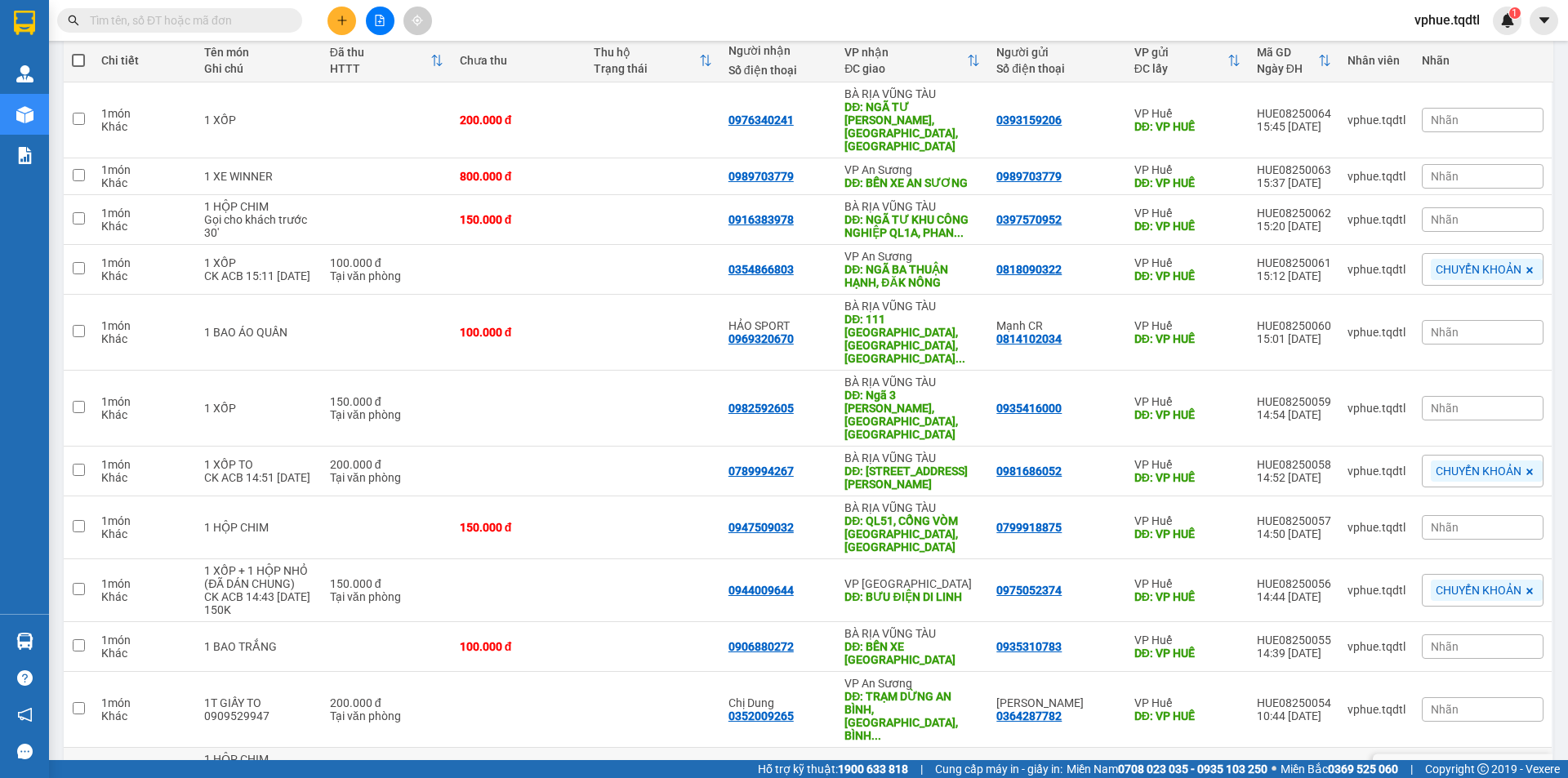
click at [901, 772] on div "DĐ: Cổng chào Kon Tum" at bounding box center [912, 779] width 136 height 13
checkbox input "true"
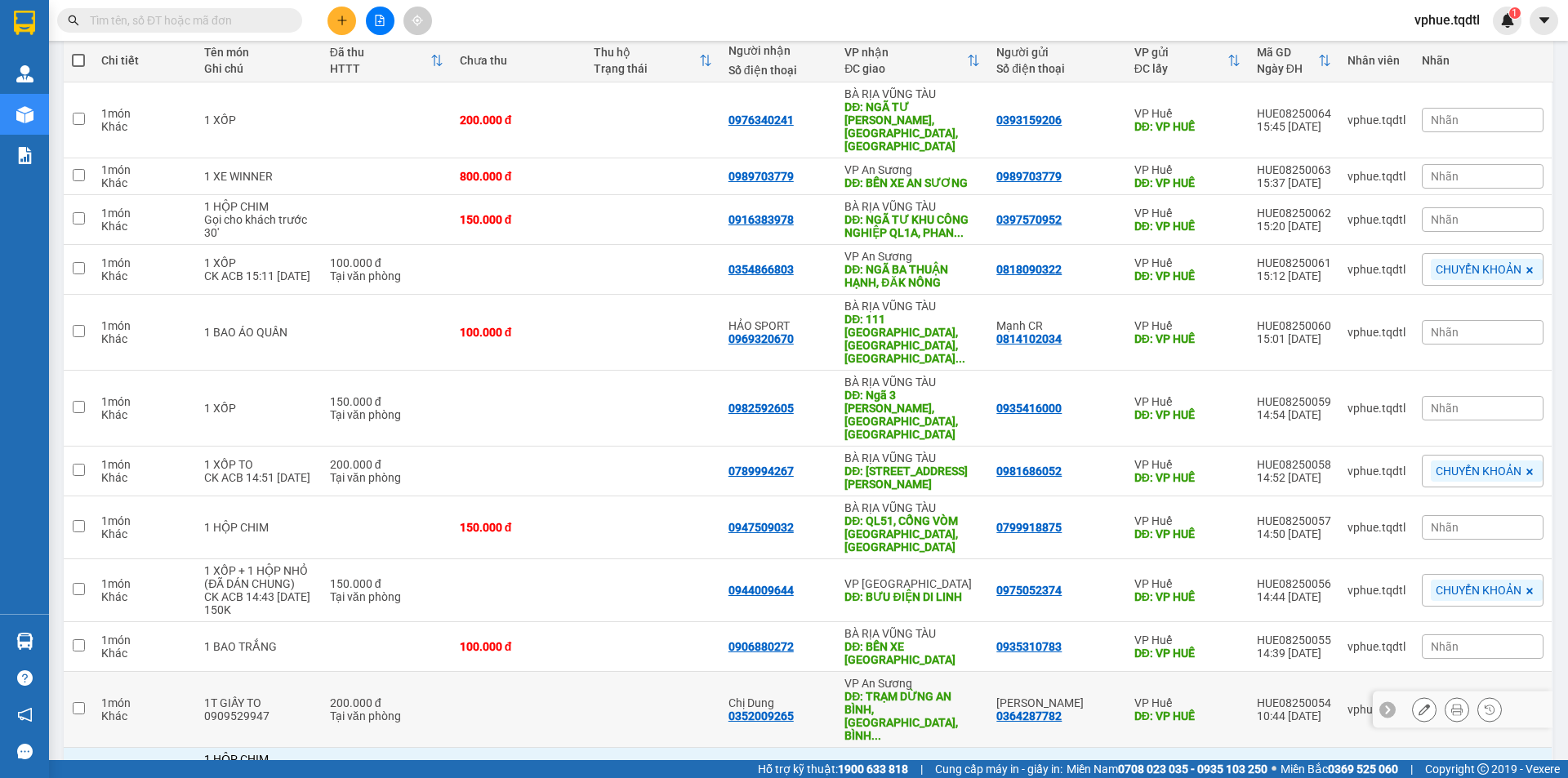
click at [912, 690] on div "DĐ: TRẠM DỪNG AN BÌNH, [GEOGRAPHIC_DATA], BÌNH ..." at bounding box center [912, 716] width 136 height 53
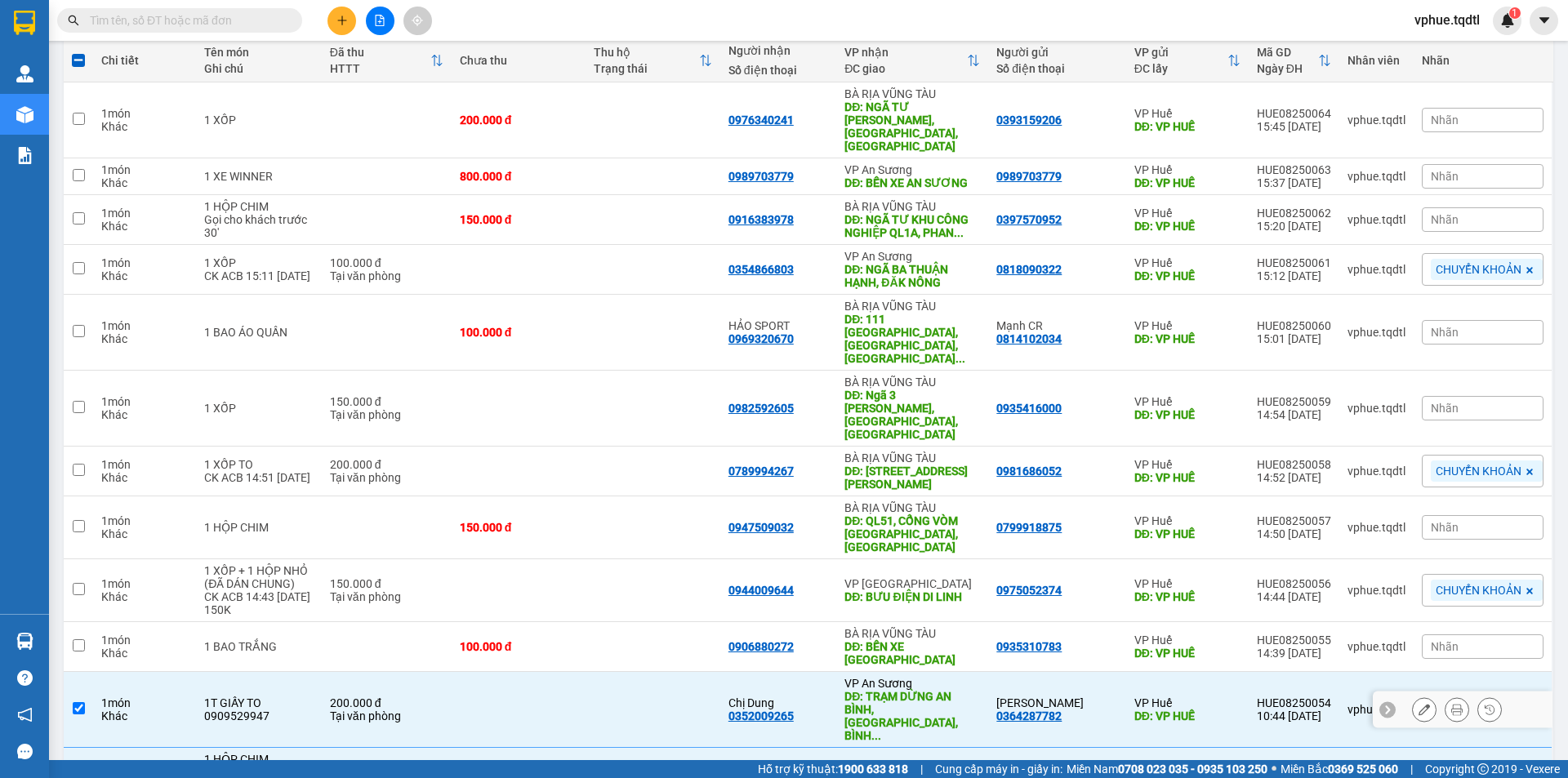
click at [912, 690] on div "DĐ: TRẠM DỪNG AN BÌNH, [GEOGRAPHIC_DATA], BÌNH ..." at bounding box center [912, 716] width 136 height 53
checkbox input "false"
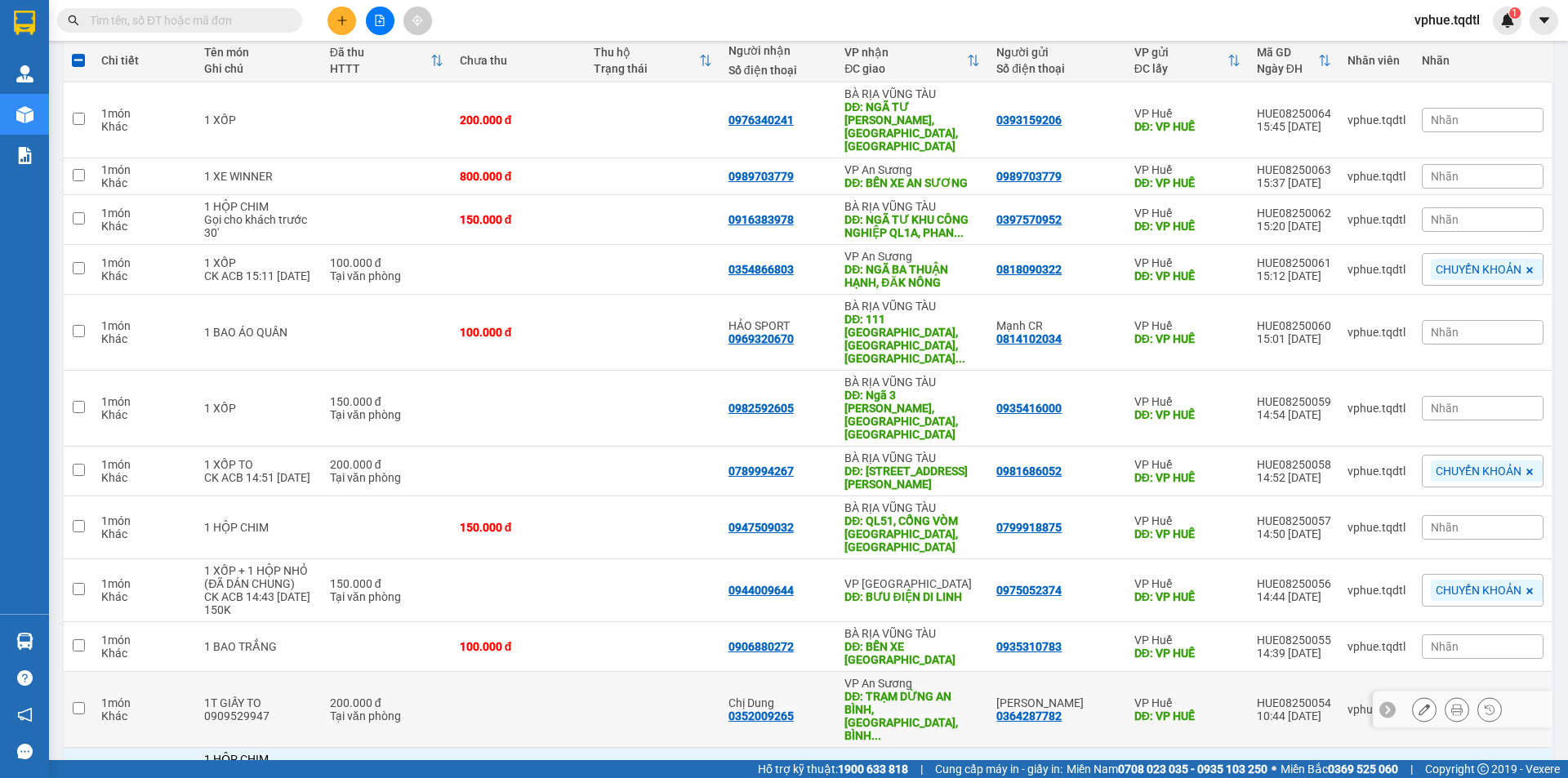
click at [905, 760] on div "VP An Sương" at bounding box center [912, 766] width 136 height 13
checkbox input "false"
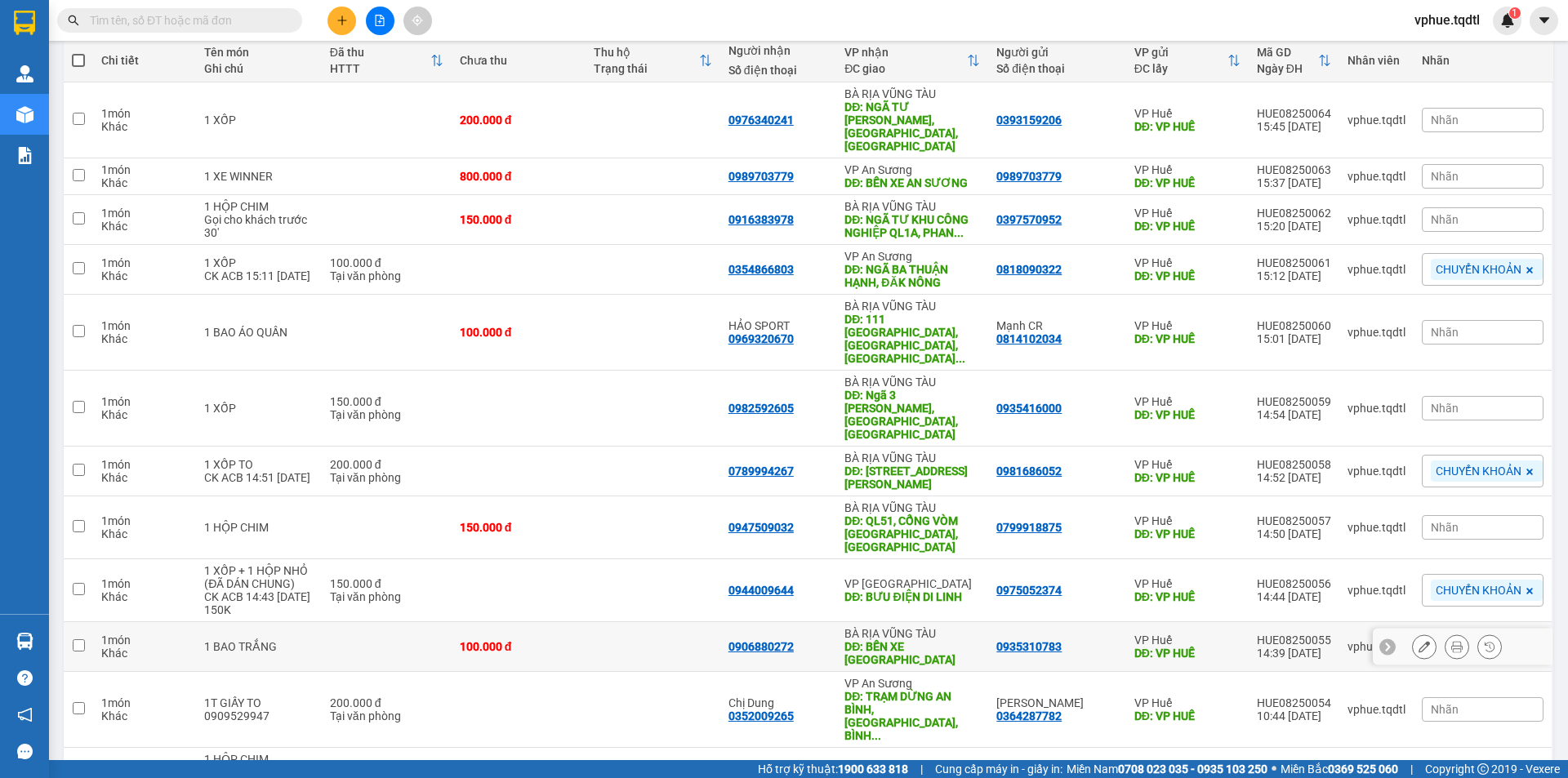
click at [910, 640] on div "DĐ: BẾN XE [GEOGRAPHIC_DATA]" at bounding box center [912, 653] width 136 height 26
checkbox input "true"
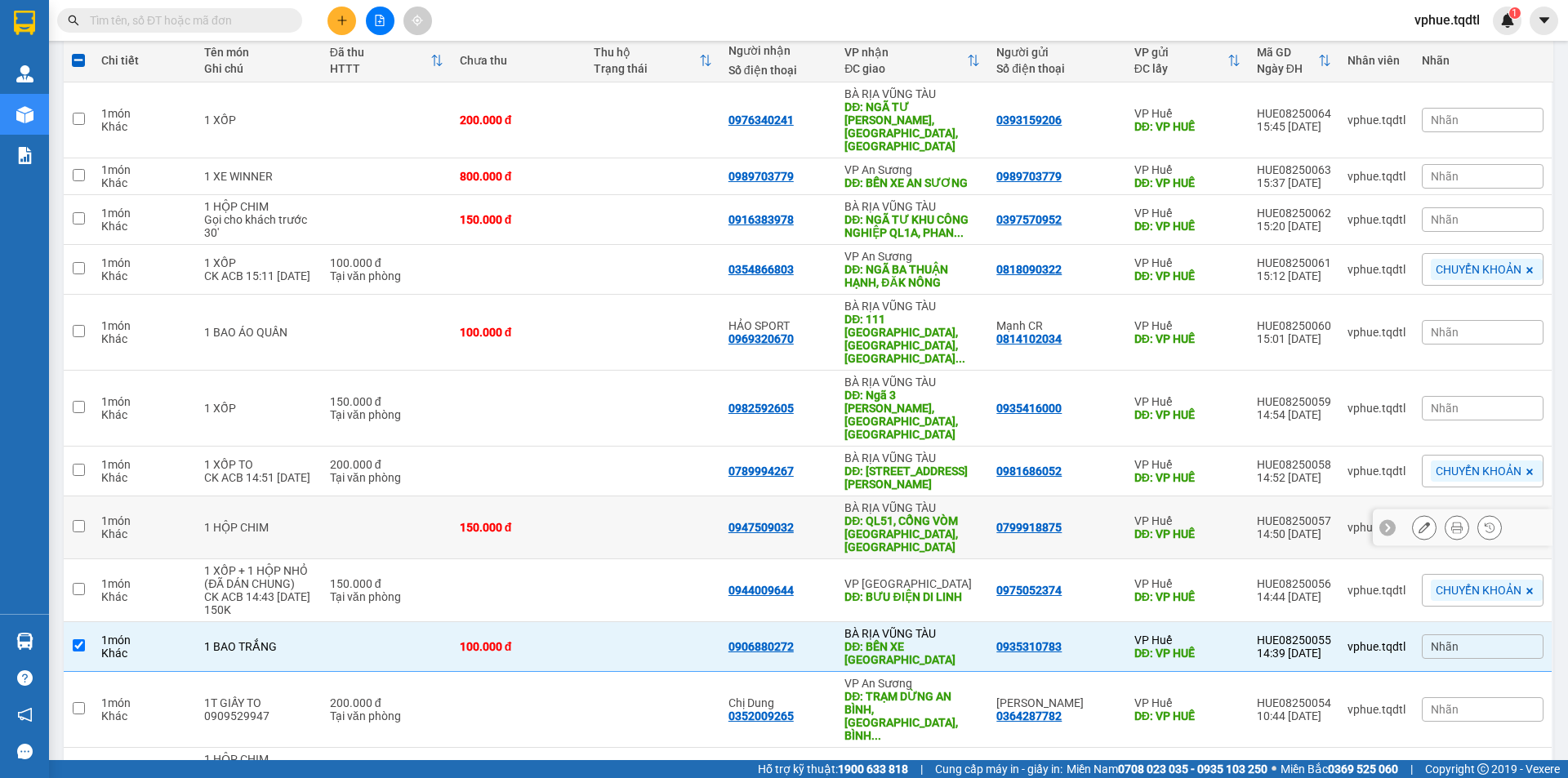
click at [927, 514] on div "DĐ: QL51, CỔNG VÒM [GEOGRAPHIC_DATA], [GEOGRAPHIC_DATA]" at bounding box center [912, 533] width 136 height 39
checkbox input "true"
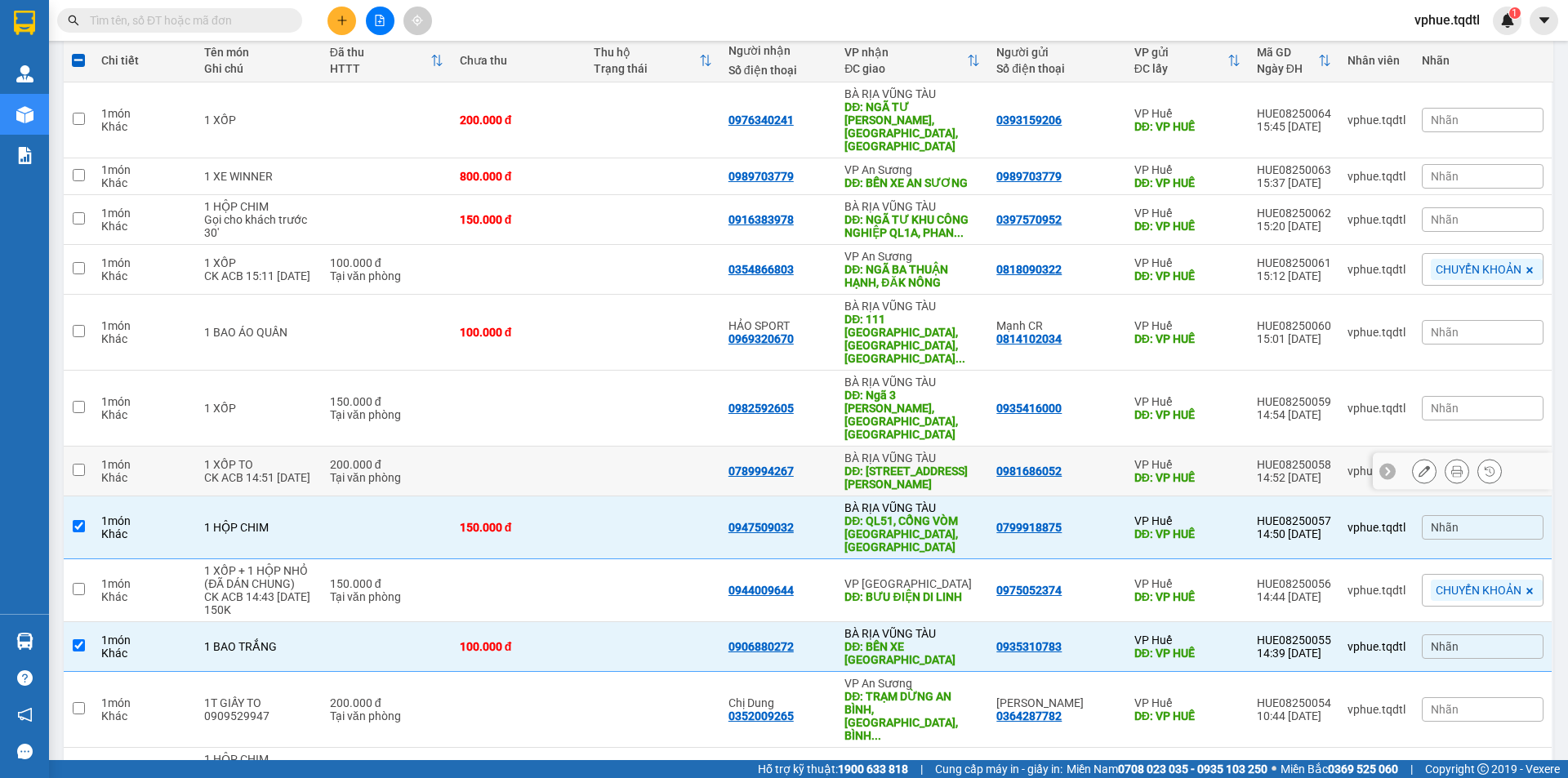
click at [939, 464] on div "DĐ: [STREET_ADDRESS][PERSON_NAME]" at bounding box center [912, 477] width 136 height 26
checkbox input "true"
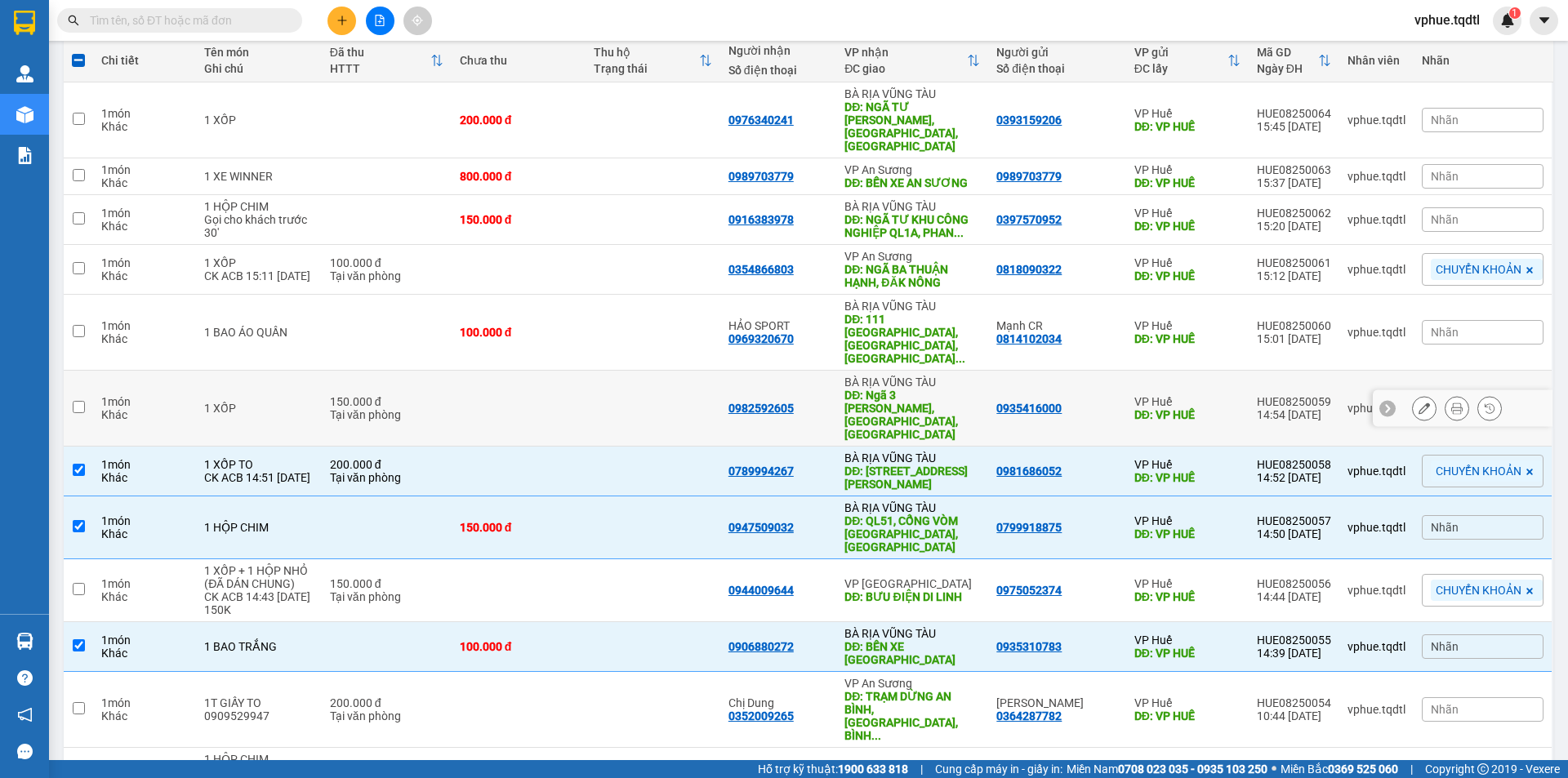
click at [943, 389] on div "DĐ: Ngã 3 [PERSON_NAME], [GEOGRAPHIC_DATA], [GEOGRAPHIC_DATA]" at bounding box center [912, 414] width 136 height 53
checkbox input "true"
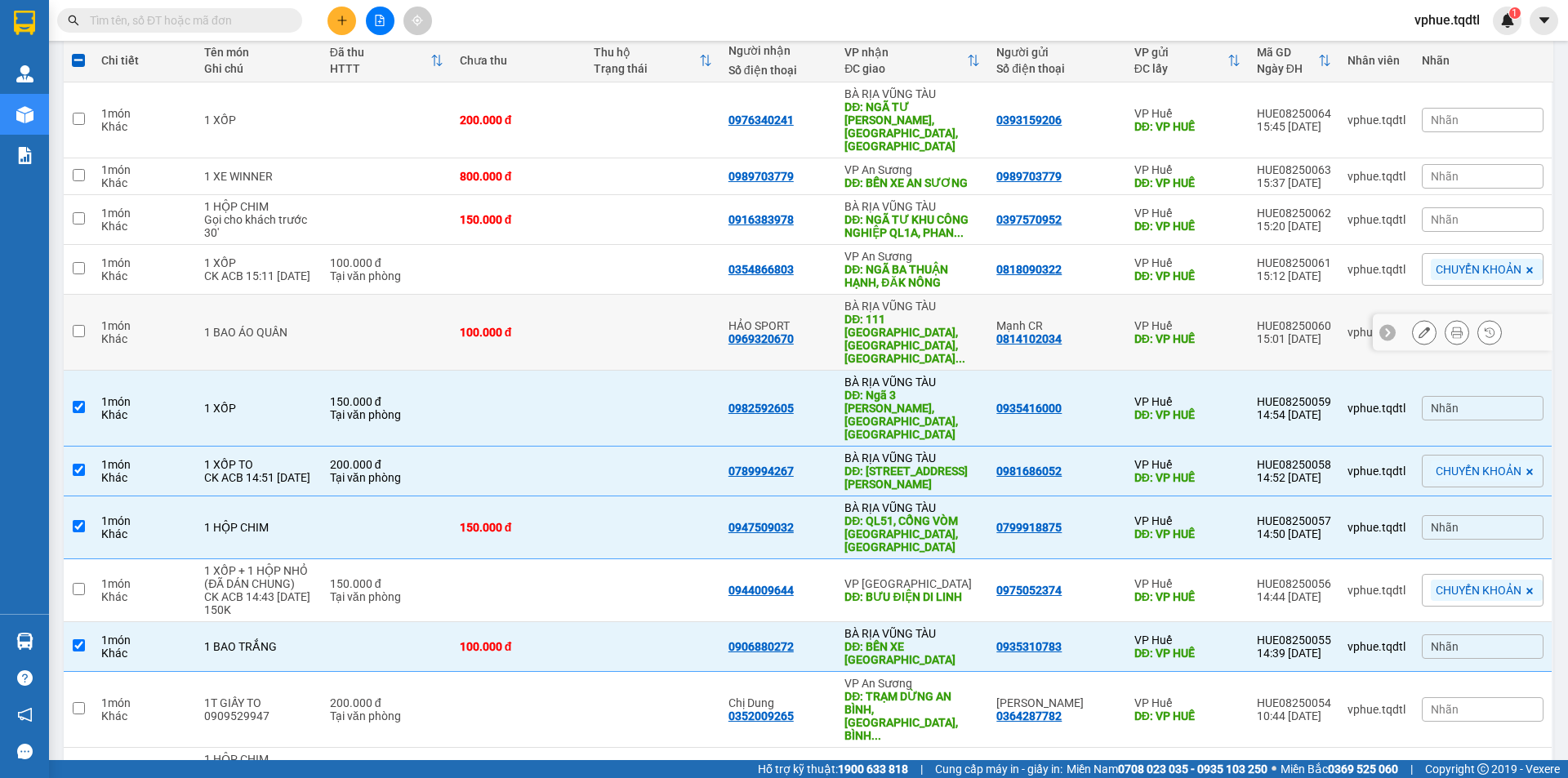
drag, startPoint x: 945, startPoint y: 312, endPoint x: 932, endPoint y: 279, distance: 35.5
click at [943, 313] on div "DĐ: 111 [GEOGRAPHIC_DATA], [GEOGRAPHIC_DATA], [GEOGRAPHIC_DATA] ..." at bounding box center [912, 339] width 136 height 53
checkbox input "true"
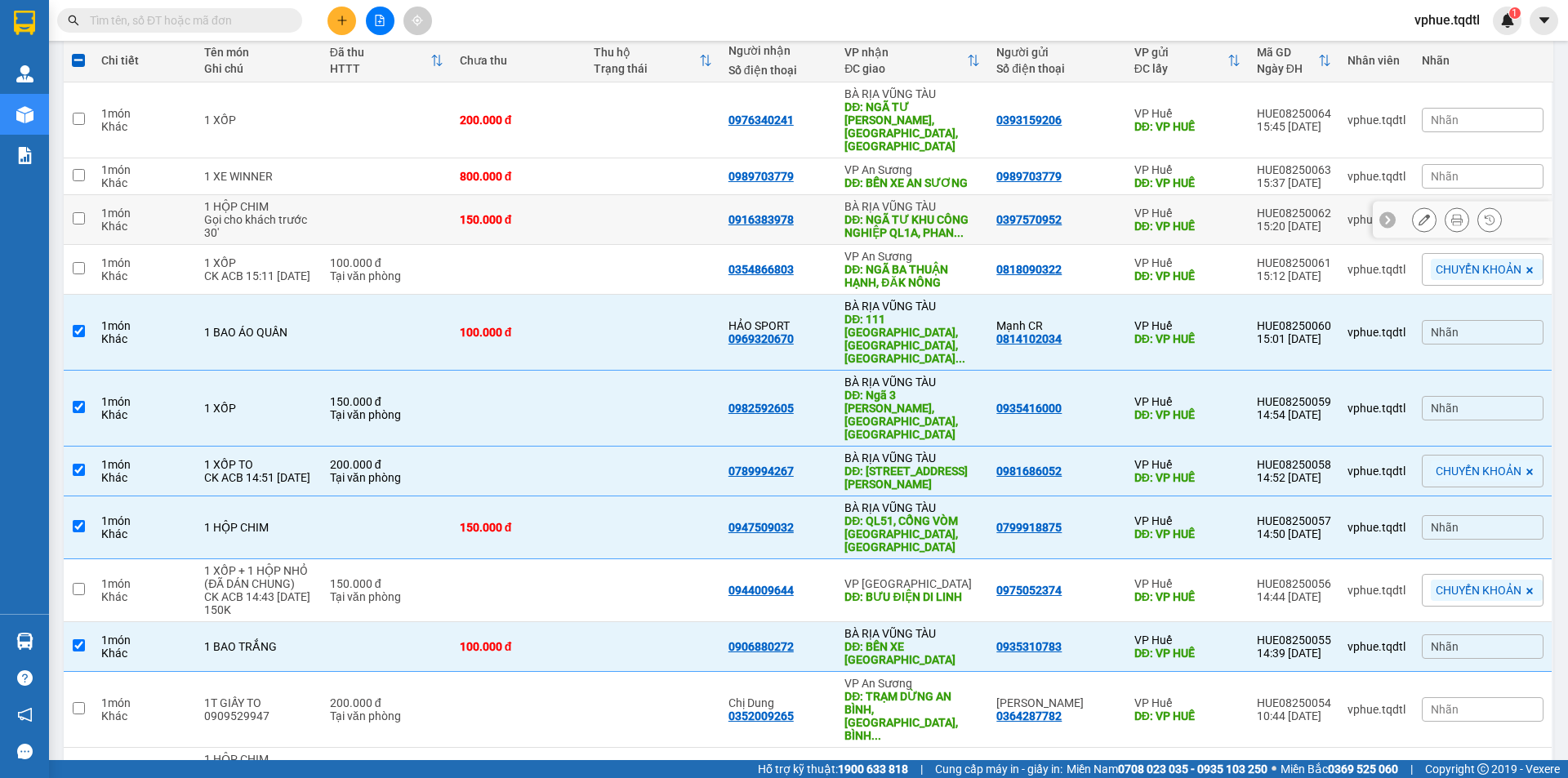
click at [935, 213] on div "DĐ: NGÃ TƯ KHU CÔNG NGHIỆP QL1A, PHAN ..." at bounding box center [912, 226] width 136 height 26
checkbox input "true"
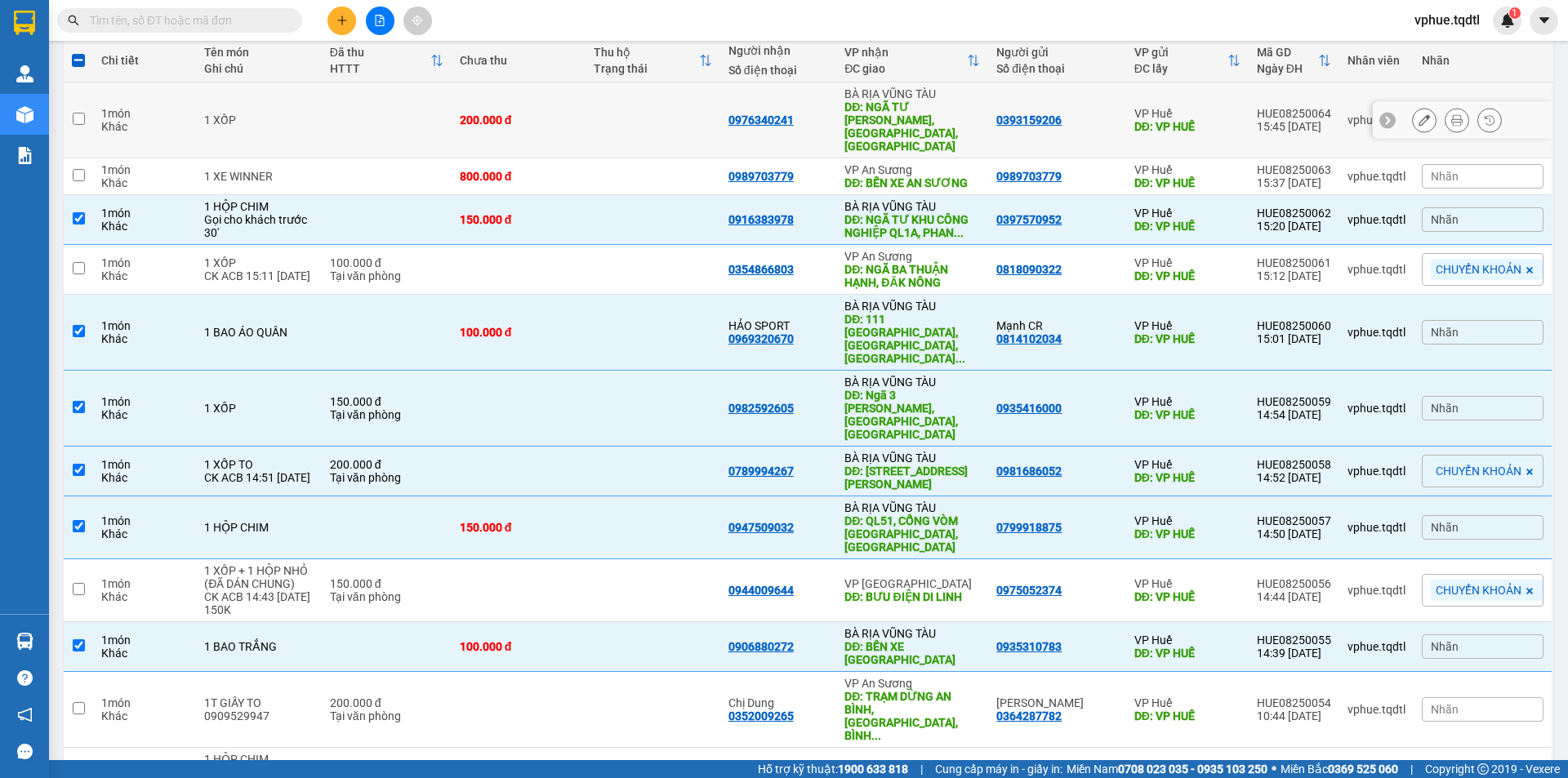
click at [931, 119] on div "DĐ: NGÃ TƯ [PERSON_NAME], [GEOGRAPHIC_DATA], [GEOGRAPHIC_DATA]" at bounding box center [912, 126] width 136 height 53
checkbox input "true"
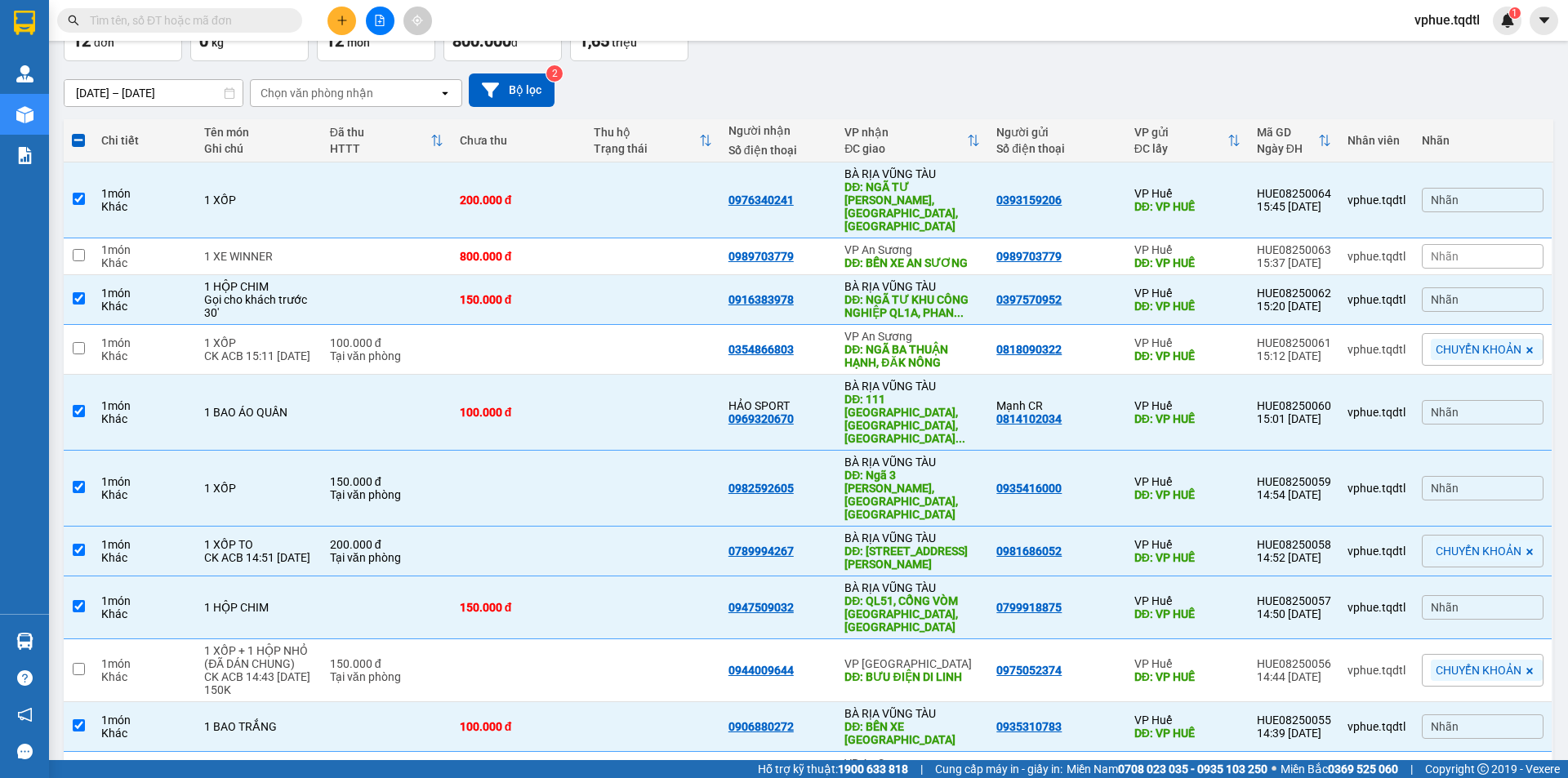
scroll to position [0, 0]
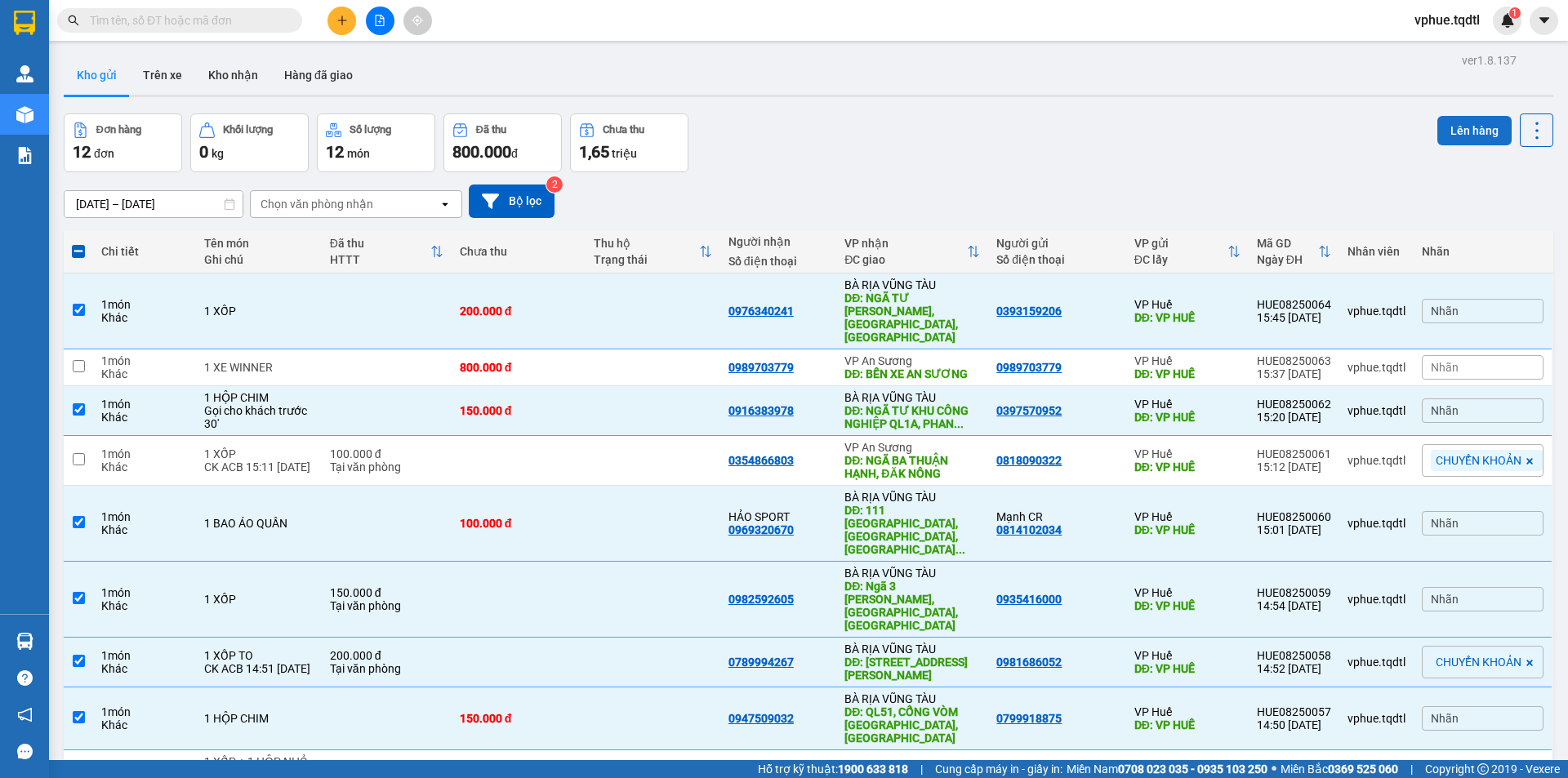
click at [943, 127] on button "Lên hàng" at bounding box center [1474, 131] width 75 height 30
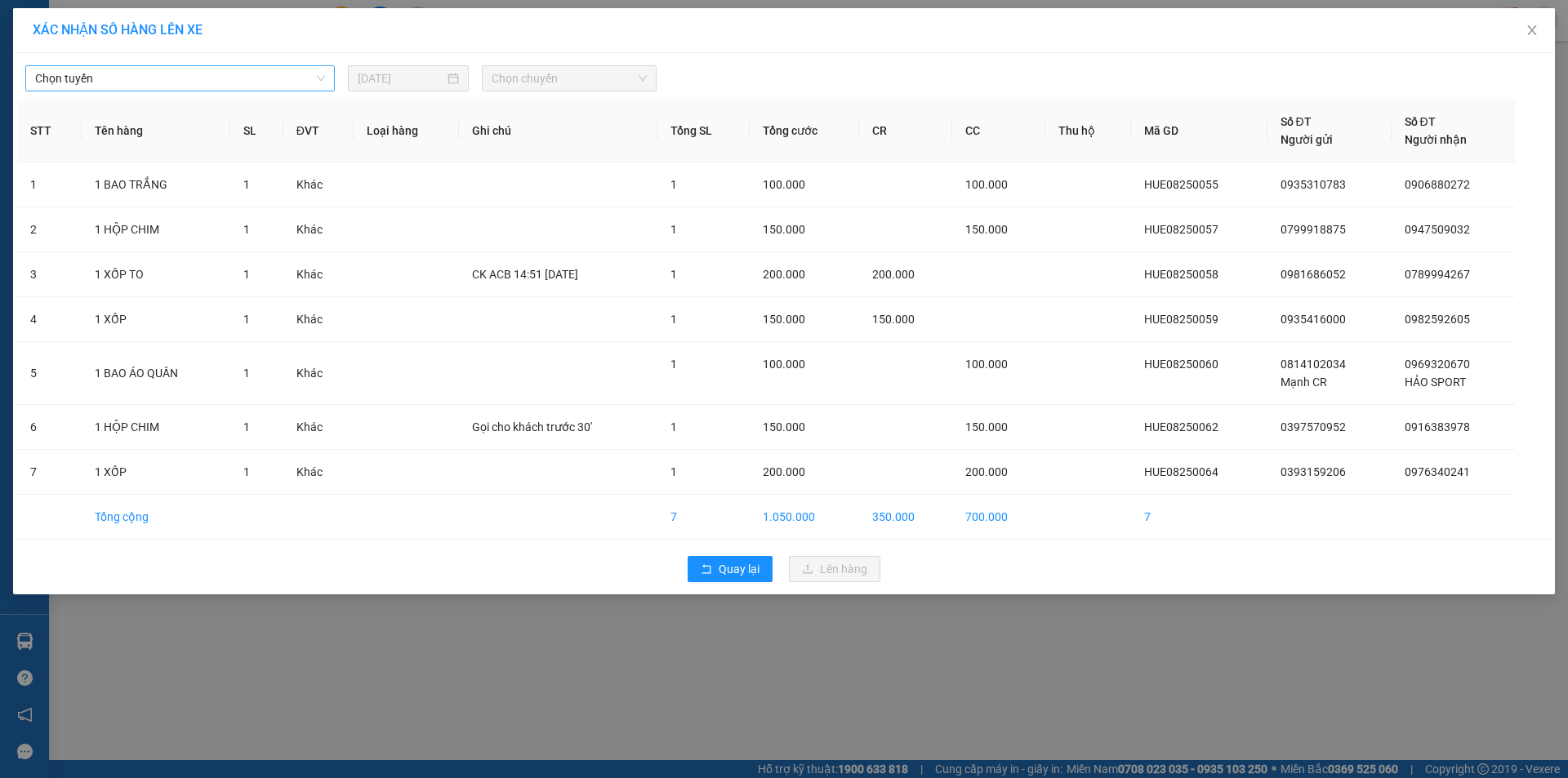
click at [294, 88] on span "Chọn tuyến" at bounding box center [180, 78] width 290 height 25
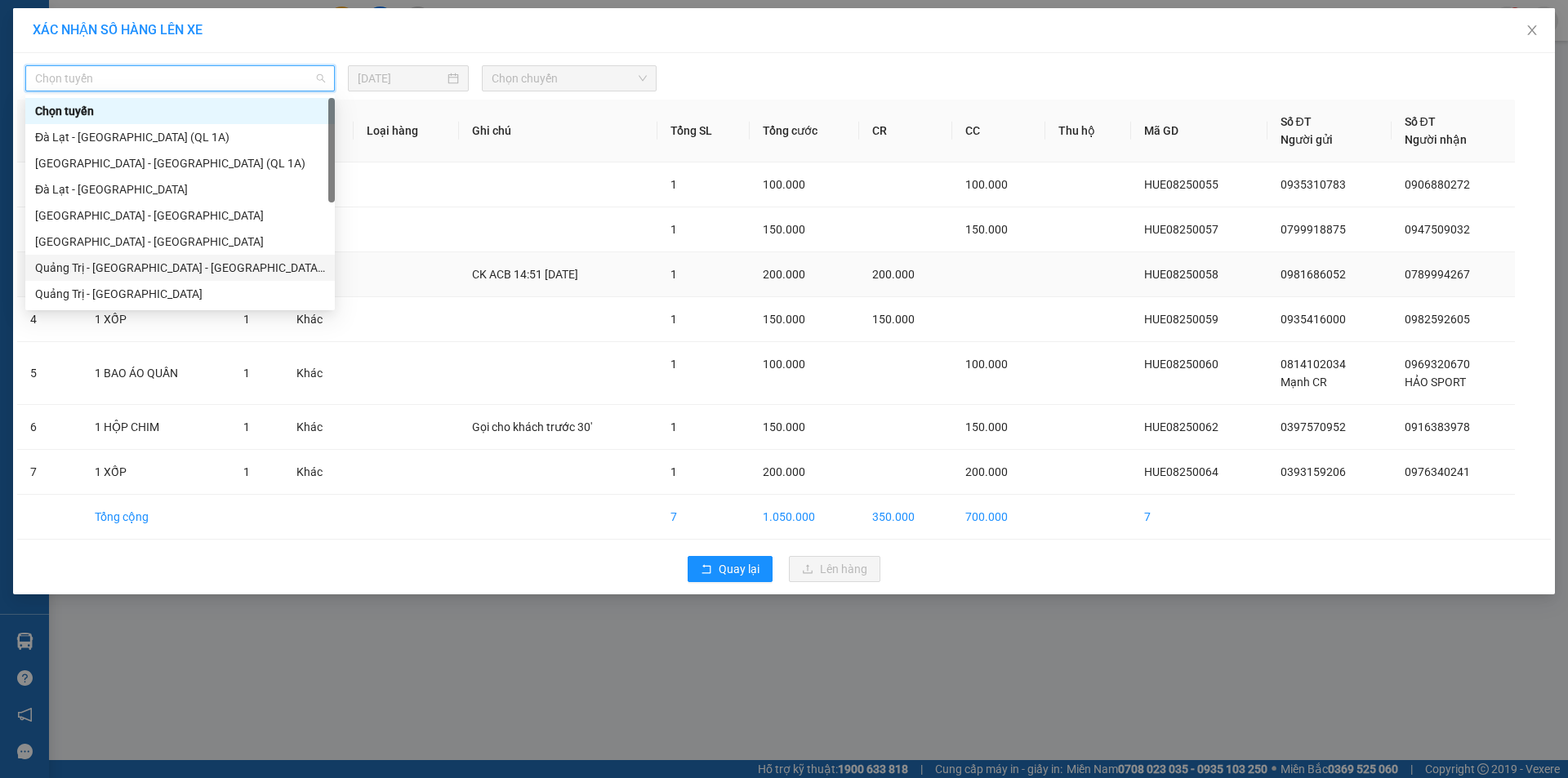
click at [297, 271] on div "Quảng Trị - [GEOGRAPHIC_DATA] - [GEOGRAPHIC_DATA] - [GEOGRAPHIC_DATA]" at bounding box center [180, 267] width 290 height 18
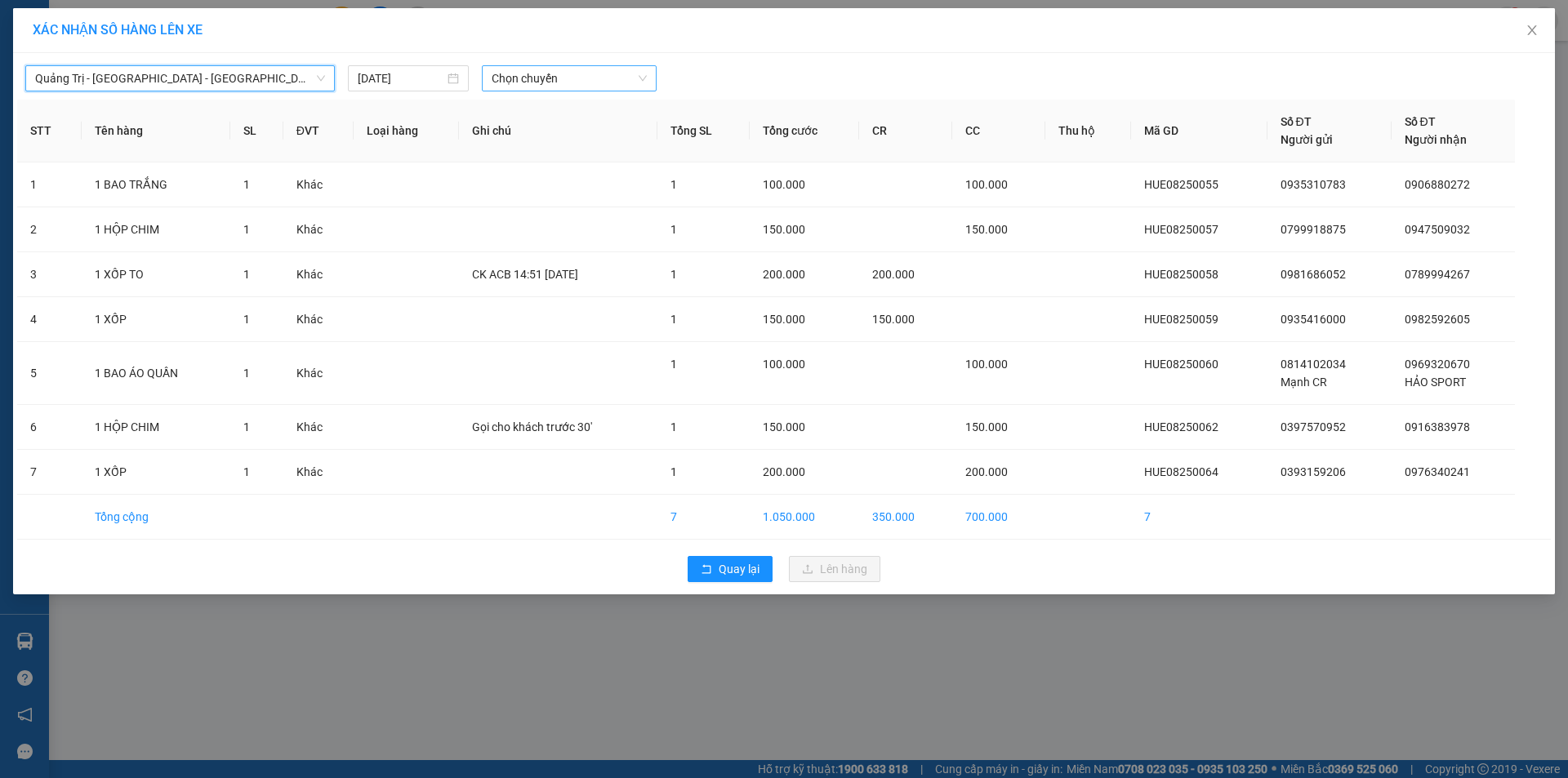
click at [535, 78] on span "Chọn chuyến" at bounding box center [569, 78] width 155 height 25
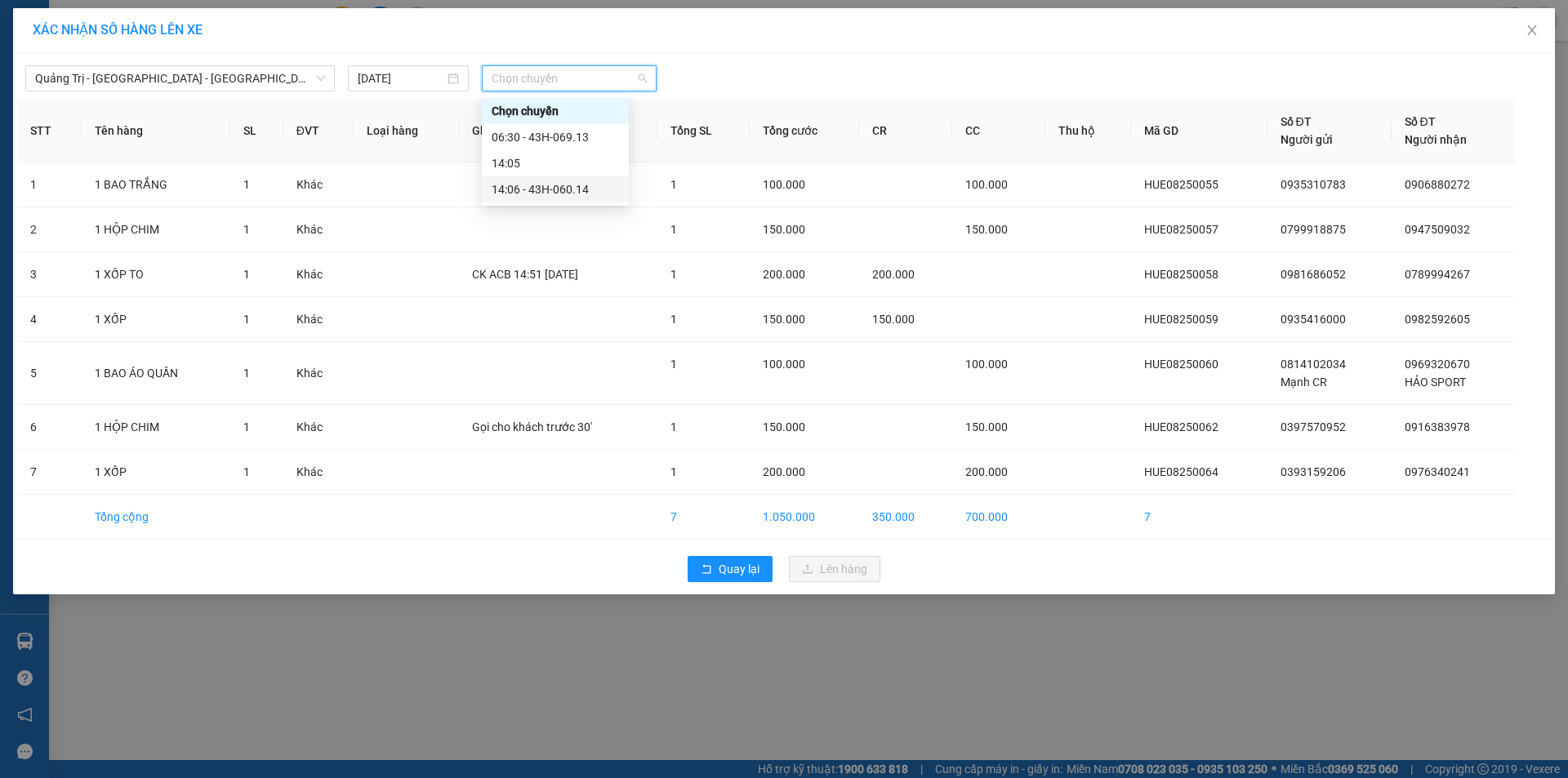
click at [601, 180] on div "14:06 - 43H-060.14" at bounding box center [555, 189] width 147 height 26
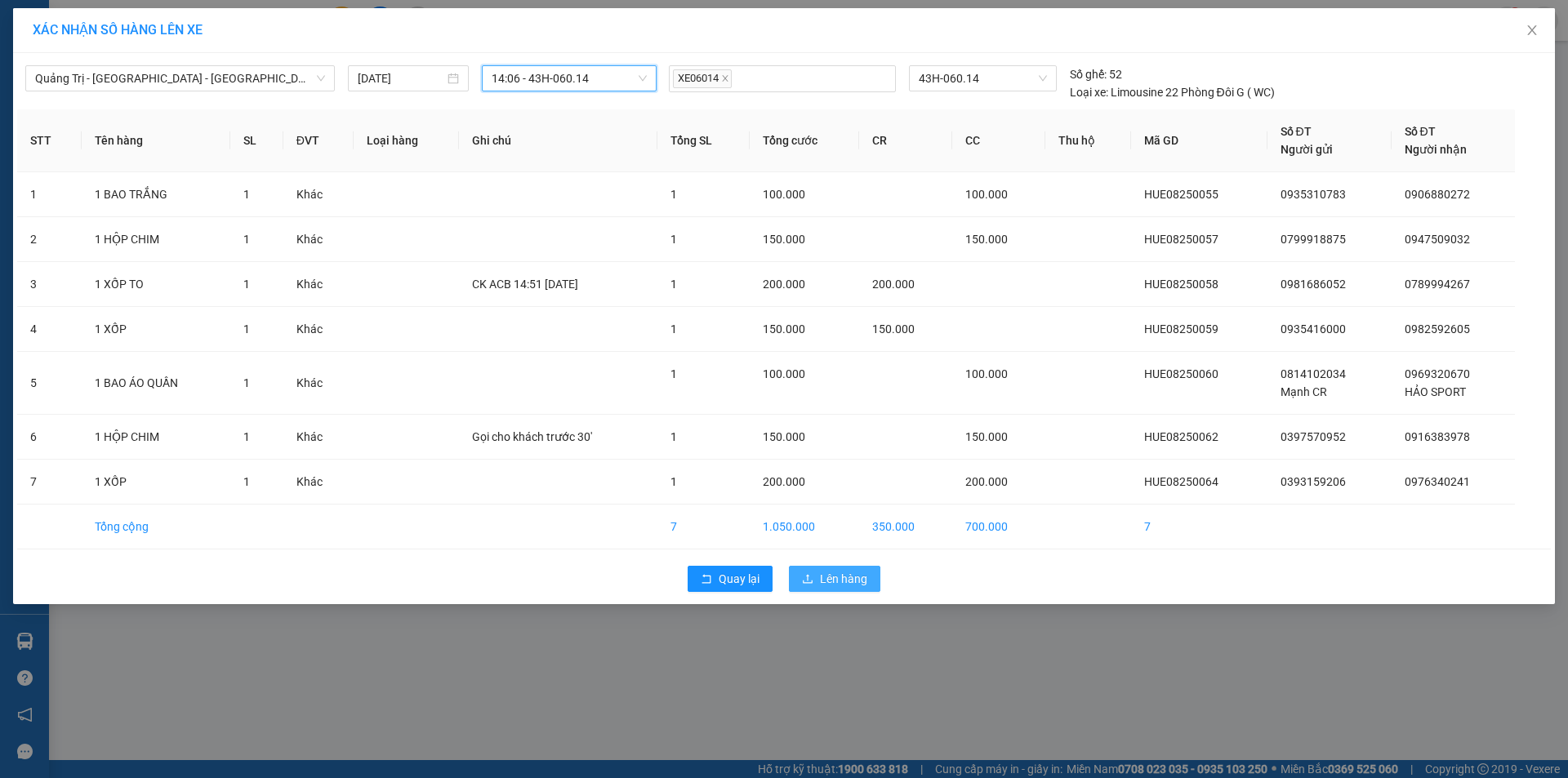
click at [844, 581] on span "Lên hàng" at bounding box center [843, 579] width 47 height 18
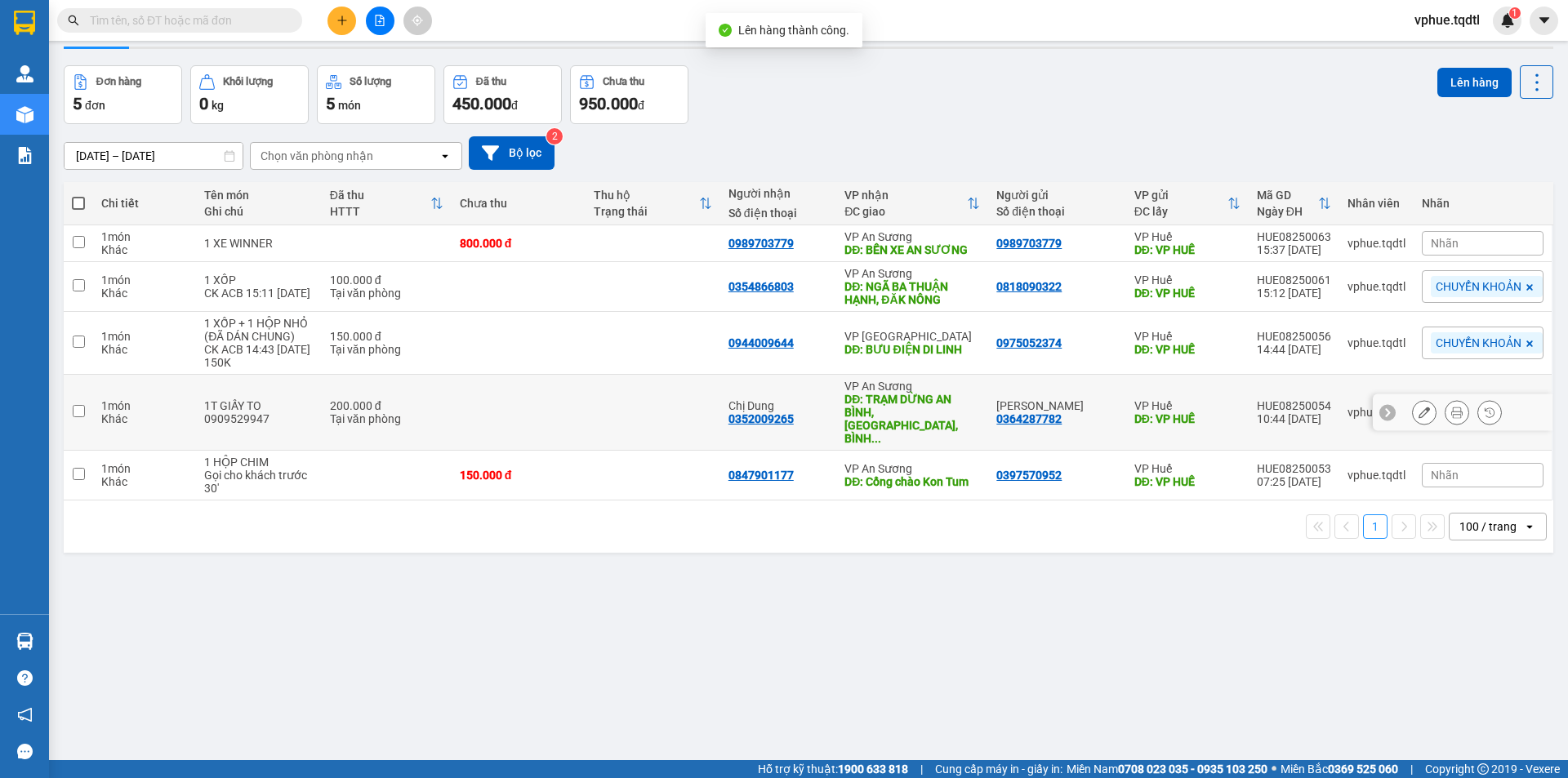
scroll to position [75, 0]
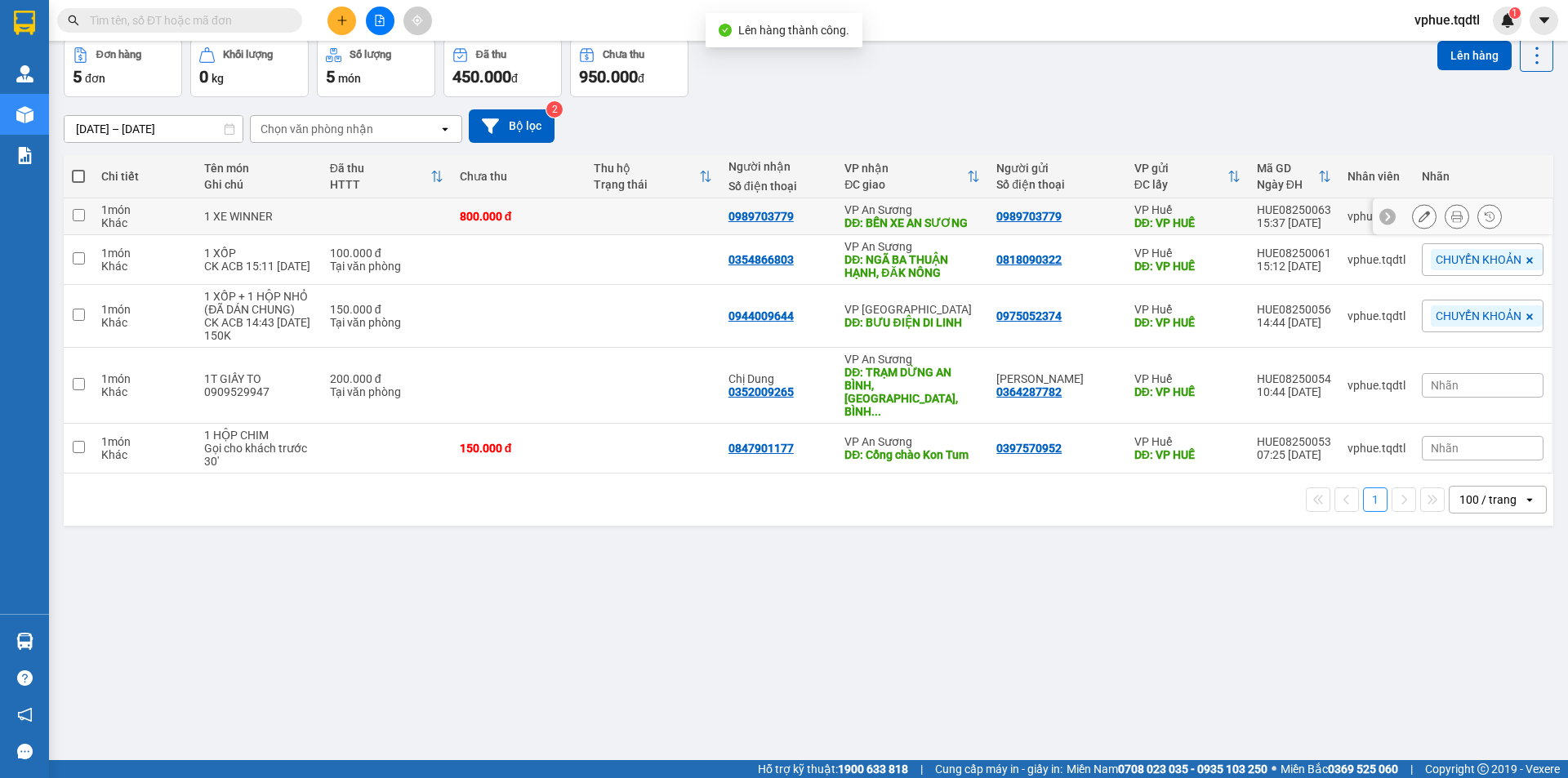
click at [935, 219] on div "DĐ: BẾN XE AN SƯƠNG" at bounding box center [912, 222] width 136 height 13
checkbox input "true"
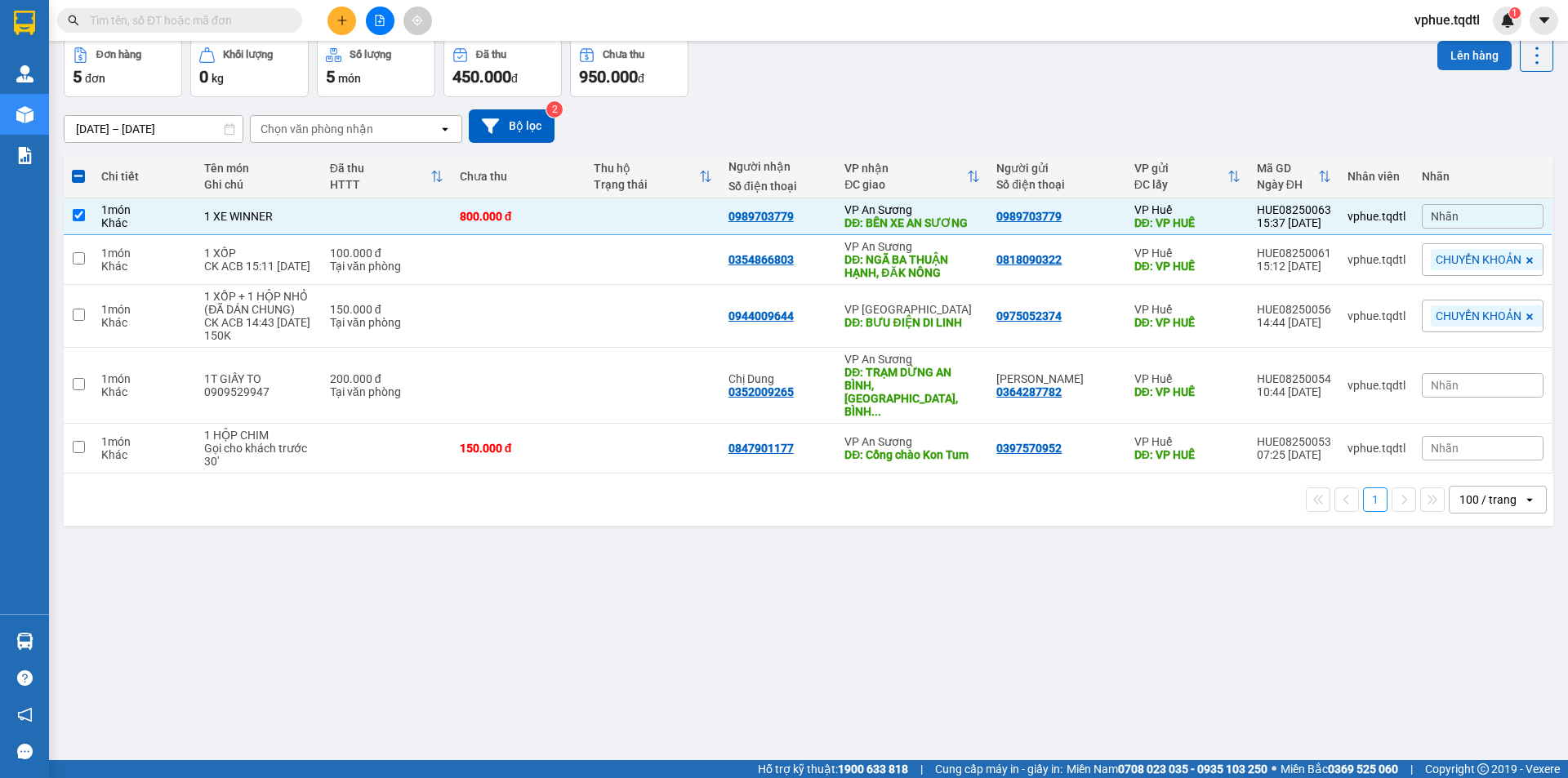
click at [943, 60] on button "Lên hàng" at bounding box center [1474, 55] width 75 height 30
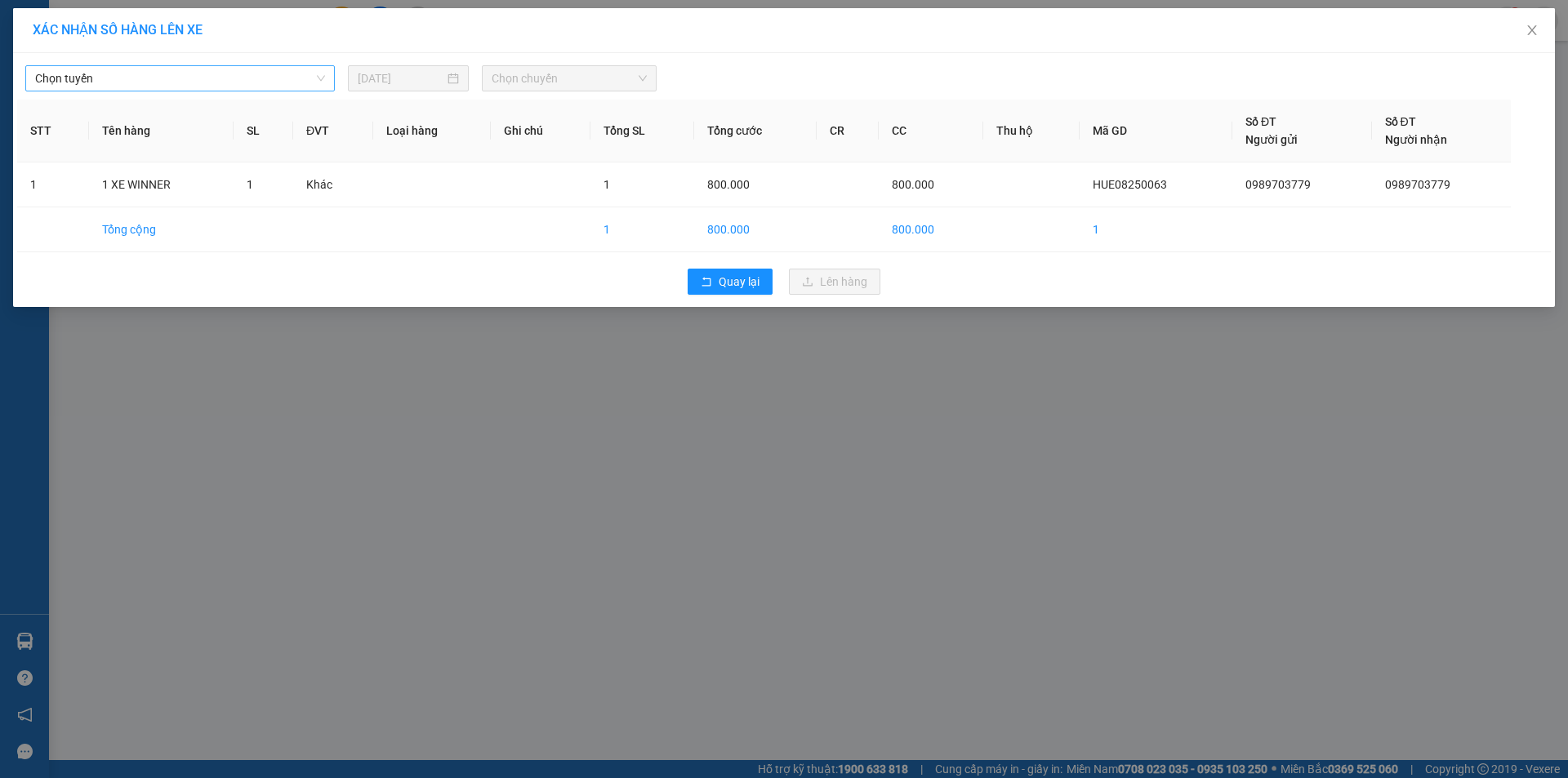
click at [171, 89] on span "Chọn tuyến" at bounding box center [180, 78] width 290 height 25
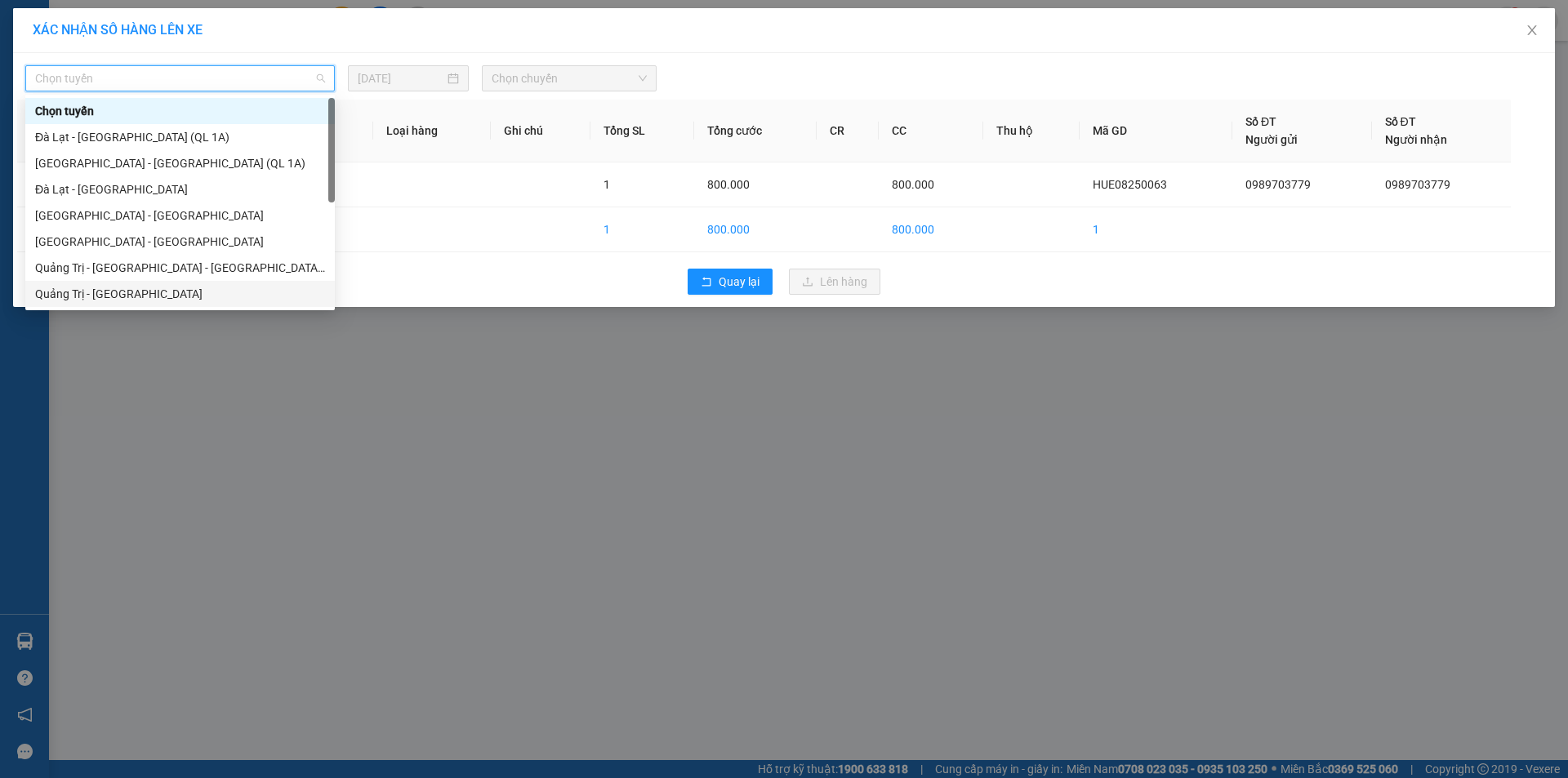
click at [223, 293] on div "Quảng Trị - [GEOGRAPHIC_DATA]" at bounding box center [180, 293] width 290 height 18
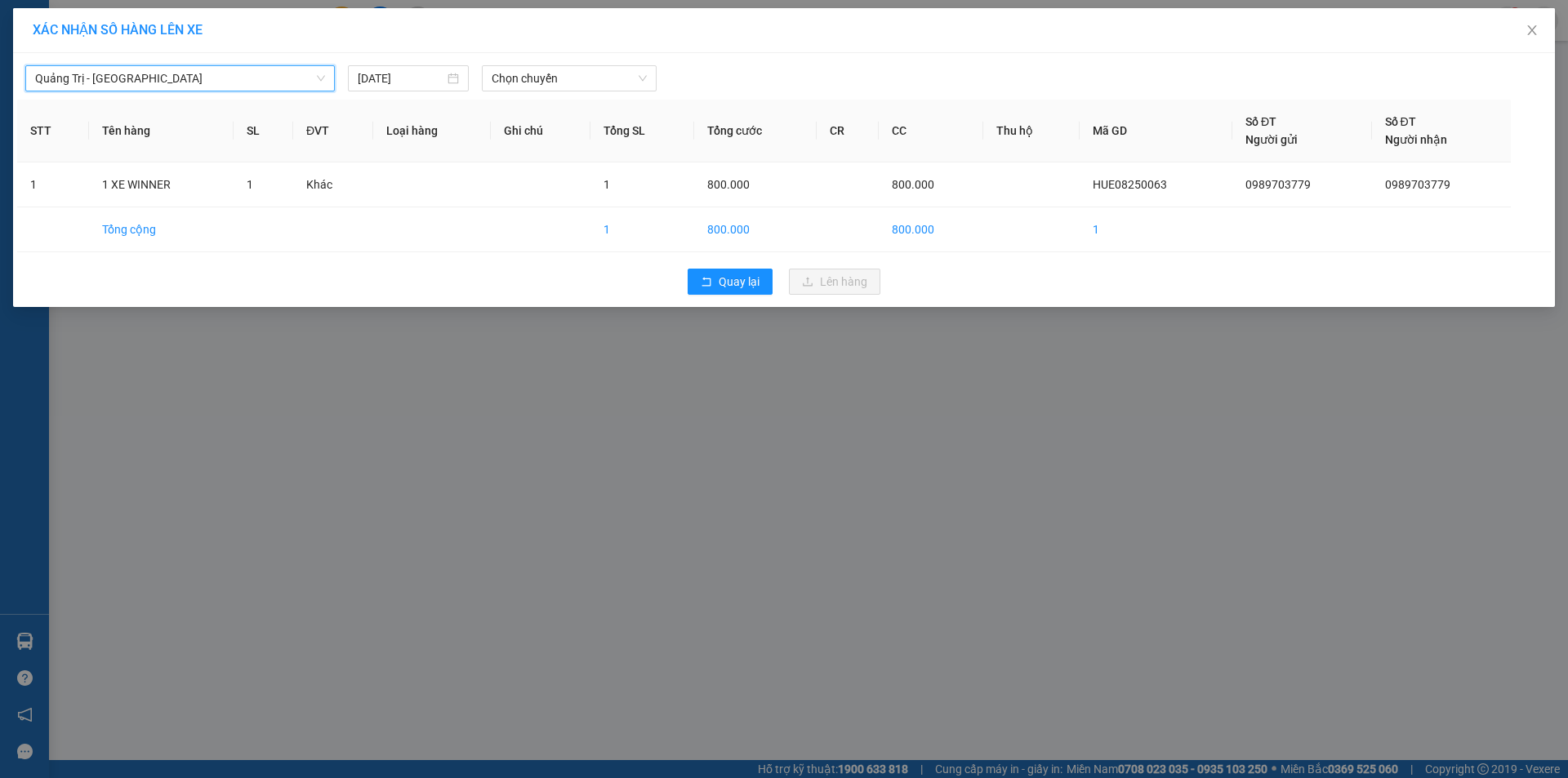
click at [609, 62] on div "Quảng Trị - [GEOGRAPHIC_DATA] [GEOGRAPHIC_DATA] - [GEOGRAPHIC_DATA] [DATE] Chọn…" at bounding box center [784, 74] width 1534 height 34
click at [609, 78] on span "Chọn chuyến" at bounding box center [569, 78] width 155 height 25
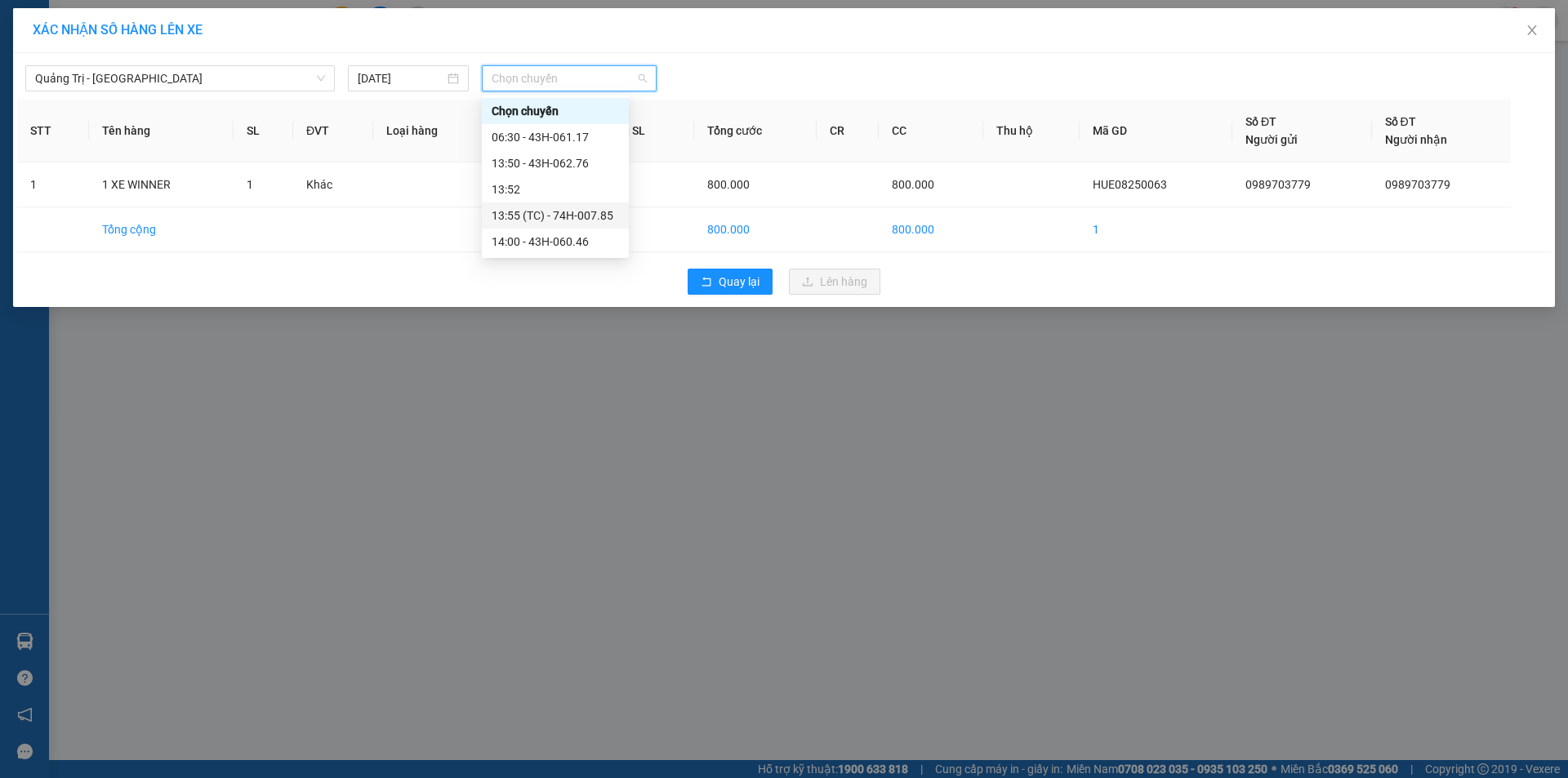
click at [599, 240] on div "14:00 - 43H-060.46" at bounding box center [556, 241] width 127 height 18
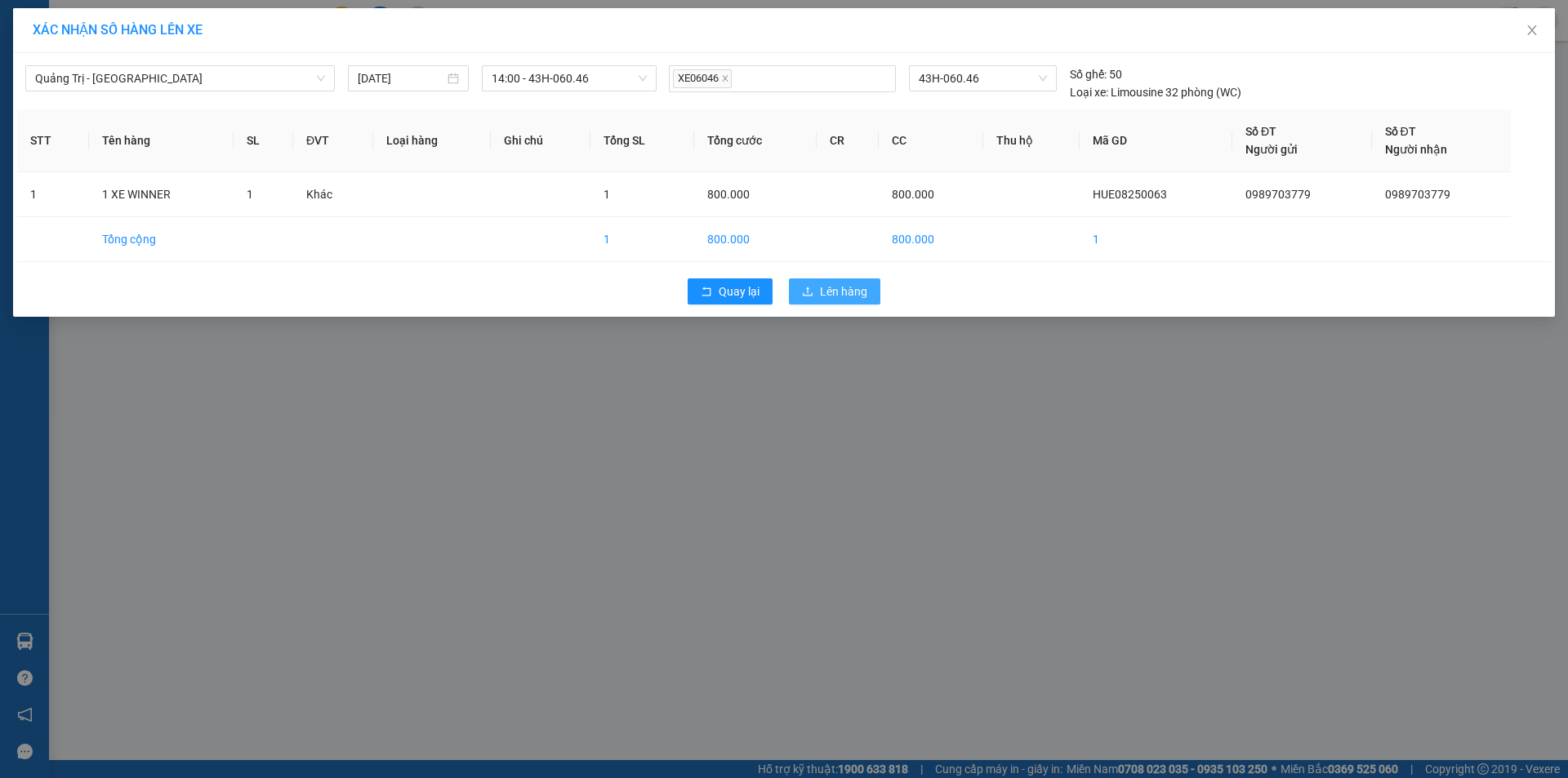
click at [825, 287] on span "Lên hàng" at bounding box center [843, 291] width 47 height 18
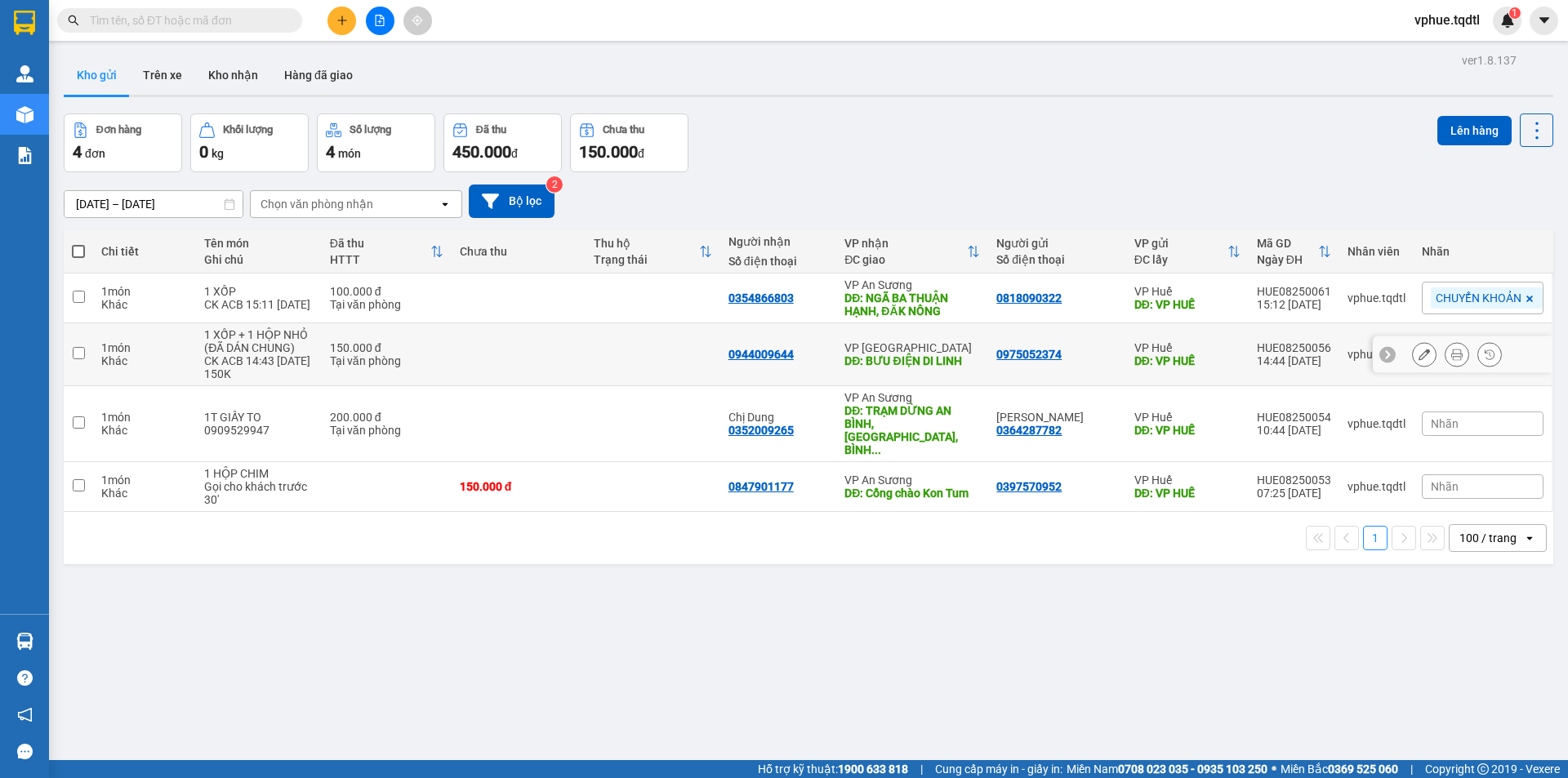
click at [921, 343] on div "VP [GEOGRAPHIC_DATA]" at bounding box center [912, 348] width 136 height 13
checkbox input "true"
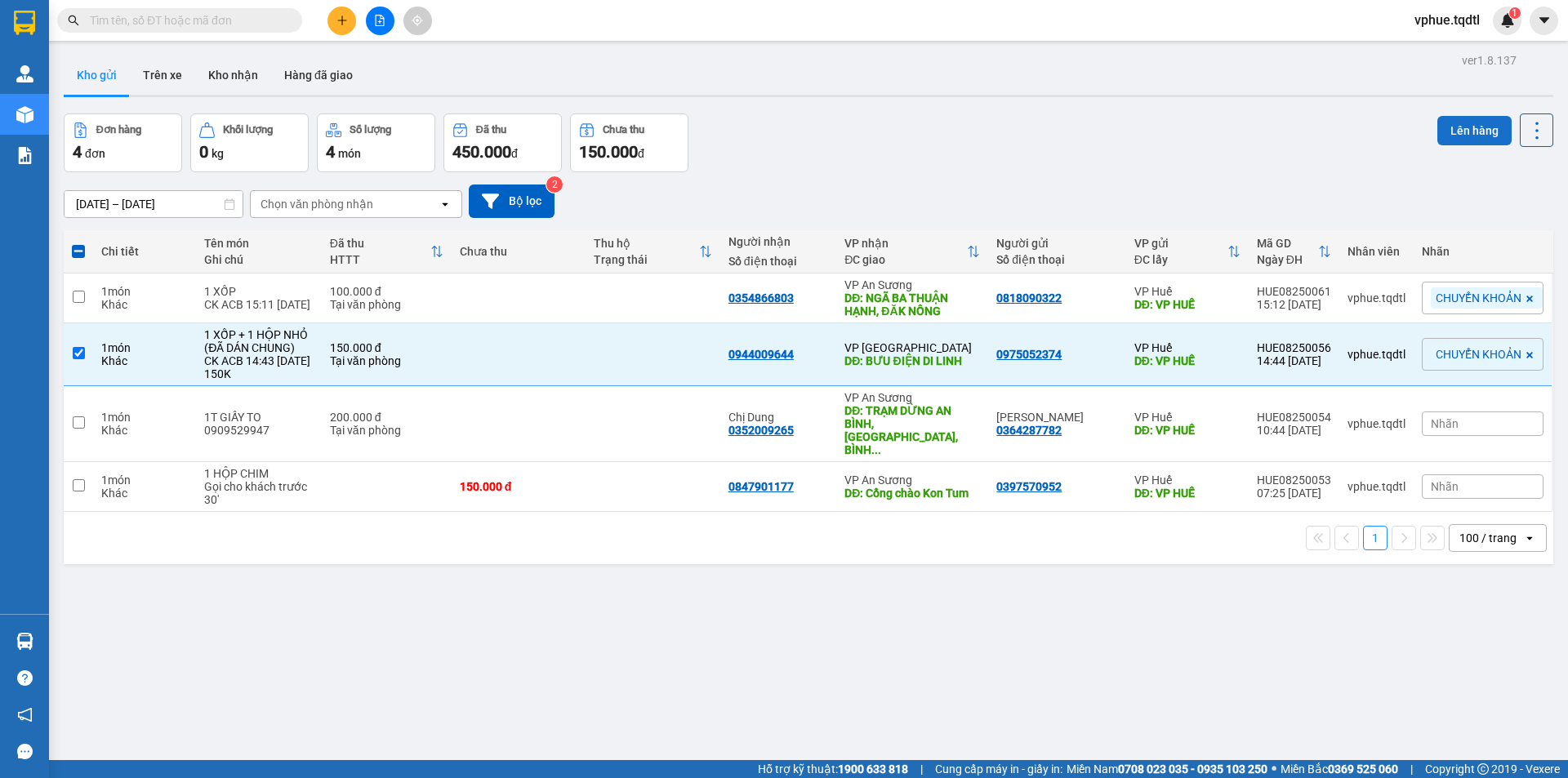
click at [943, 136] on button "Lên hàng" at bounding box center [1474, 131] width 75 height 30
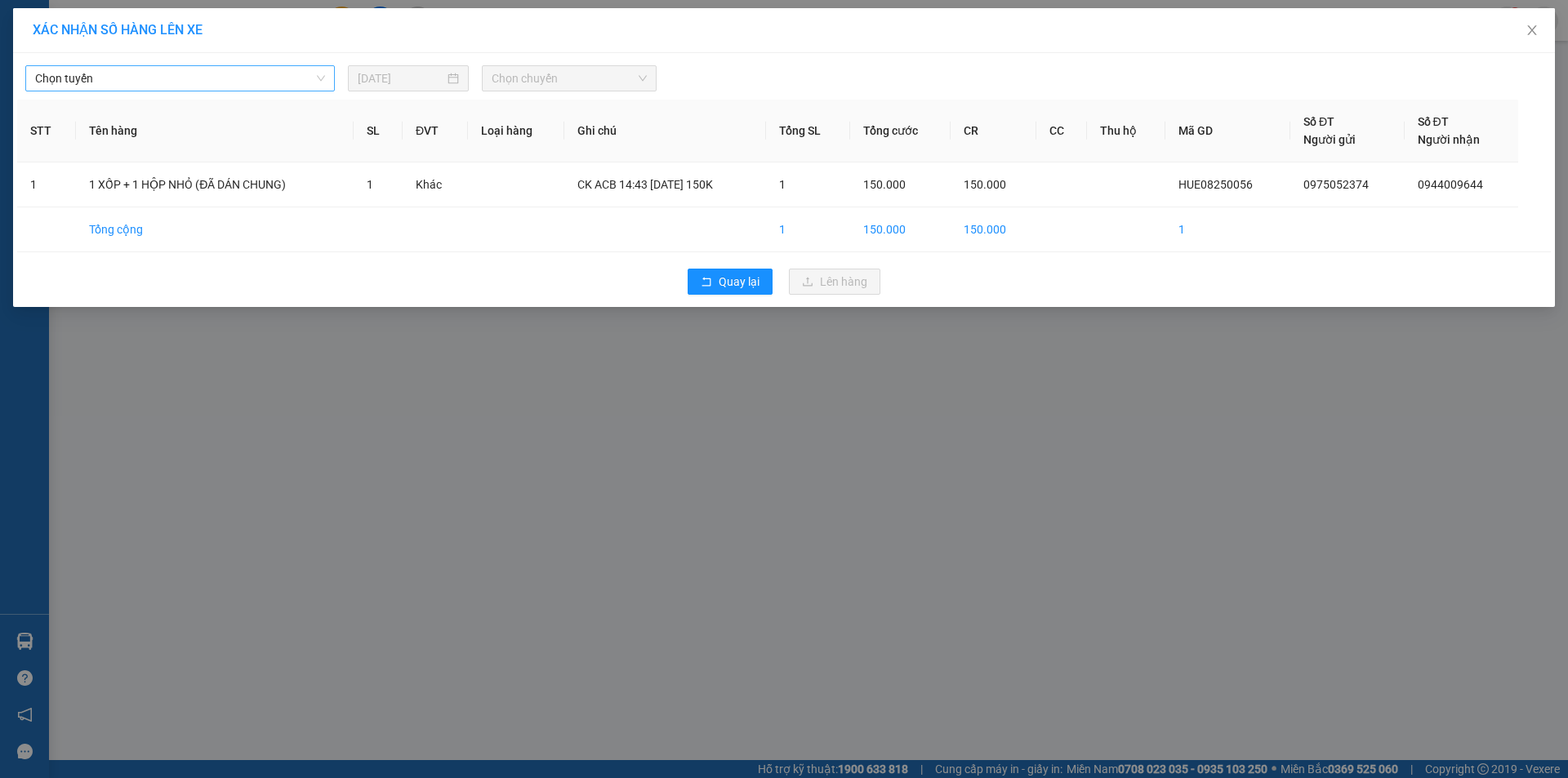
click at [132, 83] on span "Chọn tuyến" at bounding box center [180, 78] width 290 height 25
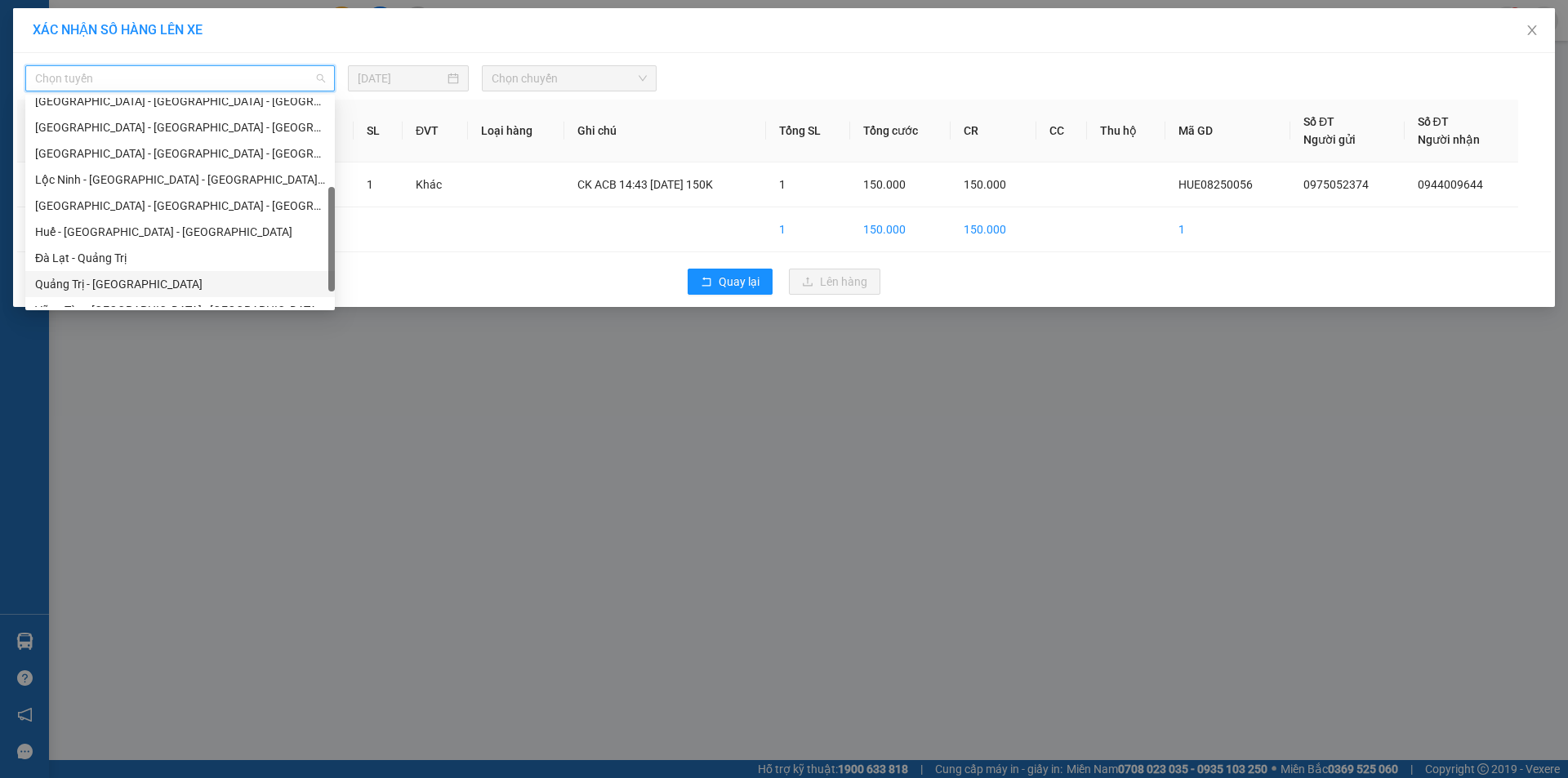
scroll to position [287, 0]
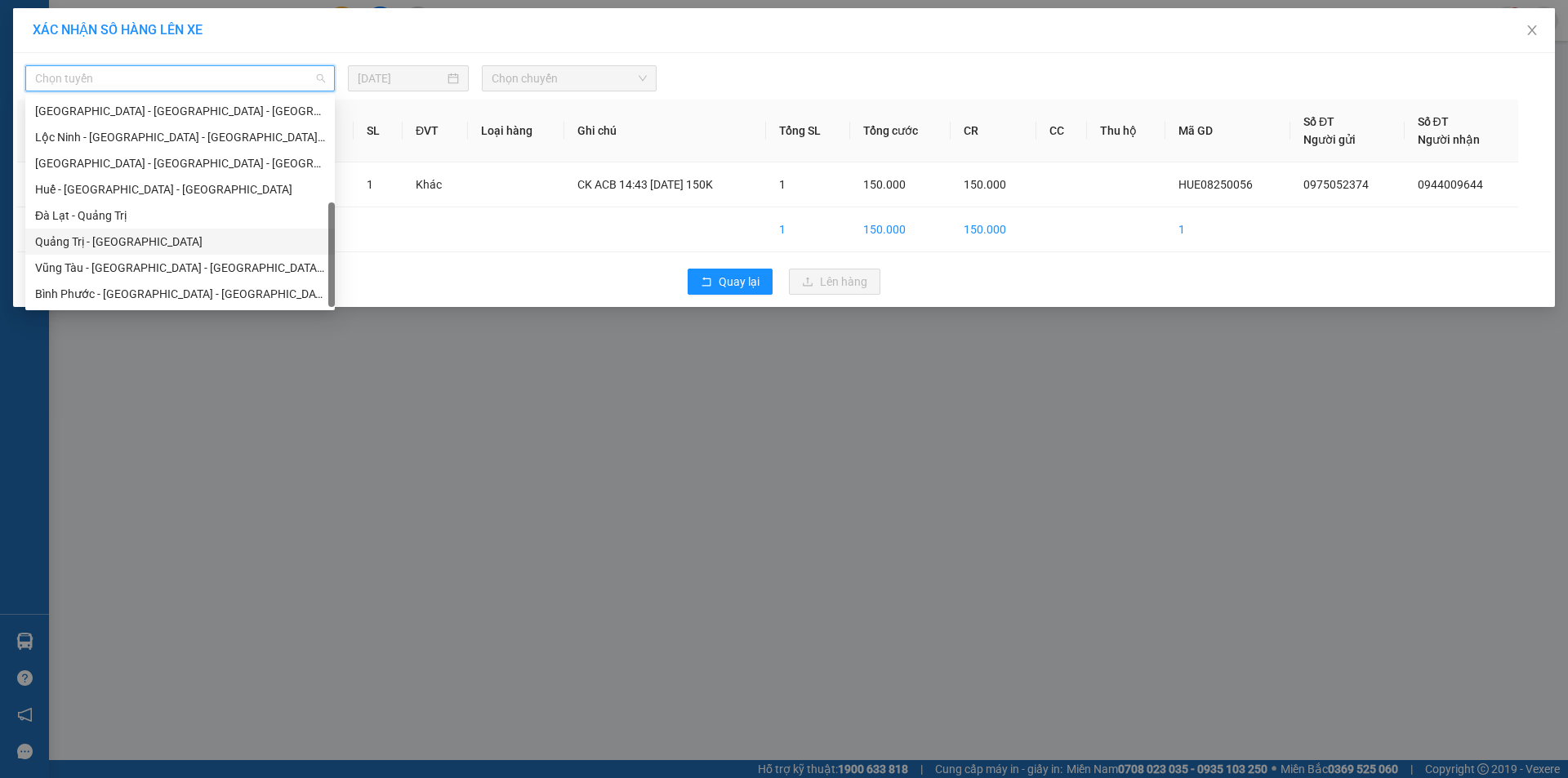
click at [204, 234] on div "Quảng Trị - [GEOGRAPHIC_DATA]" at bounding box center [180, 241] width 290 height 18
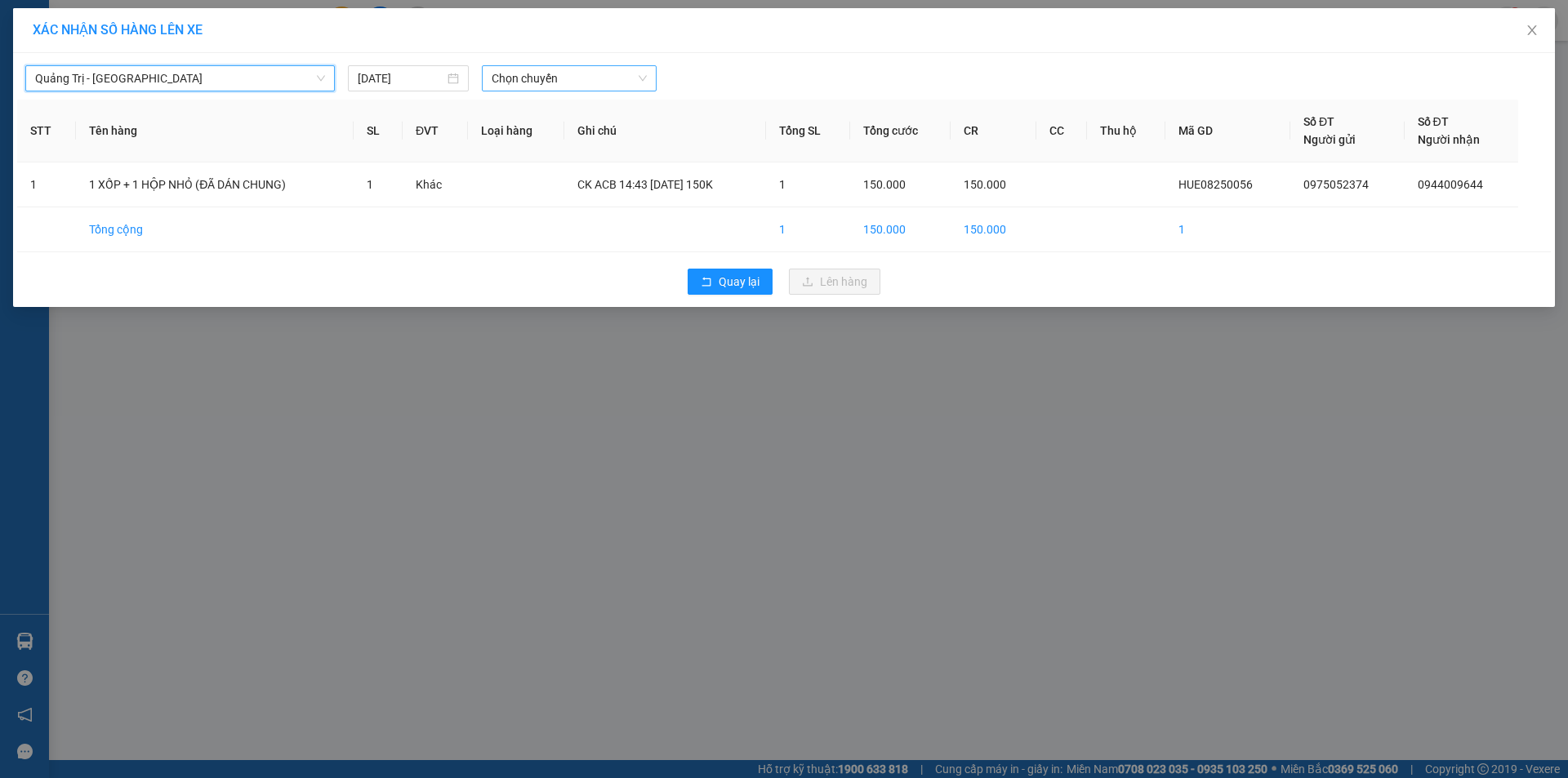
click at [572, 83] on span "Chọn chuyến" at bounding box center [569, 78] width 155 height 25
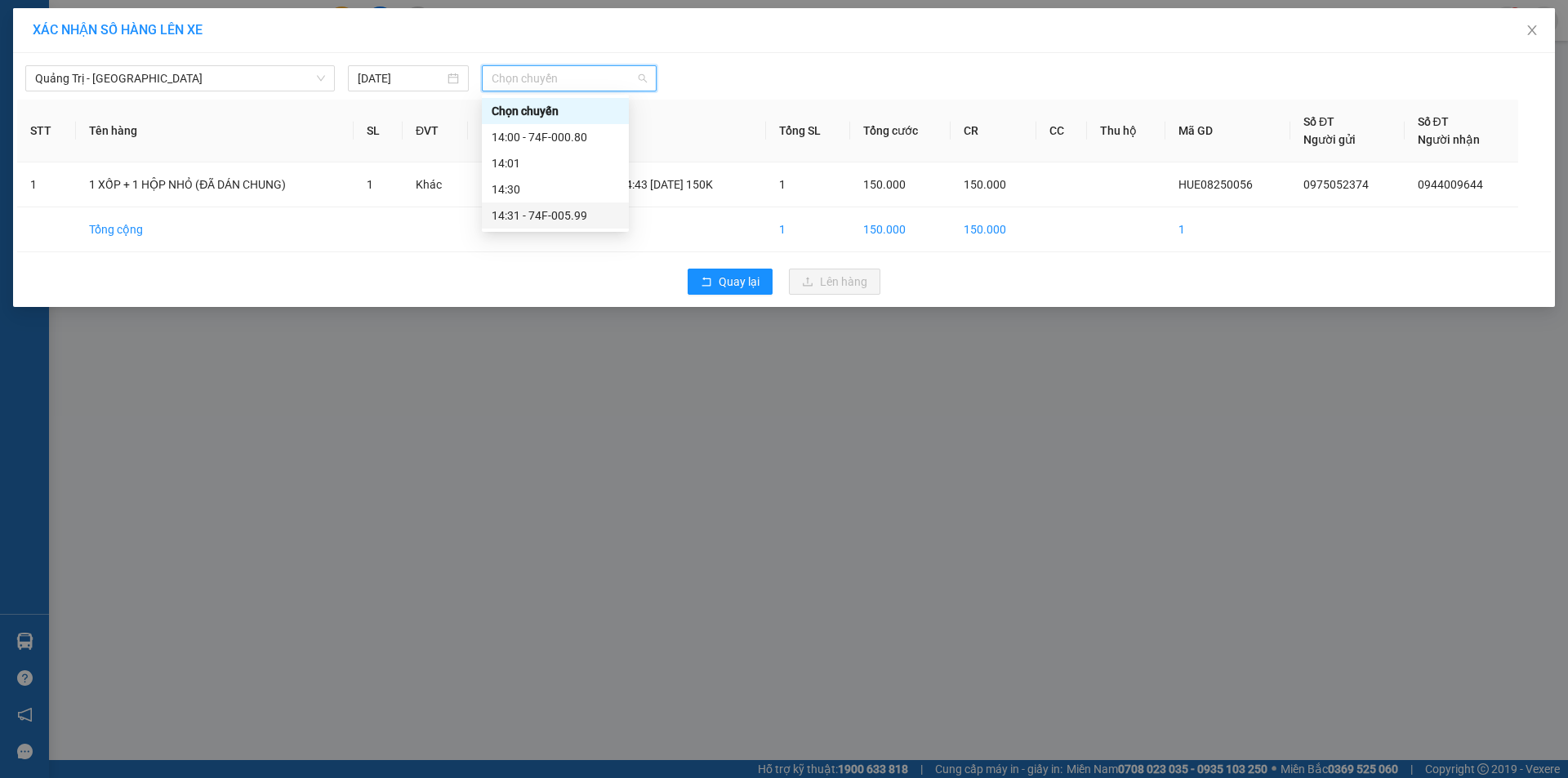
click at [573, 209] on div "14:31 - 74F-005.99" at bounding box center [556, 215] width 127 height 18
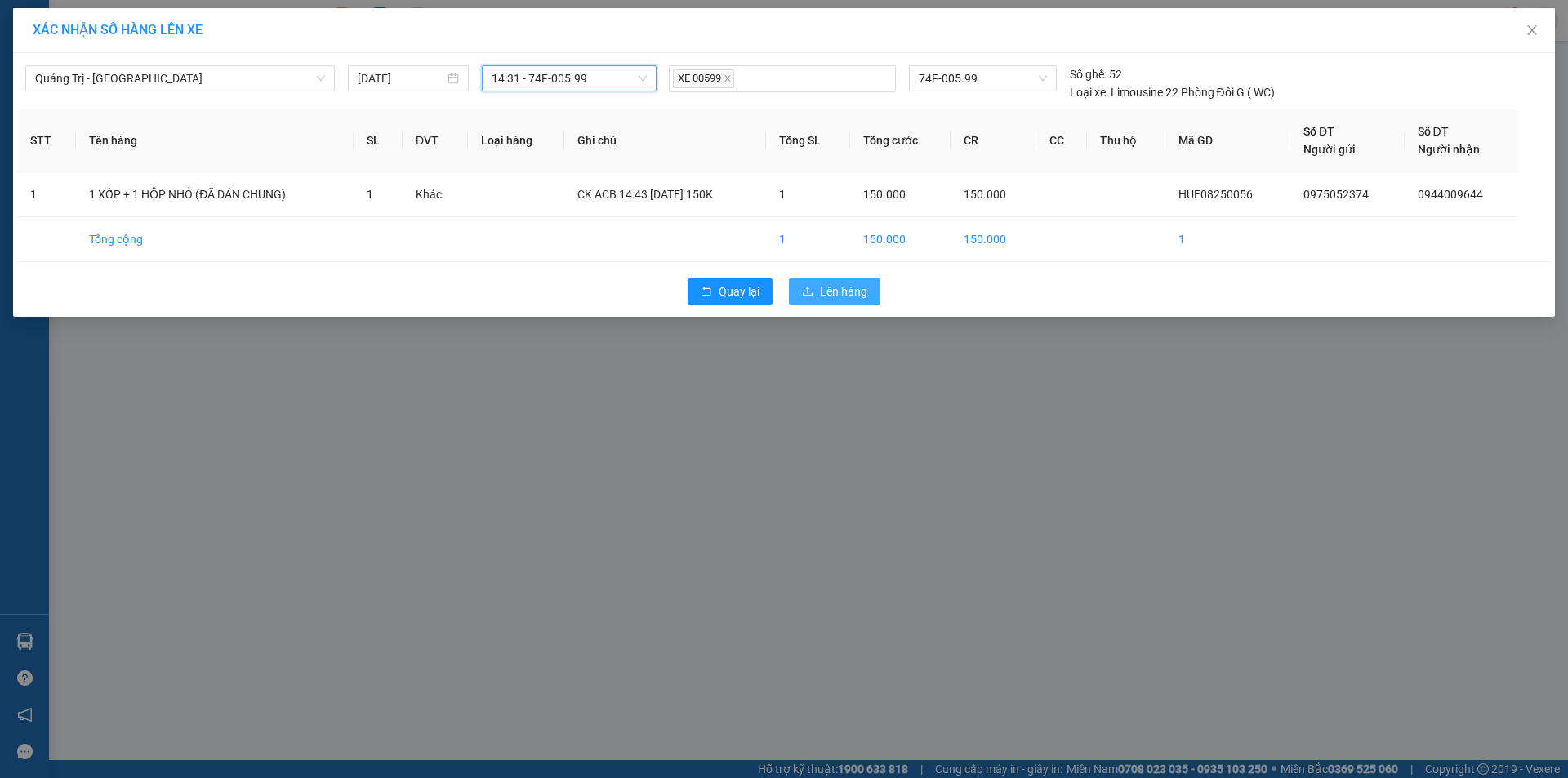
click at [868, 298] on button "Lên hàng" at bounding box center [834, 292] width 91 height 26
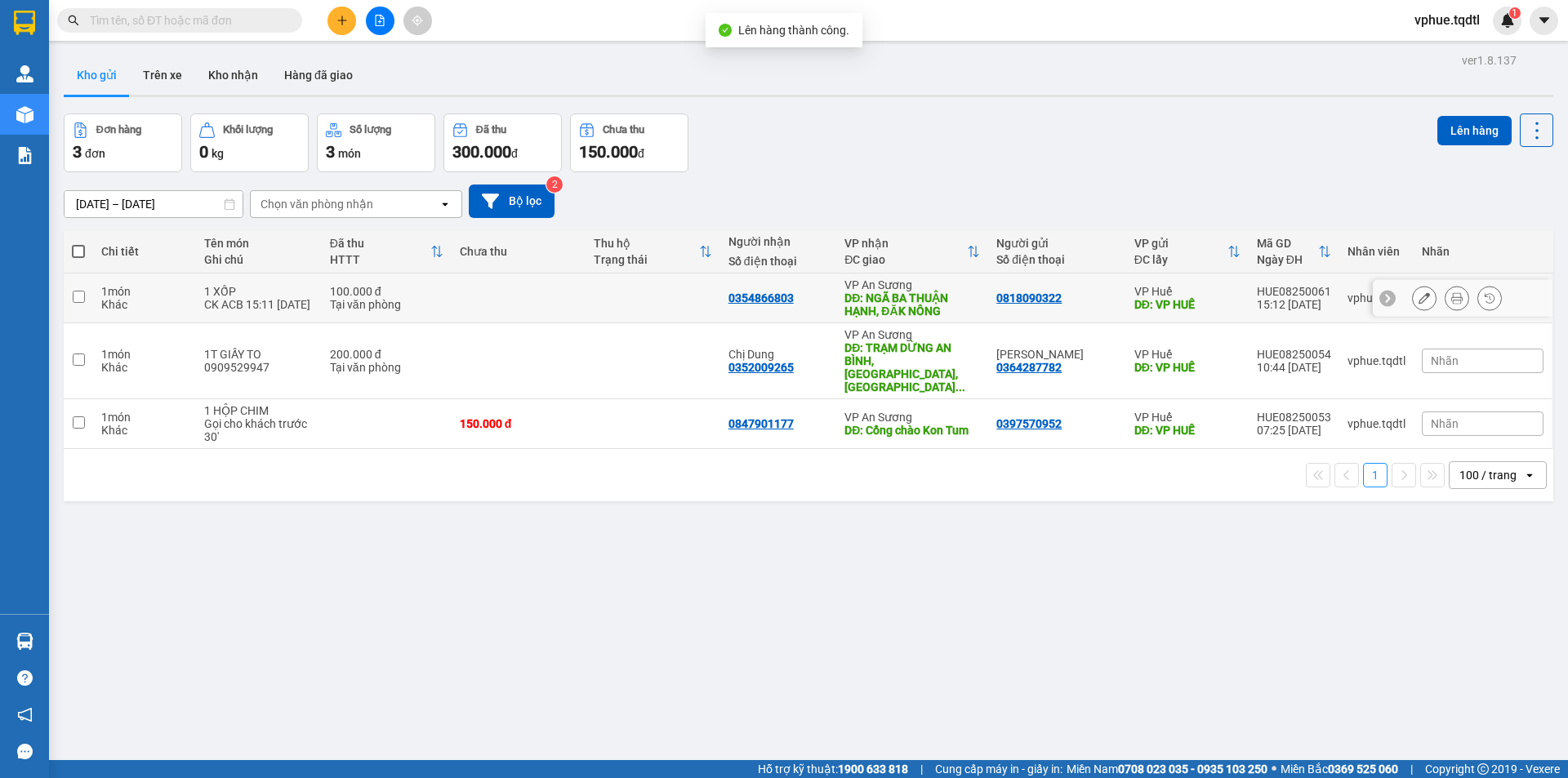
click at [943, 301] on div "DĐ: NGÃ BA THUẬN HẠNH, ĐĂK NÔNG" at bounding box center [912, 305] width 136 height 26
checkbox input "true"
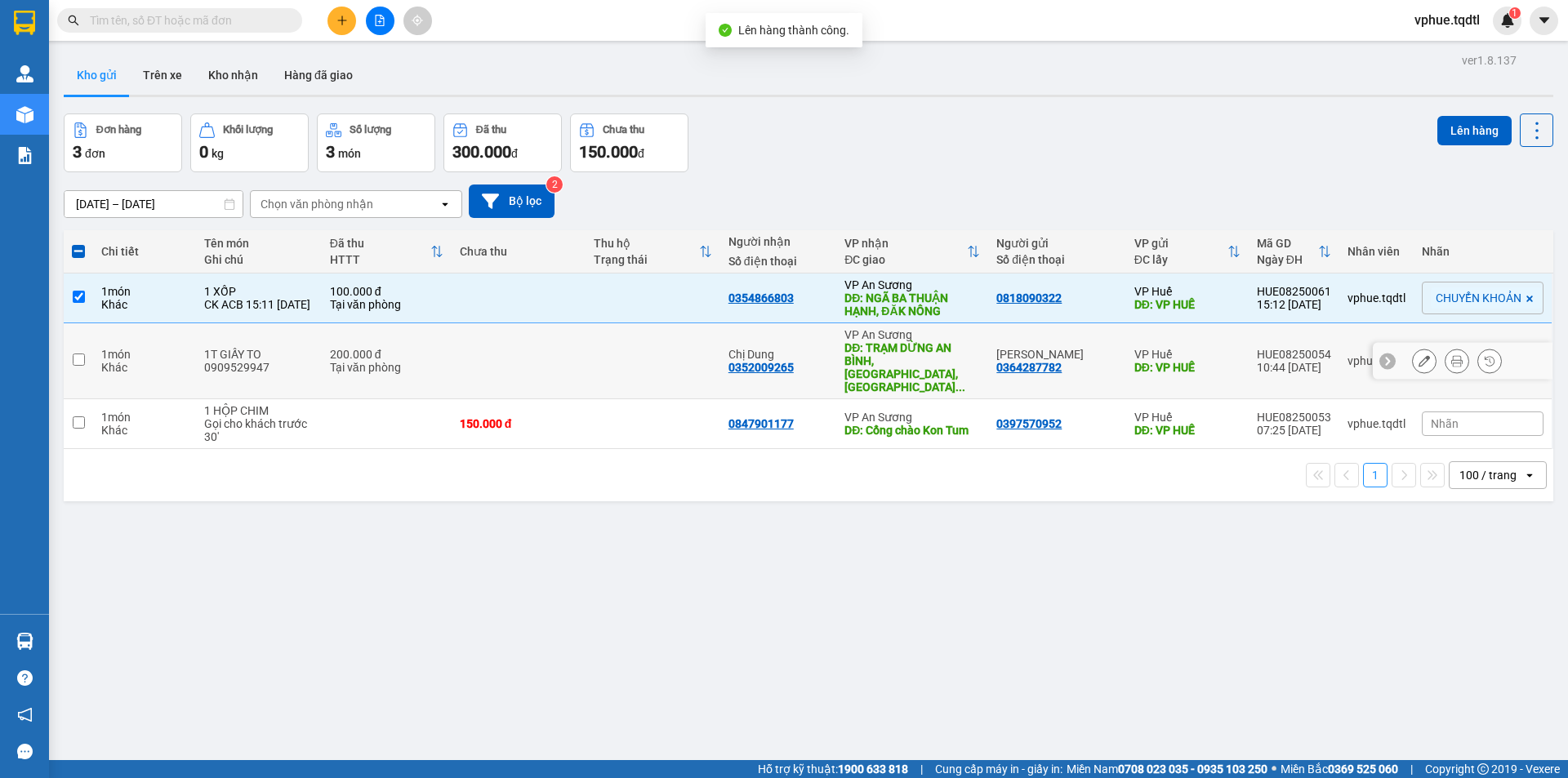
click at [936, 356] on div "DĐ: TRẠM DỪNG AN BÌNH, [GEOGRAPHIC_DATA], [GEOGRAPHIC_DATA] ..." at bounding box center [912, 367] width 136 height 53
checkbox input "true"
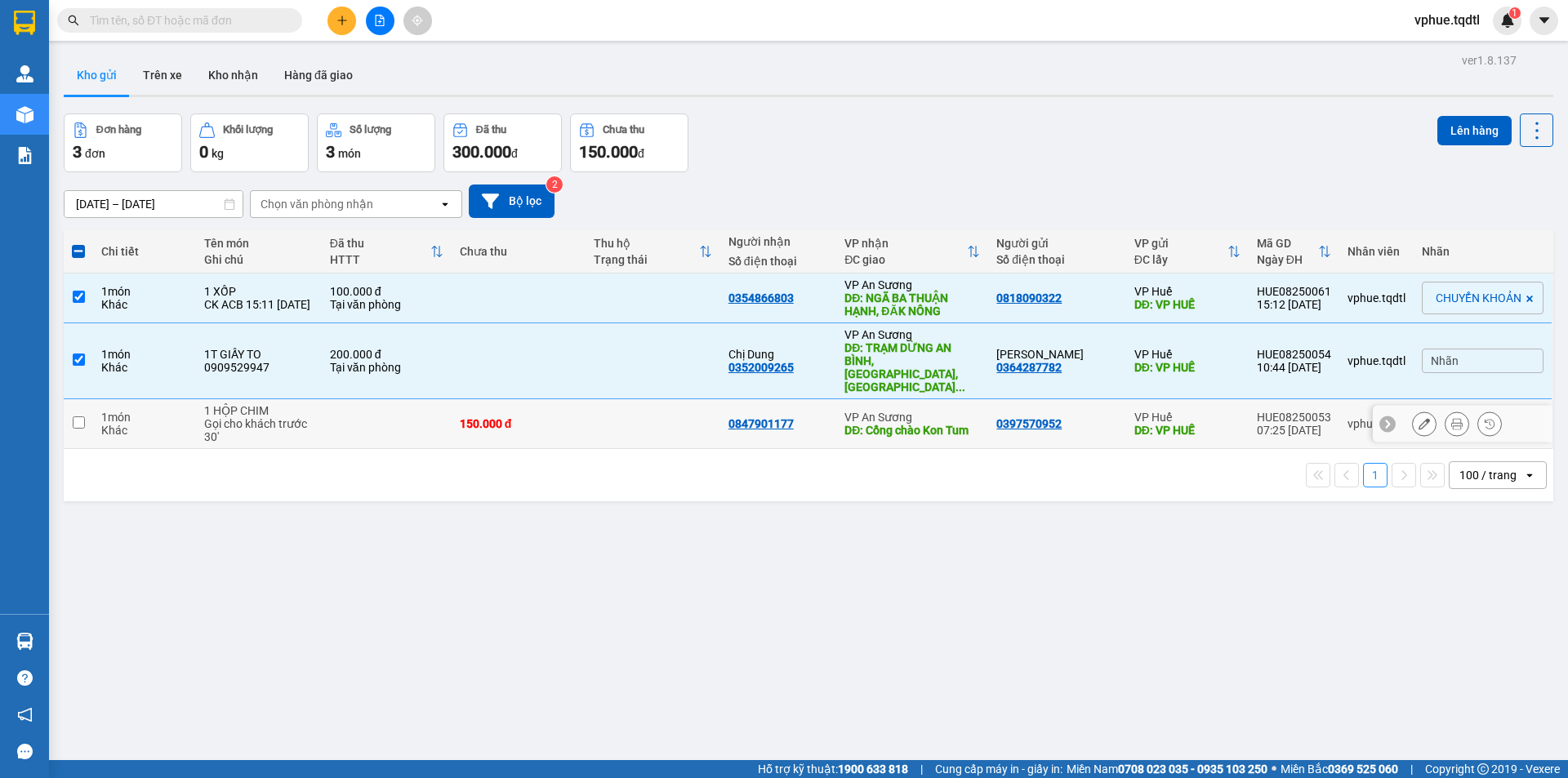
click at [900, 424] on div "DĐ: Cổng chào Kon Tum" at bounding box center [912, 430] width 136 height 13
checkbox input "true"
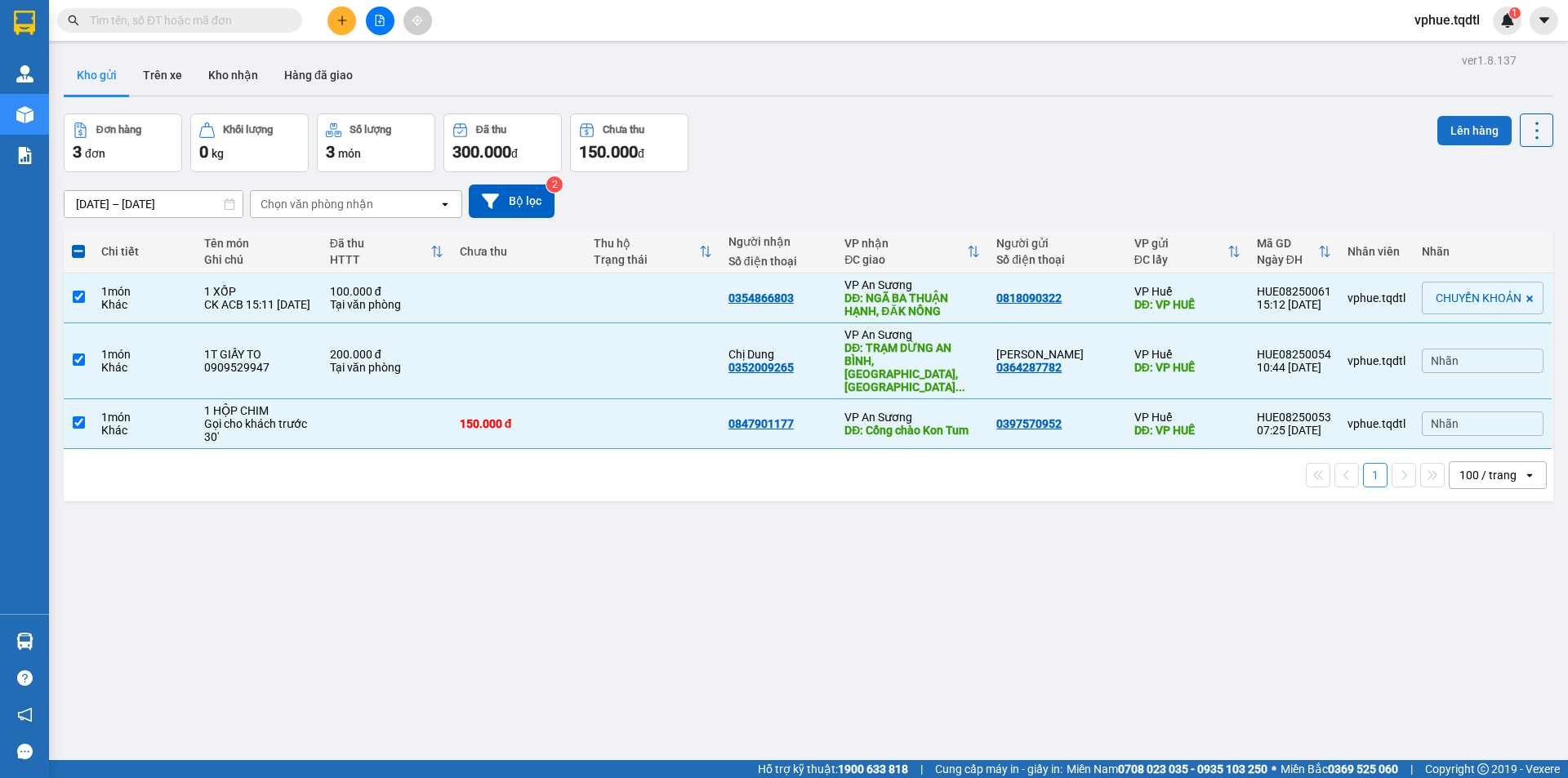
click at [943, 134] on button "Lên hàng" at bounding box center [1474, 131] width 75 height 30
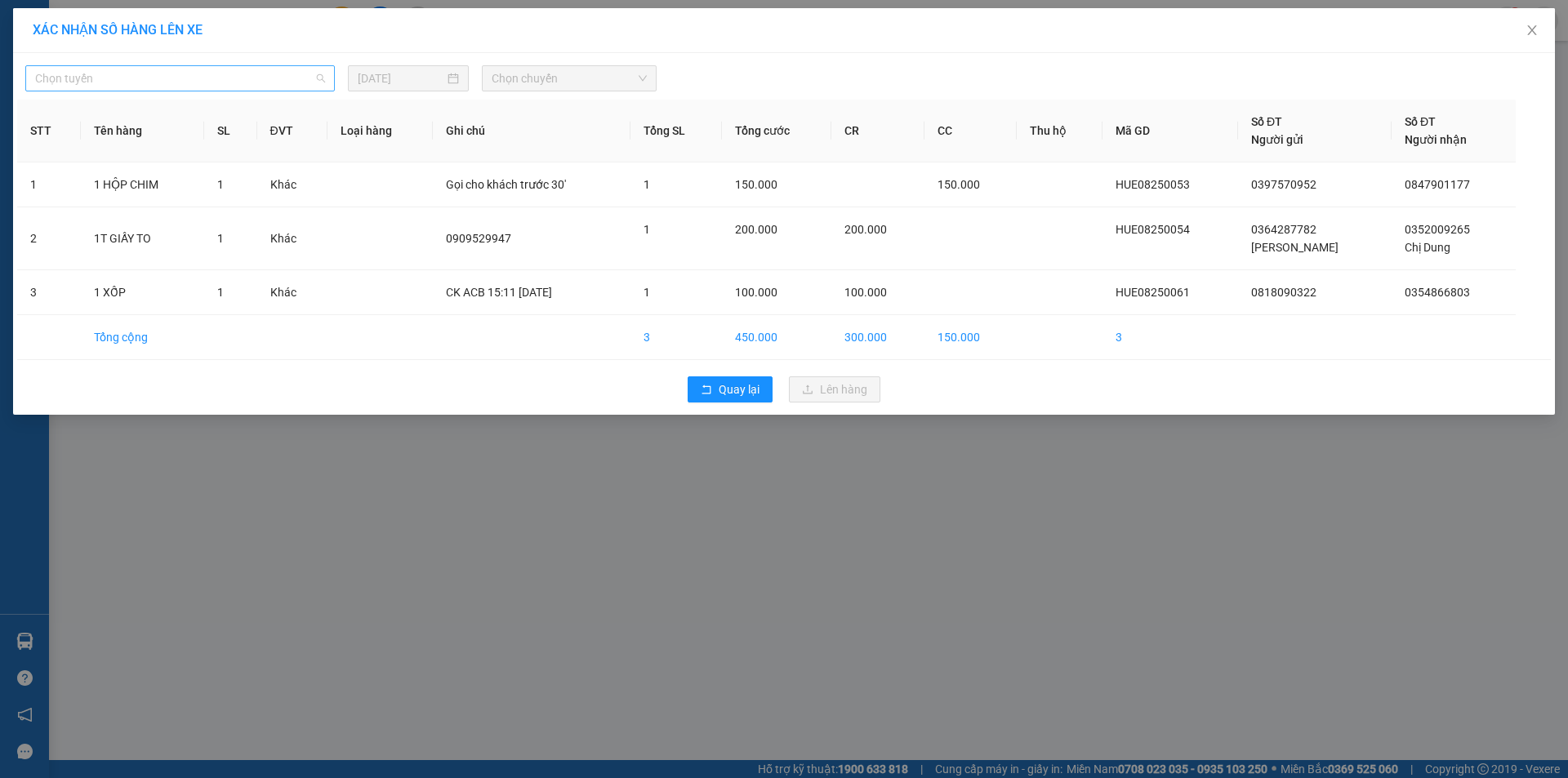
click at [237, 76] on span "Chọn tuyến" at bounding box center [180, 78] width 290 height 25
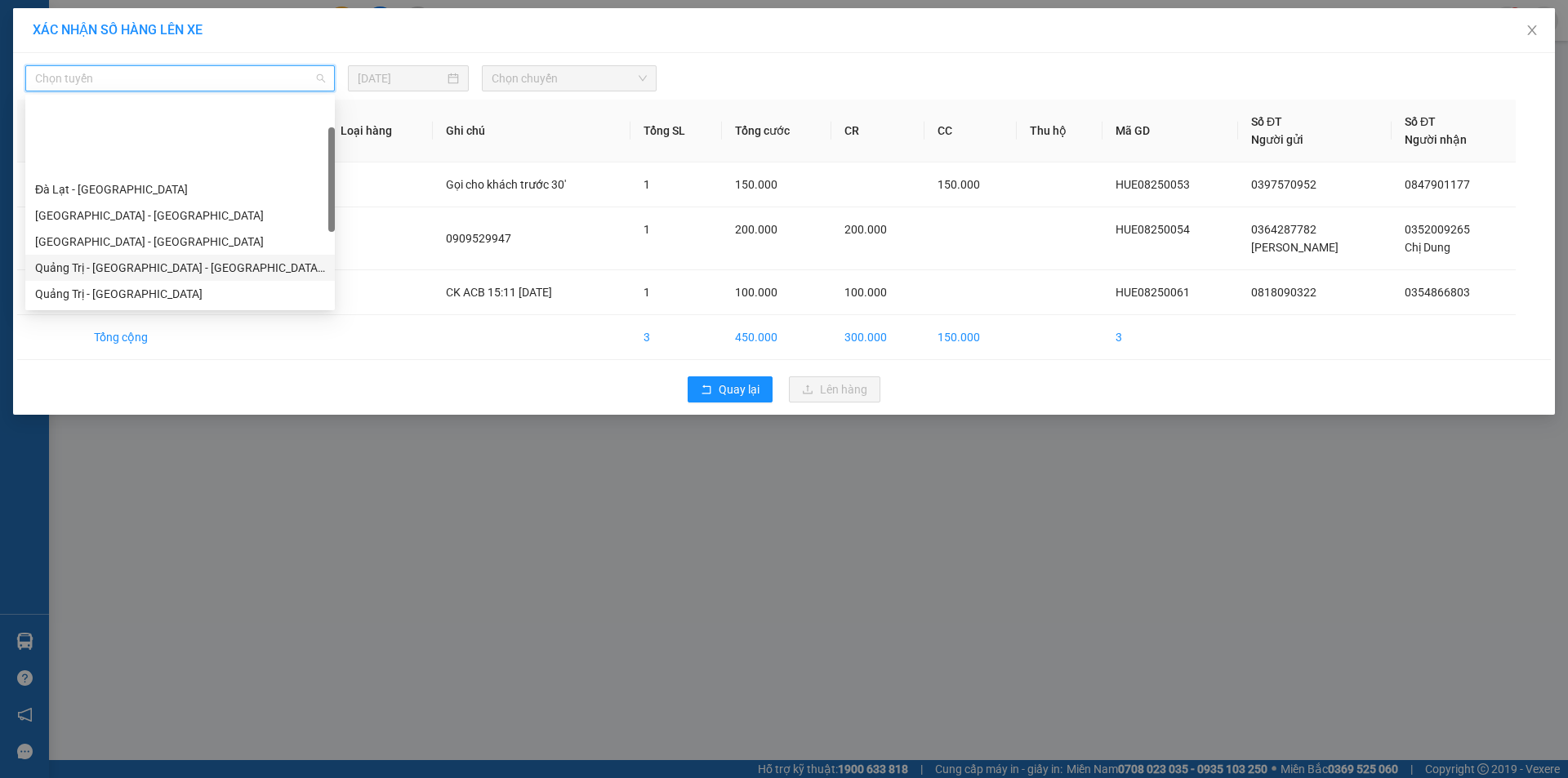
scroll to position [81, 0]
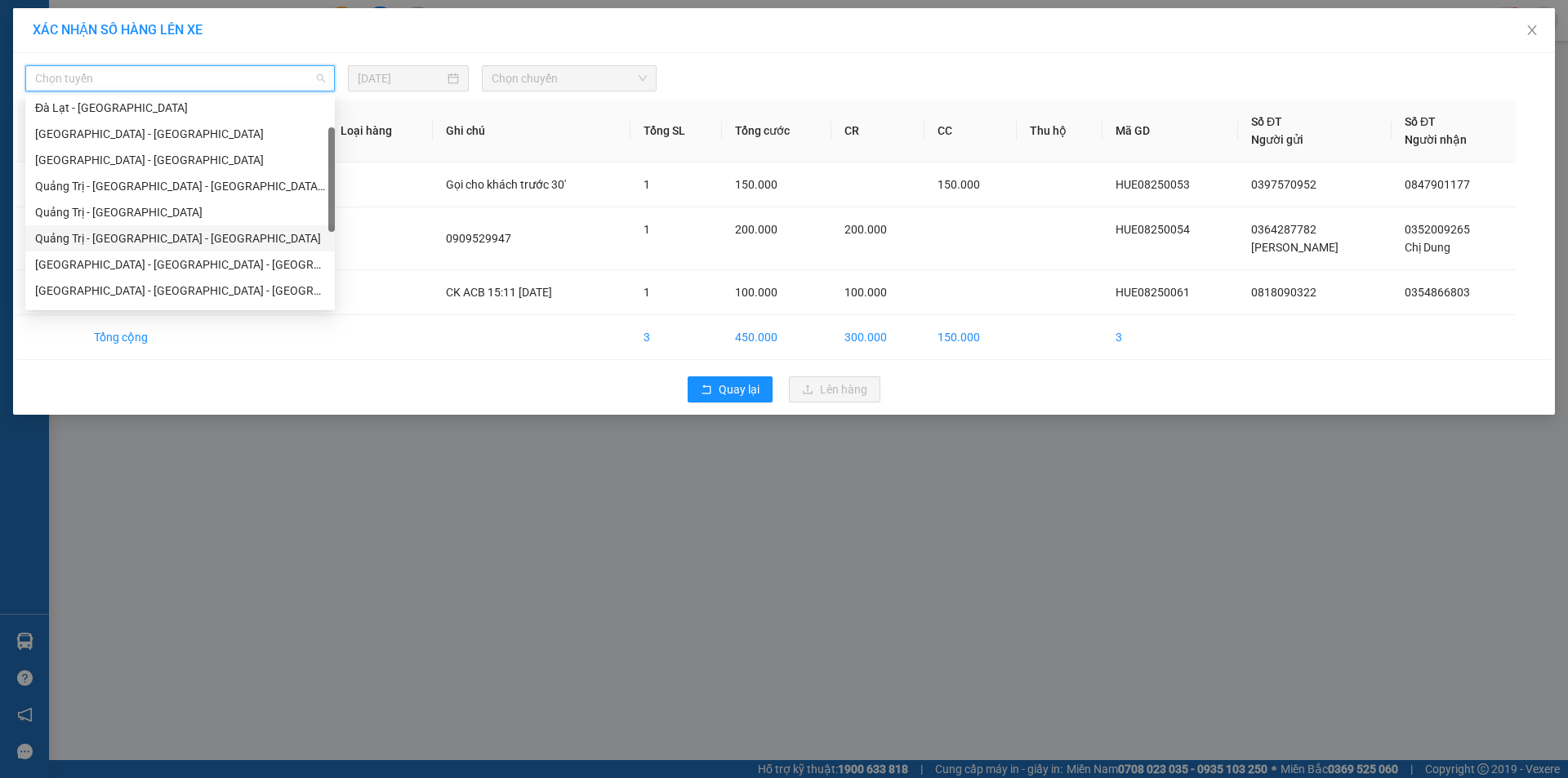
click at [226, 235] on div "Quảng Trị - [GEOGRAPHIC_DATA] - [GEOGRAPHIC_DATA]" at bounding box center [180, 238] width 290 height 18
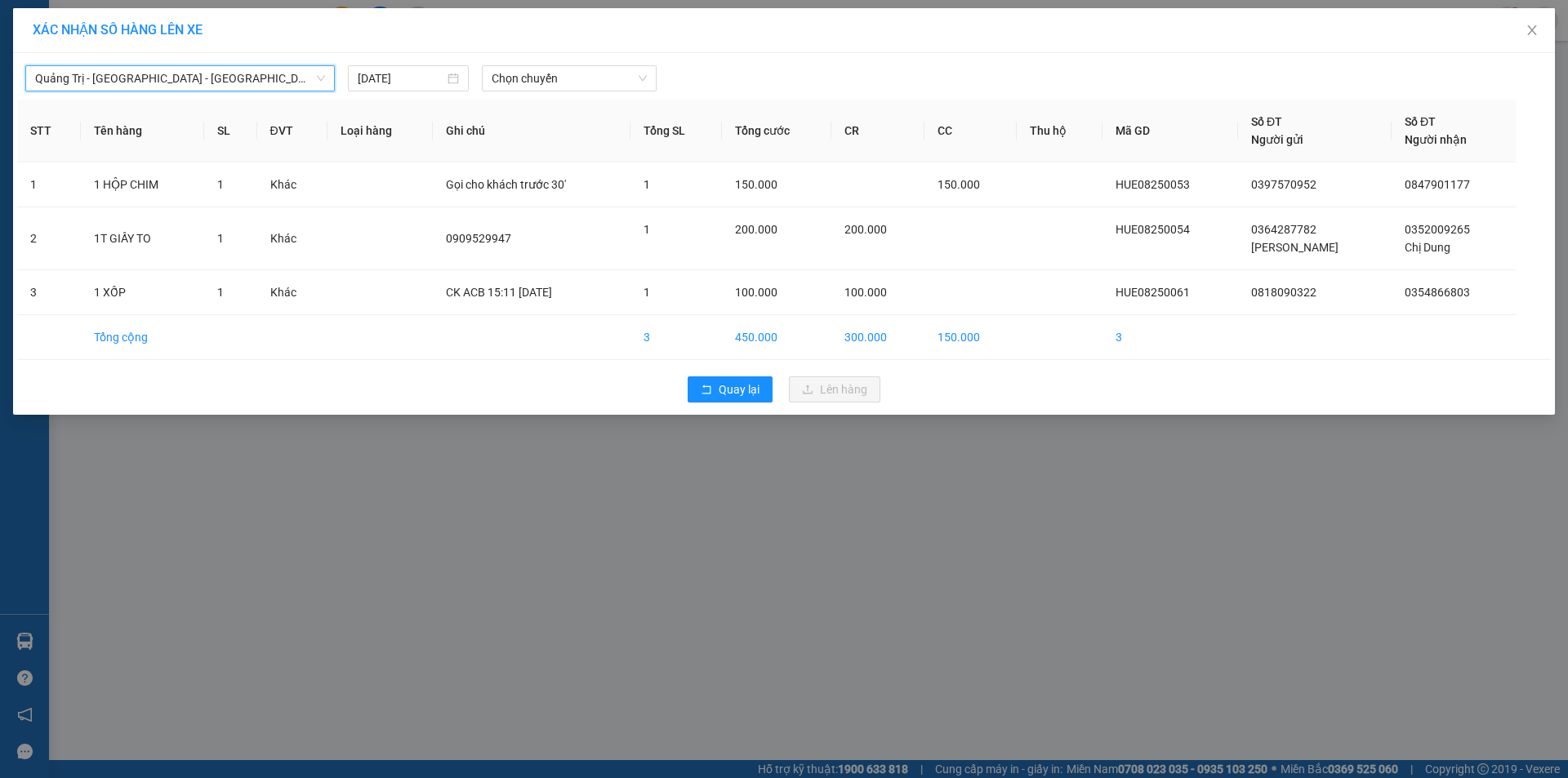
click at [634, 66] on span "Chọn chuyến" at bounding box center [569, 78] width 155 height 25
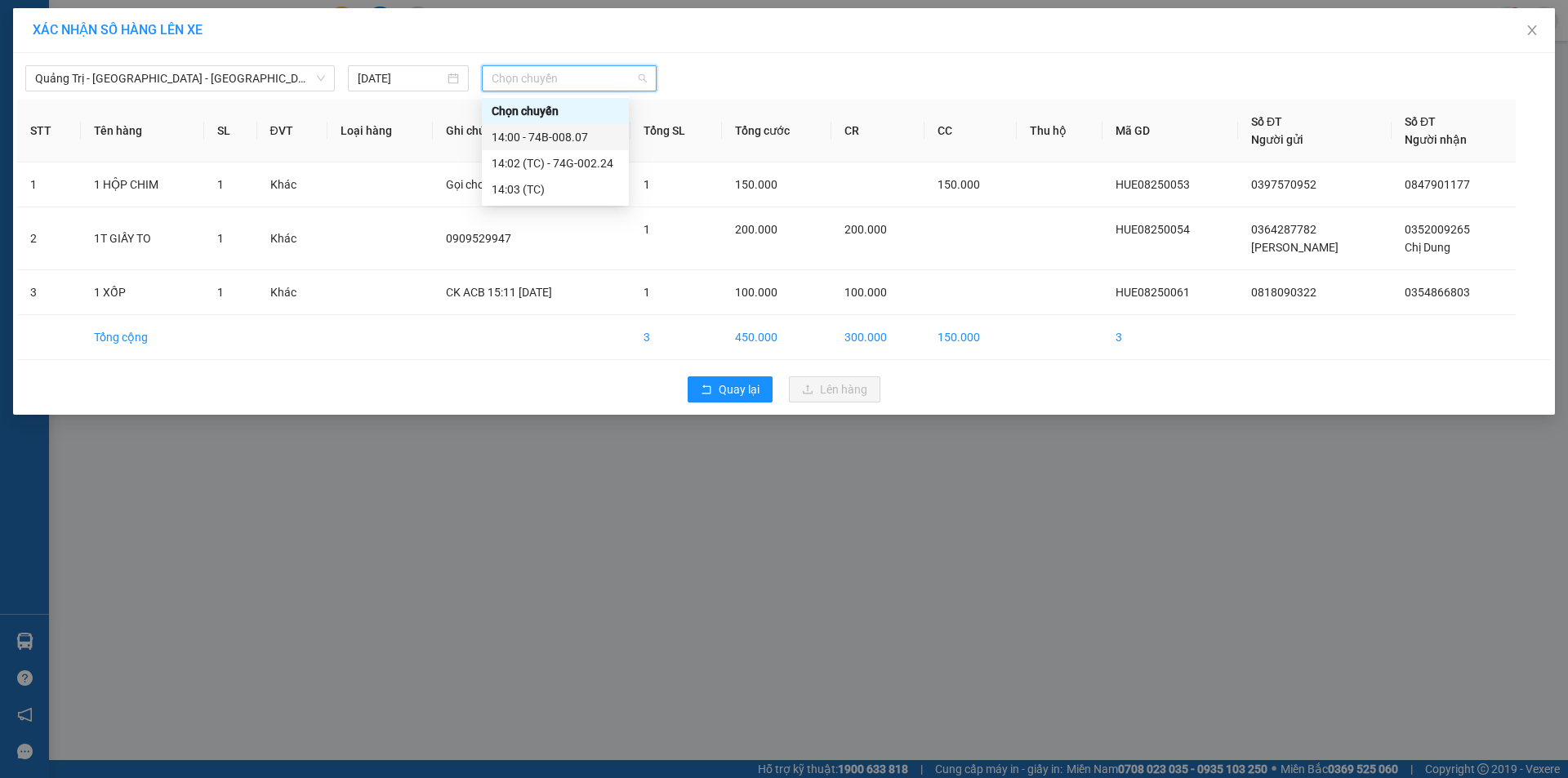
click at [604, 139] on div "14:00 - 74B-008.07" at bounding box center [556, 137] width 127 height 18
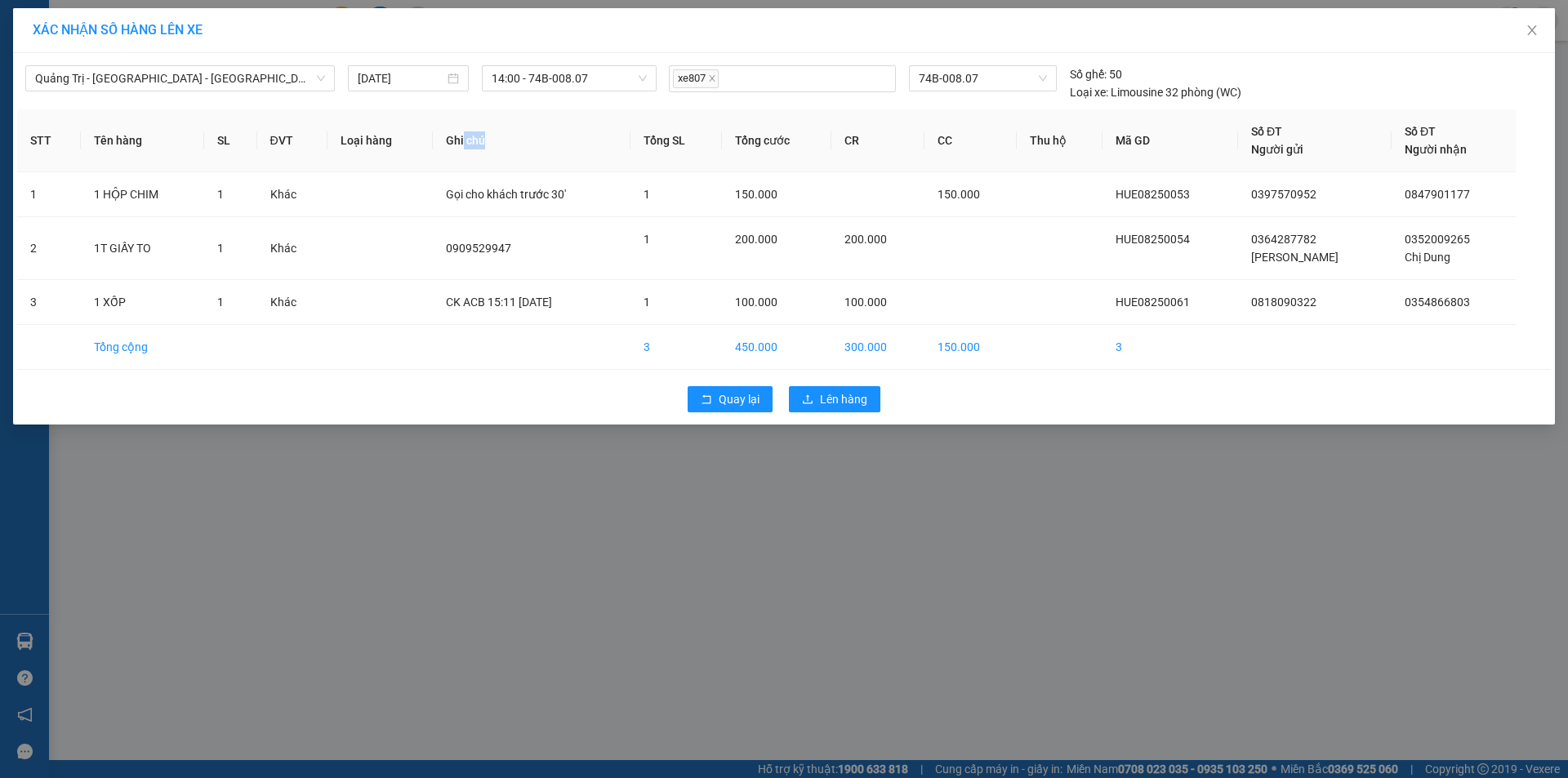
drag, startPoint x: 472, startPoint y: 144, endPoint x: 496, endPoint y: 144, distance: 24.0
click at [496, 144] on th "Ghi chú" at bounding box center [532, 141] width 197 height 63
click at [486, 142] on th "Ghi chú" at bounding box center [532, 141] width 197 height 63
drag, startPoint x: 452, startPoint y: 139, endPoint x: 505, endPoint y: 138, distance: 53.0
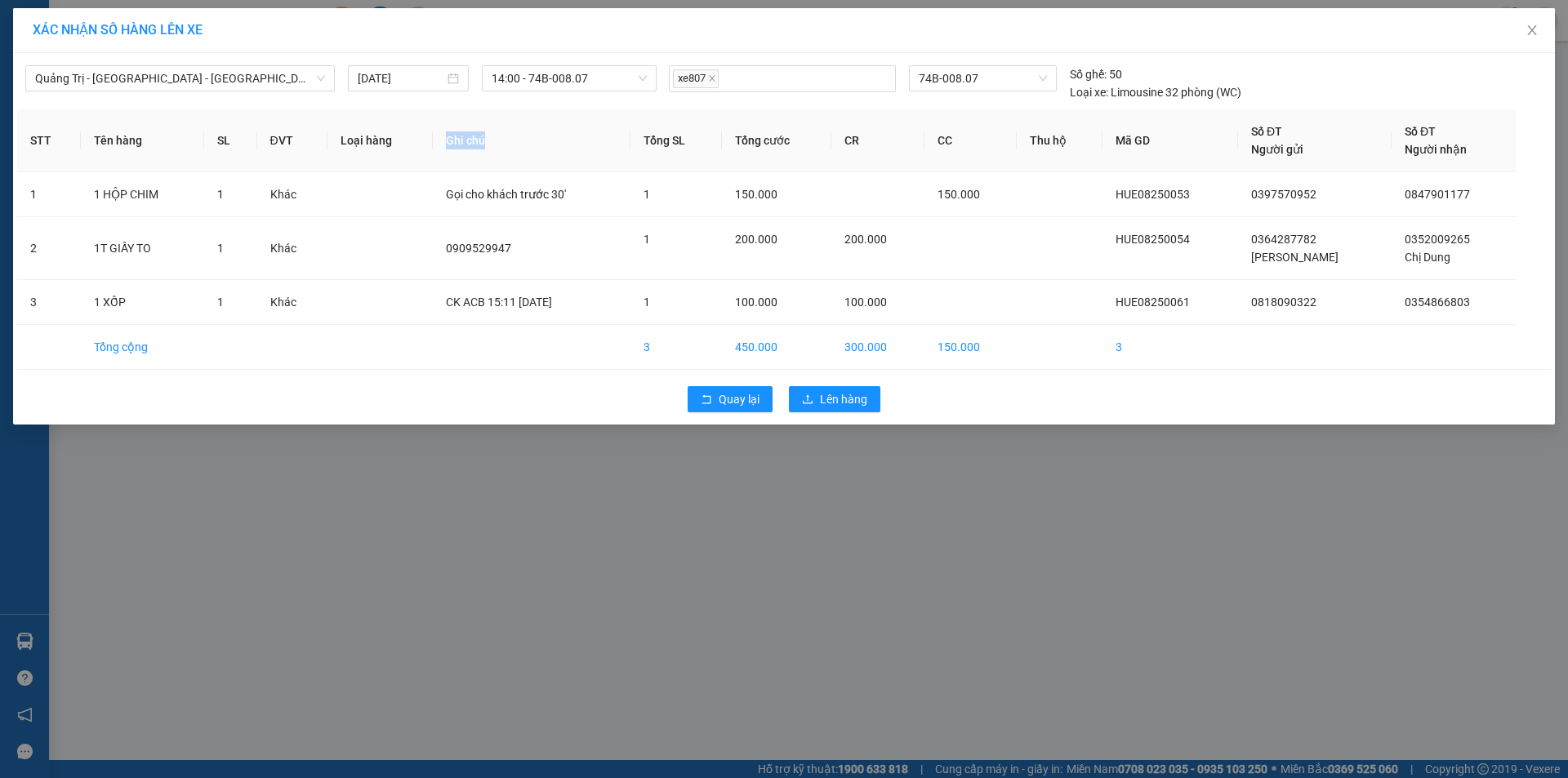
click at [505, 138] on th "Ghi chú" at bounding box center [532, 141] width 197 height 63
click at [496, 141] on th "Ghi chú" at bounding box center [532, 141] width 197 height 63
drag, startPoint x: 521, startPoint y: 196, endPoint x: 546, endPoint y: 196, distance: 25.0
click at [546, 196] on span "Gọi cho khách trước 30'" at bounding box center [506, 194] width 120 height 13
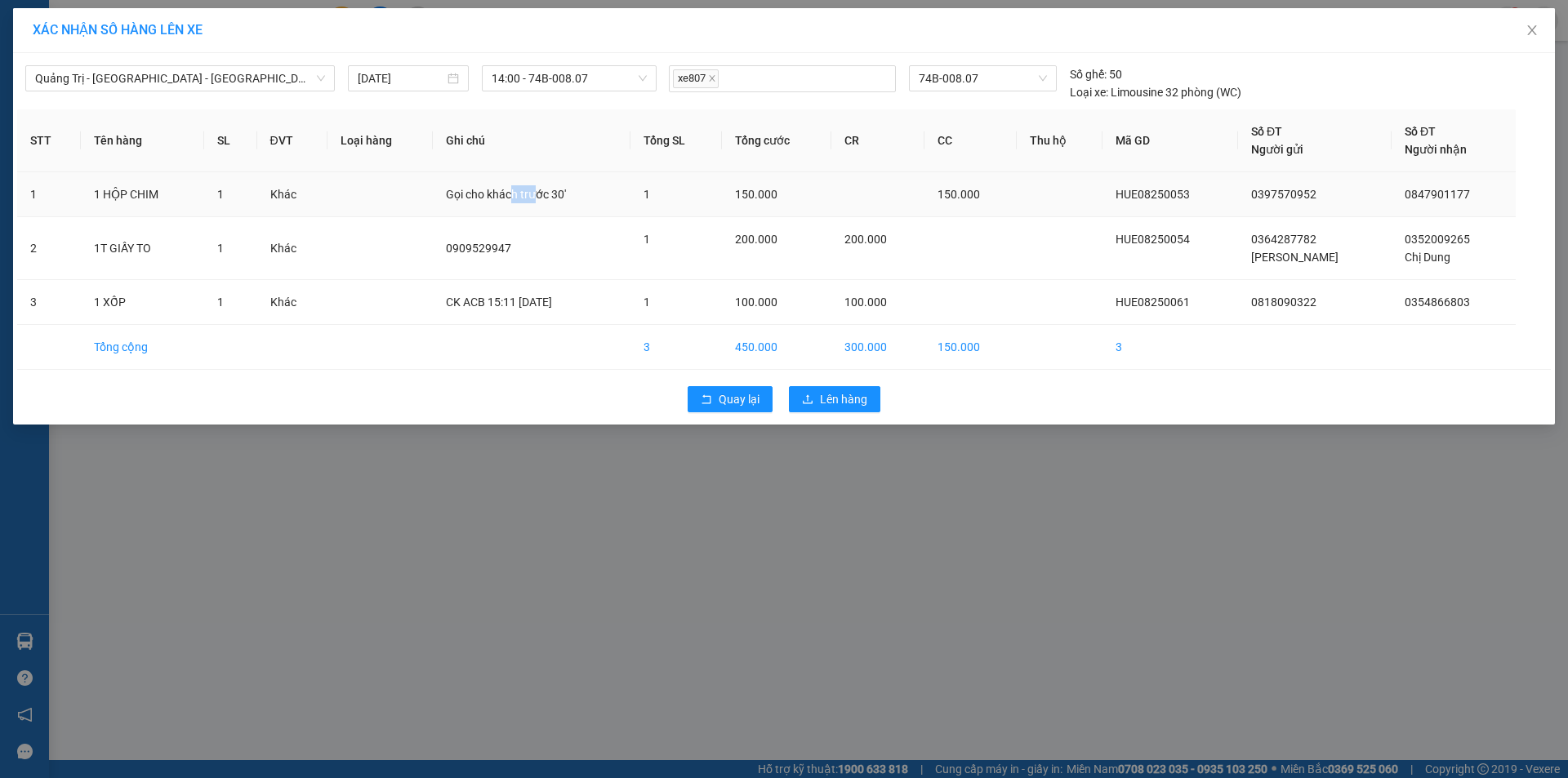
click at [546, 196] on span "Gọi cho khách trước 30'" at bounding box center [506, 194] width 120 height 13
drag, startPoint x: 564, startPoint y: 195, endPoint x: 582, endPoint y: 195, distance: 18.0
click at [582, 195] on div "Gọi cho khách trước 30'" at bounding box center [532, 194] width 172 height 18
drag, startPoint x: 486, startPoint y: 186, endPoint x: 575, endPoint y: 191, distance: 89.1
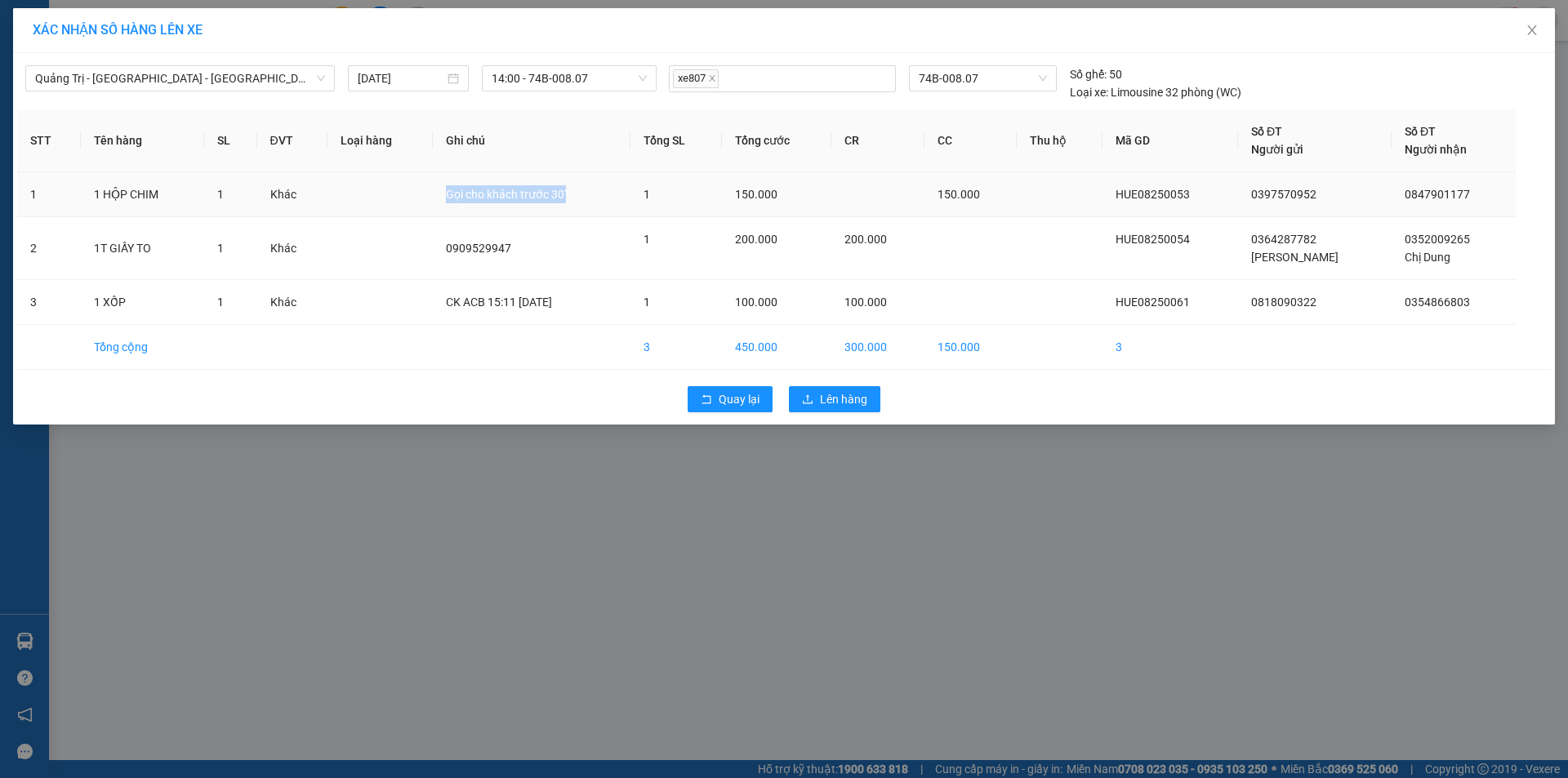
click at [575, 191] on td "Gọi cho khách trước 30'" at bounding box center [532, 195] width 197 height 45
click at [575, 191] on div "Gọi cho khách trước 30'" at bounding box center [532, 194] width 172 height 18
click at [542, 195] on span "Gọi cho khách trước 30'" at bounding box center [506, 194] width 120 height 13
drag, startPoint x: 534, startPoint y: 195, endPoint x: 566, endPoint y: 191, distance: 32.2
click at [566, 191] on span "Gọi cho khách trước 30'" at bounding box center [506, 194] width 120 height 13
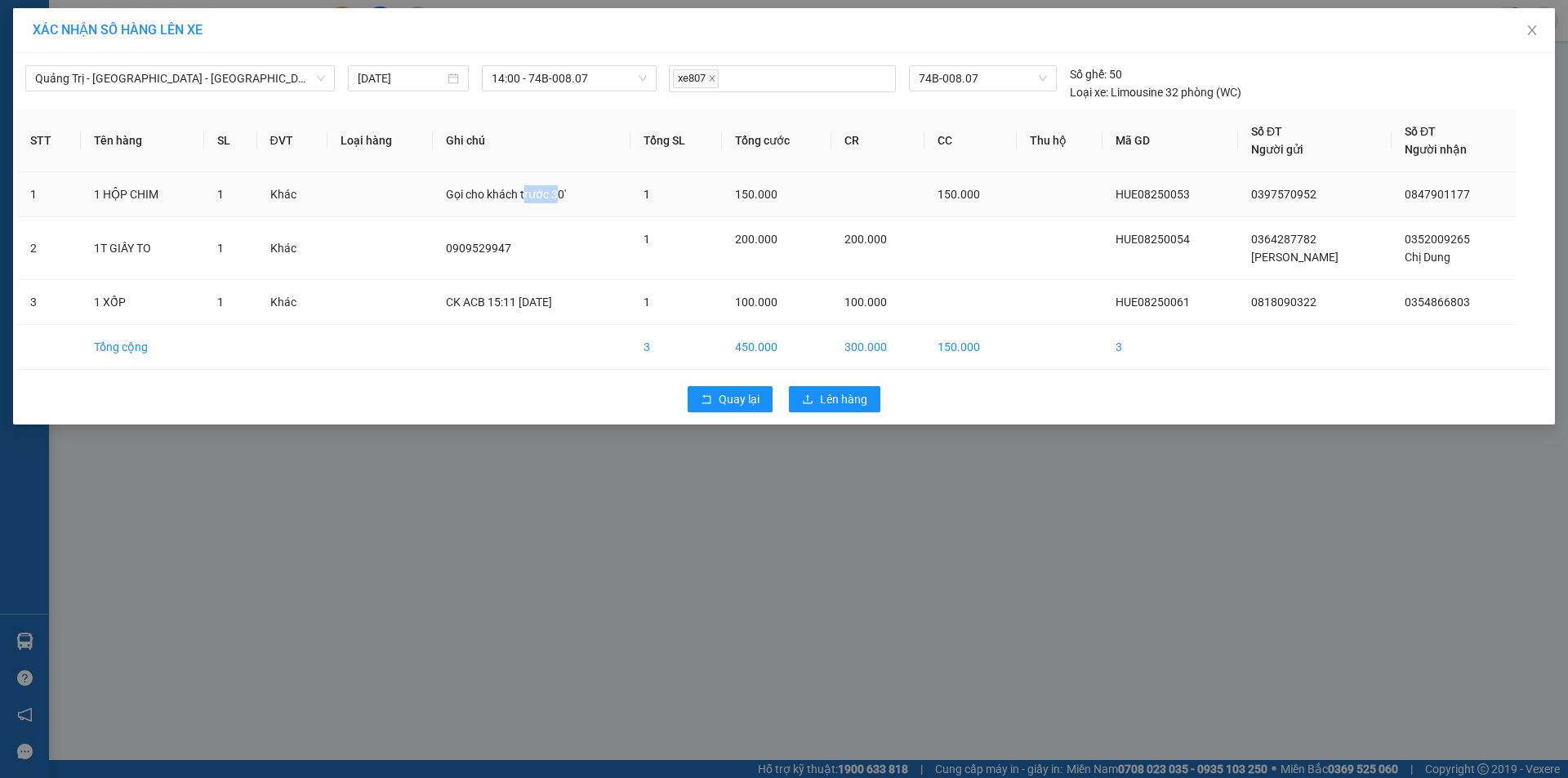
click at [566, 191] on span "Gọi cho khách trước 30'" at bounding box center [506, 194] width 120 height 13
drag, startPoint x: 494, startPoint y: 201, endPoint x: 555, endPoint y: 201, distance: 61.0
click at [555, 201] on span "Gọi cho khách trước 30'" at bounding box center [506, 194] width 120 height 13
drag, startPoint x: 507, startPoint y: 196, endPoint x: 600, endPoint y: 195, distance: 93.0
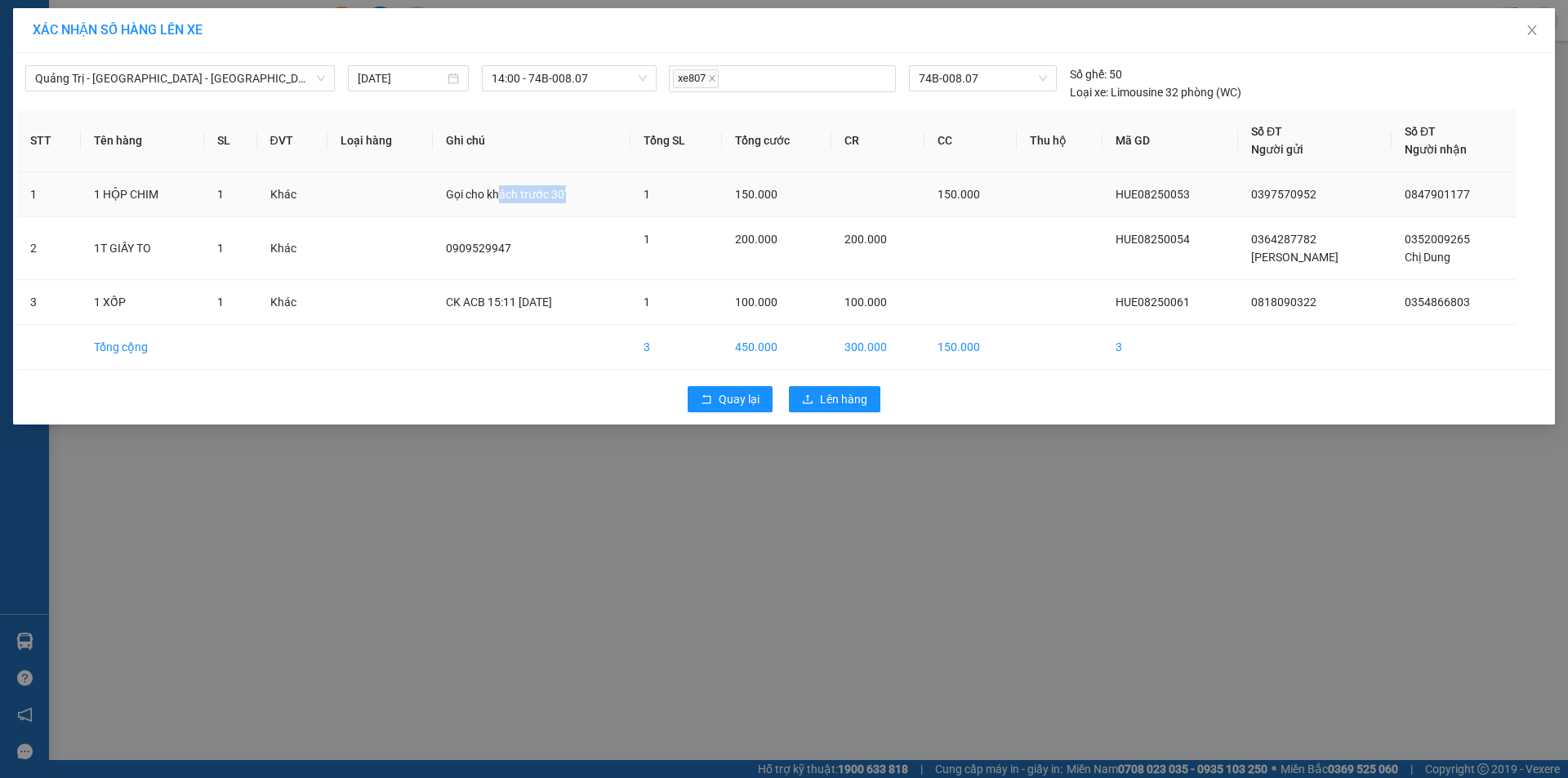
click at [600, 195] on div "Gọi cho khách trước 30'" at bounding box center [532, 194] width 172 height 18
click at [600, 196] on div "Gọi cho khách trước 30'" at bounding box center [532, 194] width 172 height 18
click at [837, 398] on span "Lên hàng" at bounding box center [843, 399] width 47 height 18
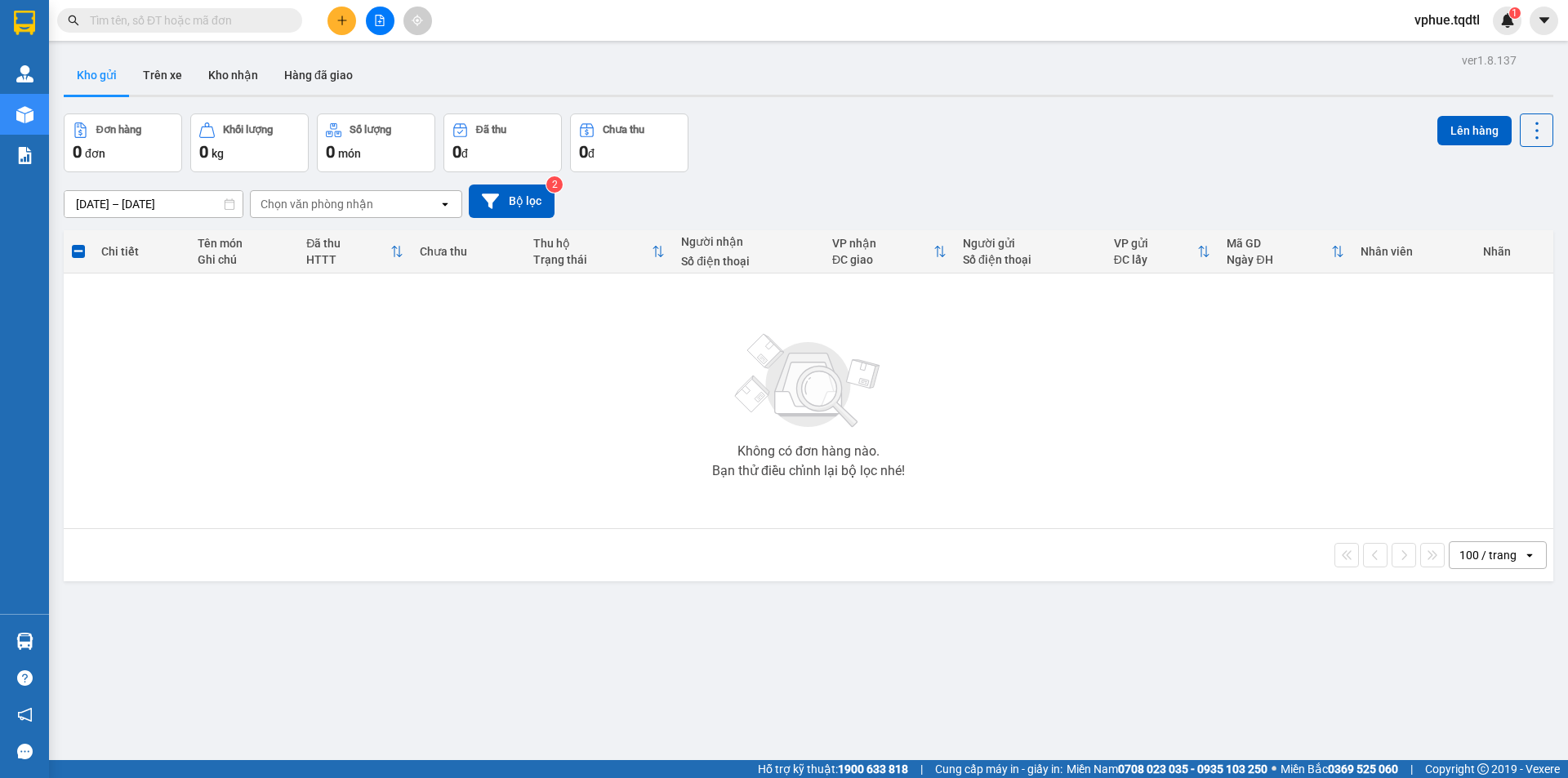
click at [392, 8] on div at bounding box center [379, 20] width 123 height 29
click at [378, 18] on icon "file-add" at bounding box center [379, 20] width 11 height 11
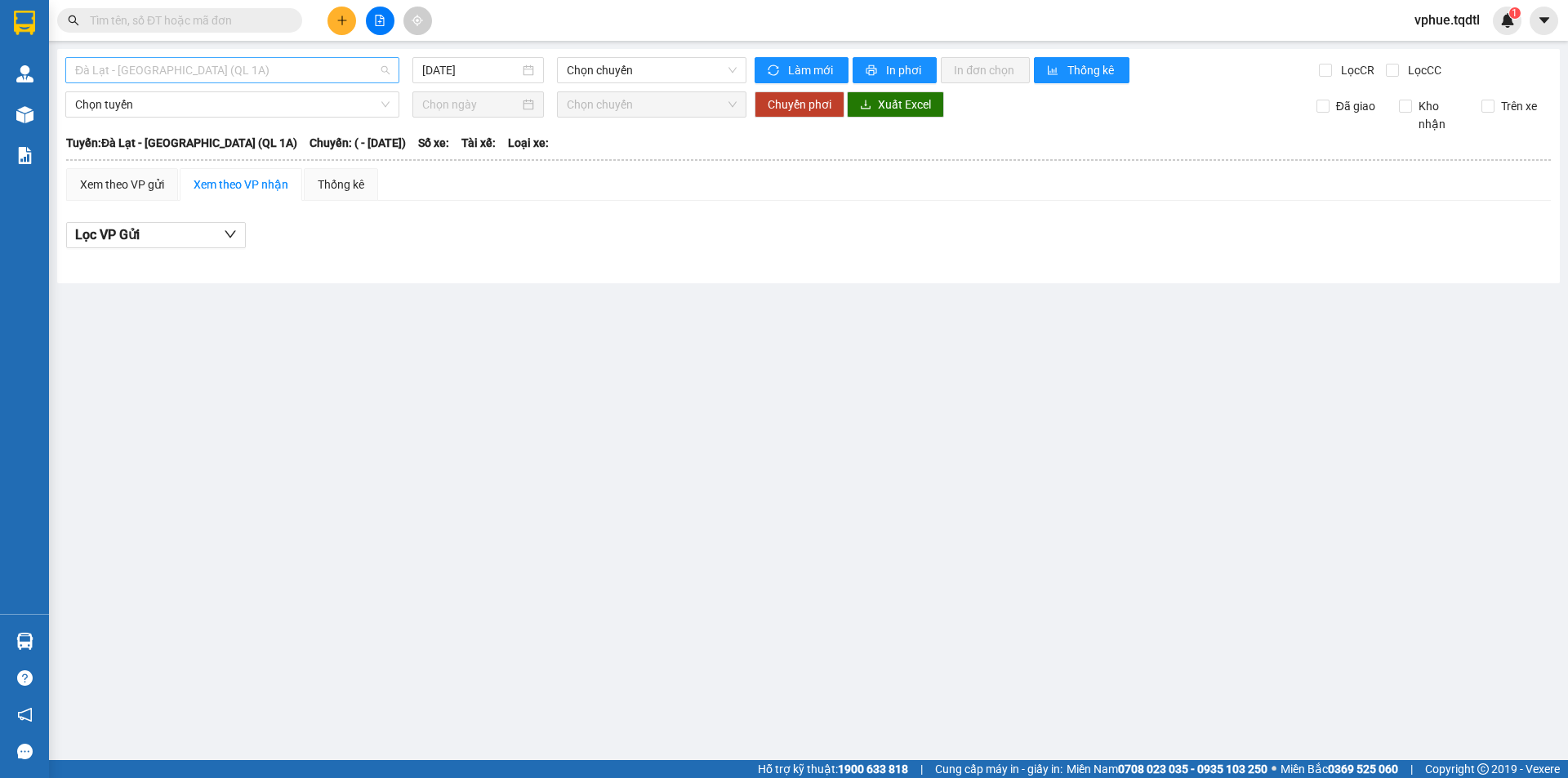
click at [199, 65] on span "Đà Lạt - [GEOGRAPHIC_DATA] (QL 1A)" at bounding box center [232, 70] width 315 height 25
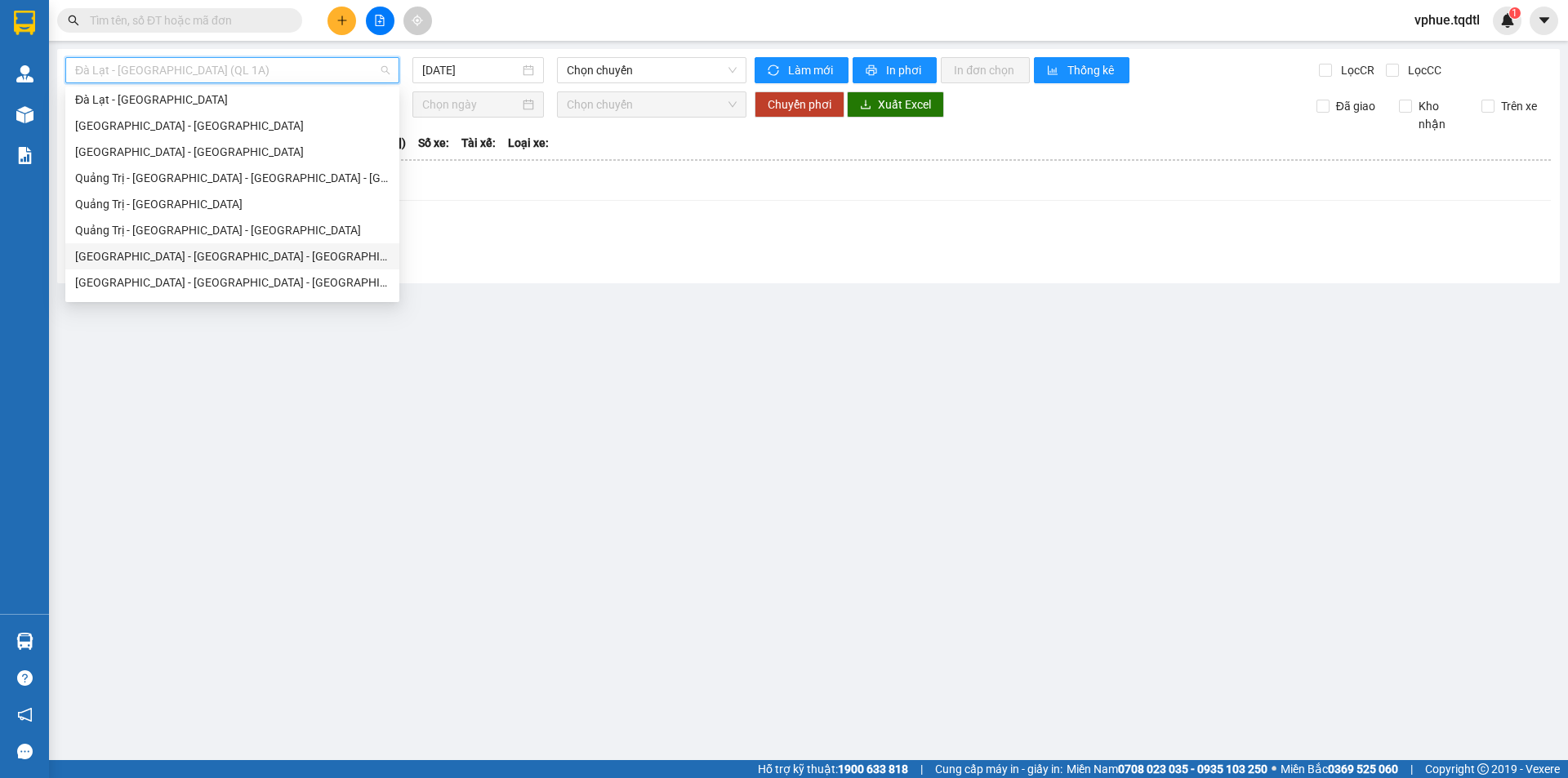
scroll to position [163, 0]
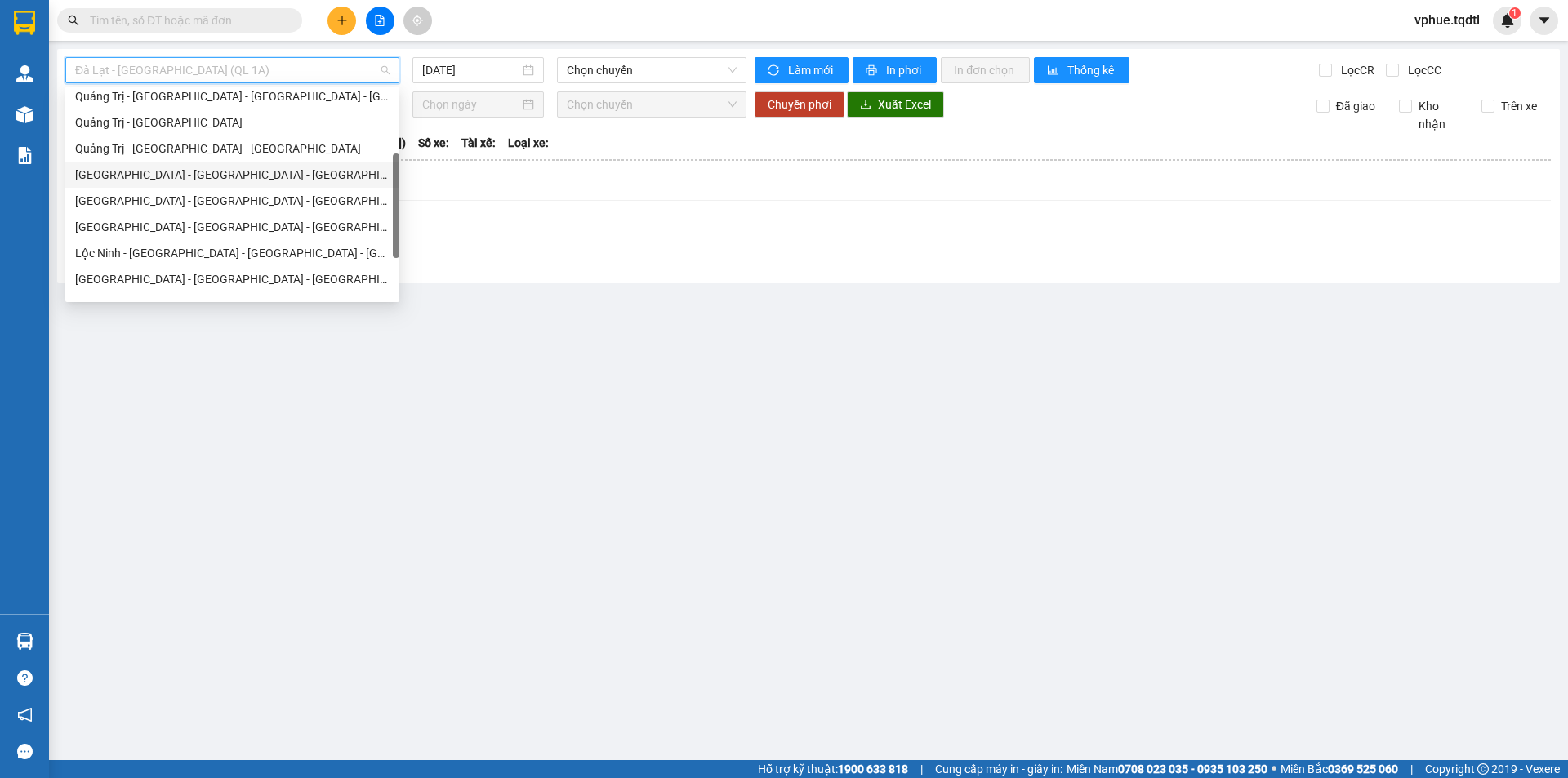
click at [305, 146] on div "Quảng Trị - [GEOGRAPHIC_DATA] - [GEOGRAPHIC_DATA]" at bounding box center [232, 148] width 315 height 18
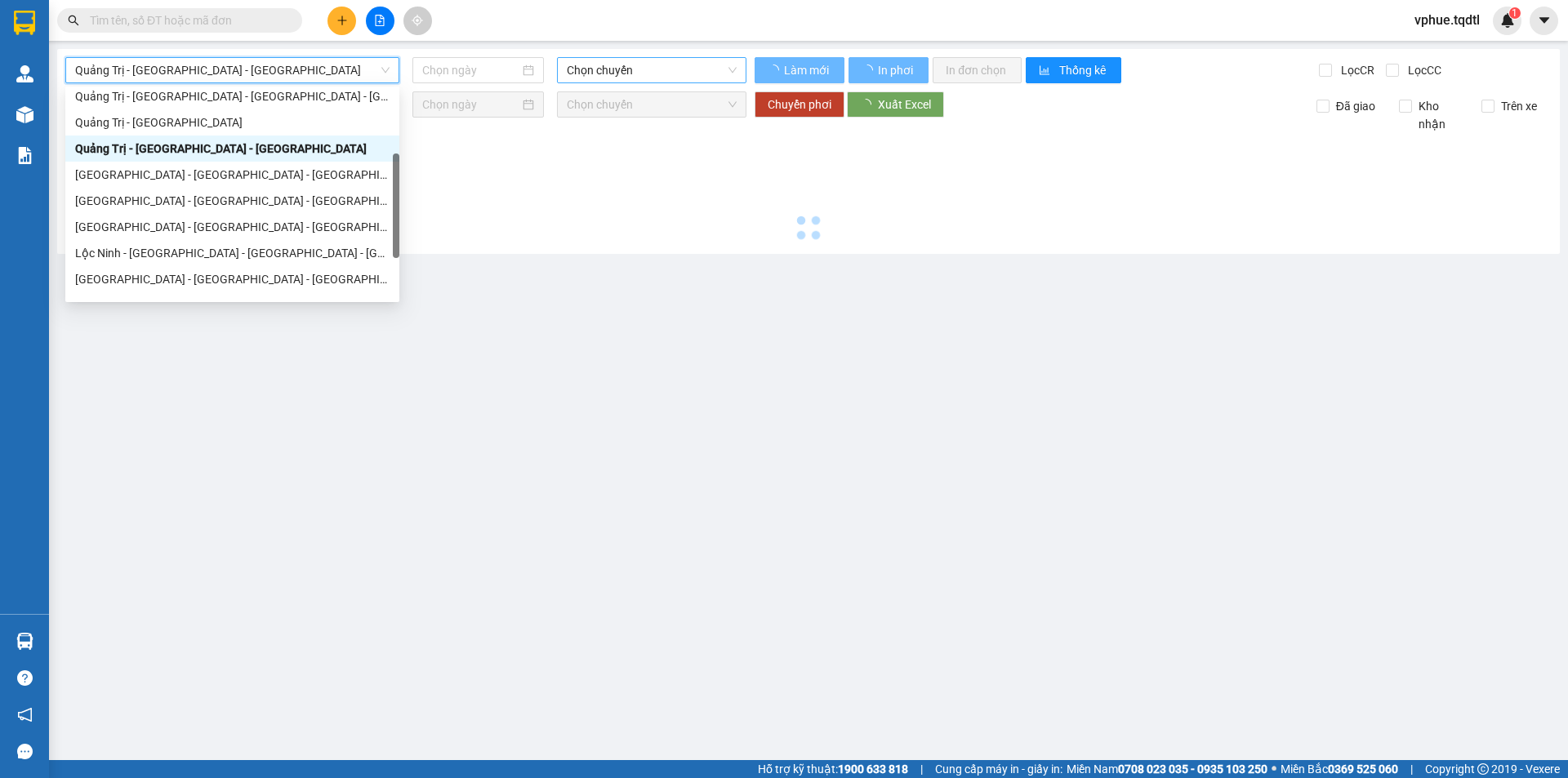
type input "[DATE]"
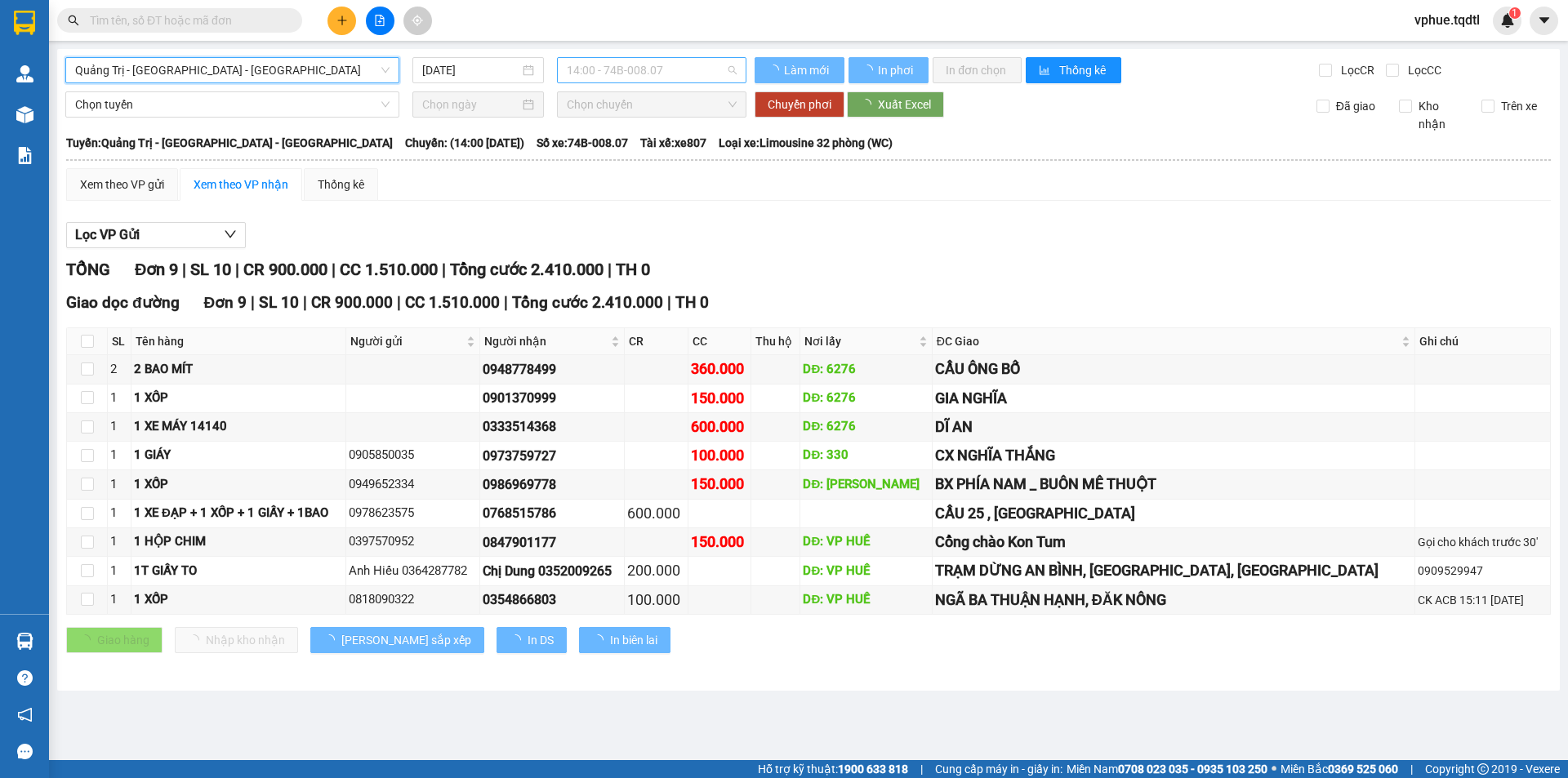
click at [642, 69] on span "14:00 - 74B-008.07" at bounding box center [652, 70] width 170 height 25
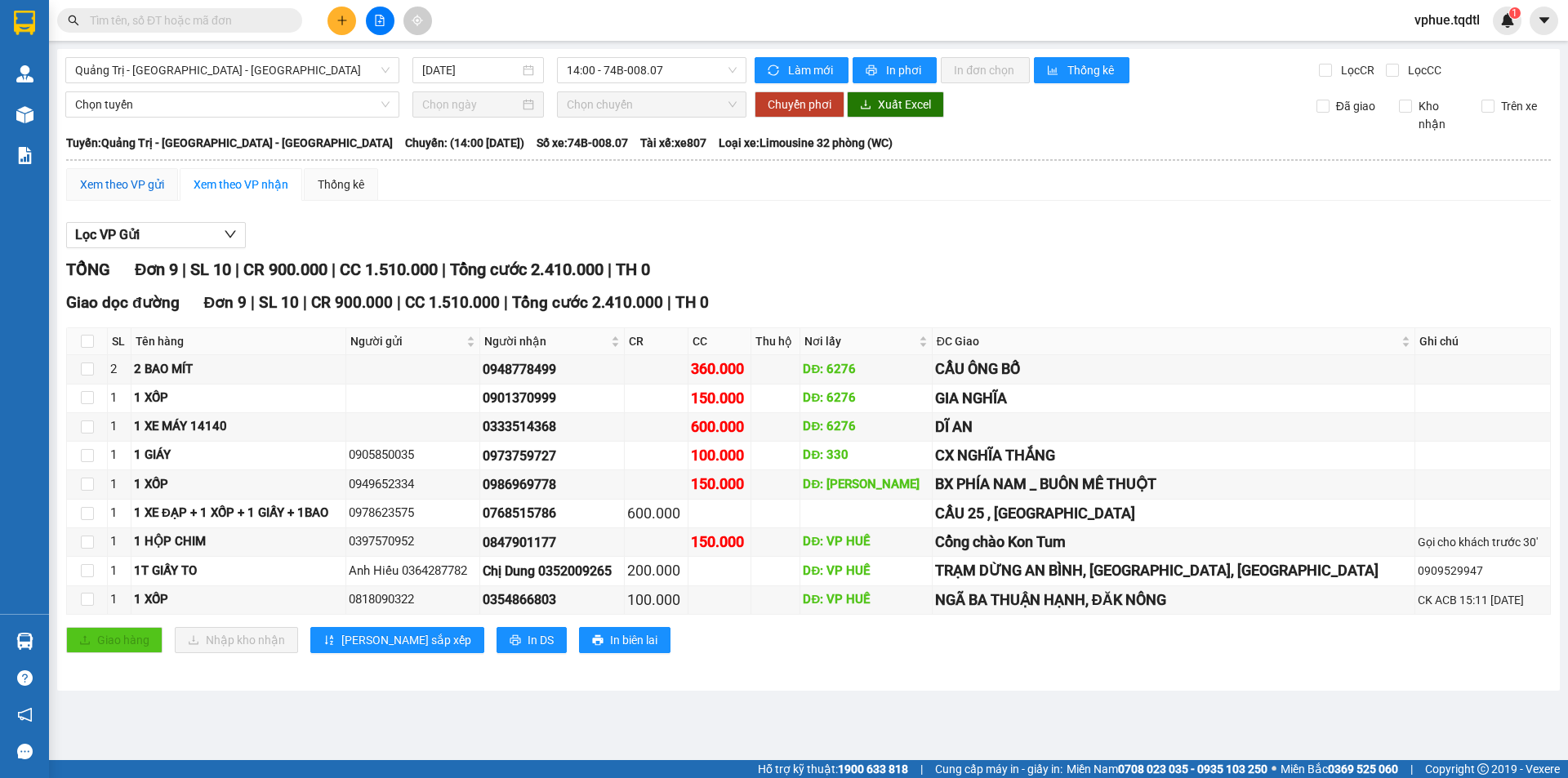
click at [117, 193] on div "Xem theo VP gửi" at bounding box center [122, 184] width 84 height 18
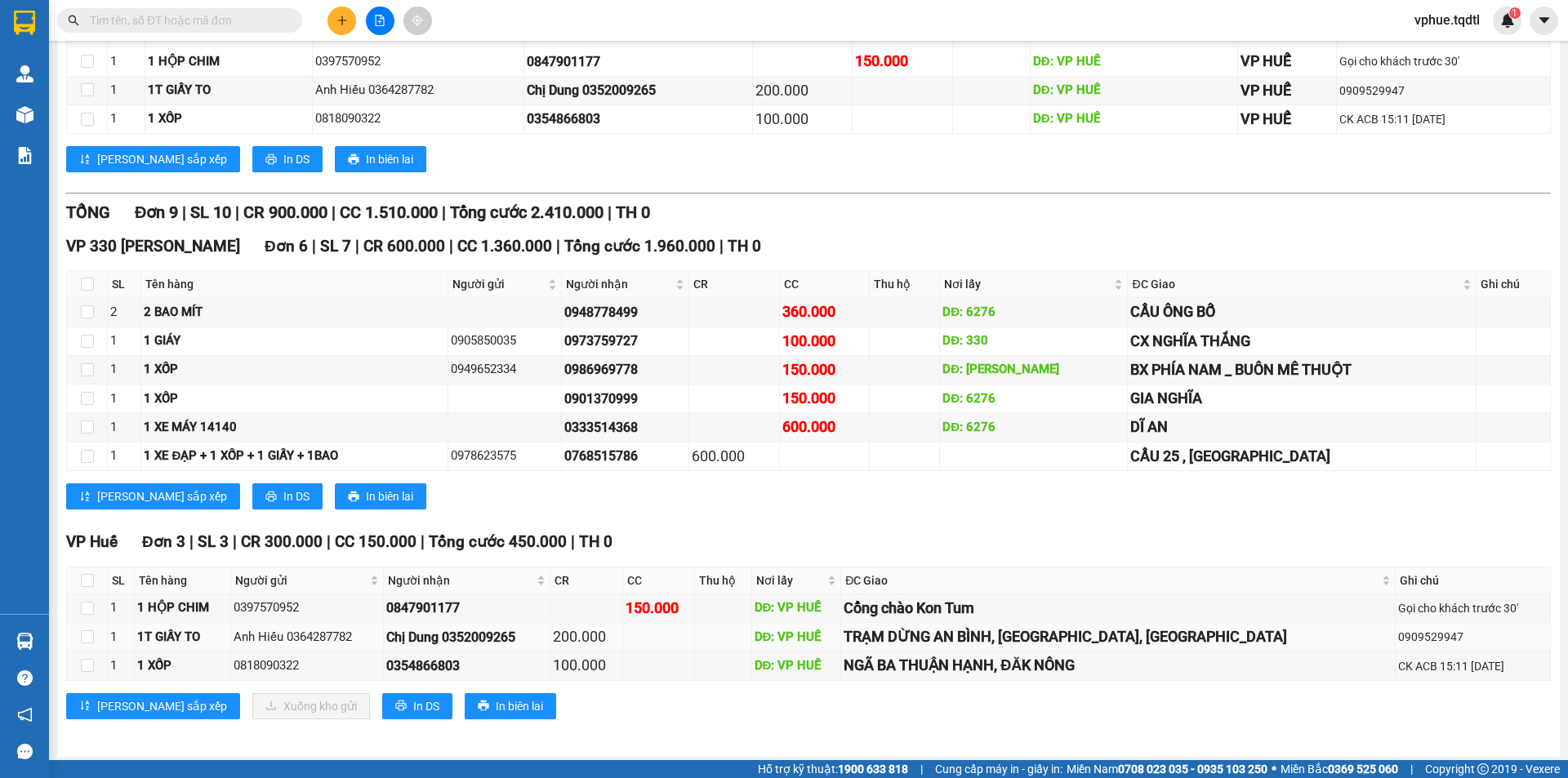
scroll to position [423, 0]
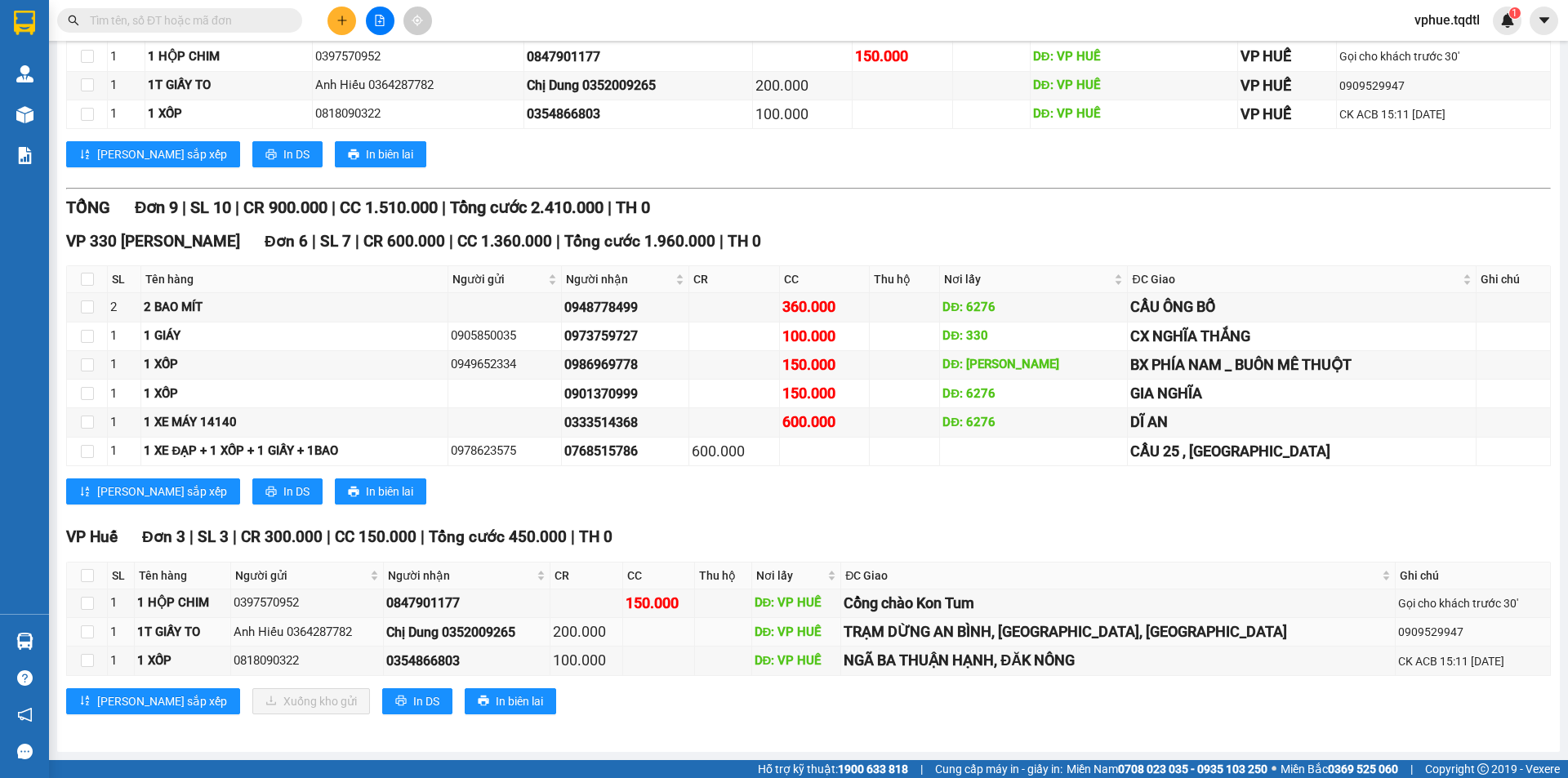
click at [484, 635] on div "Chị Dung 0352009265" at bounding box center [466, 632] width 161 height 20
drag, startPoint x: 953, startPoint y: 620, endPoint x: 995, endPoint y: 626, distance: 42.4
click at [943, 624] on td "TRẠM DỪNG AN BÌNH, [GEOGRAPHIC_DATA], [GEOGRAPHIC_DATA]" at bounding box center [1118, 632] width 555 height 29
click at [943, 632] on div "TRẠM DỪNG AN BÌNH, [GEOGRAPHIC_DATA], [GEOGRAPHIC_DATA]" at bounding box center [1118, 631] width 549 height 23
drag, startPoint x: 981, startPoint y: 665, endPoint x: 1095, endPoint y: 664, distance: 114.0
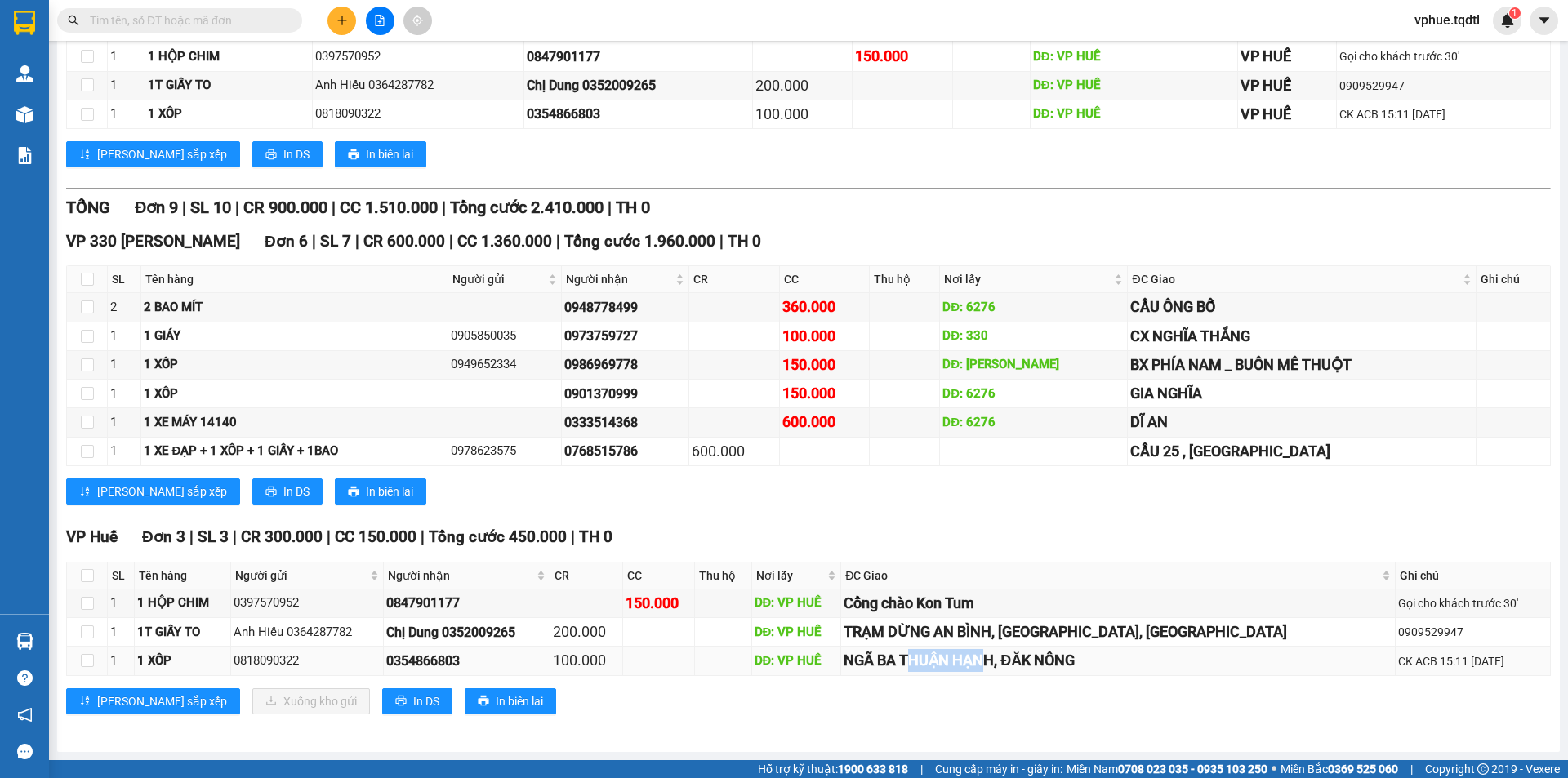
click at [943, 664] on div "NGÃ BA THUẬN HẠNH, ĐĂK NÔNG" at bounding box center [1118, 660] width 549 height 23
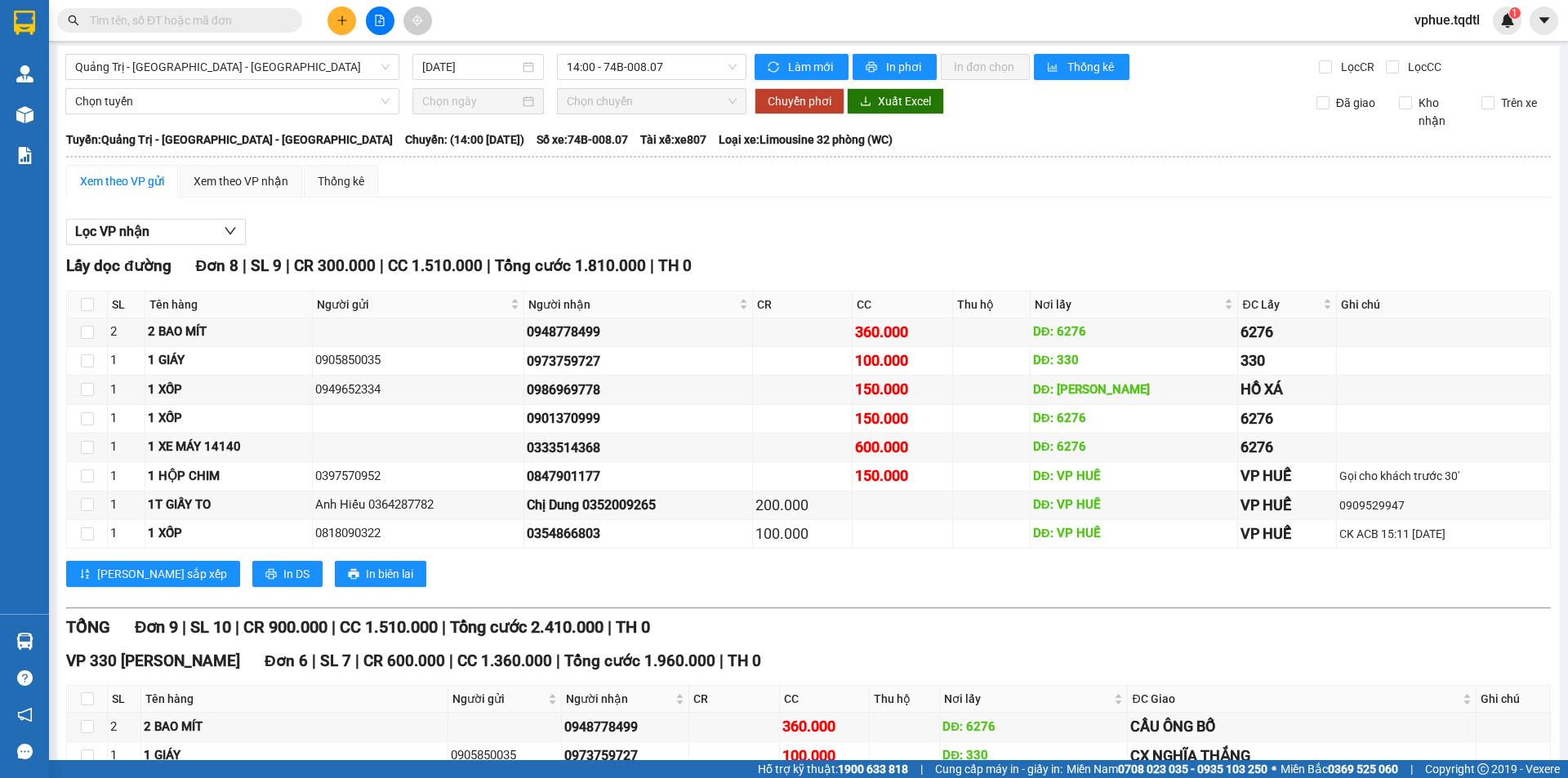
scroll to position [0, 0]
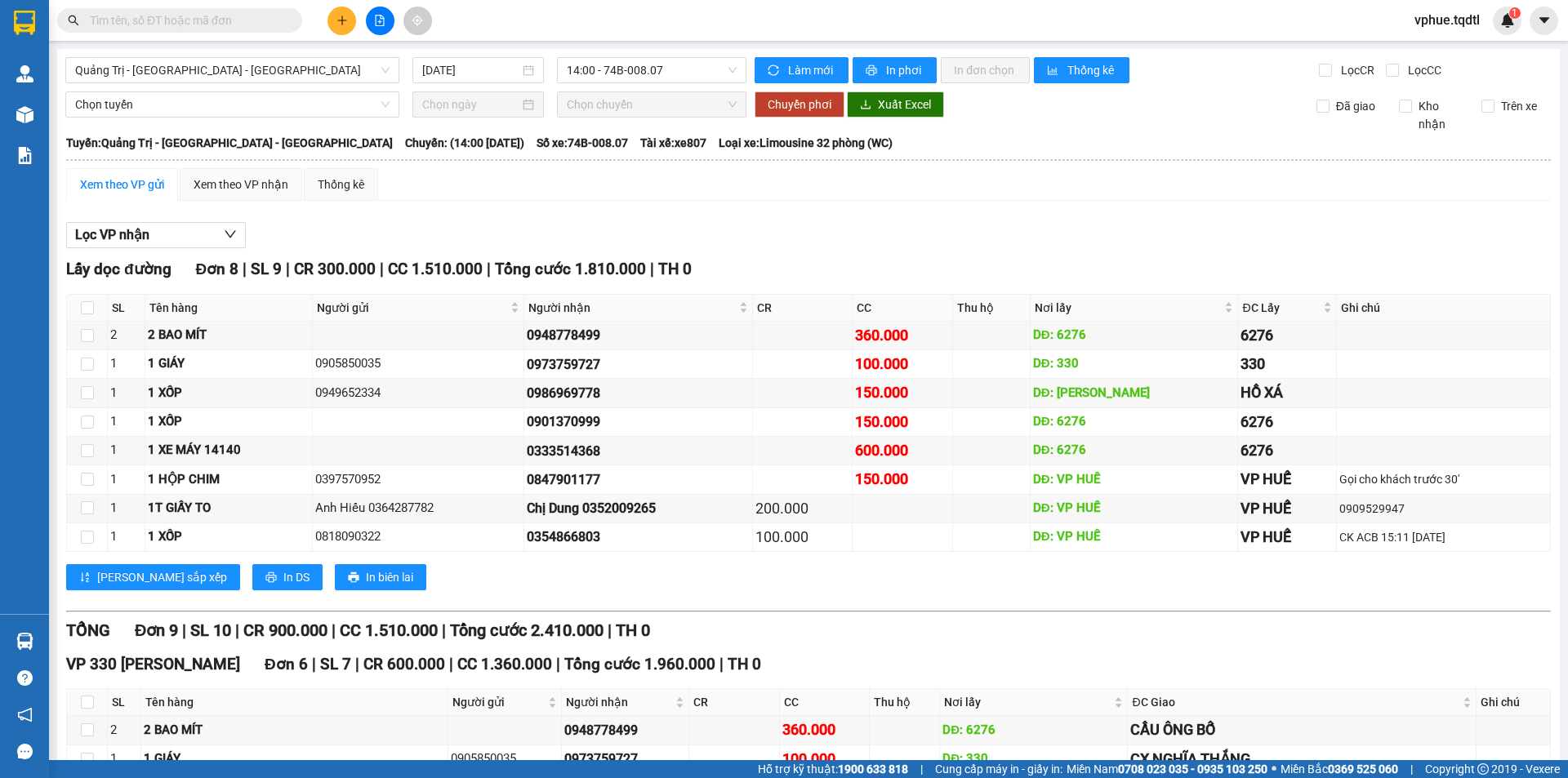
click at [313, 90] on div "[GEOGRAPHIC_DATA] - [GEOGRAPHIC_DATA] - [GEOGRAPHIC_DATA] [DATE] 14:00 - 74B-00…" at bounding box center [808, 612] width 1502 height 1126
click at [327, 79] on span "Quảng Trị - [GEOGRAPHIC_DATA] - [GEOGRAPHIC_DATA]" at bounding box center [232, 70] width 315 height 25
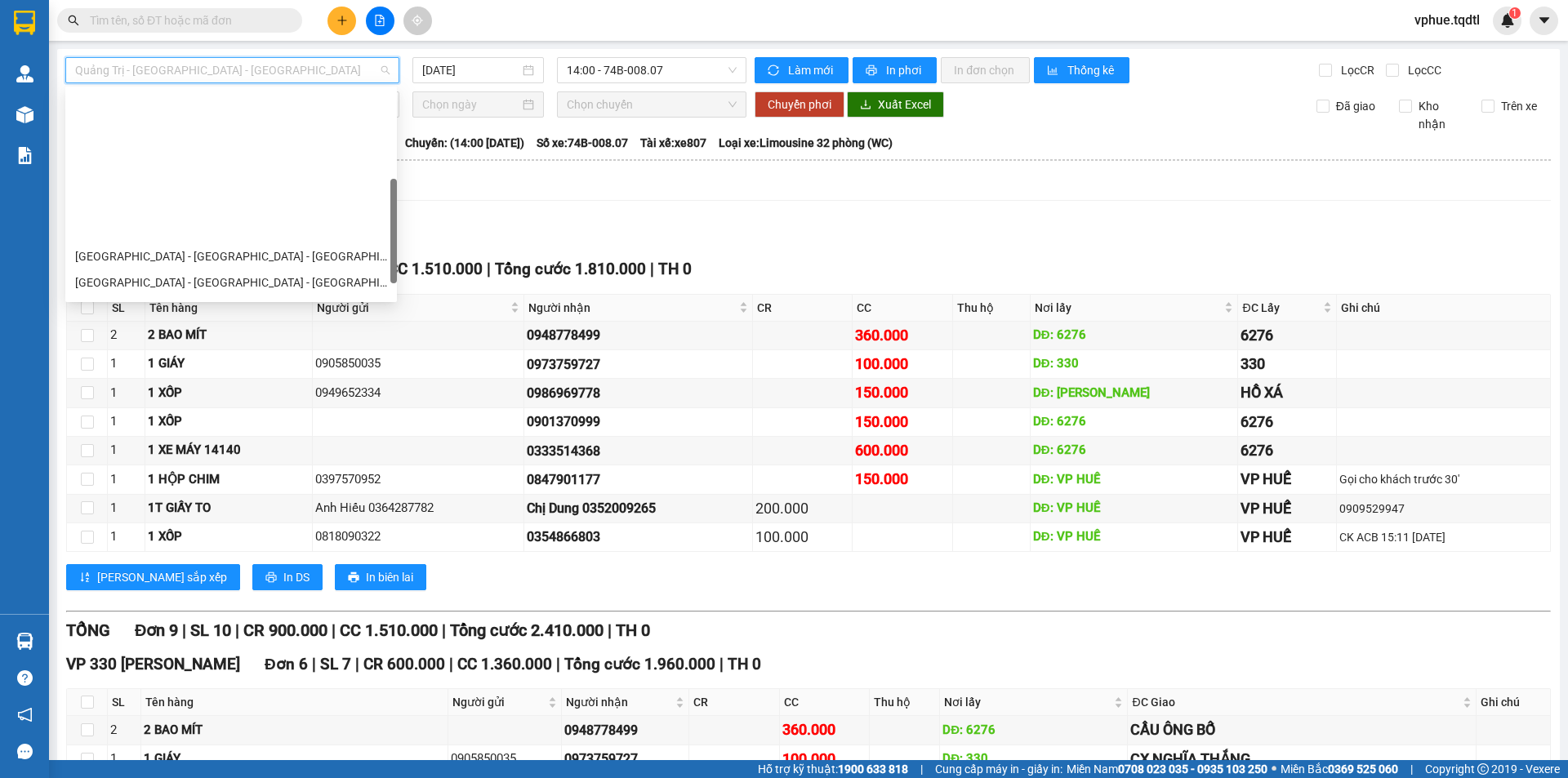
scroll to position [245, 0]
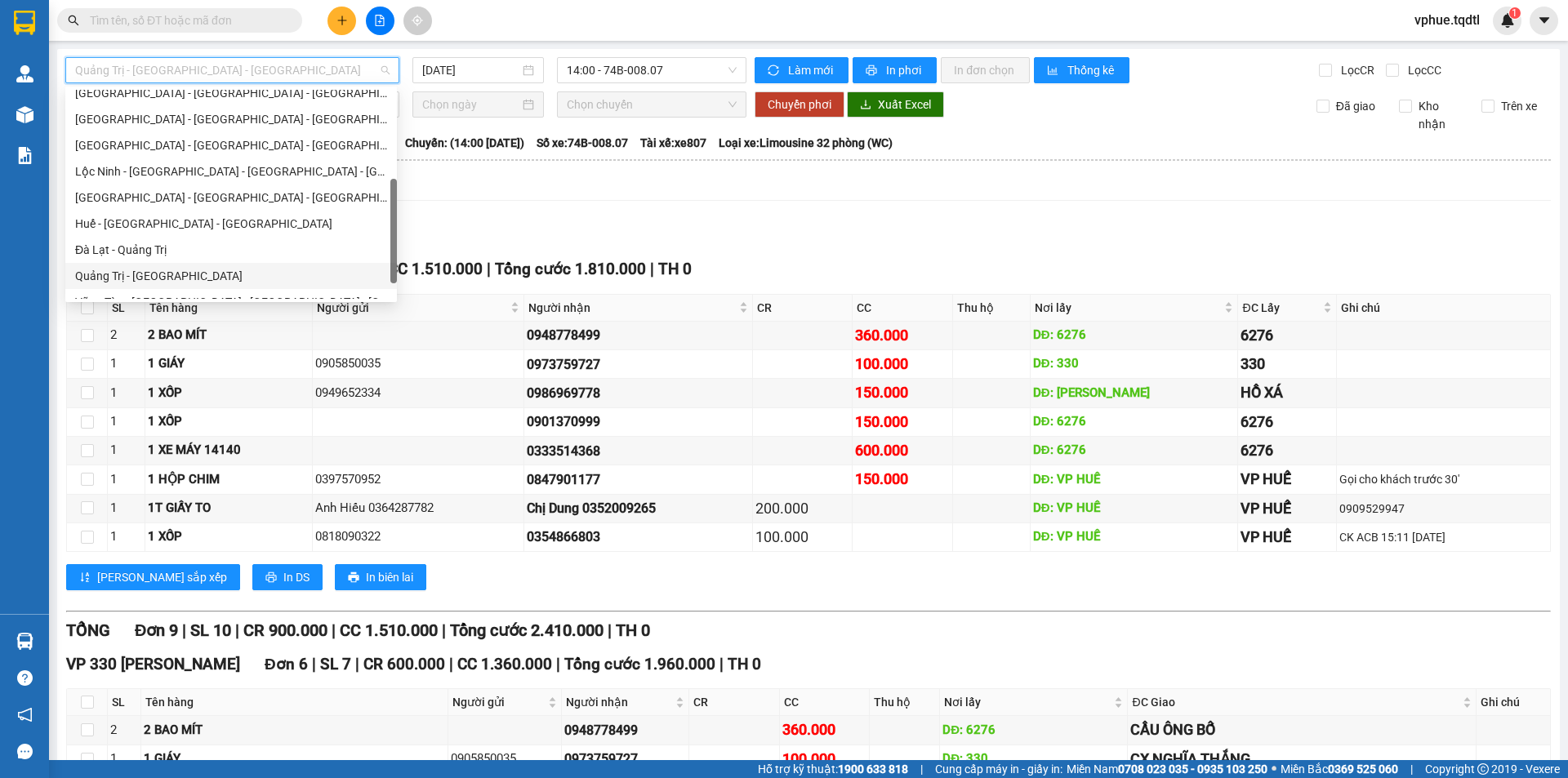
click at [258, 274] on div "Quảng Trị - [GEOGRAPHIC_DATA]" at bounding box center [231, 275] width 312 height 18
type input "[DATE]"
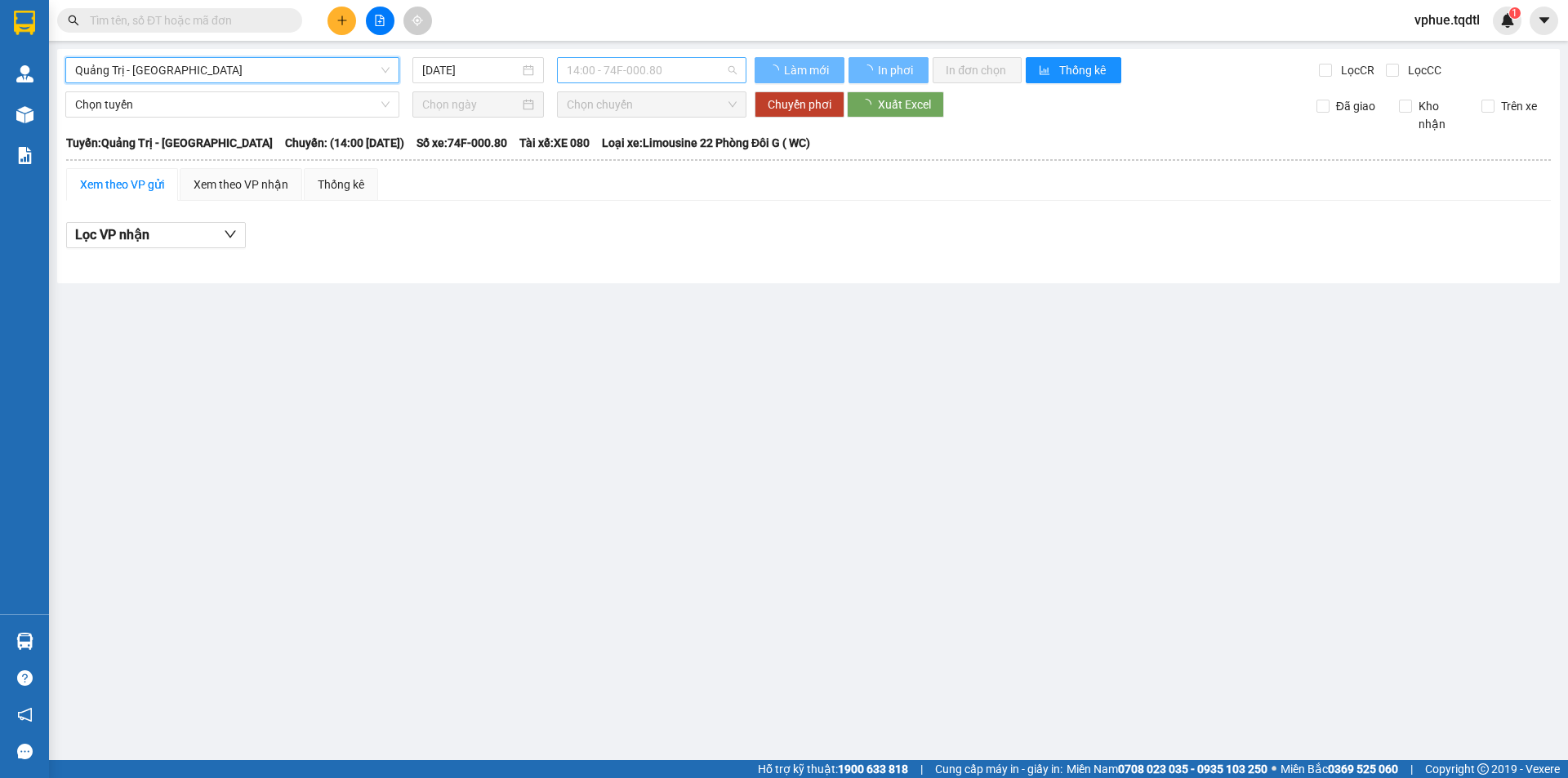
click at [681, 65] on span "14:00 - 74F-000.80" at bounding box center [652, 70] width 170 height 25
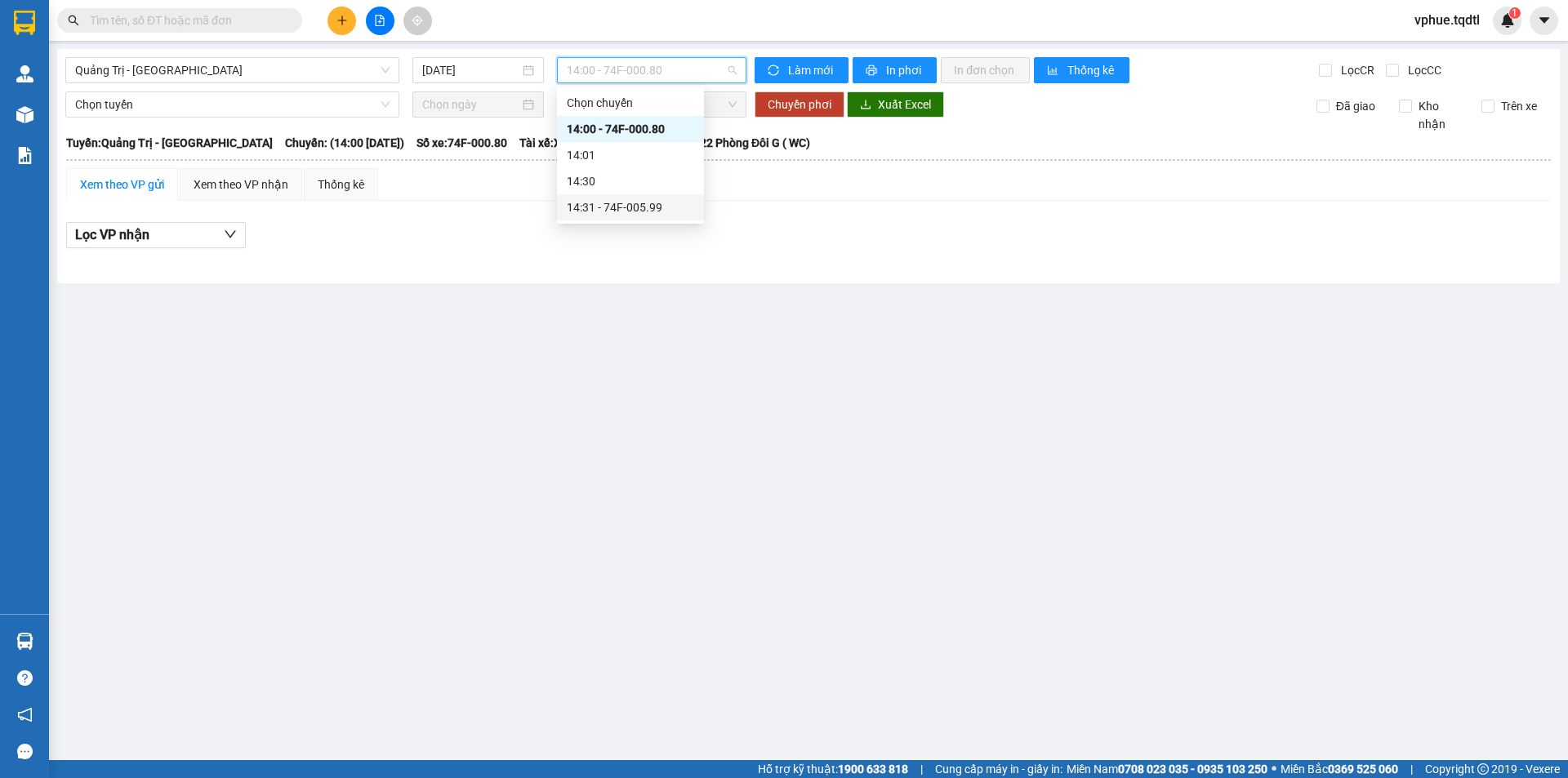
click at [640, 201] on div "14:31 - 74F-005.99" at bounding box center [630, 207] width 127 height 18
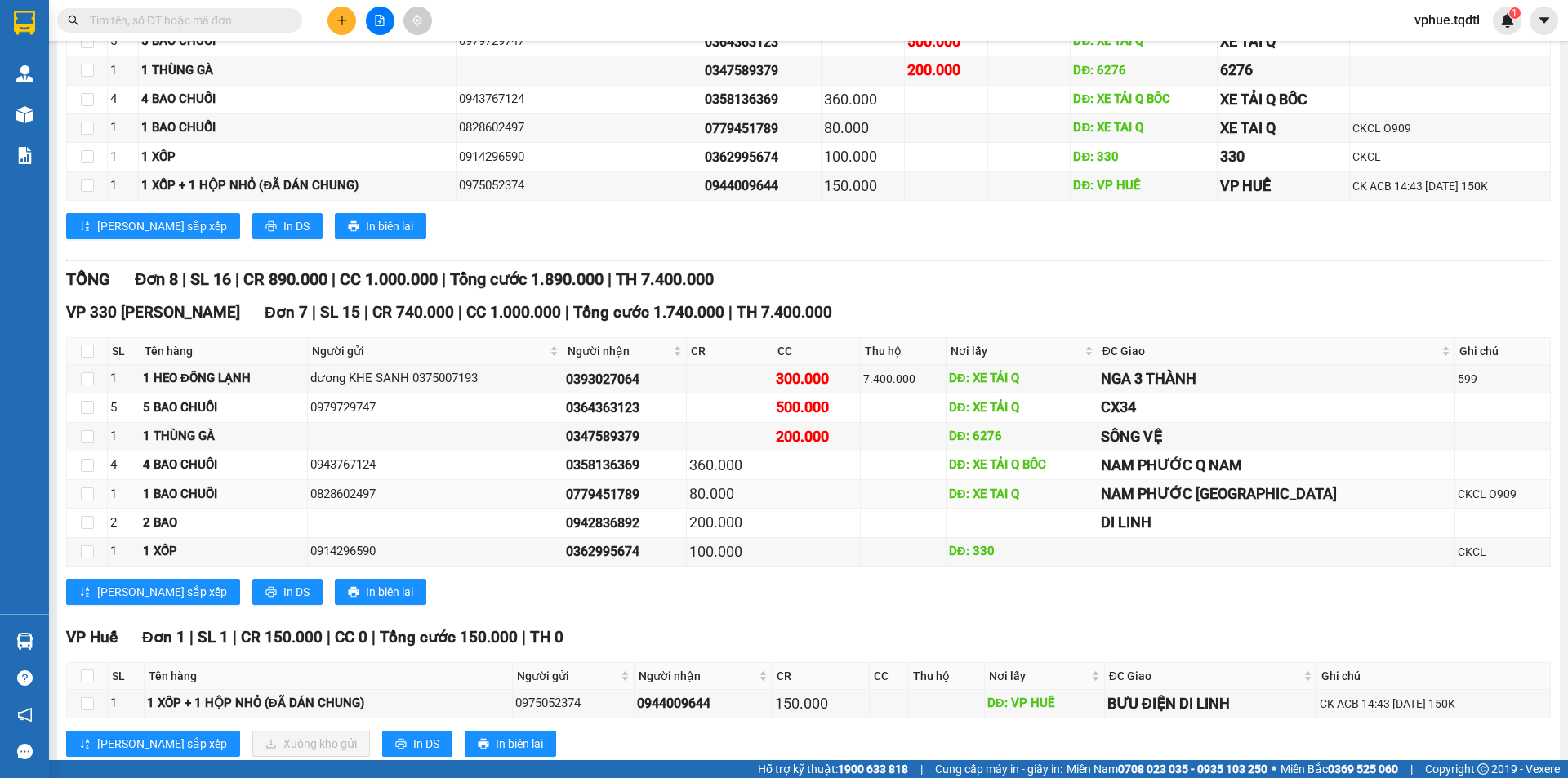
scroll to position [365, 0]
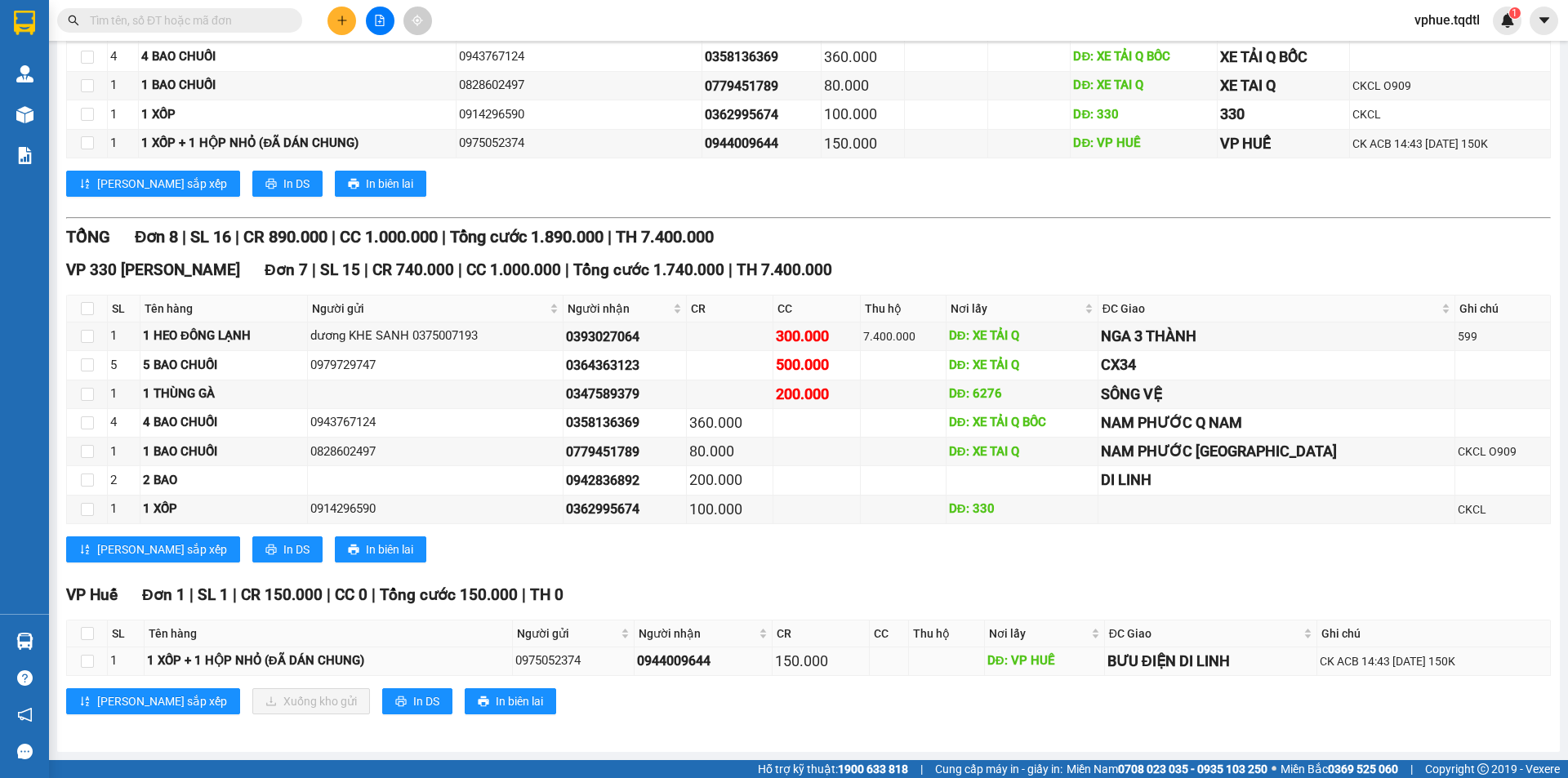
drag, startPoint x: 851, startPoint y: 659, endPoint x: 898, endPoint y: 657, distance: 47.0
click at [896, 657] on tr "1 1 XỐP + 1 HỘP NHỎ (ĐÃ DÁN CHUNG) 0975052374 0944009644 150.000 DĐ: VP HUẾ BƯU…" at bounding box center [809, 662] width 1484 height 29
click at [898, 657] on td at bounding box center [889, 662] width 39 height 29
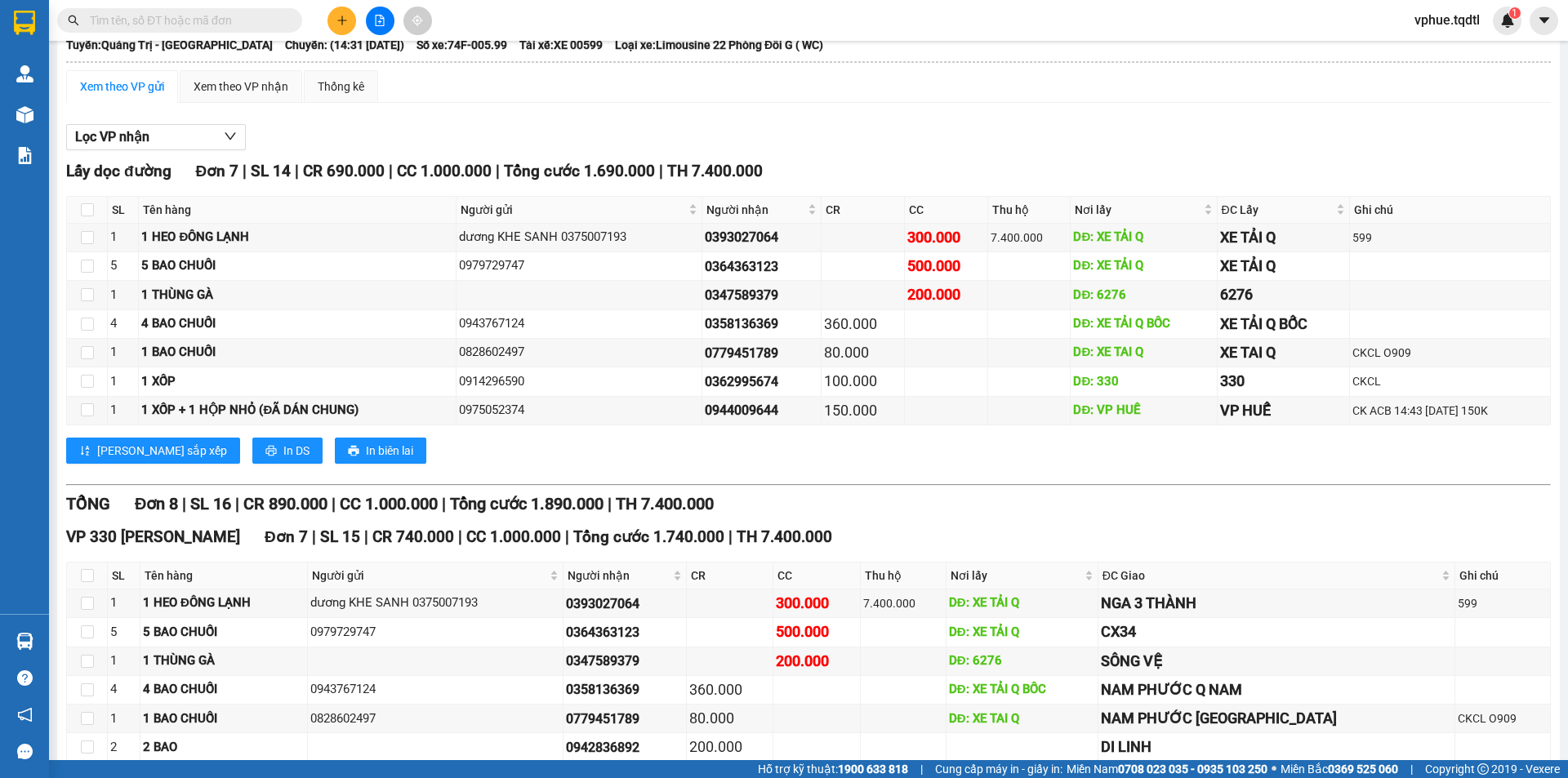
scroll to position [0, 0]
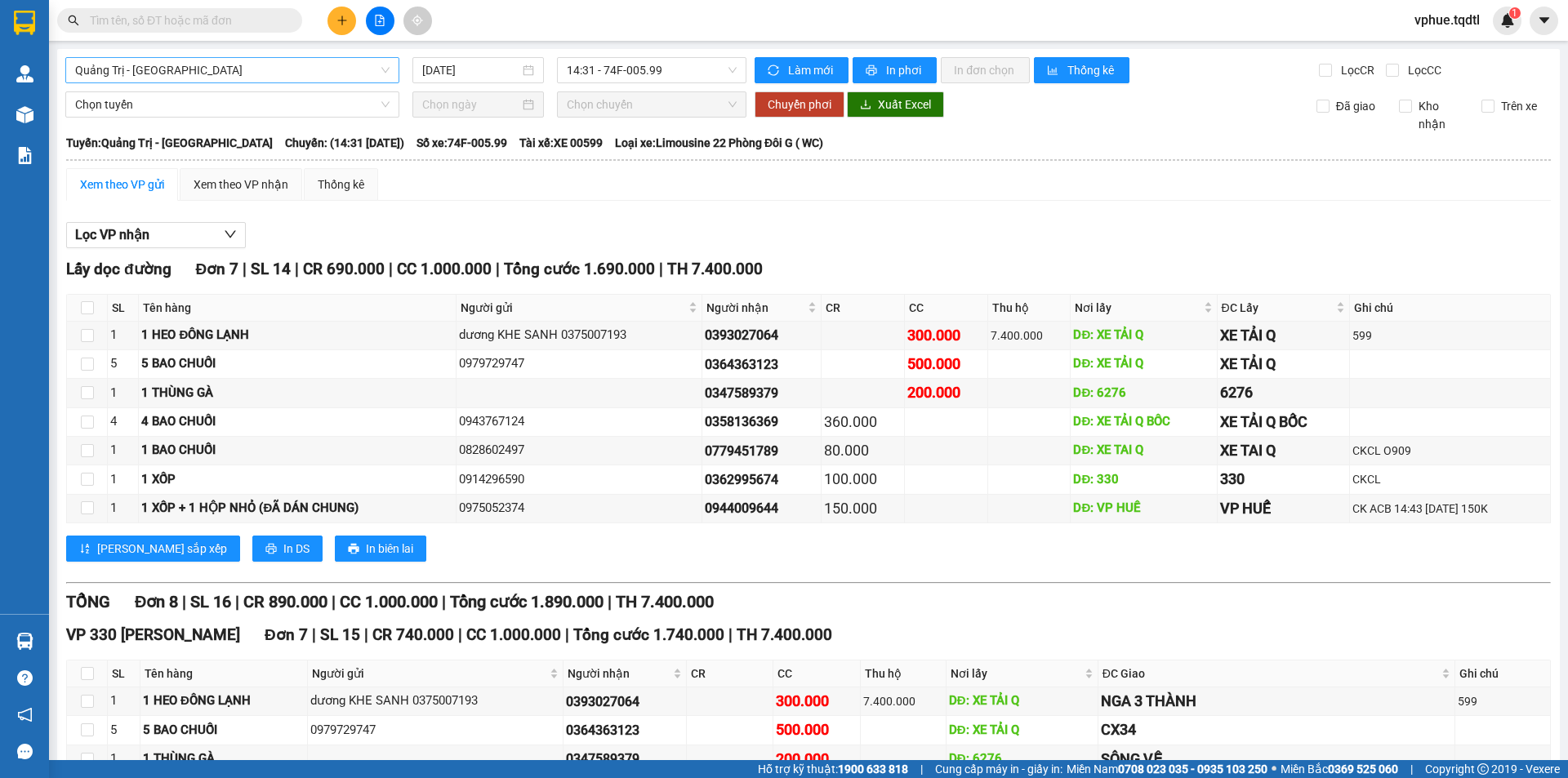
click at [249, 67] on span "Quảng Trị - [GEOGRAPHIC_DATA]" at bounding box center [232, 70] width 315 height 25
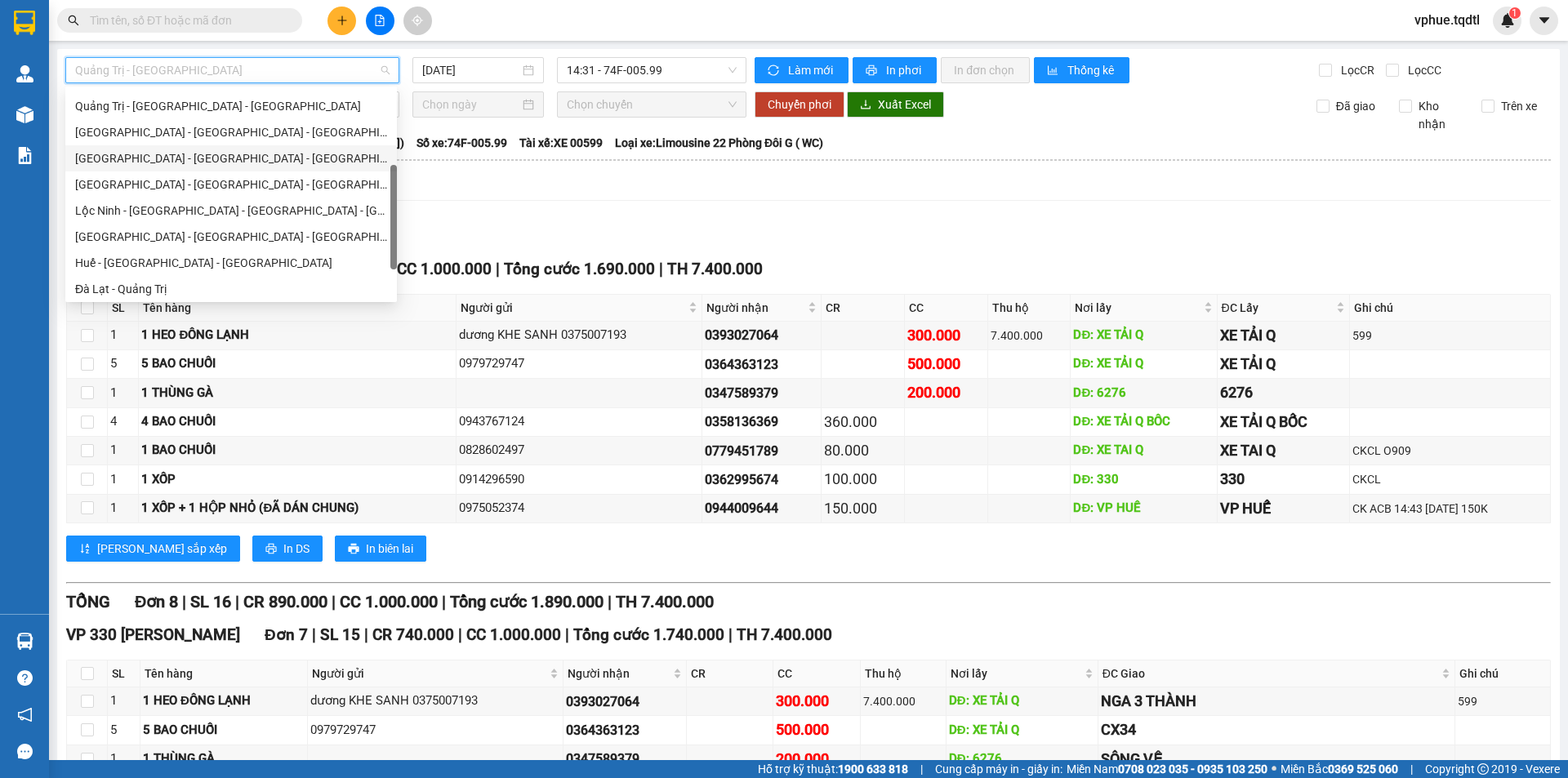
scroll to position [124, 0]
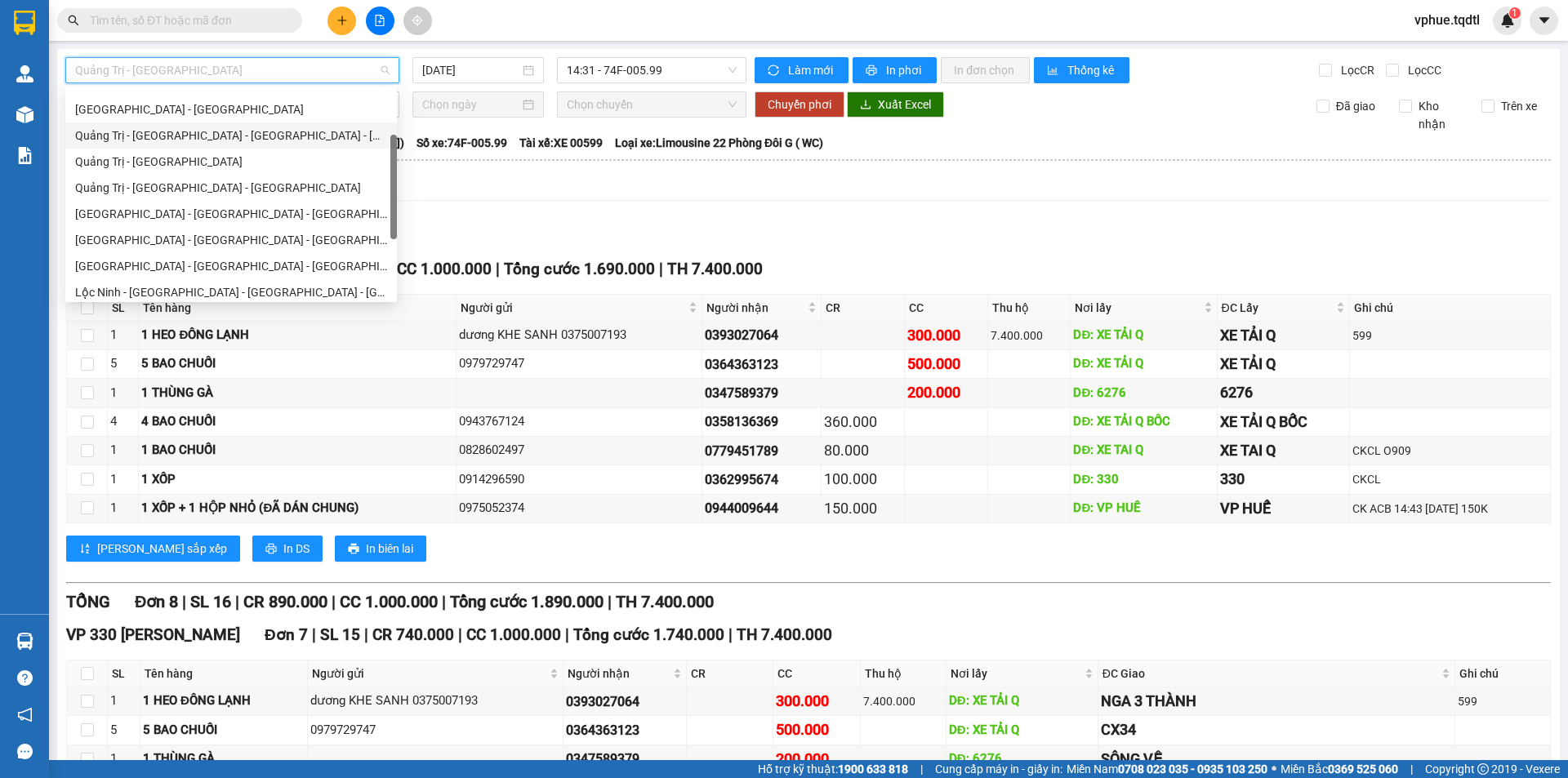
click at [286, 134] on div "Quảng Trị - [GEOGRAPHIC_DATA] - [GEOGRAPHIC_DATA] - [GEOGRAPHIC_DATA]" at bounding box center [231, 135] width 312 height 18
type input "[DATE]"
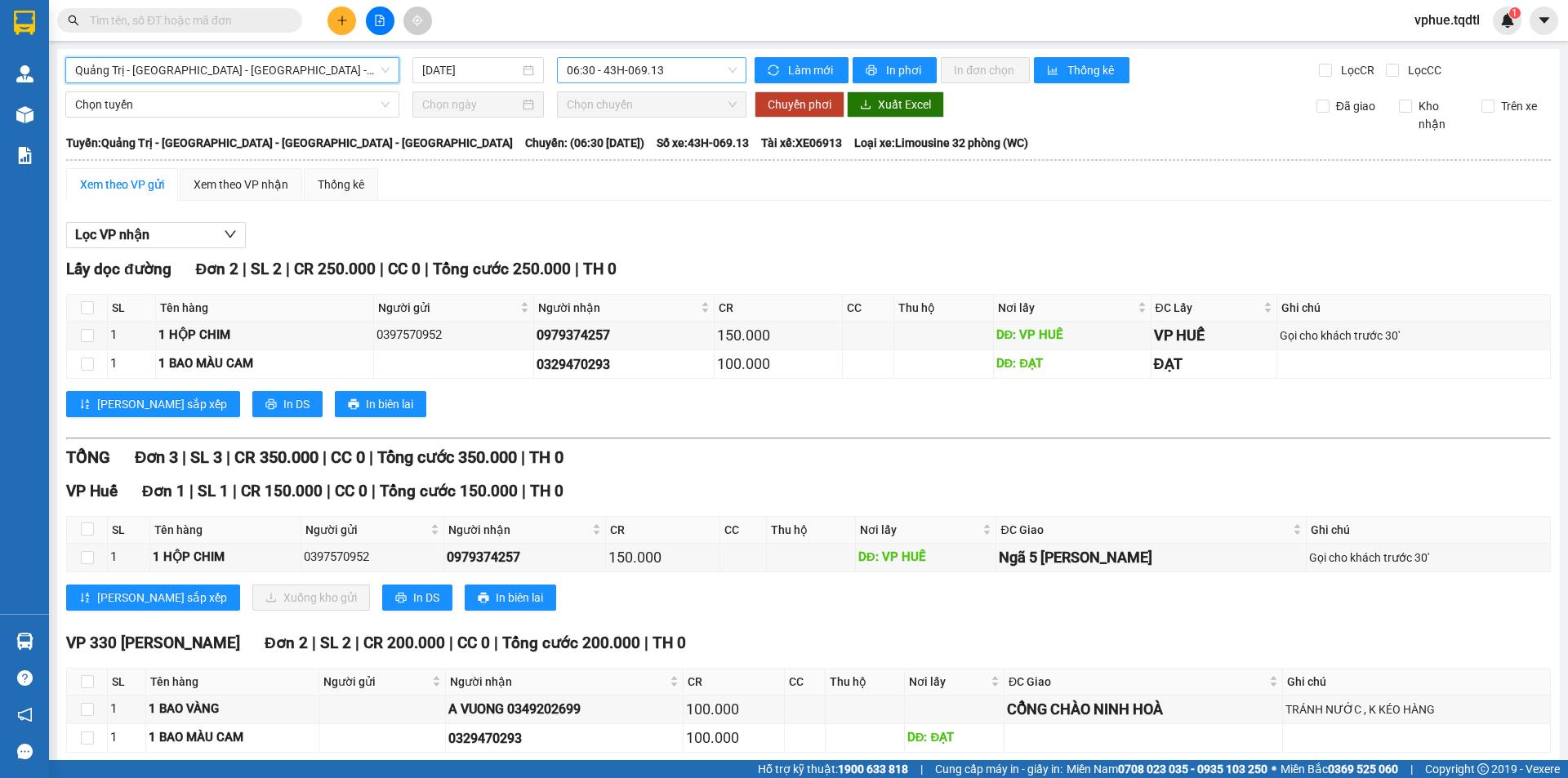
click at [622, 66] on span "06:30 - 43H-069.13" at bounding box center [652, 70] width 170 height 25
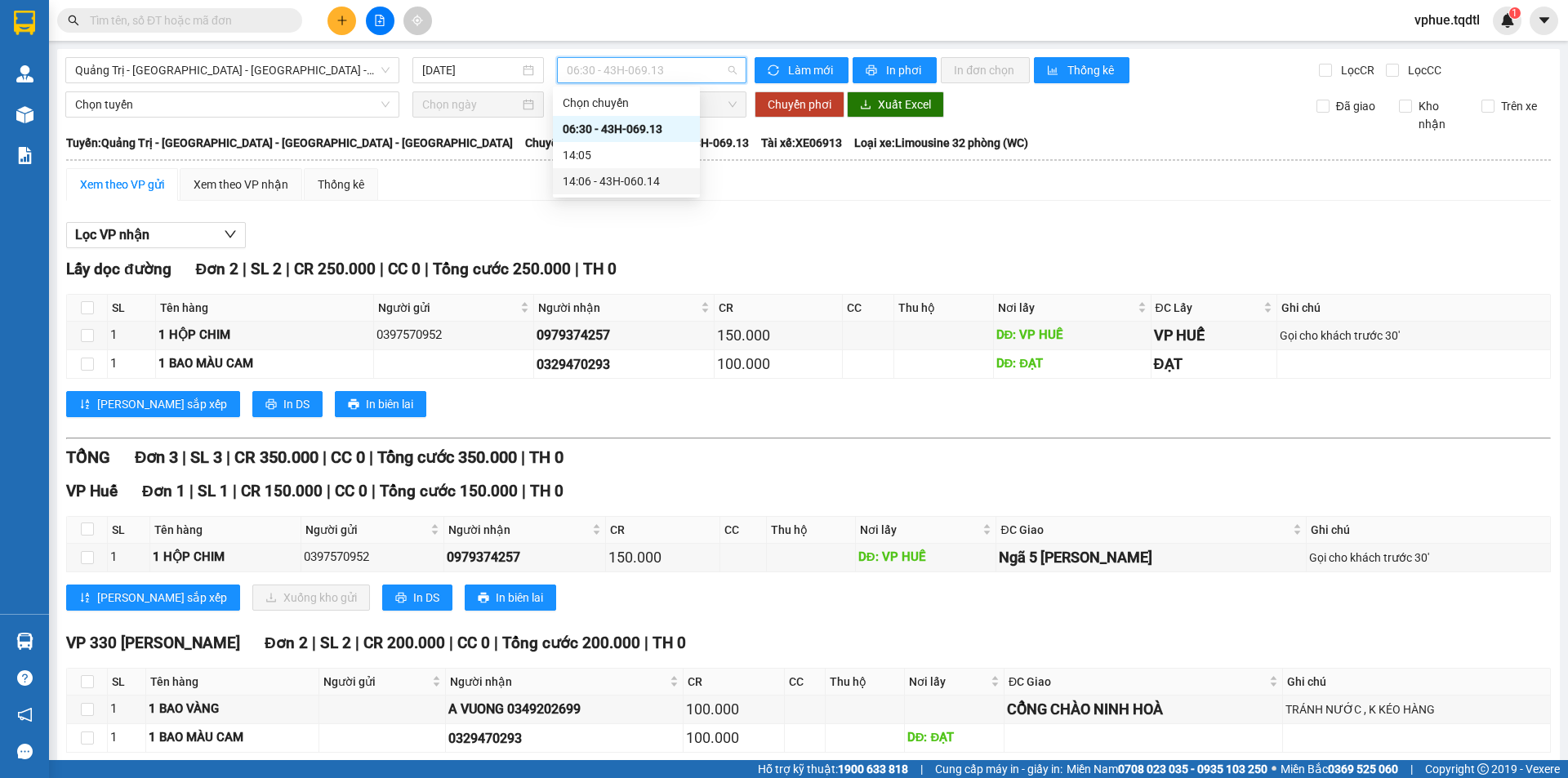
click at [627, 176] on div "14:06 - 43H-060.14" at bounding box center [627, 181] width 127 height 18
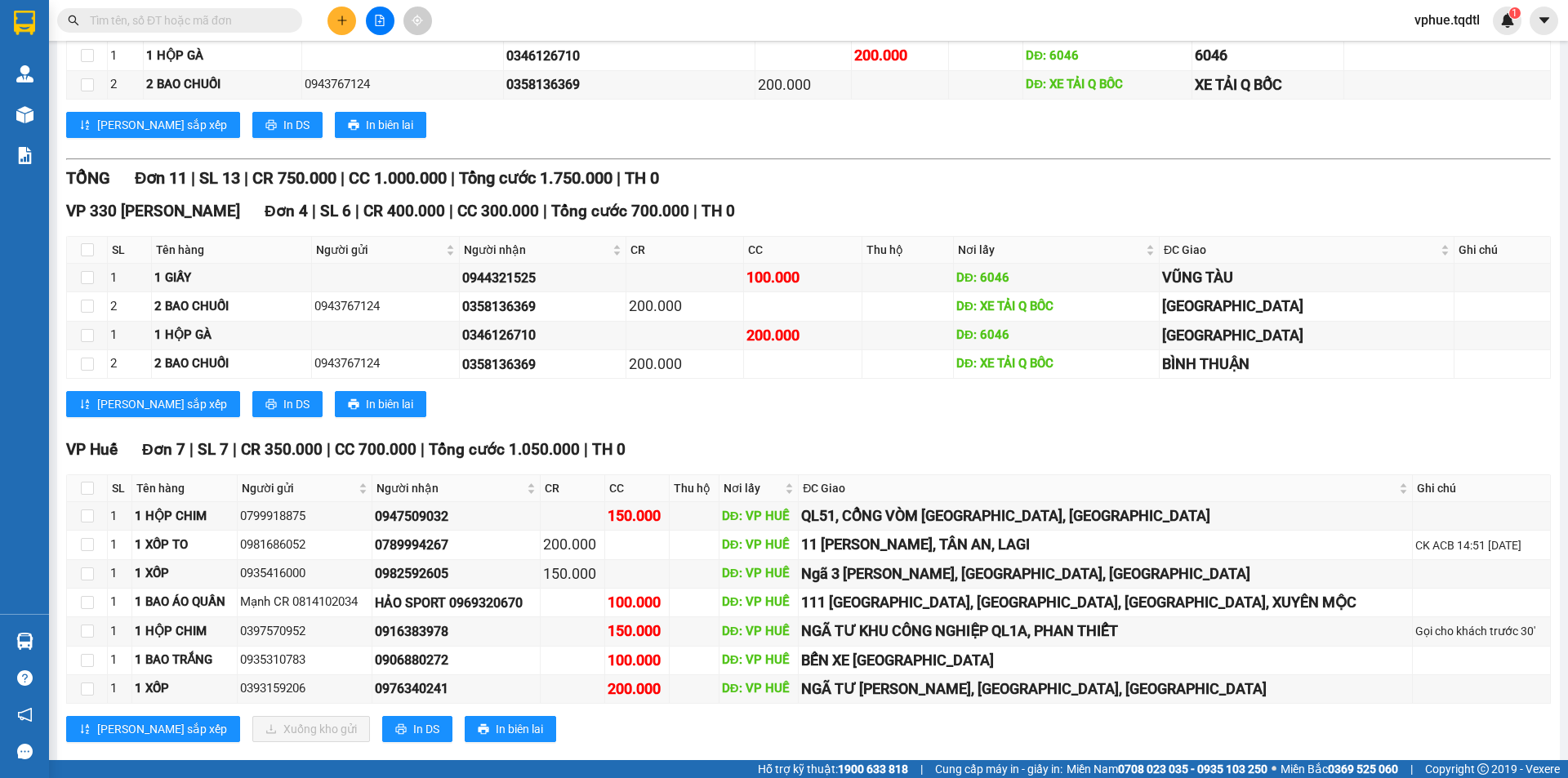
scroll to position [567, 0]
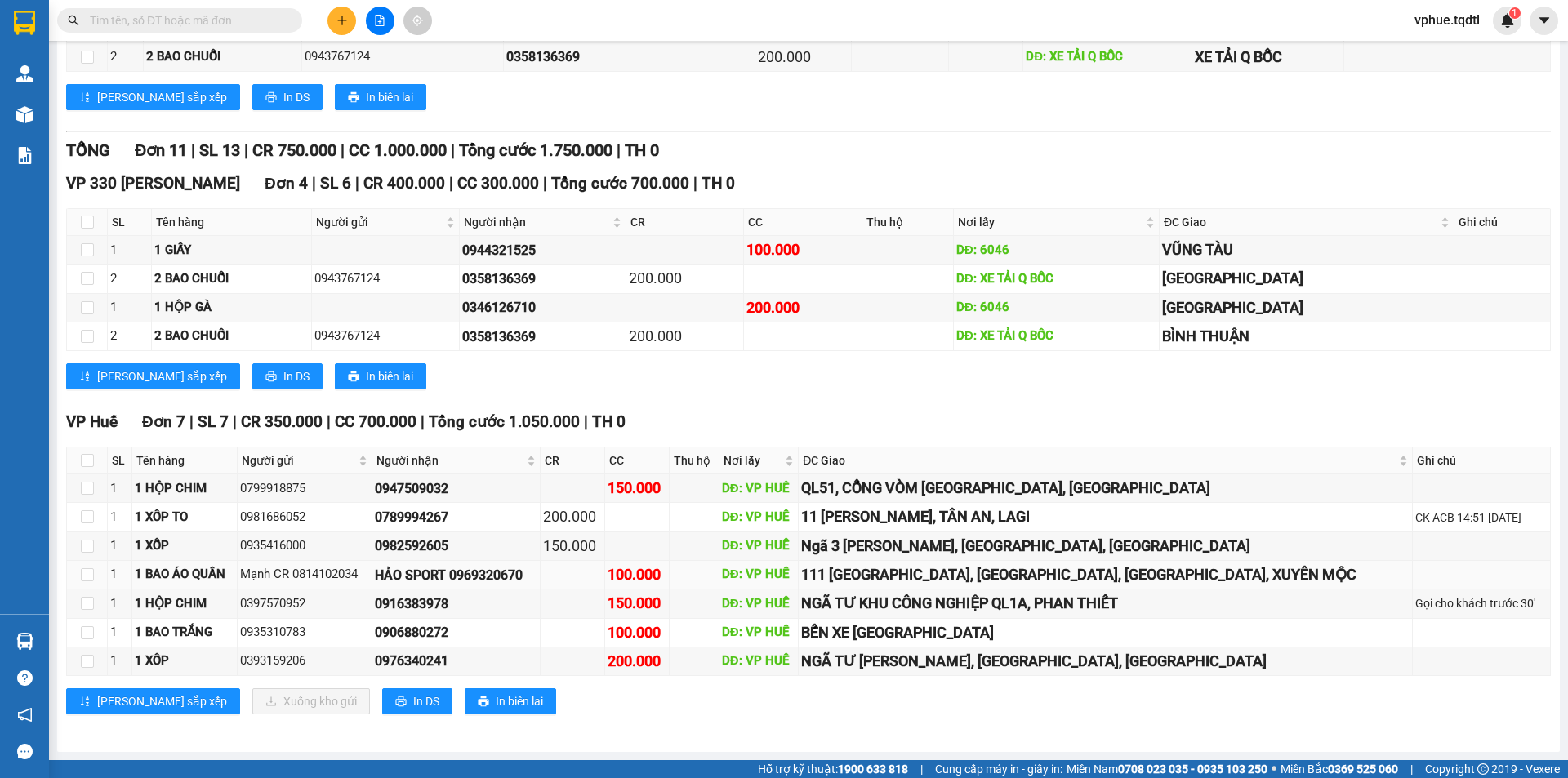
click at [796, 566] on div "DĐ: VP HUẾ" at bounding box center [759, 574] width 74 height 19
click at [796, 623] on div "DĐ: VP HUẾ" at bounding box center [759, 632] width 74 height 19
click at [796, 660] on div "DĐ: VP HUẾ" at bounding box center [759, 661] width 74 height 19
click at [776, 686] on div "VP Huế Đơn 7 | SL 7 | CR 350.000 | CC 700.000 | Tổng cước 1.050.000 | TH 0 SL T…" at bounding box center [808, 568] width 1484 height 317
click at [273, 21] on input "text" at bounding box center [186, 19] width 193 height 18
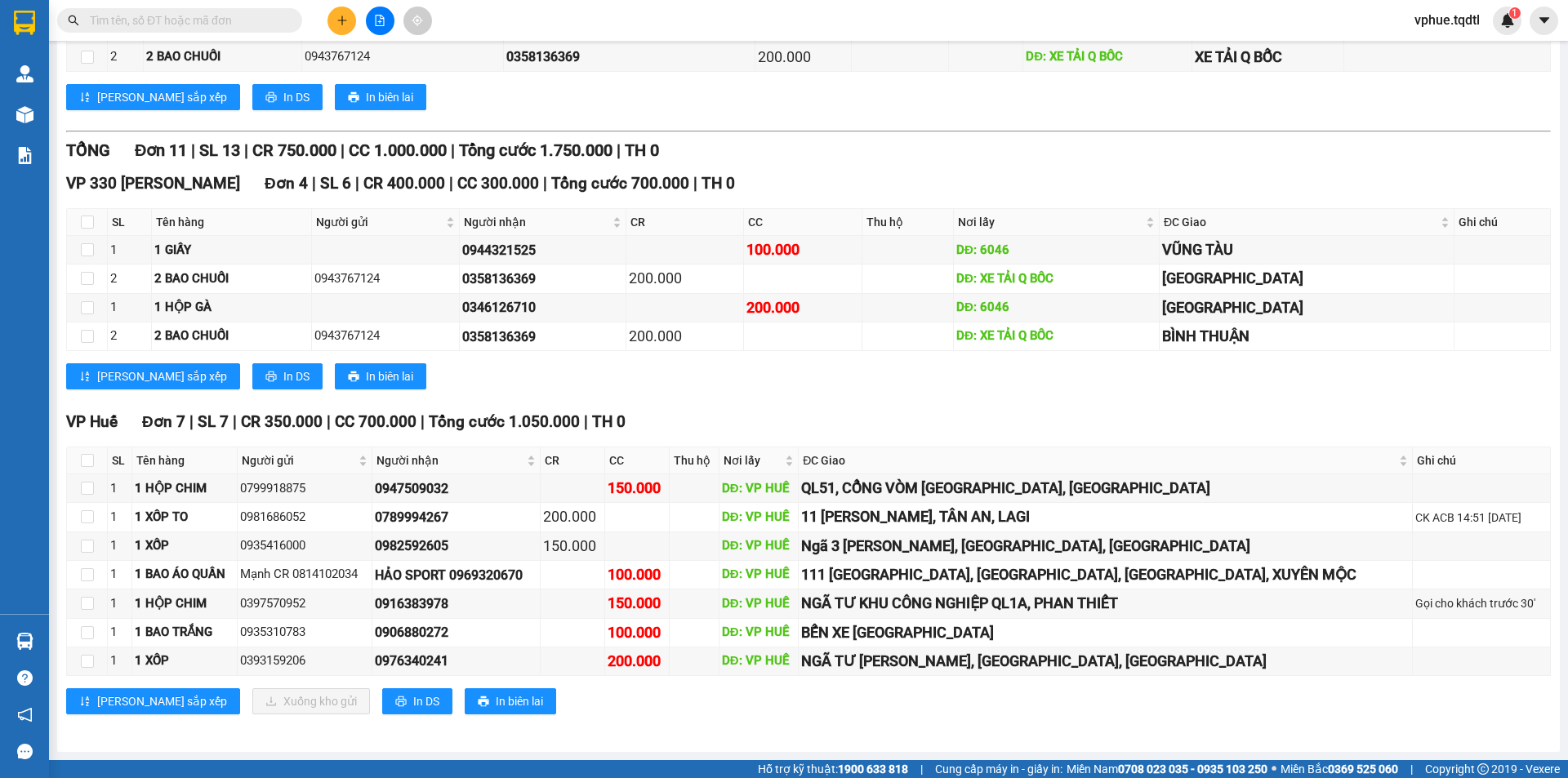
paste input "0982592605"
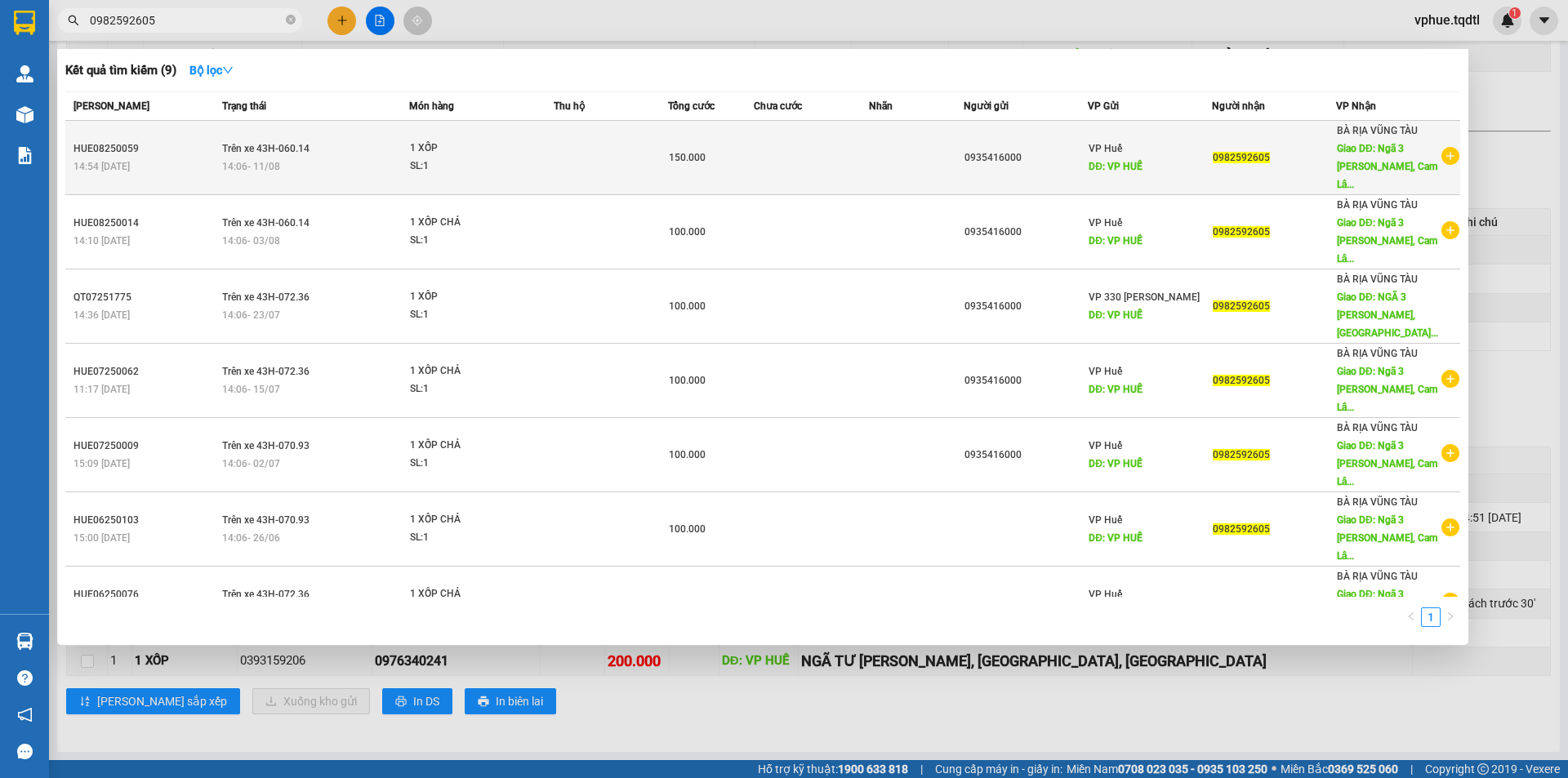
type input "0982592605"
click at [943, 160] on td "0982592605" at bounding box center [1274, 158] width 124 height 75
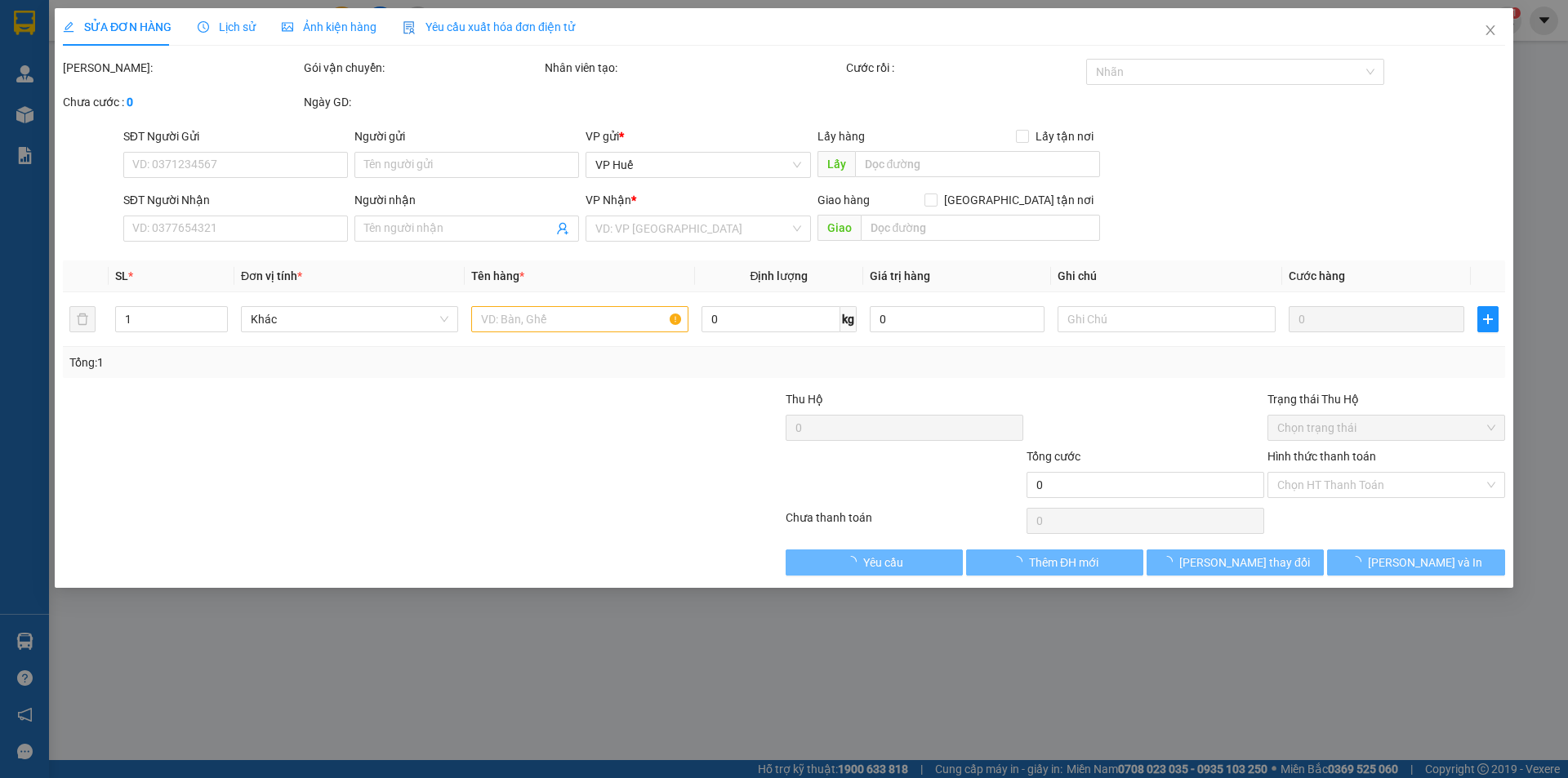
type input "0935416000"
type input "VP HUẾ"
type input "0982592605"
type input "Ngã 3 [PERSON_NAME], [GEOGRAPHIC_DATA], [GEOGRAPHIC_DATA]"
type input "150.000"
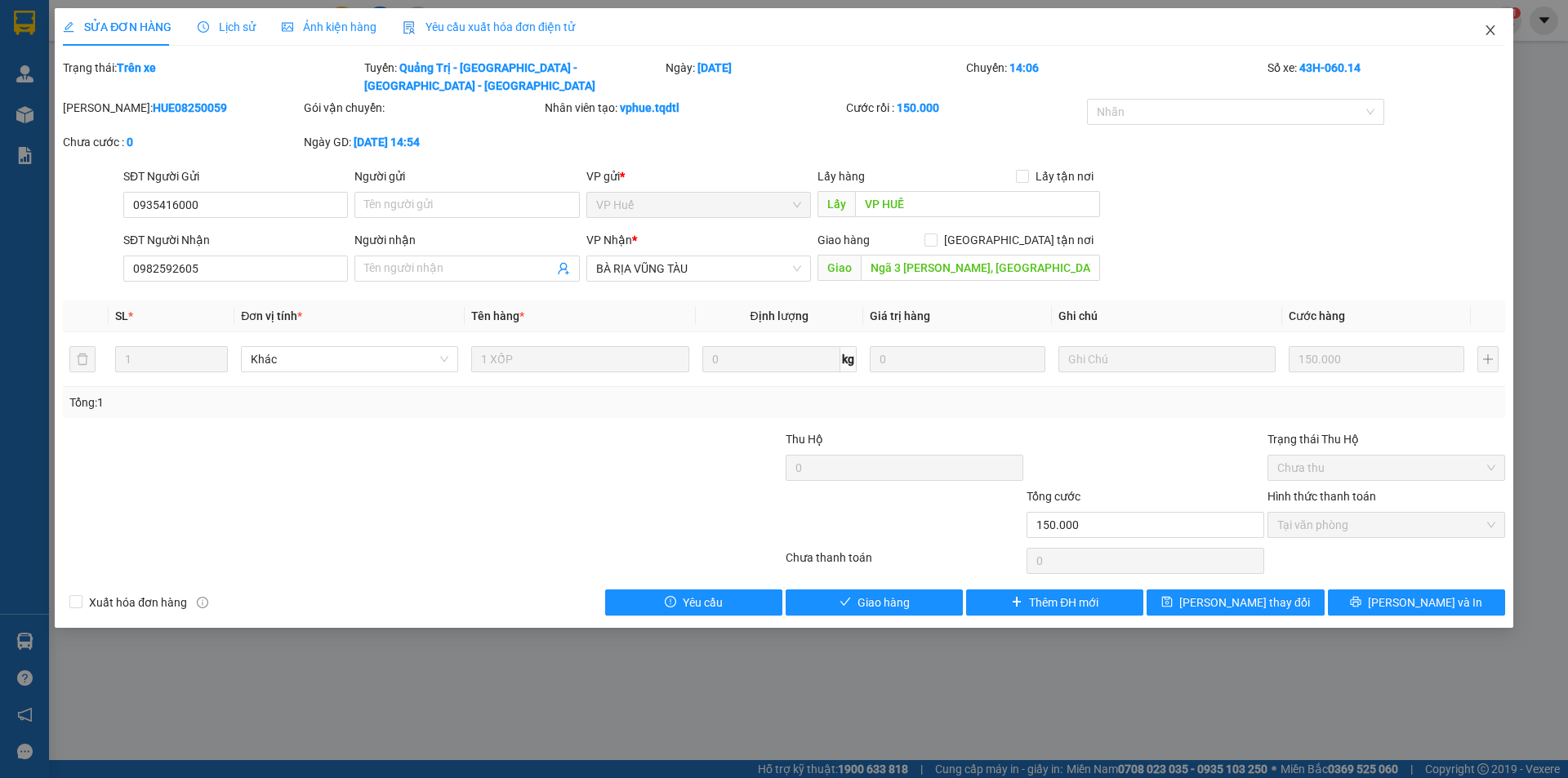
click at [943, 30] on icon "close" at bounding box center [1490, 30] width 9 height 10
